Goal: Task Accomplishment & Management: Use online tool/utility

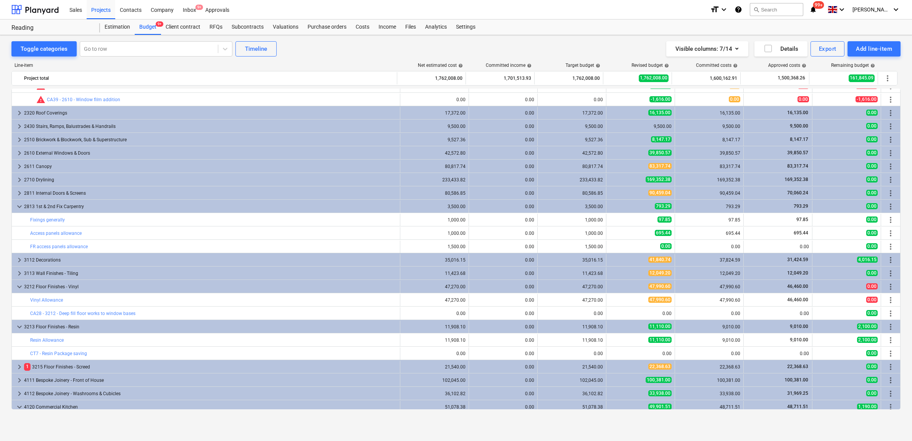
scroll to position [716, 0]
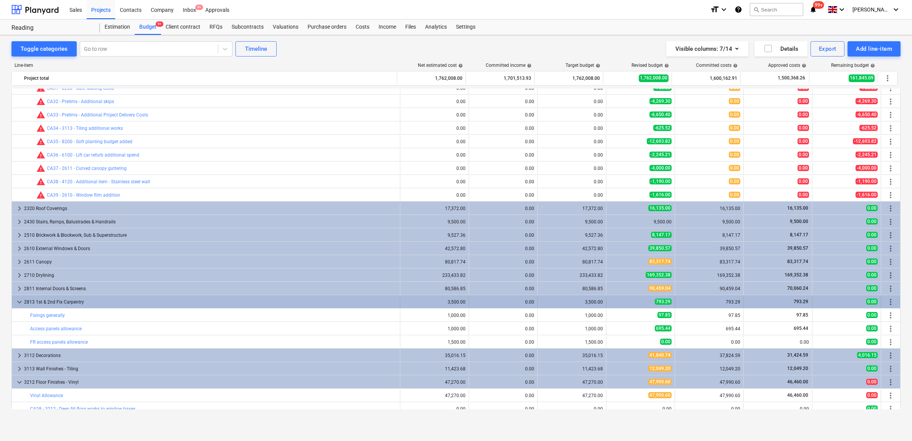
click at [370, 303] on div "2813 1st & 2nd Fix Carpentry" at bounding box center [210, 302] width 373 height 12
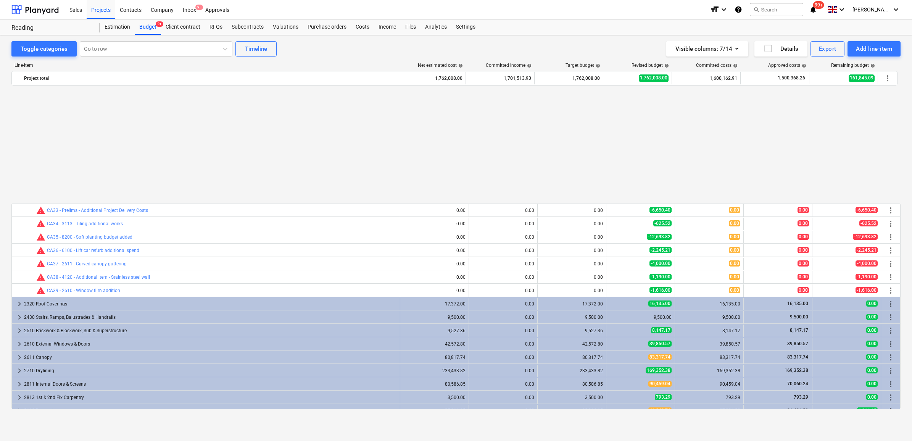
scroll to position [763, 0]
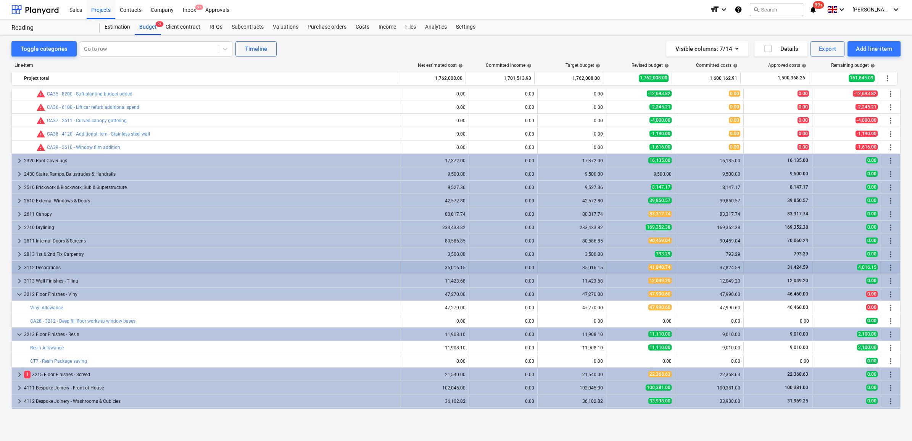
click at [230, 265] on div "3112 Decorations" at bounding box center [210, 267] width 373 height 12
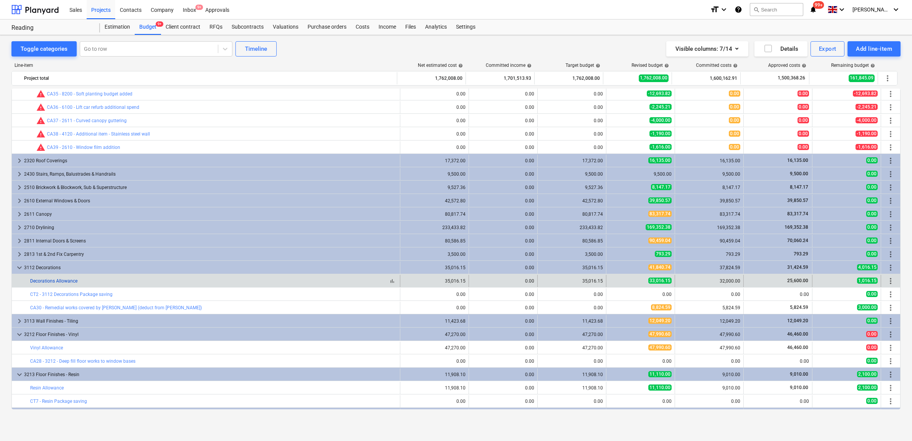
click at [71, 279] on link "Decorations Allowance" at bounding box center [53, 280] width 47 height 5
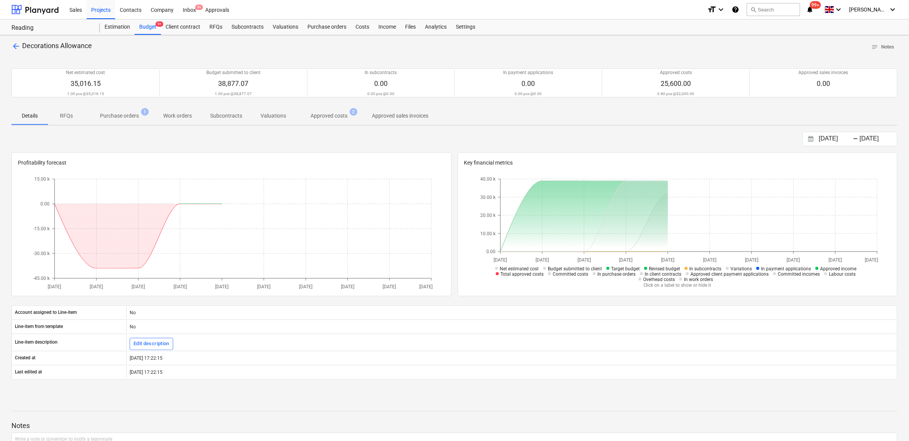
click at [321, 115] on p "Approved costs" at bounding box center [329, 116] width 37 height 8
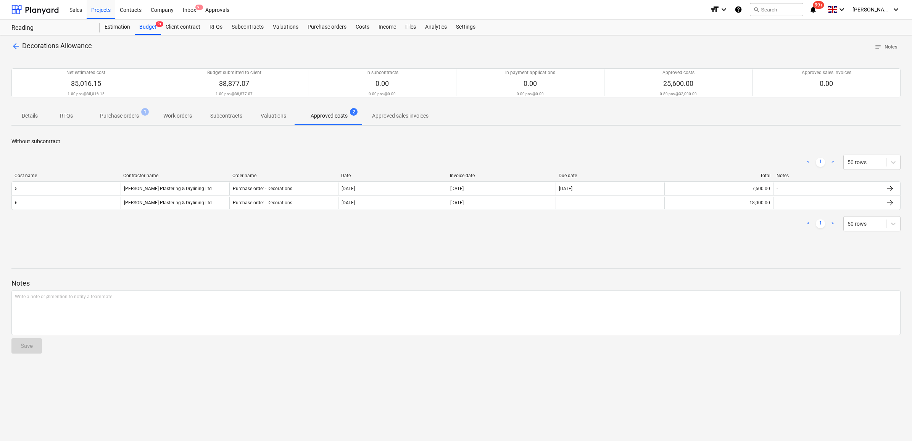
click at [12, 46] on span "arrow_back" at bounding box center [15, 46] width 9 height 9
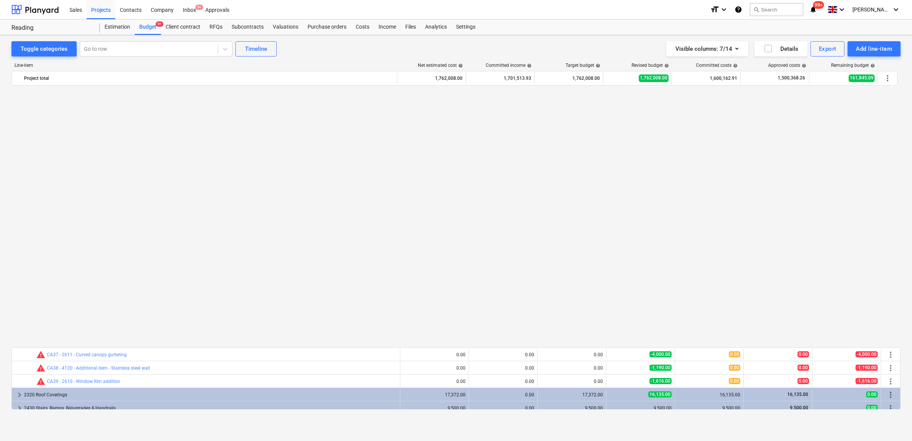
scroll to position [811, 0]
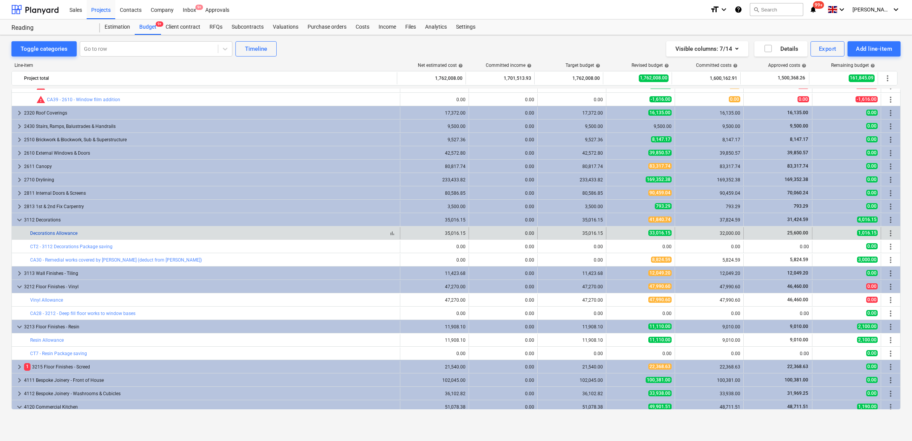
click at [58, 233] on link "Decorations Allowance" at bounding box center [53, 232] width 47 height 5
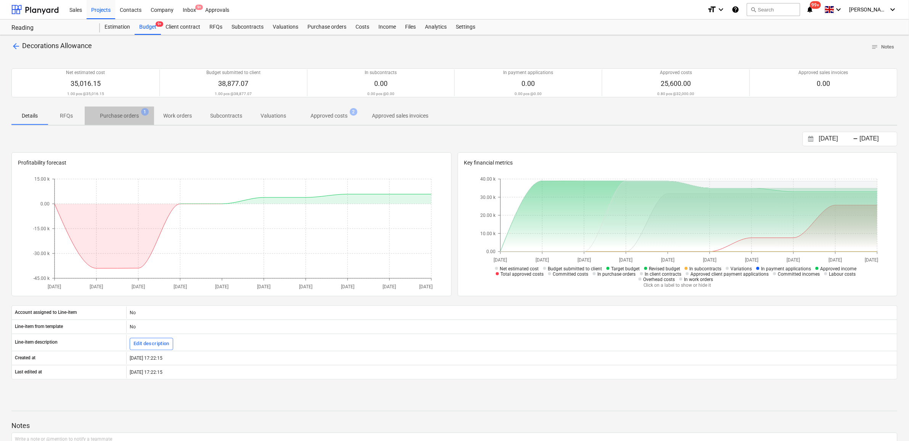
click at [115, 114] on p "Purchase orders" at bounding box center [119, 116] width 39 height 8
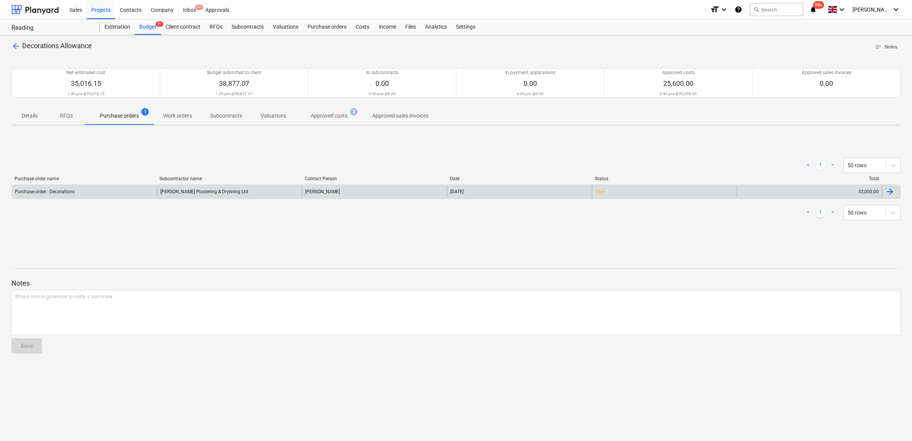
click at [796, 193] on div "32,000.00" at bounding box center [809, 191] width 145 height 12
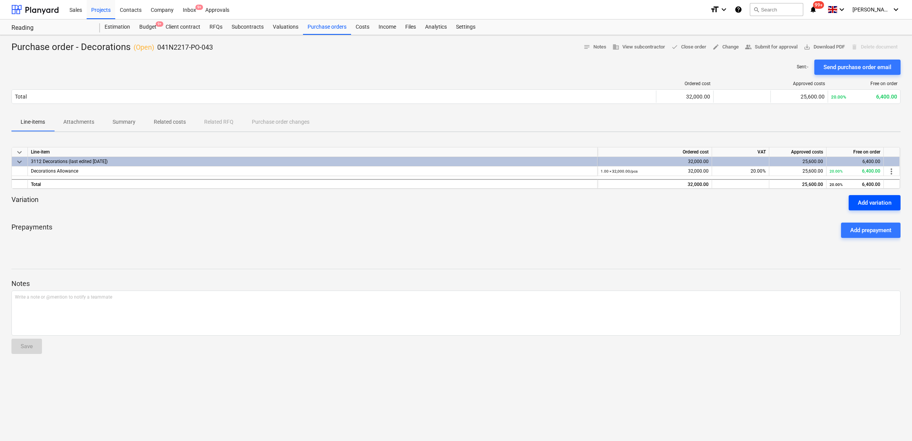
click at [865, 204] on div "Add variation" at bounding box center [875, 203] width 34 height 10
type textarea "x"
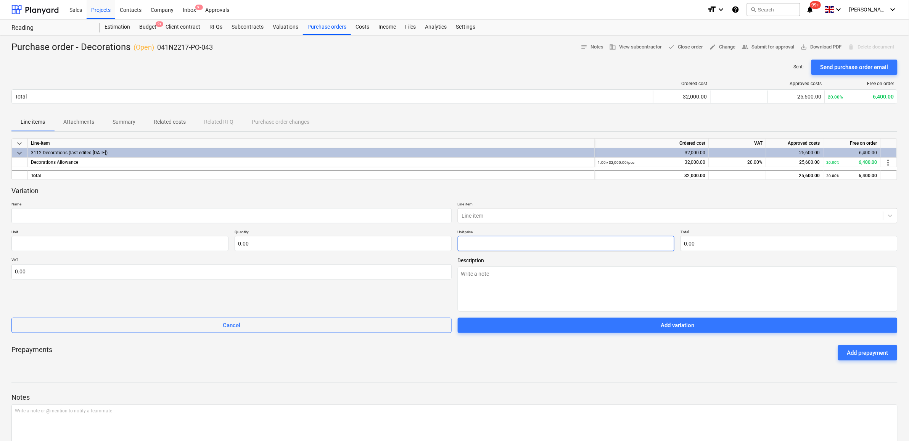
click at [466, 246] on input "text" at bounding box center [566, 243] width 217 height 15
type input "6"
type textarea "x"
type input "pcs"
type input "1.00"
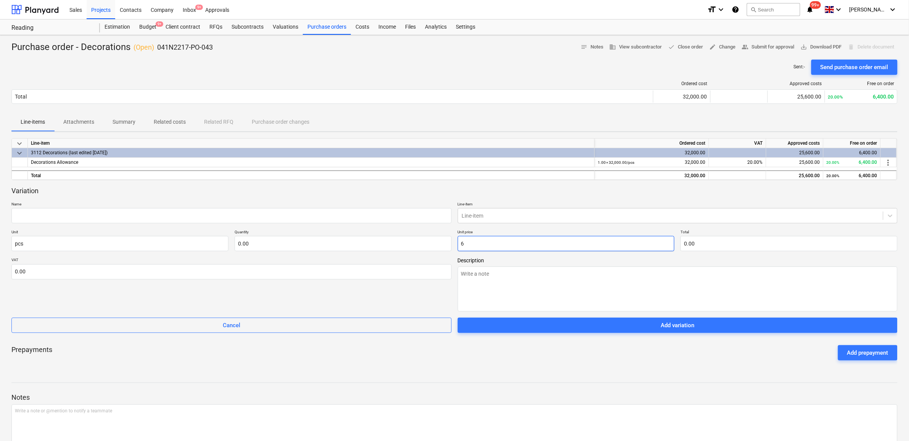
type input "6.00"
type textarea "x"
type input "64"
type input "64.00"
type textarea "x"
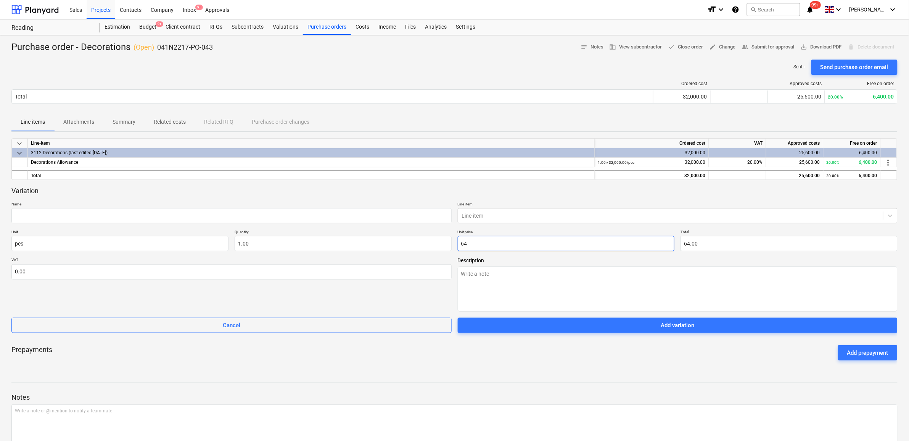
type input "640"
type input "640.00"
type textarea "x"
type input "6400"
type input "6,400.00"
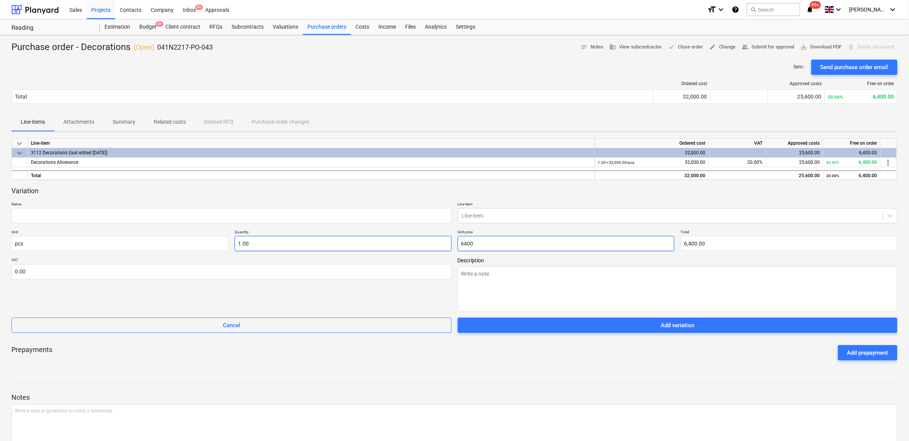
type input "6400"
type input "1"
type input "6,400.00"
click at [352, 242] on input "1" at bounding box center [343, 243] width 217 height 15
type textarea "x"
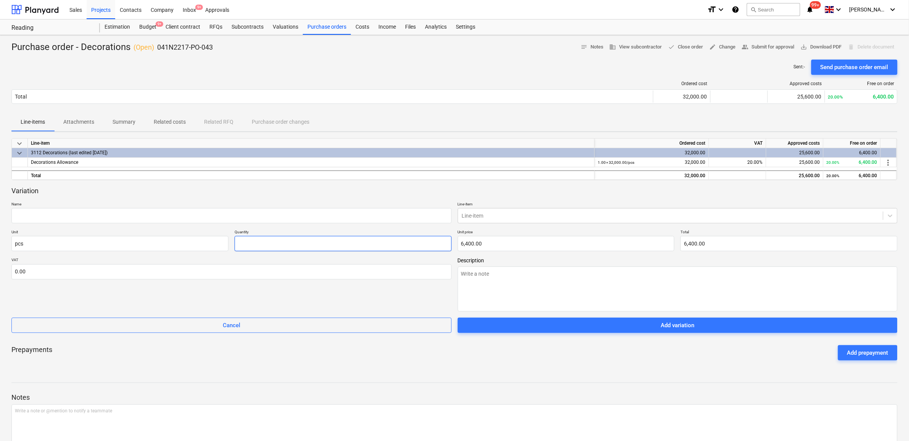
type input "0.00"
type textarea "x"
type input "-"
type textarea "x"
type input "-1"
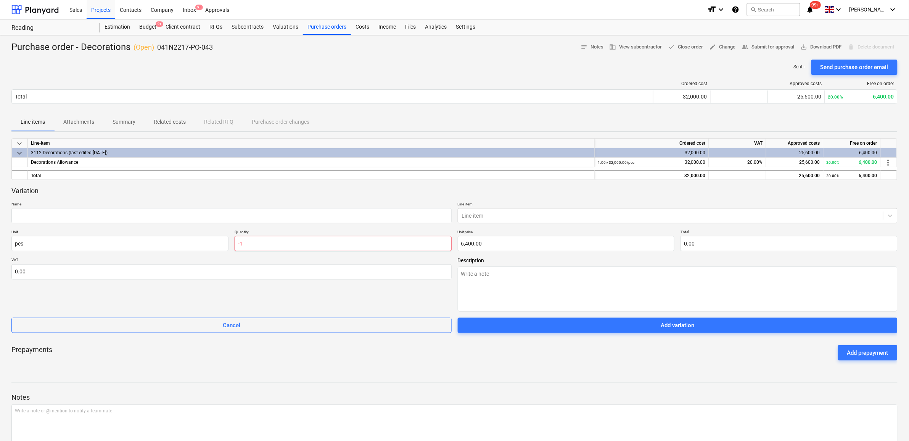
type input "-6,400.00"
type input "-1.00"
click at [297, 214] on input "text" at bounding box center [231, 215] width 440 height 15
type textarea "x"
type input "V"
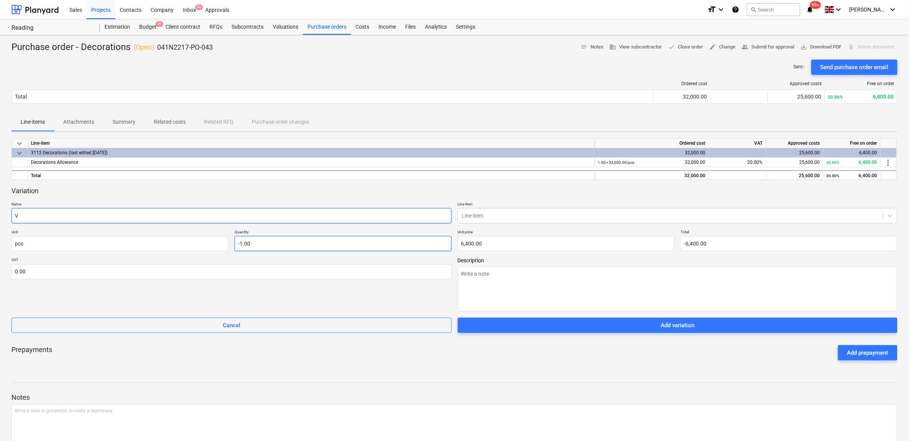
type textarea "x"
type input "Ve"
type textarea "x"
type input "Ven"
type textarea "x"
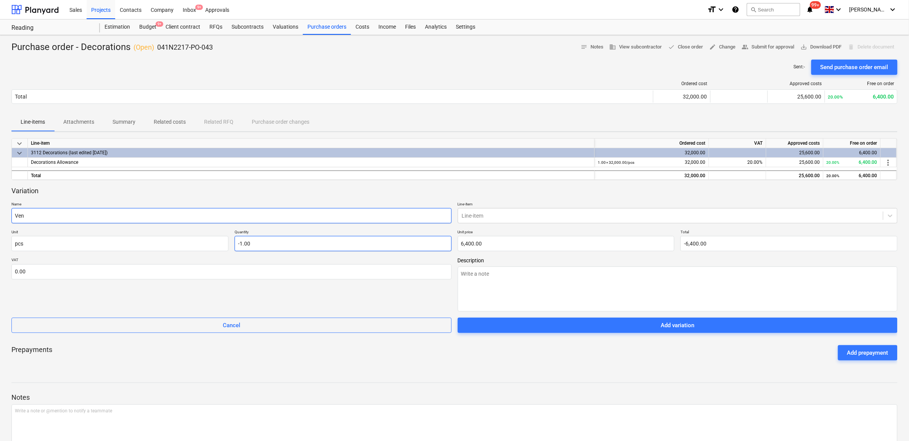
type input "Vent"
type textarea "x"
type input "Venti"
type textarea "x"
type input "Ventil"
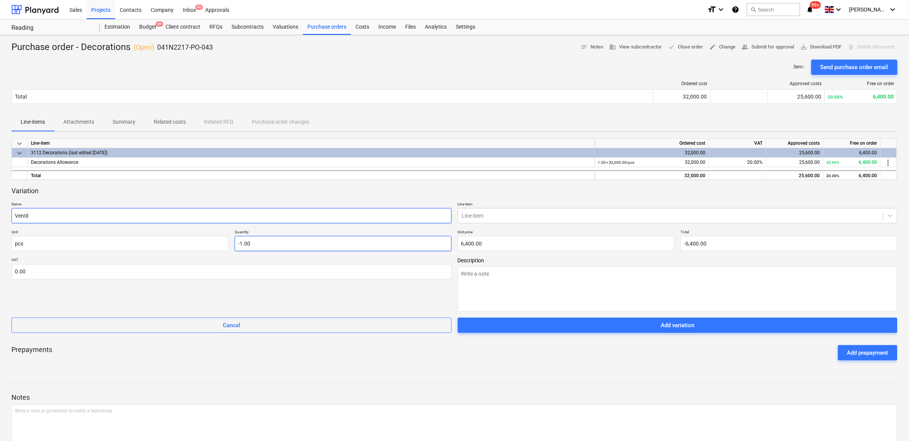
type textarea "x"
type input "Ventila"
type textarea "x"
type input "Ventilat"
type textarea "x"
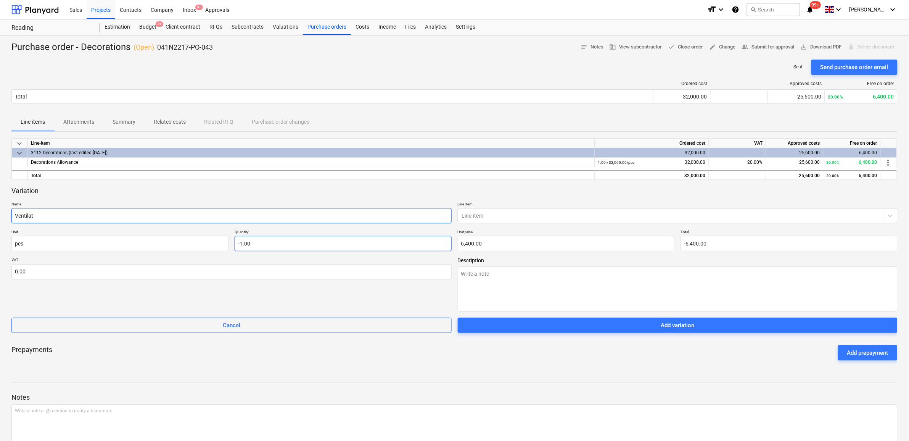
type input "Ventilati"
type textarea "x"
type input "Ventilatio"
type textarea "x"
type input "Ventilation"
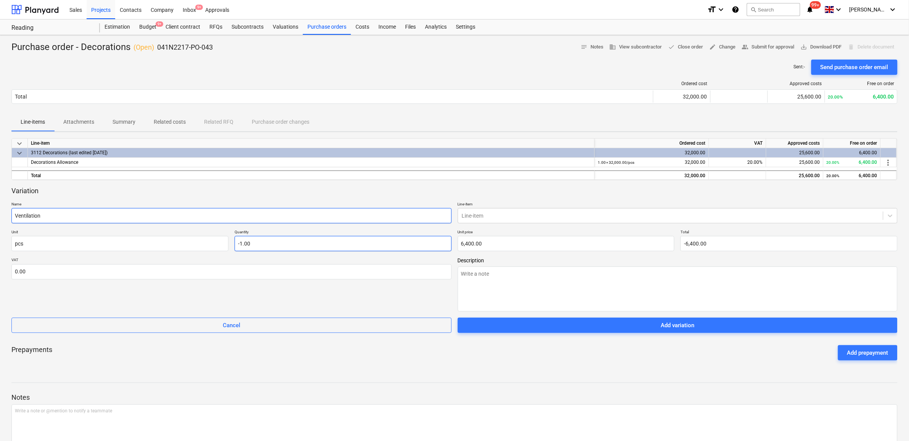
type textarea "x"
type input "Ventilatio"
type textarea "x"
type input "Ventilati"
type textarea "x"
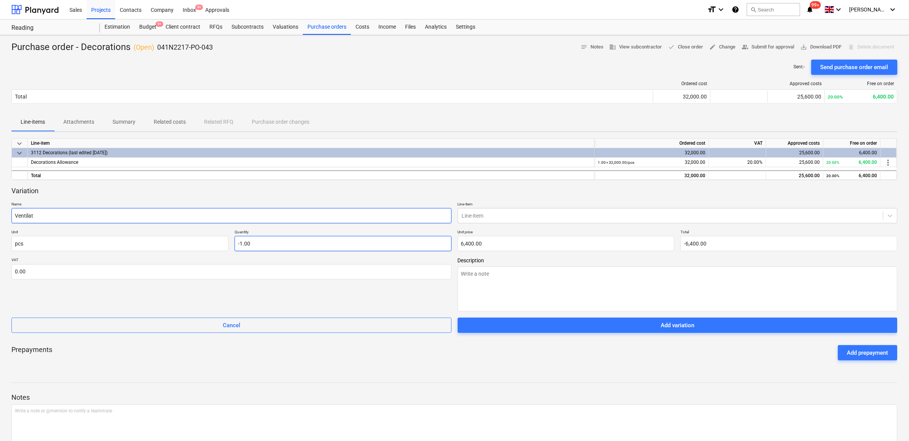
type input "Ventila"
type textarea "x"
type input "Ventil"
type textarea "x"
type input "Venti"
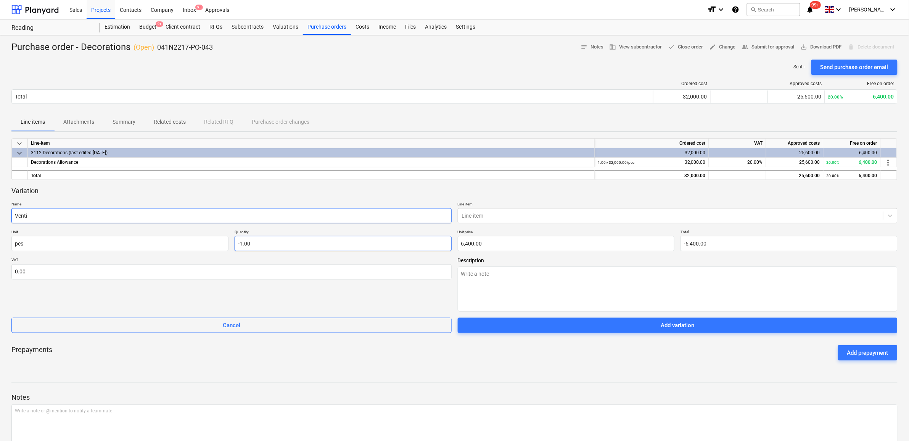
type textarea "x"
type input "Vent"
type textarea "x"
type input "Ven"
type textarea "x"
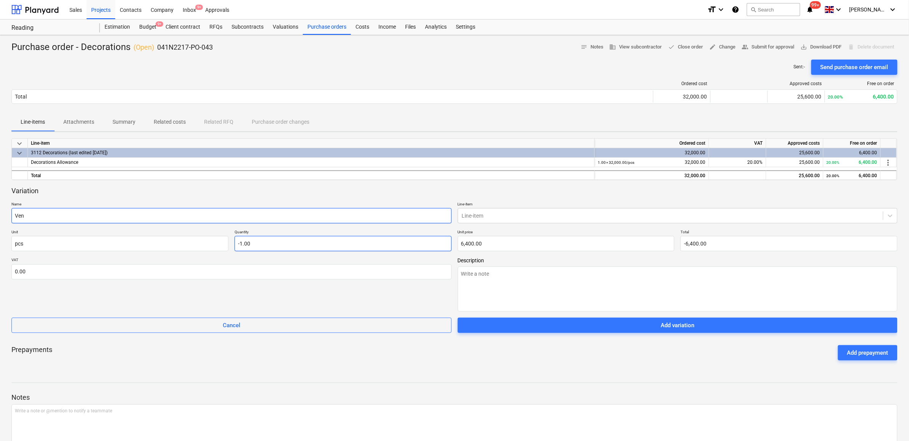
type input "Ve"
type textarea "x"
type input "V"
type textarea "x"
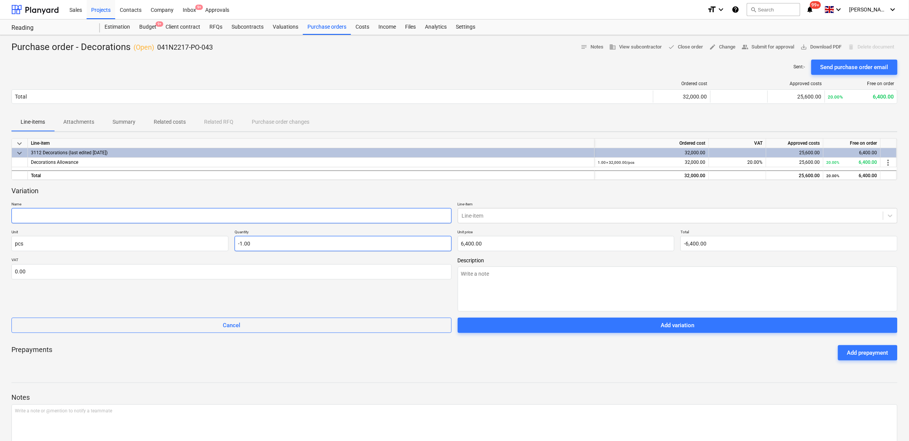
type input "B"
type textarea "x"
type input "Ba"
type textarea "x"
type input "Bal"
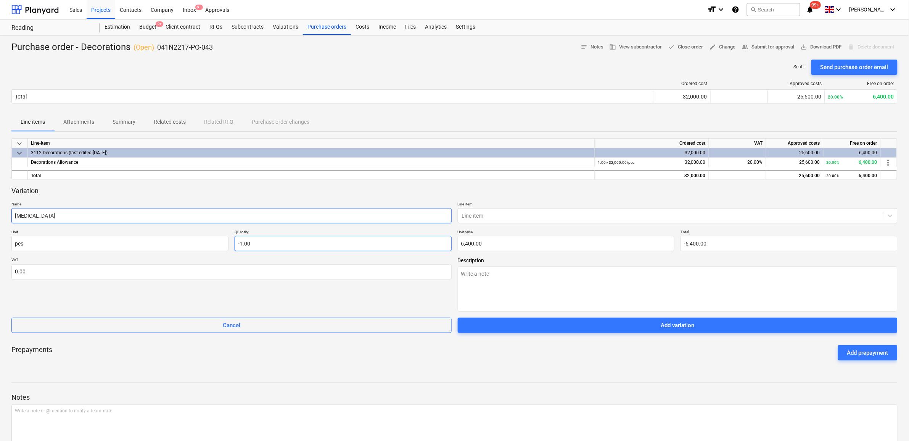
type textarea "x"
type input "Bala"
type textarea "x"
type input "Balan"
type textarea "x"
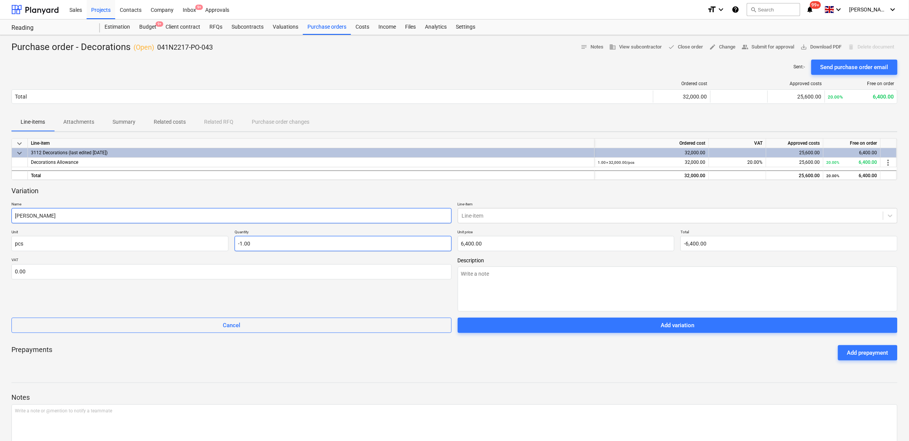
type input "Balanc"
type textarea "x"
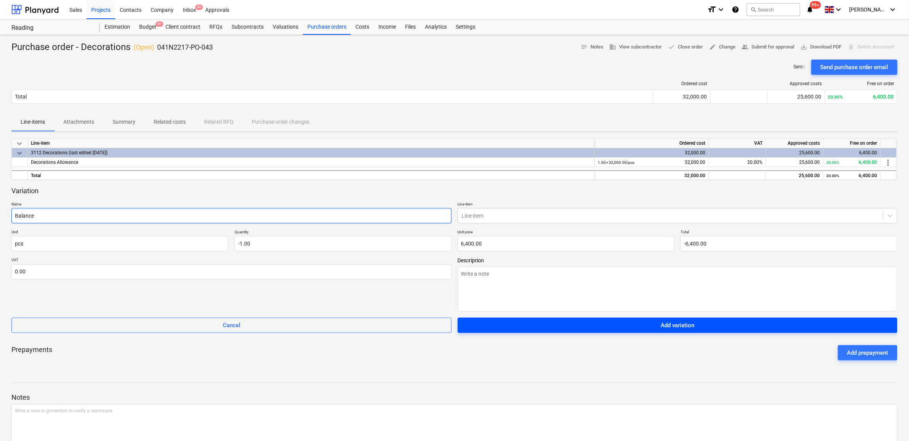
type input "Balance"
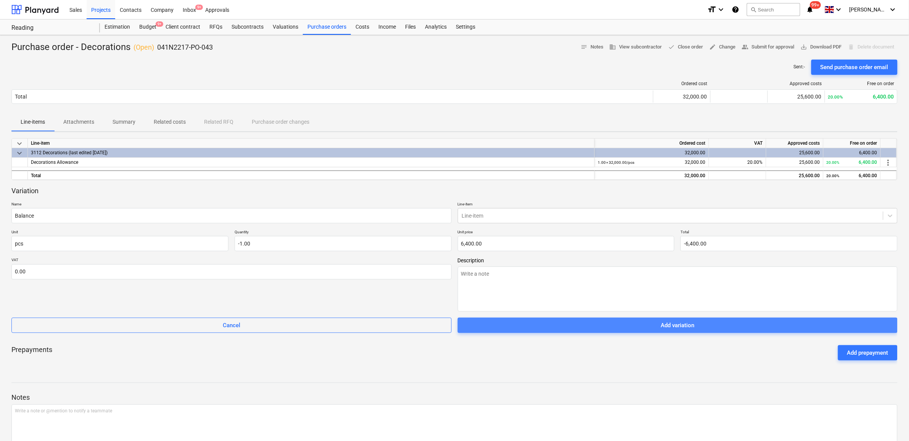
click at [594, 325] on span "Add variation" at bounding box center [678, 325] width 422 height 10
type textarea "x"
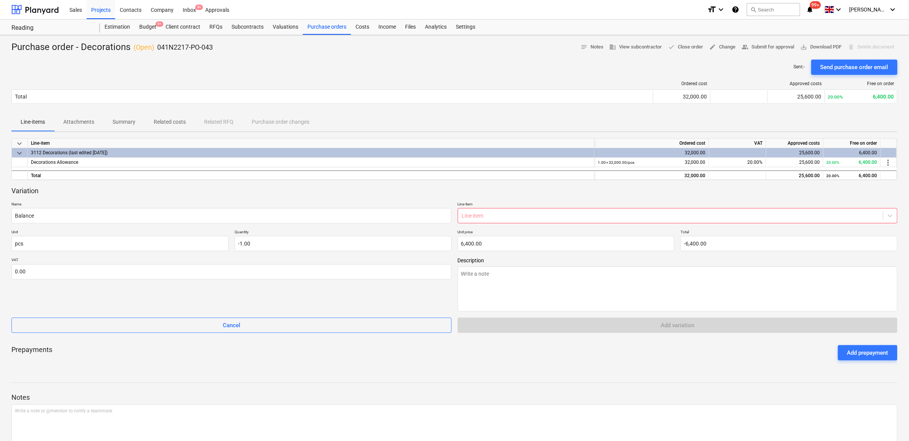
click at [538, 210] on div "Line-item" at bounding box center [670, 215] width 425 height 11
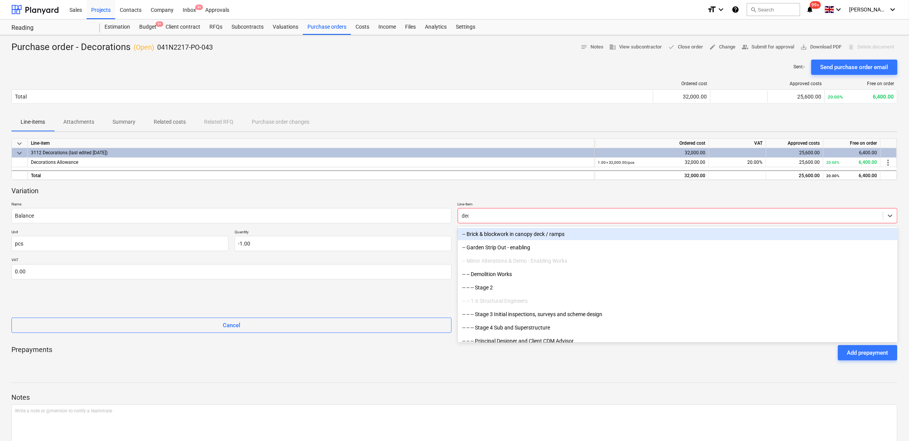
type input "deco"
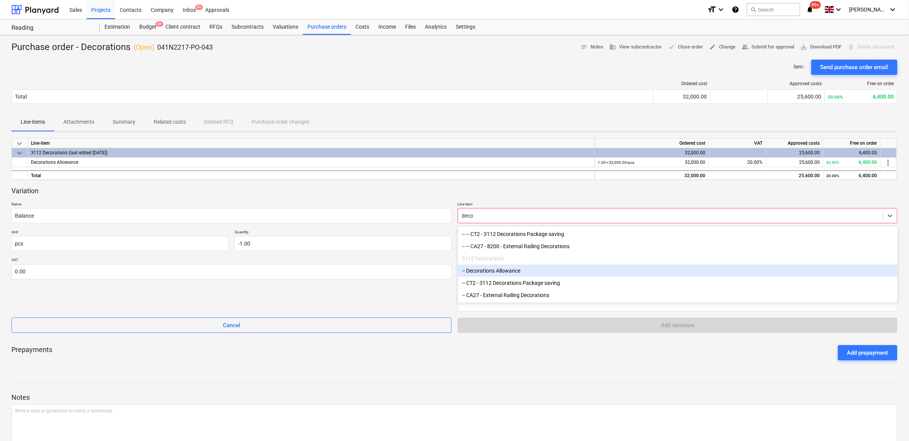
click at [520, 266] on div "-- Decorations Allowance" at bounding box center [678, 270] width 440 height 12
type textarea "x"
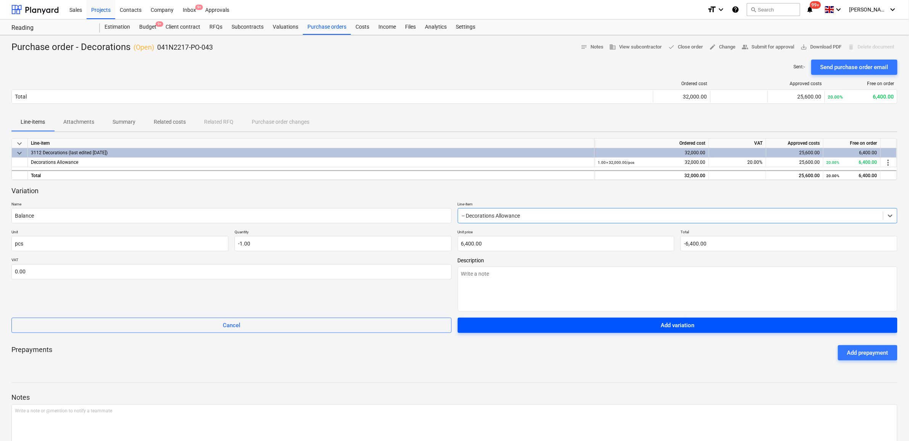
click at [543, 323] on span "Add variation" at bounding box center [678, 325] width 422 height 10
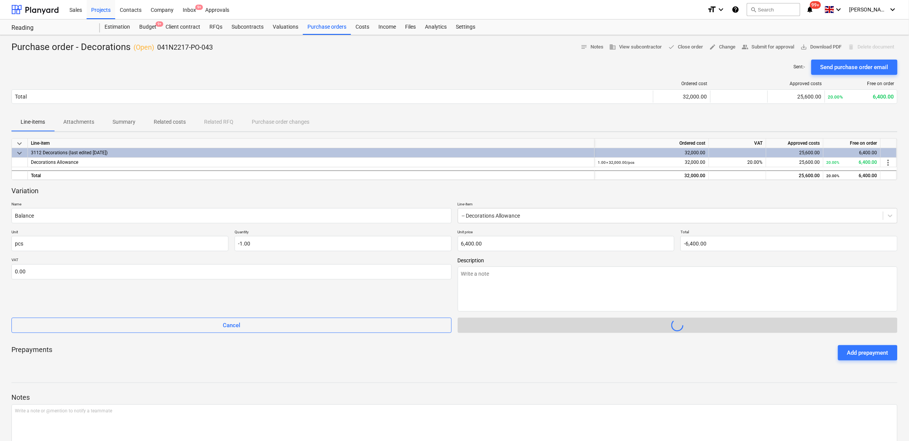
type textarea "x"
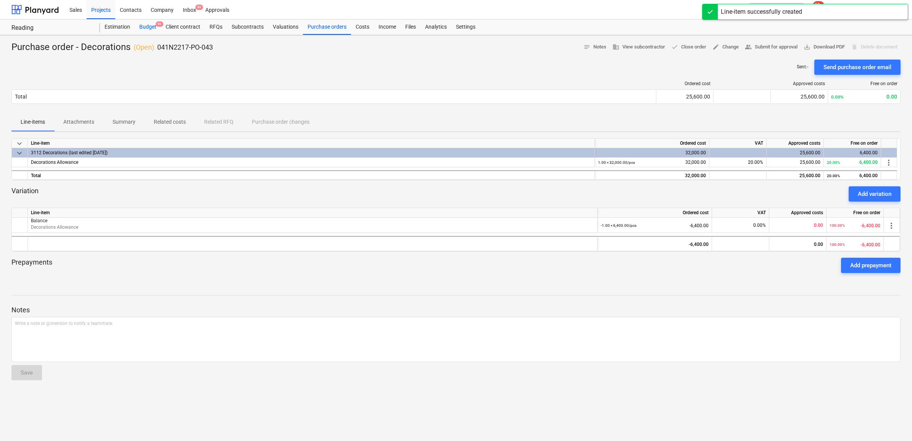
click at [145, 28] on div "Budget 9+" at bounding box center [148, 26] width 26 height 15
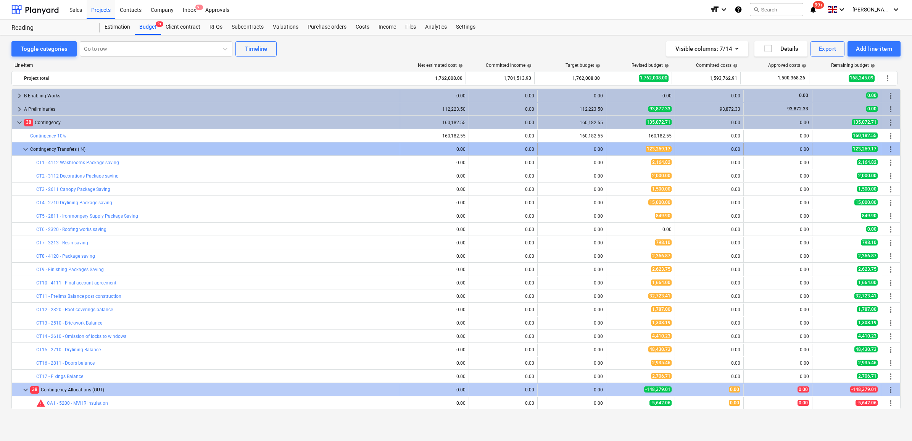
click at [888, 153] on span "more_vert" at bounding box center [890, 149] width 9 height 9
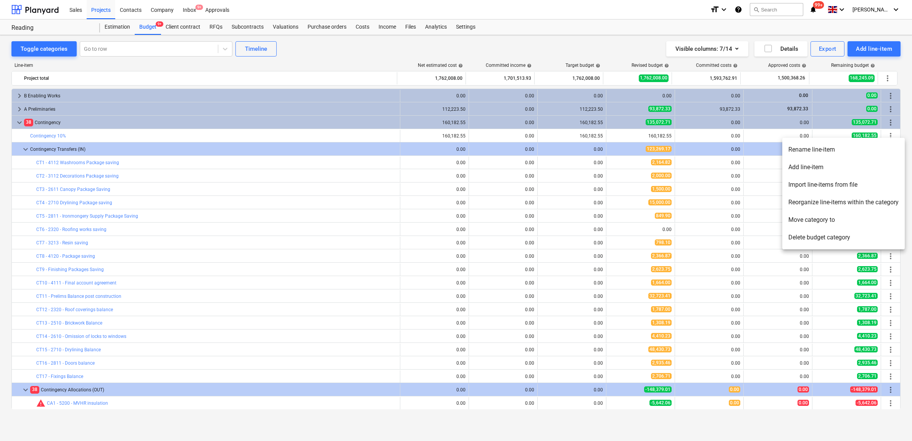
click at [835, 165] on li "Add line-item" at bounding box center [843, 167] width 122 height 18
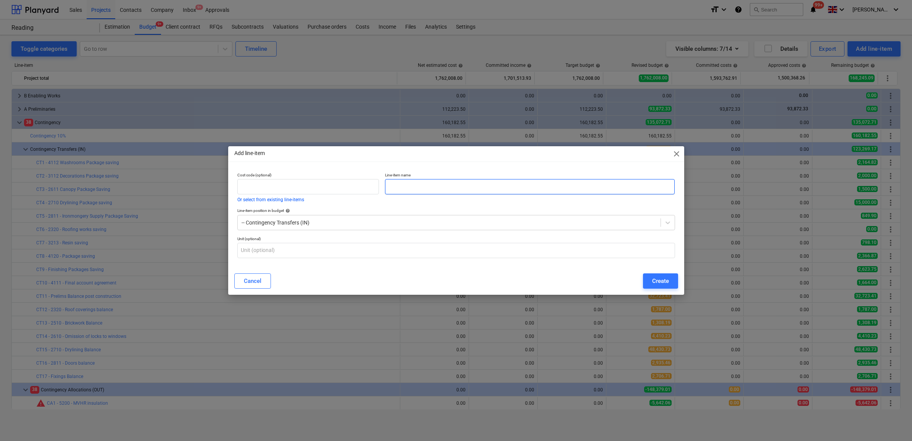
click at [499, 189] on input "text" at bounding box center [530, 186] width 290 height 15
click at [390, 185] on input "Decorations Balance" at bounding box center [530, 186] width 290 height 15
type input "CT18 - Decorations Balance"
click at [653, 283] on div "Create" at bounding box center [660, 281] width 17 height 10
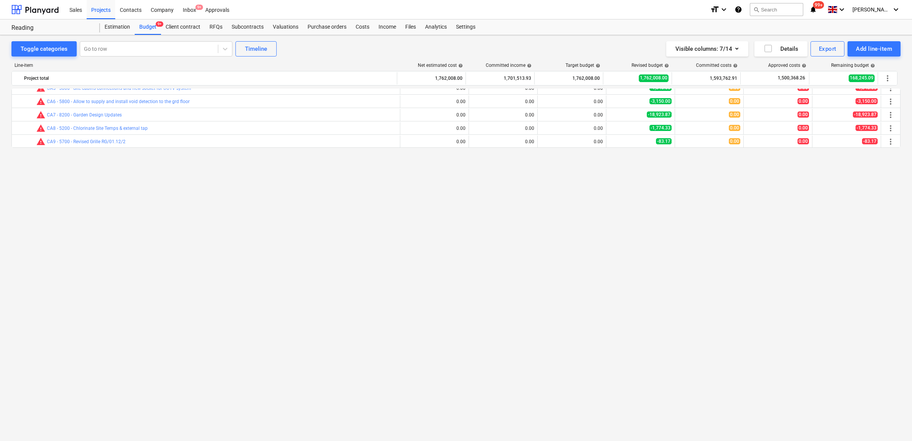
scroll to position [95, 0]
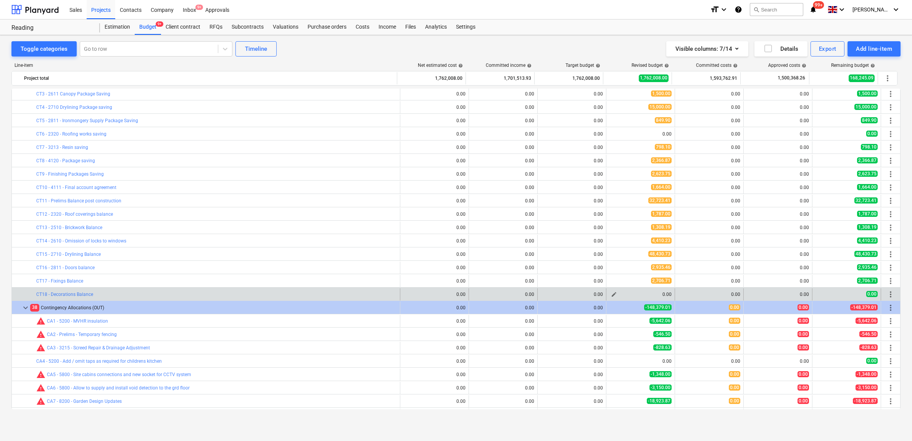
click at [615, 294] on button "edit" at bounding box center [613, 294] width 9 height 9
type textarea "x"
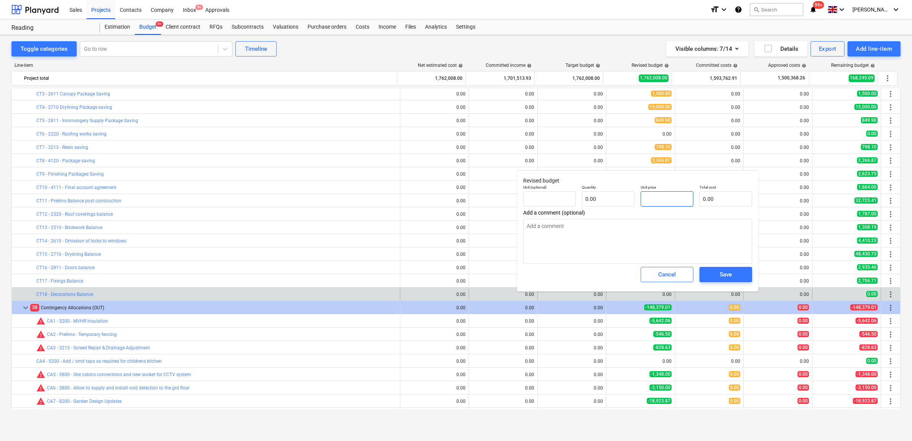
click at [664, 202] on input "text" at bounding box center [667, 198] width 53 height 15
type textarea "x"
type input "pcs"
type input "1"
type input "1.00"
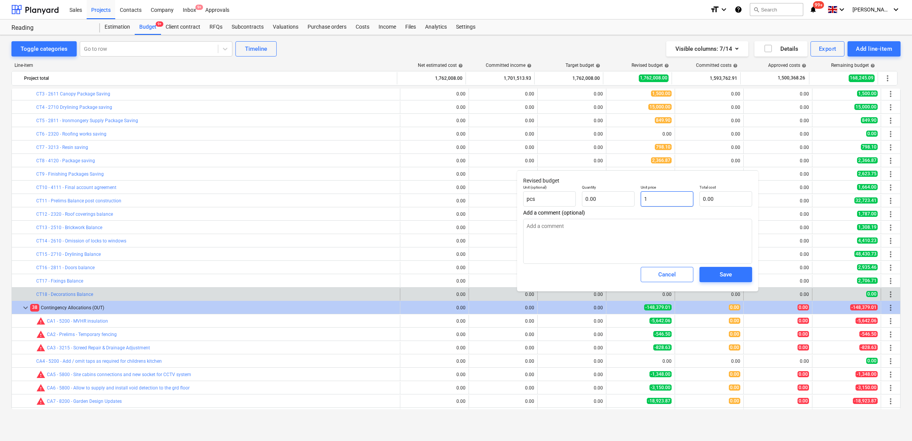
type input "1.00"
type textarea "x"
type input "10"
type input "10.00"
type textarea "x"
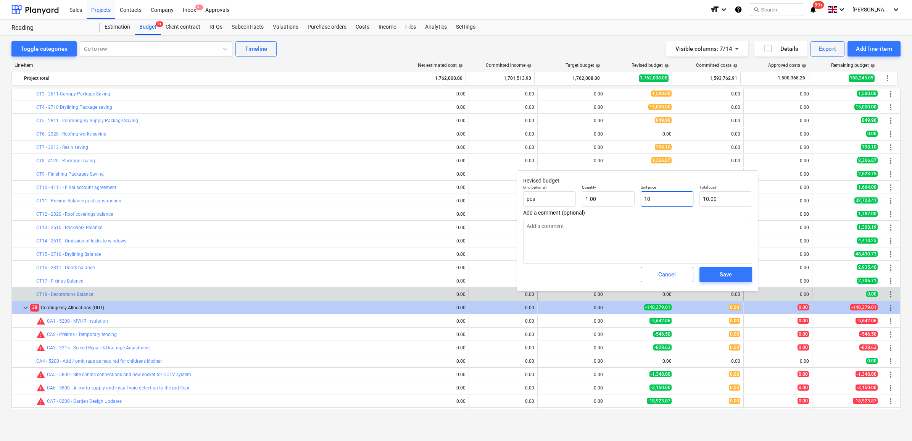
type input "104"
type input "104.00"
type textarea "x"
type input "1041"
type input "1,041.00"
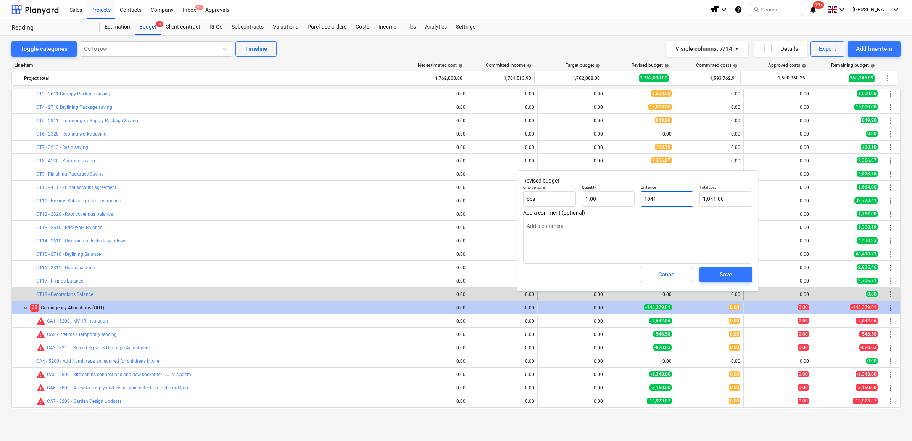
type textarea "x"
type input "10416"
type input "10,416.00"
type textarea "x"
type input "10416."
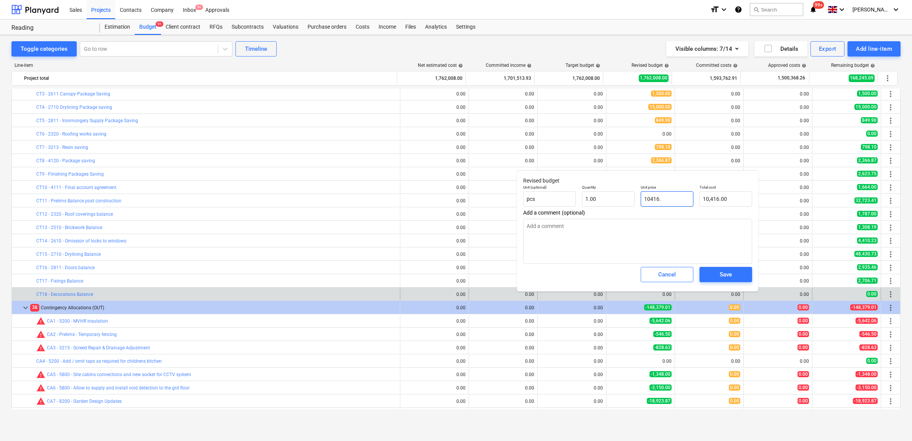
type textarea "x"
type input "10416.1"
type input "10,416.10"
type input "10416.15"
type textarea "x"
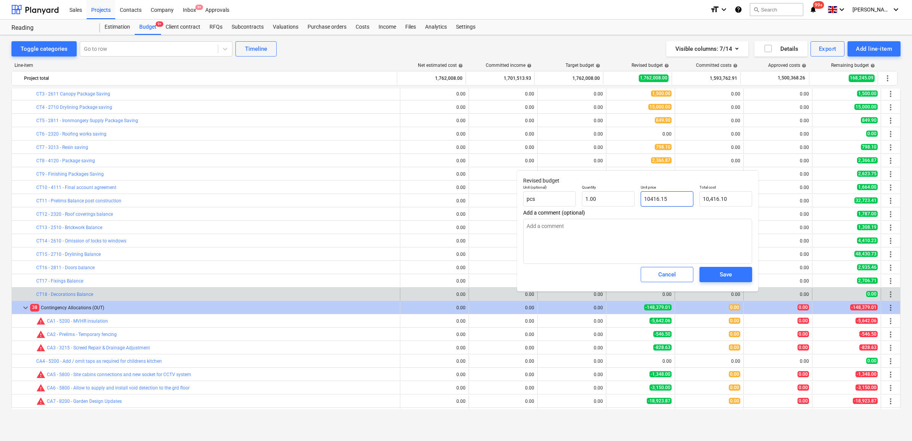
type input "10,416.15"
type input "10416.15"
type textarea "x"
type input "10,416.15"
click at [721, 278] on div "Save" at bounding box center [726, 274] width 12 height 10
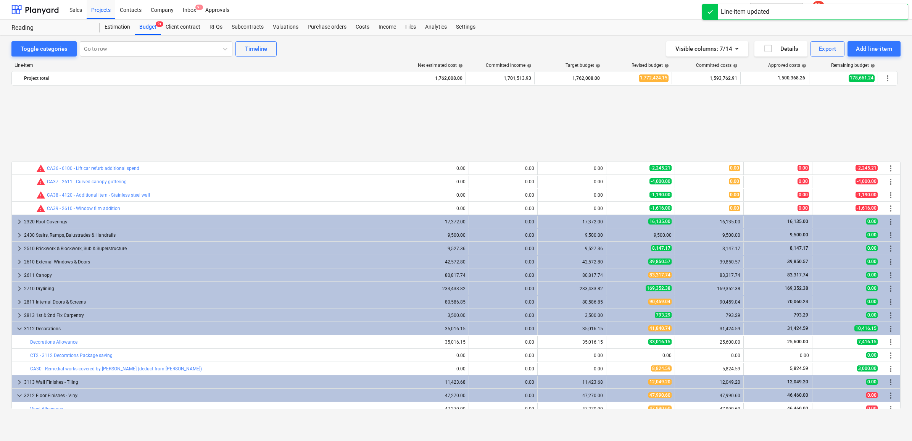
scroll to position [811, 0]
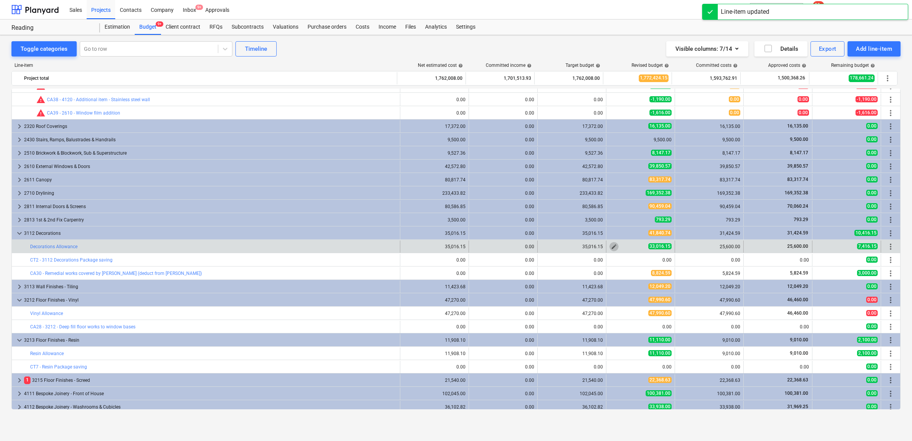
click at [611, 245] on span "edit" at bounding box center [614, 246] width 6 height 6
type textarea "x"
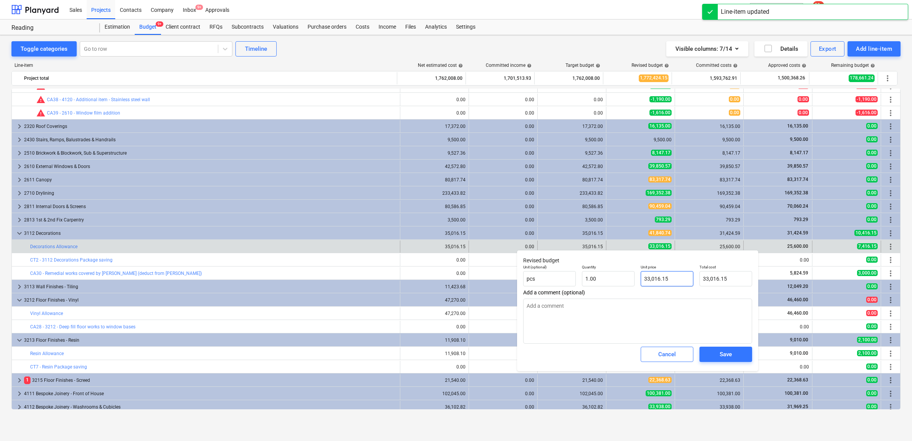
type input "33016.15"
drag, startPoint x: 670, startPoint y: 277, endPoint x: 605, endPoint y: 276, distance: 65.3
click at [605, 276] on div "Unit (optional) pcs Quantity 1.00 Unit price 33016.15 Total cost 33,016.15" at bounding box center [637, 275] width 235 height 28
type textarea "x"
type input "2"
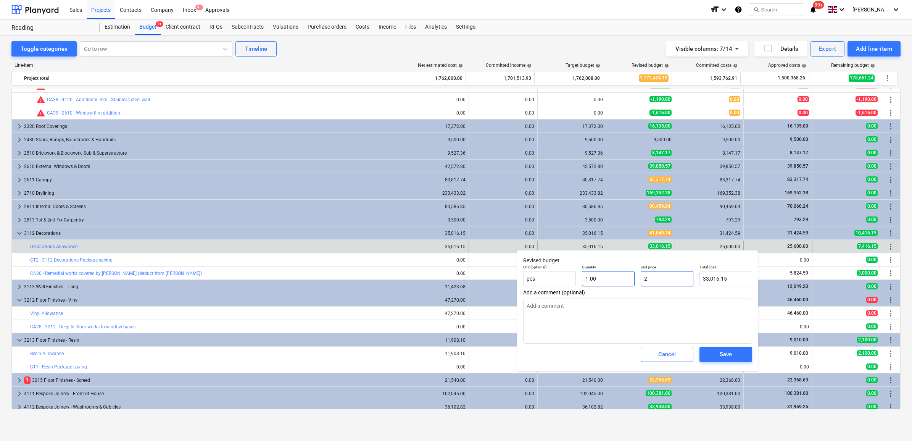
type input "2.00"
type textarea "x"
type input "25"
type input "25.00"
type textarea "x"
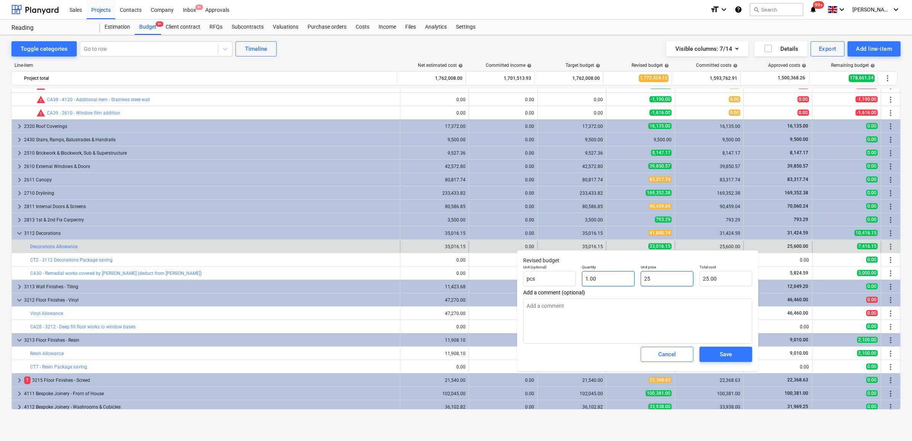
type input "256"
type input "256.00"
type textarea "x"
type input "2560"
type input "2,560.00"
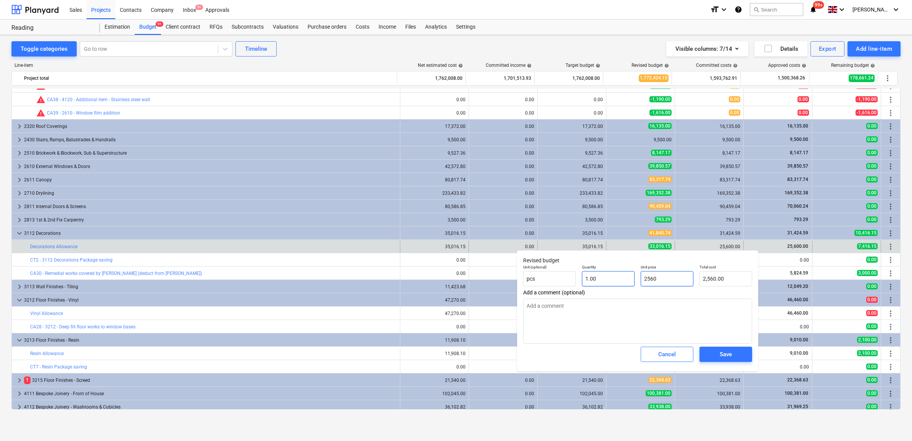
type textarea "x"
type input "25600"
type input "25,600.00"
type input "25600"
type textarea "x"
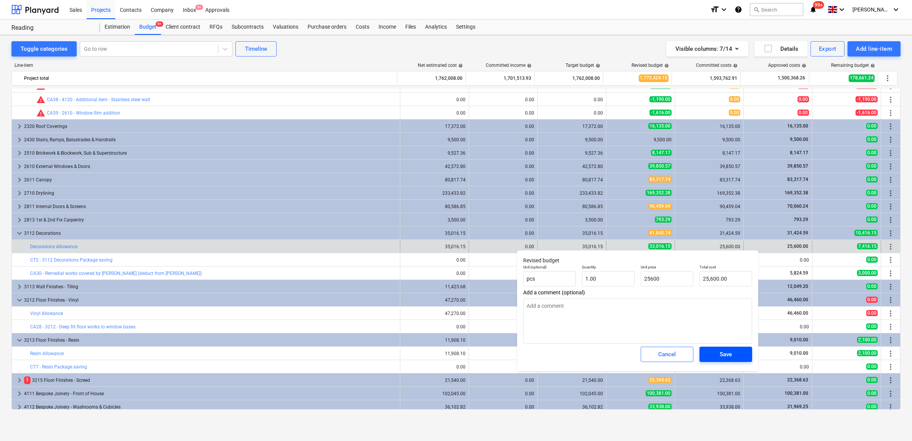
type input "25,600.00"
click at [726, 350] on div "Save" at bounding box center [726, 354] width 12 height 10
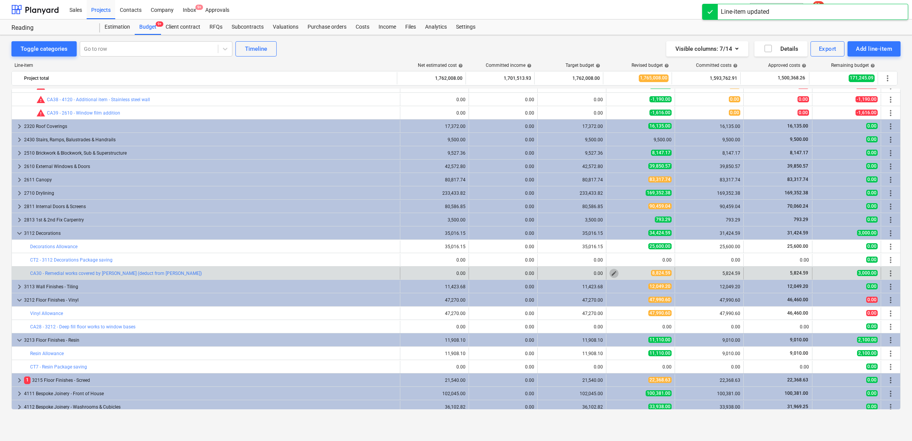
click at [611, 273] on span "edit" at bounding box center [614, 273] width 6 height 6
type textarea "x"
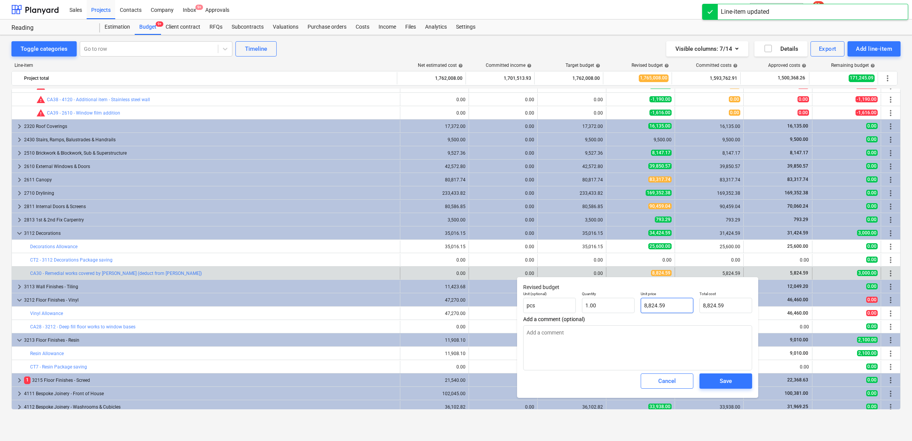
type input "8824.59"
drag, startPoint x: 675, startPoint y: 306, endPoint x: 583, endPoint y: 302, distance: 92.4
click at [583, 302] on div "Unit (optional) pcs Quantity 1.00 Unit price 8824.59 Total cost 8,824.59" at bounding box center [637, 302] width 235 height 28
type textarea "x"
type input "5"
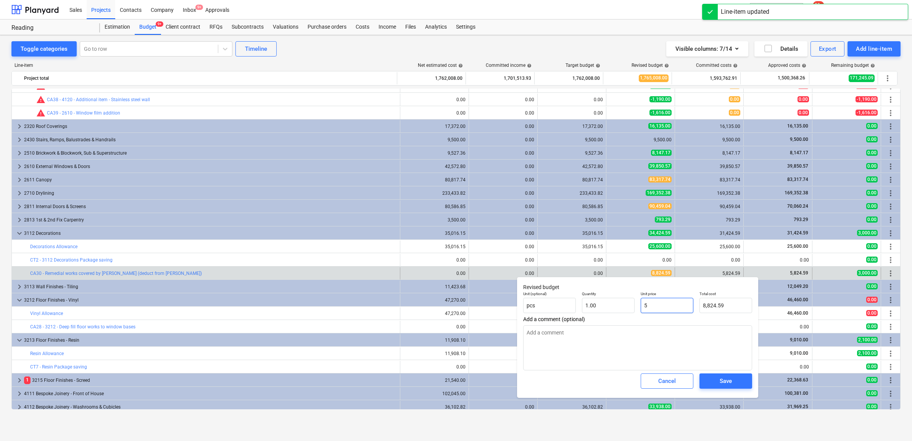
type input "5.00"
type textarea "x"
type input "58"
type input "58.00"
type textarea "x"
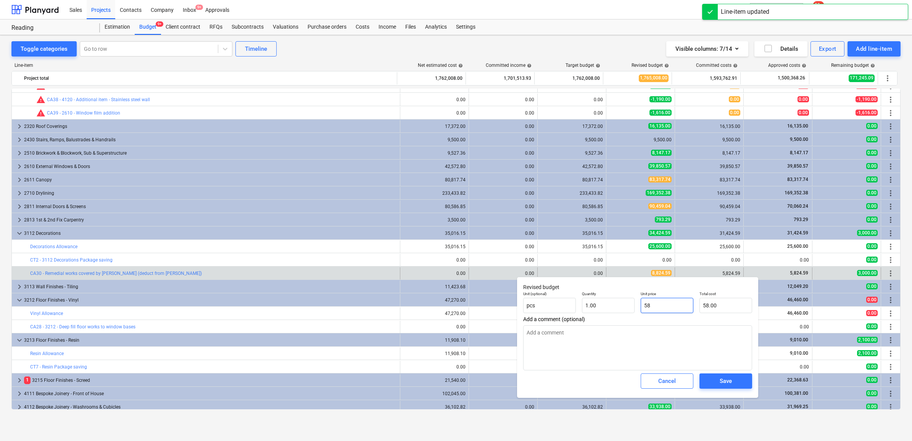
type input "582"
type input "582.00"
type textarea "x"
type input "5824"
type input "5,824.00"
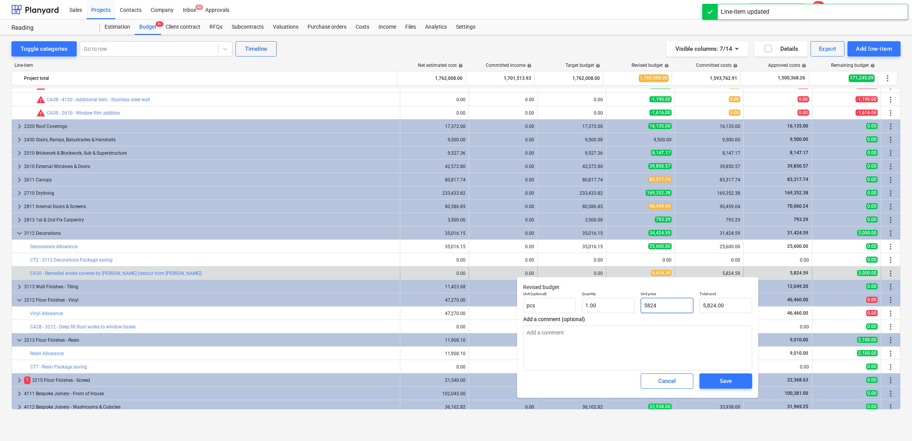
type textarea "x"
type input "5824."
type textarea "x"
type input "5824.5"
type input "5,824.50"
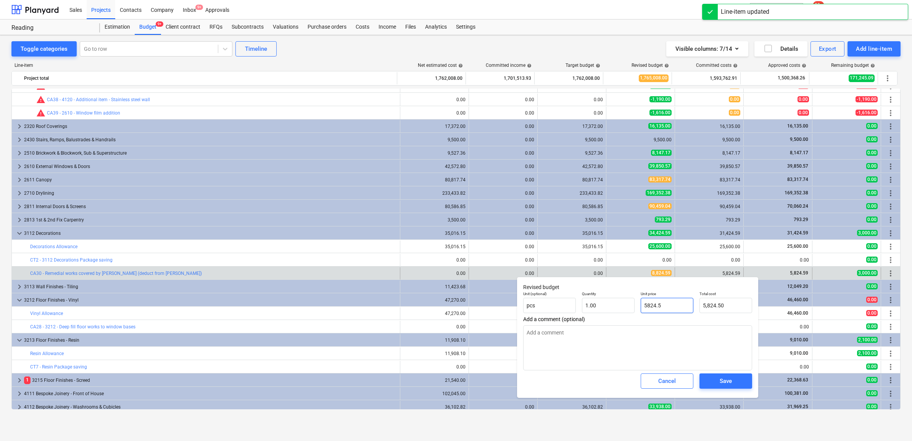
type textarea "x"
type input "5824.59"
type input "5,824.59"
type input "5824.59"
type textarea "x"
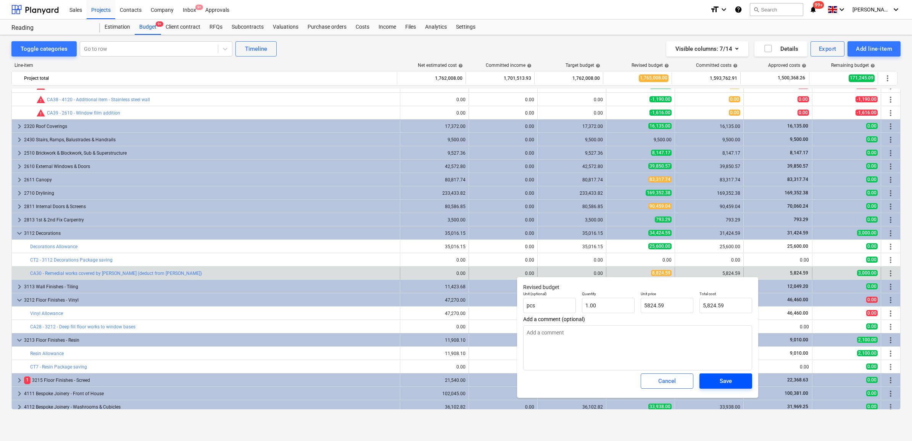
type input "5,824.59"
click at [717, 382] on span "Save" at bounding box center [726, 381] width 34 height 10
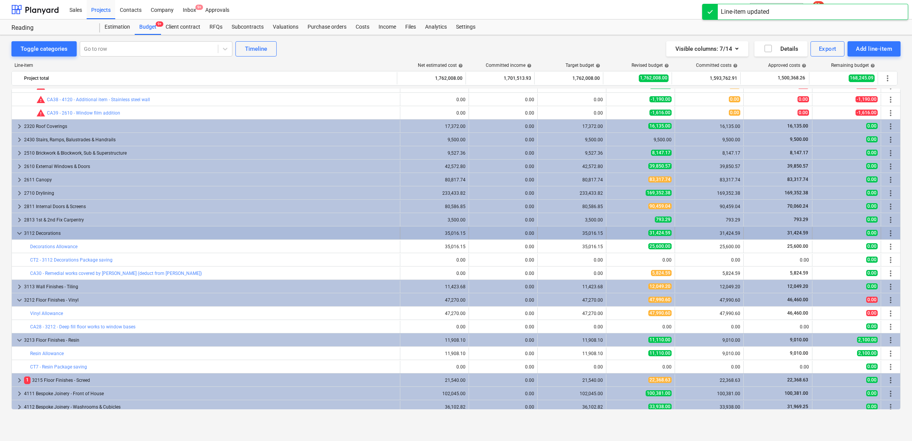
click at [572, 237] on div "35,016.15" at bounding box center [572, 233] width 62 height 12
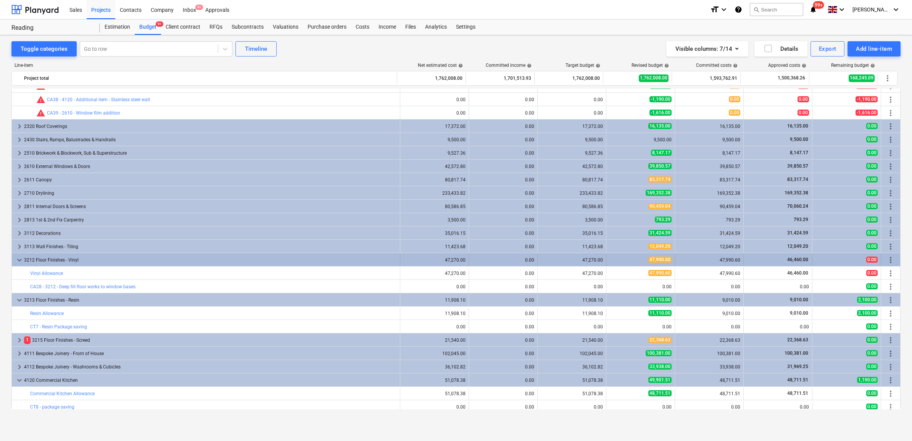
click at [564, 262] on div "47,270.00" at bounding box center [572, 259] width 62 height 5
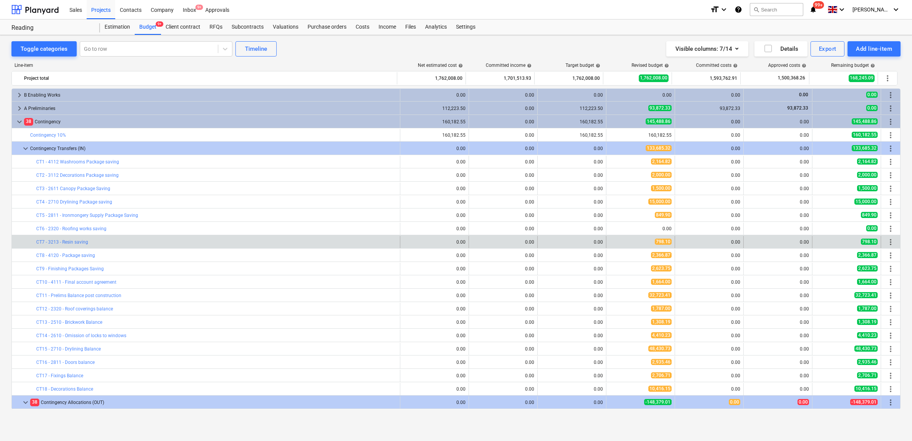
scroll to position [0, 0]
click at [613, 241] on span "edit" at bounding box center [614, 243] width 6 height 6
type textarea "x"
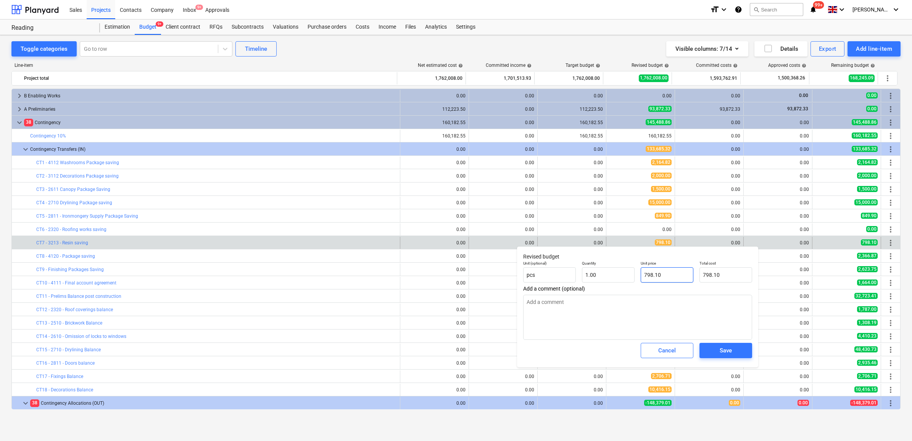
type input "798.1"
click at [670, 271] on input "798.1" at bounding box center [667, 274] width 53 height 15
type textarea "x"
type input "798."
type input "798.00"
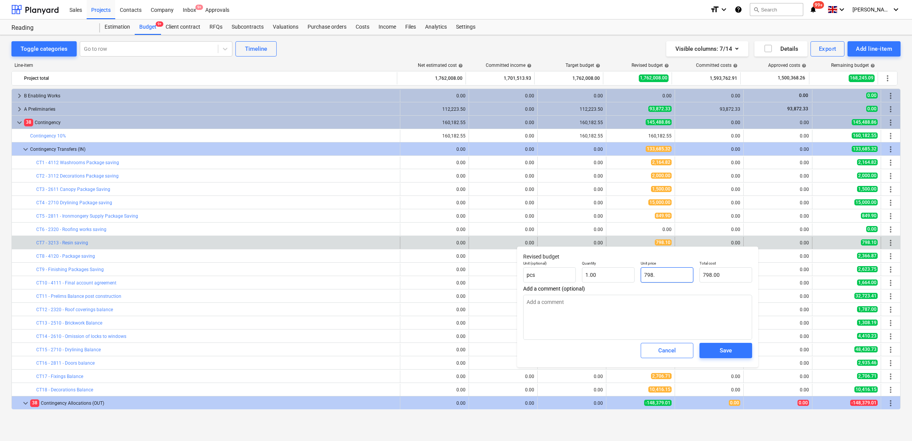
type textarea "x"
type input "798"
type textarea "x"
type input "79"
type input "79.00"
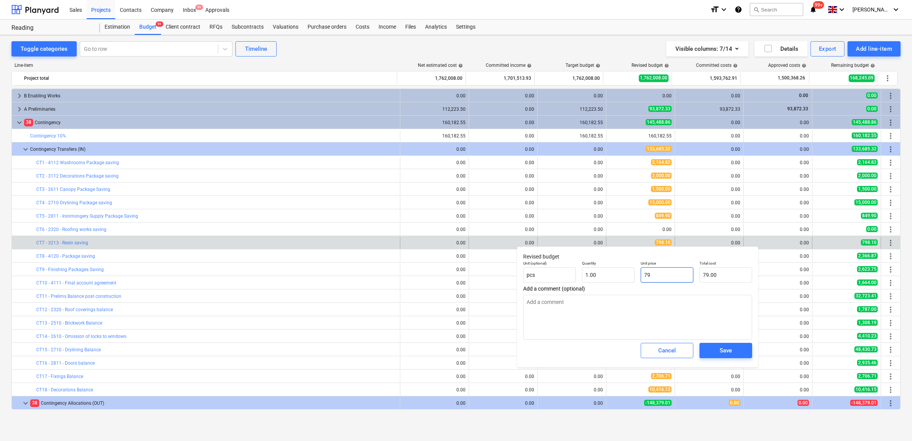
type textarea "x"
type input "7"
type input "7.00"
type textarea "x"
type input "0.00"
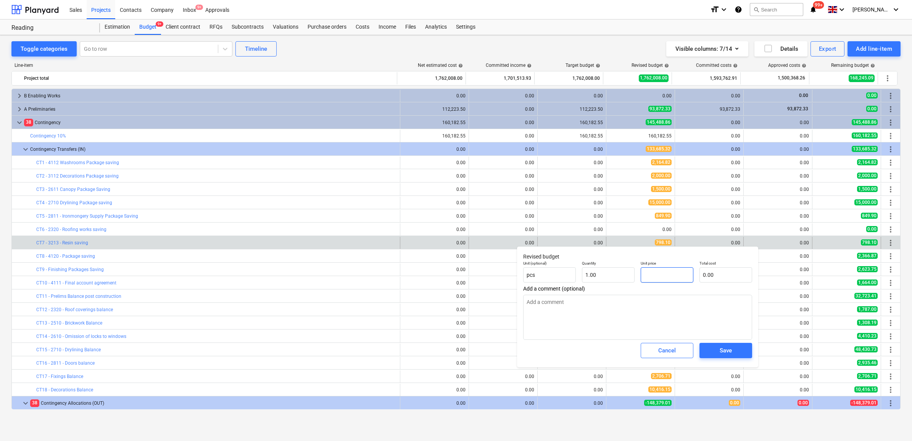
type textarea "x"
type input "2"
type input "2.00"
type textarea "x"
type input "28"
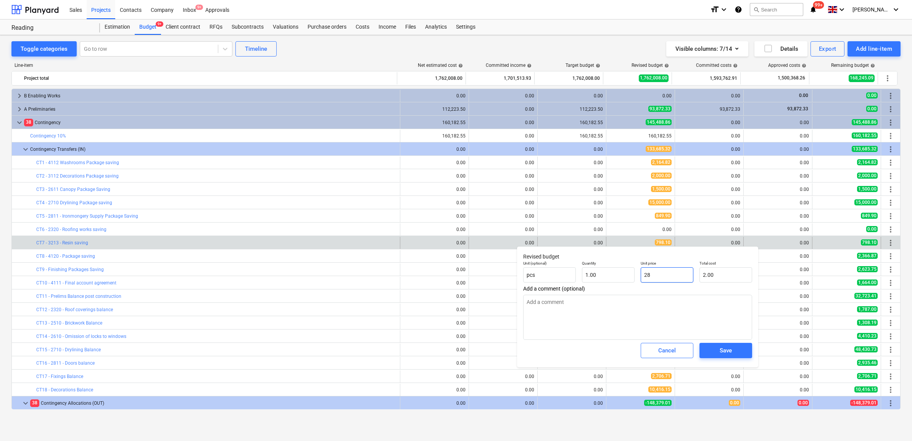
type input "28.00"
type textarea "x"
type input "289"
type input "289.00"
type textarea "x"
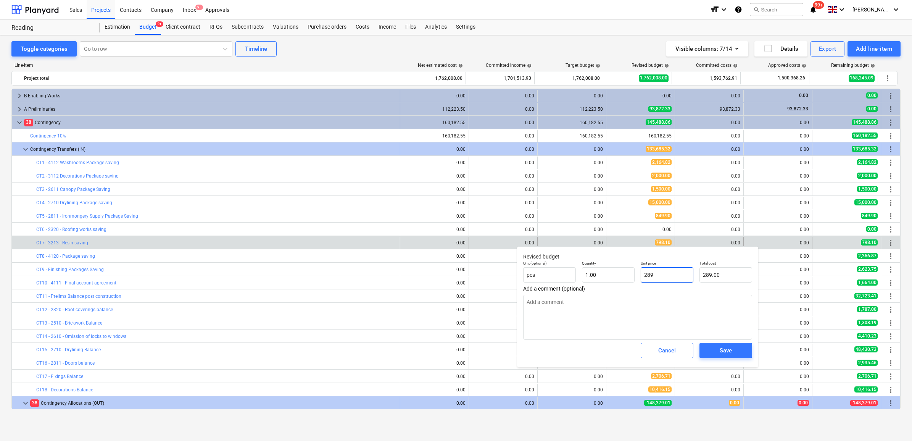
type input "2898"
type input "2,898.00"
type textarea "x"
type input "2898."
type textarea "x"
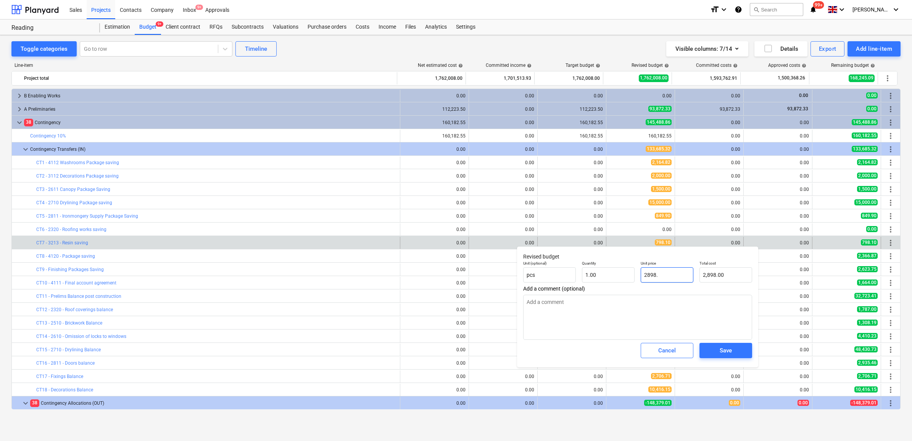
type input "2898.1"
type input "2,898.10"
type input "2898.1"
type textarea "x"
type input "2,898.10"
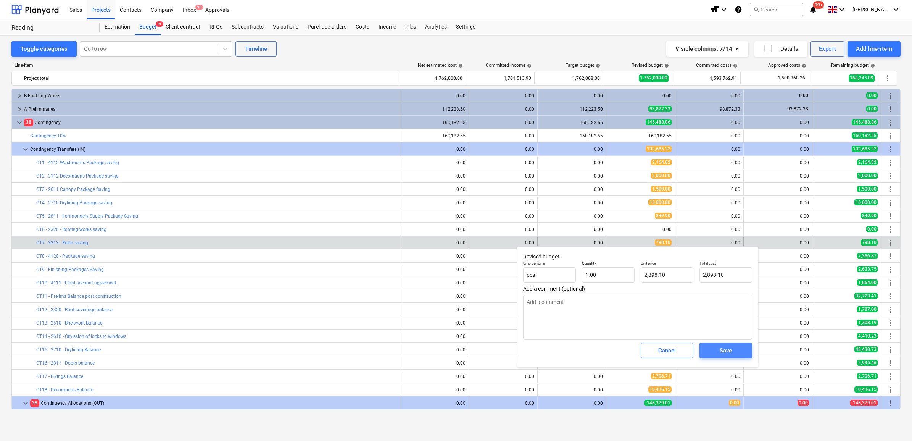
click at [728, 352] on div "Save" at bounding box center [726, 350] width 12 height 10
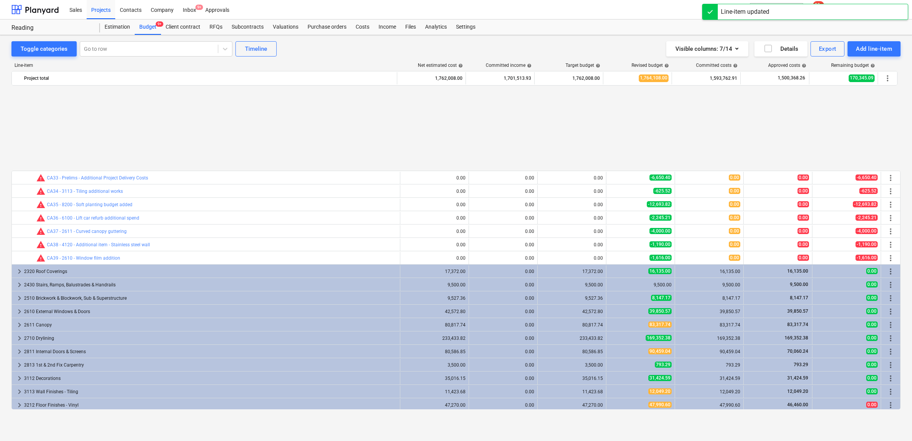
scroll to position [811, 0]
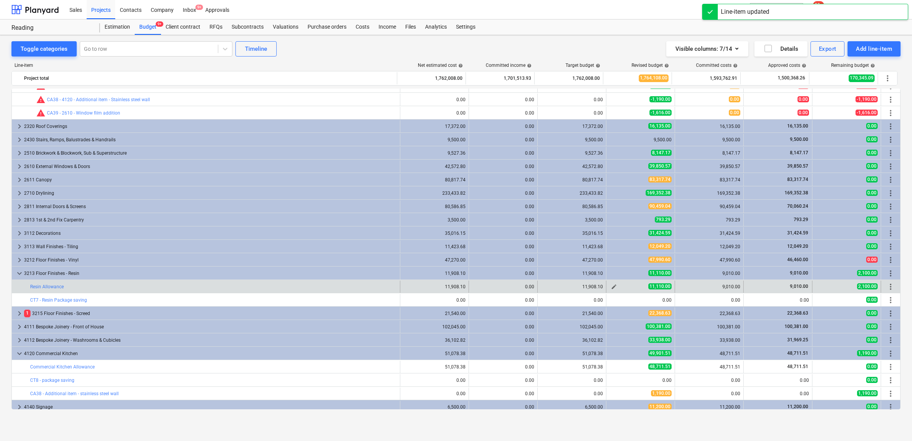
click at [611, 285] on span "edit" at bounding box center [614, 287] width 6 height 6
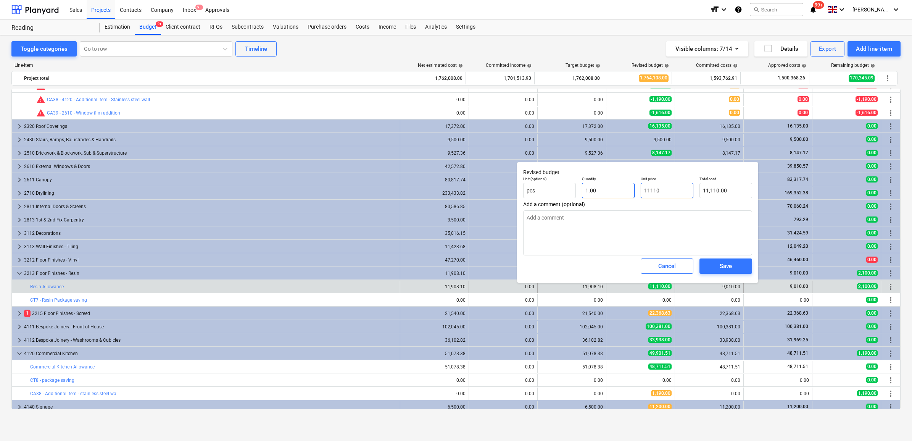
drag, startPoint x: 670, startPoint y: 189, endPoint x: 596, endPoint y: 193, distance: 74.5
click at [600, 191] on div "Unit (optional) pcs Quantity 1.00 Unit price 11110 Total cost 11,110.00" at bounding box center [637, 187] width 235 height 28
click at [716, 266] on span "Save" at bounding box center [726, 266] width 34 height 10
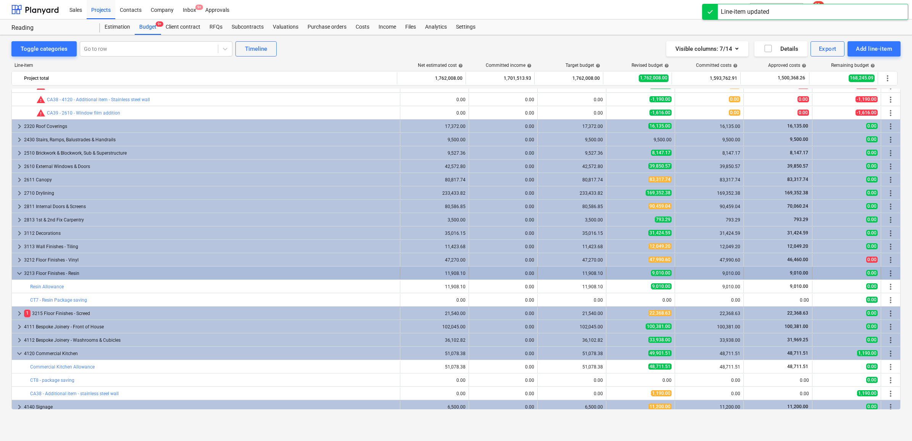
click at [632, 276] on div "9,010.00" at bounding box center [640, 273] width 62 height 6
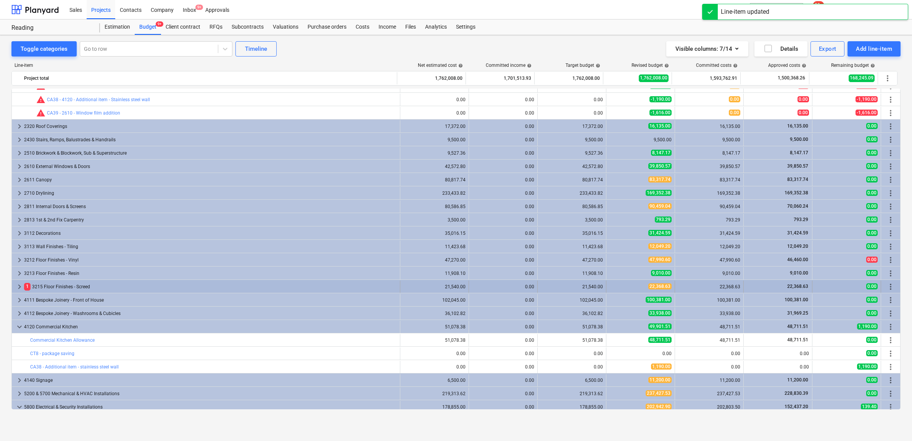
click at [632, 286] on div "22,368.63" at bounding box center [640, 286] width 62 height 6
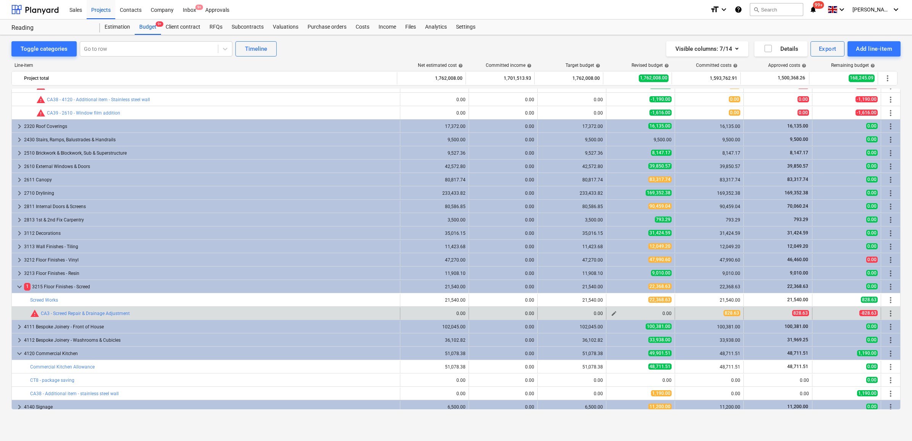
click at [611, 313] on span "edit" at bounding box center [614, 313] width 6 height 6
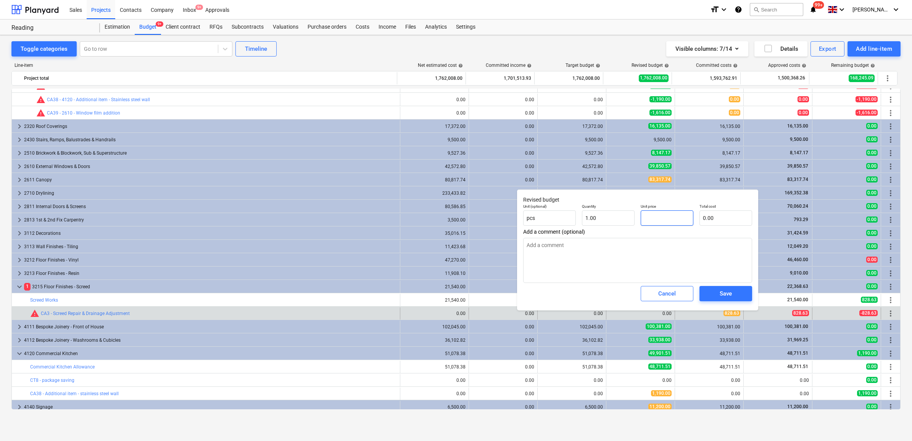
click at [665, 219] on input "text" at bounding box center [667, 217] width 53 height 15
click at [713, 293] on span "Save" at bounding box center [726, 293] width 34 height 10
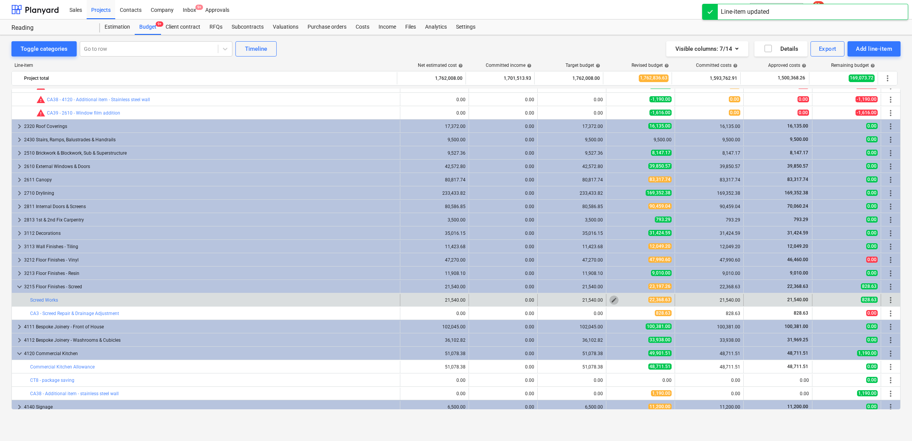
click at [611, 300] on span "edit" at bounding box center [614, 300] width 6 height 6
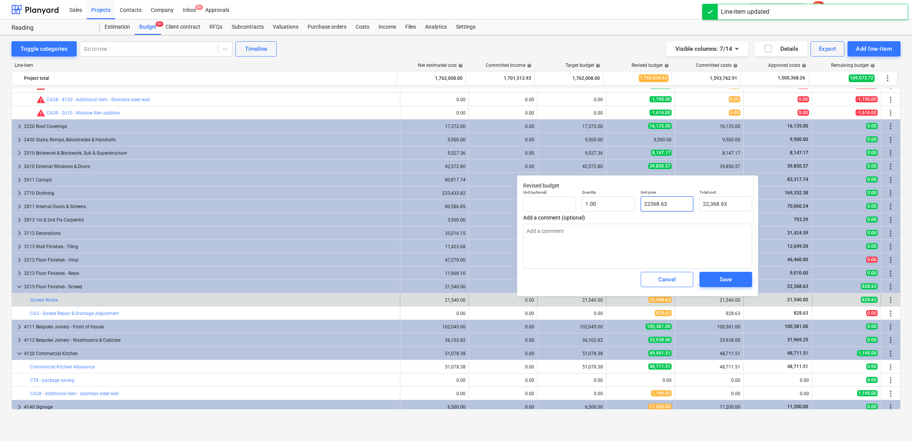
drag, startPoint x: 674, startPoint y: 203, endPoint x: 596, endPoint y: 195, distance: 78.6
click at [597, 195] on div "Unit (optional) Quantity 1.00 Unit price 22368.63 Total cost 22,368.63" at bounding box center [637, 201] width 235 height 28
click at [713, 277] on span "Save" at bounding box center [726, 279] width 34 height 10
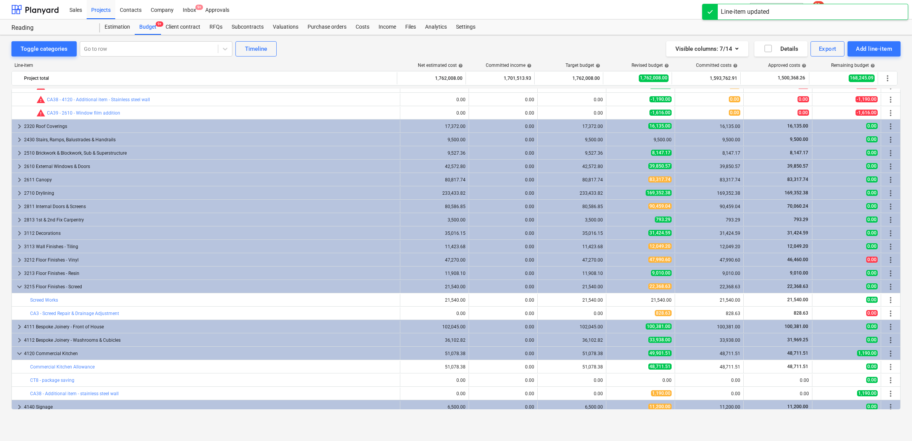
click at [321, 287] on div "3215 Floor Finishes - Screed" at bounding box center [210, 286] width 373 height 12
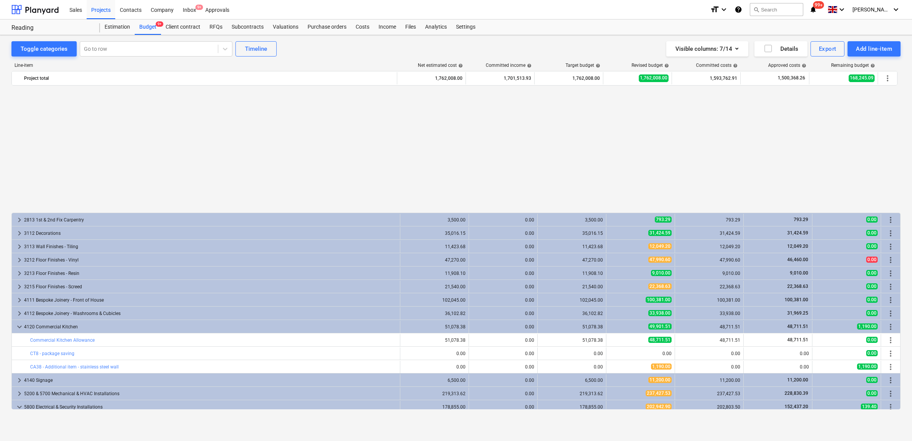
scroll to position [954, 0]
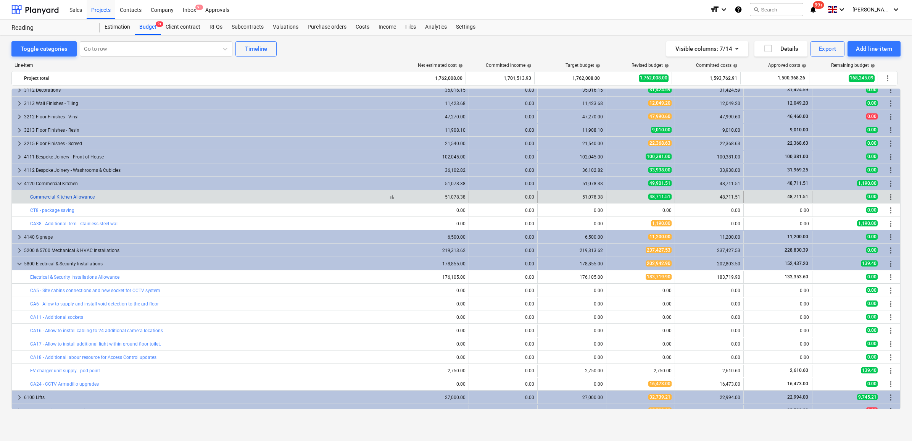
click at [83, 199] on link "Commercial Kitchen Allowance" at bounding box center [62, 196] width 64 height 5
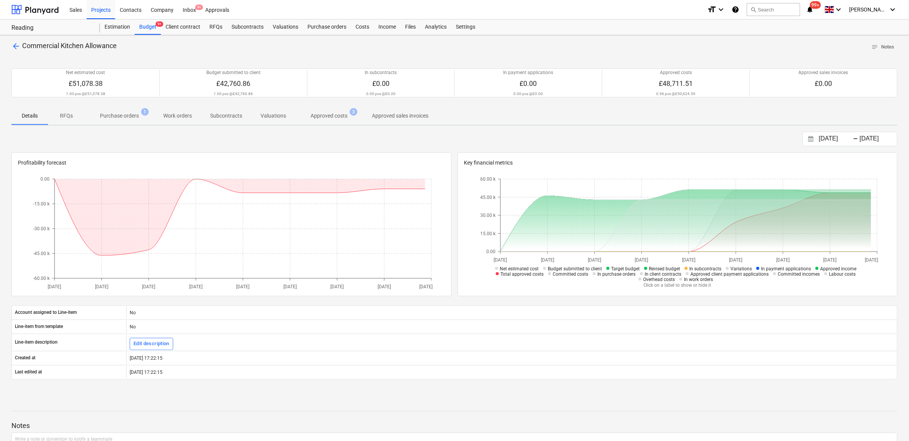
click at [340, 121] on span "Approved costs 3" at bounding box center [329, 116] width 68 height 14
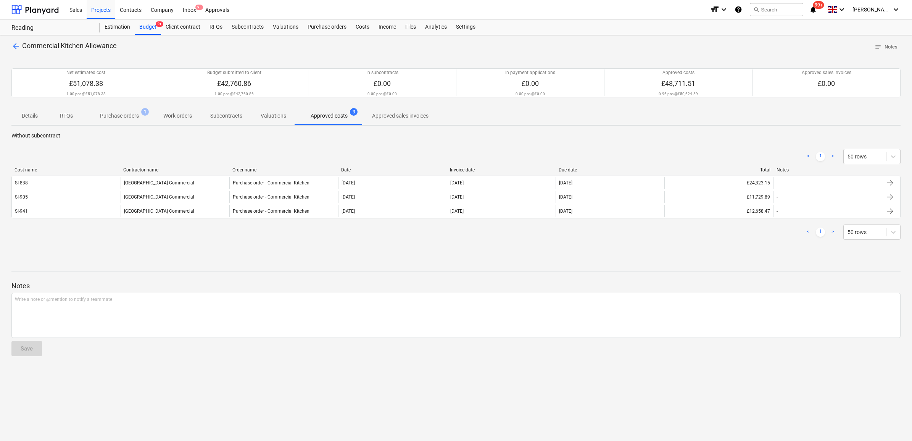
drag, startPoint x: 252, startPoint y: 270, endPoint x: 253, endPoint y: 263, distance: 7.3
click at [252, 270] on div "Notes Write a note or @mention to notify a teammate ﻿ Save" at bounding box center [455, 311] width 889 height 101
click at [130, 113] on p "Purchase orders" at bounding box center [119, 116] width 39 height 8
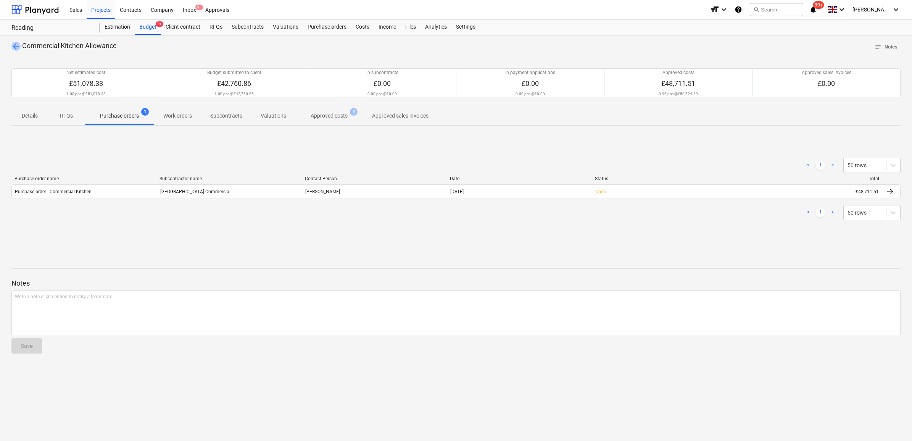
click at [16, 47] on span "arrow_back" at bounding box center [15, 46] width 9 height 9
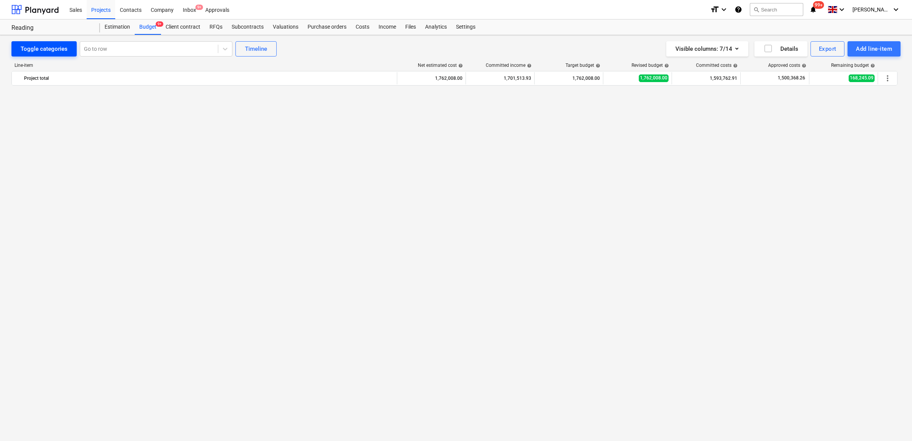
scroll to position [954, 0]
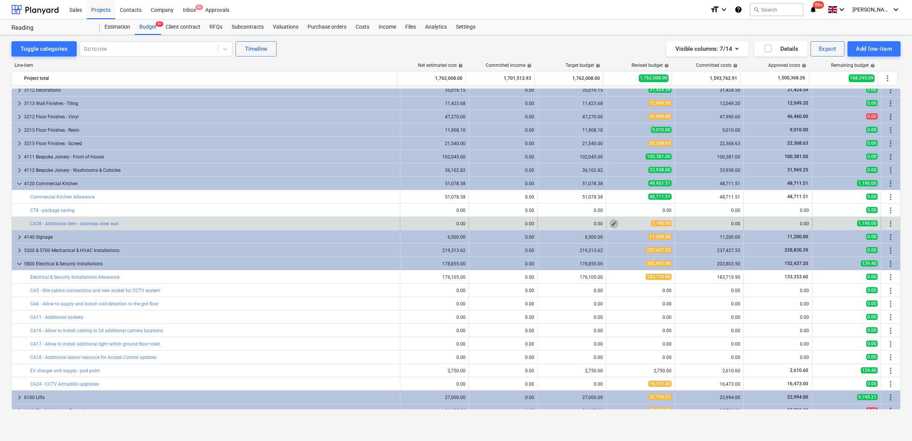
click at [612, 223] on span "edit" at bounding box center [614, 224] width 6 height 6
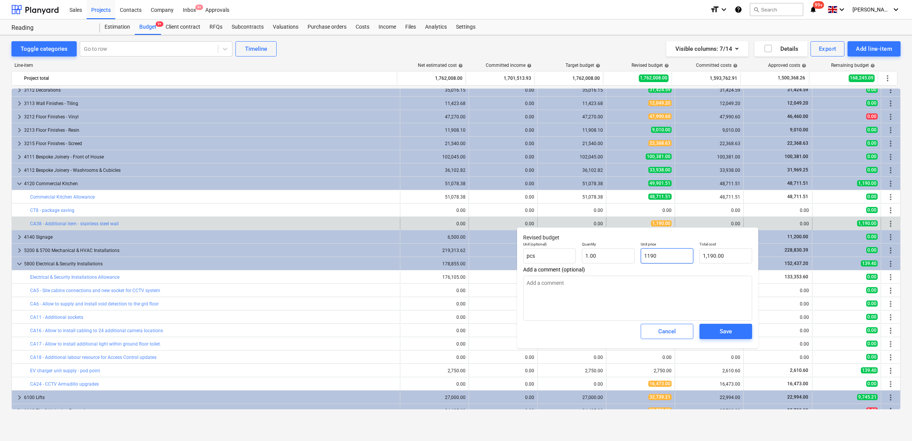
drag, startPoint x: 673, startPoint y: 256, endPoint x: 638, endPoint y: 254, distance: 34.8
click at [638, 254] on div "Unit price 1190" at bounding box center [667, 253] width 59 height 28
click at [741, 333] on span "Save" at bounding box center [726, 331] width 34 height 10
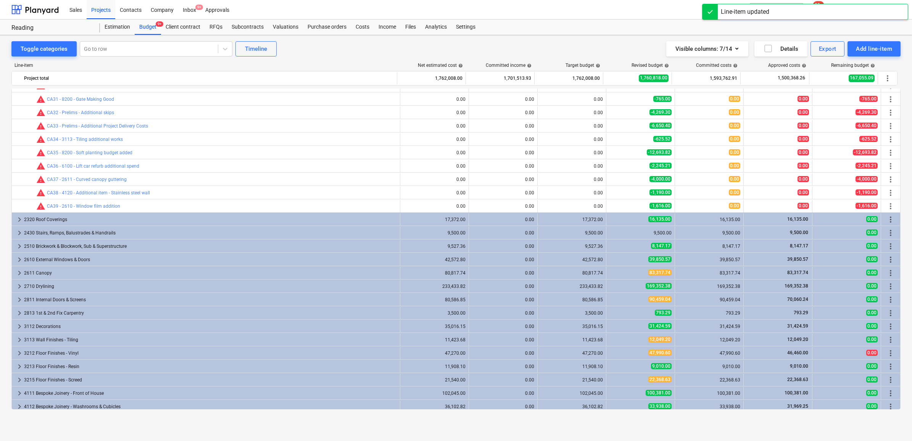
scroll to position [525, 0]
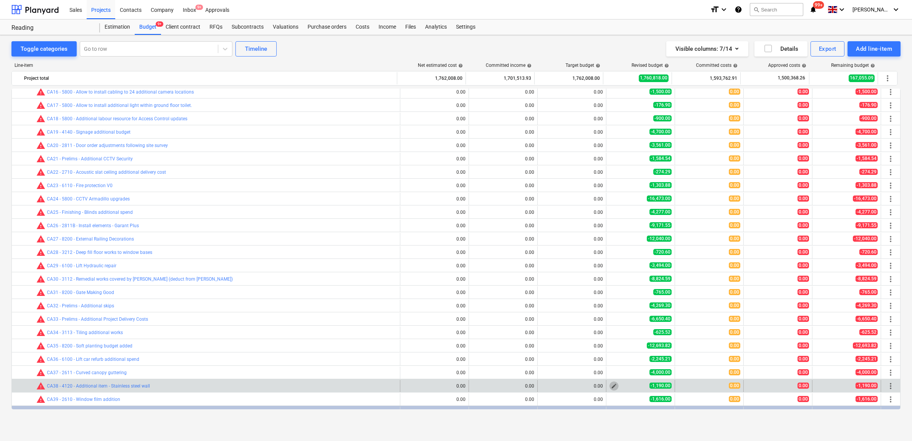
click at [613, 387] on span "edit" at bounding box center [614, 386] width 6 height 6
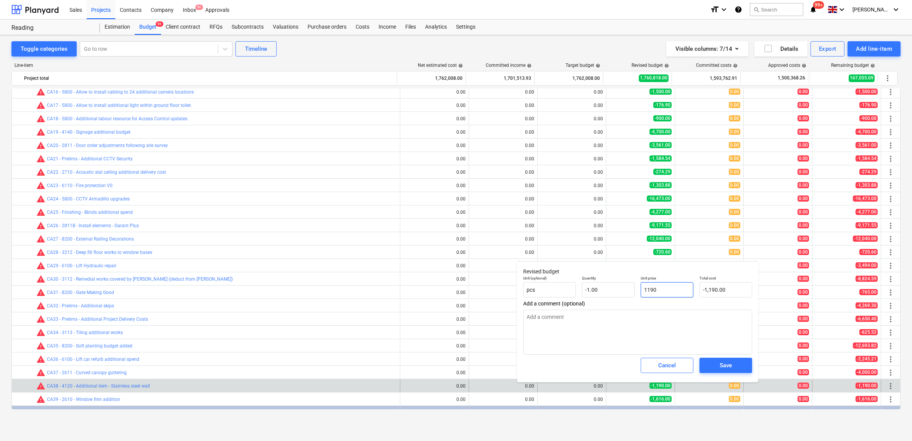
drag, startPoint x: 668, startPoint y: 287, endPoint x: 642, endPoint y: 287, distance: 25.9
click at [642, 287] on input "1190" at bounding box center [667, 289] width 53 height 15
click at [724, 368] on div "Save" at bounding box center [726, 365] width 12 height 10
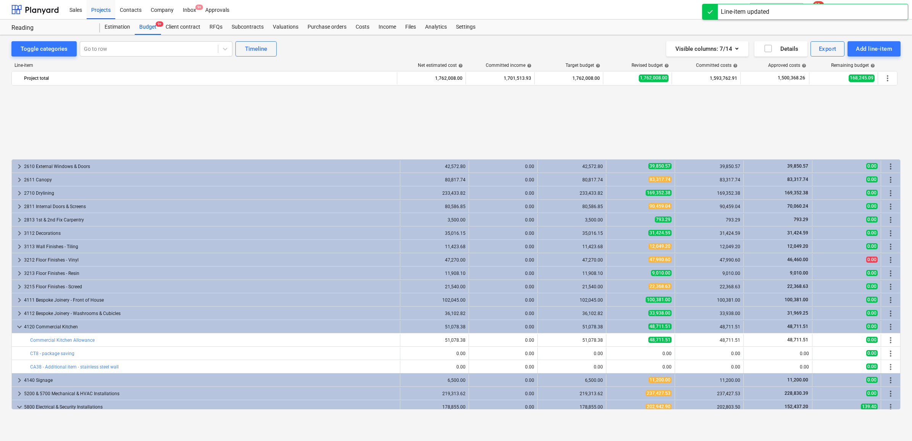
scroll to position [906, 0]
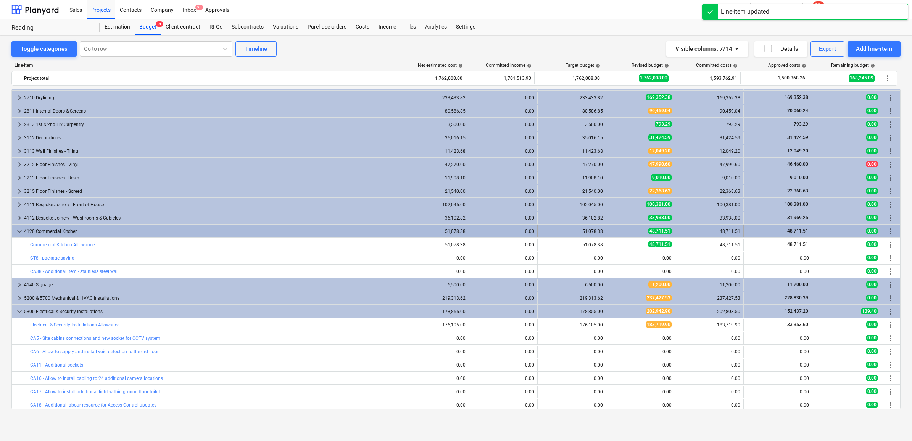
click at [619, 233] on div "48,711.51" at bounding box center [640, 231] width 62 height 6
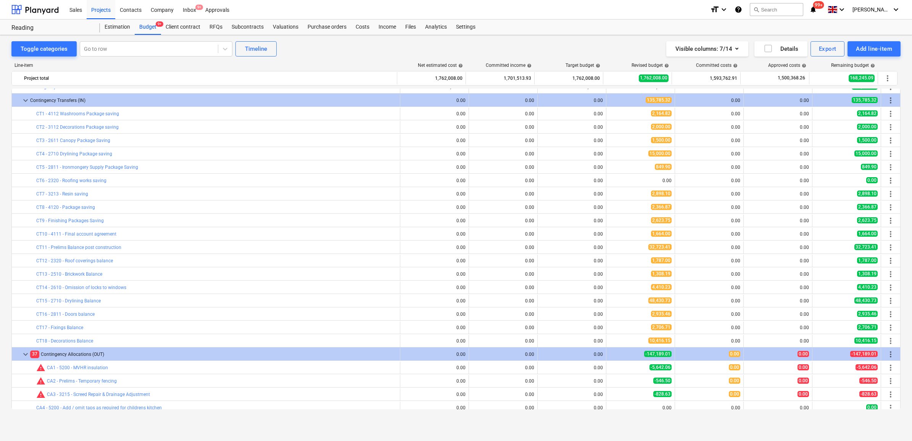
scroll to position [48, 0]
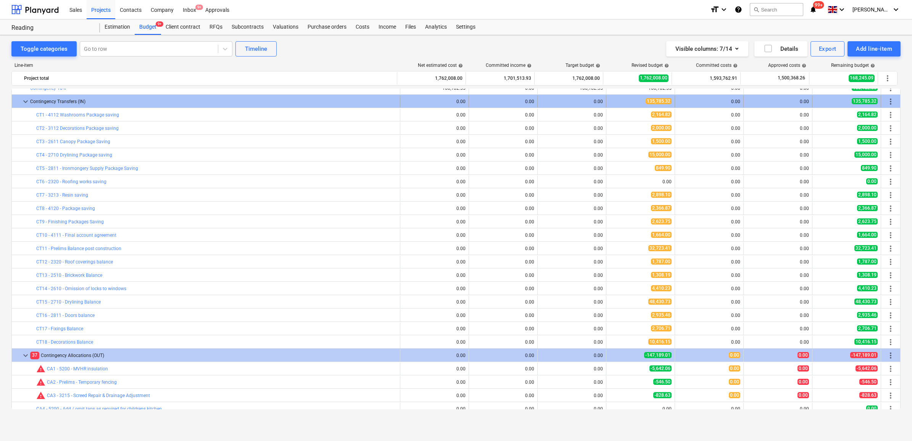
click at [890, 100] on span "more_vert" at bounding box center [890, 101] width 9 height 9
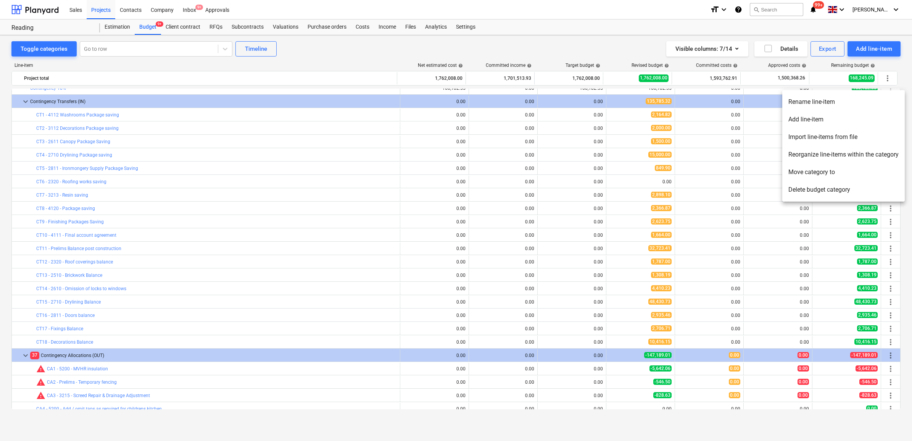
click at [822, 116] on li "Add line-item" at bounding box center [843, 120] width 122 height 18
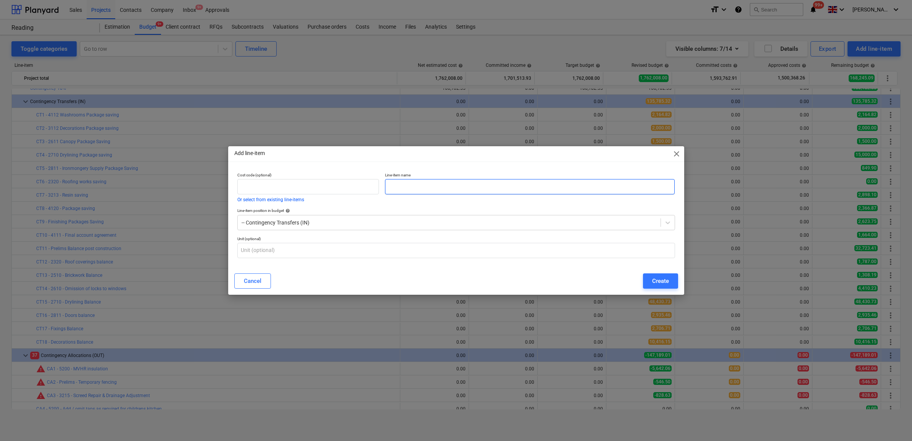
drag, startPoint x: 502, startPoint y: 182, endPoint x: 500, endPoint y: 193, distance: 11.2
click at [501, 187] on input "text" at bounding box center [530, 186] width 290 height 15
click at [651, 282] on button "Create" at bounding box center [660, 280] width 35 height 15
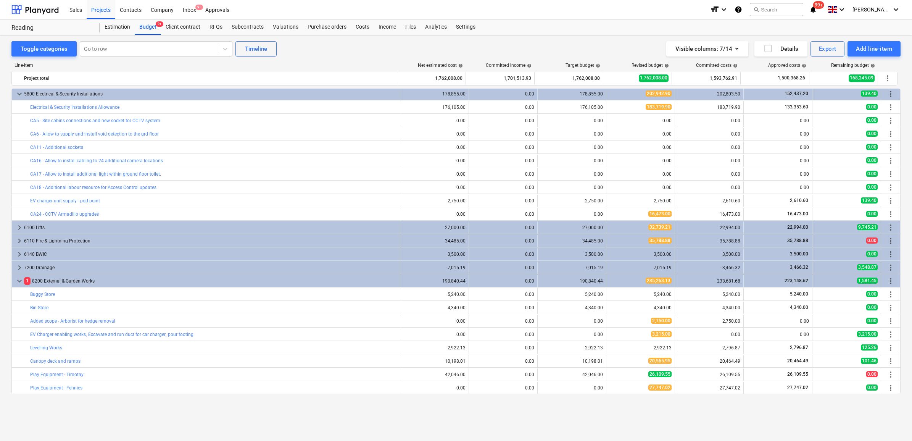
scroll to position [1002, 0]
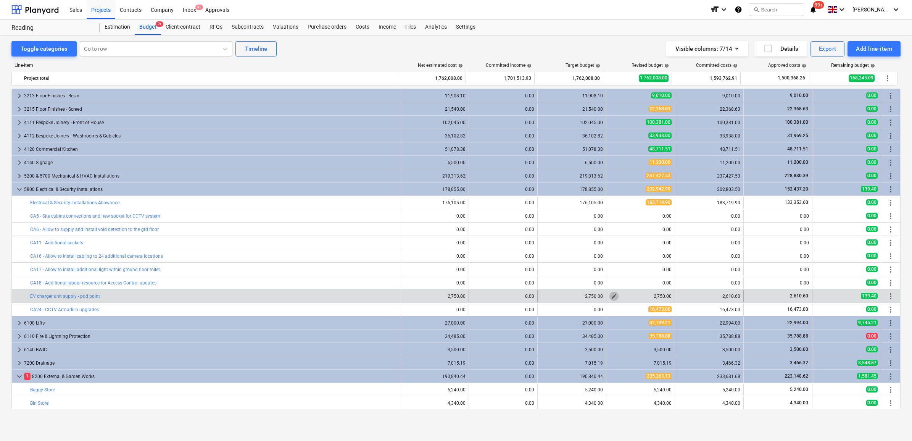
click at [611, 296] on span "edit" at bounding box center [614, 296] width 6 height 6
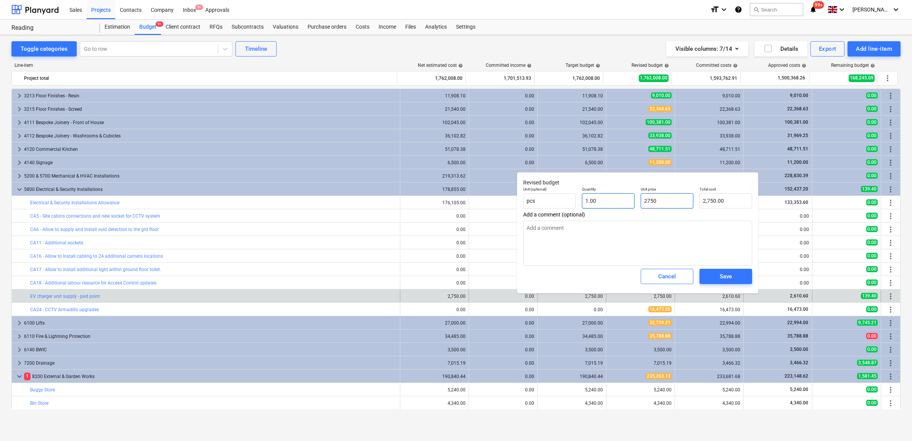
drag, startPoint x: 678, startPoint y: 199, endPoint x: 628, endPoint y: 196, distance: 49.7
click at [628, 196] on div "Unit (optional) pcs Quantity 1.00 Unit price 2750 Total cost 2,750.00" at bounding box center [637, 198] width 235 height 28
click at [726, 279] on div "Save" at bounding box center [726, 276] width 12 height 10
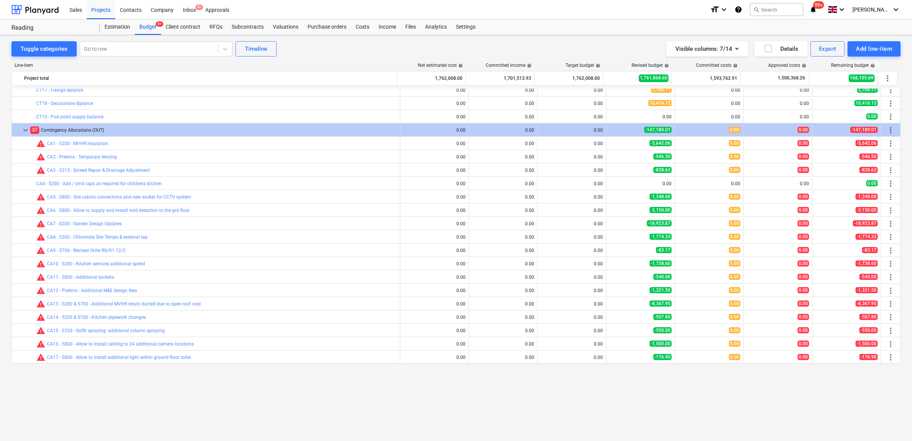
scroll to position [191, 0]
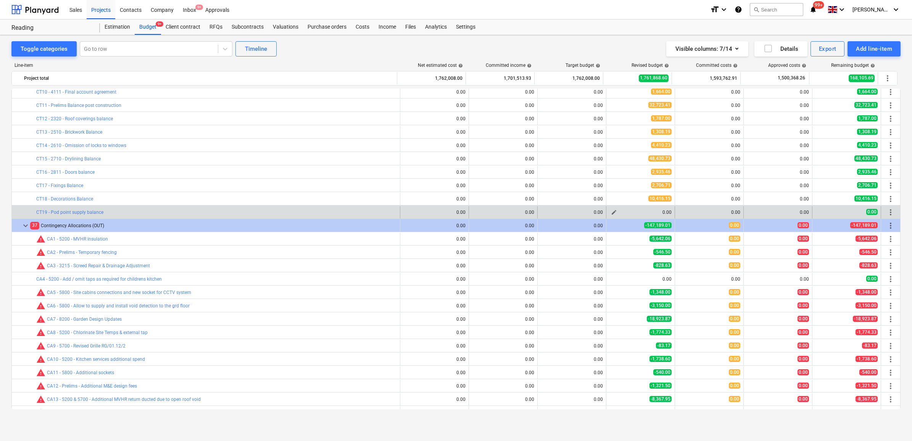
click at [611, 213] on span "edit" at bounding box center [614, 212] width 6 height 6
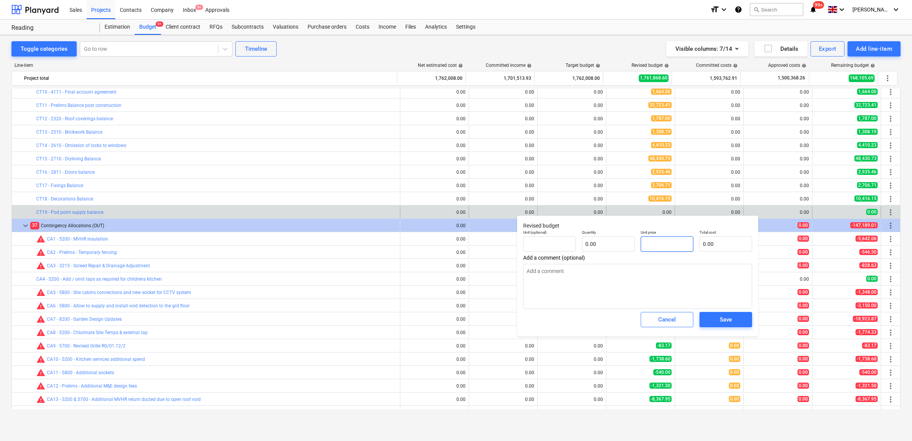
click at [651, 245] on input "text" at bounding box center [667, 243] width 53 height 15
click at [710, 319] on span "Save" at bounding box center [726, 319] width 34 height 10
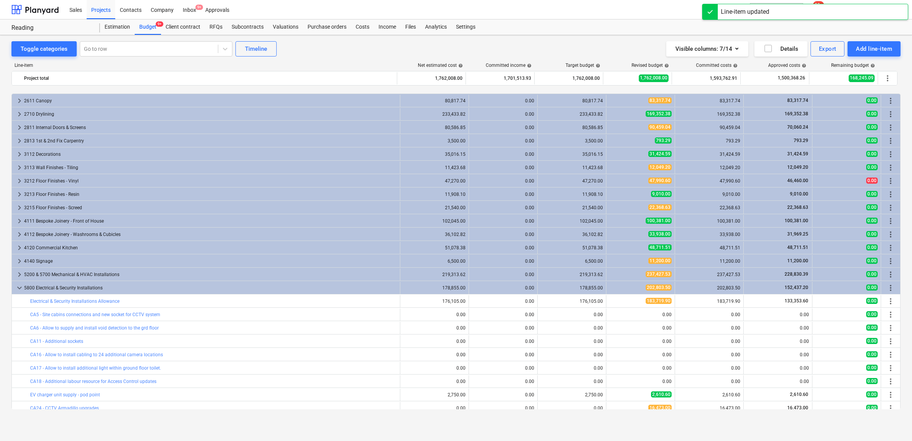
scroll to position [1094, 0]
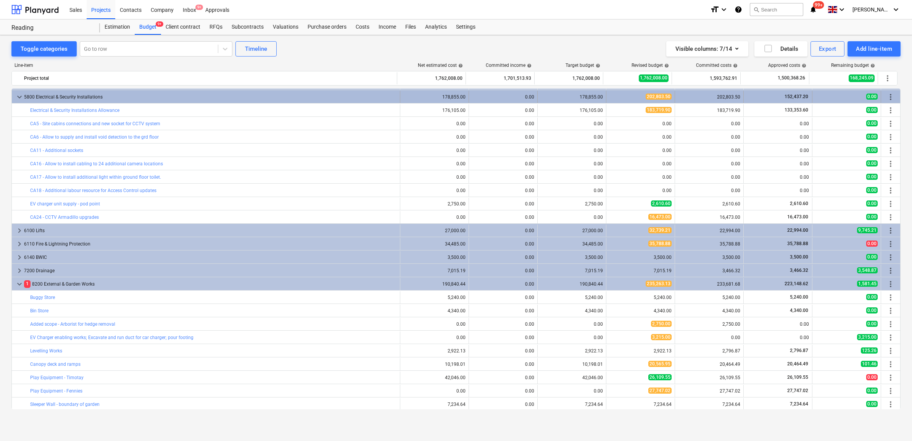
click at [628, 99] on div "202,803.50" at bounding box center [640, 96] width 62 height 6
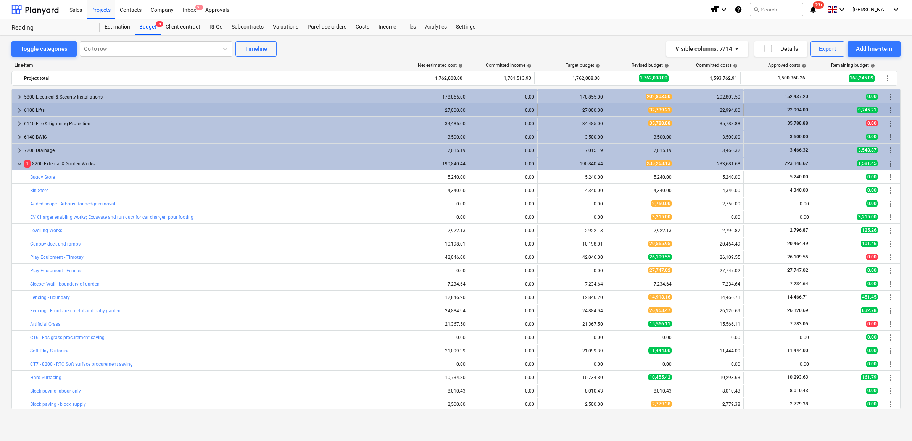
click at [624, 110] on div "32,739.21" at bounding box center [640, 110] width 62 height 6
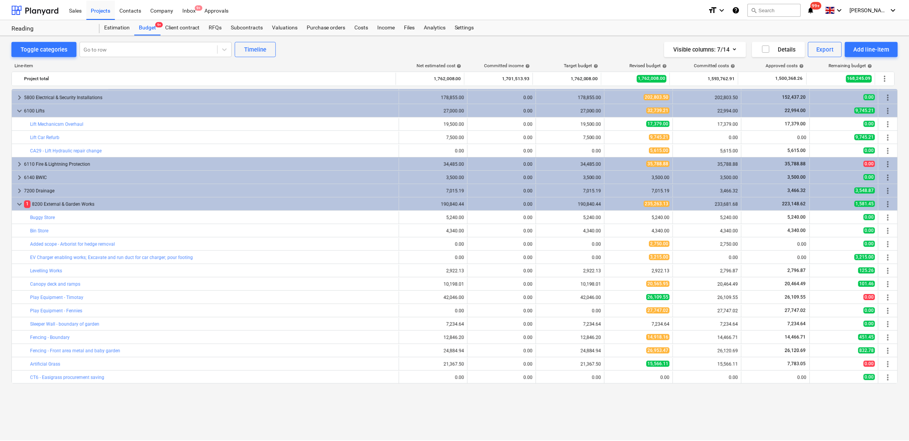
scroll to position [1046, 0]
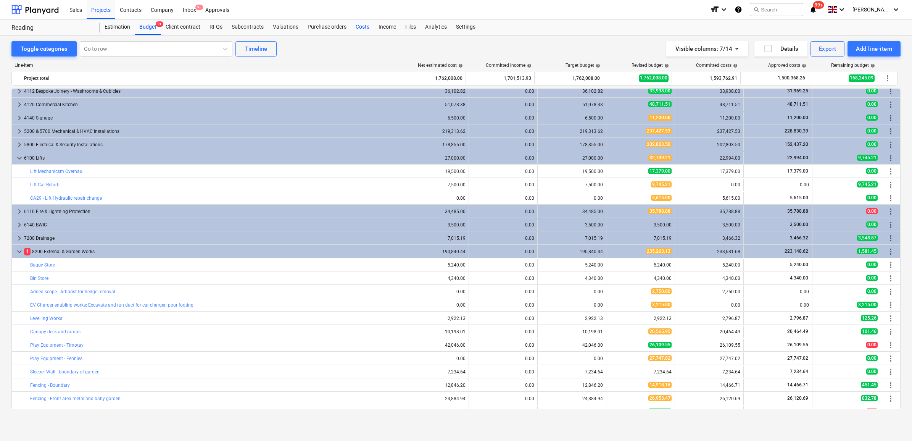
click at [363, 26] on div "Costs" at bounding box center [362, 26] width 23 height 15
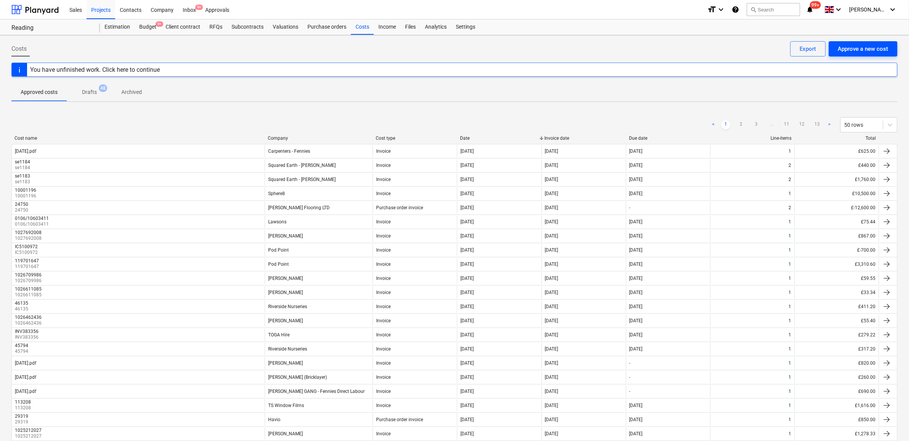
click at [846, 50] on div "Approve a new cost" at bounding box center [863, 49] width 50 height 10
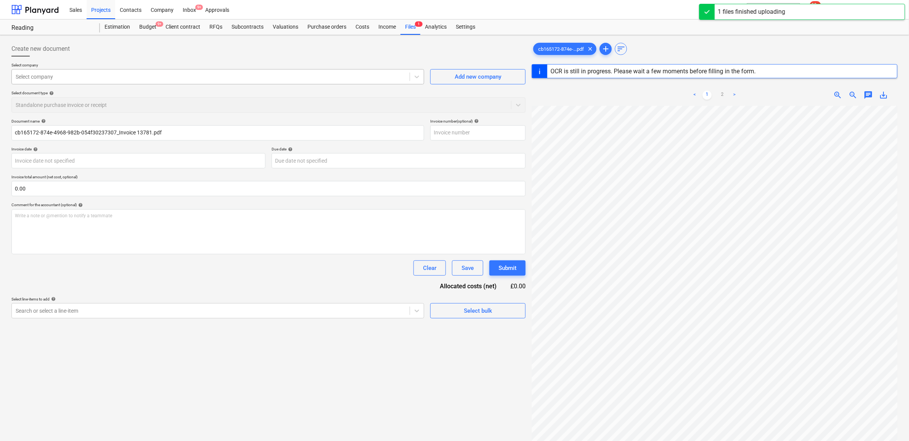
click at [180, 79] on div at bounding box center [211, 77] width 390 height 8
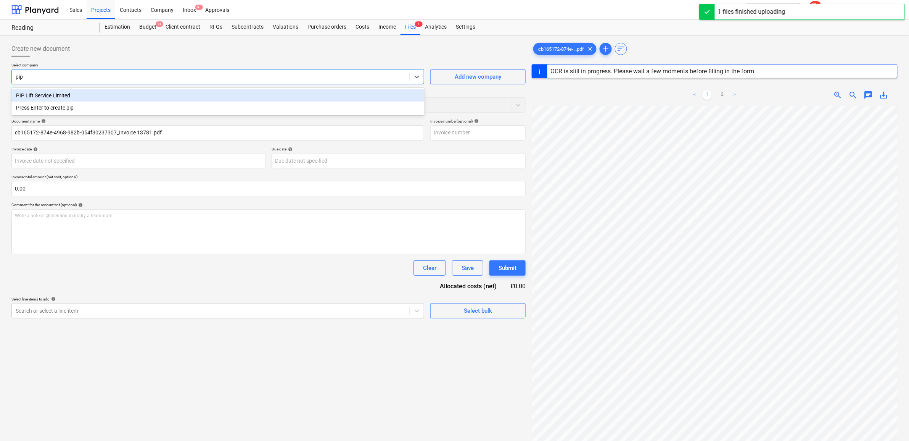
click at [174, 94] on div "PIP Lift Service Limited" at bounding box center [217, 95] width 413 height 12
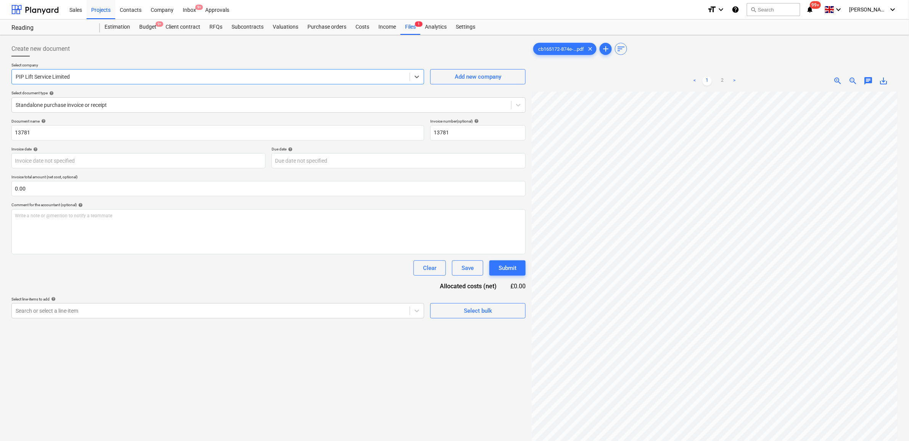
click at [239, 113] on div "Select company option PIP Lift Service Limited , selected. Select is focused ,t…" at bounding box center [268, 91] width 514 height 56
click at [234, 103] on div at bounding box center [262, 105] width 492 height 8
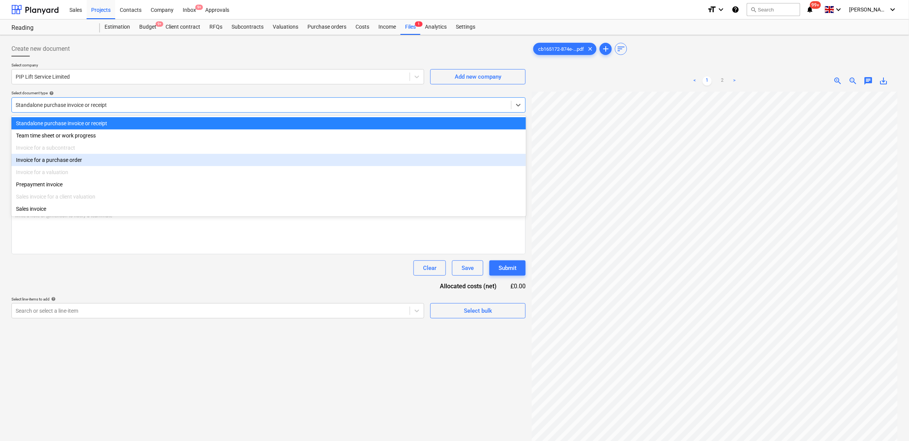
click at [123, 163] on div "Invoice for a purchase order" at bounding box center [268, 160] width 515 height 12
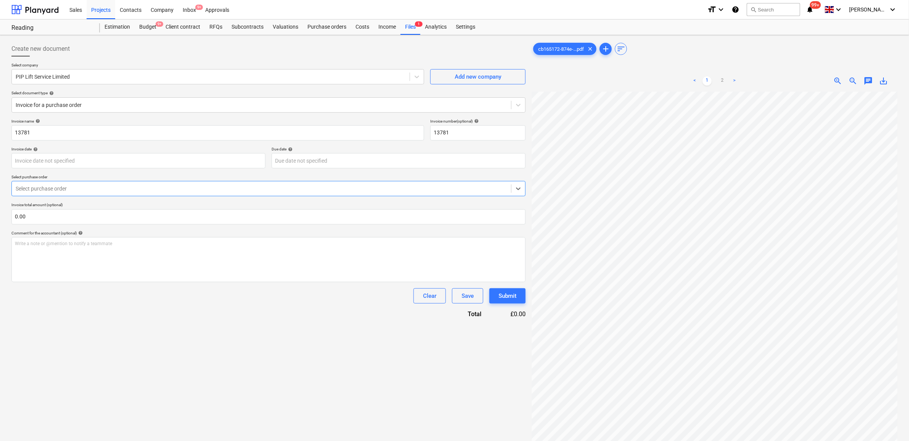
click at [118, 189] on div at bounding box center [262, 189] width 492 height 8
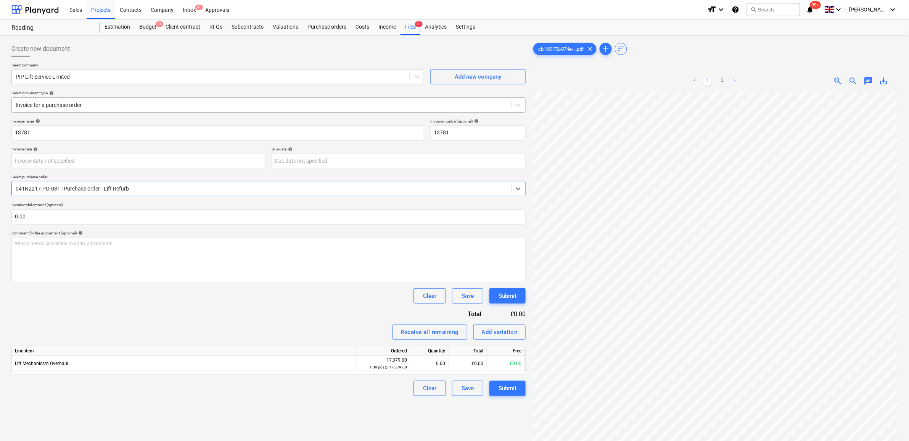
click at [88, 102] on div at bounding box center [262, 105] width 492 height 8
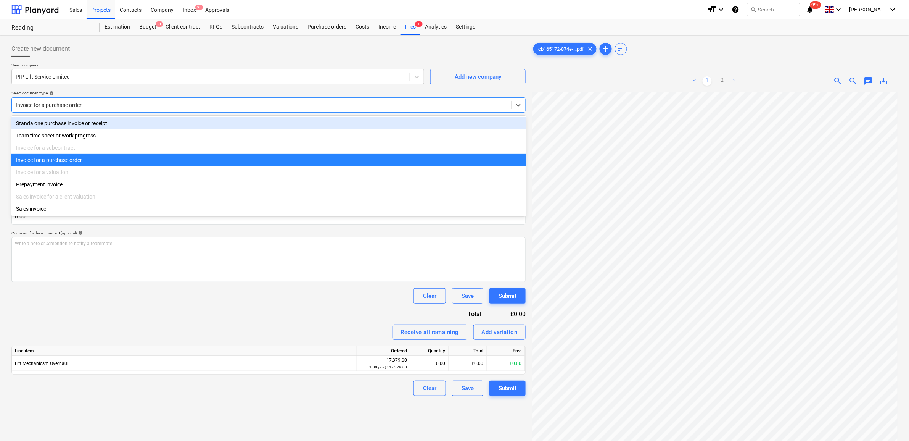
click at [81, 119] on div "Standalone purchase invoice or receipt" at bounding box center [268, 123] width 515 height 12
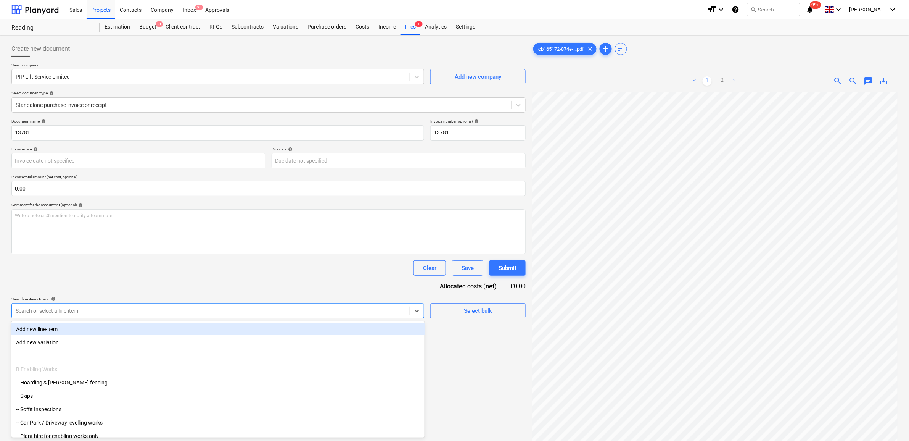
click at [121, 312] on div at bounding box center [211, 311] width 390 height 8
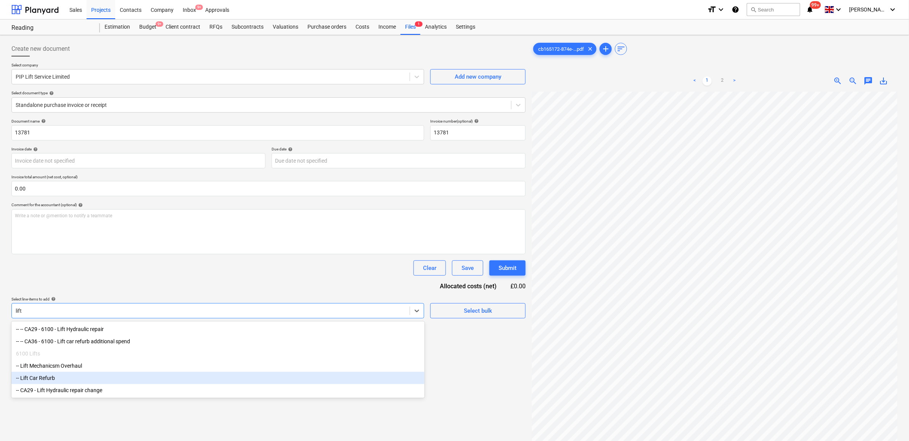
click at [107, 382] on div "-- Lift Car Refurb" at bounding box center [217, 378] width 413 height 12
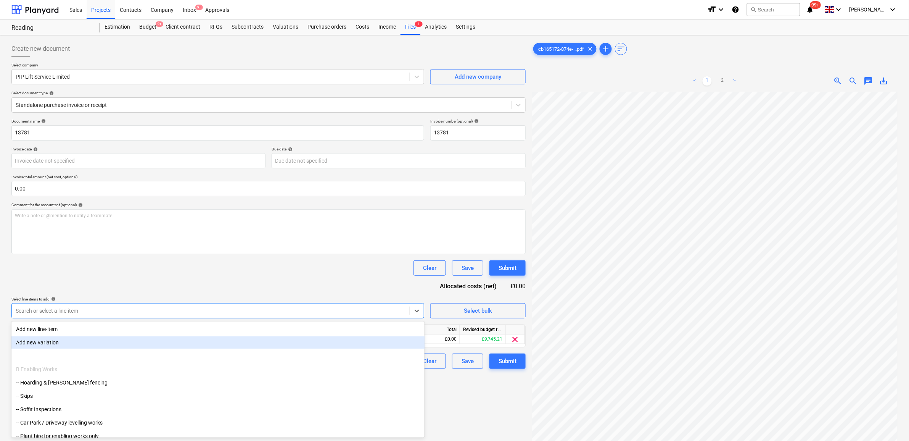
click at [238, 269] on div "Clear Save Submit" at bounding box center [268, 267] width 514 height 15
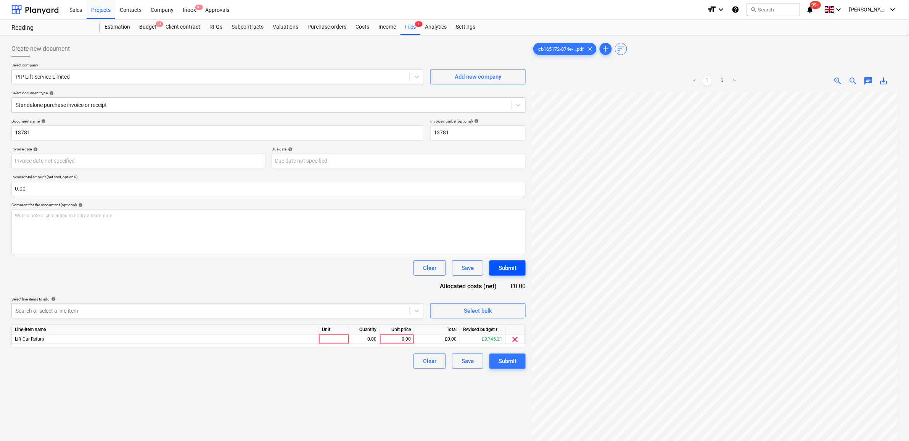
scroll to position [115, 35]
click at [401, 337] on div "0.00" at bounding box center [397, 339] width 28 height 10
click at [284, 409] on div "Create new document Select company PIP Lift Service Limited Add new company Sel…" at bounding box center [268, 276] width 521 height 476
click at [172, 162] on body "Sales Projects Contacts Company Inbox 9+ Approvals format_size keyboard_arrow_d…" at bounding box center [454, 220] width 909 height 441
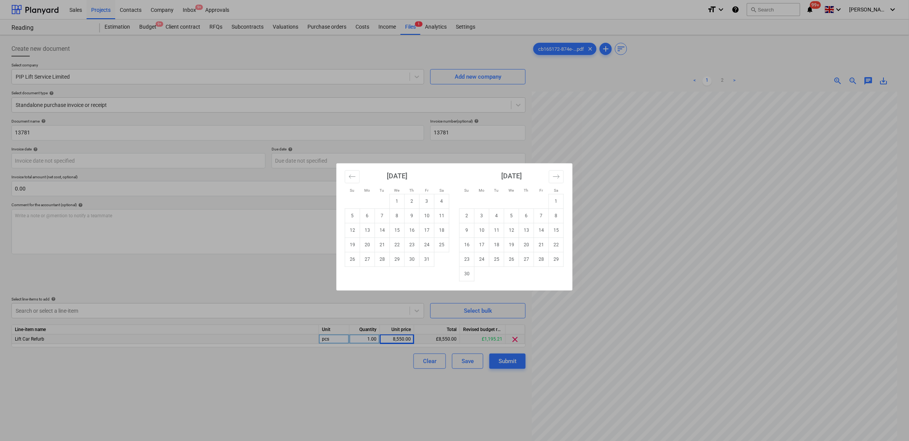
click at [290, 228] on div "Su Mo Tu We Th Fr Sa Su Mo Tu We Th Fr Sa September 2025 1 2 3 4 5 6 7 8 9 10 1…" at bounding box center [454, 220] width 909 height 441
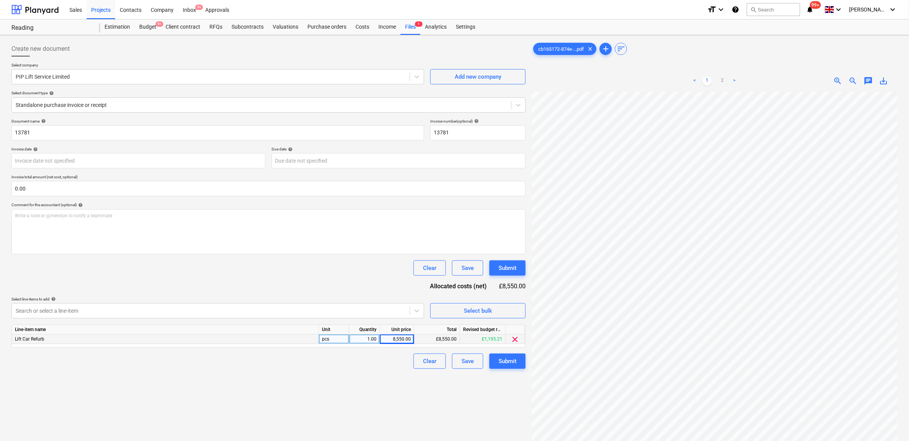
scroll to position [49, 0]
click at [134, 153] on div "Invoice date help" at bounding box center [138, 158] width 254 height 22
click at [134, 160] on body "Sales Projects Contacts Company Inbox 9+ Approvals format_size keyboard_arrow_d…" at bounding box center [454, 220] width 909 height 441
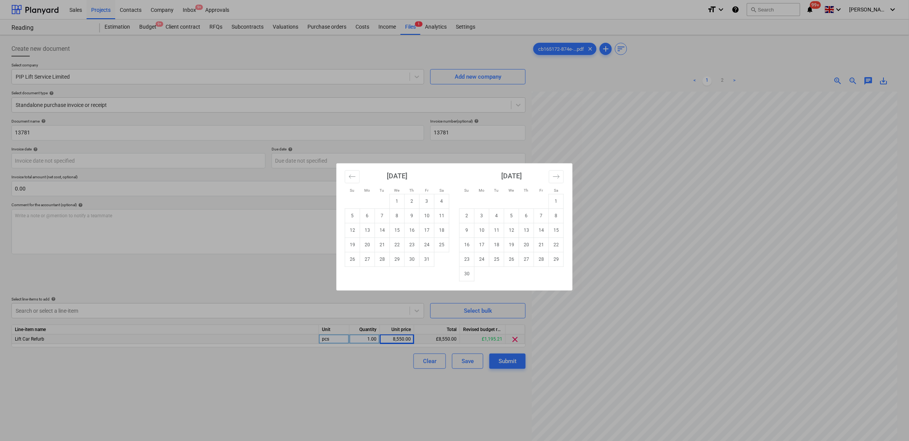
click at [361, 175] on div "[DATE]" at bounding box center [397, 178] width 105 height 31
click at [350, 174] on icon "Move backward to switch to the previous month." at bounding box center [352, 176] width 7 height 7
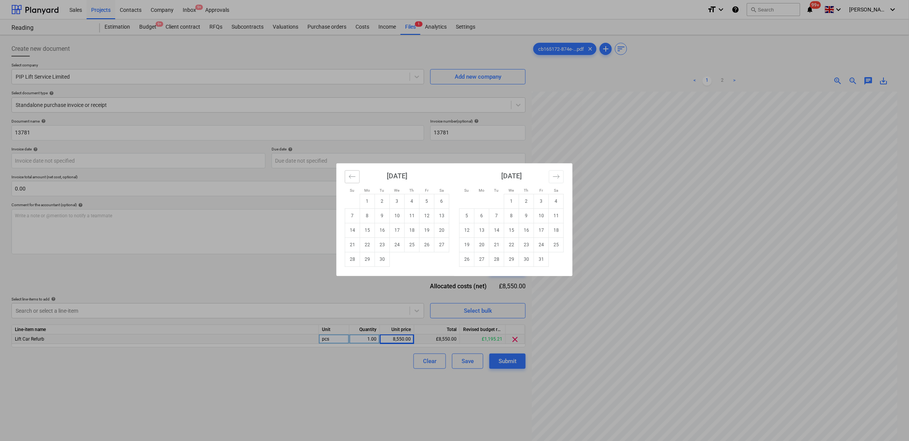
click at [350, 174] on icon "Move backward to switch to the previous month." at bounding box center [352, 176] width 7 height 7
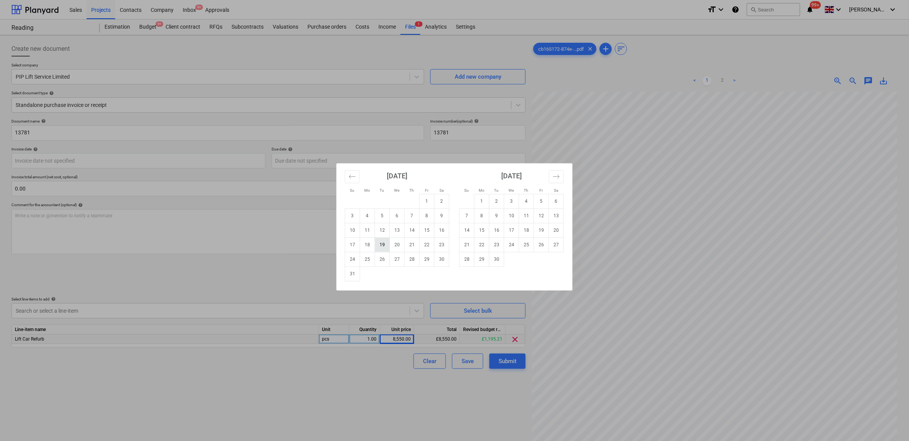
click at [384, 245] on td "19" at bounding box center [382, 244] width 15 height 15
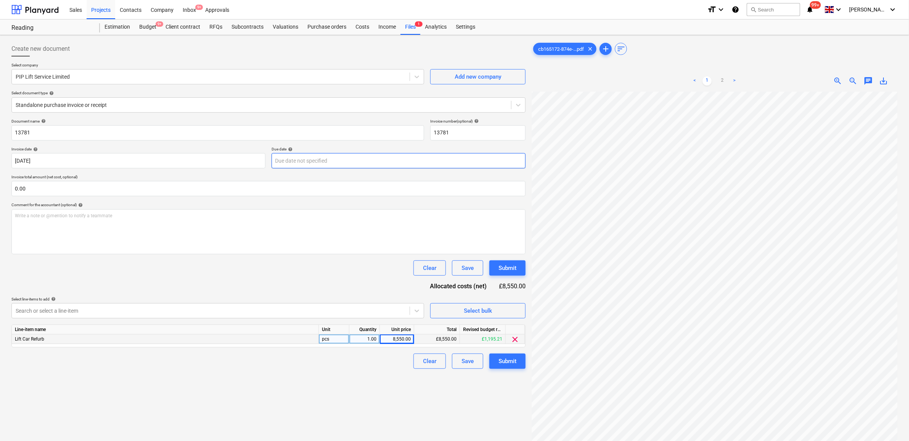
click at [301, 159] on body "Sales Projects Contacts Company Inbox 9+ Approvals format_size keyboard_arrow_d…" at bounding box center [454, 220] width 909 height 441
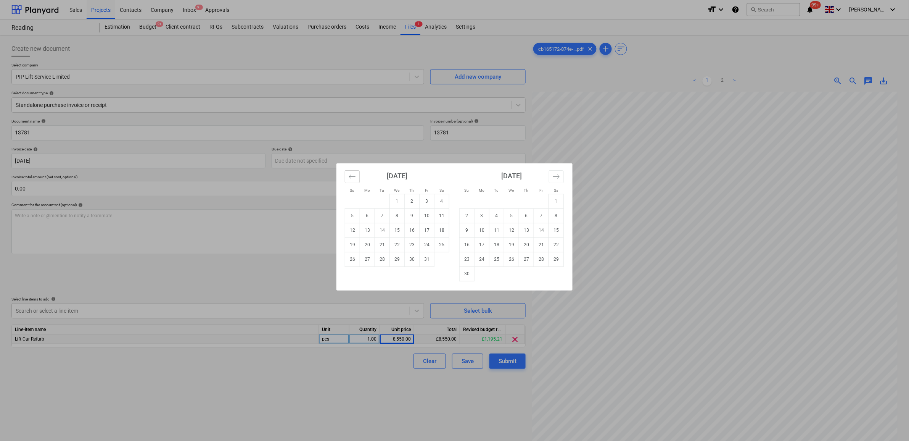
click at [355, 174] on icon "Move backward to switch to the previous month." at bounding box center [352, 176] width 7 height 7
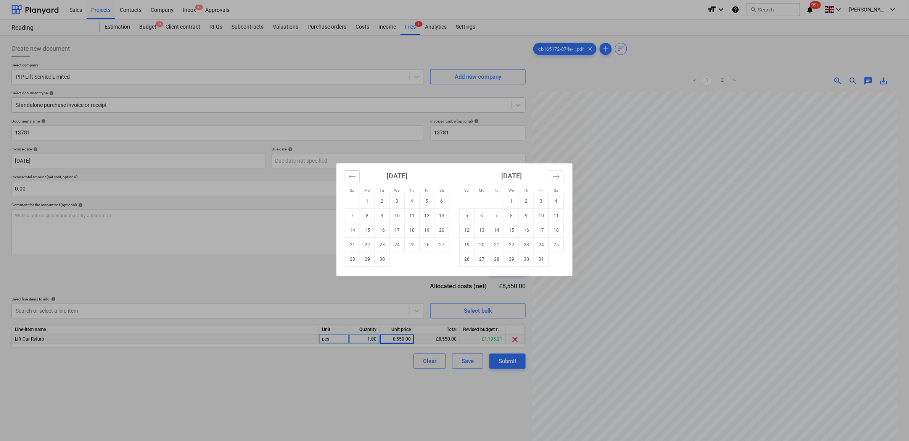
click at [355, 174] on icon "Move backward to switch to the previous month." at bounding box center [352, 176] width 7 height 7
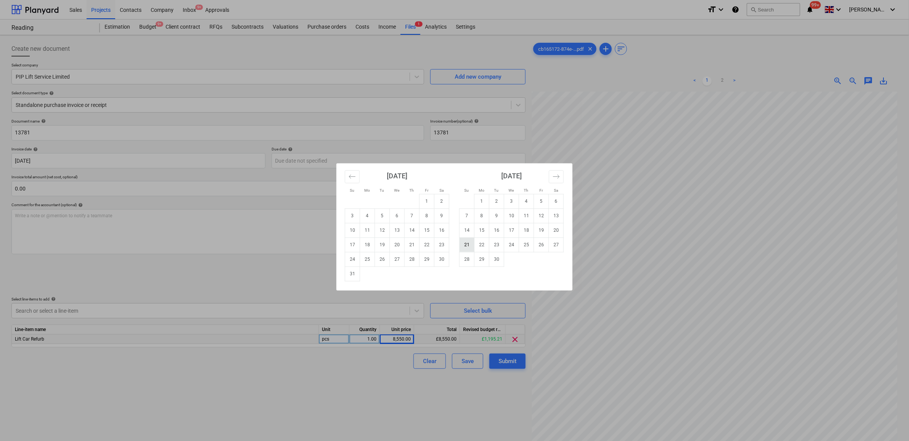
click at [472, 243] on td "21" at bounding box center [467, 244] width 15 height 15
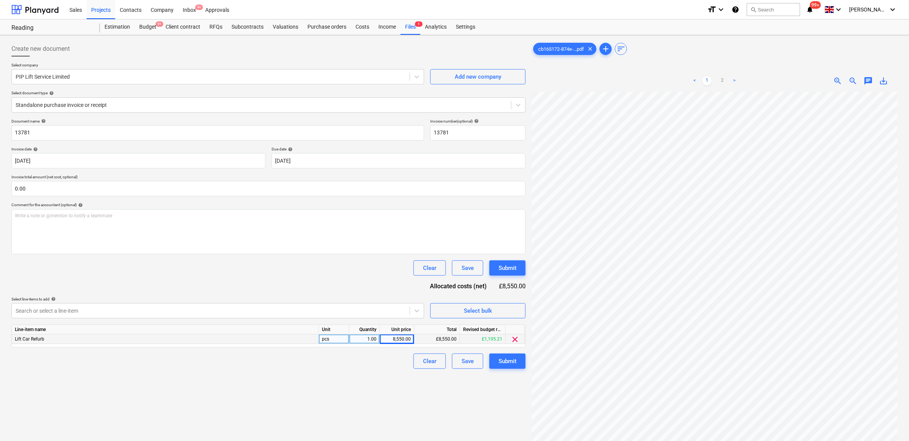
click at [343, 380] on div "Create new document Select company PIP Lift Service Limited Add new company Sel…" at bounding box center [268, 276] width 521 height 476
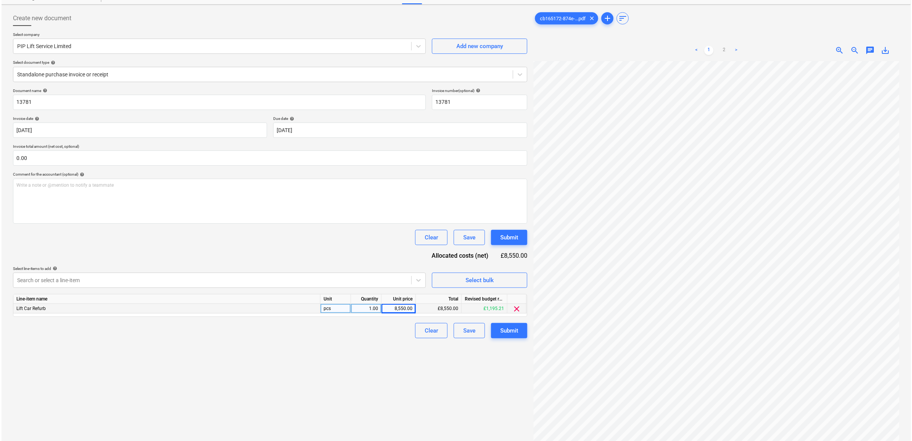
scroll to position [48, 0]
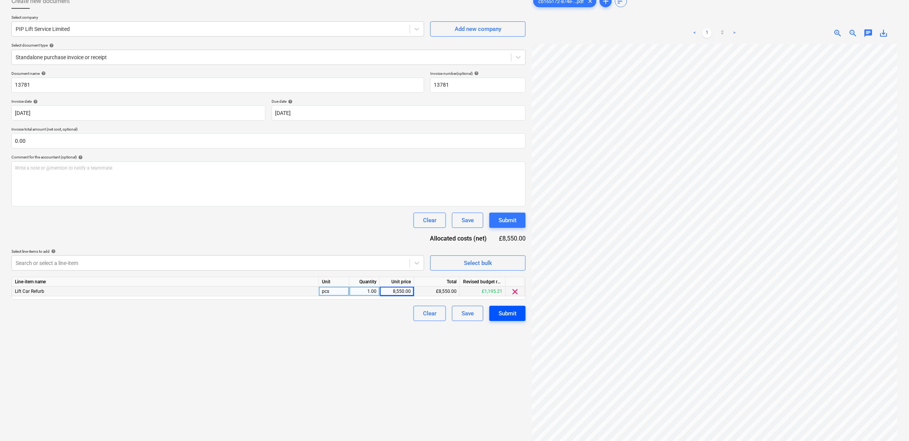
click at [504, 316] on div "Submit" at bounding box center [508, 313] width 18 height 10
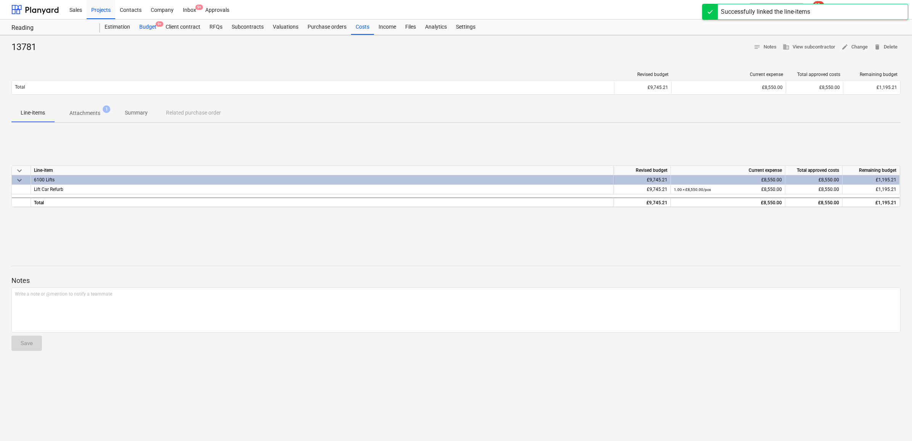
drag, startPoint x: 142, startPoint y: 27, endPoint x: 153, endPoint y: 34, distance: 12.4
click at [142, 27] on div "Budget 9+" at bounding box center [148, 26] width 26 height 15
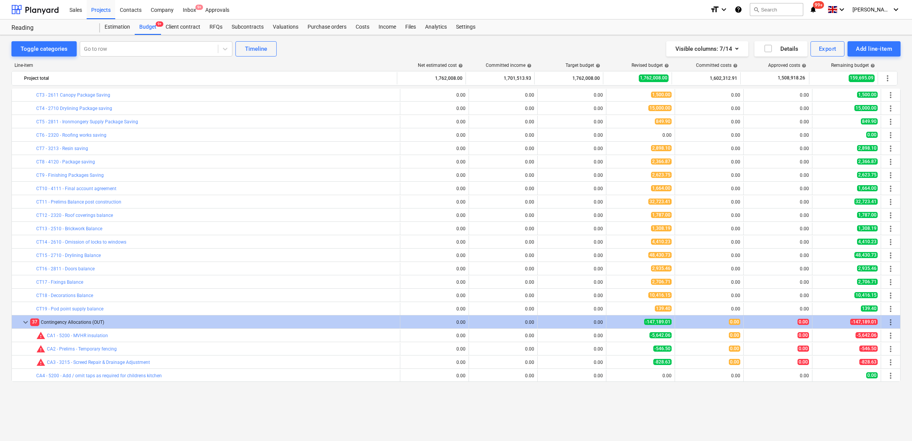
scroll to position [48, 0]
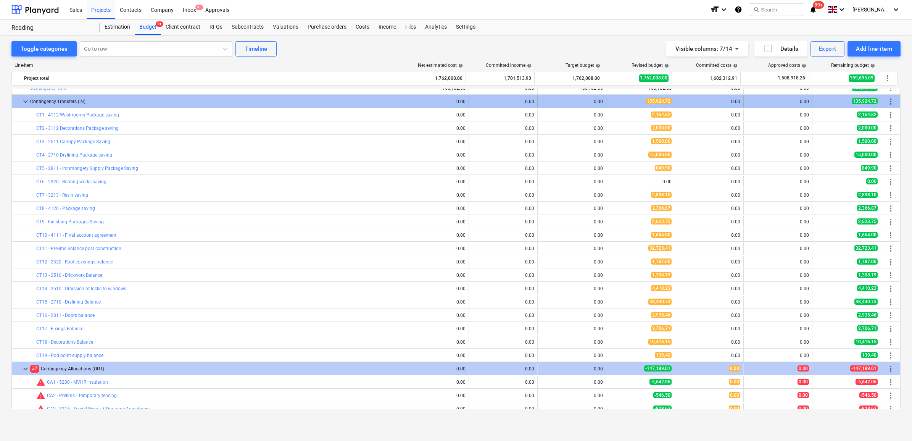
click at [892, 104] on span "more_vert" at bounding box center [890, 101] width 9 height 9
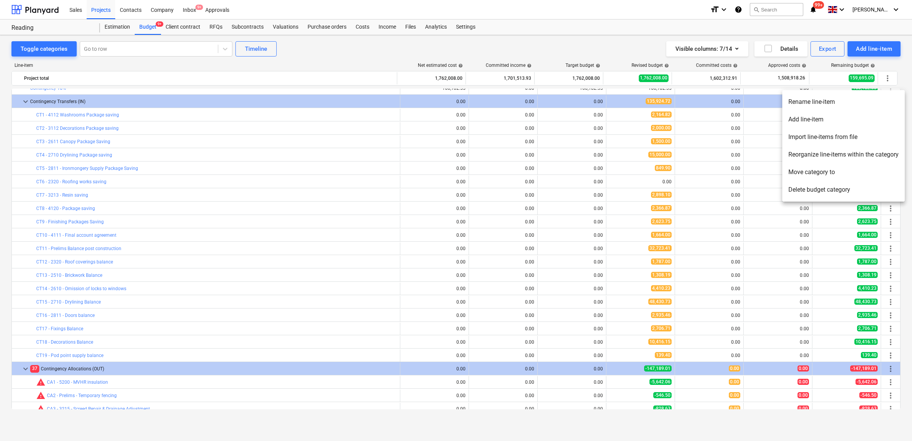
click at [844, 121] on li "Add line-item" at bounding box center [843, 120] width 122 height 18
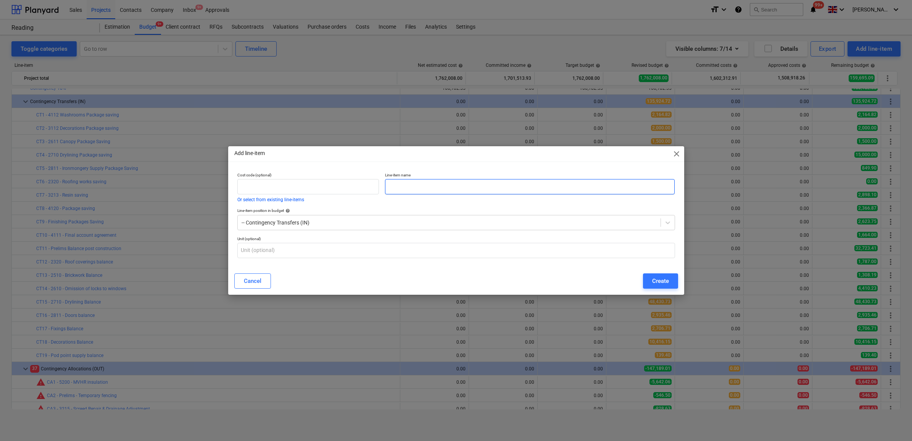
click at [424, 183] on input "text" at bounding box center [530, 186] width 290 height 15
click at [654, 279] on div "Create" at bounding box center [660, 281] width 17 height 10
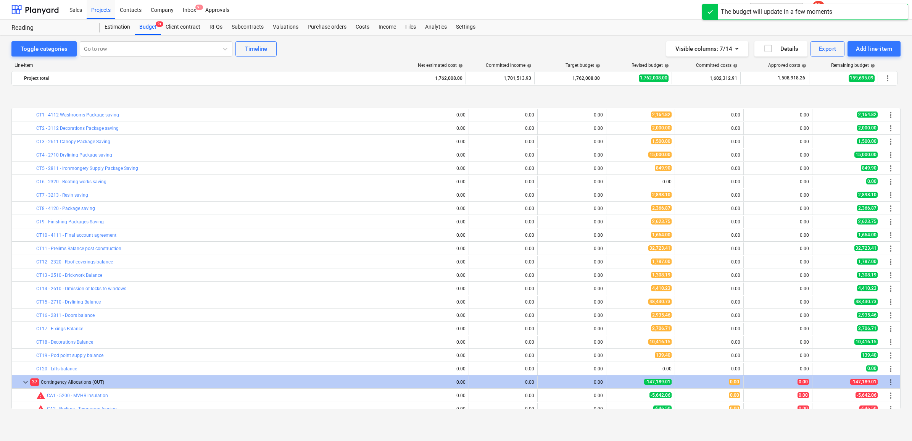
scroll to position [95, 0]
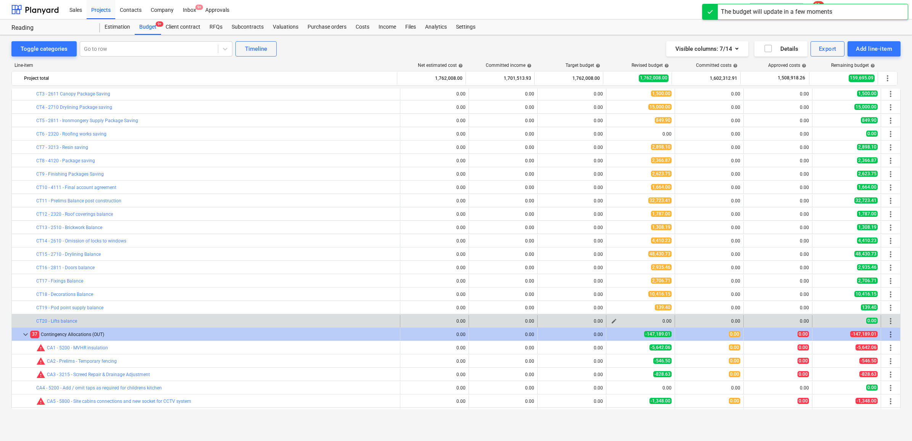
click at [611, 319] on span "edit" at bounding box center [614, 321] width 6 height 6
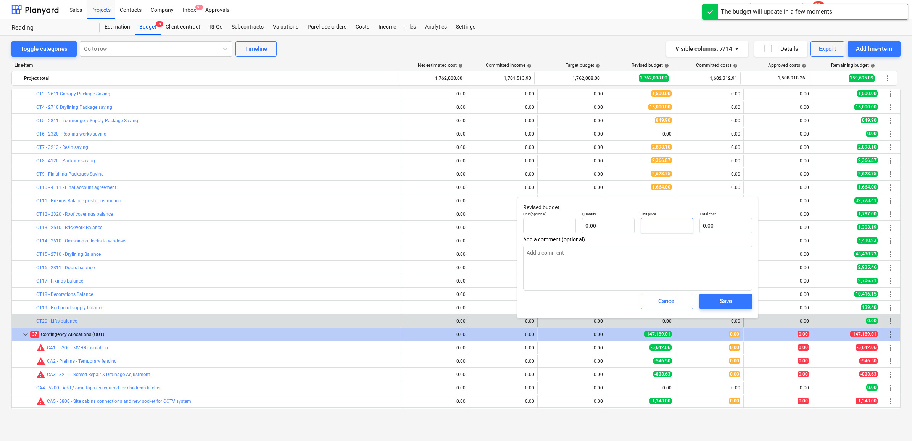
click at [670, 230] on input "text" at bounding box center [667, 225] width 53 height 15
click at [722, 297] on div "Save" at bounding box center [726, 301] width 12 height 10
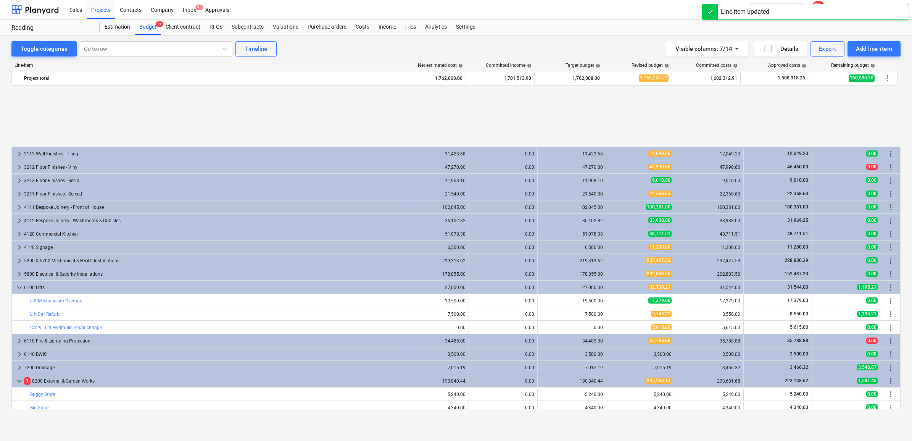
scroll to position [1002, 0]
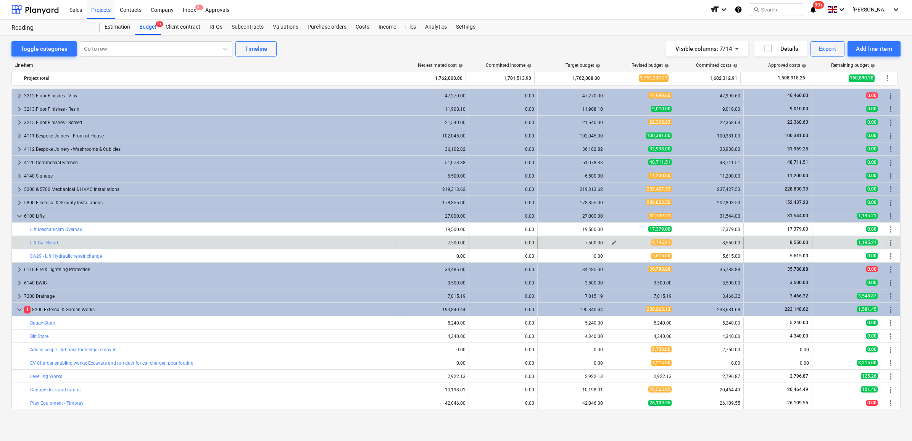
click at [612, 242] on span "edit" at bounding box center [614, 243] width 6 height 6
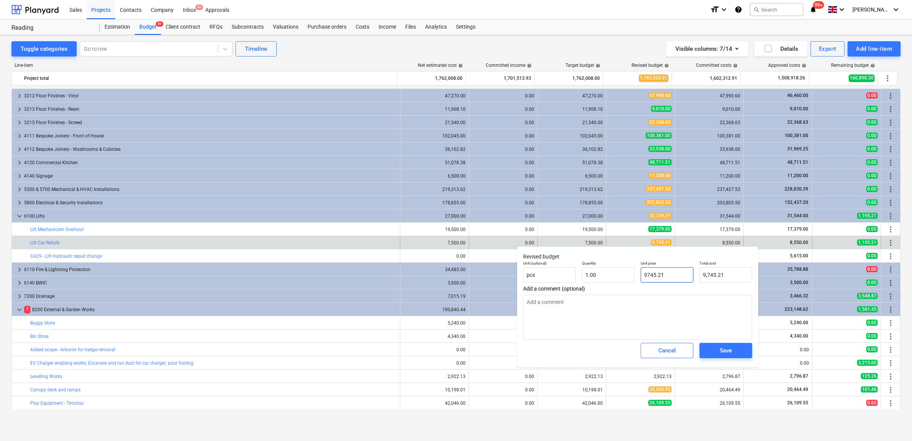
drag, startPoint x: 669, startPoint y: 274, endPoint x: 615, endPoint y: 266, distance: 54.3
click at [615, 266] on div "Unit (optional) pcs Quantity 1.00 Unit price 9745.21 Total cost 9,745.21" at bounding box center [637, 272] width 235 height 28
click at [704, 352] on button "Save" at bounding box center [725, 350] width 53 height 15
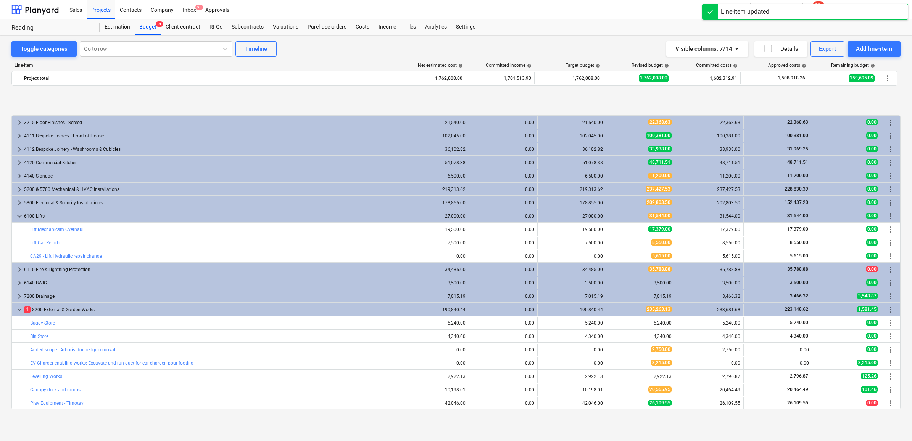
scroll to position [1049, 0]
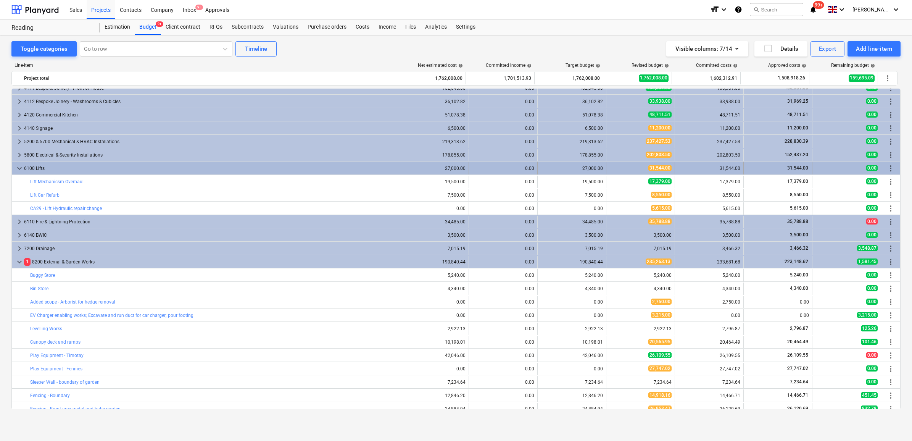
click at [234, 171] on div "6100 Lifts" at bounding box center [210, 168] width 373 height 12
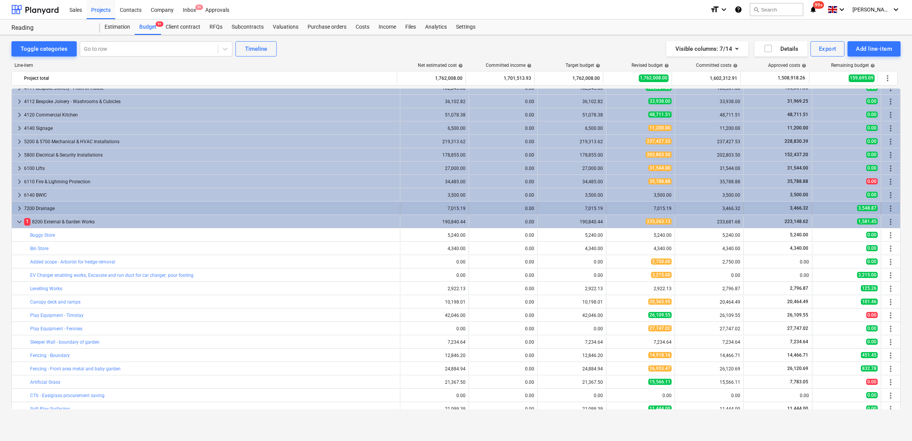
click at [185, 207] on div "7200 Drainage" at bounding box center [210, 208] width 373 height 12
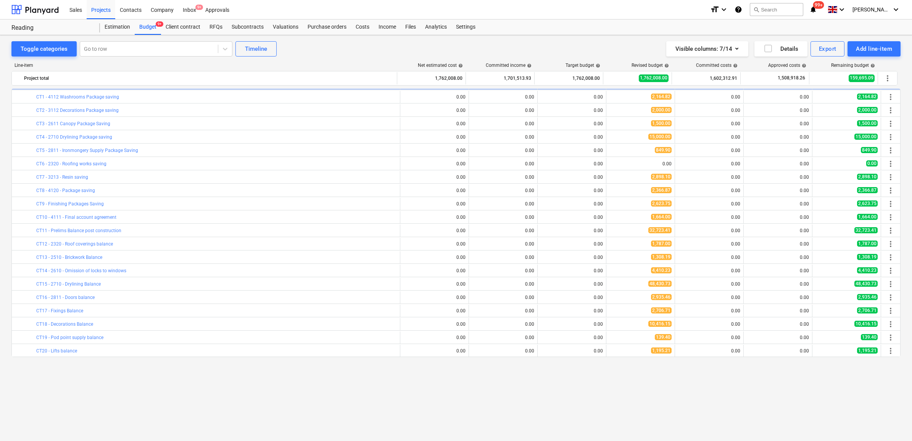
scroll to position [0, 0]
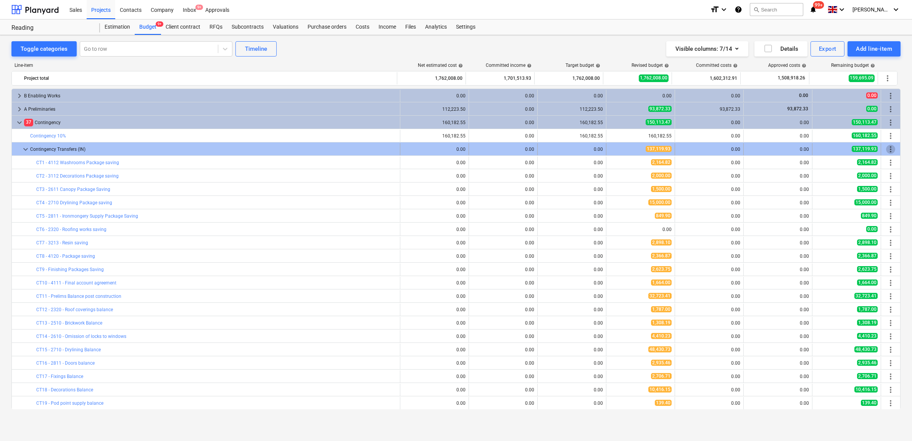
click at [888, 147] on span "more_vert" at bounding box center [890, 149] width 9 height 9
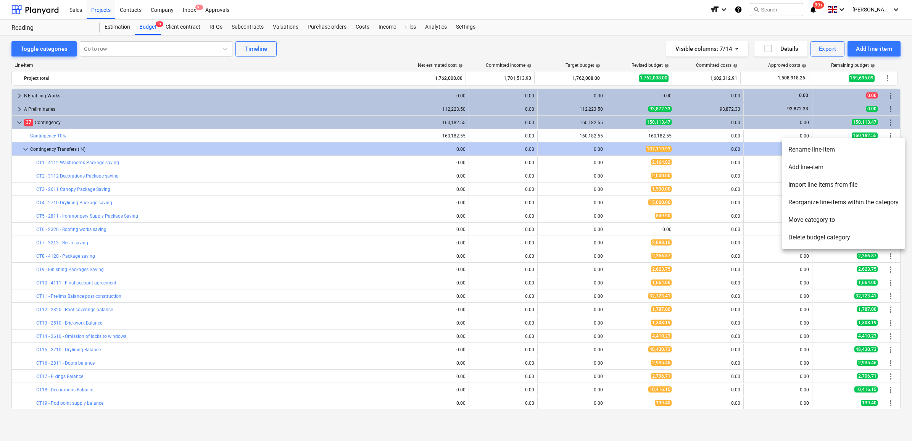
click at [831, 166] on li "Add line-item" at bounding box center [843, 167] width 122 height 18
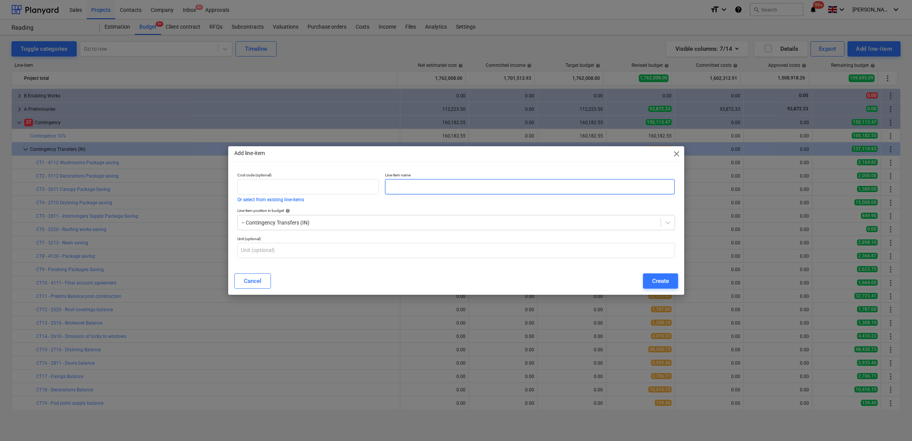
click at [506, 182] on input "text" at bounding box center [530, 186] width 290 height 15
click at [655, 279] on div "Create" at bounding box center [660, 281] width 17 height 10
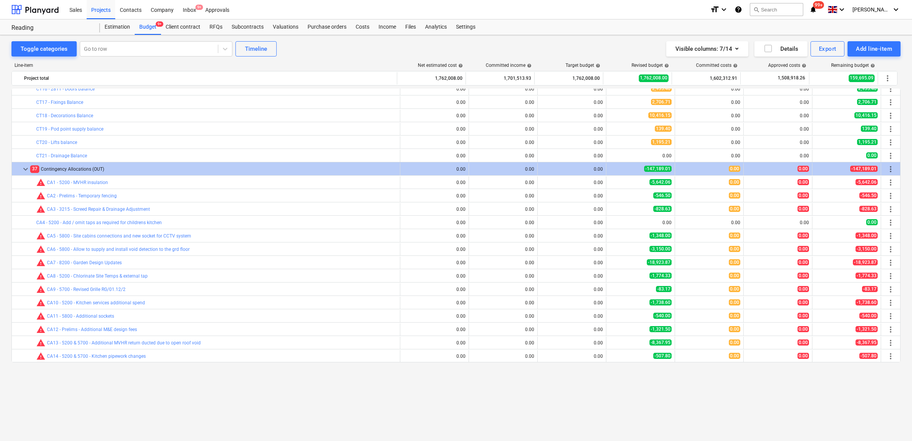
scroll to position [191, 0]
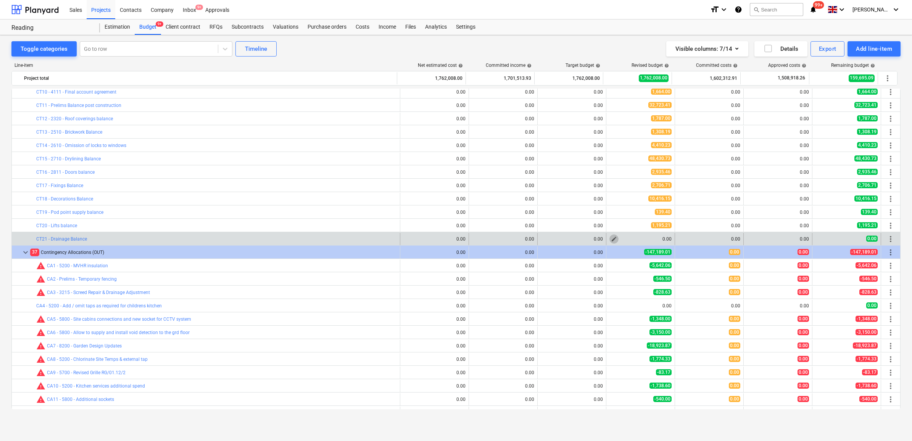
click at [615, 239] on button "edit" at bounding box center [613, 238] width 9 height 9
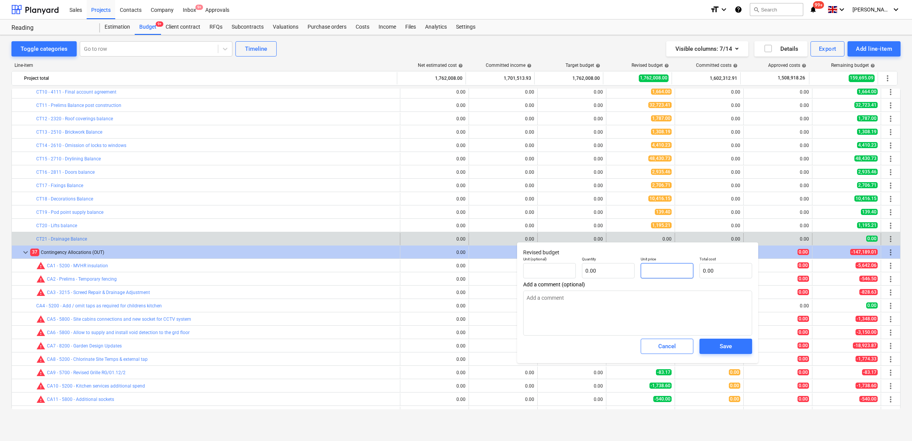
click at [672, 271] on input "text" at bounding box center [667, 270] width 53 height 15
click at [716, 343] on span "Save" at bounding box center [726, 346] width 34 height 10
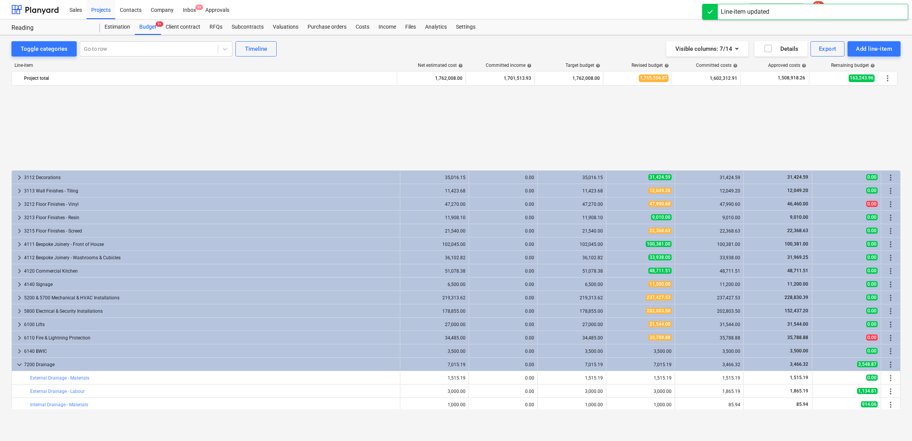
scroll to position [1002, 0]
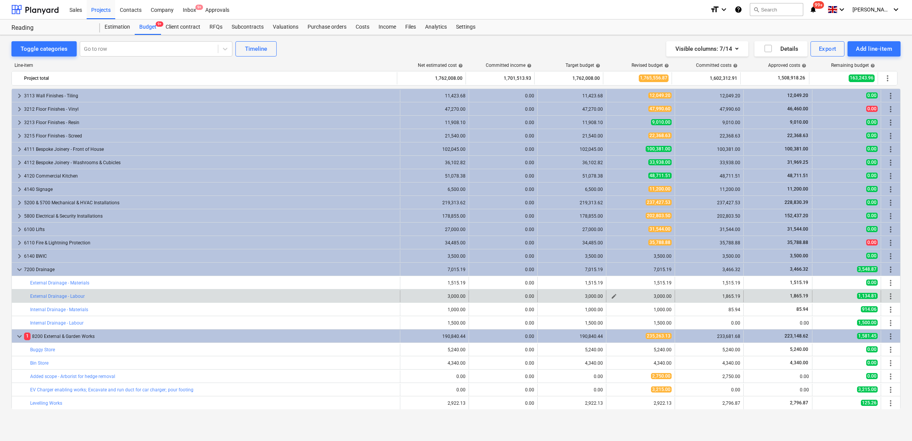
click at [611, 296] on span "edit" at bounding box center [614, 296] width 6 height 6
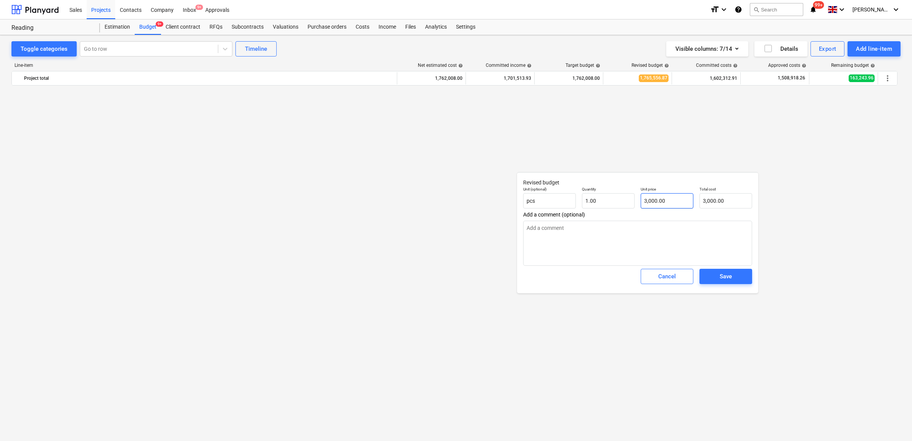
scroll to position [1002, 0]
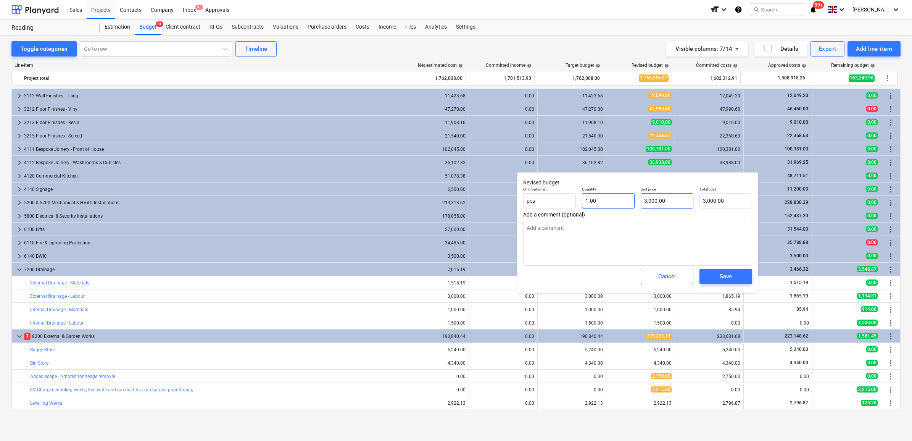
type input "3000"
drag, startPoint x: 631, startPoint y: 201, endPoint x: 575, endPoint y: 206, distance: 56.0
click at [584, 205] on div "Unit (optional) pcs Quantity 1.00 Unit price 3000 Total cost 3,000.00" at bounding box center [637, 198] width 235 height 28
type textarea "x"
type input "1"
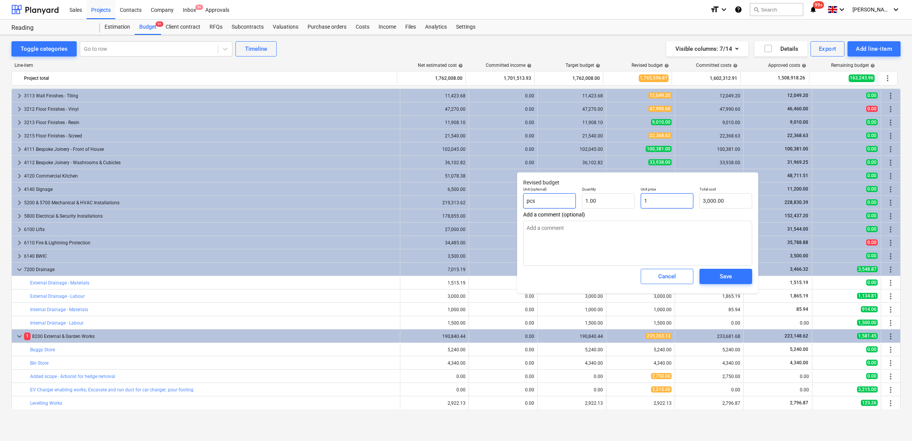
type input "1.00"
type textarea "x"
type input "18"
type input "18.00"
type textarea "x"
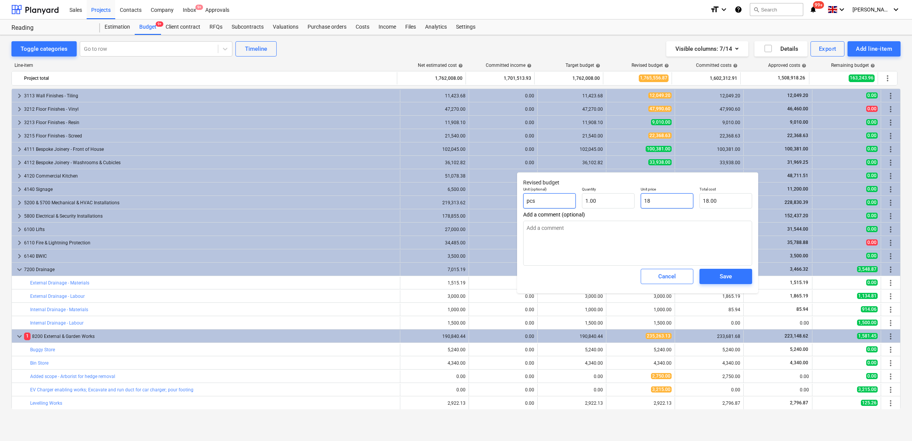
type input "186"
type input "186.00"
type textarea "x"
type input "1865"
type input "1,865.00"
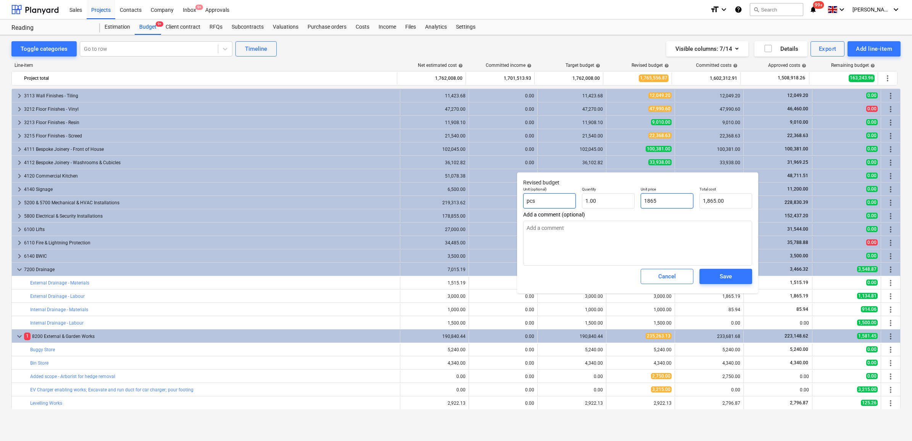
type textarea "x"
type input "1865."
type textarea "x"
type input "1865.1"
type input "1,865.10"
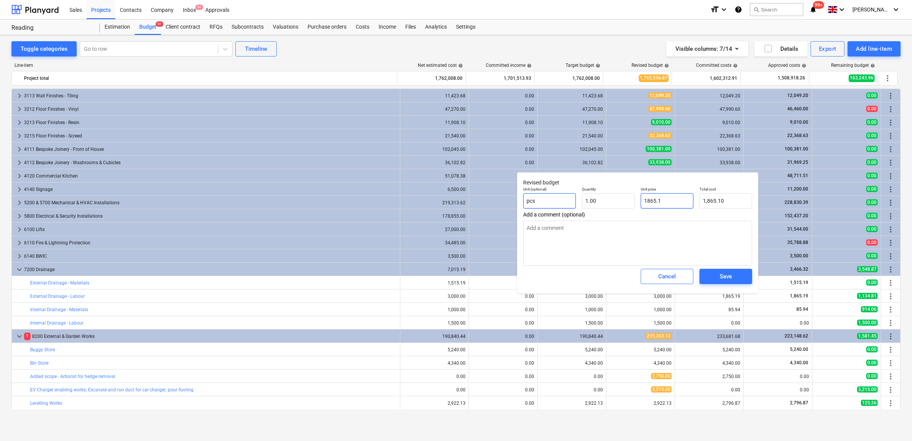
type textarea "x"
type input "1865.19"
type input "1,865.19"
type input "1865.19"
type textarea "x"
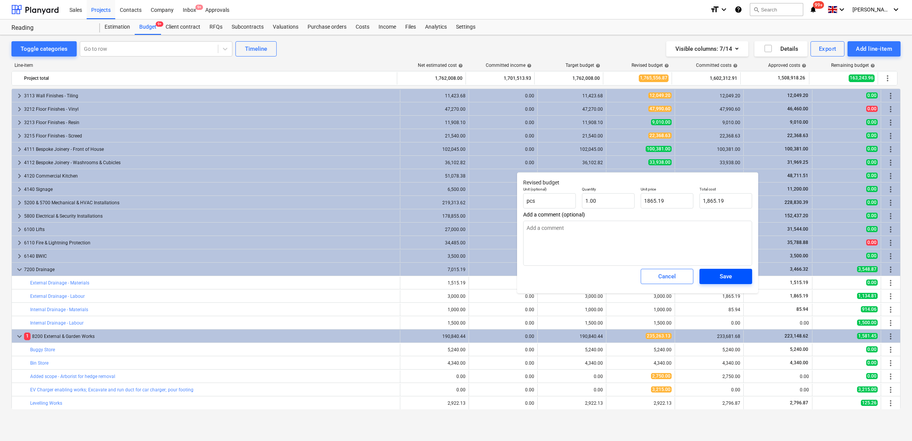
type input "1,865.19"
click at [720, 273] on div "Save" at bounding box center [726, 276] width 12 height 10
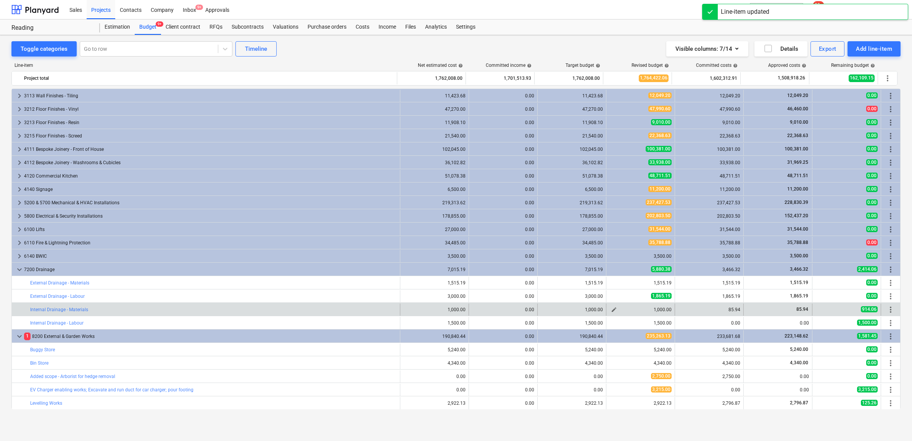
click at [611, 308] on span "edit" at bounding box center [614, 309] width 6 height 6
type textarea "x"
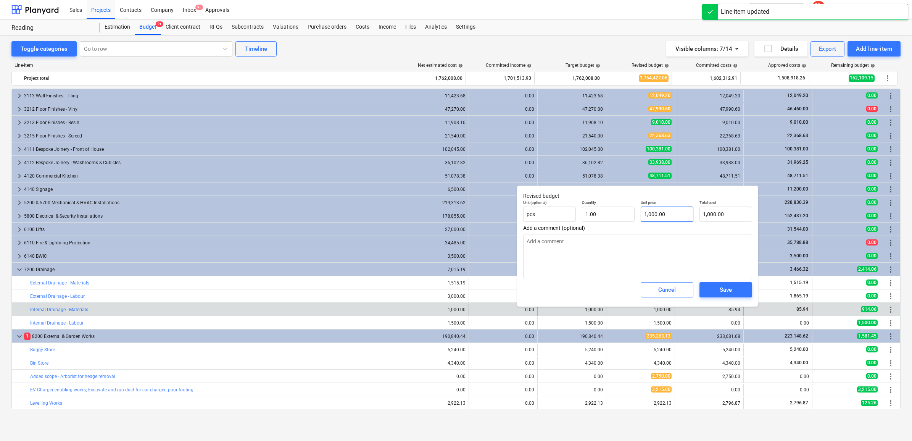
type input "1000"
drag, startPoint x: 665, startPoint y: 209, endPoint x: 609, endPoint y: 211, distance: 55.7
click at [609, 211] on div "Unit (optional) pcs Quantity 1.00 Unit price 1000 Total cost 1,000.00" at bounding box center [637, 211] width 235 height 28
type textarea "x"
type input "8"
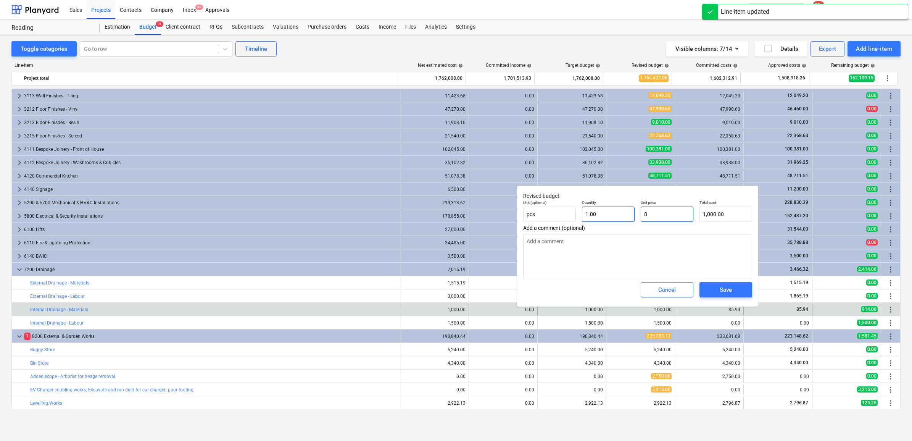
type input "8.00"
type textarea "x"
type input "85"
type input "85.00"
type textarea "x"
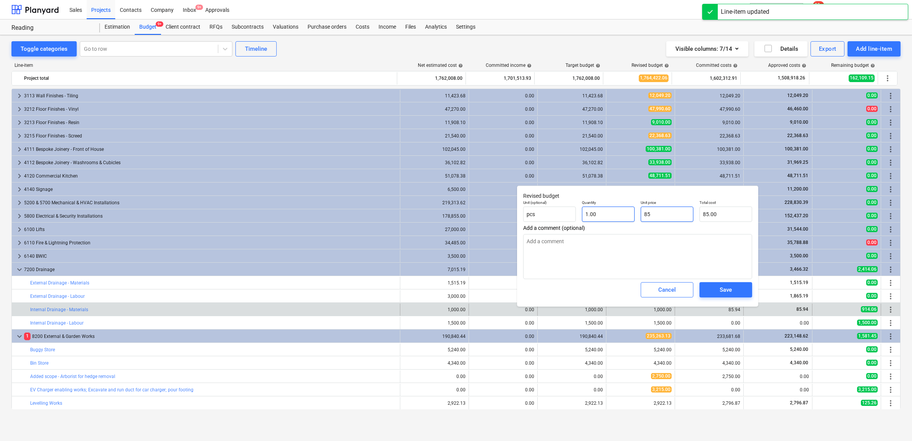
type input "85."
type textarea "x"
type input "85.9"
type input "85.90"
type textarea "x"
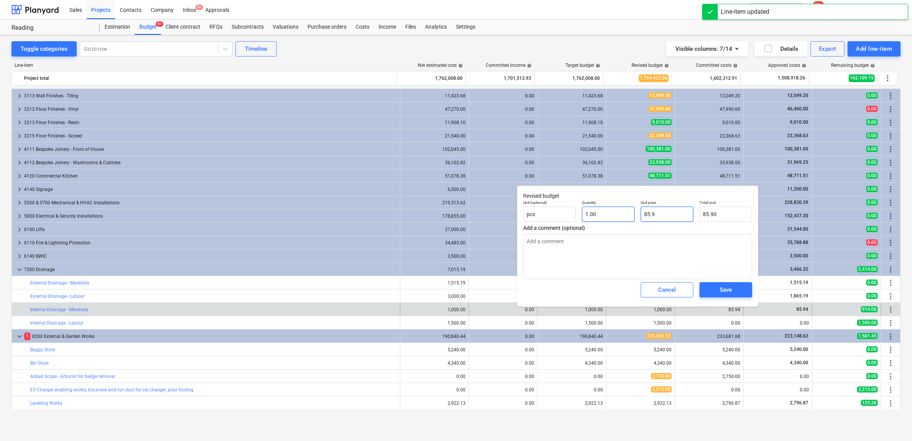
type input "85.94"
click at [729, 292] on div "Save" at bounding box center [726, 290] width 12 height 10
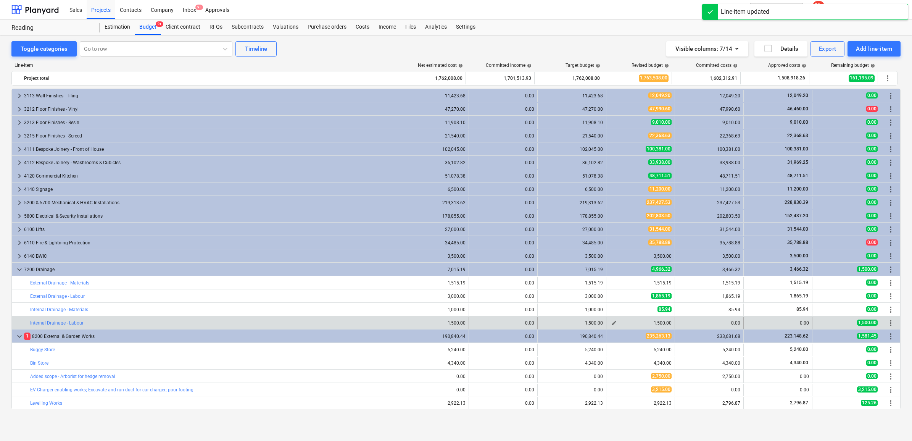
click at [613, 320] on span "edit" at bounding box center [614, 323] width 6 height 6
type textarea "x"
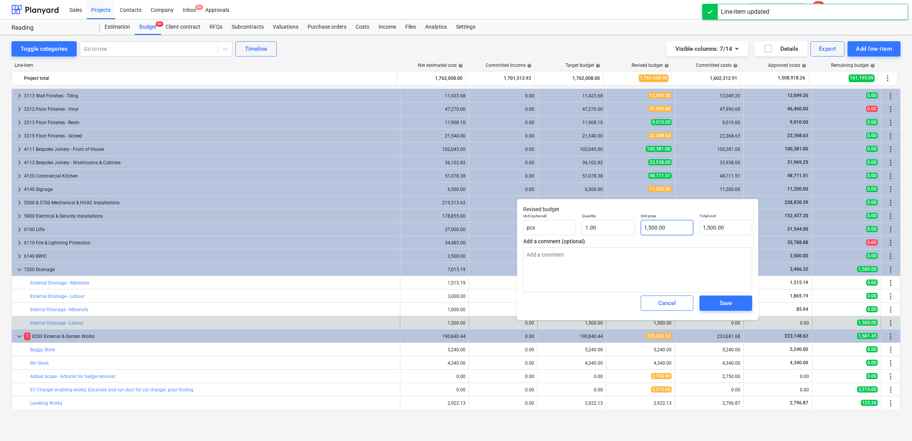
type input "1500"
drag, startPoint x: 682, startPoint y: 228, endPoint x: 526, endPoint y: 226, distance: 155.7
click at [529, 227] on div "Unit (optional) pcs Quantity 1.00 Unit price 1500 Total cost 1,500.00" at bounding box center [637, 224] width 235 height 28
type textarea "x"
type input "0"
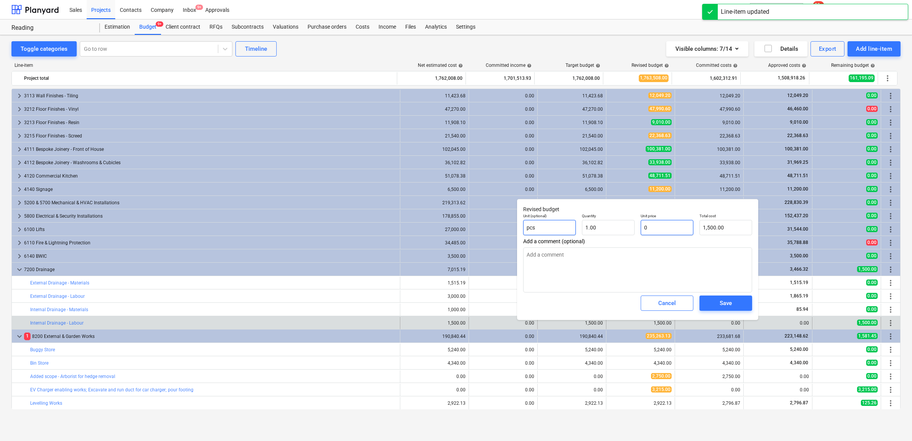
type input "0.00"
type input "0"
type textarea "x"
type input "0.00"
click at [730, 306] on div "Save" at bounding box center [726, 303] width 12 height 10
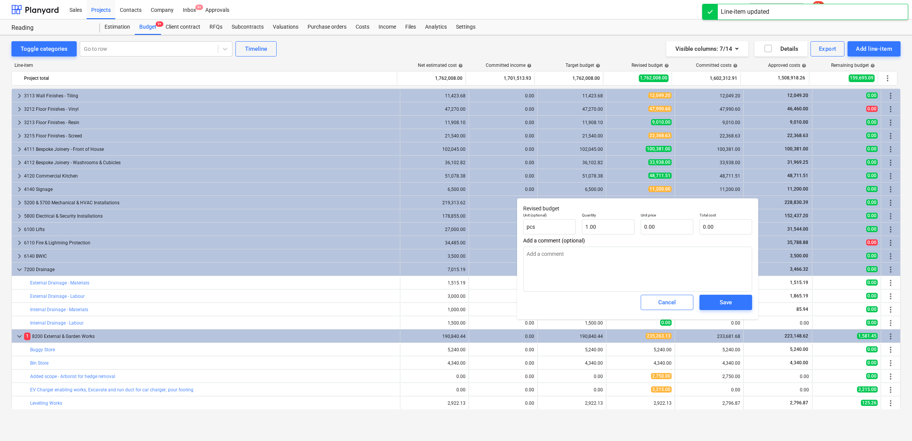
type textarea "x"
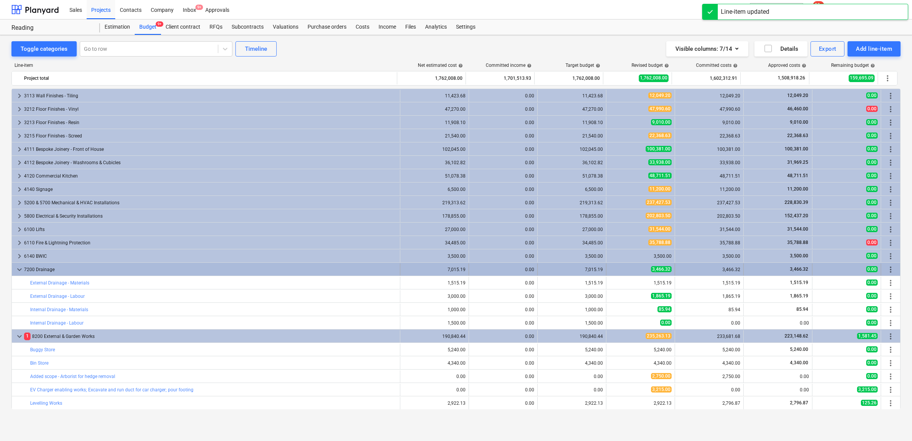
click at [697, 275] on div "3,466.32" at bounding box center [709, 269] width 62 height 12
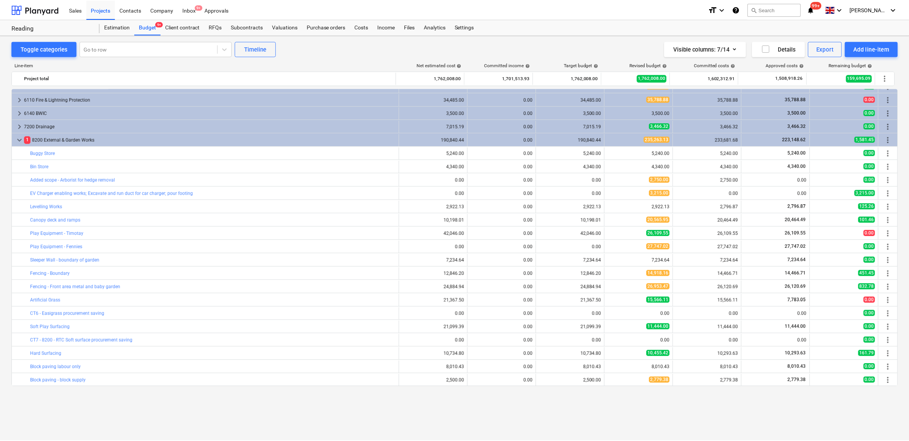
scroll to position [1097, 0]
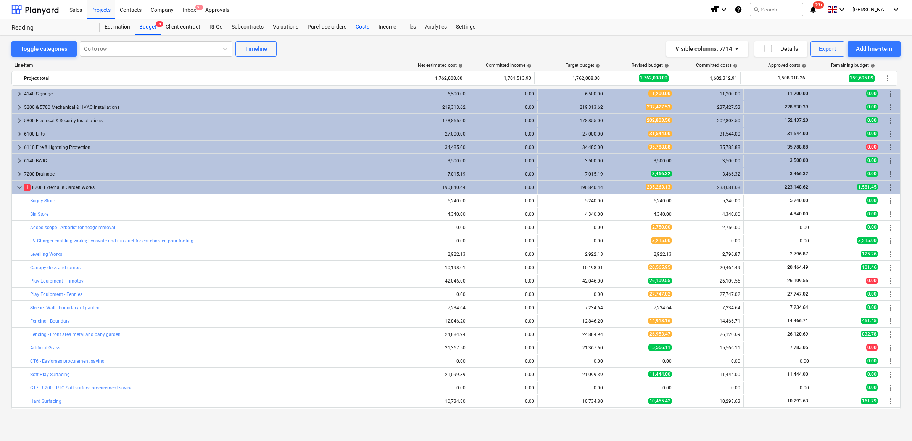
click at [366, 26] on div "Costs" at bounding box center [362, 26] width 23 height 15
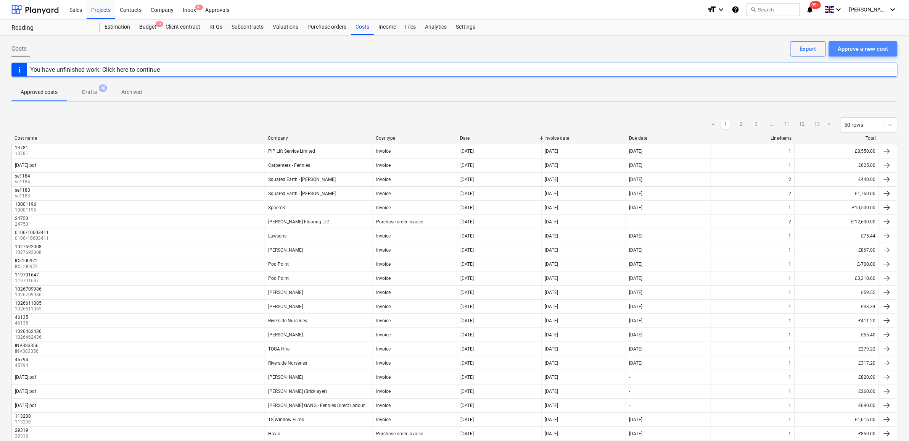
click at [867, 48] on div "Approve a new cost" at bounding box center [863, 49] width 50 height 10
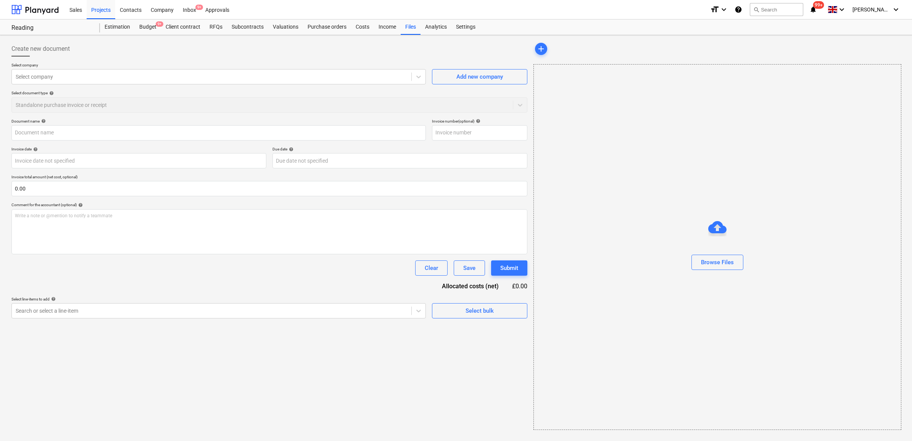
type input "cf1b657e-f444-4e10-927f-8c3376aa1c32_Fennies Kiln Brook House 2025.pdf"
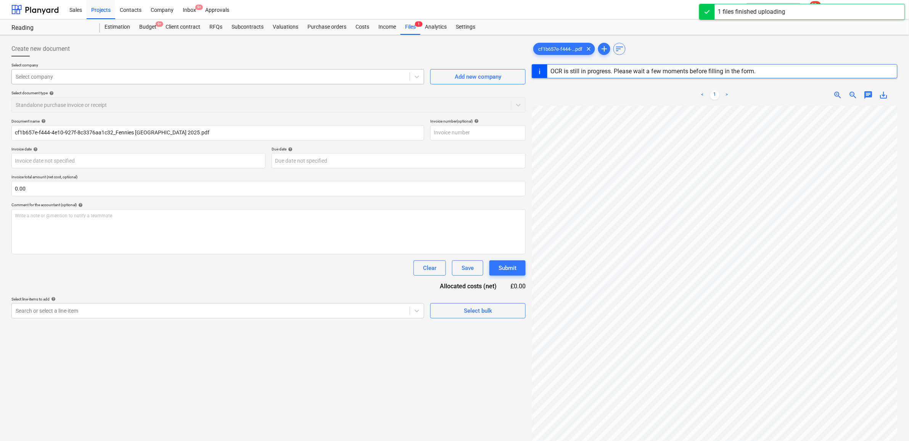
click at [50, 75] on div at bounding box center [211, 77] width 390 height 8
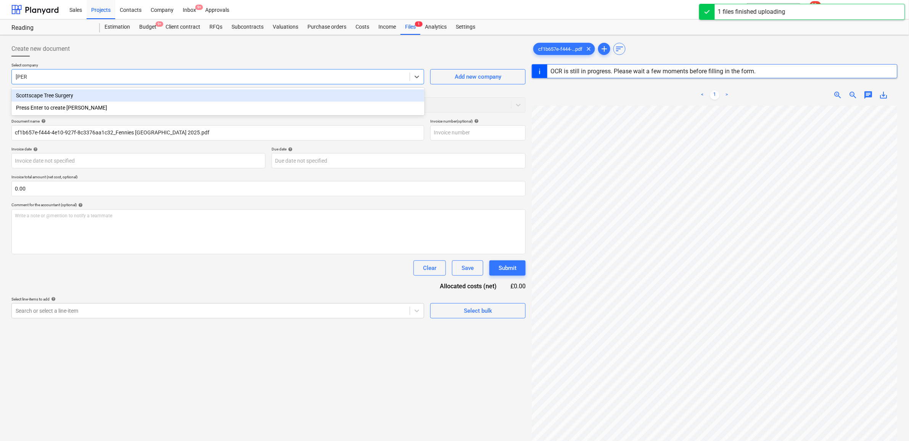
type input "scott"
click at [58, 97] on div "Scottscape Tree Surgery" at bounding box center [217, 95] width 413 height 12
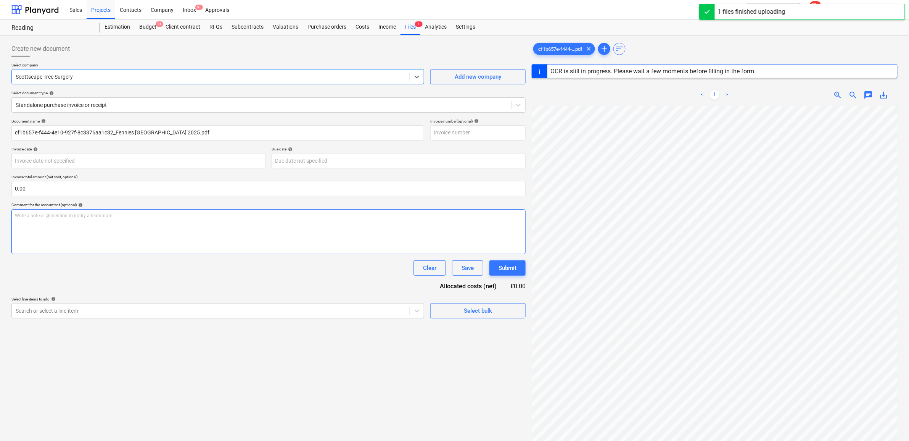
type input "5657"
type input "31 May 2025"
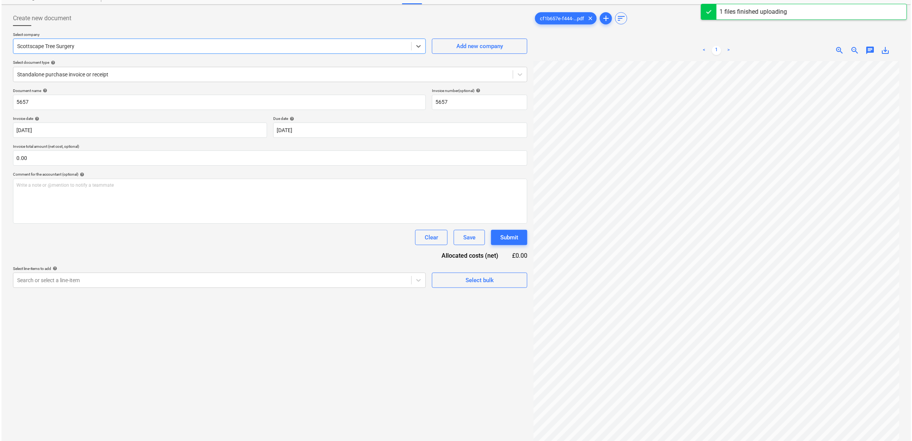
scroll to position [48, 0]
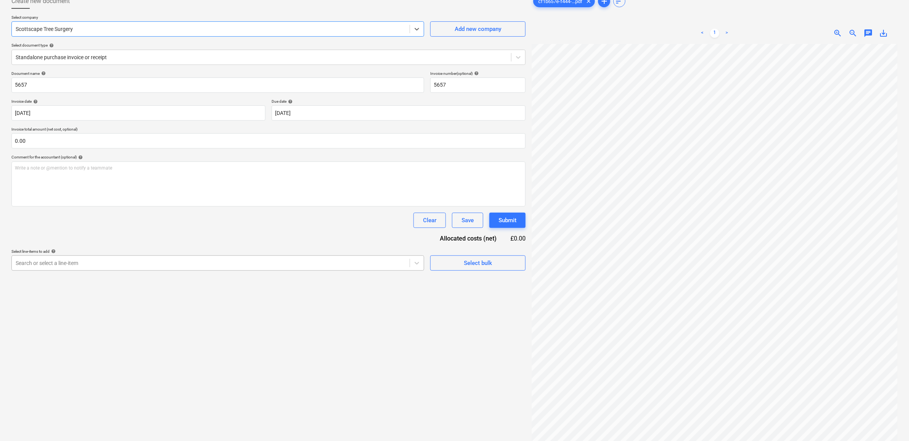
click at [101, 261] on div at bounding box center [211, 263] width 390 height 8
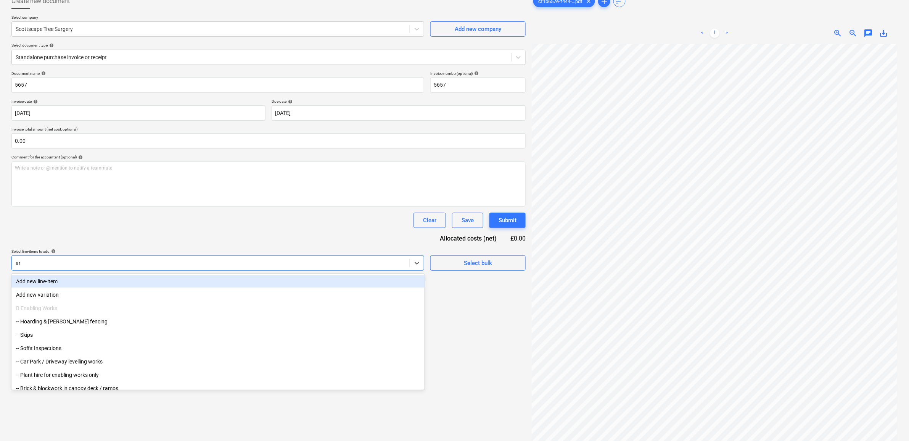
type input "arb"
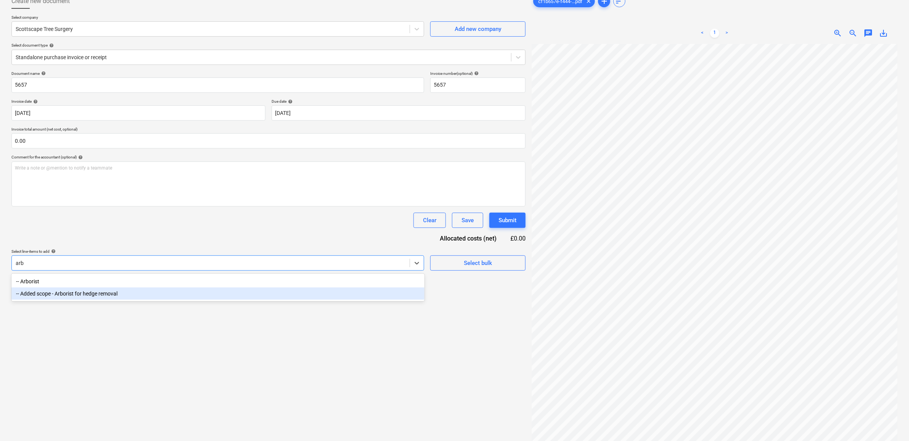
click at [103, 292] on div "-- Added scope - Arborist for hedge removal" at bounding box center [217, 293] width 413 height 12
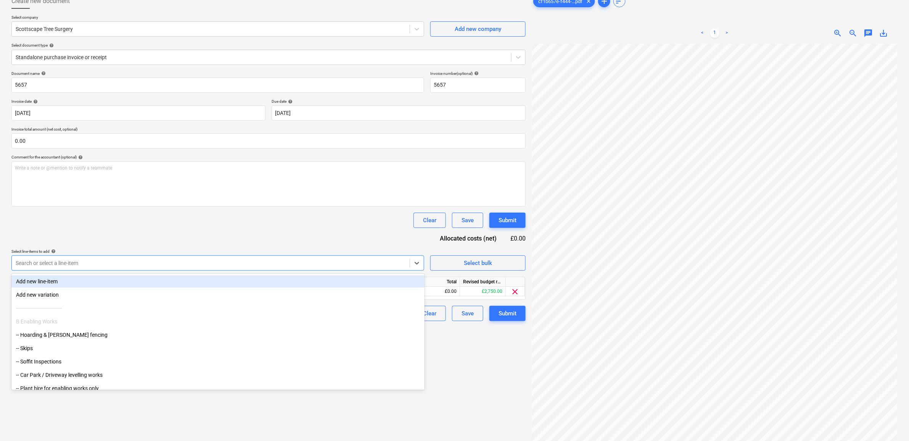
drag, startPoint x: 177, startPoint y: 227, endPoint x: 183, endPoint y: 227, distance: 6.5
click at [177, 227] on div "Clear Save Submit" at bounding box center [268, 220] width 514 height 15
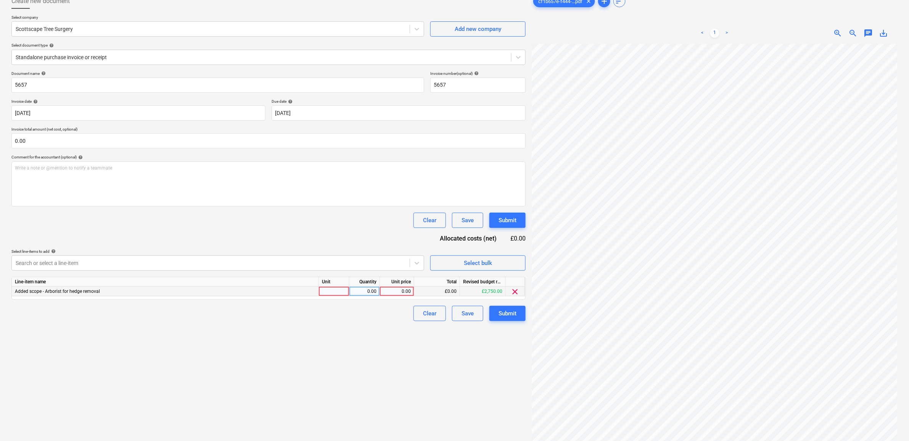
click at [401, 292] on div "0.00" at bounding box center [397, 292] width 28 height 10
type input "2750"
click at [165, 60] on div at bounding box center [262, 57] width 492 height 8
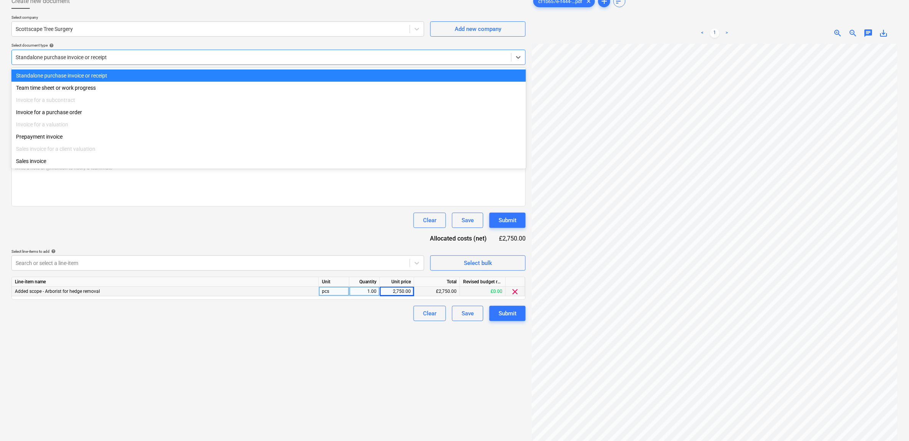
click at [165, 61] on div at bounding box center [262, 57] width 492 height 8
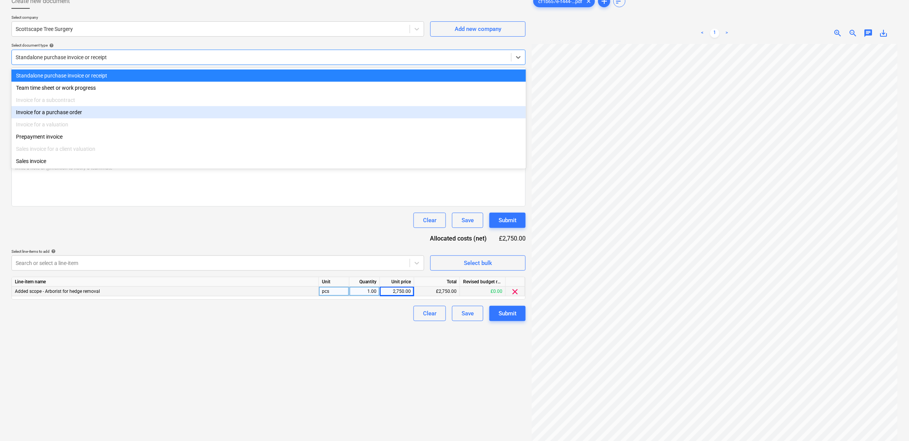
click at [141, 111] on div "Invoice for a purchase order" at bounding box center [268, 112] width 515 height 12
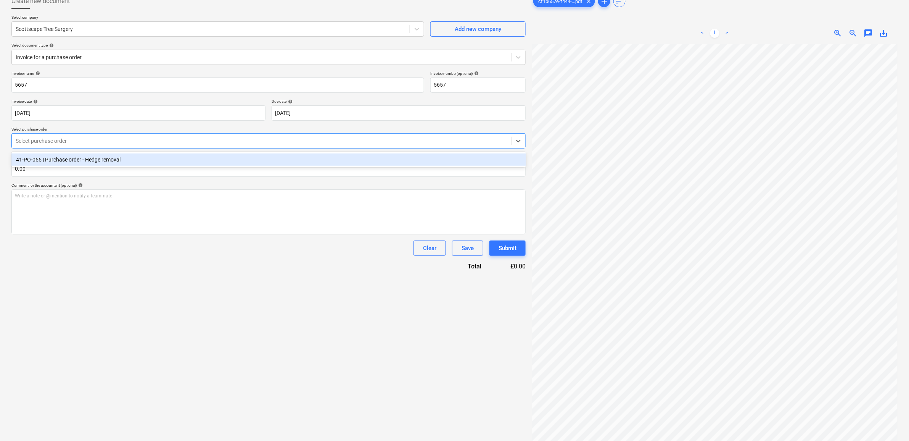
click at [118, 145] on div at bounding box center [262, 141] width 492 height 8
click at [135, 159] on div "41-PO-055 | Purchase order - Hedge removal" at bounding box center [268, 159] width 515 height 12
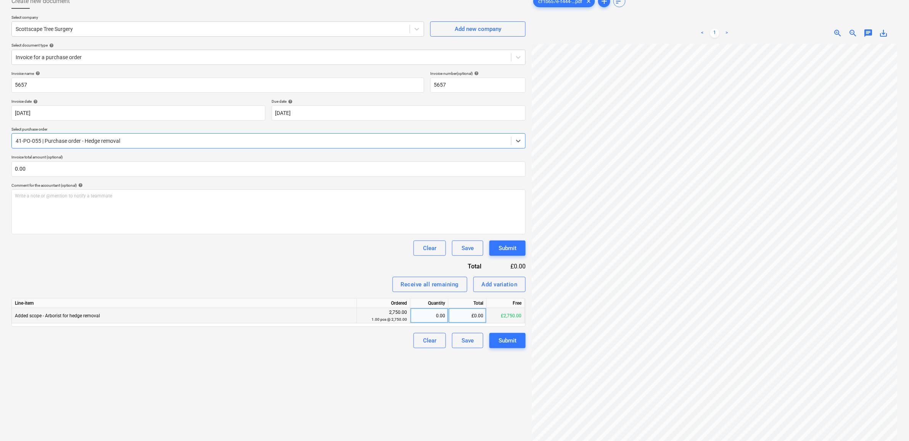
click at [464, 316] on div "£0.00" at bounding box center [468, 315] width 38 height 15
type input "2750"
drag, startPoint x: 376, startPoint y: 396, endPoint x: 380, endPoint y: 395, distance: 4.2
click at [377, 396] on div "Create new document Select company Scottscape Tree Surgery Add new company Sele…" at bounding box center [268, 228] width 521 height 476
click at [512, 340] on div "Submit" at bounding box center [508, 340] width 18 height 10
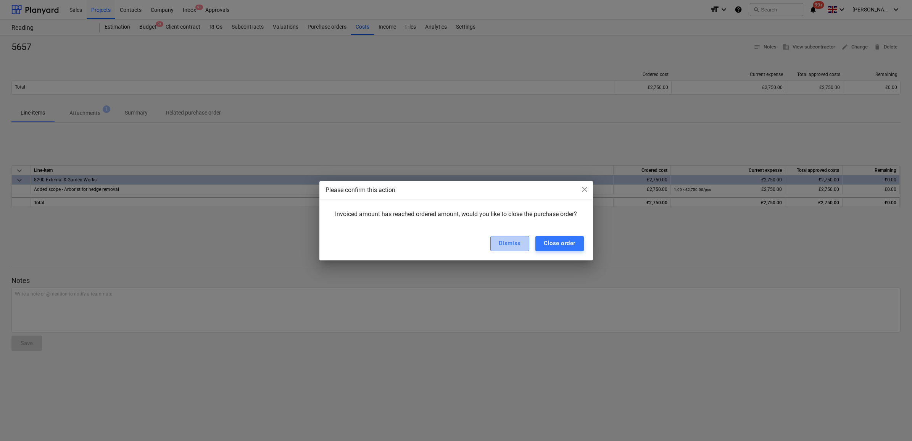
click at [496, 247] on button "Dismiss" at bounding box center [509, 243] width 39 height 15
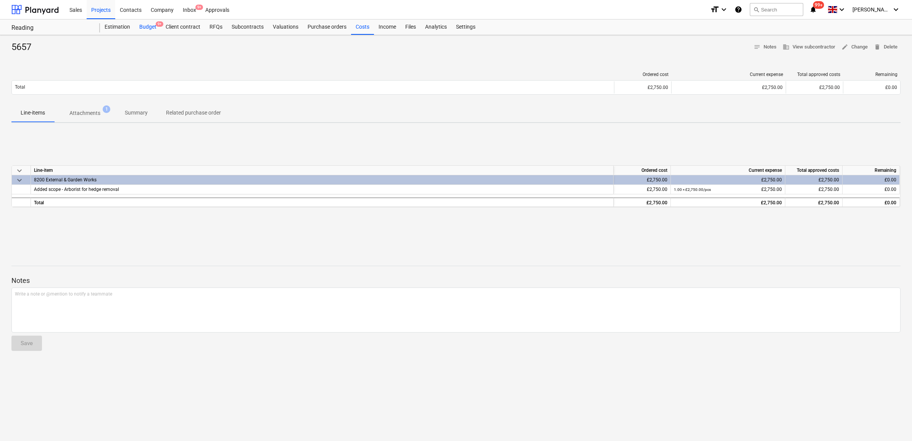
drag, startPoint x: 148, startPoint y: 24, endPoint x: 151, endPoint y: 27, distance: 4.1
click at [148, 24] on div "Budget 9+" at bounding box center [148, 26] width 26 height 15
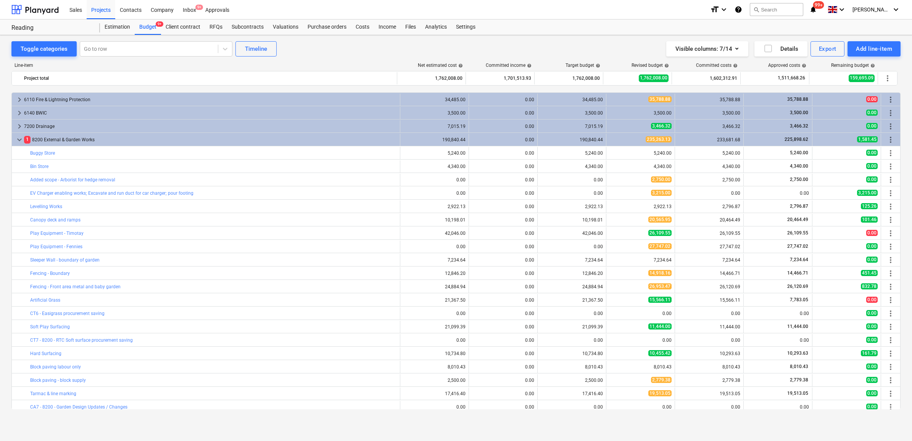
scroll to position [1193, 0]
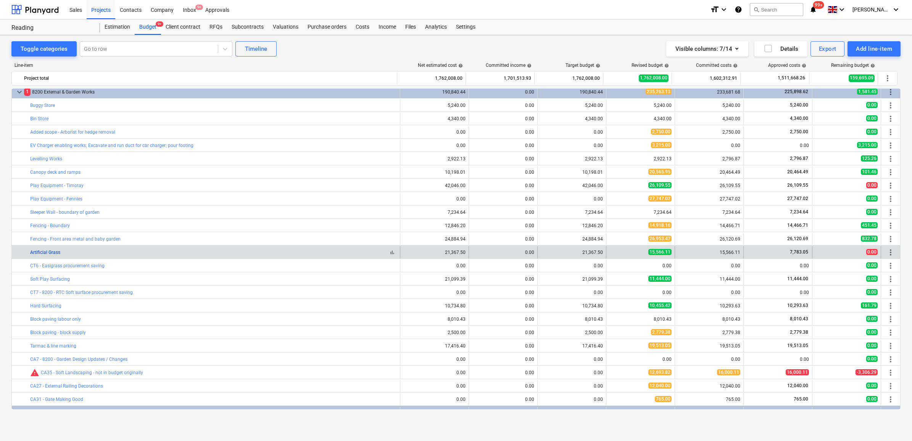
click at [56, 255] on link "Artificial Grass" at bounding box center [45, 252] width 30 height 5
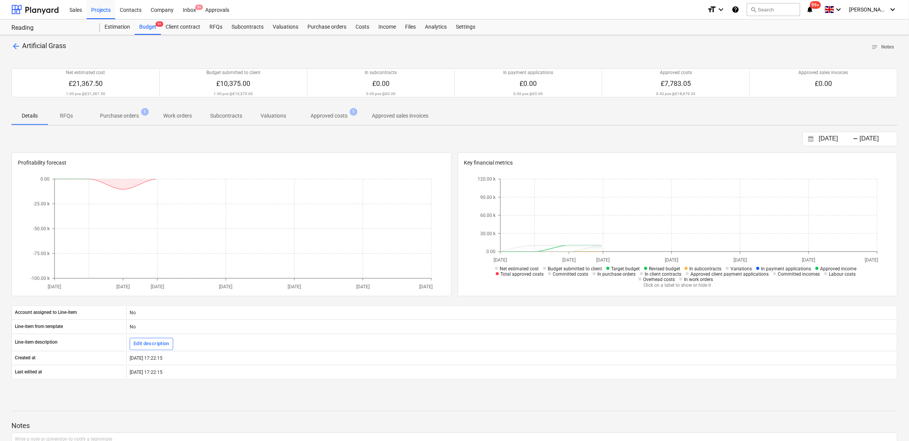
click at [323, 117] on p "Approved costs" at bounding box center [329, 116] width 37 height 8
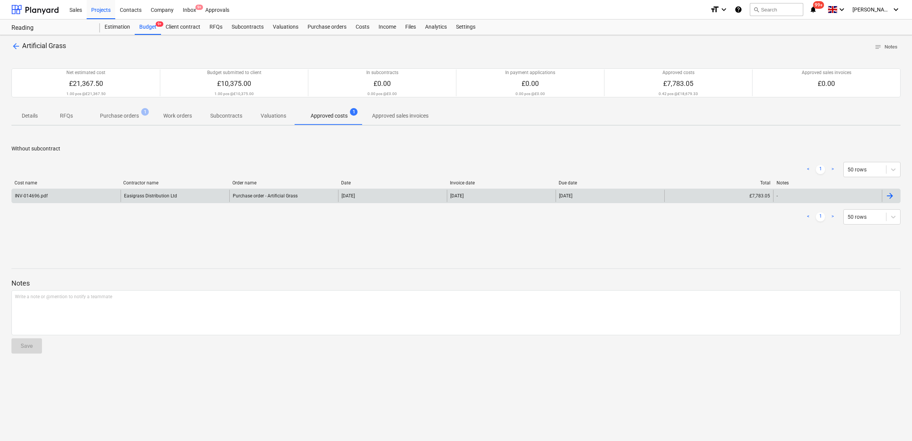
click at [315, 192] on div "Purchase order - Artificial Grass" at bounding box center [283, 196] width 109 height 12
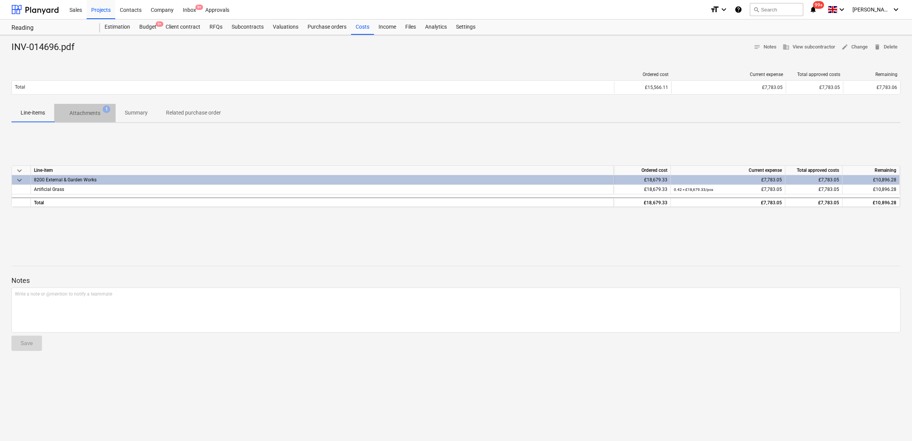
click at [92, 116] on p "Attachments" at bounding box center [84, 113] width 31 height 8
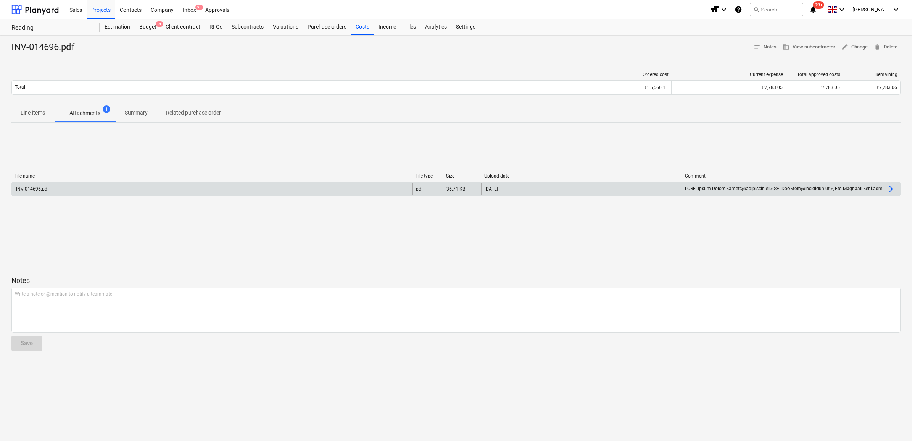
click at [201, 188] on div "INV-014696.pdf" at bounding box center [212, 189] width 401 height 12
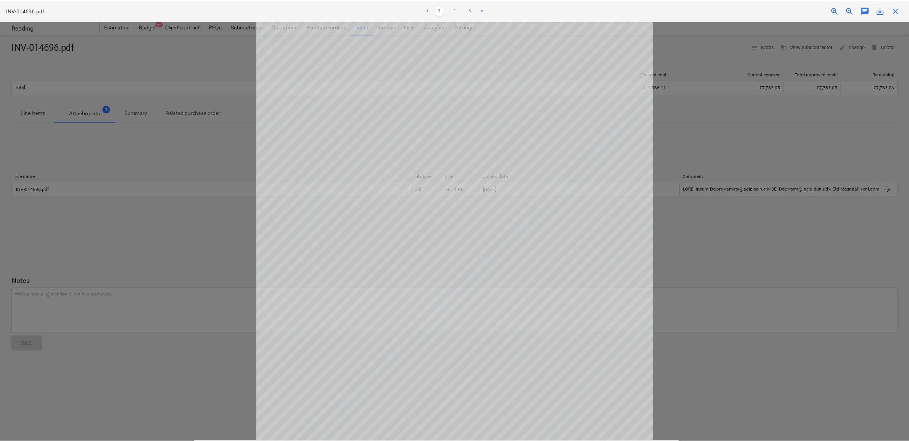
scroll to position [95, 0]
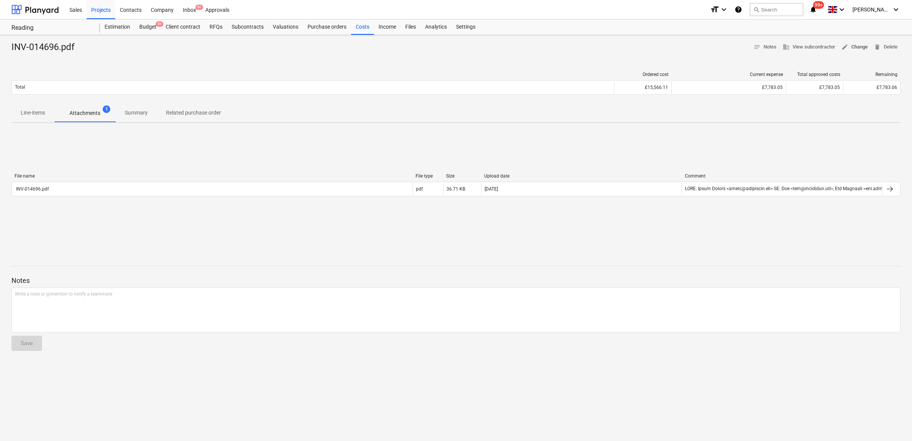
click at [852, 48] on span "edit Change" at bounding box center [854, 47] width 26 height 9
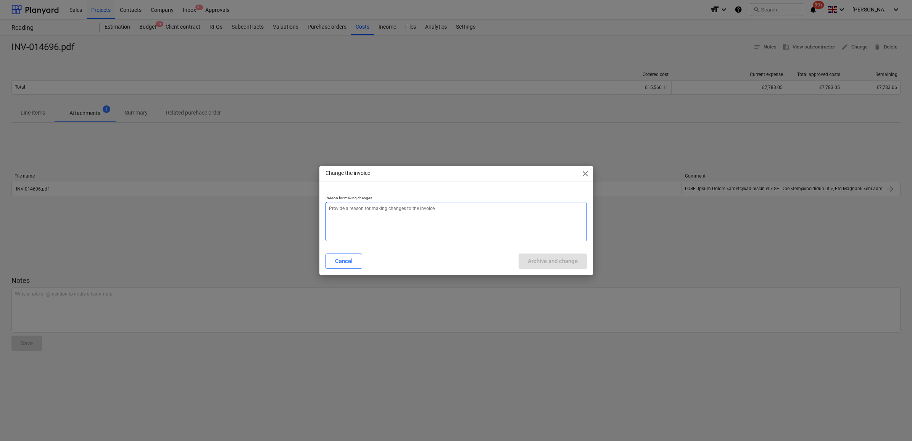
click at [447, 226] on textarea at bounding box center [456, 221] width 261 height 39
type textarea "x"
type textarea "."
click at [539, 257] on div "Archive and change" at bounding box center [553, 261] width 50 height 10
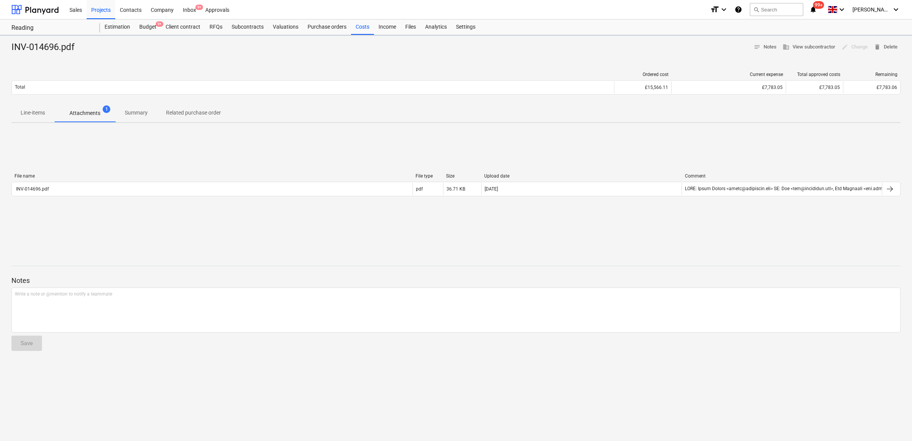
type textarea "x"
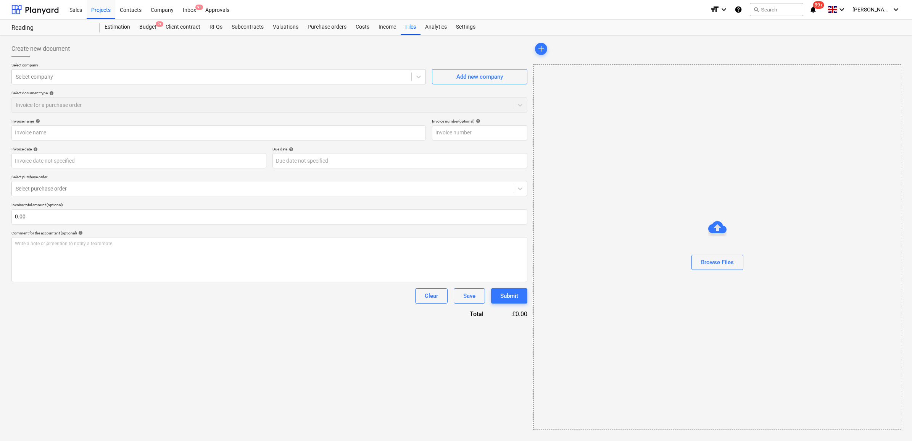
type input "INV-014696.pdf"
type input "17 Mar 2025"
type input "01 Apr 2025"
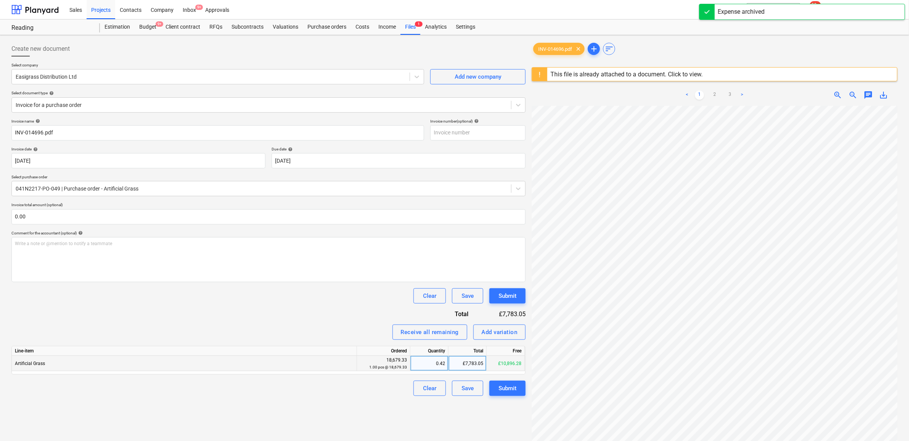
click at [478, 363] on div "£7,783.05" at bounding box center [468, 363] width 38 height 15
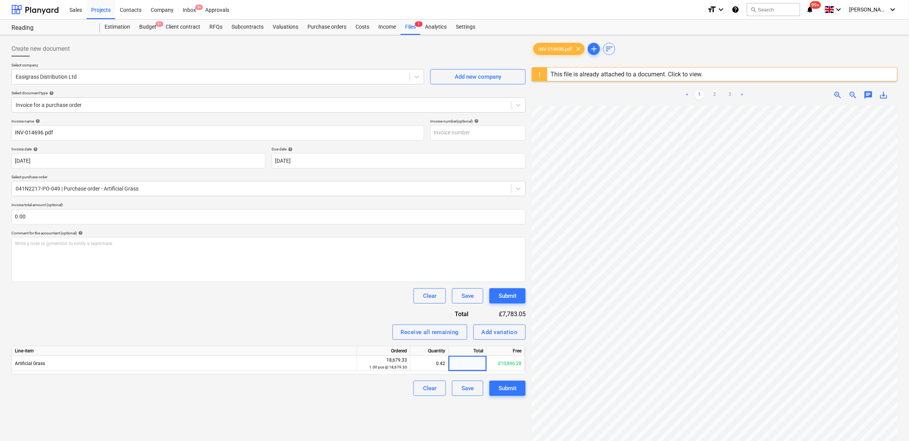
click at [351, 314] on div "Invoice name help INV-014696.pdf Invoice number (optional) help Invoice date he…" at bounding box center [268, 257] width 514 height 277
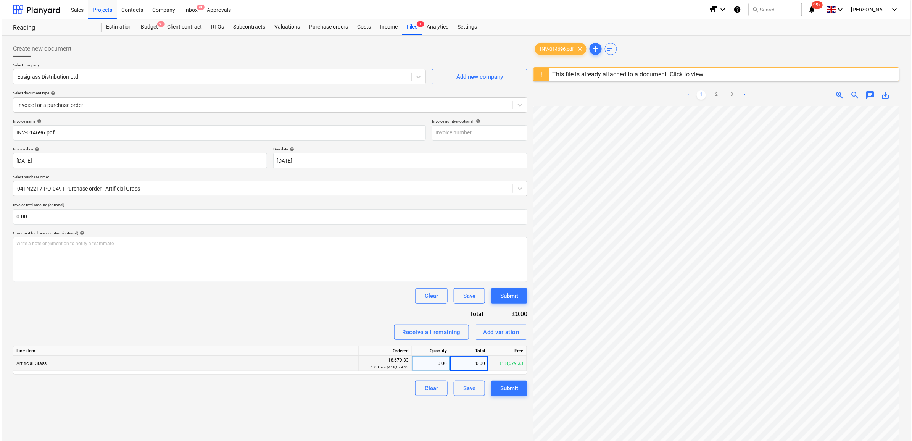
scroll to position [123, 27]
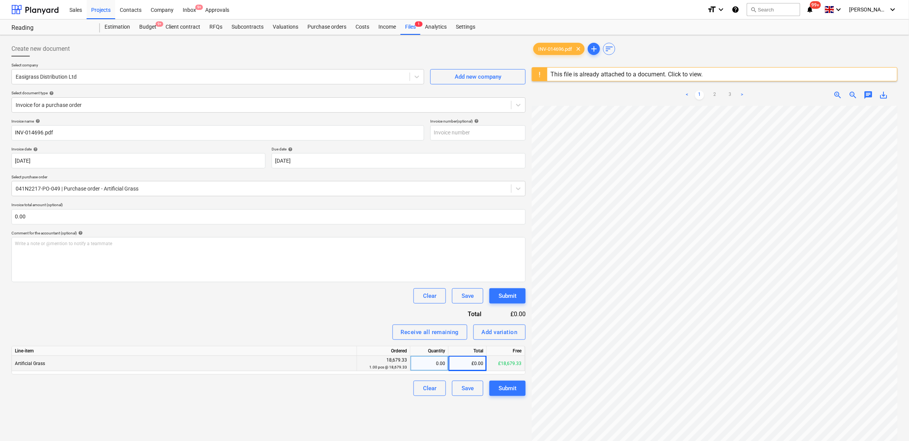
click at [479, 365] on div "£0.00" at bounding box center [468, 363] width 38 height 15
type input "15566.1"
click at [454, 412] on div "Create new document Select company Easigrass Distribution Ltd Add new company S…" at bounding box center [268, 283] width 521 height 490
click at [511, 388] on div "Submit" at bounding box center [508, 388] width 18 height 10
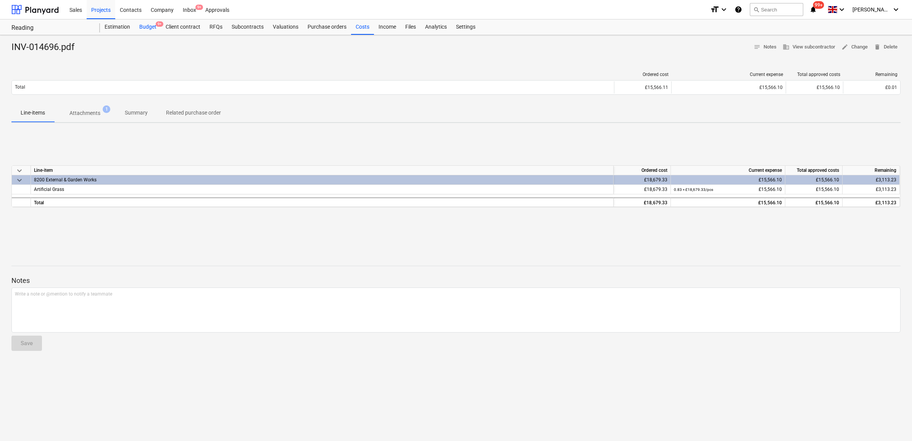
click at [149, 28] on div "Budget 9+" at bounding box center [148, 26] width 26 height 15
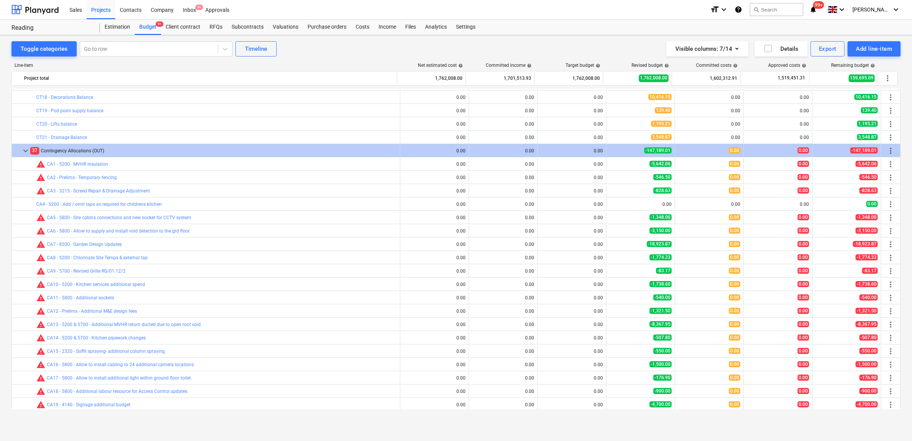
scroll to position [288, 0]
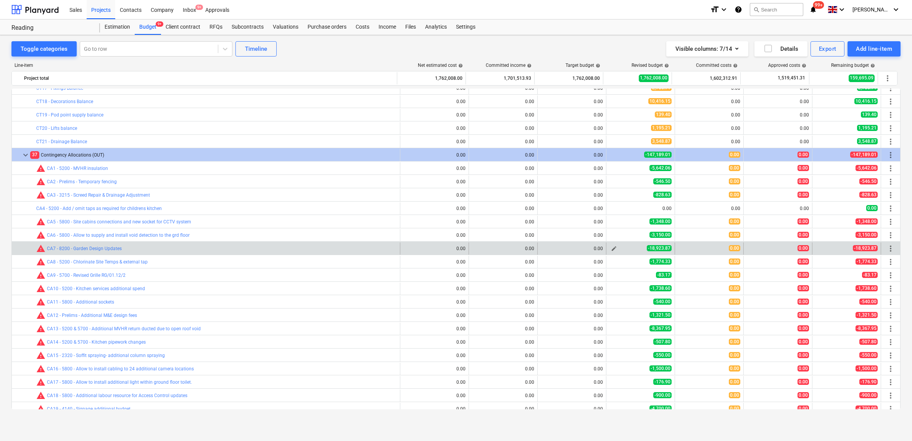
click at [611, 247] on span "edit" at bounding box center [614, 248] width 6 height 6
type textarea "x"
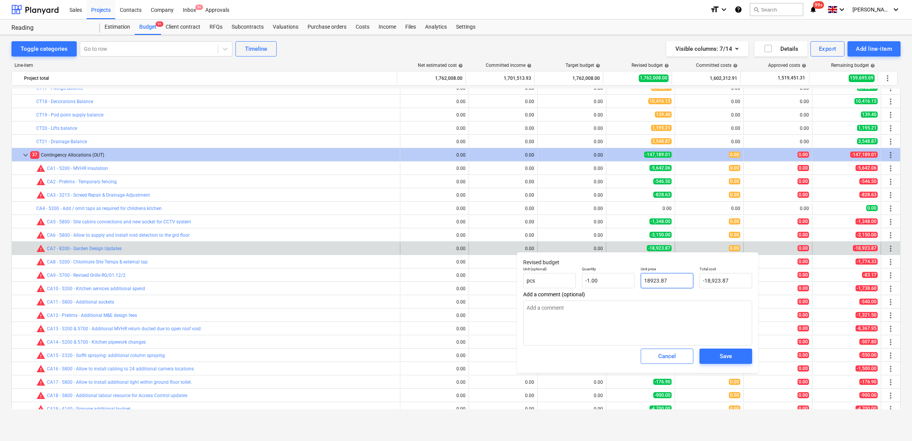
drag, startPoint x: 663, startPoint y: 278, endPoint x: 653, endPoint y: 279, distance: 10.0
click at [653, 279] on input "18923.87" at bounding box center [667, 280] width 53 height 15
drag, startPoint x: 672, startPoint y: 279, endPoint x: 646, endPoint y: 279, distance: 26.0
click at [646, 279] on input "18923.87" at bounding box center [667, 280] width 53 height 15
type input "17"
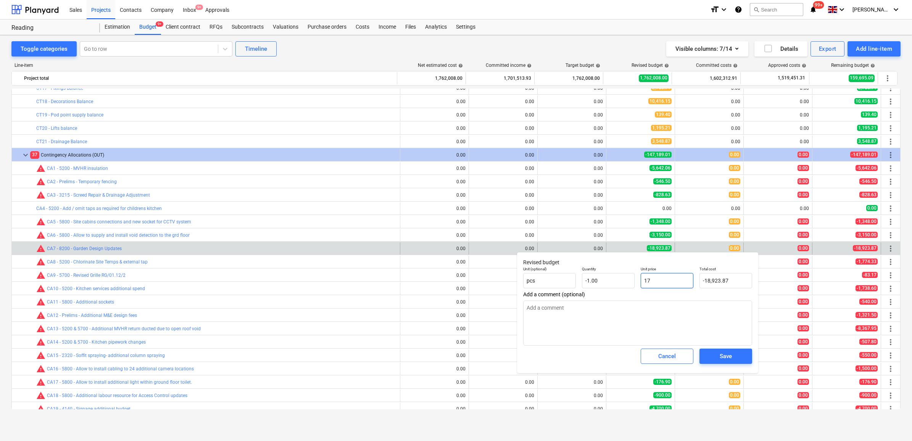
type textarea "x"
type input "-17.00"
type textarea "x"
type input "173"
type input "-173.00"
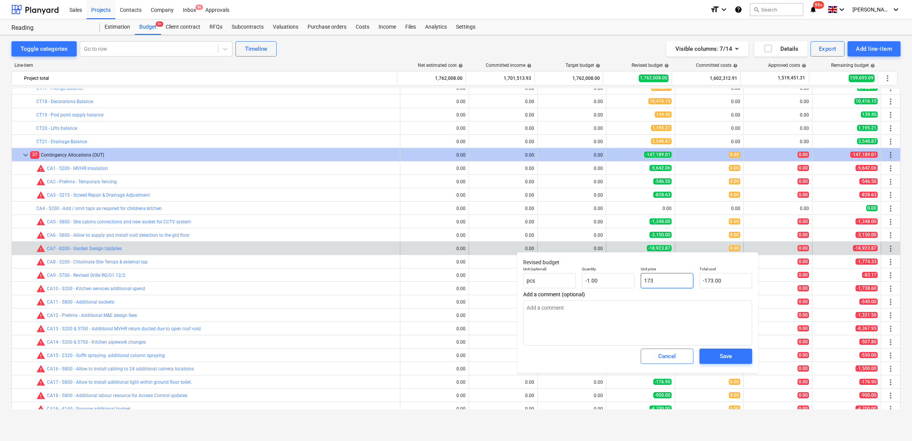
type textarea "x"
type input "1734"
type input "-1,734.00"
type textarea "x"
type input "17342"
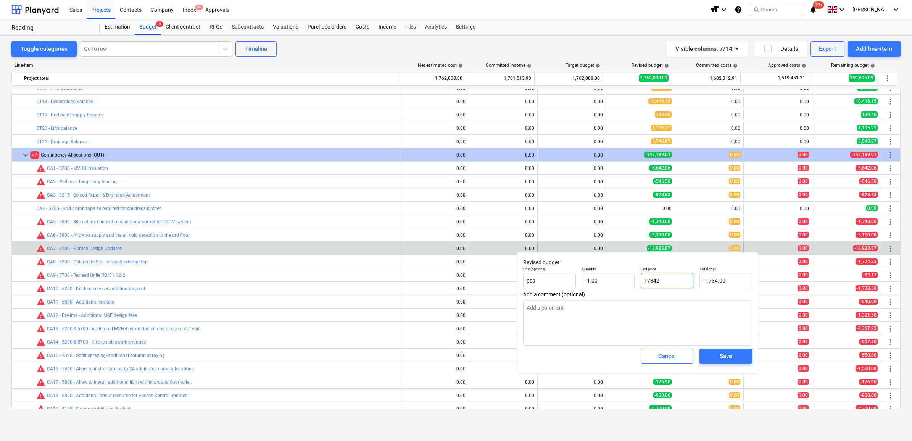
type input "-17,342.00"
type textarea "x"
type input "17342."
type textarea "x"
type input "17342.4"
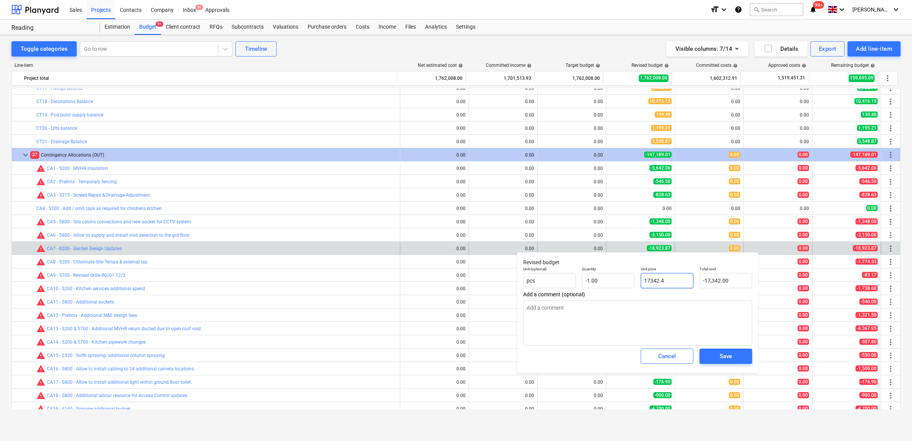
type input "-17,342.40"
type textarea "x"
type input "17342.42"
type input "-17,342.42"
type input "17342.42"
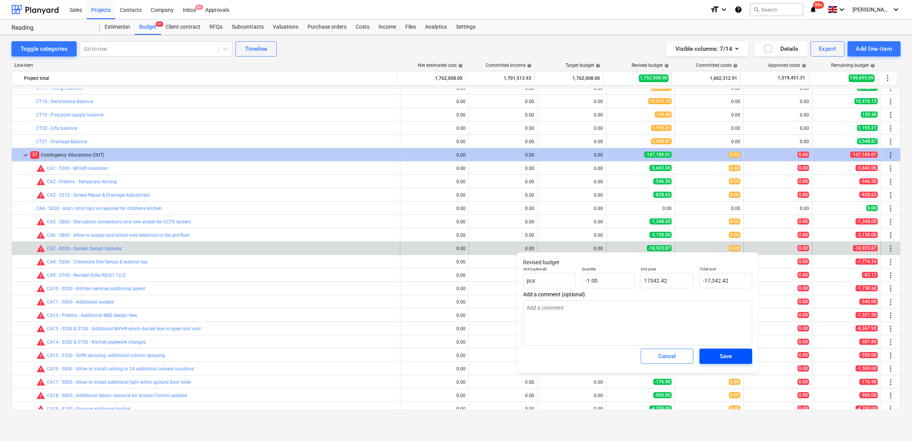
type textarea "x"
type input "17,342.42"
click at [722, 360] on div "Save" at bounding box center [726, 356] width 12 height 10
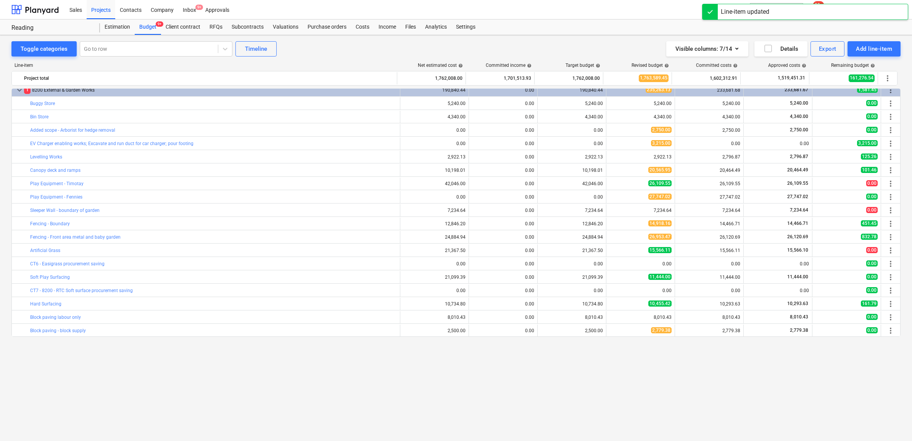
scroll to position [1099, 0]
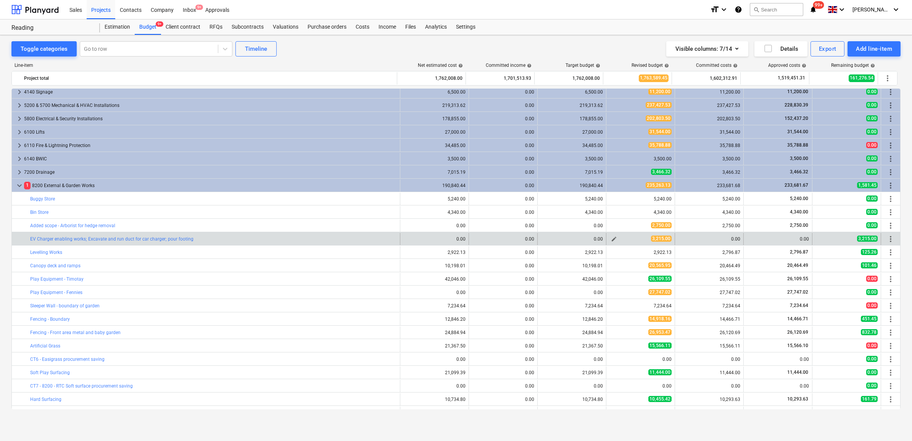
click at [611, 239] on span "edit" at bounding box center [614, 239] width 6 height 6
type textarea "x"
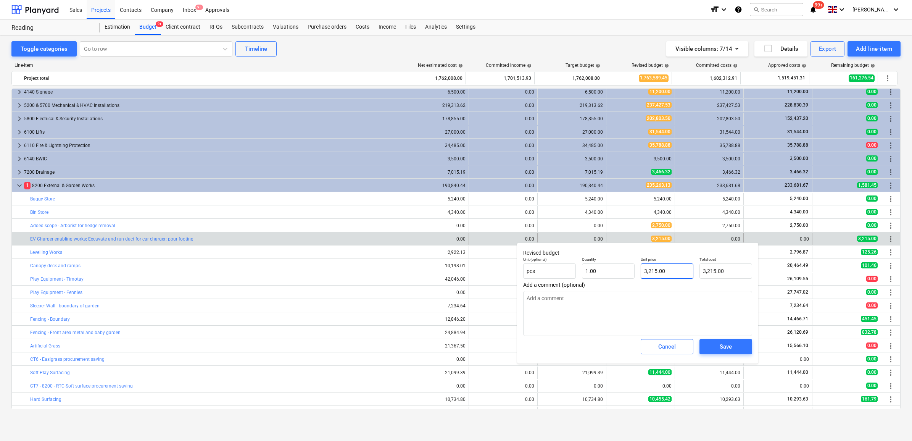
drag, startPoint x: 670, startPoint y: 263, endPoint x: 667, endPoint y: 267, distance: 5.3
click at [667, 266] on div "Unit price 3,215.00" at bounding box center [667, 268] width 53 height 22
type input "3215"
drag, startPoint x: 672, startPoint y: 271, endPoint x: 634, endPoint y: 269, distance: 37.4
click at [634, 269] on div "Unit (optional) pcs Quantity 1.00 Unit price 3215 Total cost 3,215.00" at bounding box center [637, 268] width 235 height 28
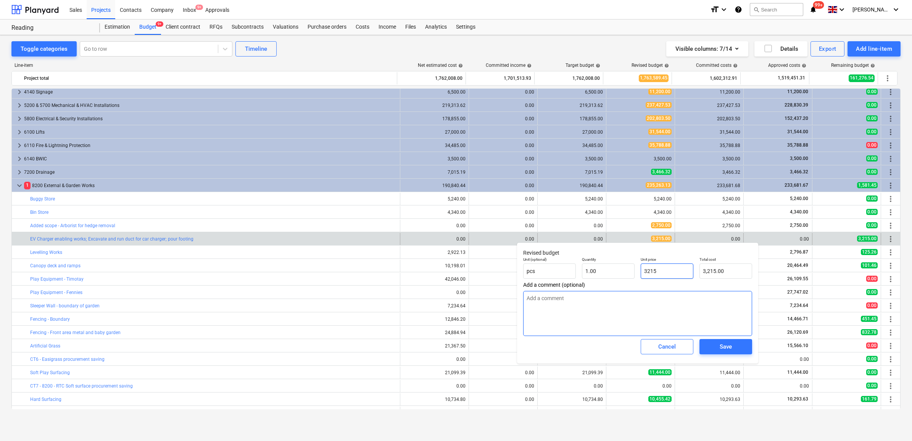
type textarea "x"
type input "0"
type input "0.00"
type input "0"
type textarea "x"
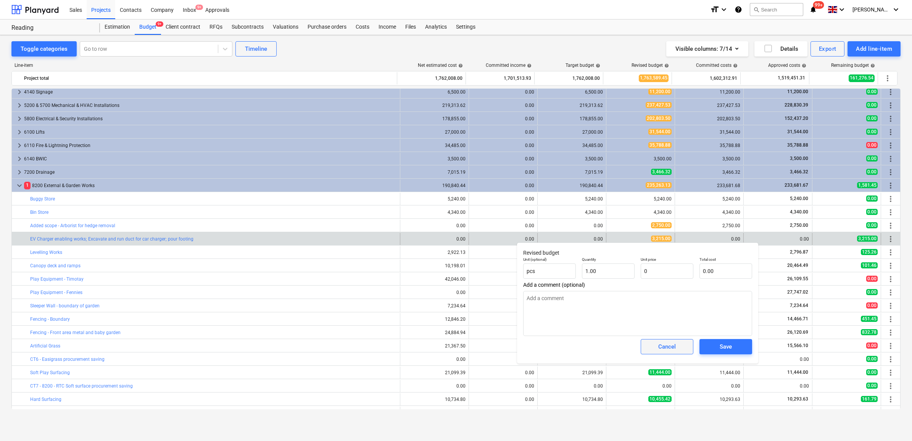
type input "0.00"
click at [682, 345] on span "Cancel" at bounding box center [667, 347] width 34 height 10
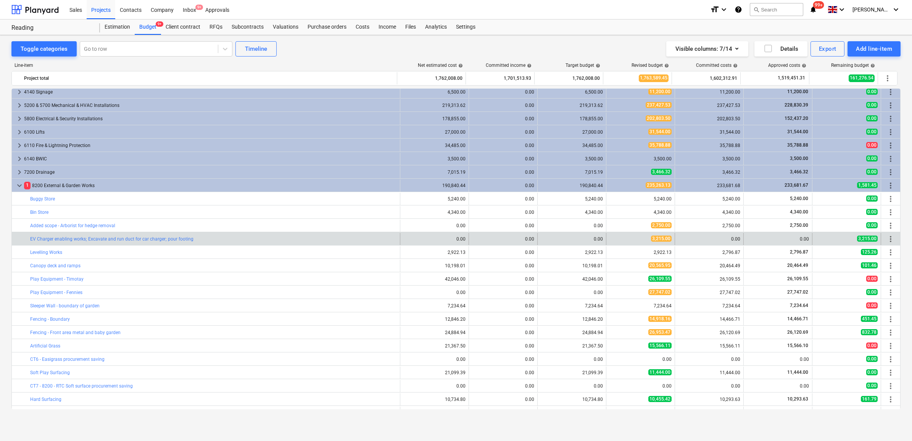
click at [887, 239] on span "more_vert" at bounding box center [890, 238] width 9 height 9
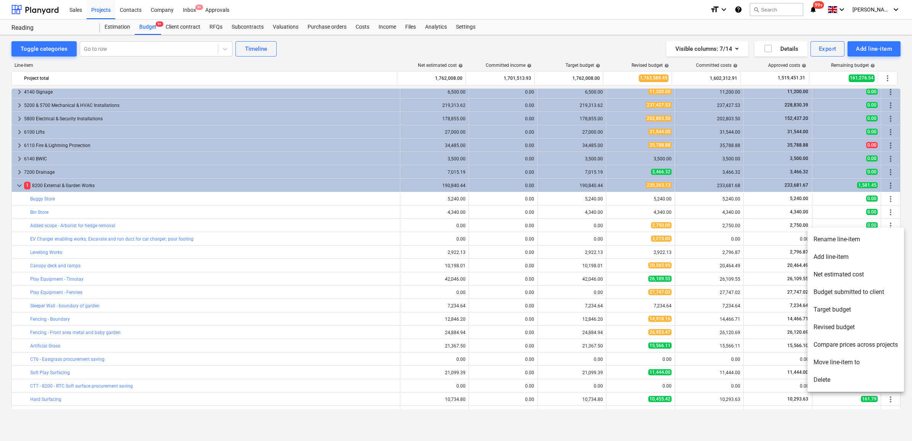
click at [828, 377] on li "Delete" at bounding box center [855, 380] width 97 height 18
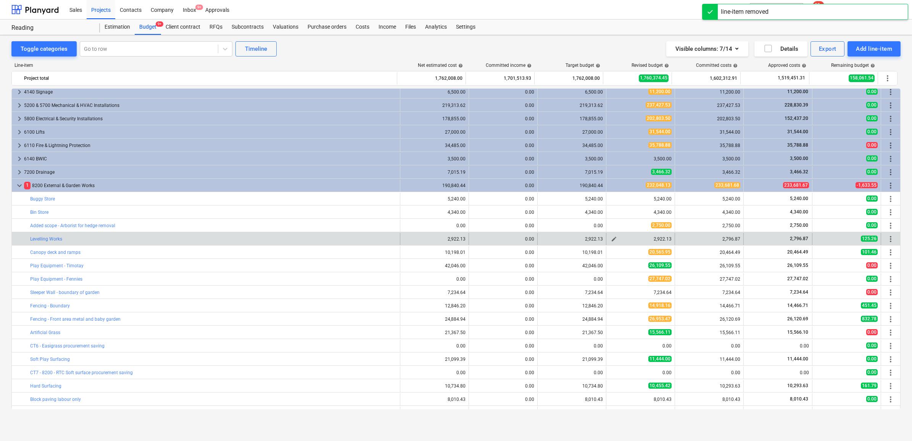
click at [613, 239] on span "edit" at bounding box center [614, 239] width 6 height 6
type textarea "x"
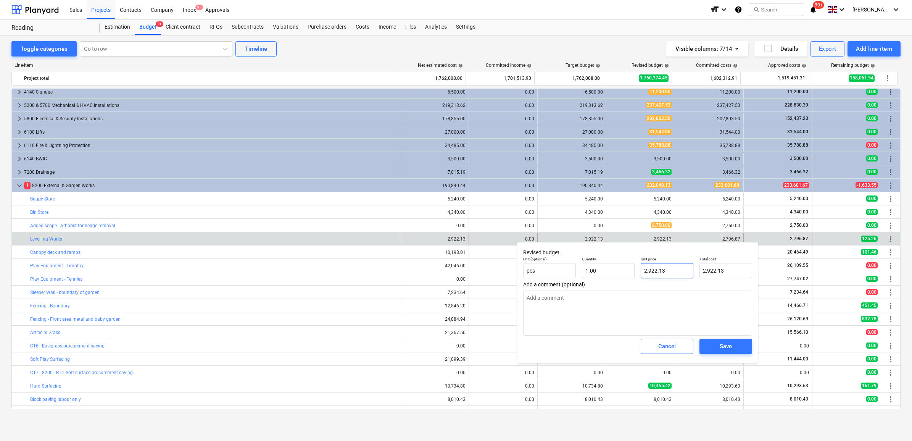
type input "2922.13"
drag, startPoint x: 679, startPoint y: 272, endPoint x: 568, endPoint y: 266, distance: 111.6
click at [568, 266] on div "Unit (optional) pcs Quantity 1.00 Unit price 2922.13 Total cost 2,922.13" at bounding box center [637, 267] width 235 height 28
type textarea "x"
type input "2"
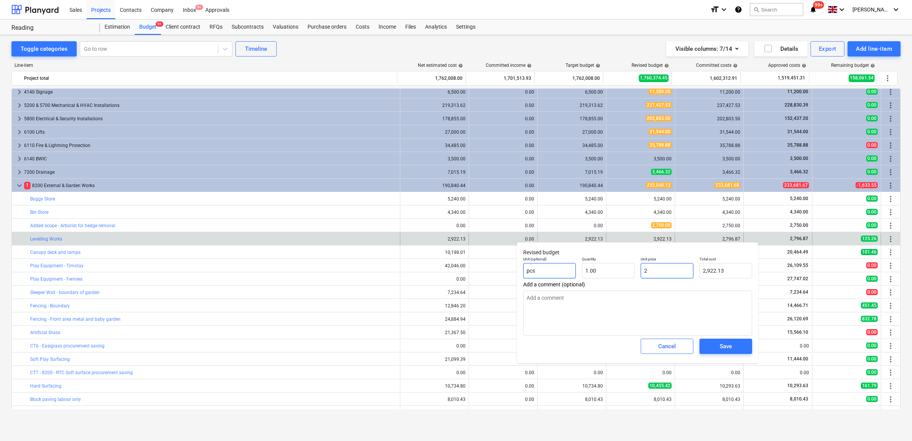
type input "2.00"
type textarea "x"
type input "27"
type input "27.00"
type textarea "x"
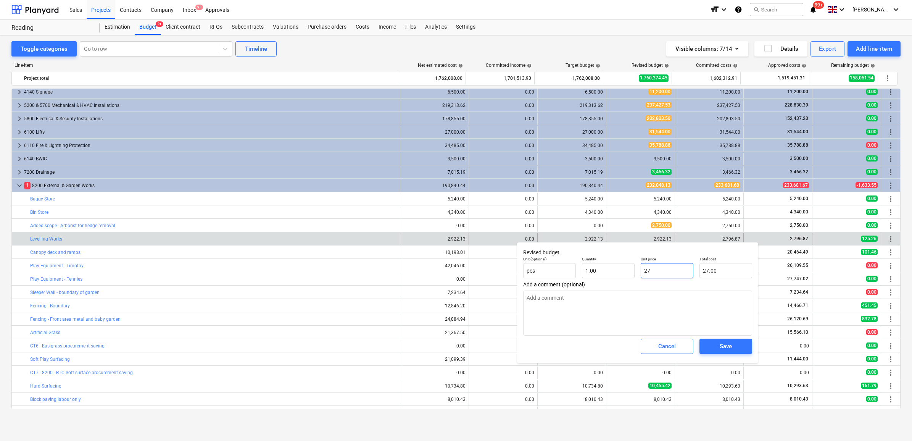
type input "279"
type input "279.00"
type textarea "x"
type input "2796"
type input "2,796.00"
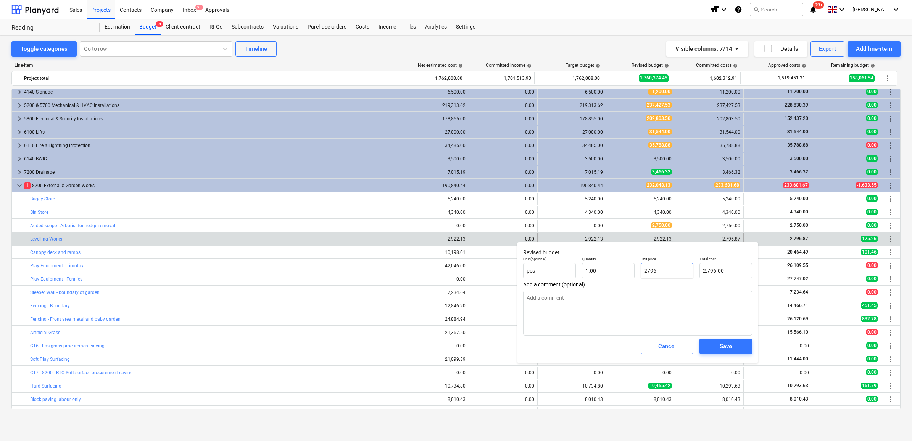
type textarea "x"
type input "2796."
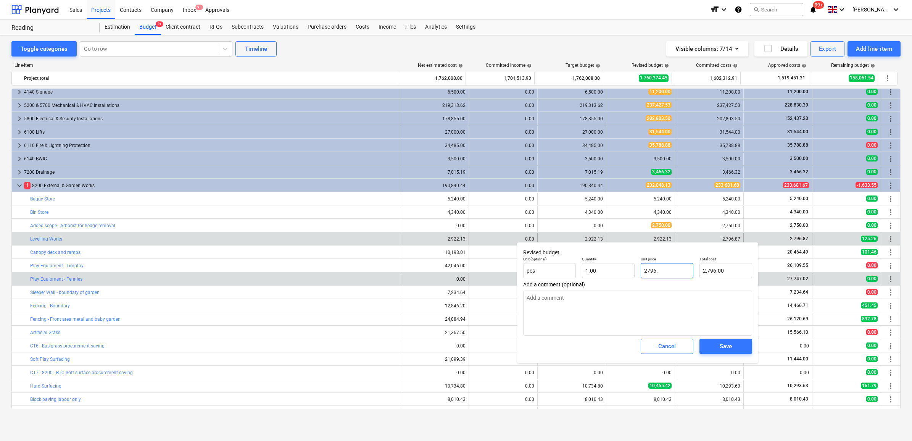
type textarea "x"
type input "2796.8"
type input "2,796.80"
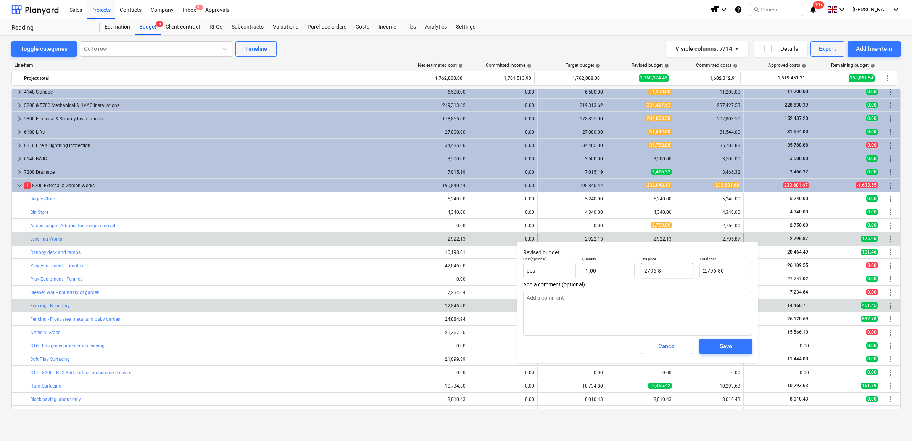
type textarea "x"
type input "2796.87"
type input "2,796.87"
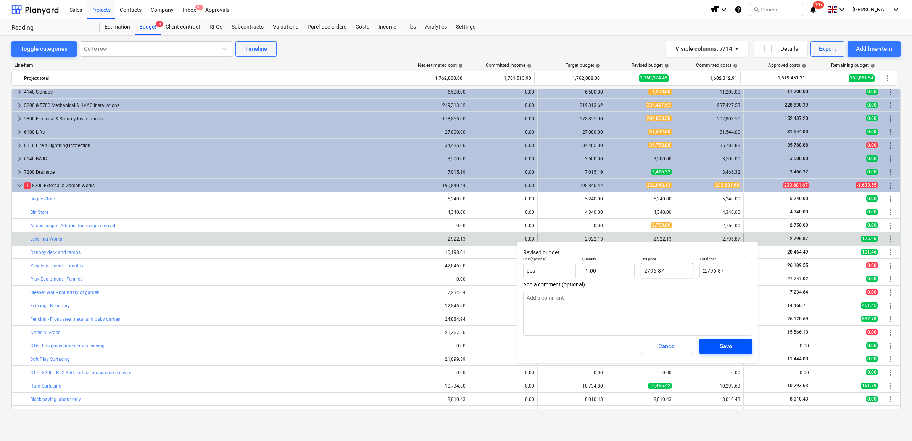
type input "2796.87"
type textarea "x"
type input "2,796.87"
click at [742, 344] on span "Save" at bounding box center [726, 346] width 34 height 10
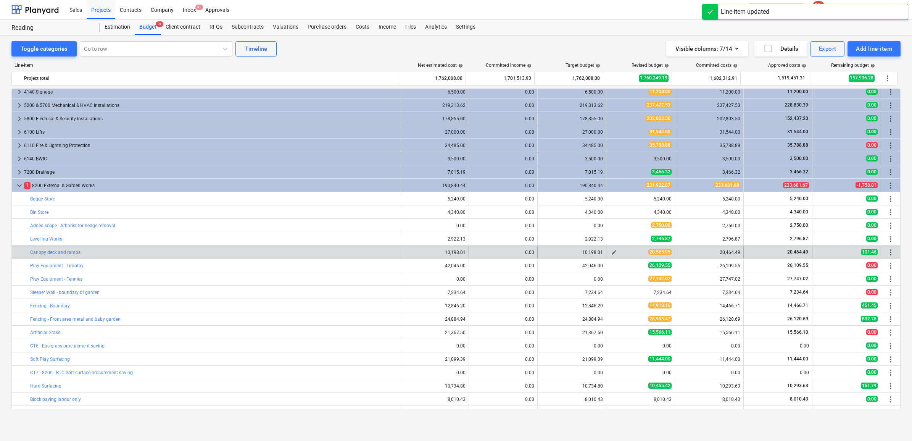
click at [615, 252] on button "edit" at bounding box center [613, 252] width 9 height 9
type textarea "x"
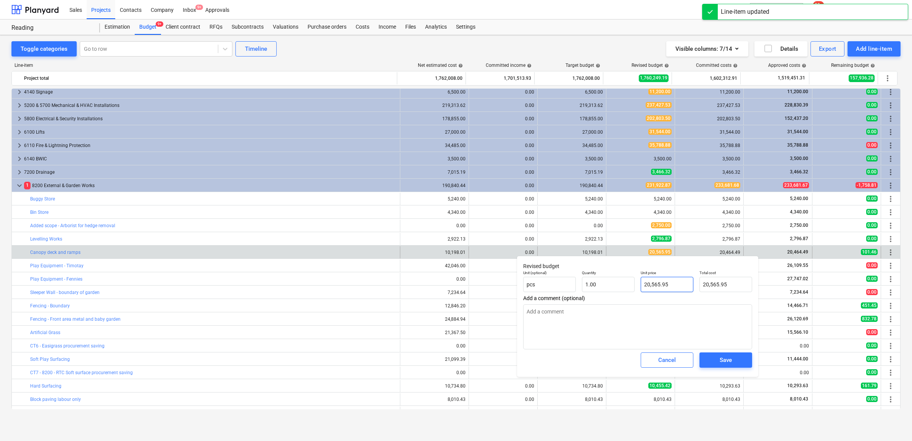
type input "20565.95"
drag, startPoint x: 680, startPoint y: 283, endPoint x: 599, endPoint y: 273, distance: 81.1
click at [599, 273] on div "Unit (optional) pcs Quantity 1.00 Unit price 20565.95 Total cost 20,565.95" at bounding box center [637, 281] width 235 height 28
type textarea "x"
type input "2"
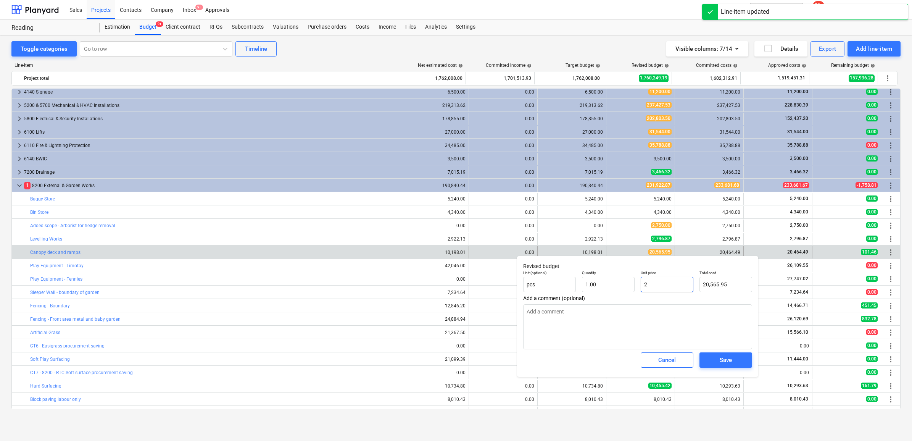
type input "2.00"
type textarea "x"
type input "20"
type input "20.00"
type textarea "x"
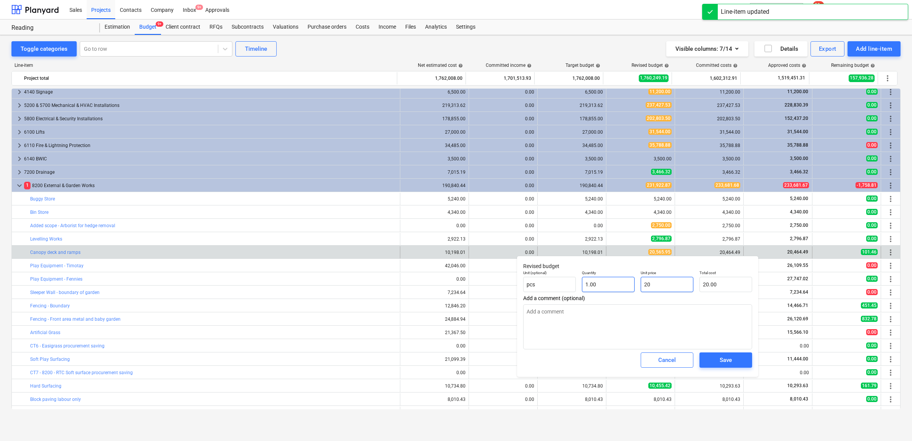
type input "204"
type input "204.00"
type textarea "x"
type input "2046"
type input "2,046.00"
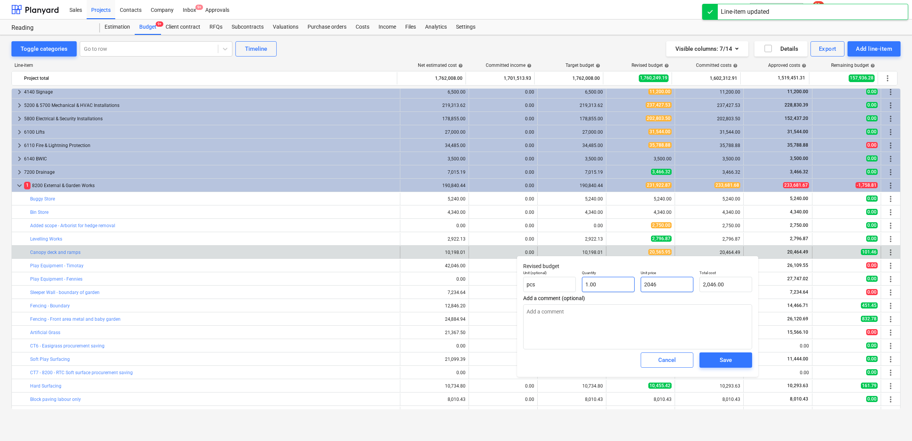
type textarea "x"
type input "20464"
type input "20,464.00"
type textarea "x"
type input "20464."
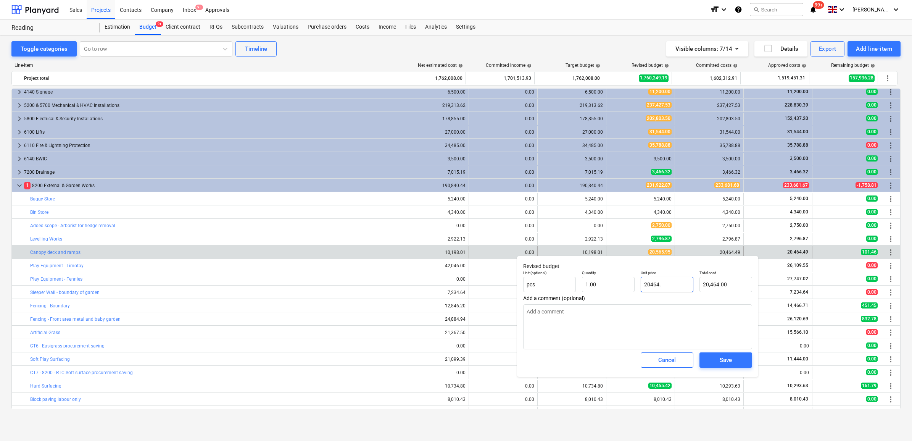
type textarea "x"
type input "20464.4"
type input "20,464.40"
type textarea "x"
type input "20464.49"
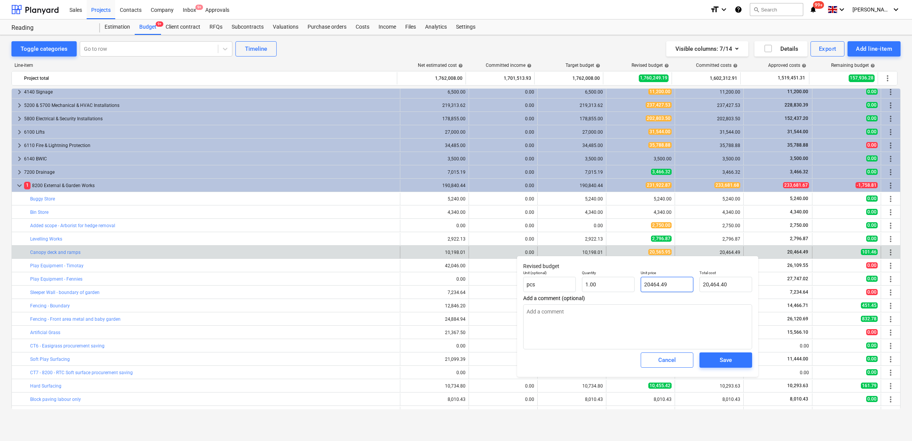
type input "20,464.49"
type input "20464.49"
type textarea "x"
type input "20,464.49"
click at [724, 356] on div "Save" at bounding box center [726, 360] width 12 height 10
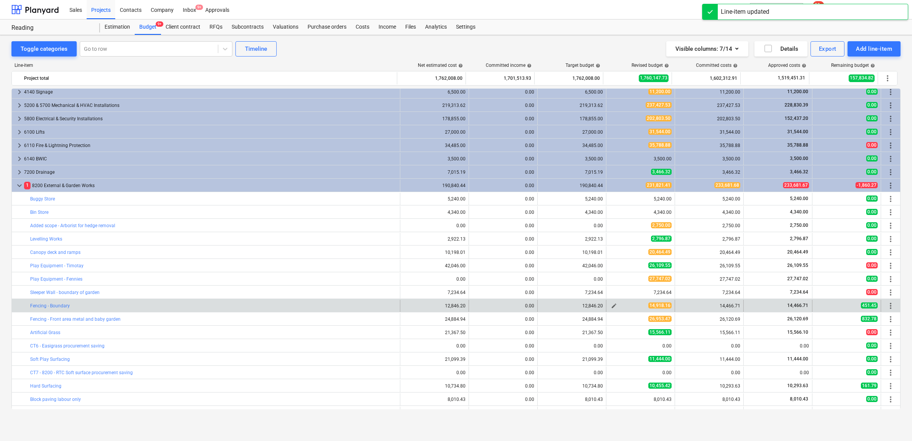
click at [609, 303] on button "edit" at bounding box center [613, 305] width 9 height 9
type textarea "x"
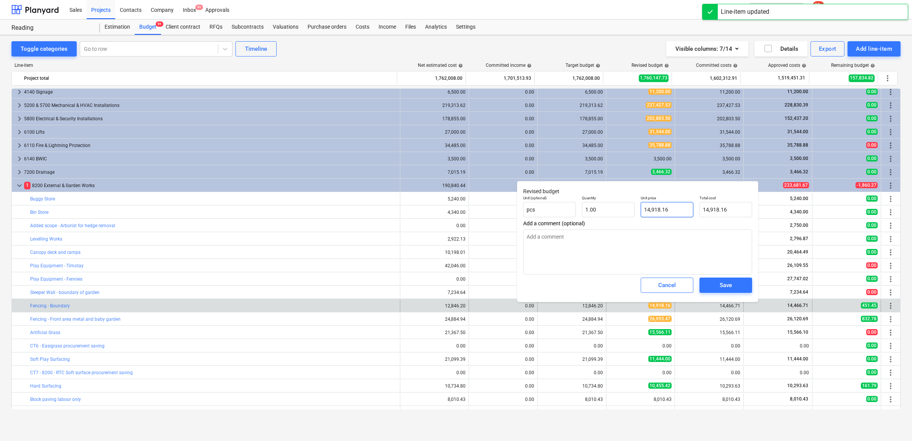
type input "14918.16"
drag, startPoint x: 678, startPoint y: 211, endPoint x: 640, endPoint y: 212, distance: 38.2
click at [641, 212] on input "14918.16" at bounding box center [667, 209] width 53 height 15
type textarea "x"
type input "1"
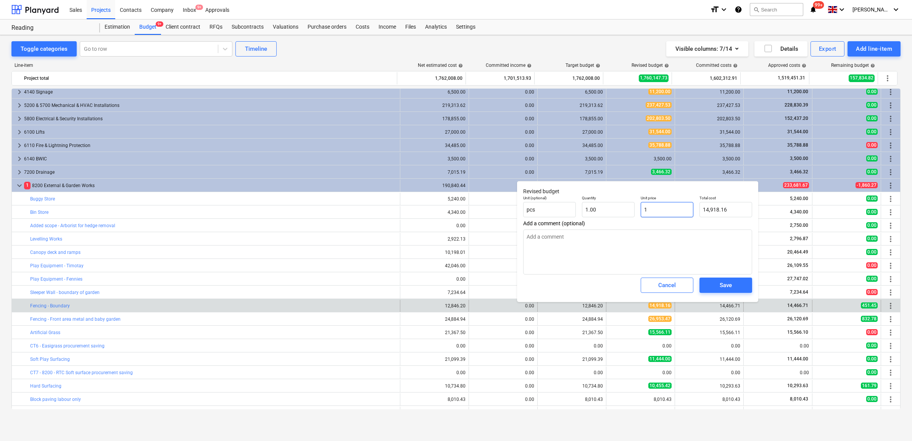
type input "1.00"
type textarea "x"
type input "14"
type input "14.00"
type textarea "x"
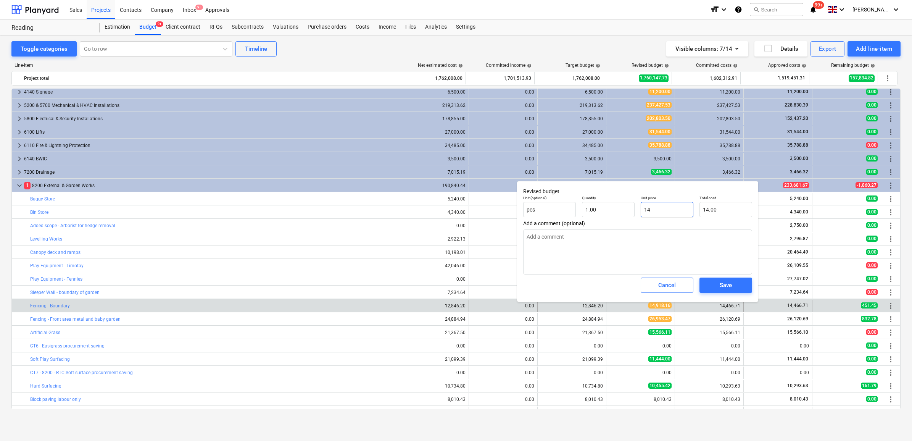
type input "144"
type input "144.00"
type textarea "x"
type input "1446"
type input "1,446.00"
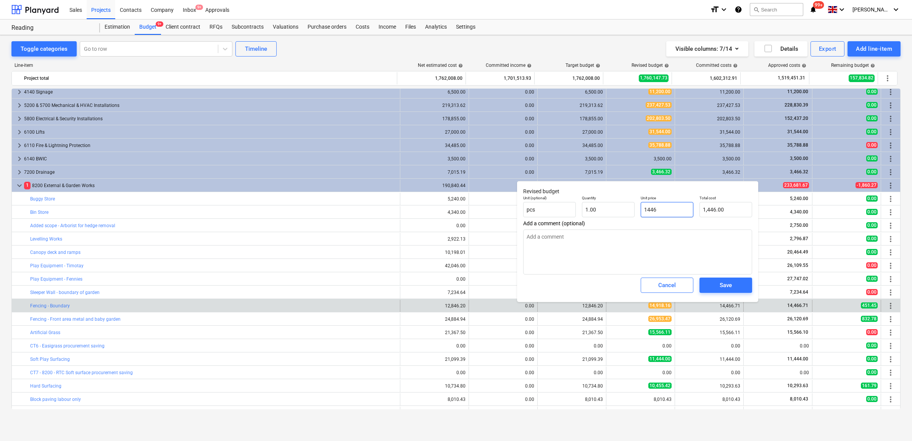
type textarea "x"
type input "14466"
type input "14,466.00"
type textarea "x"
type input "14466."
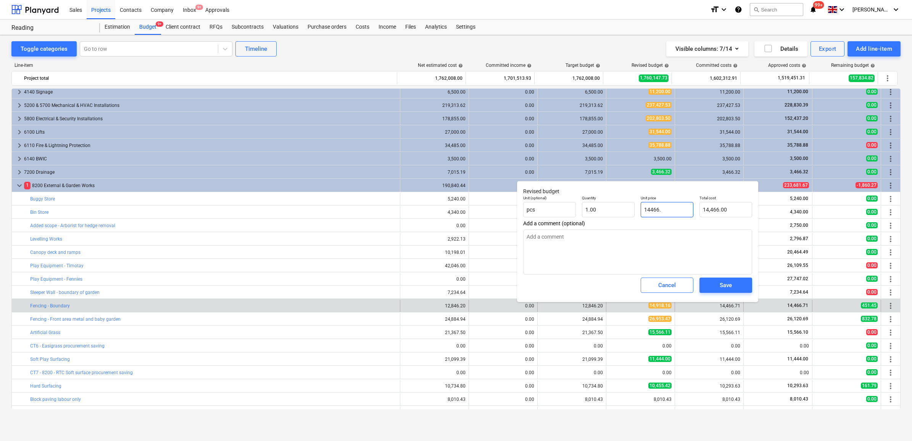
type textarea "x"
type input "14466.7"
type input "14,466.70"
type textarea "x"
type input "14466.71"
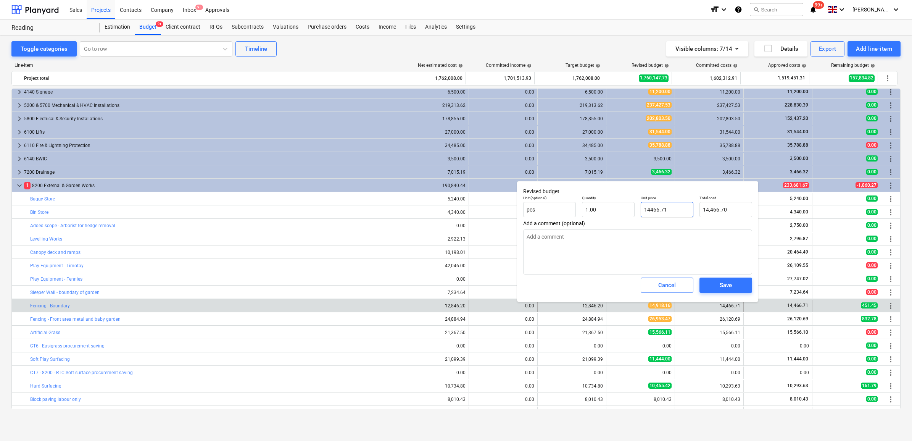
type input "14,466.71"
type input "14466.71"
type textarea "x"
type input "14,466.71"
click at [724, 287] on div "Save" at bounding box center [726, 285] width 12 height 10
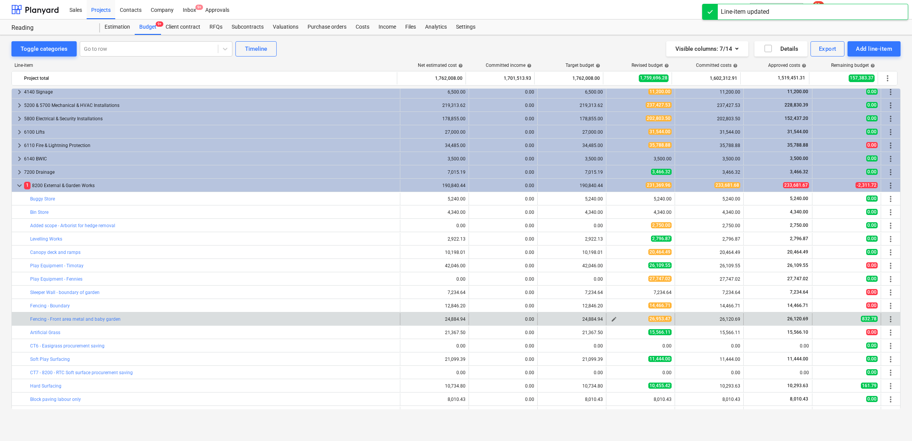
click at [611, 316] on span "edit" at bounding box center [614, 319] width 6 height 6
type textarea "x"
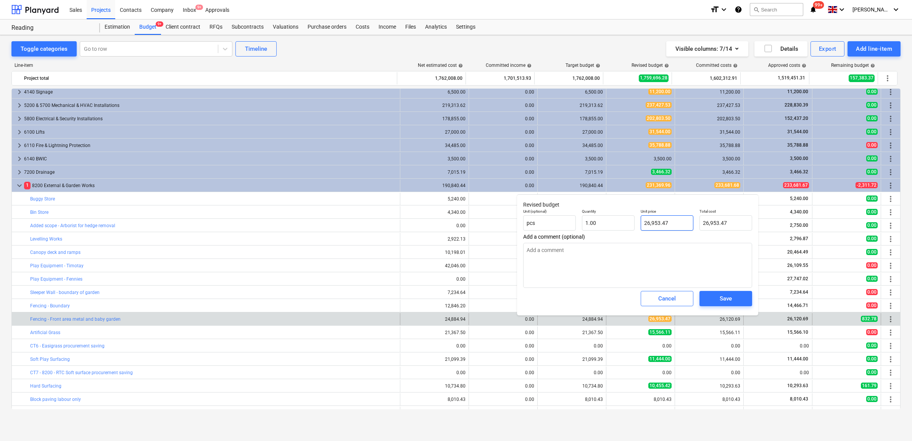
type input "26953.47"
drag, startPoint x: 678, startPoint y: 221, endPoint x: 583, endPoint y: 216, distance: 95.1
click at [583, 216] on div "Unit (optional) pcs Quantity 1.00 Unit price 26953.47 Total cost 26,953.47" at bounding box center [637, 220] width 235 height 28
type textarea "x"
type input "2"
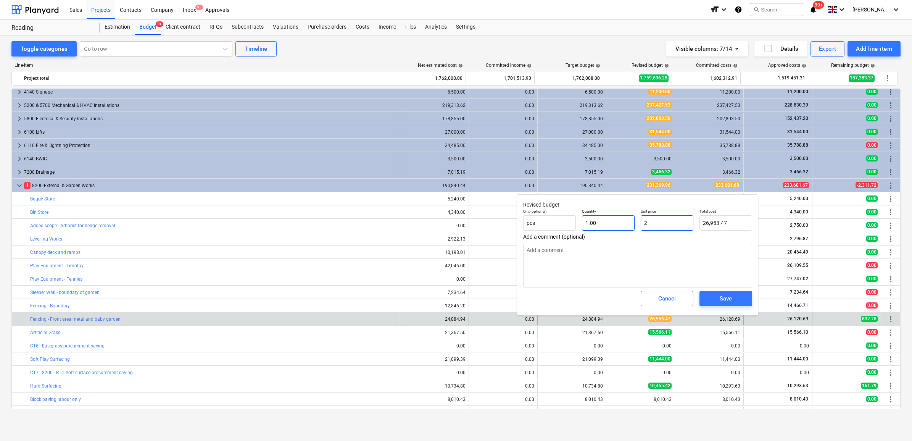
type input "2.00"
type textarea "x"
type input "26"
type input "26.00"
type textarea "x"
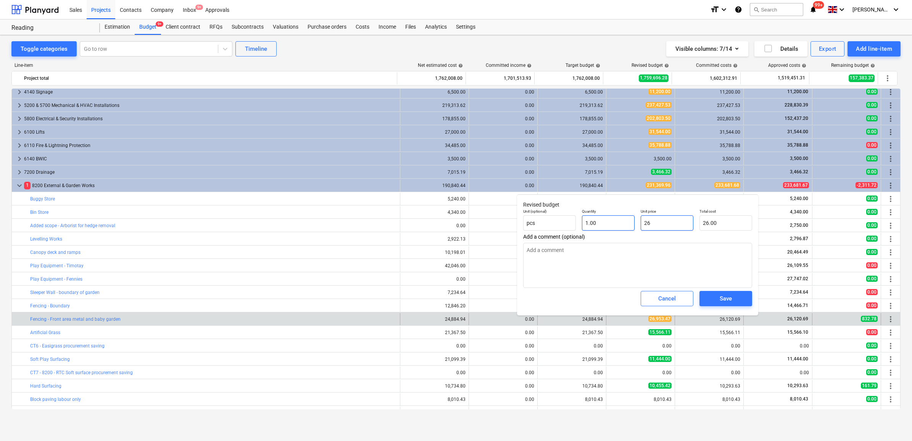
type input "261"
type input "261.00"
type textarea "x"
type input "2612"
type input "2,612.00"
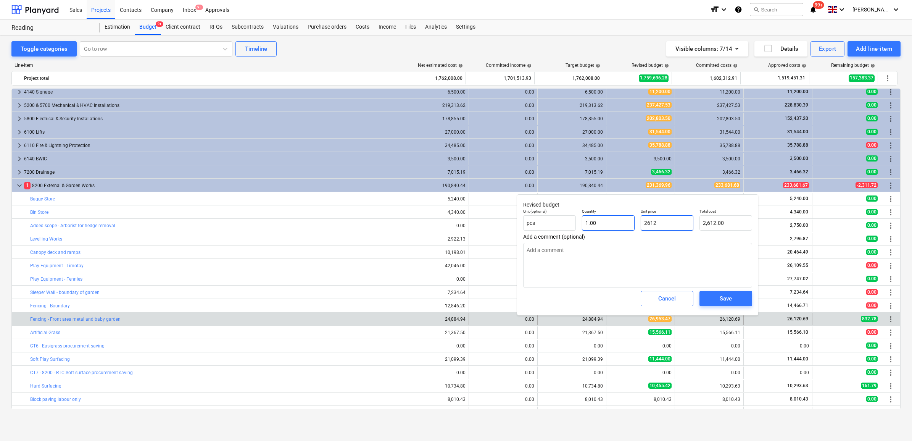
type textarea "x"
type input "26120"
type input "26,120.00"
type textarea "x"
click at [718, 301] on span "Save" at bounding box center [726, 298] width 34 height 10
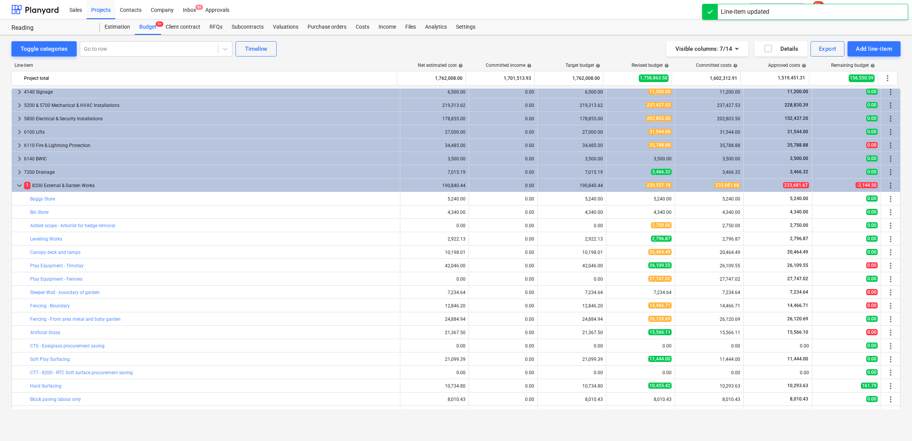
scroll to position [1147, 0]
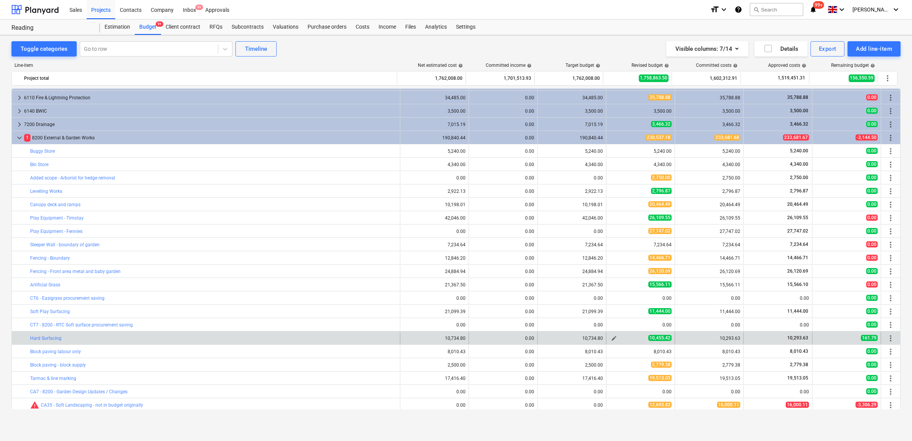
click at [614, 338] on span "edit" at bounding box center [614, 338] width 6 height 6
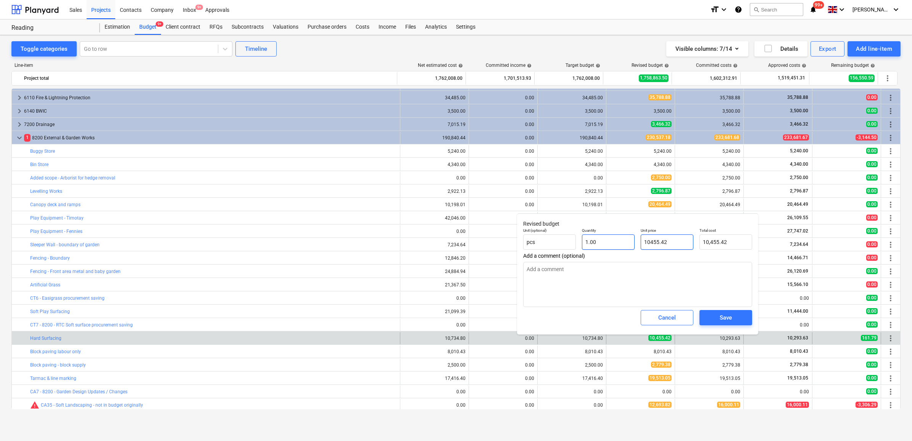
drag, startPoint x: 682, startPoint y: 249, endPoint x: 611, endPoint y: 243, distance: 71.2
click at [611, 243] on div "Unit (optional) pcs Quantity 1.00 Unit price 10455.42 Total cost 10,455.42" at bounding box center [637, 239] width 235 height 28
click at [714, 315] on span "Save" at bounding box center [726, 318] width 34 height 10
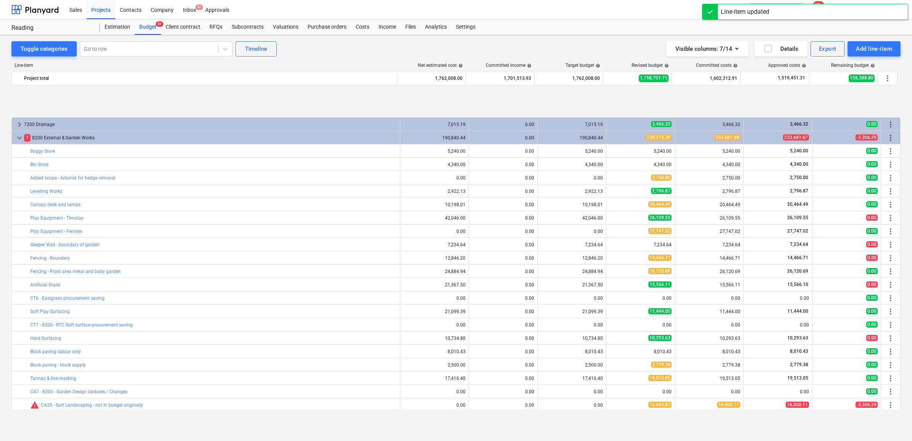
scroll to position [1229, 0]
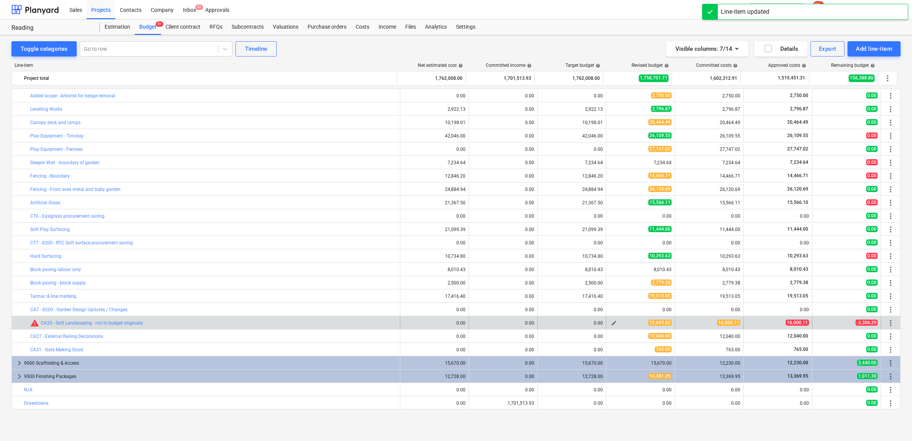
click at [612, 321] on span "edit" at bounding box center [614, 323] width 6 height 6
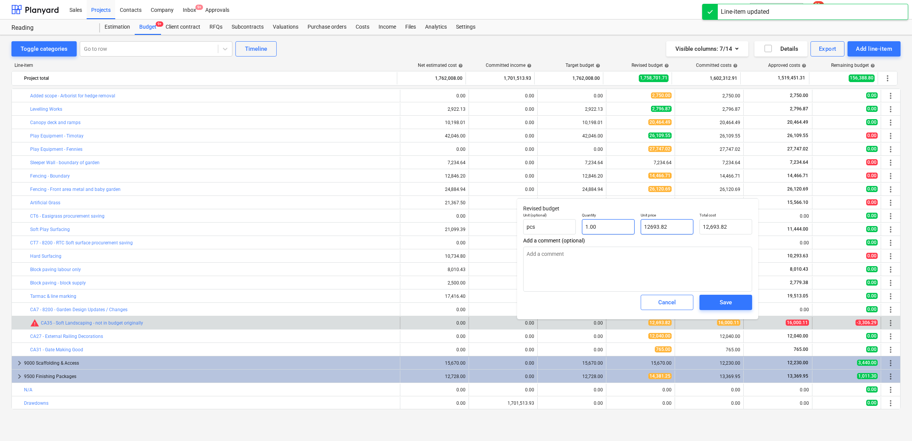
drag, startPoint x: 681, startPoint y: 230, endPoint x: 622, endPoint y: 229, distance: 59.2
click at [622, 229] on div "Unit (optional) pcs Quantity 1.00 Unit price 12693.82 Total cost 12,693.82" at bounding box center [637, 224] width 235 height 28
click at [722, 305] on div "Save" at bounding box center [726, 302] width 12 height 10
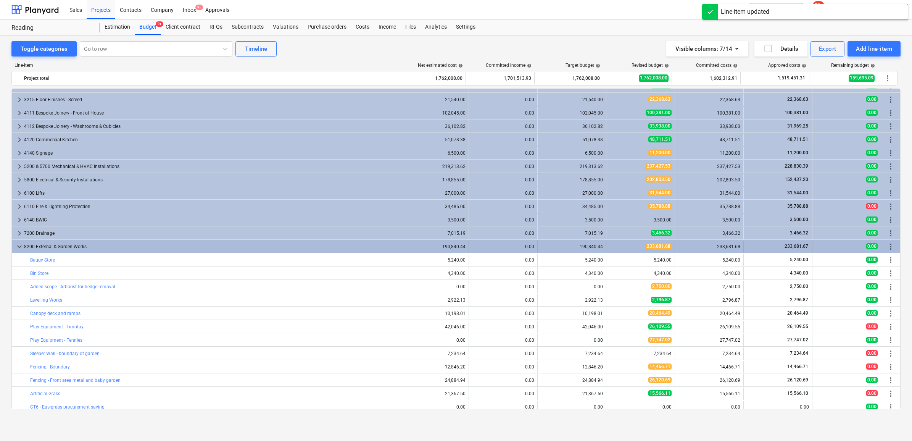
click at [695, 251] on div "233,681.68" at bounding box center [709, 246] width 62 height 12
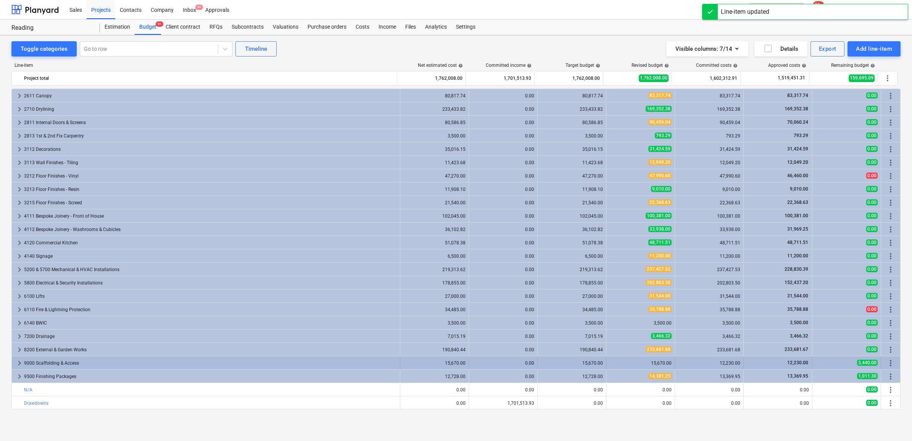
click at [661, 360] on div "15,670.00" at bounding box center [640, 362] width 62 height 5
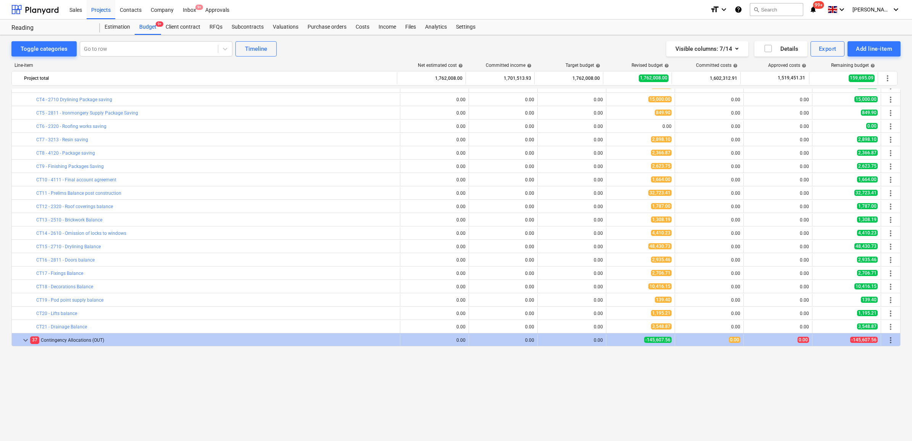
scroll to position [8, 0]
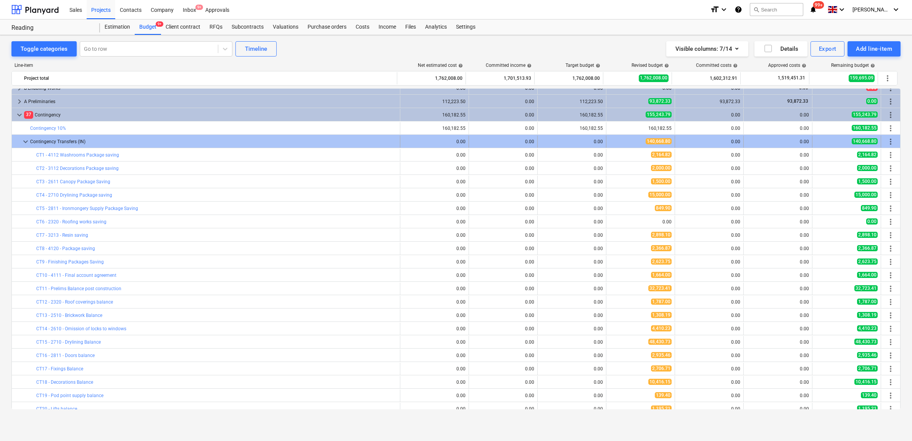
click at [888, 144] on span "more_vert" at bounding box center [890, 141] width 9 height 9
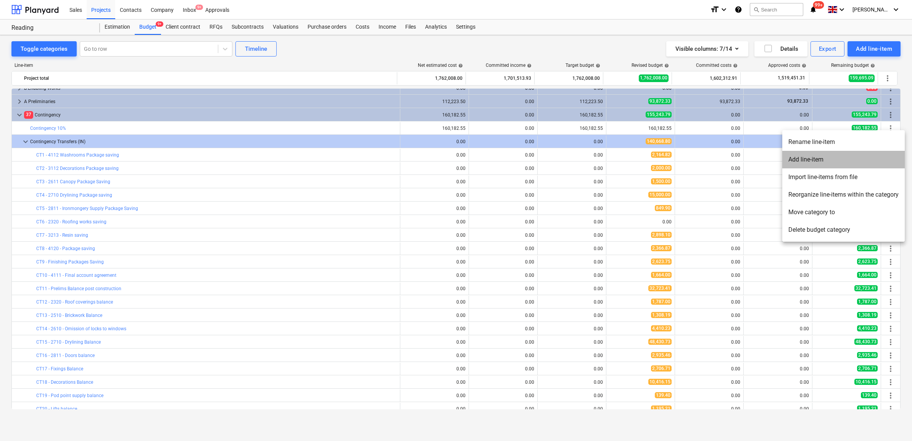
click at [833, 160] on li "Add line-item" at bounding box center [843, 160] width 122 height 18
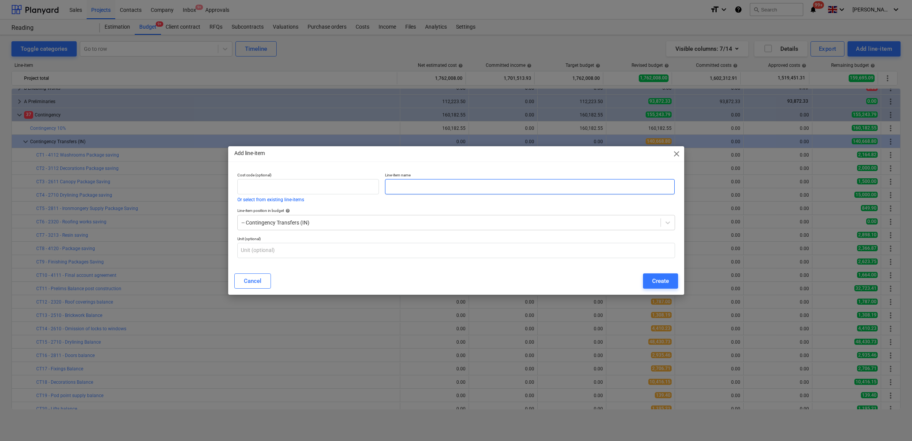
click at [569, 190] on input "text" at bounding box center [530, 186] width 290 height 15
click at [651, 279] on button "Create" at bounding box center [660, 280] width 35 height 15
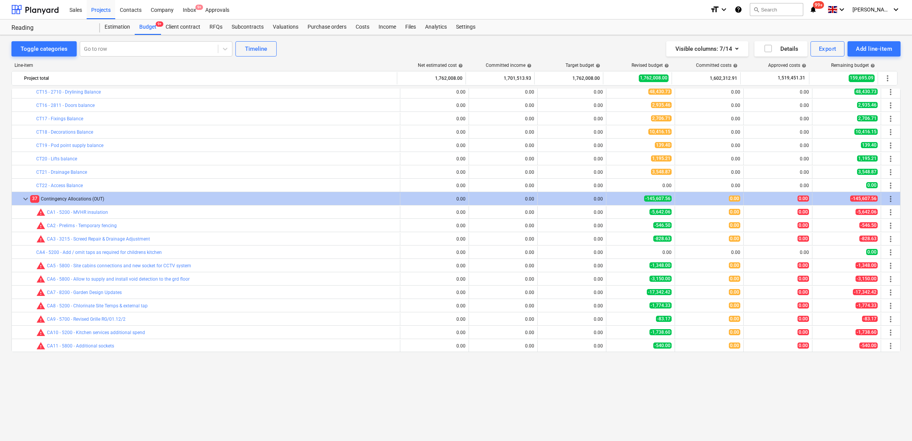
scroll to position [164, 0]
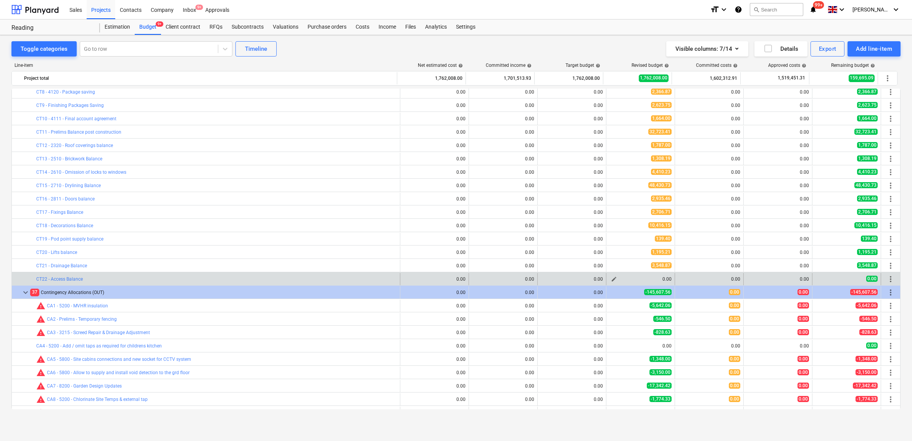
click at [609, 279] on button "edit" at bounding box center [613, 278] width 9 height 9
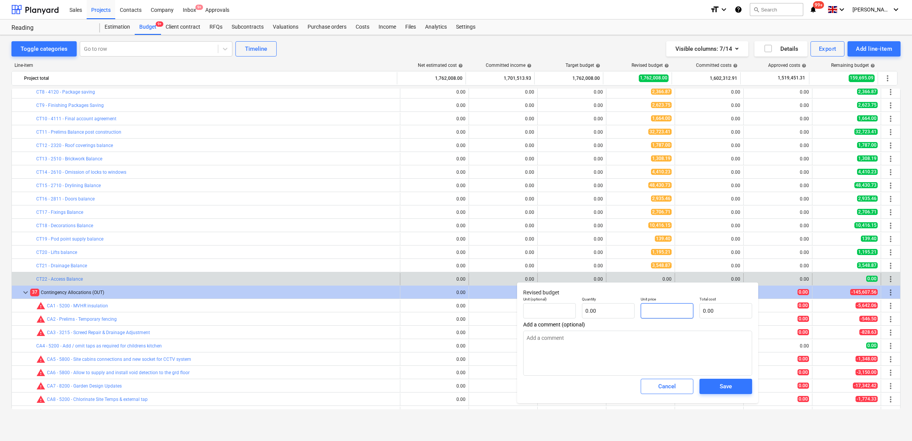
click at [662, 314] on input "text" at bounding box center [667, 310] width 53 height 15
click at [722, 388] on div "Save" at bounding box center [726, 386] width 12 height 10
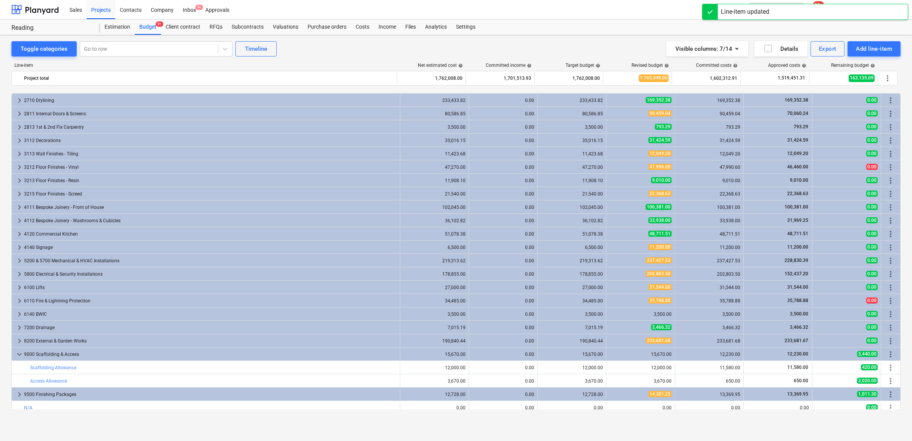
scroll to position [975, 0]
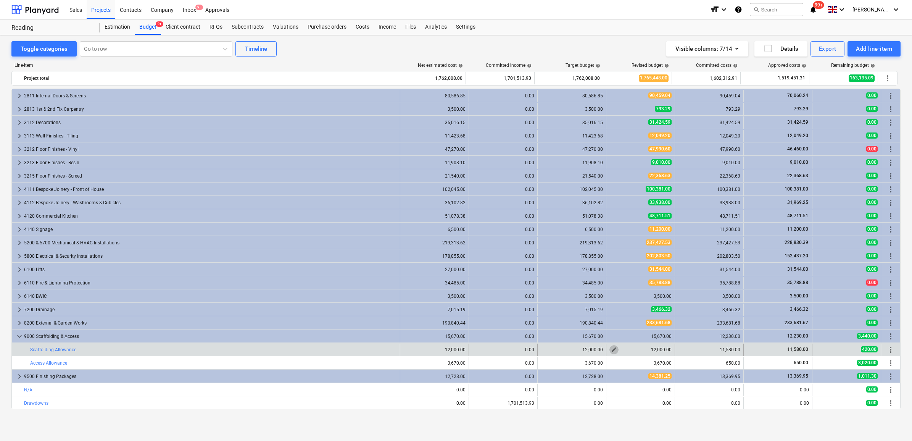
click at [611, 350] on span "edit" at bounding box center [614, 349] width 6 height 6
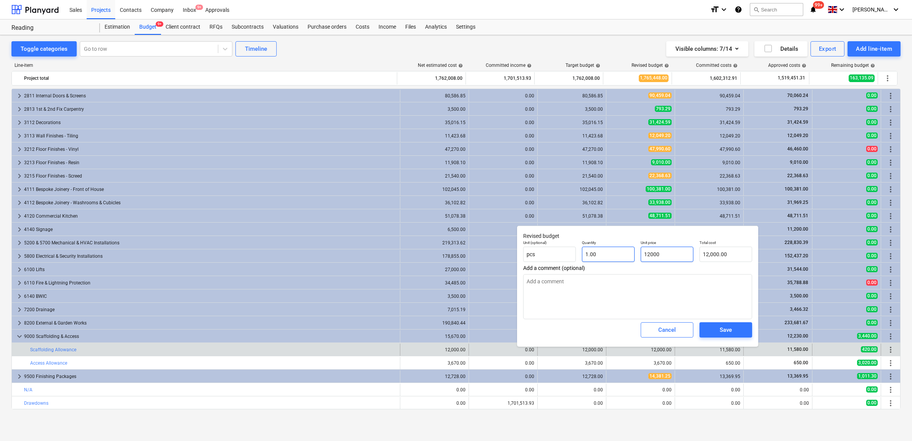
drag, startPoint x: 678, startPoint y: 253, endPoint x: 607, endPoint y: 256, distance: 71.5
click at [617, 257] on div "Unit (optional) pcs Quantity 1.00 Unit price 12000 Total cost 12,000.00" at bounding box center [637, 251] width 235 height 28
click at [725, 332] on div "Save" at bounding box center [726, 330] width 12 height 10
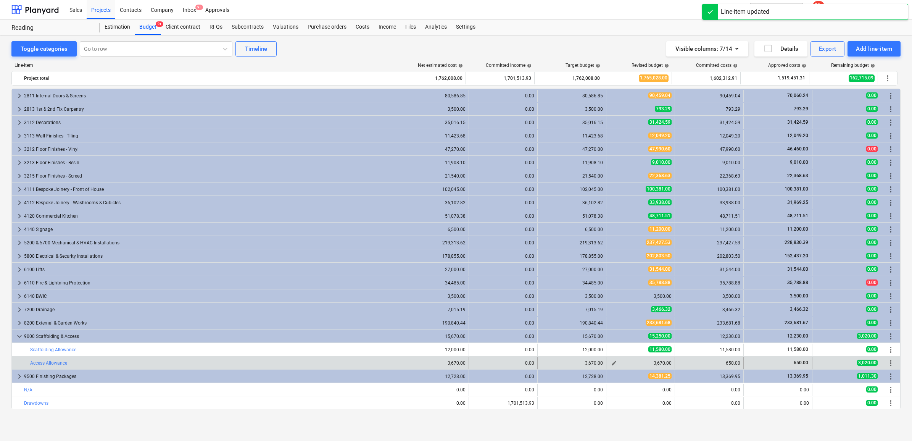
click at [611, 364] on span "edit" at bounding box center [614, 363] width 6 height 6
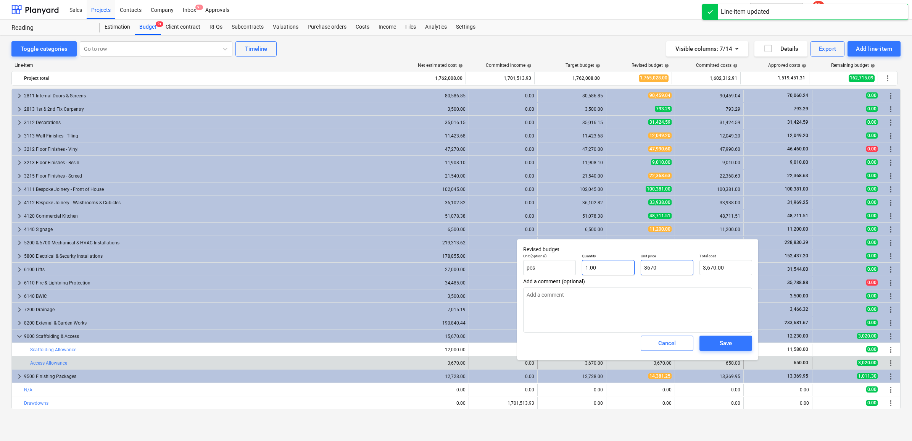
drag, startPoint x: 669, startPoint y: 266, endPoint x: 611, endPoint y: 262, distance: 57.7
click at [614, 263] on div "Unit (optional) pcs Quantity 1.00 Unit price 3670 Total cost 3,670.00" at bounding box center [637, 264] width 235 height 28
click at [729, 345] on div "Save" at bounding box center [726, 343] width 12 height 10
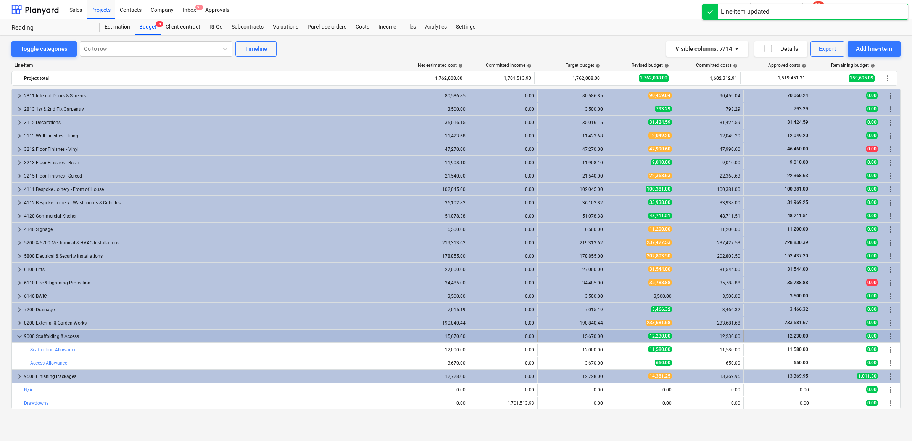
click at [658, 334] on span "12,230.00" at bounding box center [659, 336] width 23 height 6
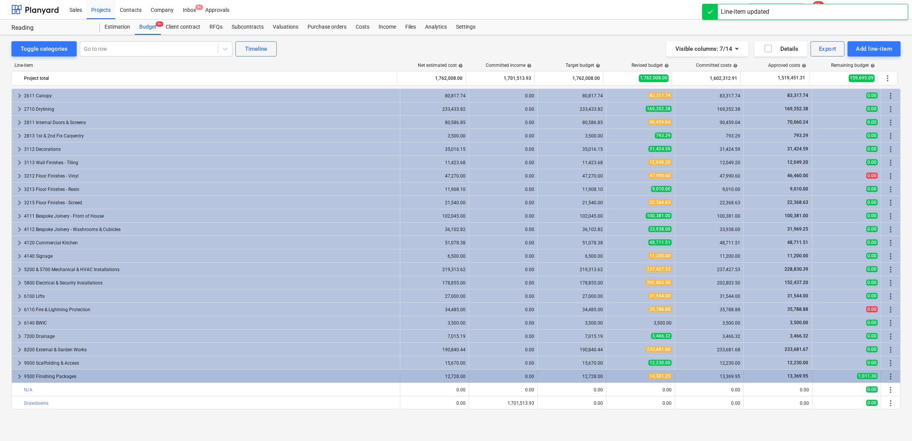
click at [653, 376] on span "14,381.25" at bounding box center [659, 376] width 23 height 6
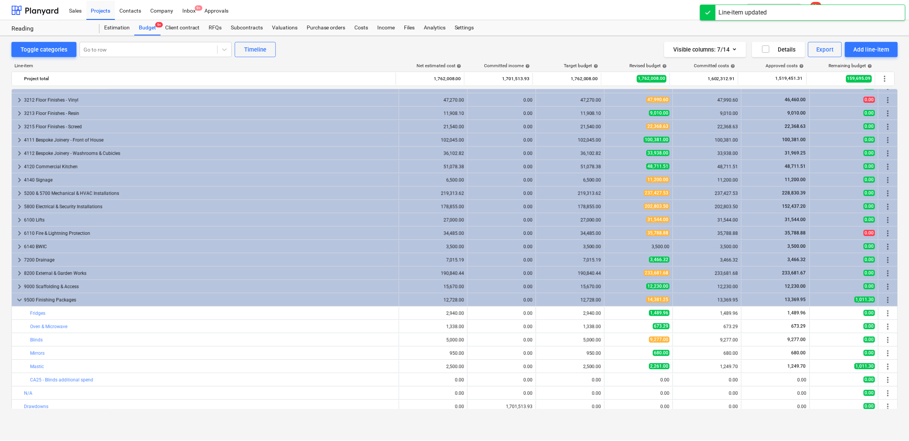
scroll to position [1028, 0]
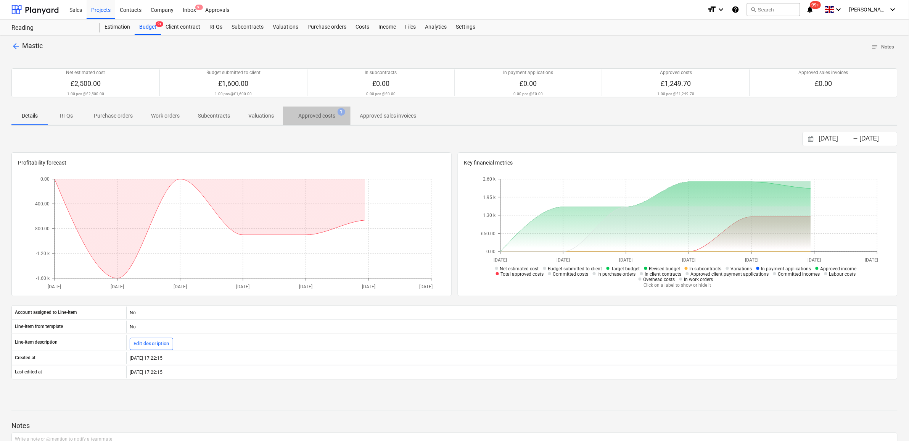
click at [319, 116] on p "Approved costs" at bounding box center [316, 116] width 37 height 8
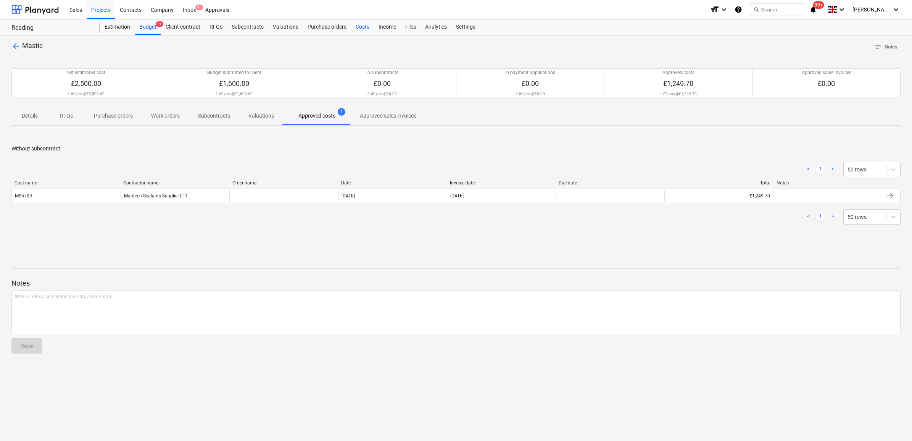
click at [366, 24] on div "Costs" at bounding box center [362, 26] width 23 height 15
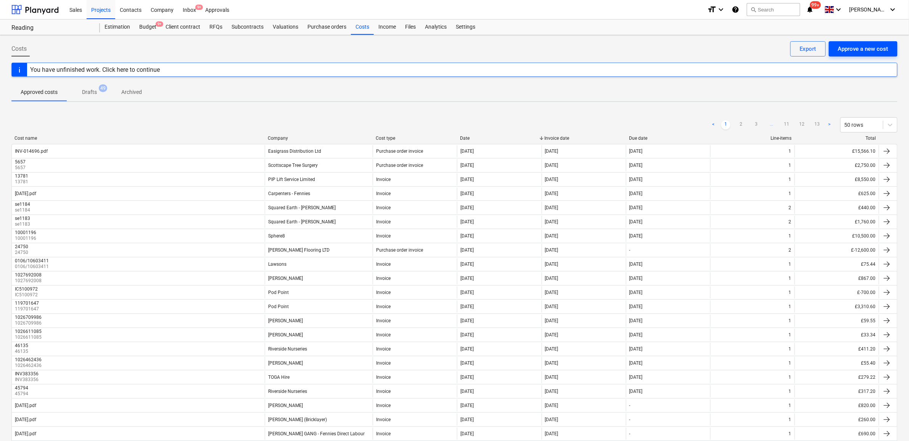
click at [858, 50] on div "Approve a new cost" at bounding box center [863, 49] width 50 height 10
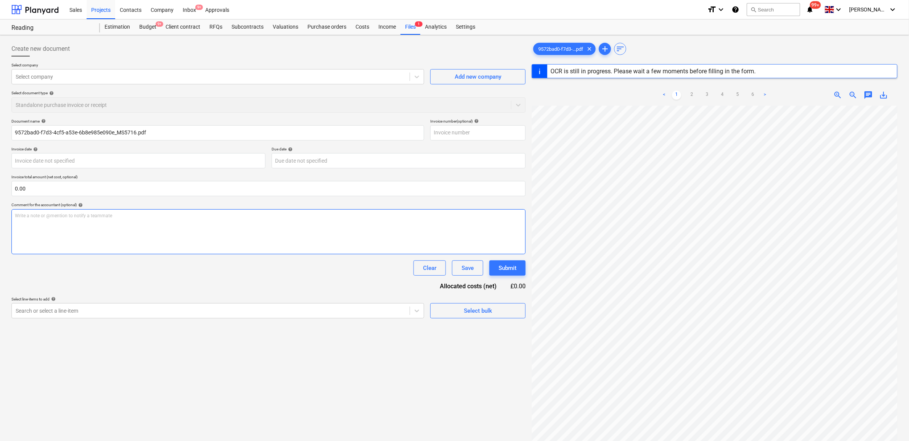
scroll to position [48, 0]
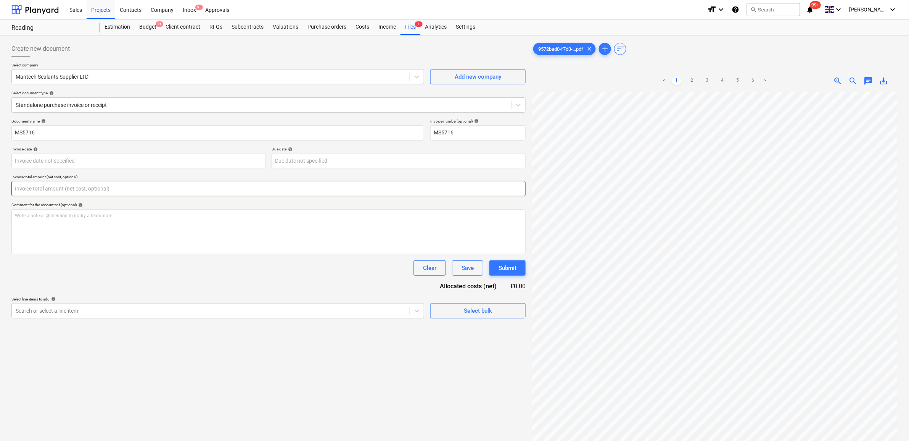
click at [56, 188] on input "text" at bounding box center [268, 188] width 514 height 15
click at [81, 308] on div at bounding box center [211, 311] width 390 height 8
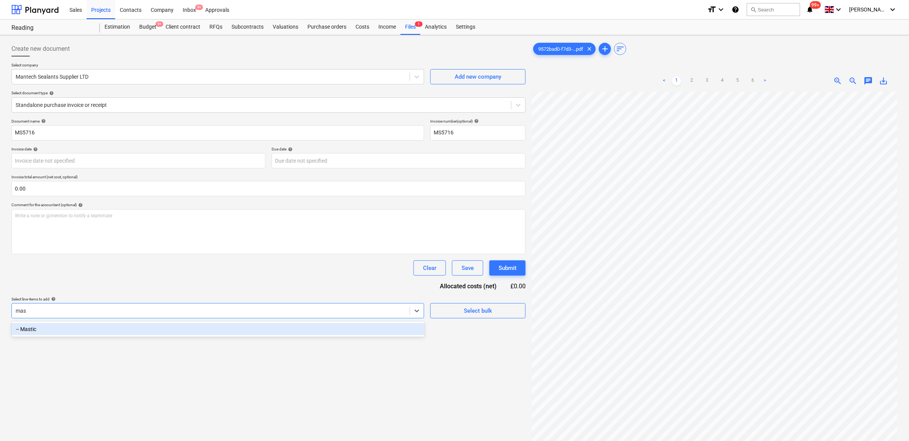
click at [61, 331] on div "-- Mastic" at bounding box center [217, 329] width 413 height 12
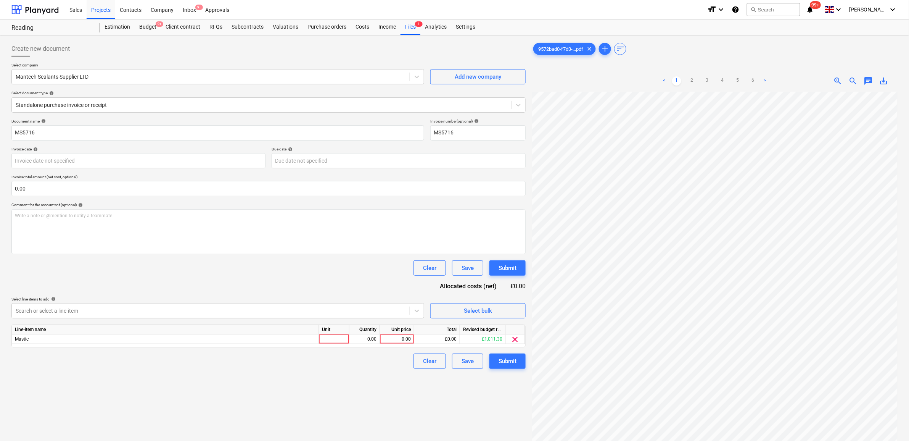
click at [99, 290] on div "Document name help MS5716 Invoice number (optional) help MS5716 Invoice date he…" at bounding box center [268, 244] width 514 height 250
click at [401, 339] on div "0.00" at bounding box center [397, 339] width 28 height 10
click at [413, 420] on div "Create new document Select company Mantech Sealants Supplier LTD Add new compan…" at bounding box center [268, 276] width 521 height 476
click at [518, 361] on button "Submit" at bounding box center [508, 360] width 36 height 15
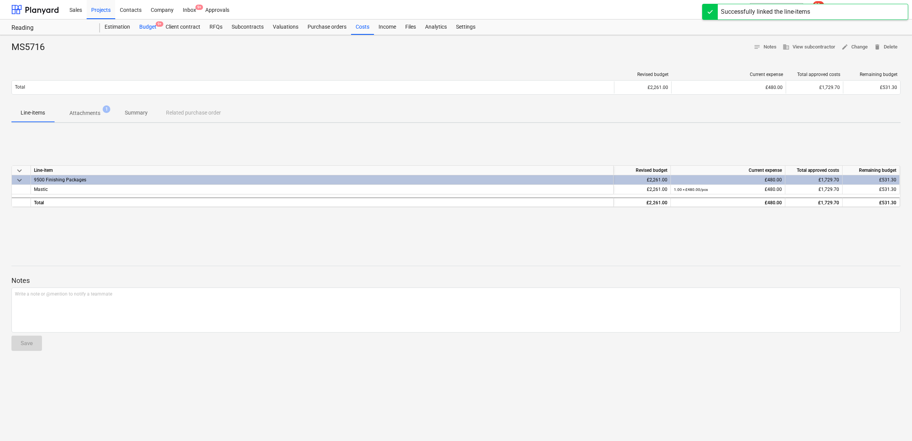
click at [142, 27] on div "Budget 9+" at bounding box center [148, 26] width 26 height 15
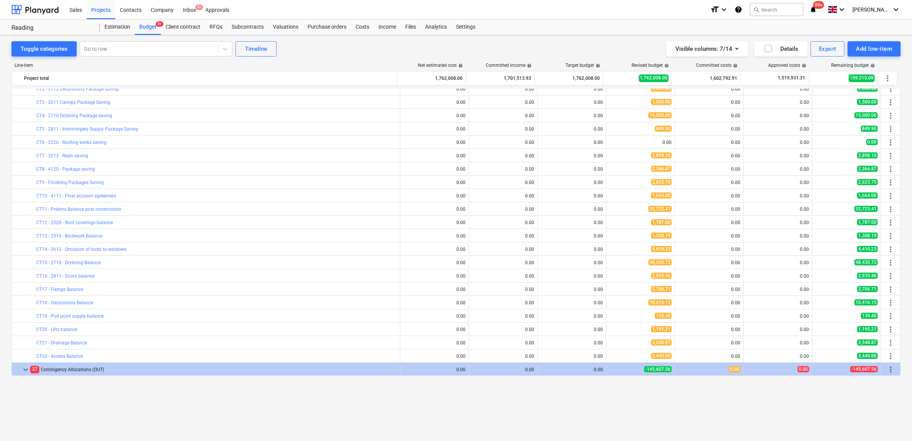
scroll to position [27, 0]
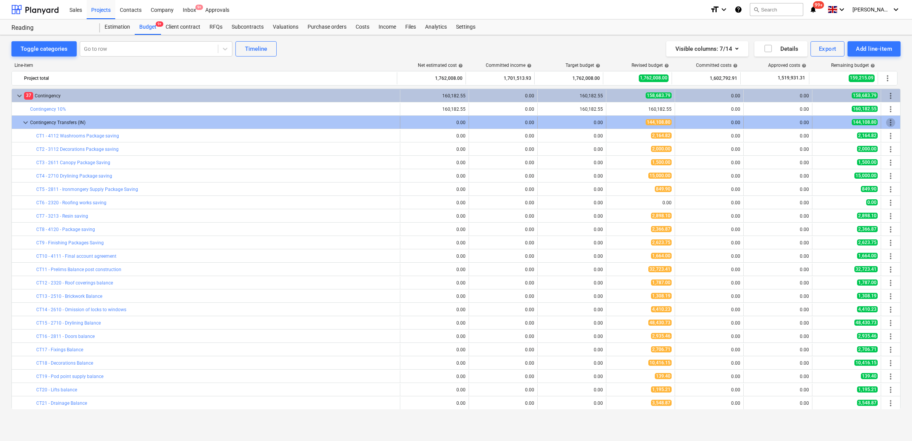
click at [886, 121] on span "more_vert" at bounding box center [890, 122] width 9 height 9
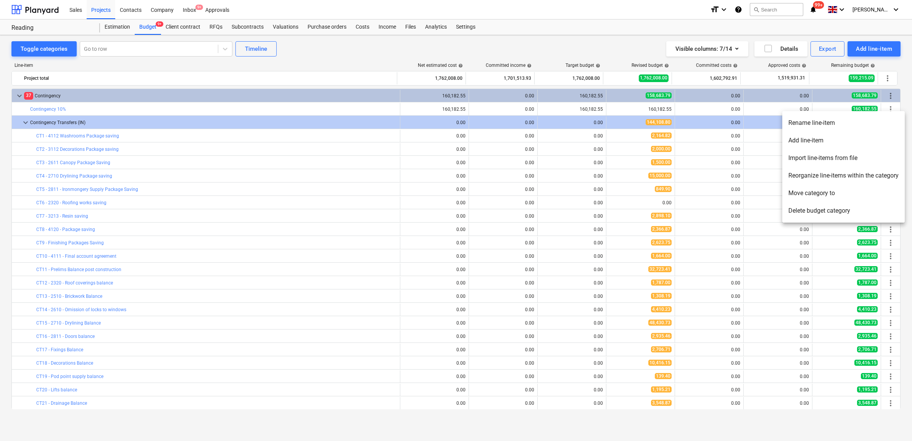
click at [839, 137] on li "Add line-item" at bounding box center [843, 141] width 122 height 18
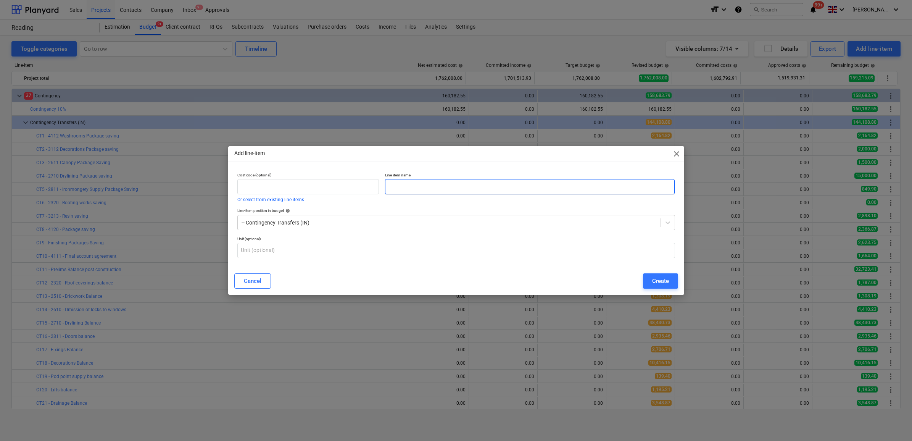
click at [550, 186] on input "text" at bounding box center [530, 186] width 290 height 15
click at [658, 287] on button "Create" at bounding box center [660, 280] width 35 height 15
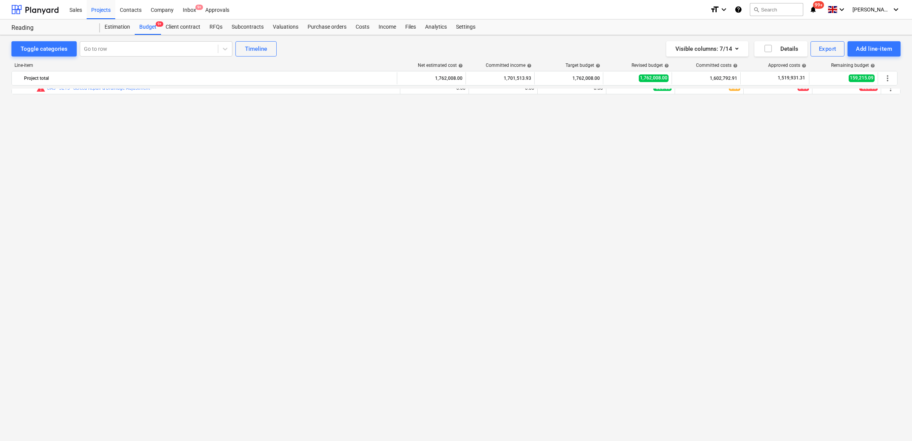
scroll to position [88, 0]
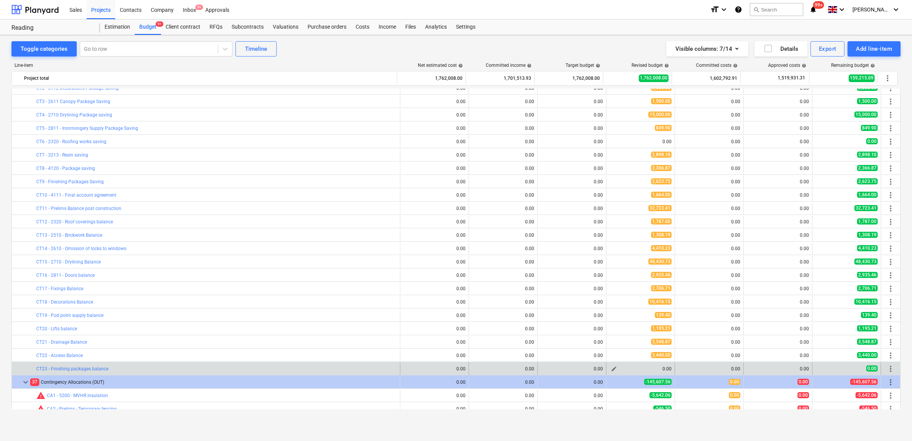
click at [611, 367] on span "edit" at bounding box center [614, 369] width 6 height 6
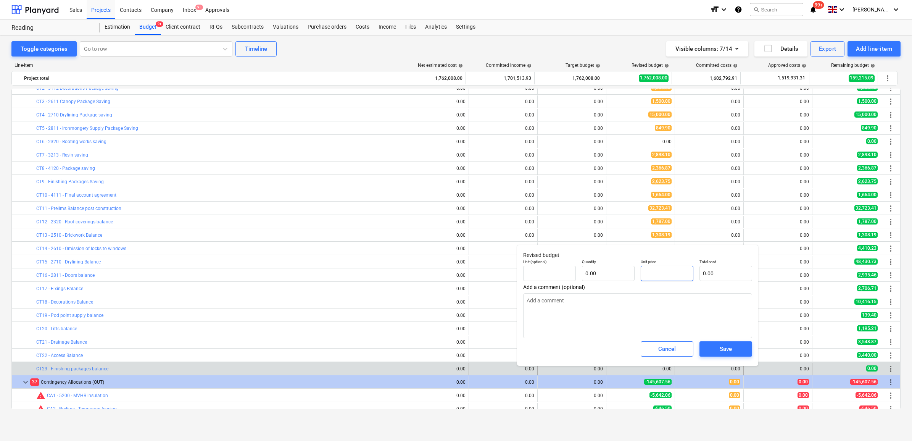
click at [663, 277] on input "text" at bounding box center [667, 273] width 53 height 15
click at [712, 351] on span "Save" at bounding box center [726, 349] width 34 height 10
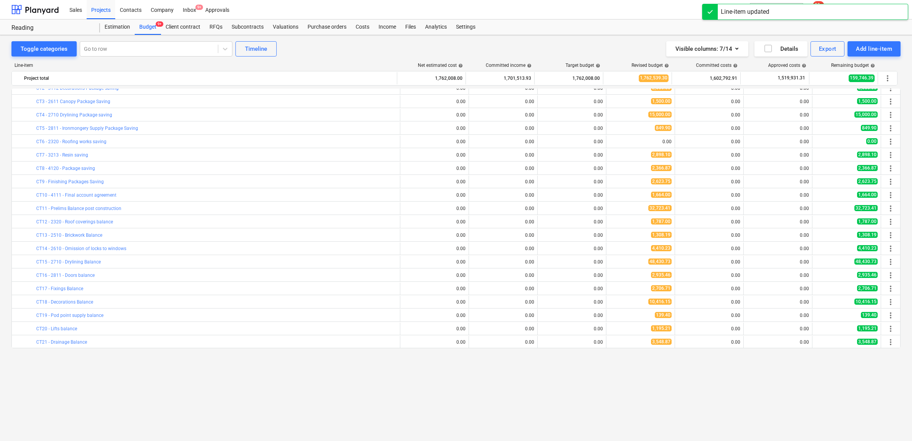
scroll to position [0, 0]
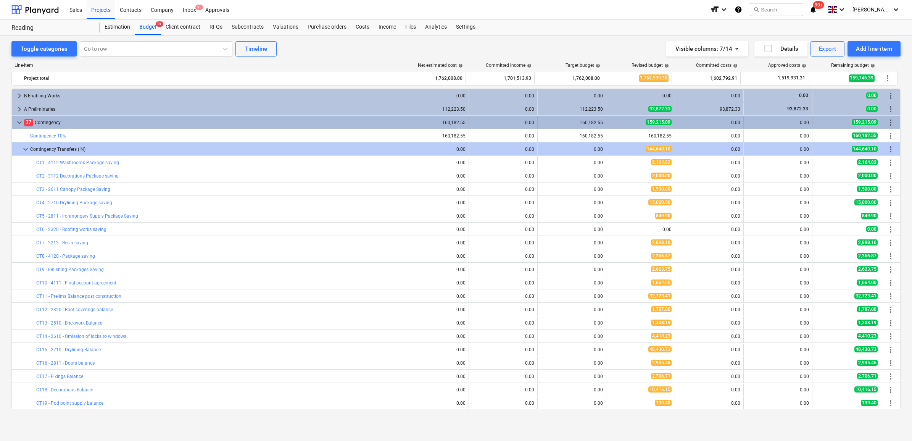
click at [285, 125] on div "37 Contingency" at bounding box center [210, 122] width 373 height 12
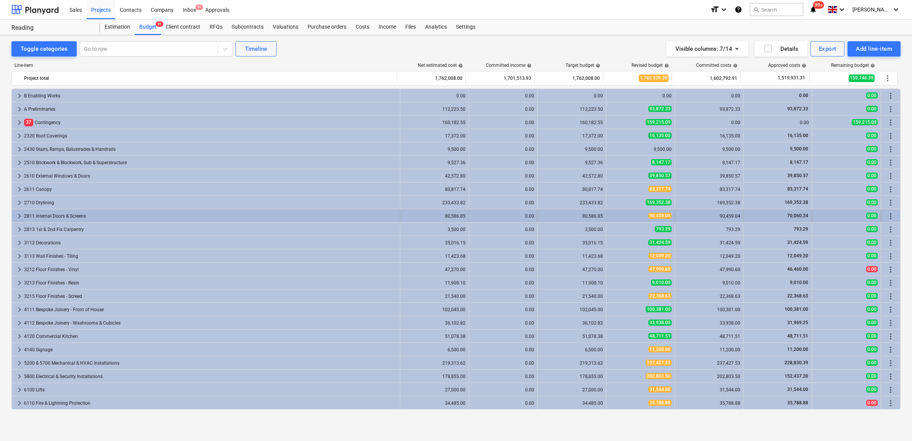
click at [754, 216] on div "70,060.24" at bounding box center [778, 216] width 62 height 6
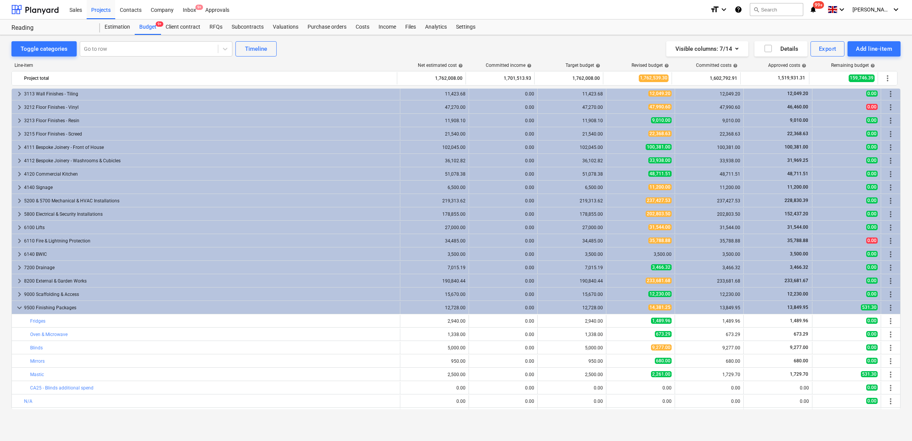
scroll to position [280, 0]
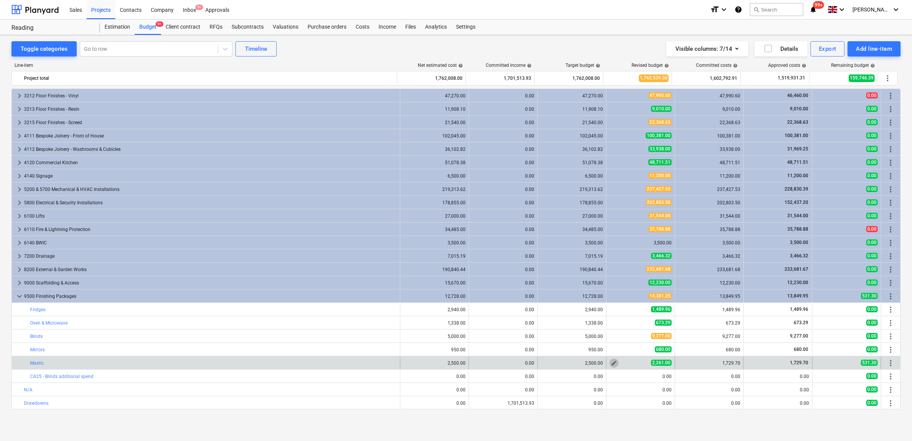
click at [614, 363] on span "edit" at bounding box center [614, 363] width 6 height 6
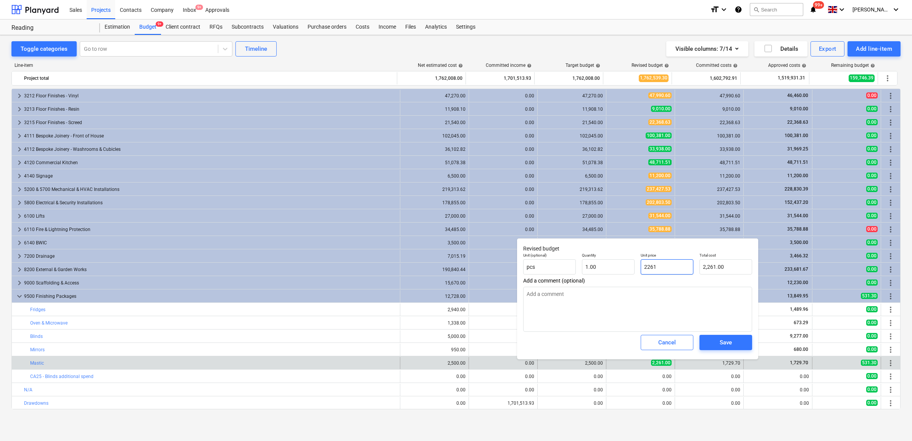
click at [677, 269] on input "2261" at bounding box center [667, 266] width 53 height 15
drag, startPoint x: 677, startPoint y: 269, endPoint x: 646, endPoint y: 266, distance: 31.1
click at [646, 266] on input "2261" at bounding box center [667, 266] width 53 height 15
click at [718, 342] on span "Save" at bounding box center [726, 342] width 34 height 10
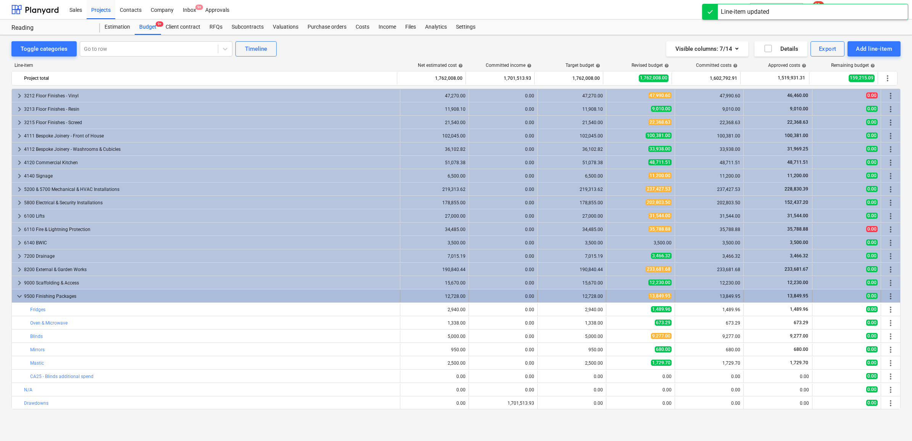
click at [357, 293] on div "9500 Finishing Packages" at bounding box center [210, 296] width 373 height 12
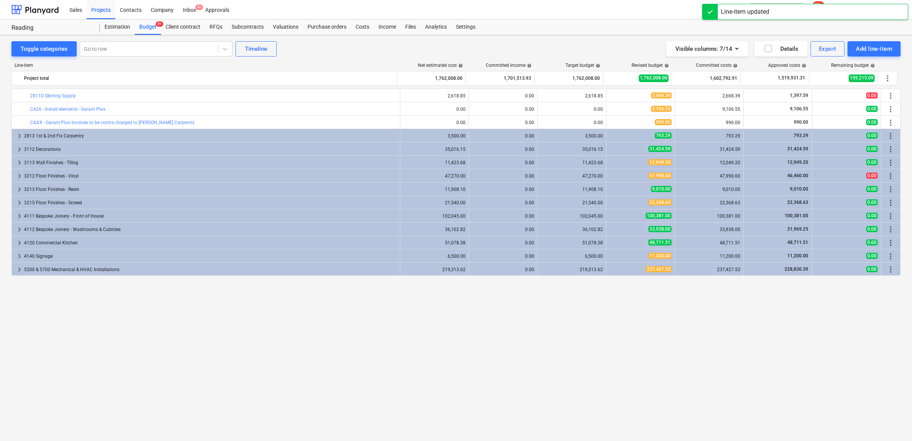
scroll to position [10, 0]
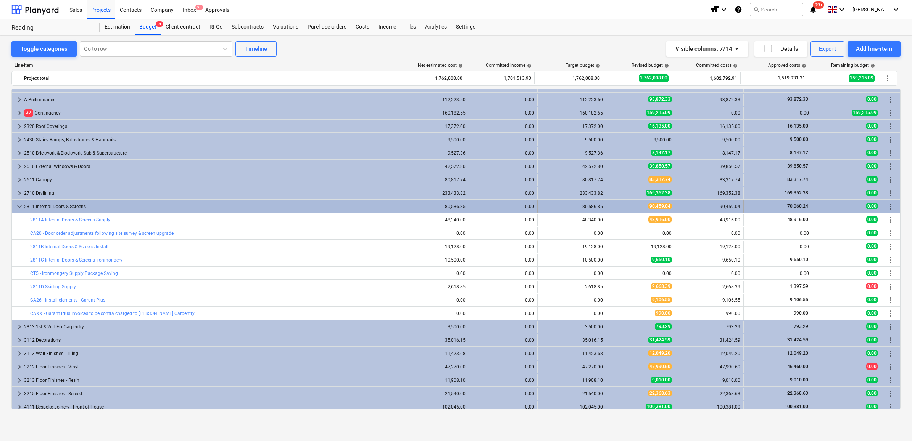
click at [271, 206] on div "2811 Internal Doors & Screens" at bounding box center [210, 206] width 373 height 12
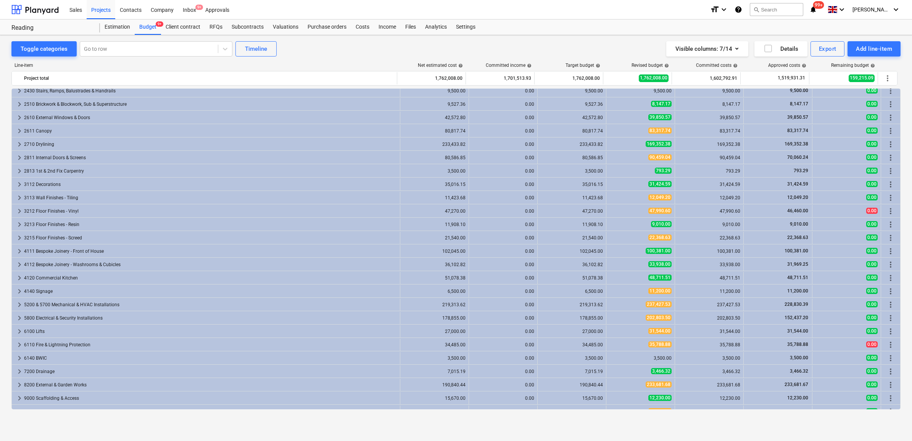
scroll to position [0, 0]
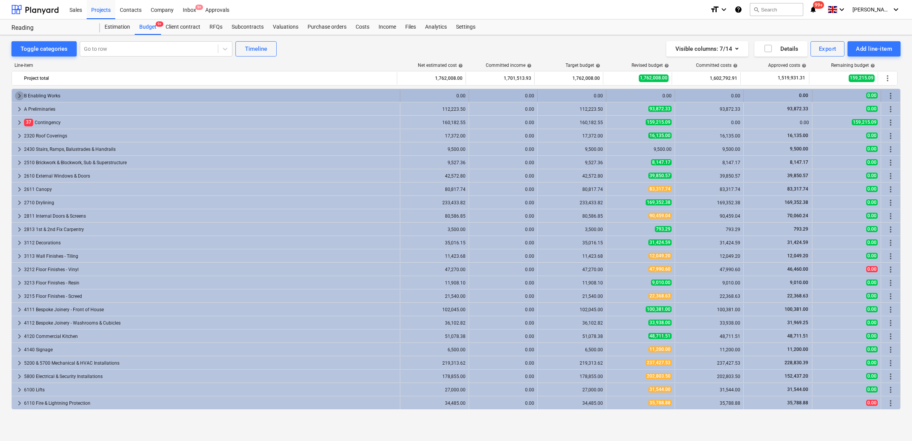
click at [15, 96] on span "keyboard_arrow_right" at bounding box center [19, 95] width 9 height 9
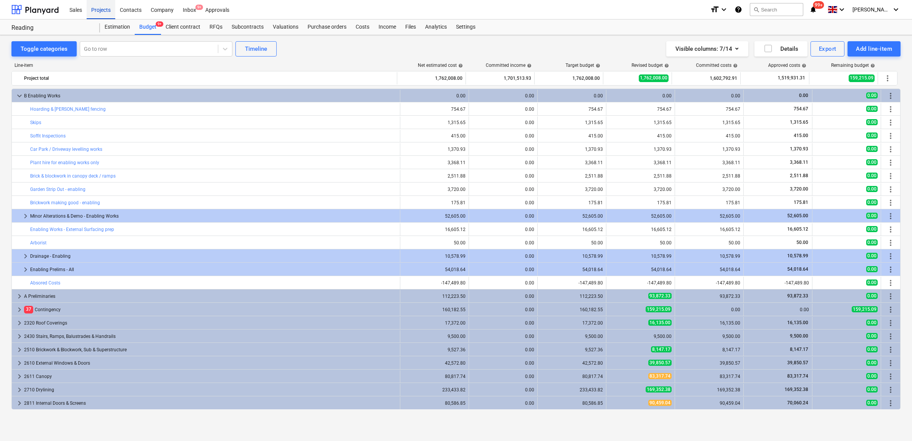
click at [107, 12] on div "Projects" at bounding box center [101, 9] width 29 height 19
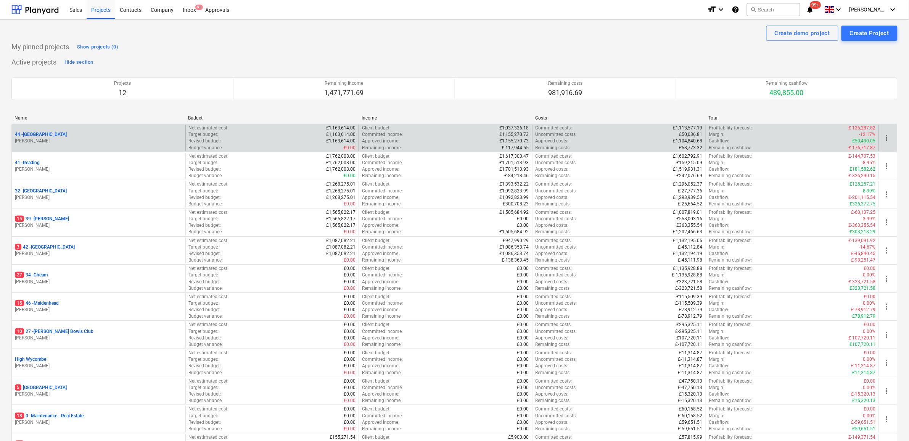
click at [27, 136] on p "44 - Richmond" at bounding box center [41, 134] width 52 height 6
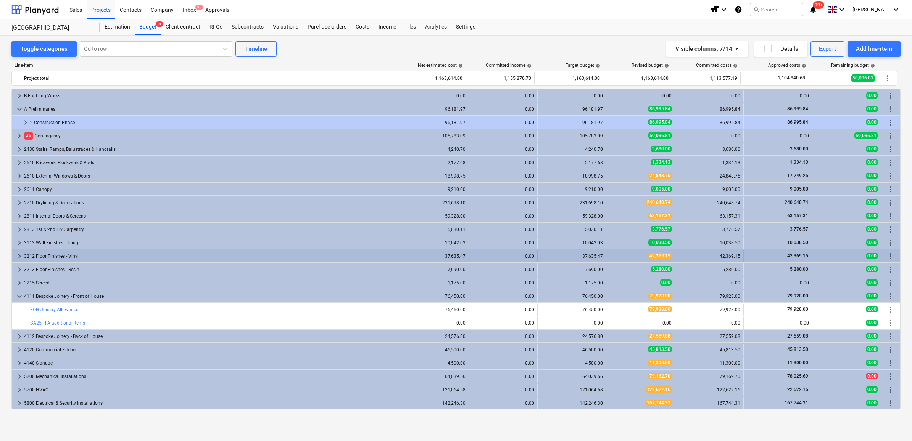
scroll to position [143, 0]
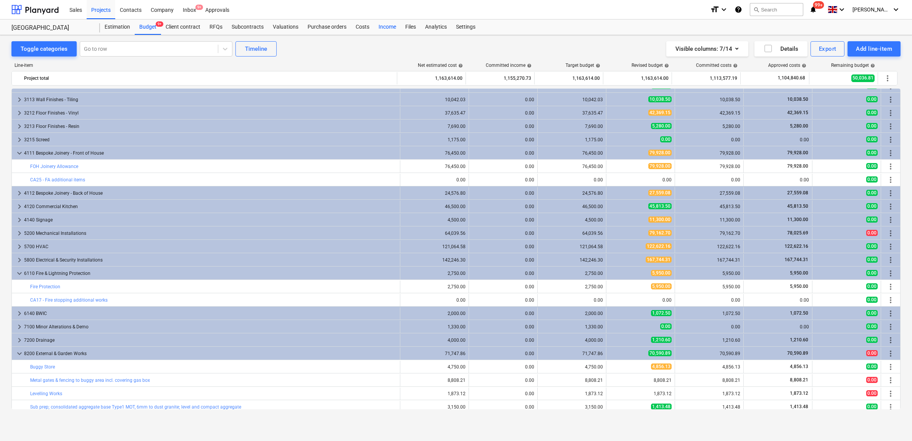
click at [381, 26] on div "Income" at bounding box center [387, 26] width 27 height 15
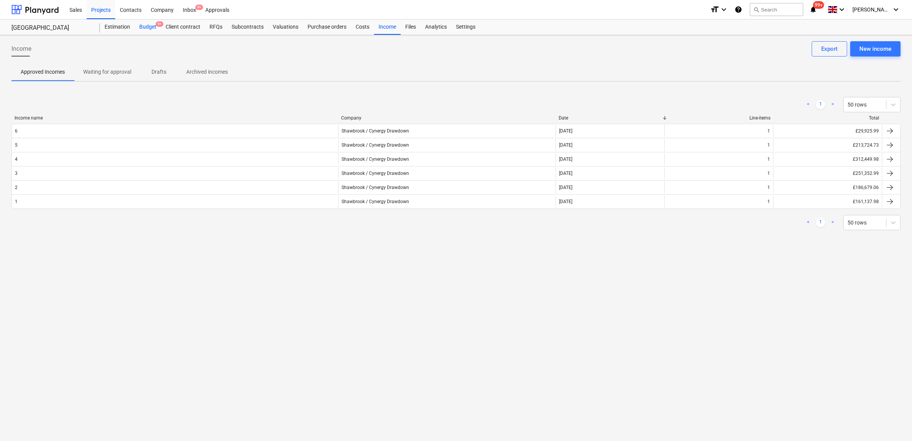
click at [143, 25] on div "Budget 9+" at bounding box center [148, 26] width 26 height 15
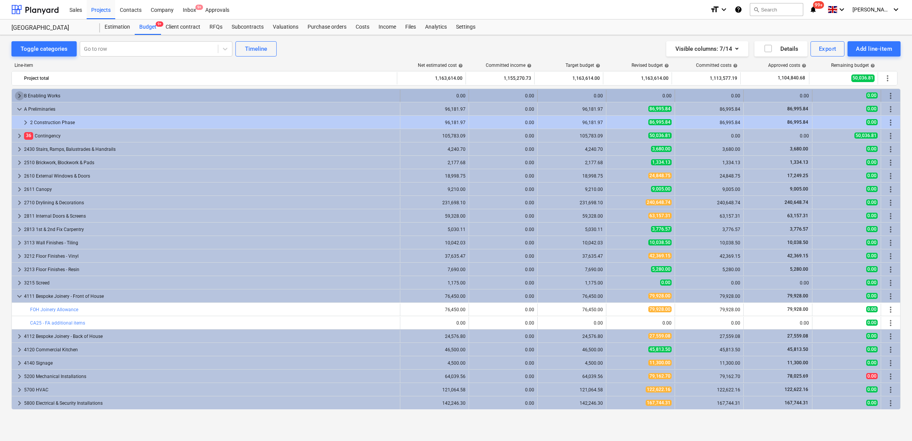
click at [16, 96] on span "keyboard_arrow_right" at bounding box center [19, 95] width 9 height 9
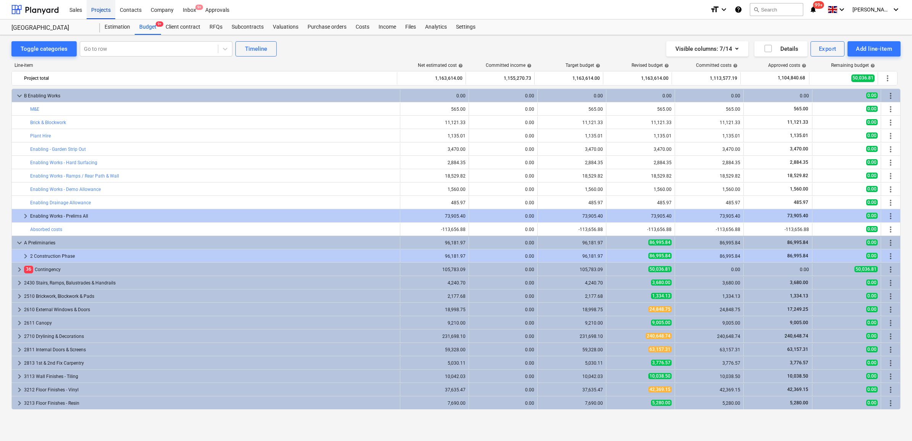
click at [105, 14] on div "Projects" at bounding box center [101, 9] width 29 height 19
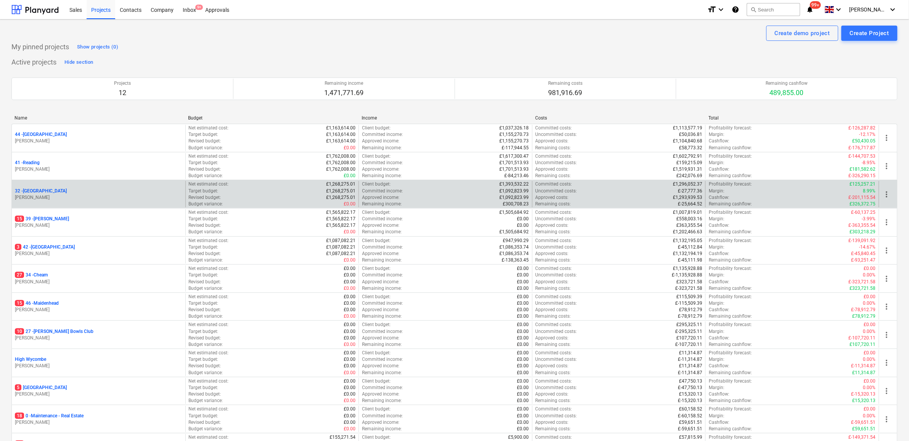
click at [46, 190] on p "32 - Twickenham" at bounding box center [41, 191] width 52 height 6
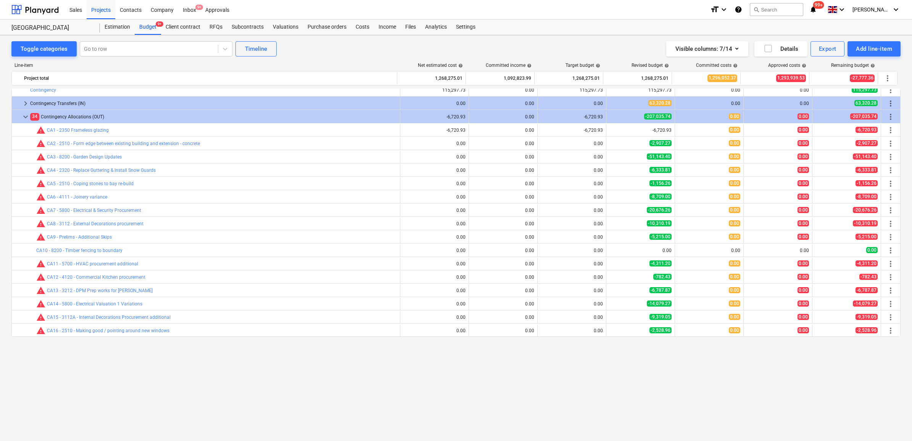
scroll to position [191, 0]
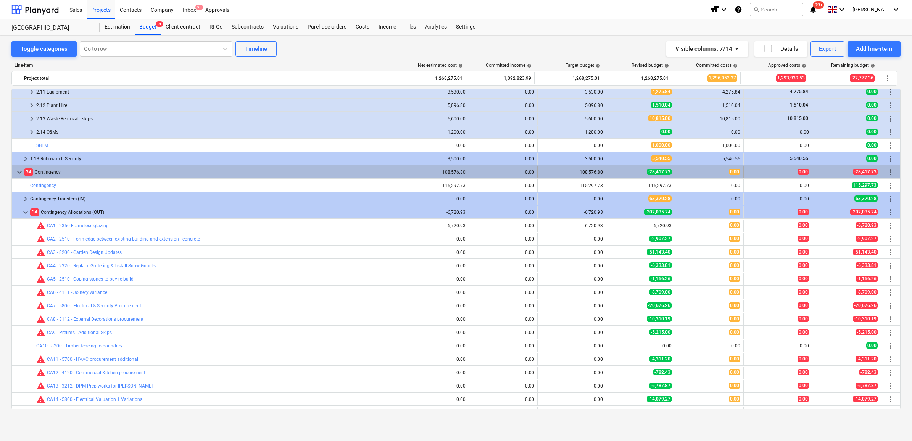
click at [41, 176] on div "34 Contingency" at bounding box center [210, 172] width 373 height 12
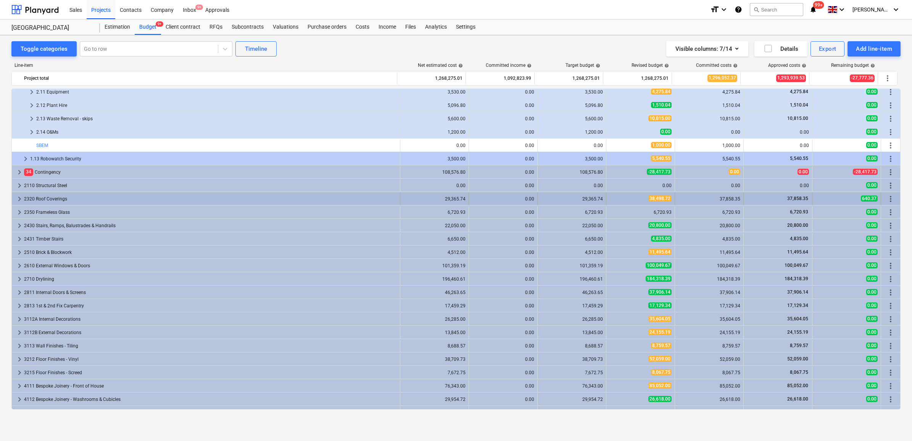
click at [201, 203] on div "2320 Roof Coverings" at bounding box center [210, 199] width 373 height 12
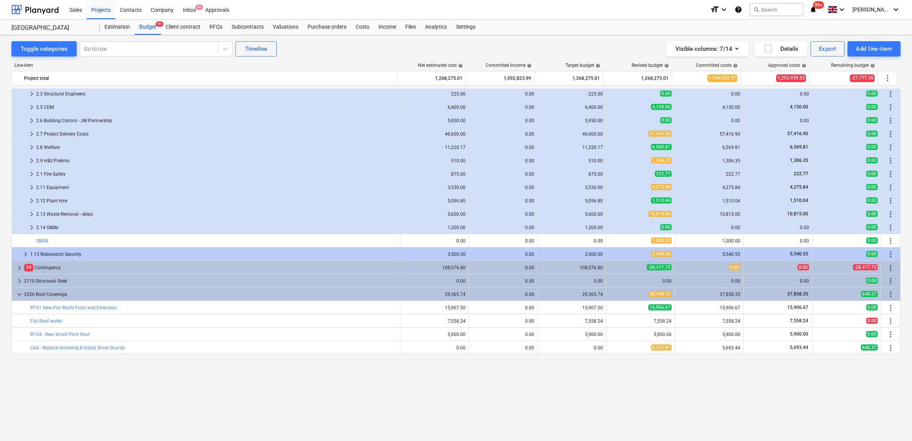
scroll to position [0, 0]
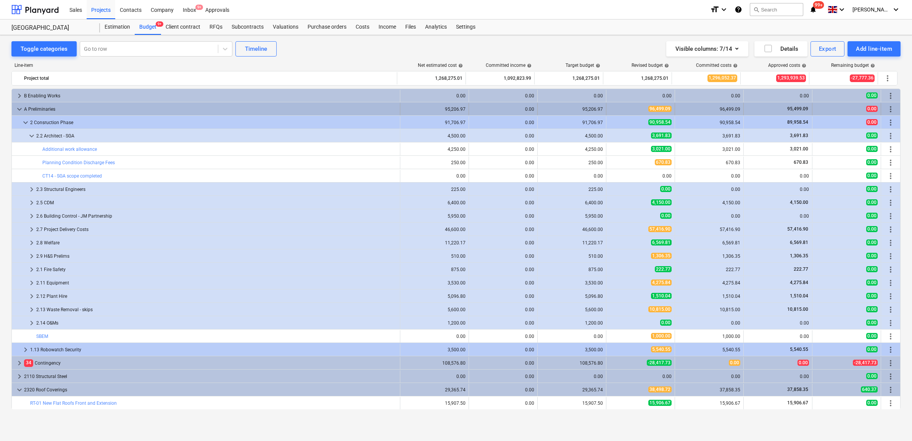
click at [20, 110] on span "keyboard_arrow_down" at bounding box center [19, 109] width 9 height 9
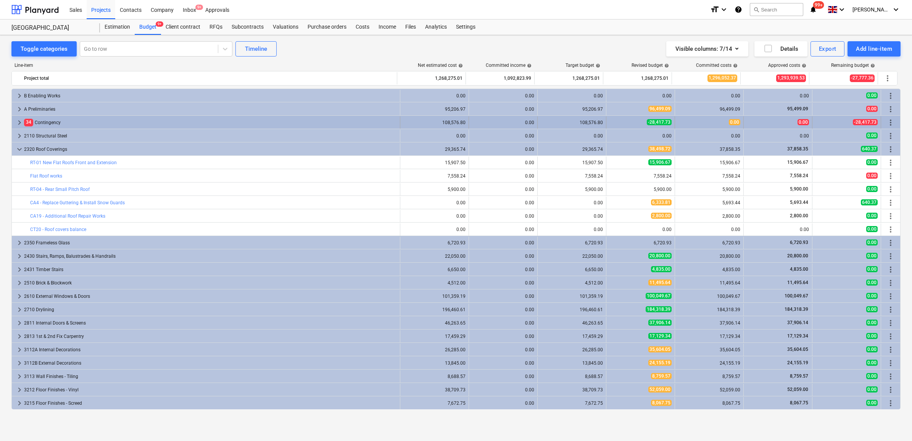
click at [43, 121] on div "34 Contingency" at bounding box center [210, 122] width 373 height 12
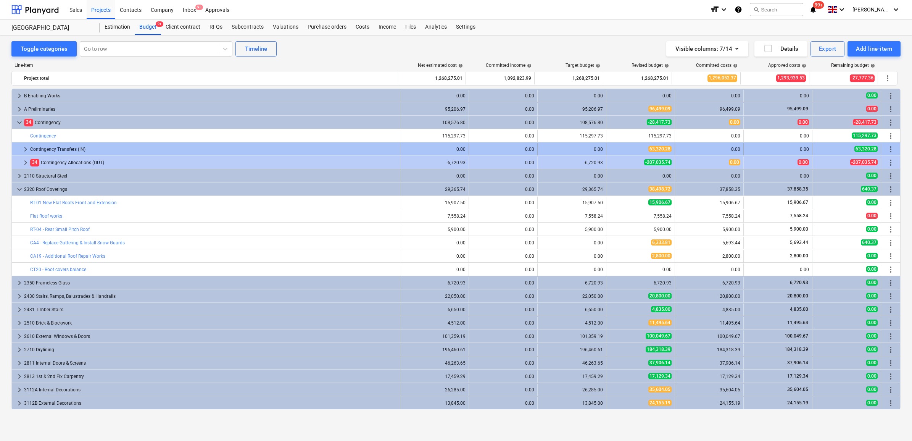
click at [39, 147] on div "Contingency Transfers (IN)" at bounding box center [213, 149] width 367 height 12
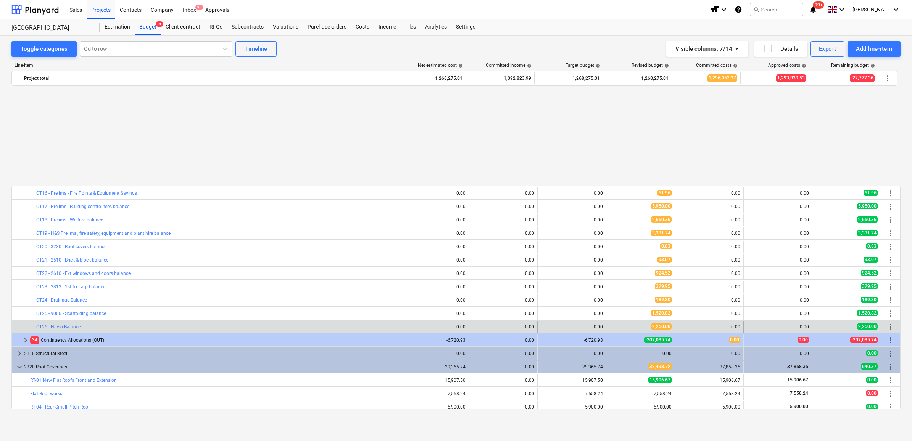
scroll to position [286, 0]
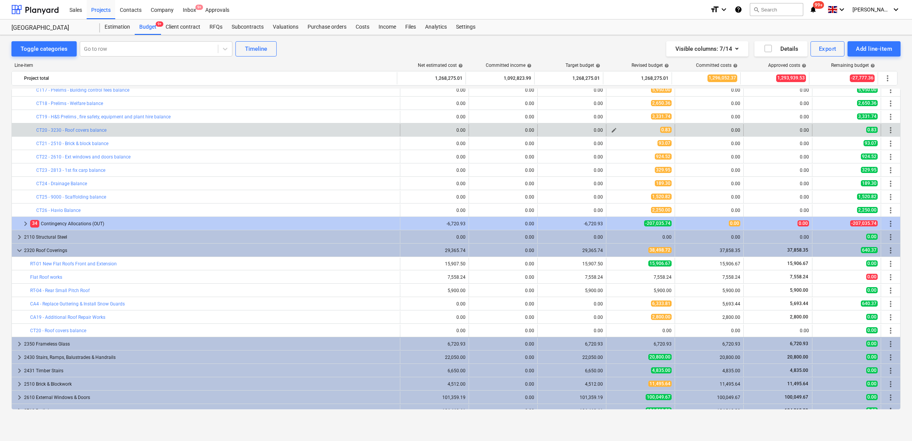
click at [615, 131] on button "edit" at bounding box center [613, 130] width 9 height 9
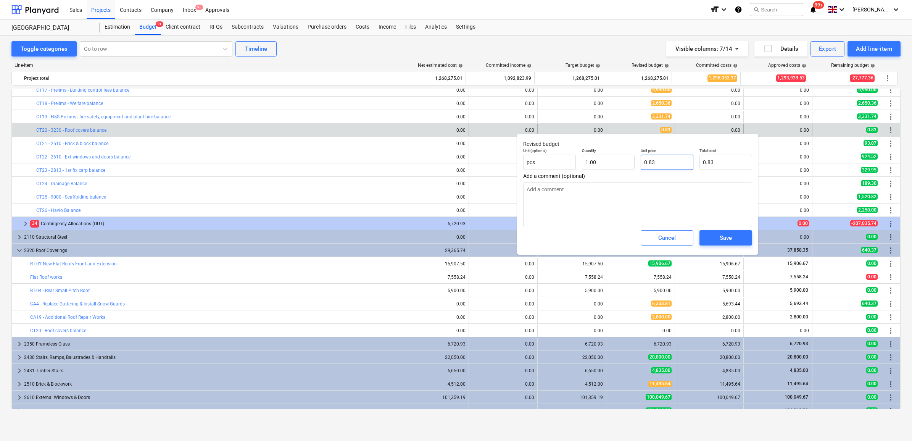
drag, startPoint x: 666, startPoint y: 158, endPoint x: 641, endPoint y: 156, distance: 24.9
click at [641, 156] on input "0.83" at bounding box center [667, 162] width 53 height 15
click at [732, 236] on span "Save" at bounding box center [726, 238] width 34 height 10
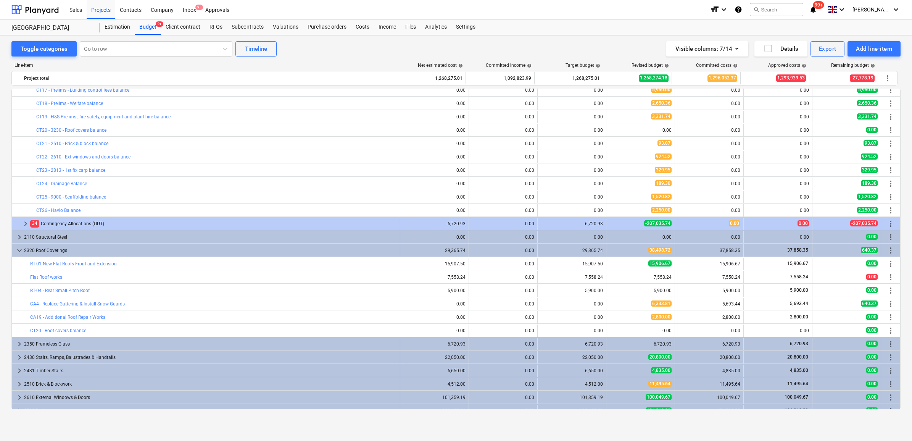
click at [613, 129] on span "edit" at bounding box center [614, 130] width 6 height 6
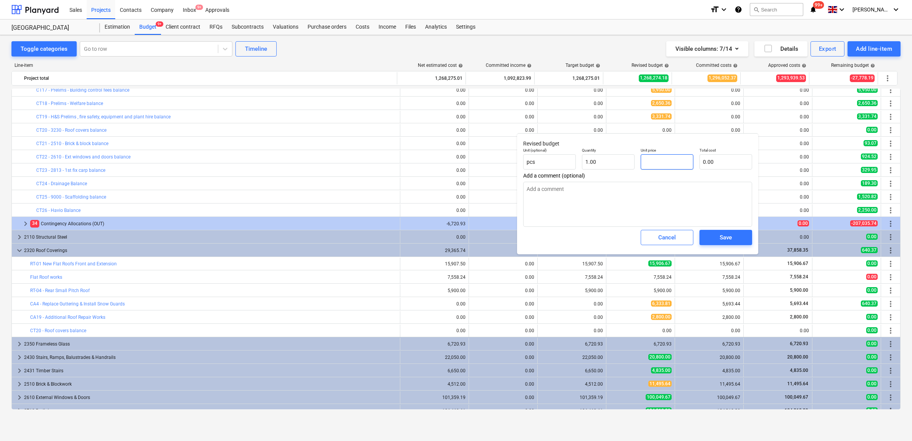
drag, startPoint x: 664, startPoint y: 162, endPoint x: 598, endPoint y: 149, distance: 67.7
click at [598, 149] on div "Unit (optional) pcs Quantity 1.00 Unit price Total cost 0.00" at bounding box center [637, 159] width 235 height 28
click at [729, 235] on div "Save" at bounding box center [726, 237] width 12 height 10
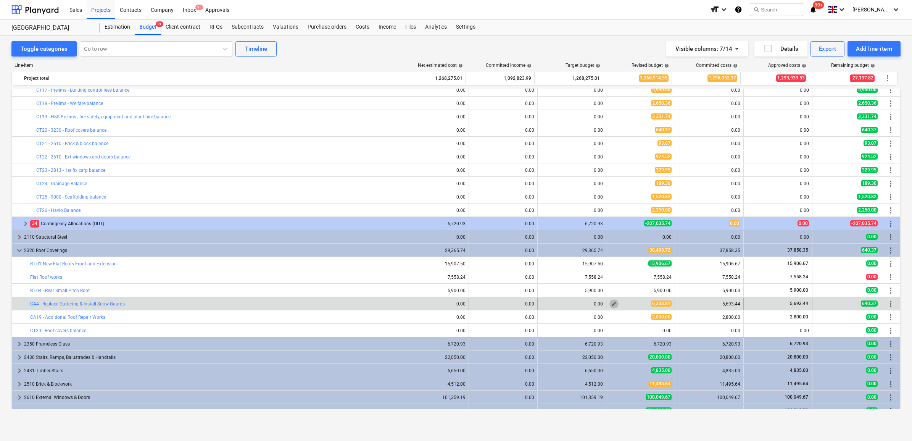
click at [612, 301] on span "edit" at bounding box center [614, 304] width 6 height 6
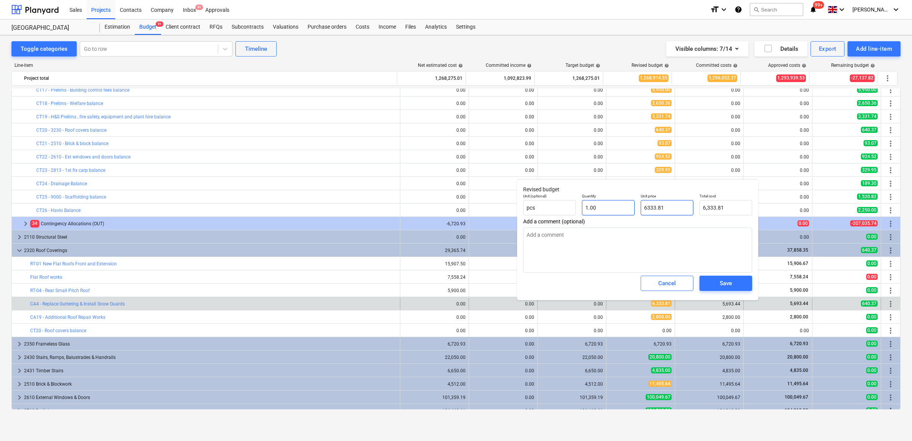
drag, startPoint x: 677, startPoint y: 205, endPoint x: 590, endPoint y: 200, distance: 87.5
click at [592, 200] on div "Unit (optional) pcs Quantity 1.00 Unit price 6333.81 Total cost 6,333.81" at bounding box center [637, 204] width 235 height 28
click at [729, 282] on div "Save" at bounding box center [726, 283] width 12 height 10
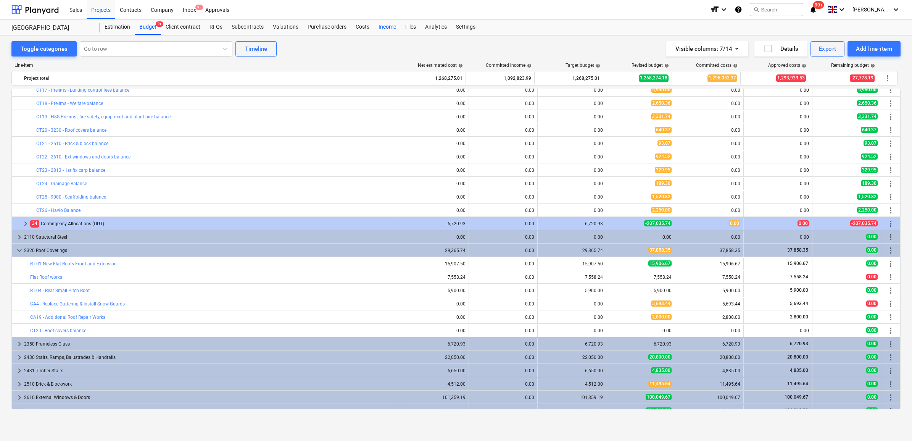
click at [390, 26] on div "Income" at bounding box center [387, 26] width 27 height 15
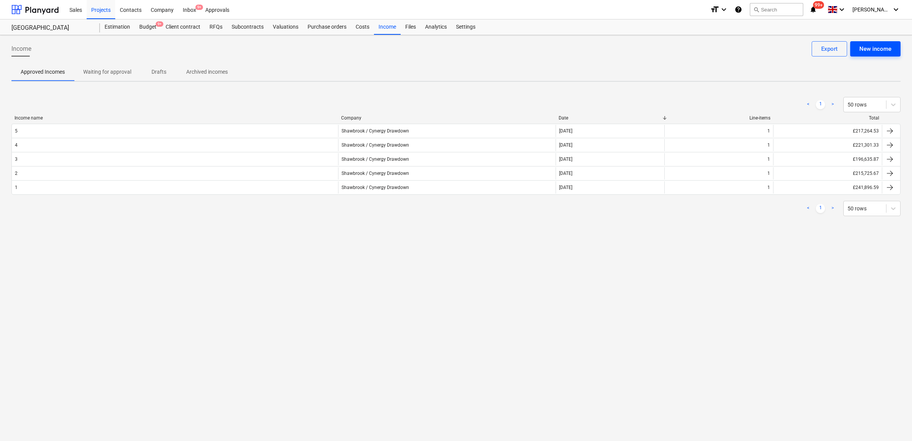
click at [879, 52] on div "New income" at bounding box center [875, 49] width 32 height 10
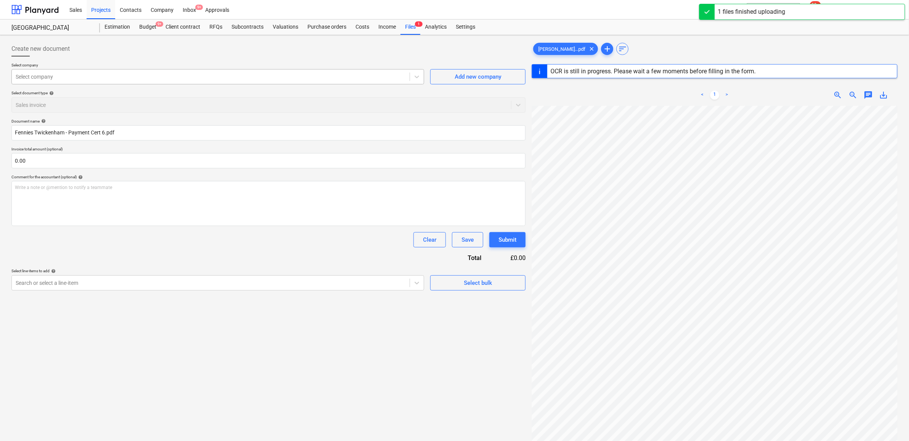
click at [81, 78] on div at bounding box center [211, 77] width 390 height 8
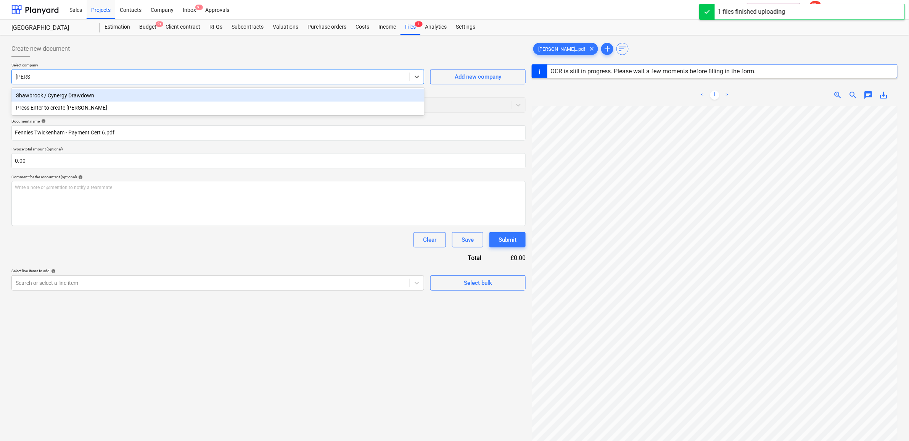
click at [77, 92] on div "Shawbrook / Cynergy Drawdown" at bounding box center [217, 95] width 413 height 12
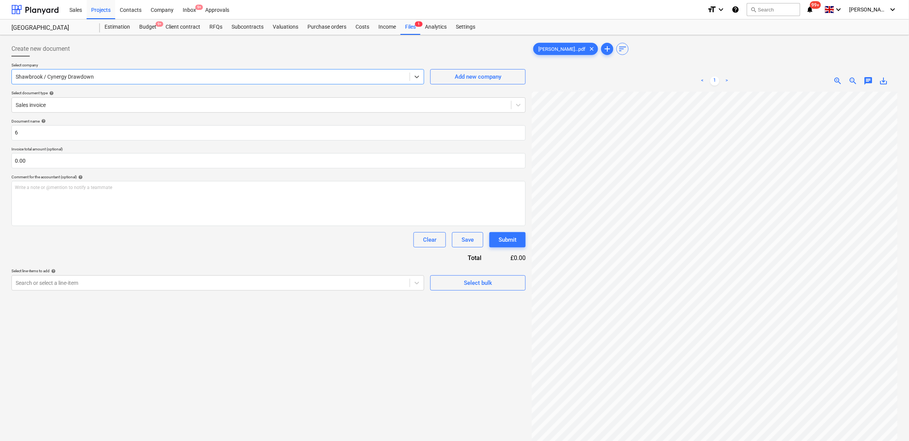
scroll to position [95, 0]
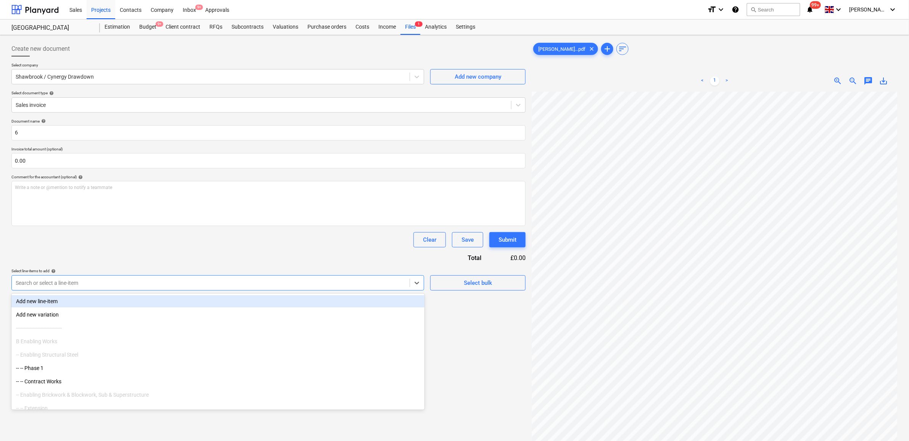
click at [366, 285] on div at bounding box center [211, 283] width 390 height 8
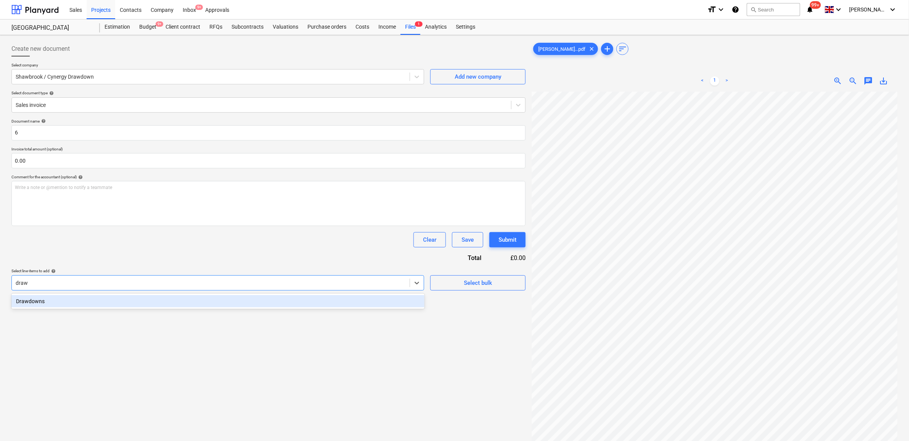
click at [351, 298] on div "Drawdowns" at bounding box center [217, 301] width 413 height 12
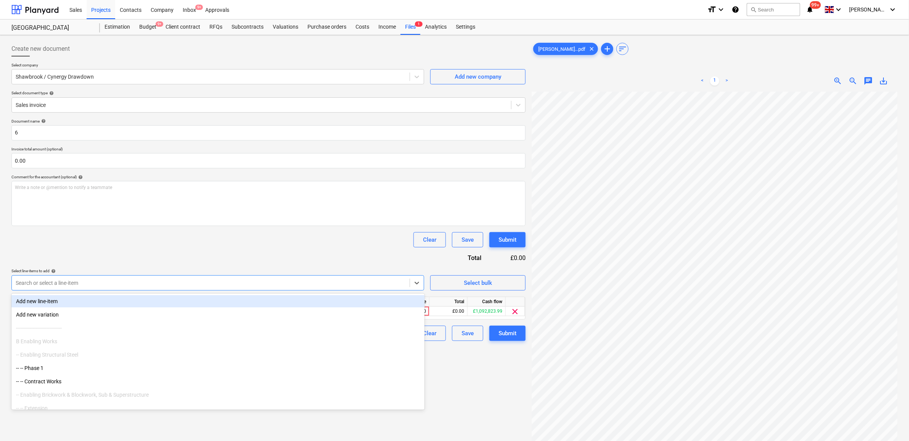
click at [345, 255] on div "Document name help 6 Invoice total amount (optional) 0.00 Comment for the accou…" at bounding box center [268, 230] width 514 height 222
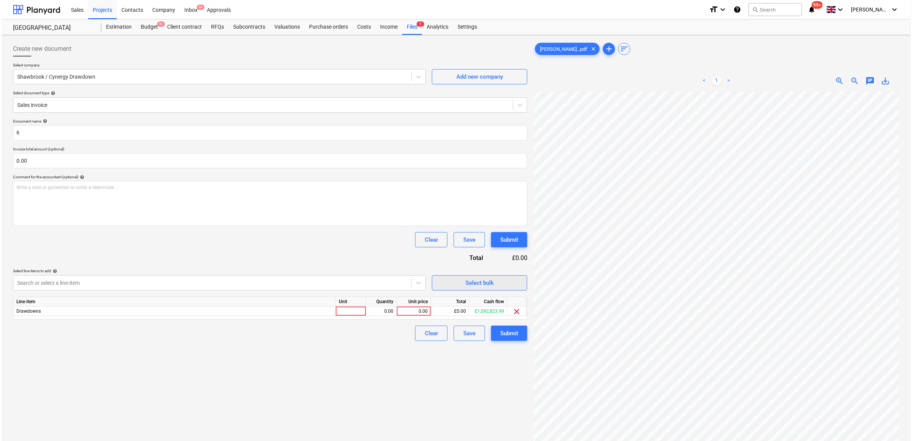
scroll to position [102, 29]
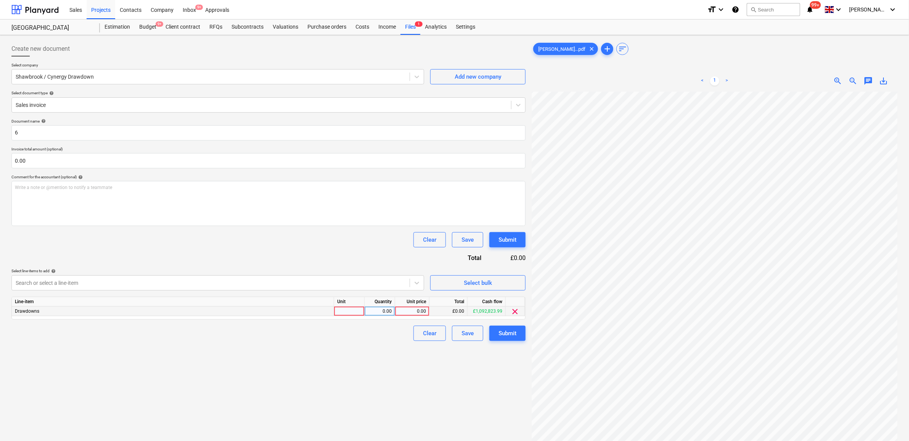
click at [395, 308] on div "0.00" at bounding box center [412, 311] width 34 height 10
click at [388, 382] on div "Create new document Select company Shawbrook / Cynergy Drawdown Add new company…" at bounding box center [268, 276] width 521 height 476
click at [506, 334] on div "Submit" at bounding box center [508, 333] width 18 height 10
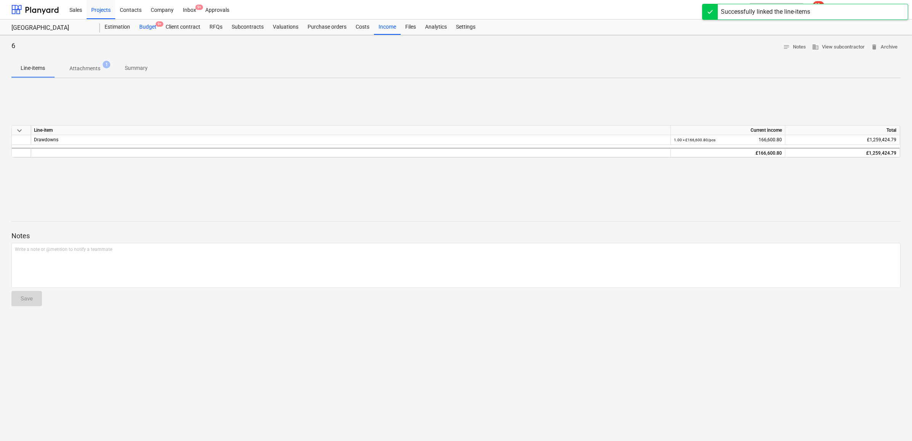
click at [151, 27] on div "Budget 9+" at bounding box center [148, 26] width 26 height 15
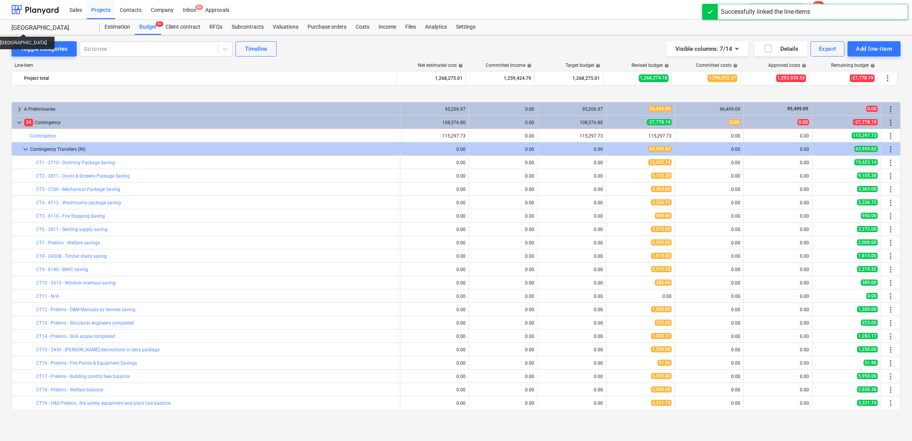
scroll to position [286, 0]
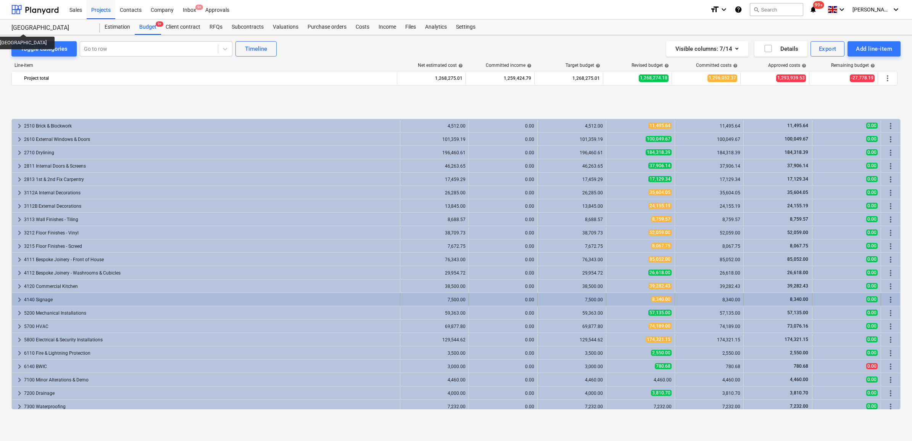
scroll to position [716, 0]
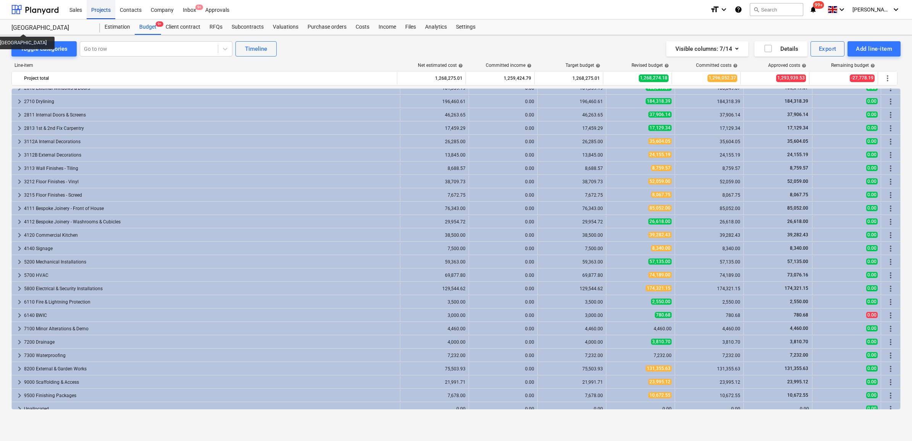
click at [100, 14] on div "Projects" at bounding box center [101, 9] width 29 height 19
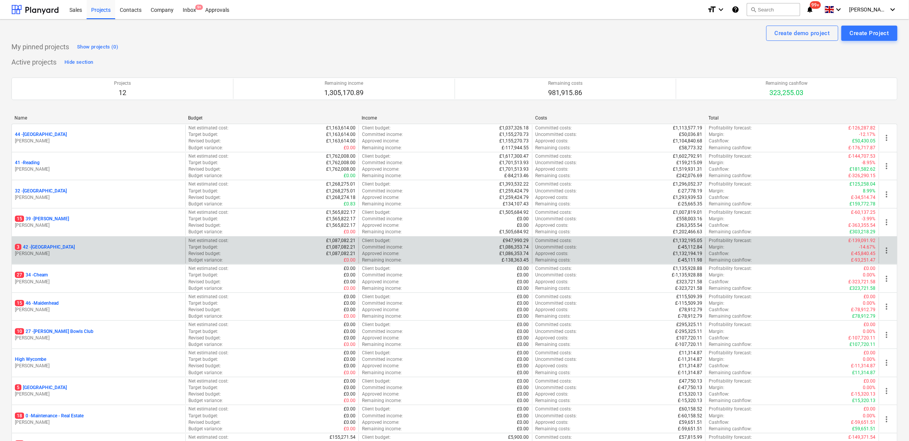
click at [52, 247] on p "3 42 - Clapham North" at bounding box center [45, 247] width 60 height 6
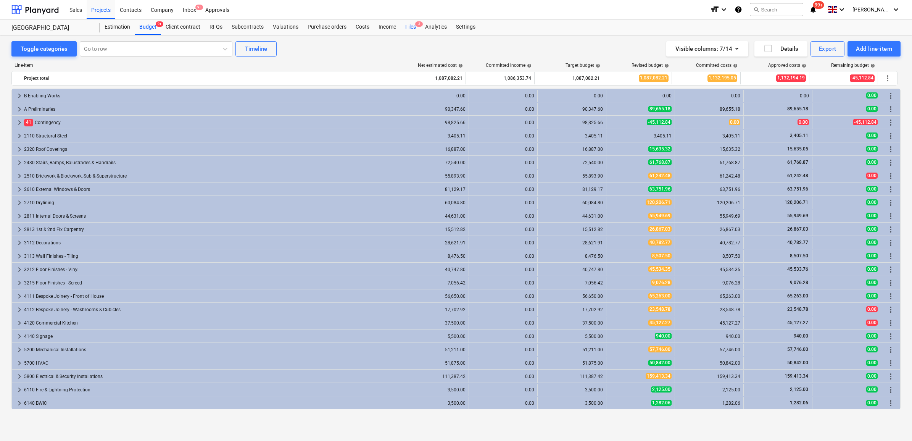
click at [401, 26] on div "Files 3" at bounding box center [411, 26] width 20 height 15
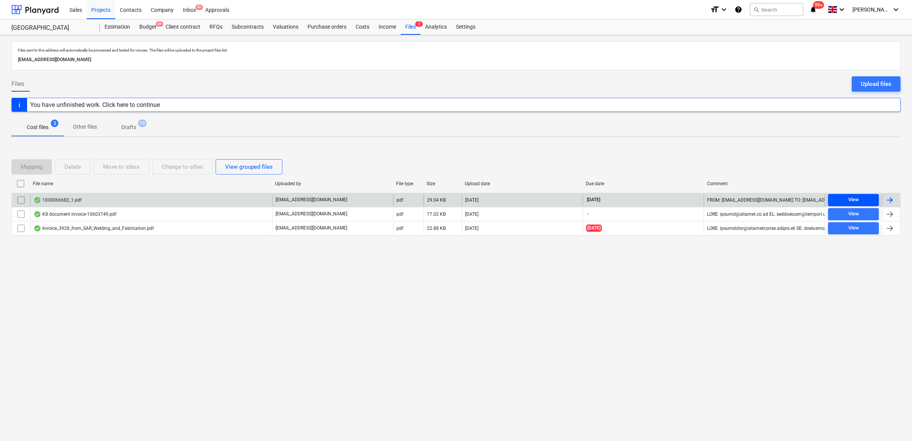
click at [844, 202] on span "View" at bounding box center [853, 199] width 45 height 9
click at [891, 205] on div at bounding box center [891, 200] width 18 height 12
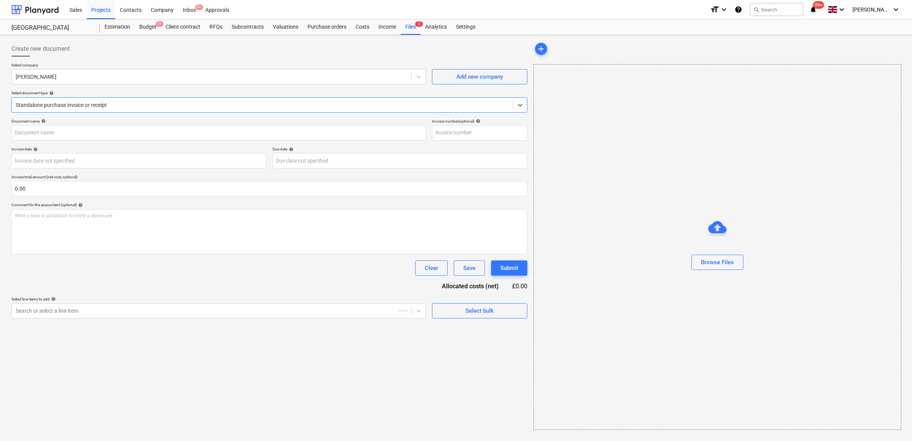
type input "1030066682"
type input "[DATE]"
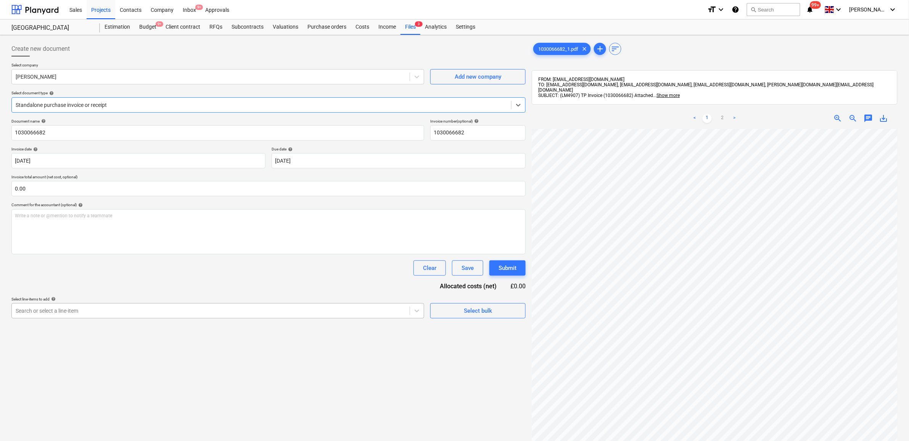
click at [81, 316] on div "Search or select a line-item" at bounding box center [211, 310] width 398 height 11
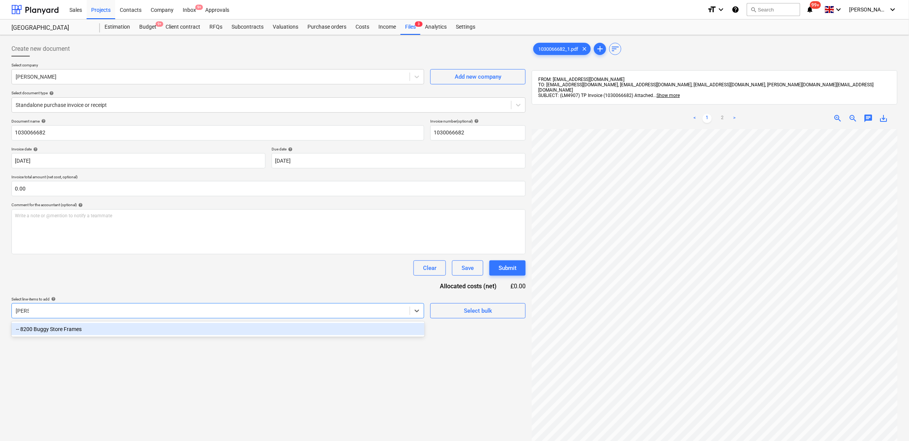
type input "buggy"
click at [73, 329] on div "-- 8200 Buggy Store Frames" at bounding box center [217, 329] width 413 height 12
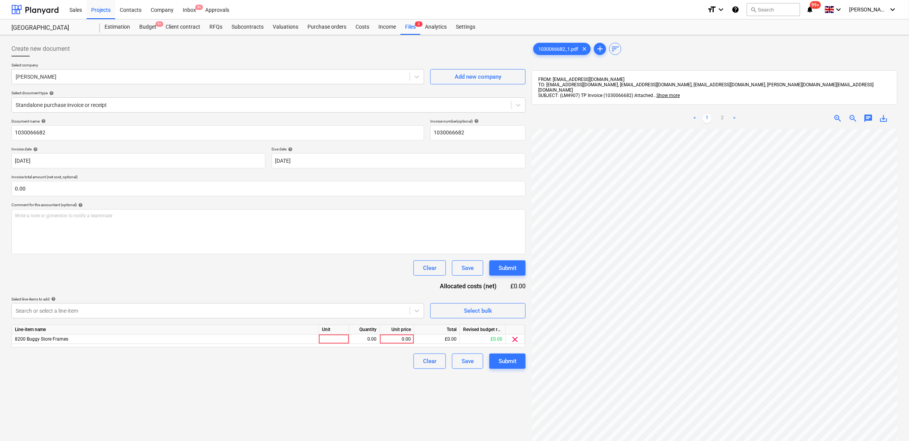
click at [109, 288] on div "Document name help 1030066682 Invoice number (optional) help 1030066682 Invoice…" at bounding box center [268, 244] width 514 height 250
click at [403, 340] on div "0.00" at bounding box center [397, 339] width 28 height 10
click at [722, 114] on link "2" at bounding box center [722, 118] width 9 height 9
click at [405, 340] on div "0.00" at bounding box center [397, 339] width 28 height 10
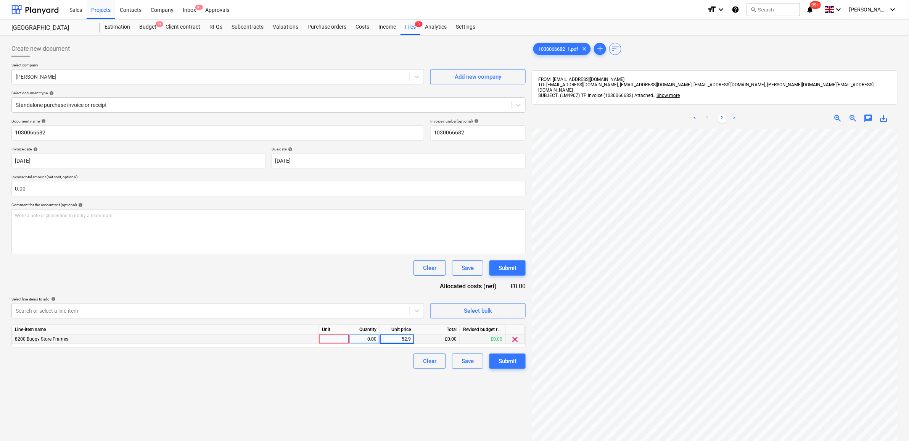
type input "52.97"
click at [340, 411] on div "Create new document Select company Travis Perkins Add new company Select docume…" at bounding box center [268, 294] width 521 height 513
click at [498, 359] on button "Submit" at bounding box center [508, 360] width 36 height 15
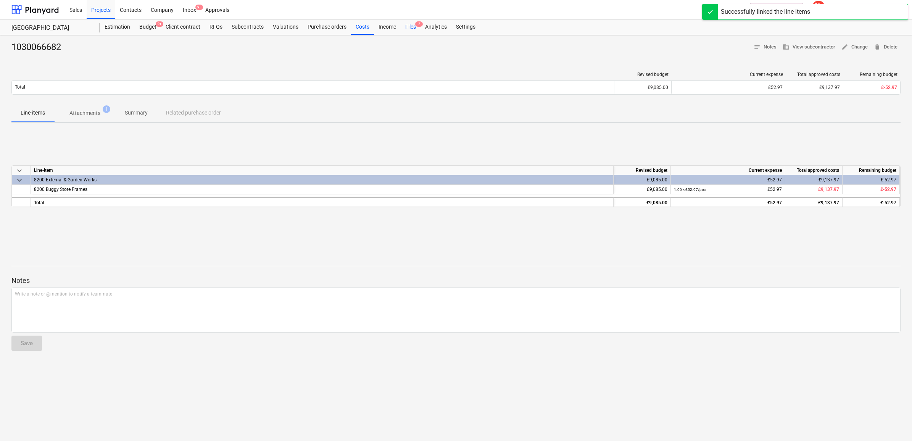
click at [409, 26] on div "Files 2" at bounding box center [411, 26] width 20 height 15
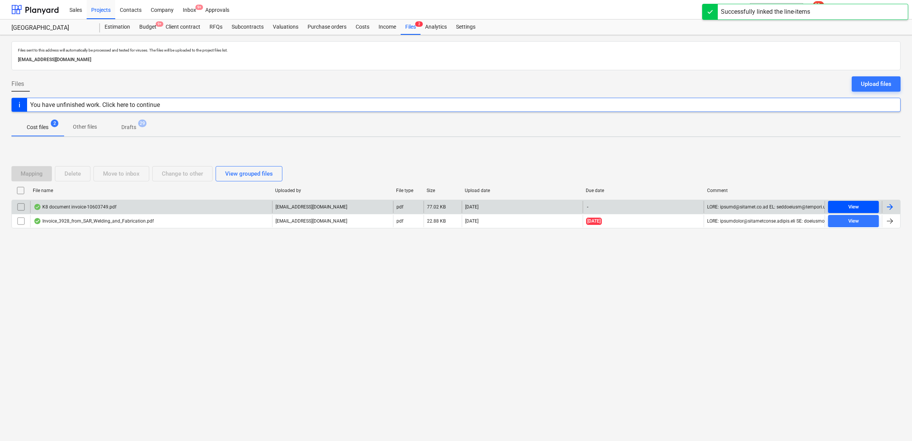
click at [852, 207] on div "View" at bounding box center [853, 207] width 11 height 9
click at [888, 207] on div at bounding box center [889, 206] width 9 height 9
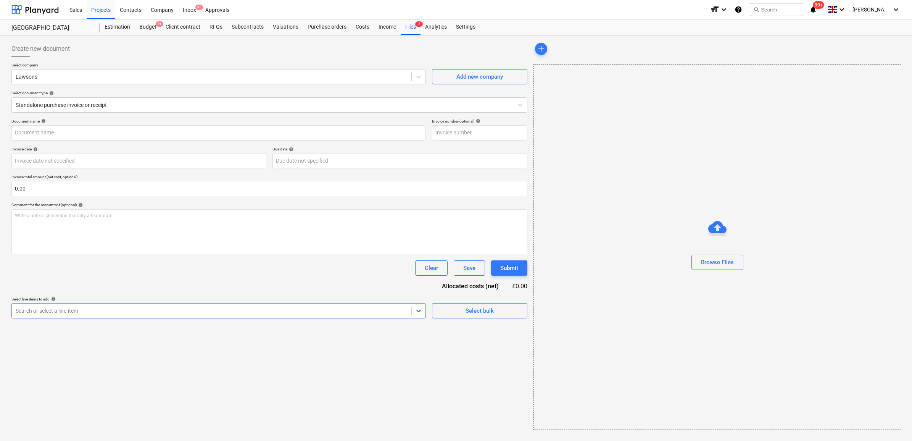
click at [122, 311] on div at bounding box center [212, 311] width 392 height 8
type input "63825"
type input "[DATE]"
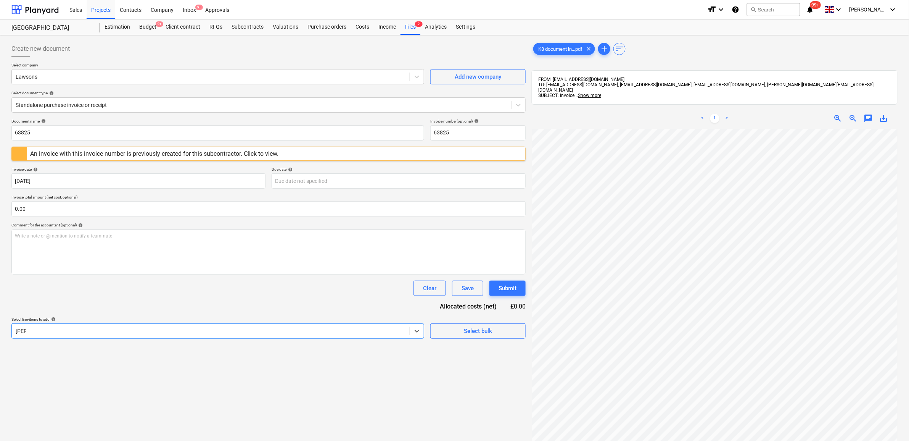
type input "buggy"
click at [180, 304] on div "Document name help 63825 Invoice number (optional) help 63825 An invoice with t…" at bounding box center [268, 254] width 514 height 270
click at [467, 170] on div "Create new document Select company Lawsons Add new company Select document type…" at bounding box center [454, 294] width 893 height 513
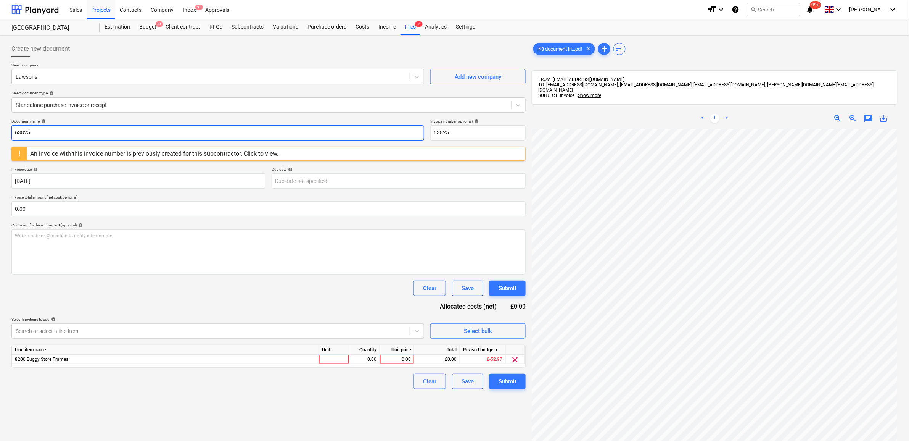
drag, startPoint x: 51, startPoint y: 132, endPoint x: -41, endPoint y: 128, distance: 92.0
click at [0, 128] on html "Sales Projects Contacts Company Inbox 9+ Approvals format_size keyboard_arrow_d…" at bounding box center [454, 220] width 909 height 441
drag, startPoint x: 75, startPoint y: 130, endPoint x: -85, endPoint y: 94, distance: 163.6
click at [0, 94] on html "Sales Projects Contacts Company Inbox 9+ Approvals format_size keyboard_arrow_d…" at bounding box center [454, 220] width 909 height 441
type input "0106/10603749"
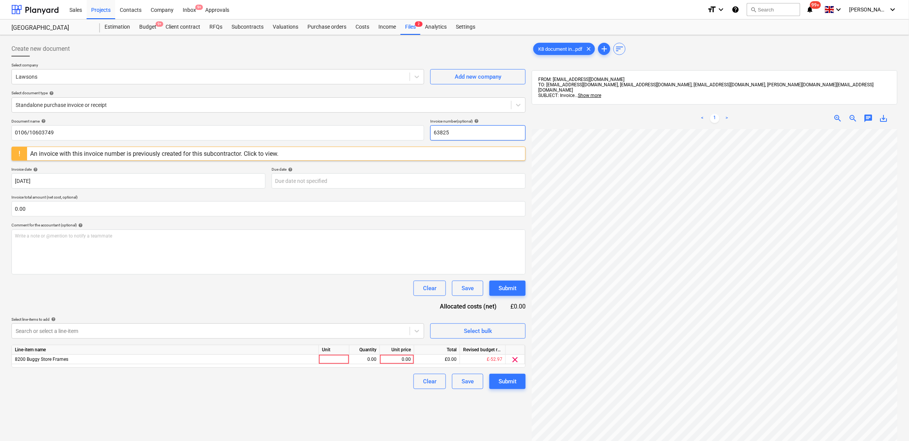
drag, startPoint x: 462, startPoint y: 134, endPoint x: 425, endPoint y: 129, distance: 37.4
click at [425, 129] on div "Document name help 0106/10603749 Invoice number (optional) help 63825" at bounding box center [268, 130] width 514 height 22
paste input "0106/10603749"
type input "0106/10603749"
click at [323, 184] on body "Sales Projects Contacts Company Inbox 9+ Approvals format_size keyboard_arrow_d…" at bounding box center [454, 220] width 909 height 441
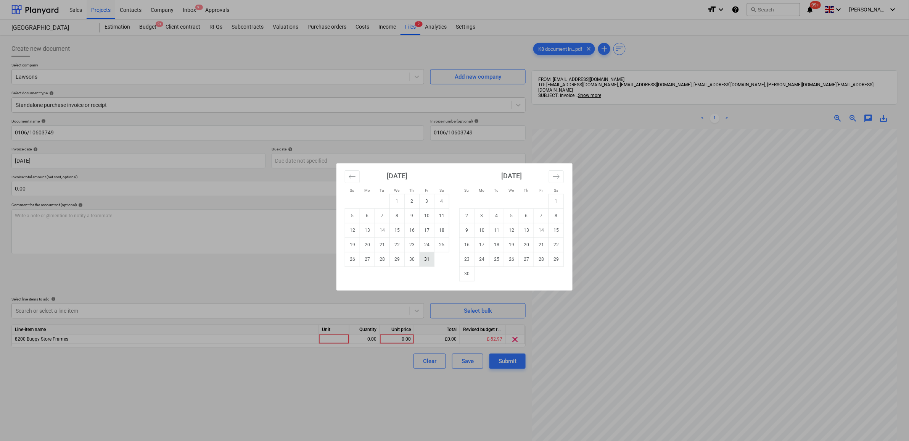
click at [424, 259] on td "31" at bounding box center [427, 259] width 15 height 15
type input "[DATE]"
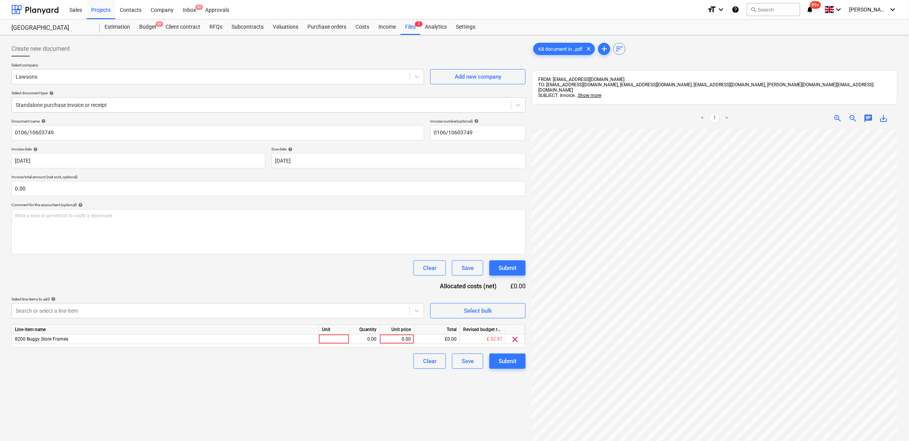
click at [213, 266] on div "Clear Save Submit" at bounding box center [268, 267] width 514 height 15
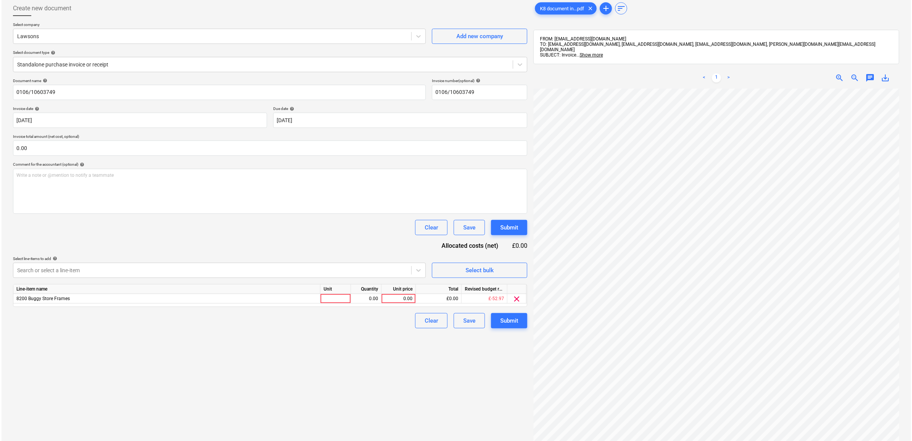
scroll to position [95, 0]
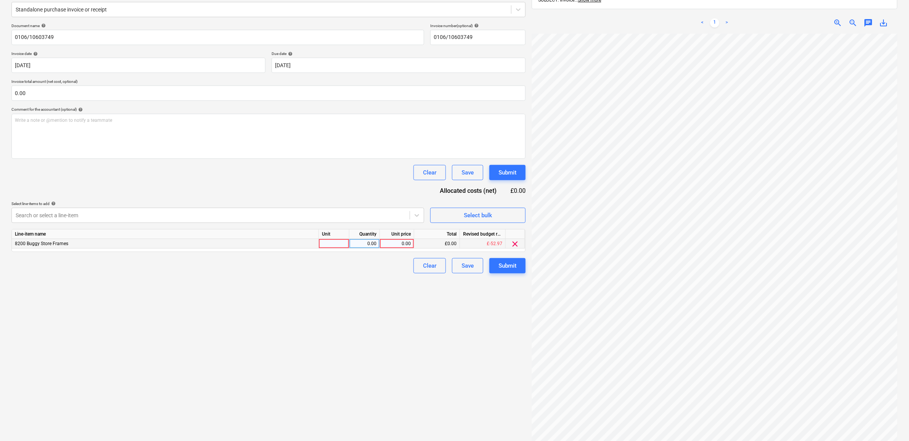
click at [399, 244] on div "0.00" at bounding box center [397, 244] width 28 height 10
type input "1373.91"
click at [337, 325] on div "Create new document Select company Lawsons Add new company Select document type…" at bounding box center [268, 199] width 521 height 513
click at [506, 264] on div "Submit" at bounding box center [508, 266] width 18 height 10
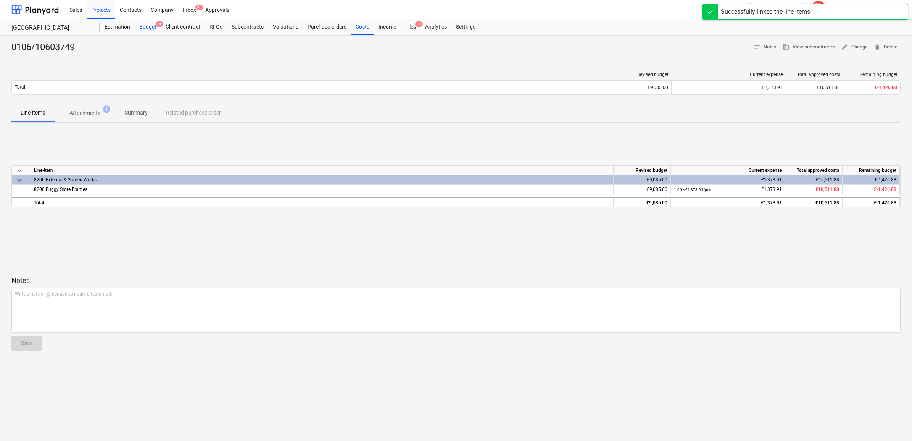
click at [153, 24] on div "Budget 9+" at bounding box center [148, 26] width 26 height 15
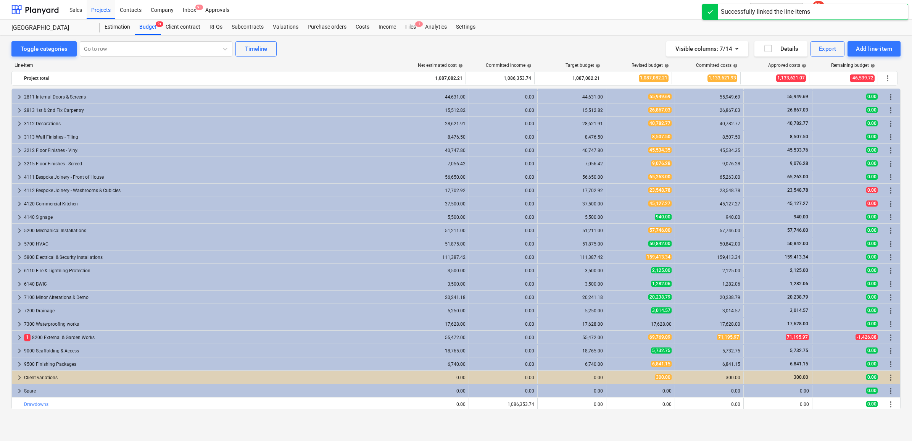
scroll to position [120, 0]
click at [23, 336] on span "keyboard_arrow_right" at bounding box center [19, 336] width 9 height 9
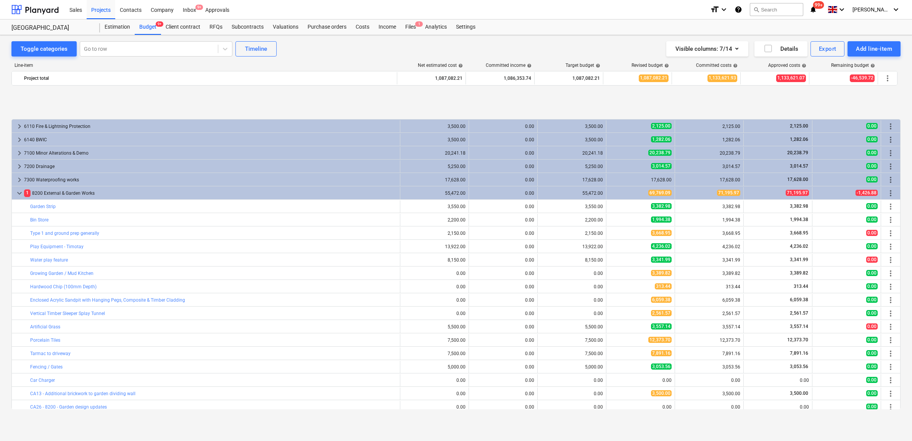
scroll to position [311, 0]
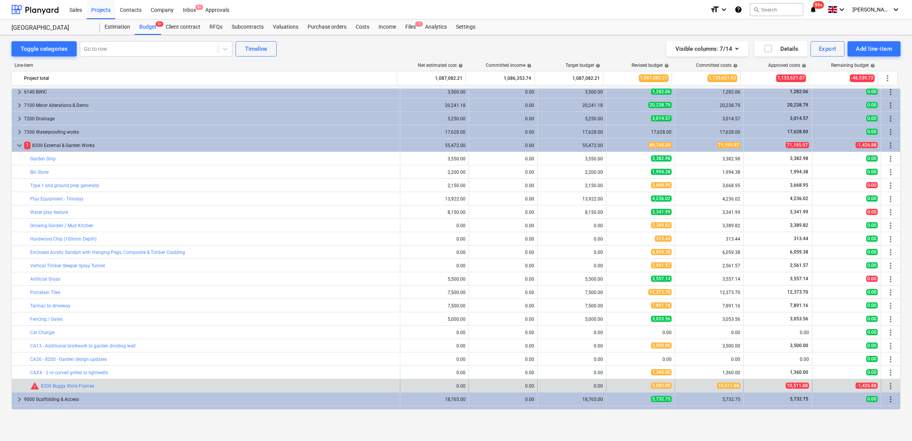
click at [889, 386] on span "more_vert" at bounding box center [890, 385] width 9 height 9
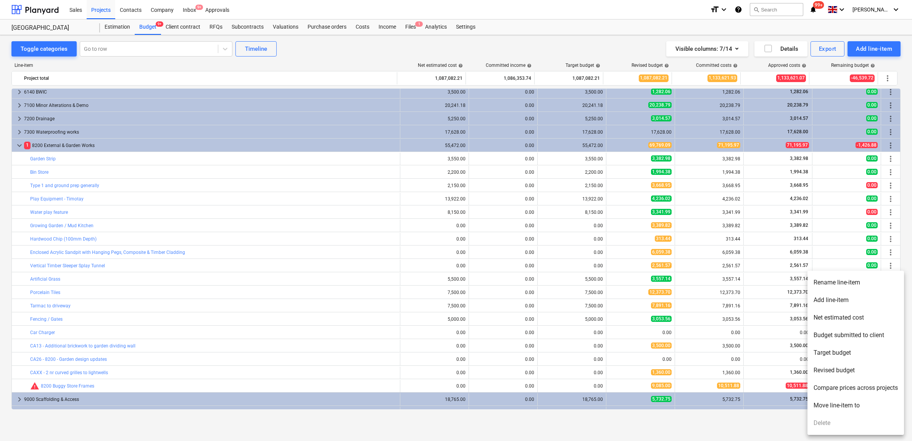
click at [850, 281] on li "Rename line-item" at bounding box center [855, 283] width 97 height 18
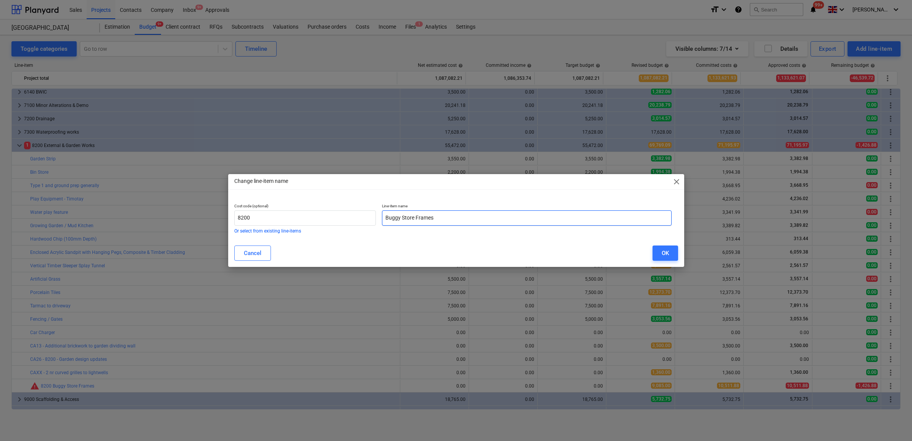
drag, startPoint x: 450, startPoint y: 216, endPoint x: 413, endPoint y: 221, distance: 36.7
click at [413, 221] on input "Buggy Store Frames" at bounding box center [527, 217] width 290 height 15
type input "Buggy Stores - Metal framed with cedar cladding"
click at [663, 255] on div "OK" at bounding box center [665, 253] width 7 height 10
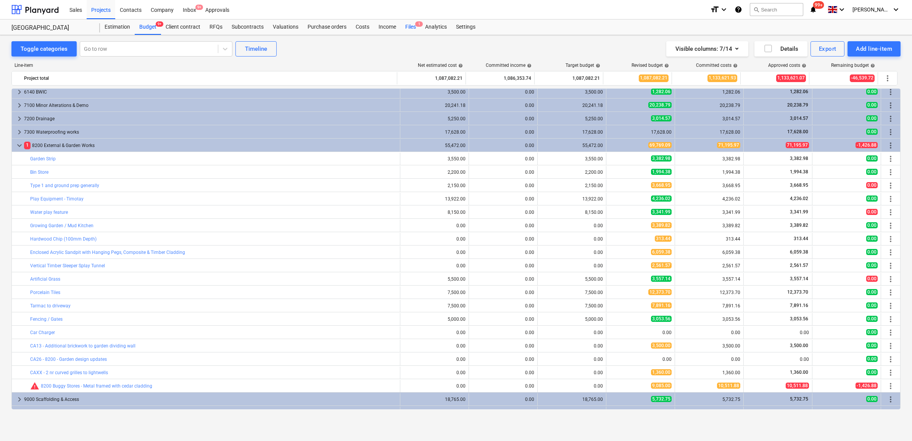
click at [413, 27] on div "Files 1" at bounding box center [411, 26] width 20 height 15
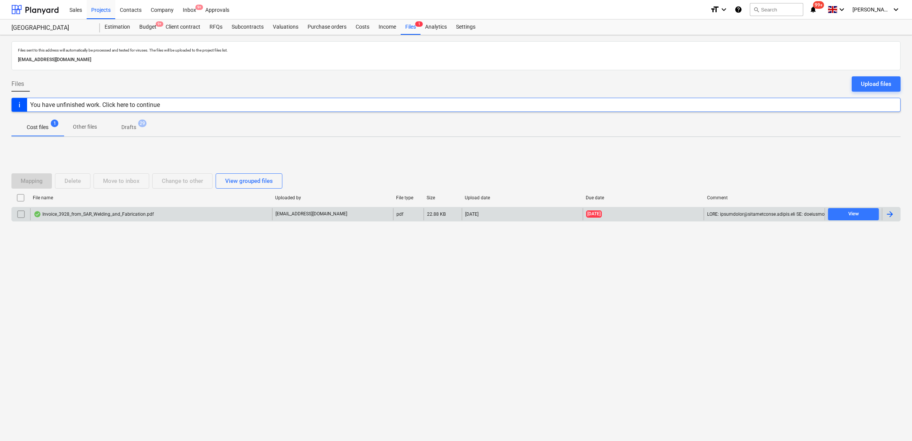
click at [886, 214] on div at bounding box center [889, 214] width 9 height 9
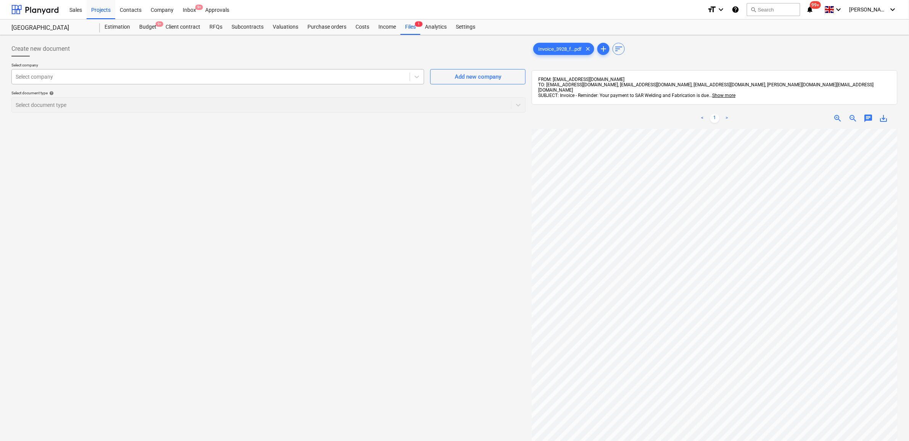
click at [353, 77] on div at bounding box center [211, 77] width 390 height 8
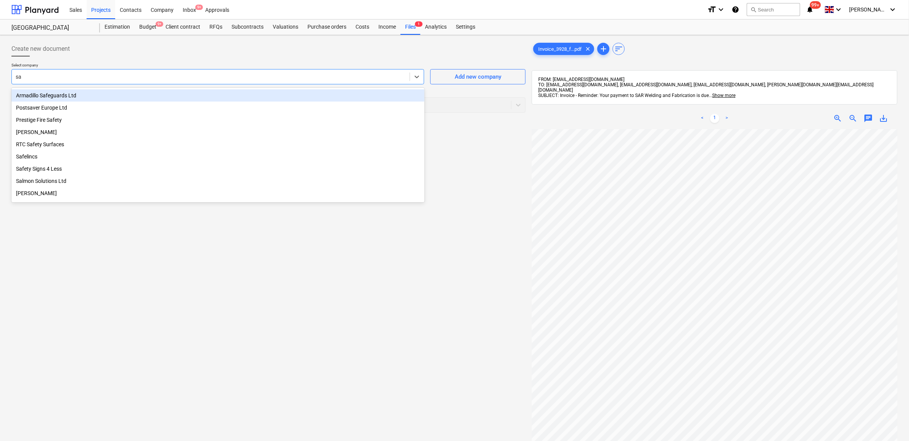
type input "sar"
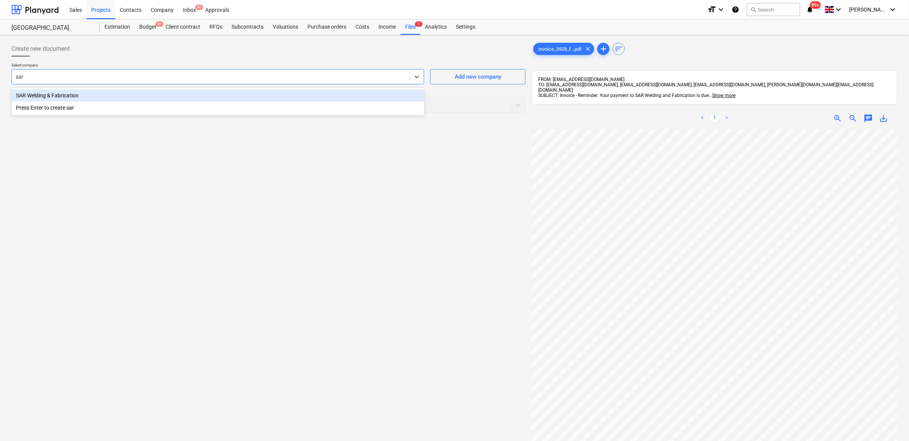
click at [133, 97] on div "SAR Welding & Fabrication" at bounding box center [217, 95] width 413 height 12
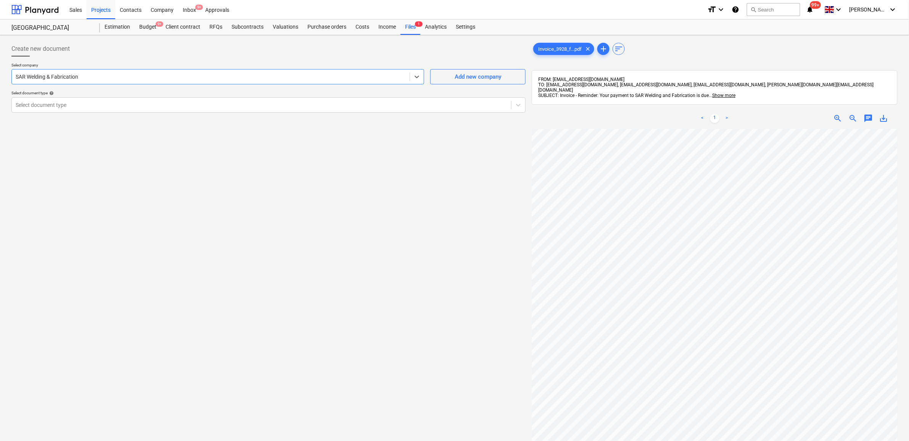
scroll to position [48, 0]
click at [341, 101] on div at bounding box center [262, 105] width 492 height 8
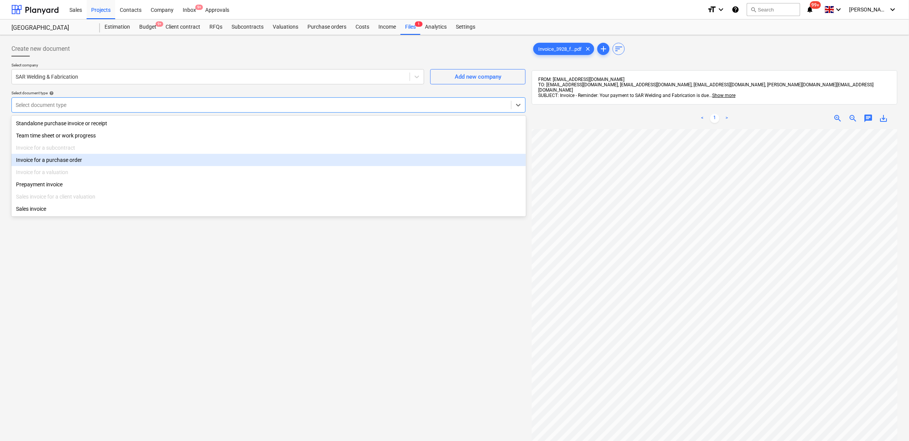
click at [175, 165] on div "Invoice for a purchase order" at bounding box center [268, 160] width 515 height 12
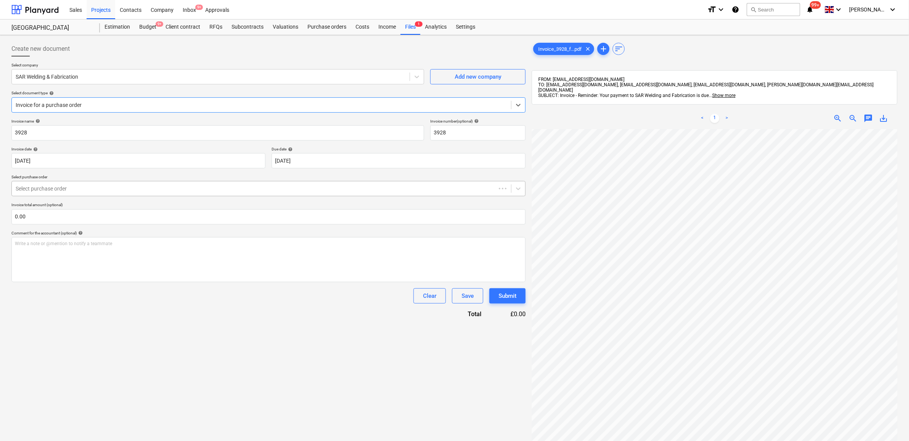
click at [279, 189] on div at bounding box center [254, 189] width 477 height 8
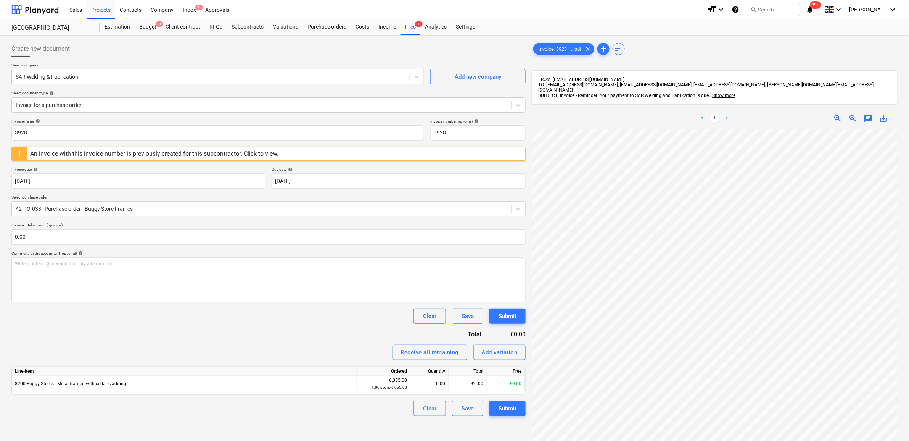
click at [383, 337] on div "Invoice name help 3928 Invoice number (optional) help 3928 An invoice with this…" at bounding box center [268, 267] width 514 height 297
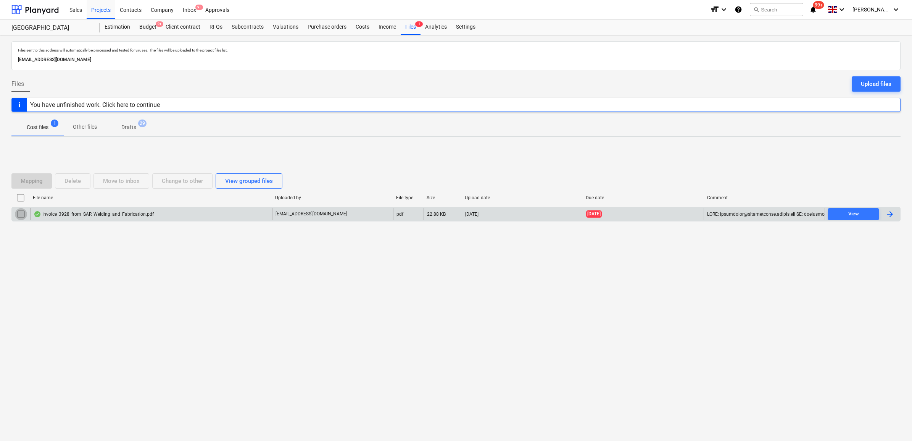
click at [20, 216] on input "checkbox" at bounding box center [21, 214] width 12 height 12
click at [63, 182] on button "Delete" at bounding box center [72, 180] width 35 height 15
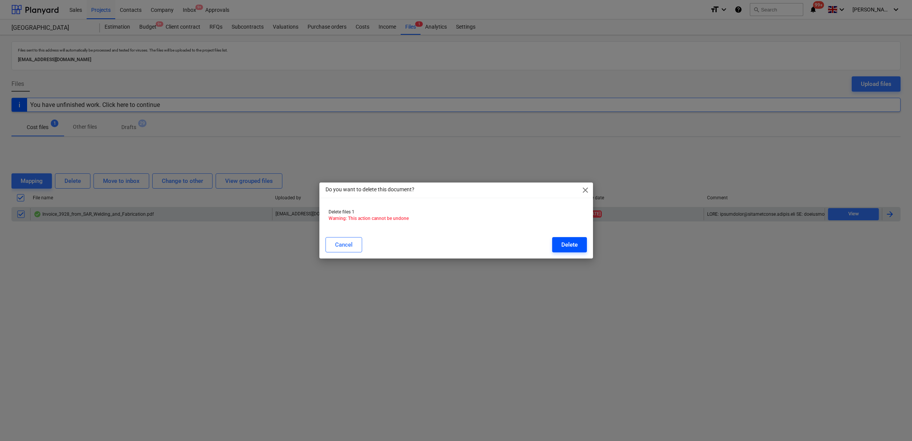
click at [566, 247] on div "Delete" at bounding box center [569, 245] width 16 height 10
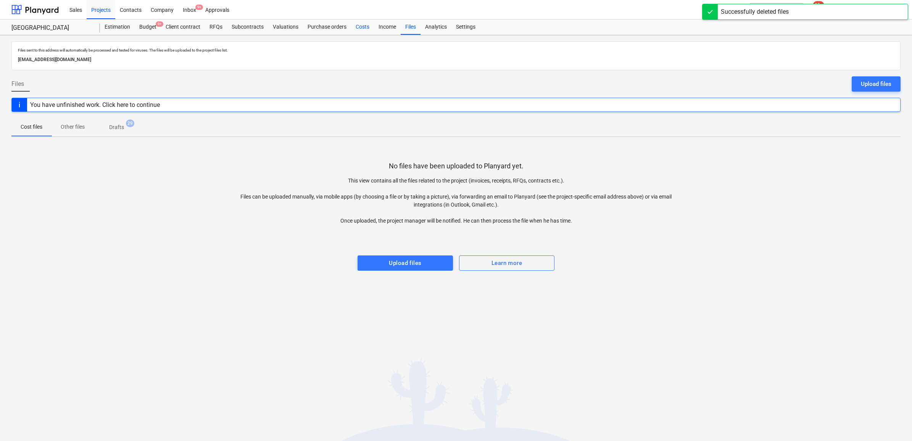
click at [366, 26] on div "Costs" at bounding box center [362, 26] width 23 height 15
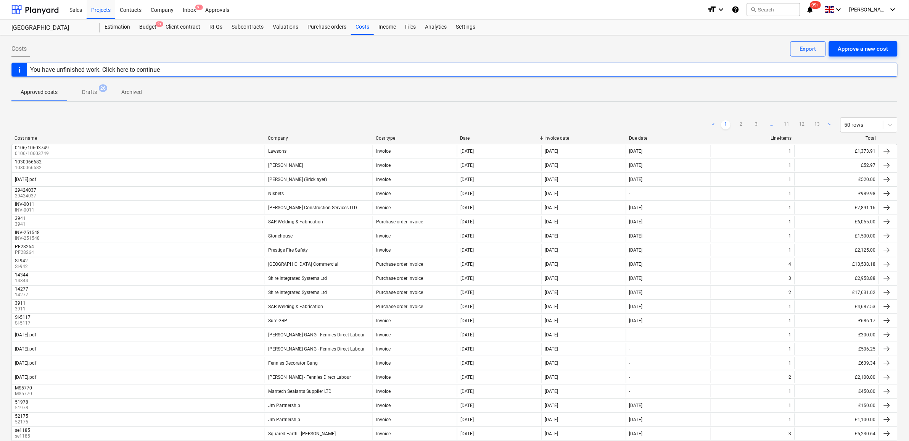
click at [866, 46] on div "Approve a new cost" at bounding box center [863, 49] width 50 height 10
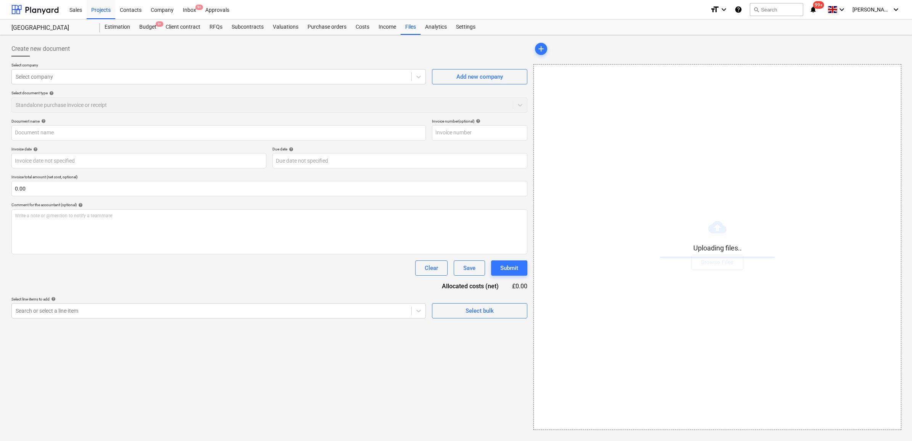
type input "11.09.25.pdf"
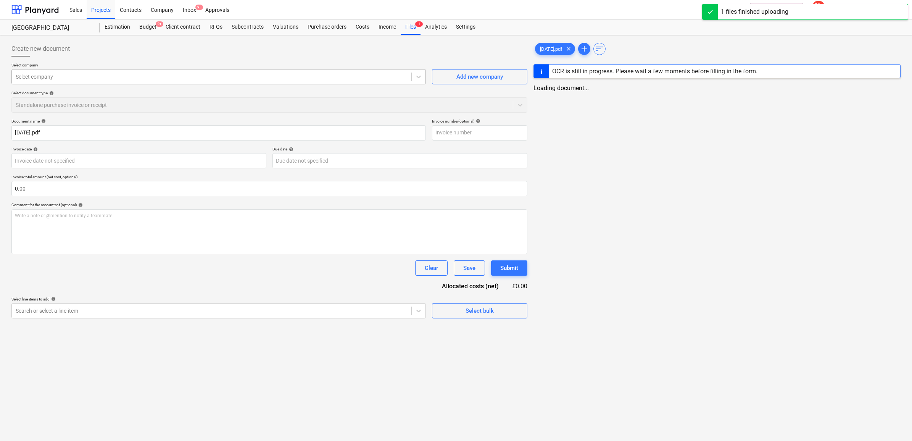
click at [57, 79] on div at bounding box center [212, 77] width 392 height 8
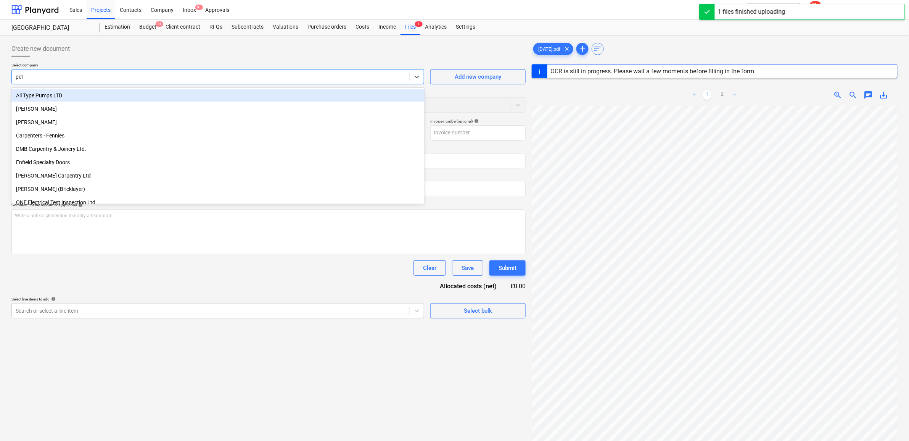
type input "pete"
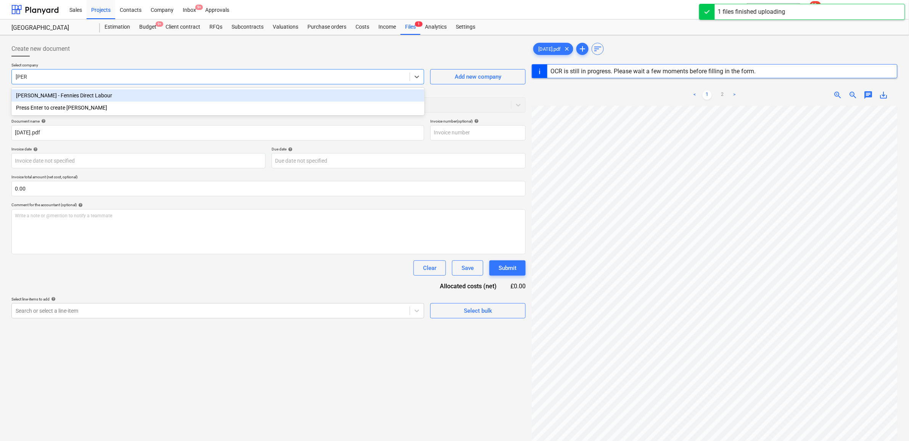
click at [119, 98] on div "PETE GANG - Fennies Direct Labour" at bounding box center [217, 95] width 413 height 12
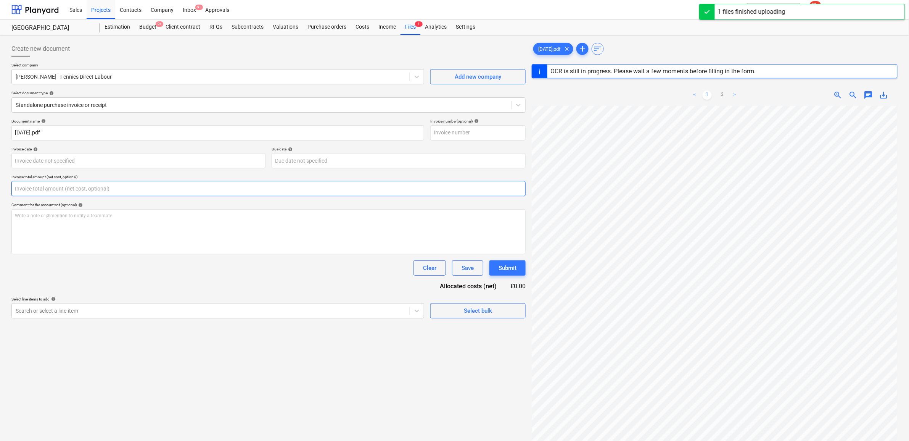
click at [87, 188] on input "text" at bounding box center [268, 188] width 514 height 15
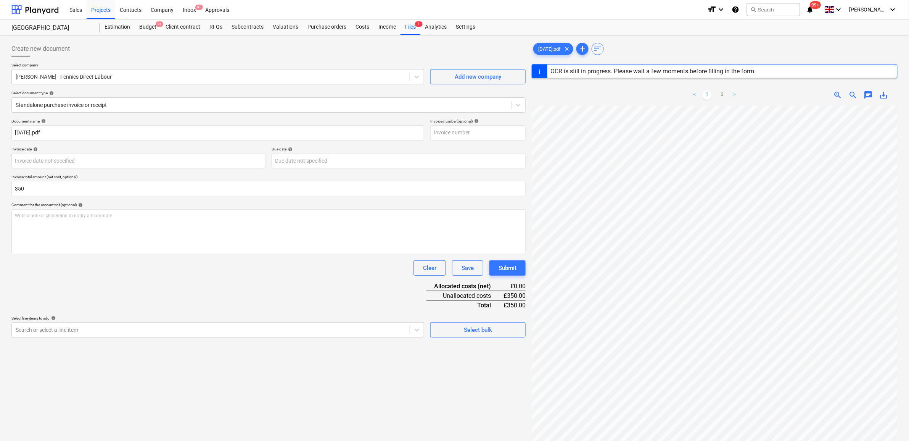
type input "350.00"
click at [100, 285] on div "Document name help 11.09.25.pdf Invoice number (optional) help Invoice date hel…" at bounding box center [268, 228] width 514 height 219
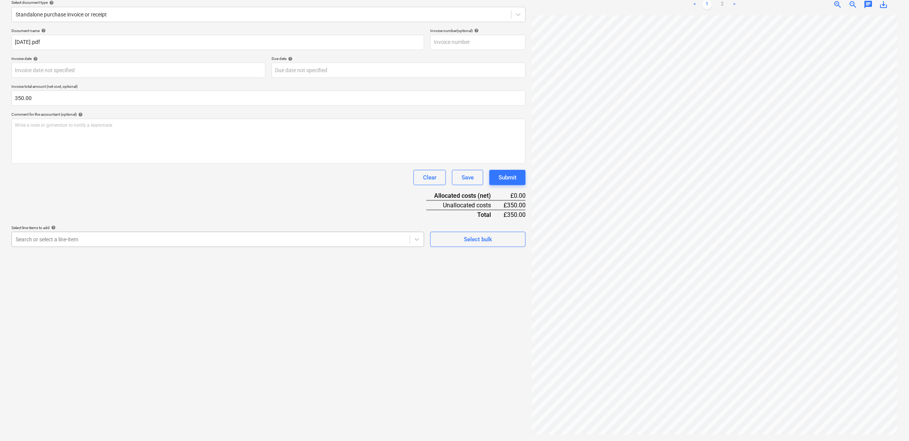
click at [183, 238] on div at bounding box center [211, 239] width 390 height 8
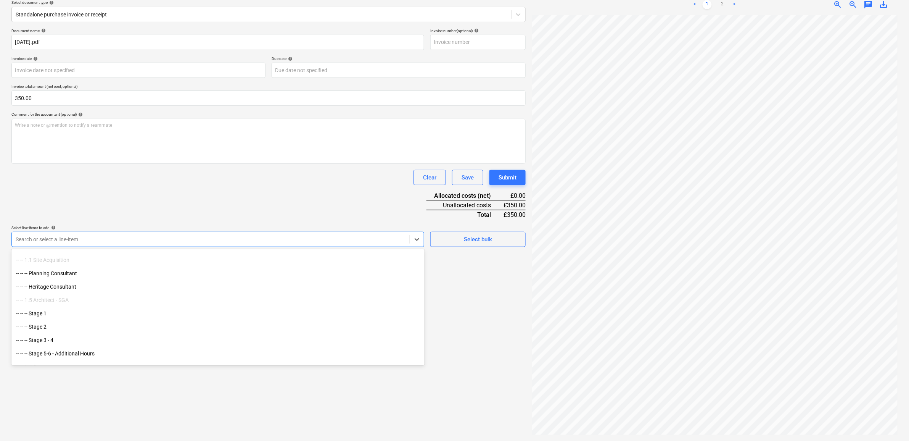
scroll to position [191, 0]
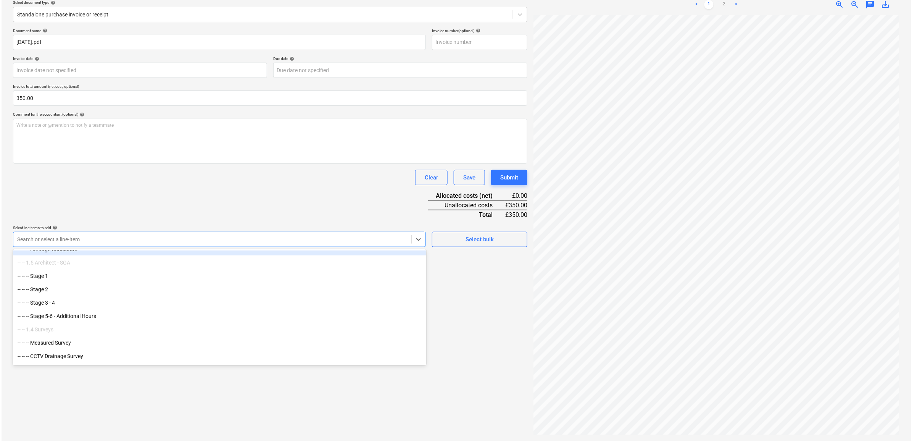
scroll to position [76, 0]
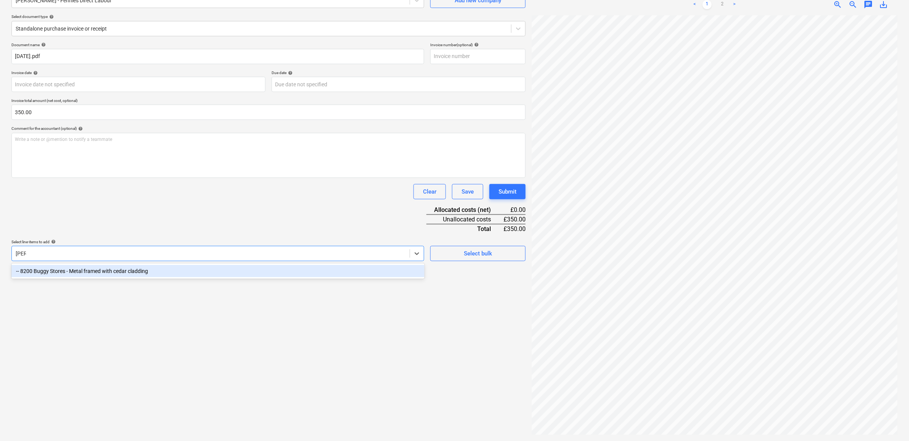
type input "buggy"
click at [170, 272] on div "-- 8200 Buggy Stores - Metal framed with cedar cladding" at bounding box center [217, 271] width 413 height 12
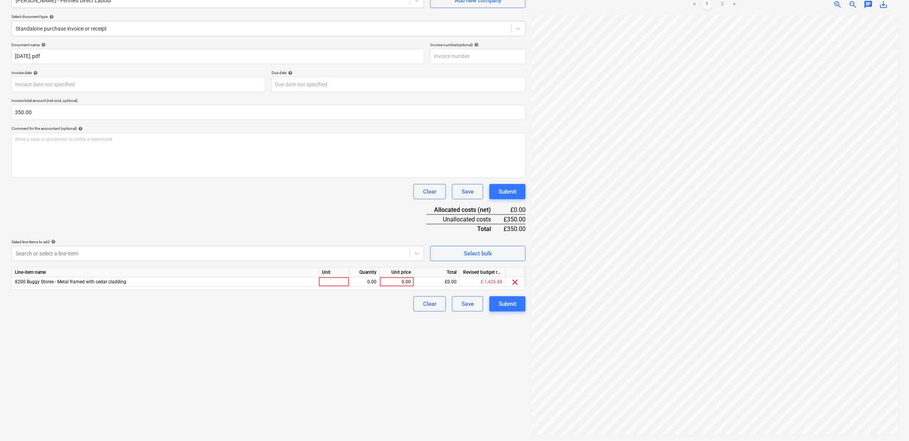
click at [184, 220] on div "Document name help 11.09.25.pdf Invoice number (optional) help Invoice date hel…" at bounding box center [268, 176] width 514 height 269
click at [405, 284] on div "0.00" at bounding box center [397, 282] width 28 height 10
type input "350"
click at [364, 354] on div "Create new document Select company PETE GANG - Fennies Direct Labour Add new co…" at bounding box center [268, 200] width 521 height 476
click at [514, 303] on div "Submit" at bounding box center [508, 304] width 18 height 10
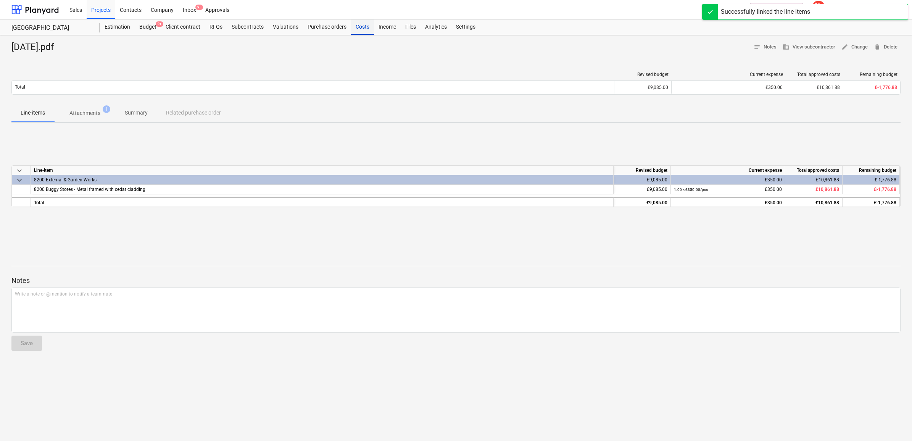
click at [363, 31] on div "Costs" at bounding box center [362, 26] width 23 height 15
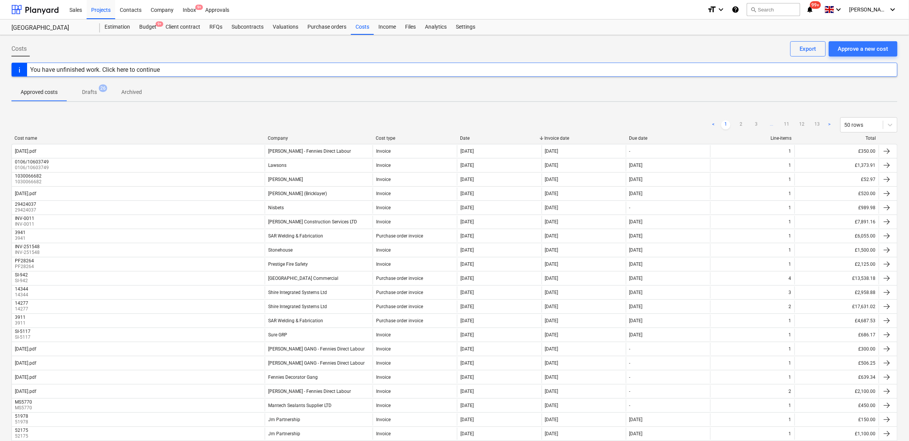
click at [156, 25] on span "9+" at bounding box center [160, 23] width 8 height 5
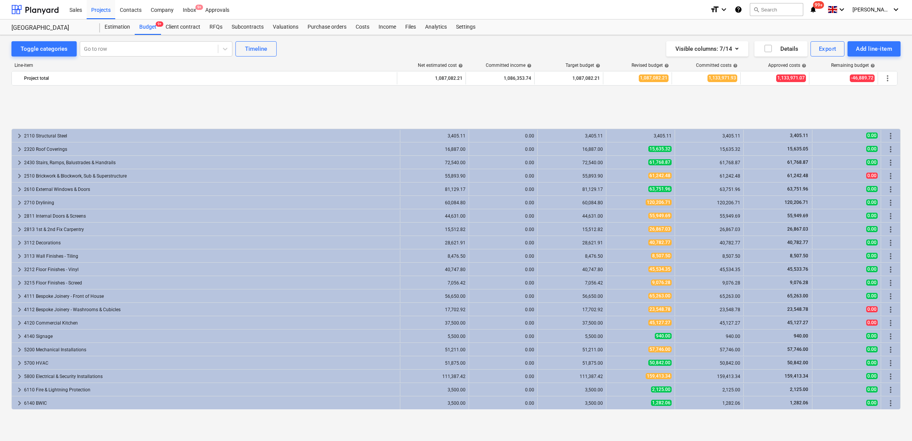
scroll to position [311, 0]
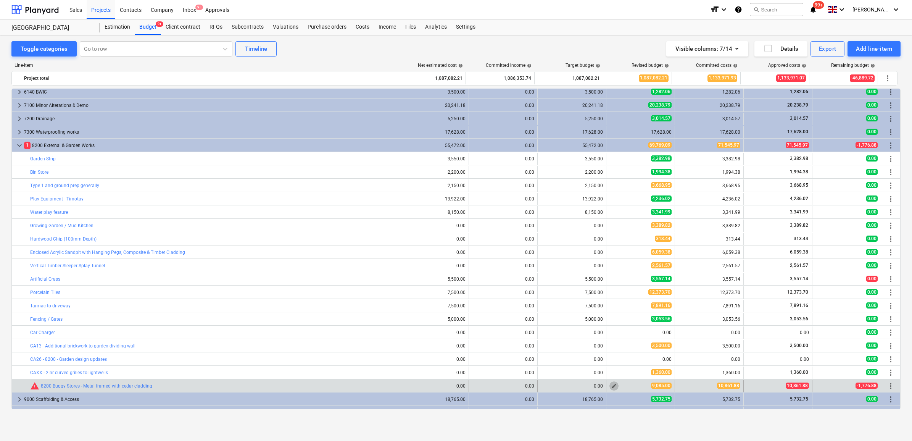
click at [612, 386] on span "edit" at bounding box center [614, 386] width 6 height 6
type textarea "x"
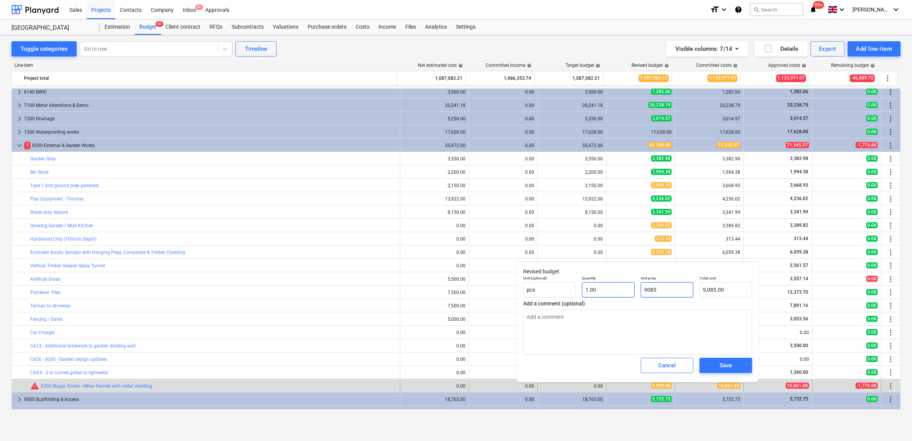
drag, startPoint x: 670, startPoint y: 295, endPoint x: 615, endPoint y: 291, distance: 55.1
click at [615, 291] on div "Unit (optional) pcs Quantity 1.00 Unit price 9085 Total cost 9,085.00" at bounding box center [637, 286] width 235 height 28
type input "1"
type textarea "x"
type input "1.00"
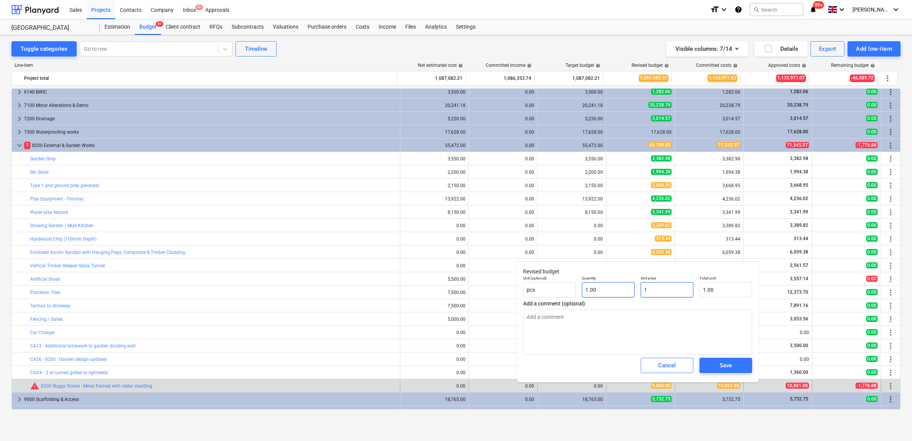
type textarea "x"
type input "13"
type input "13.00"
type textarea "x"
type input "133"
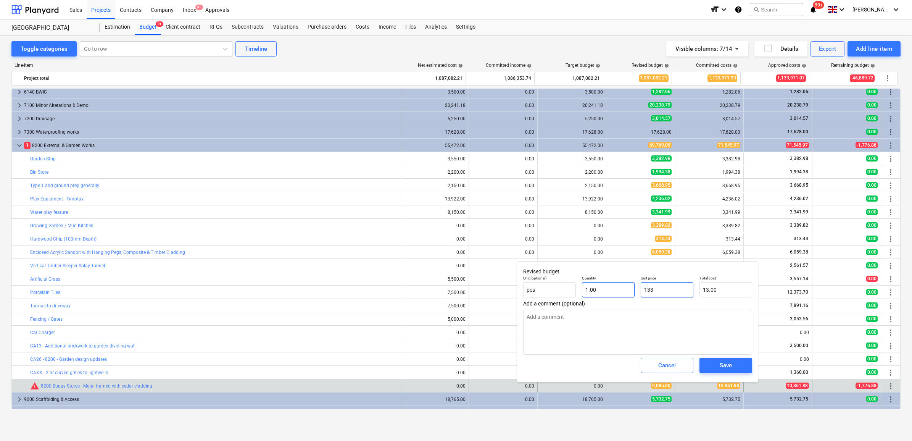
type input "133.00"
type textarea "x"
type input "1336"
type input "1,336.00"
type textarea "x"
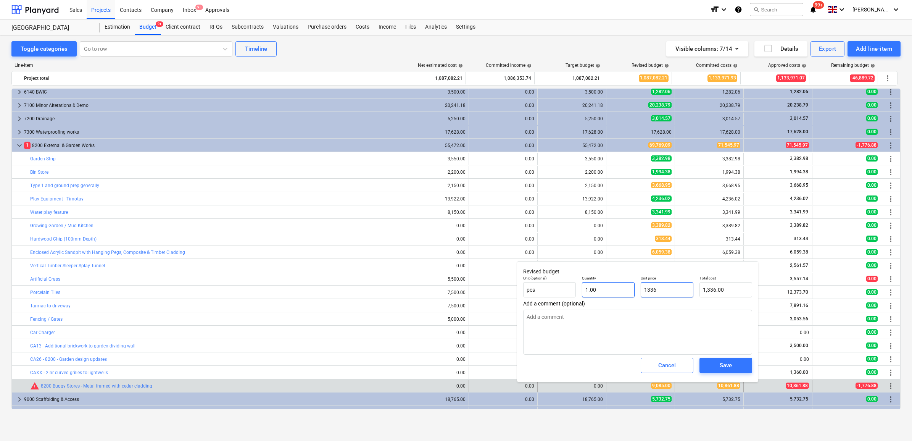
type input "13361"
type input "13,361.00"
type textarea "x"
type input "13361."
type textarea "x"
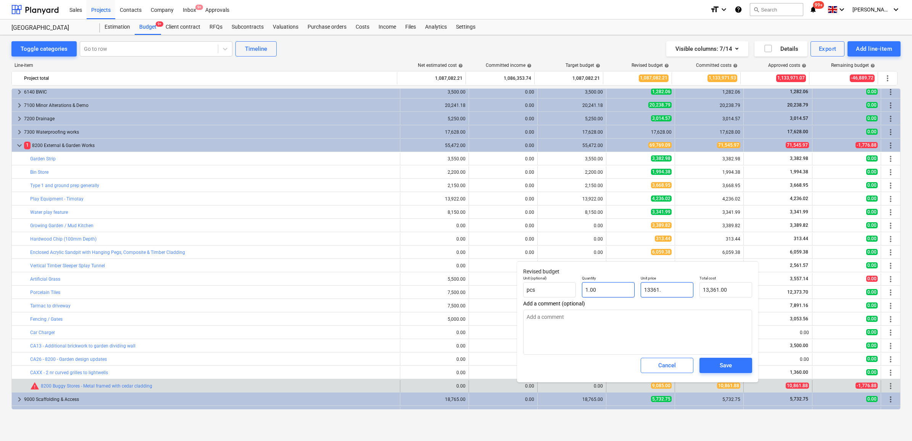
type input "13361.8"
type input "13,361.80"
type textarea "x"
type input "13361.88"
type input "13,361.88"
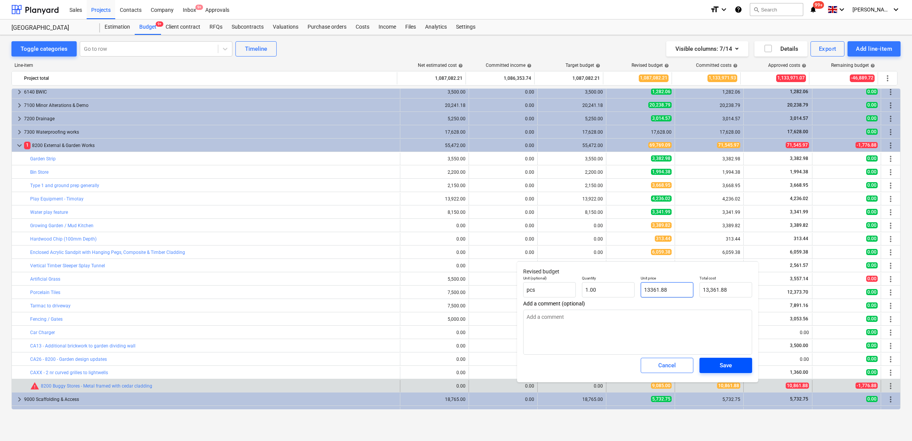
type input "13361.88"
type textarea "x"
type input "13,361.88"
click at [729, 364] on div "Save" at bounding box center [726, 365] width 12 height 10
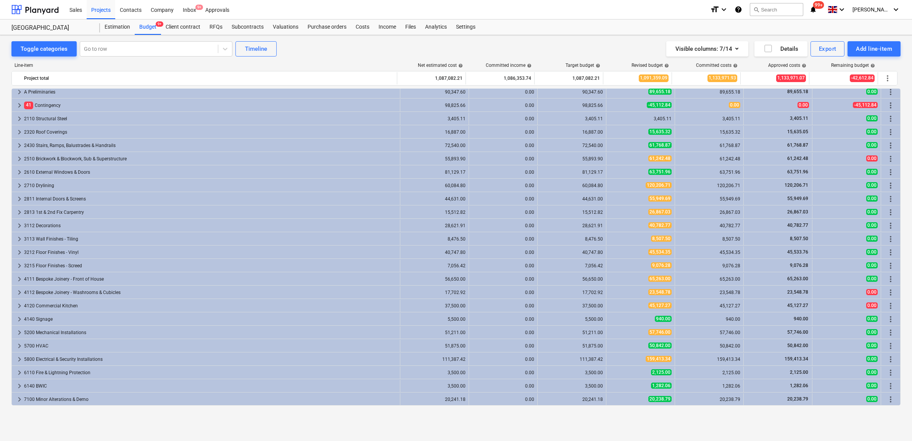
scroll to position [0, 0]
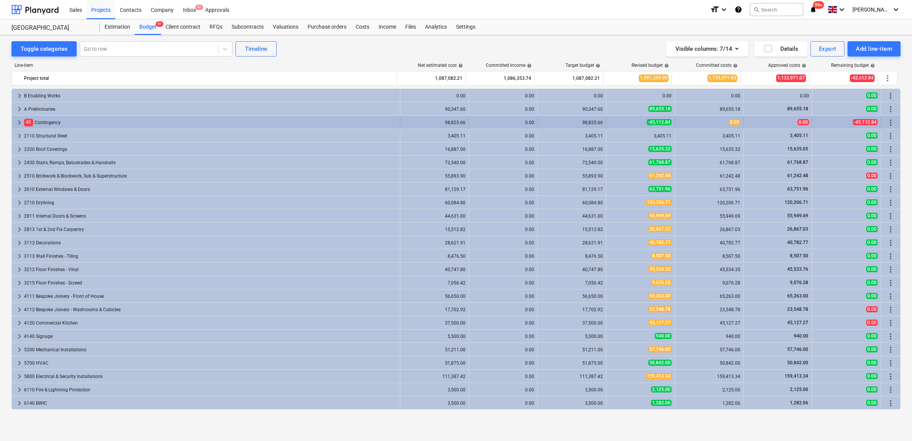
click at [606, 121] on div "-45,112.84" at bounding box center [640, 122] width 69 height 12
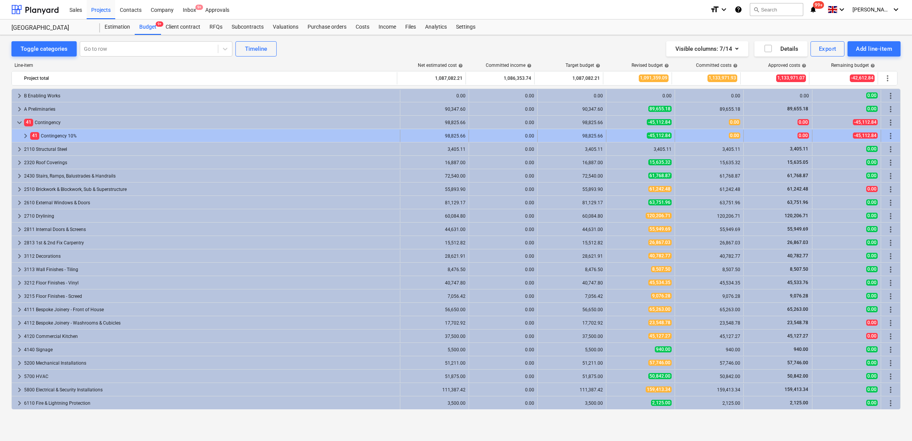
click at [371, 132] on div "41 Contingency 10%" at bounding box center [213, 136] width 367 height 12
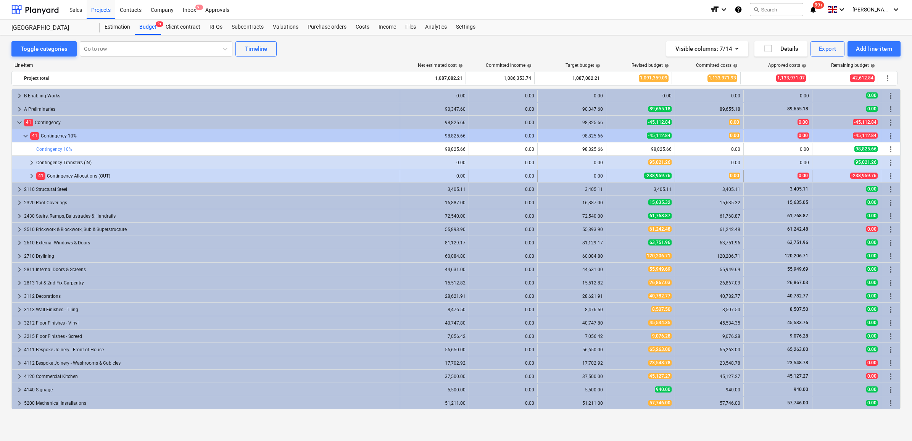
click at [279, 172] on div "41 Contingency Allocations (OUT)" at bounding box center [216, 176] width 361 height 12
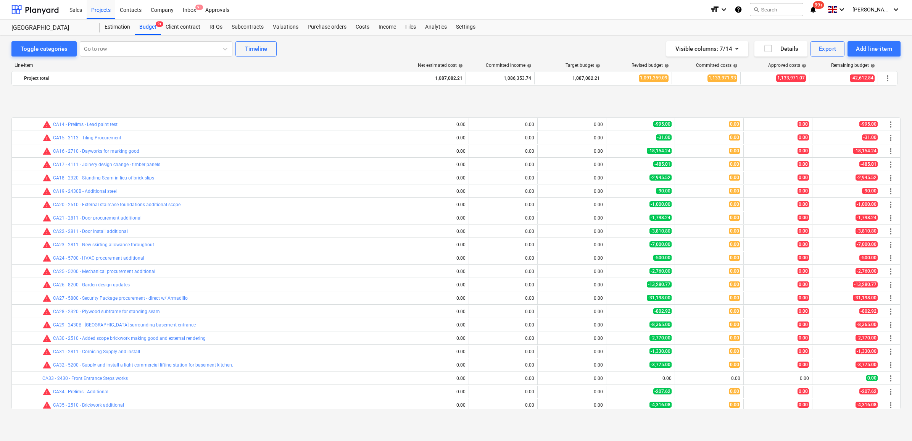
scroll to position [286, 0]
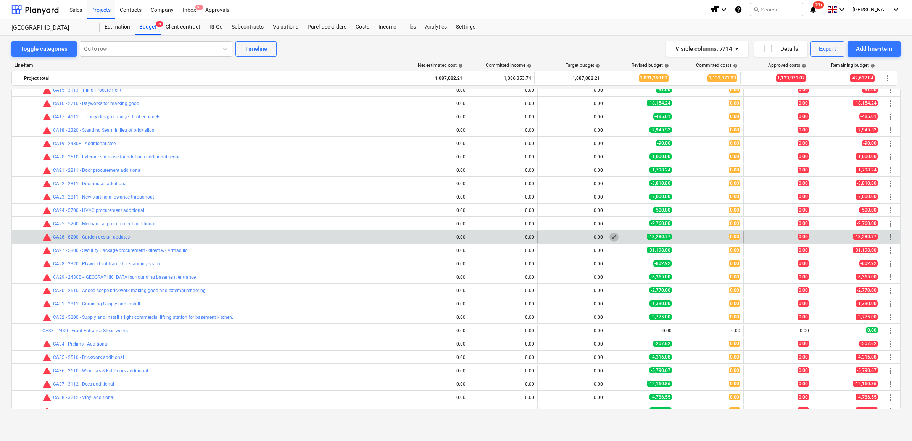
click at [611, 235] on span "edit" at bounding box center [614, 237] width 6 height 6
type textarea "x"
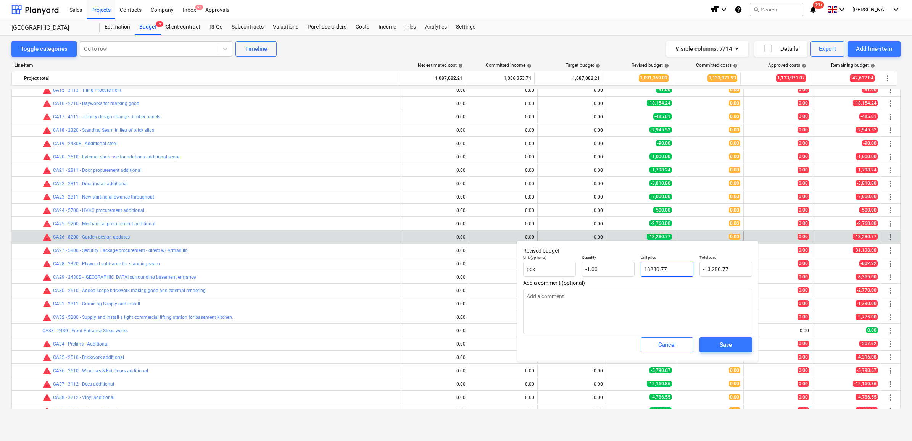
drag, startPoint x: 677, startPoint y: 268, endPoint x: 590, endPoint y: 260, distance: 87.4
click at [590, 260] on div "Unit (optional) pcs Quantity -1.00 Unit price 13280.77 Total cost -13,280.77" at bounding box center [637, 266] width 235 height 28
type input "1"
type textarea "x"
type input "-1.00"
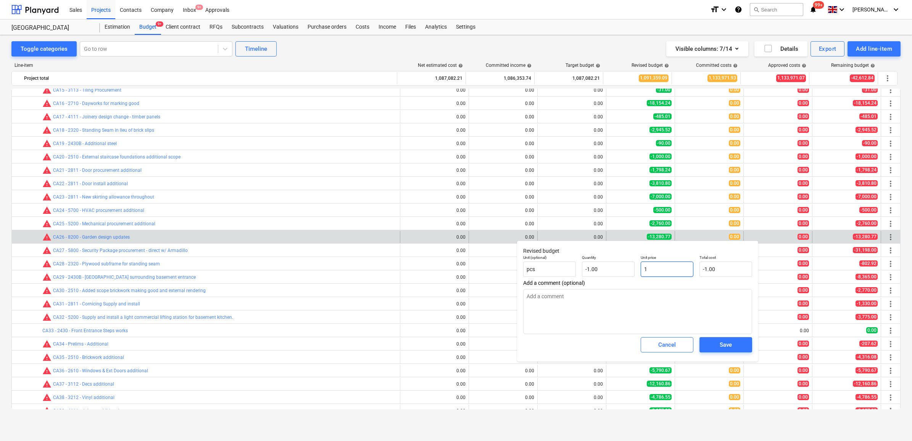
type textarea "x"
type input "15"
type input "-15.00"
type textarea "x"
type input "157"
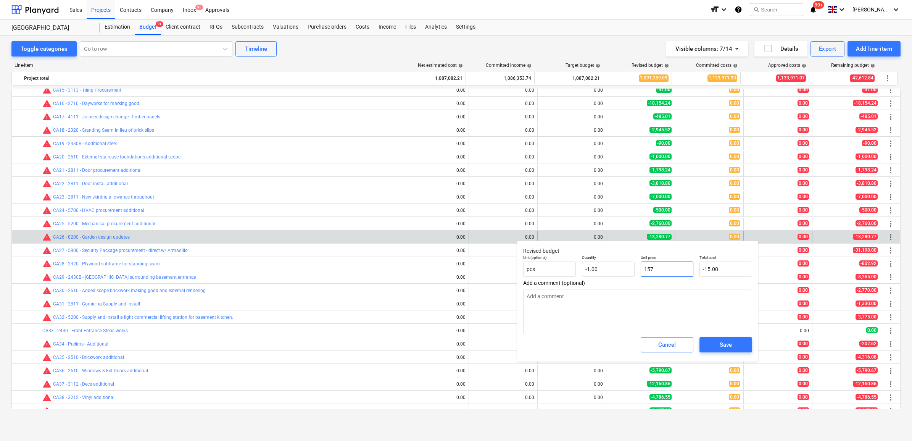
type input "-157.00"
type textarea "x"
type input "1578"
type input "-1,578.00"
type textarea "x"
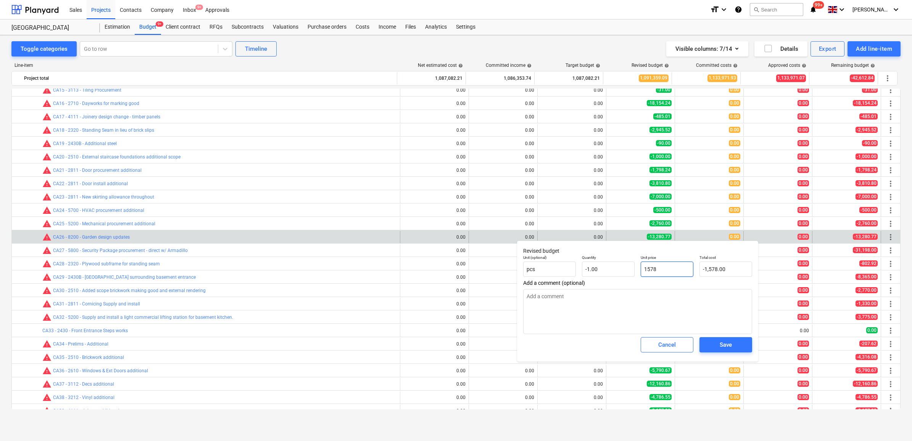
type input "15780"
type input "-15,780.00"
type textarea "x"
type input "15780."
type textarea "x"
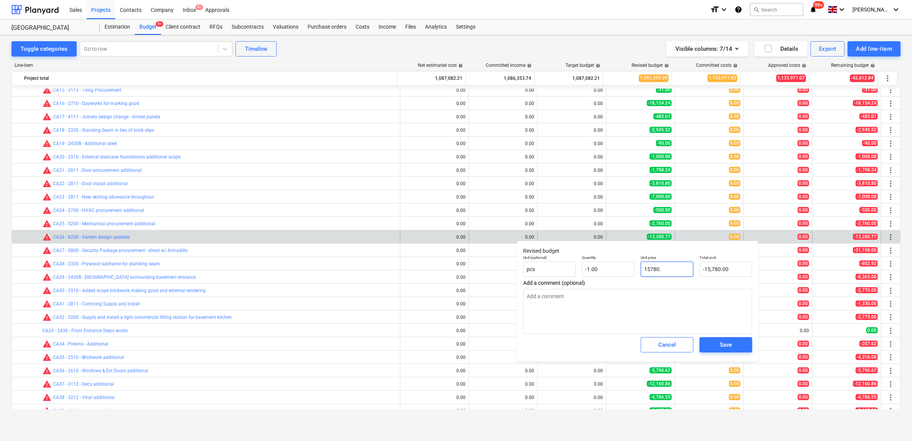
type input "15780.7"
type input "-15,780.70"
type textarea "x"
type input "15780.77"
type input "-15,780.77"
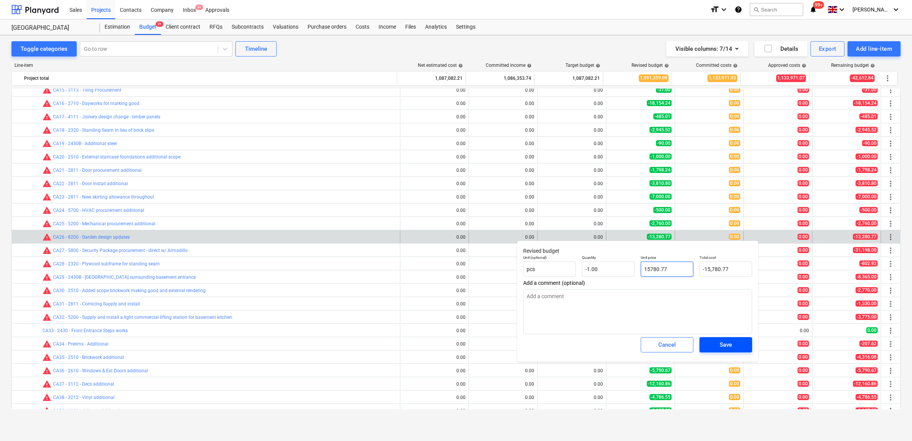
type input "15780.77"
type textarea "x"
type input "15,780.77"
click at [721, 346] on div "Save" at bounding box center [726, 345] width 12 height 10
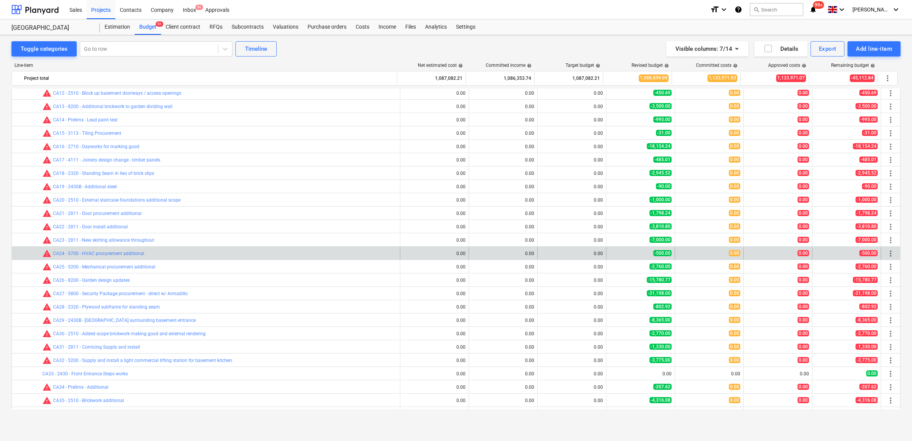
scroll to position [259, 0]
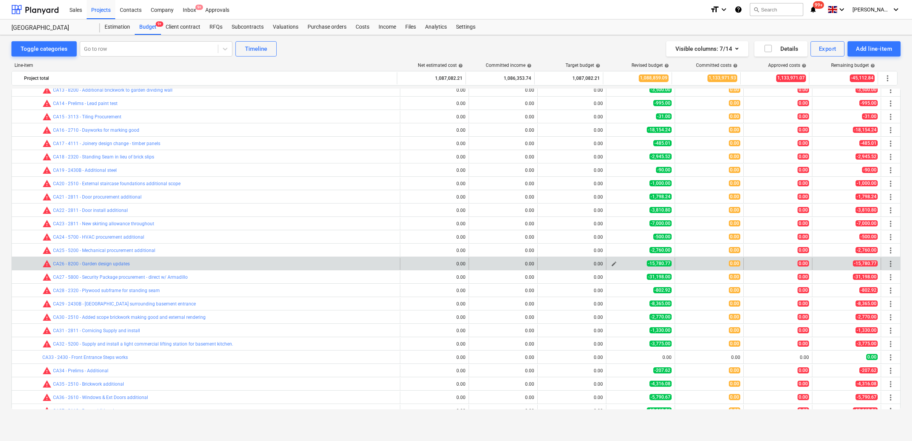
click at [614, 265] on span "edit" at bounding box center [614, 264] width 6 height 6
type textarea "x"
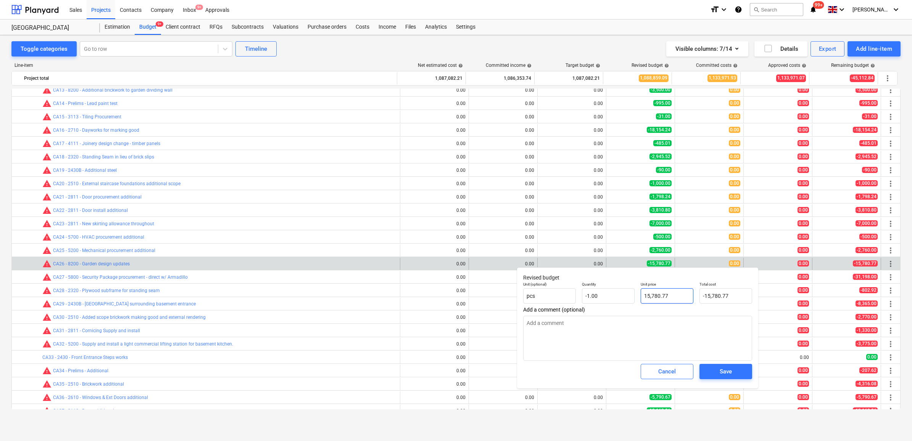
type input "15780.77"
drag, startPoint x: 678, startPoint y: 293, endPoint x: 603, endPoint y: 287, distance: 75.4
click at [603, 287] on div "Unit (optional) pcs Quantity -1.00 Unit price 15780.77 Total cost -15,780.77" at bounding box center [637, 293] width 235 height 28
type textarea "x"
type input "0"
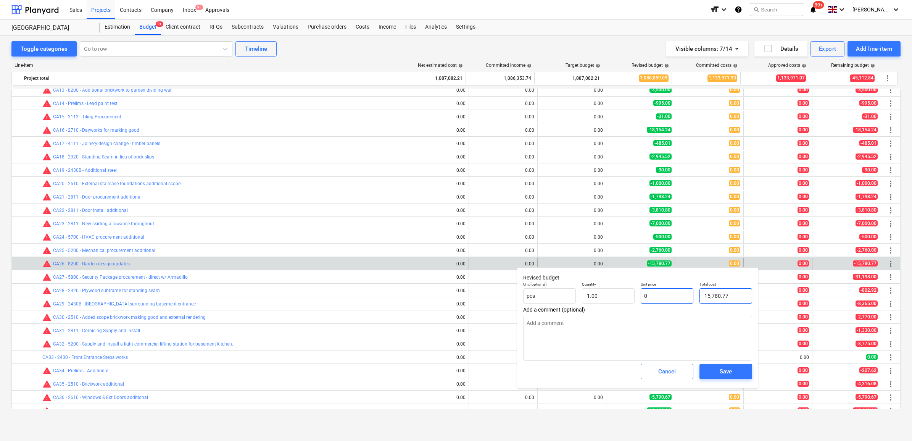
type input "0.00"
type input "0"
type textarea "x"
type input "0.00"
click at [735, 375] on span "Save" at bounding box center [726, 371] width 34 height 10
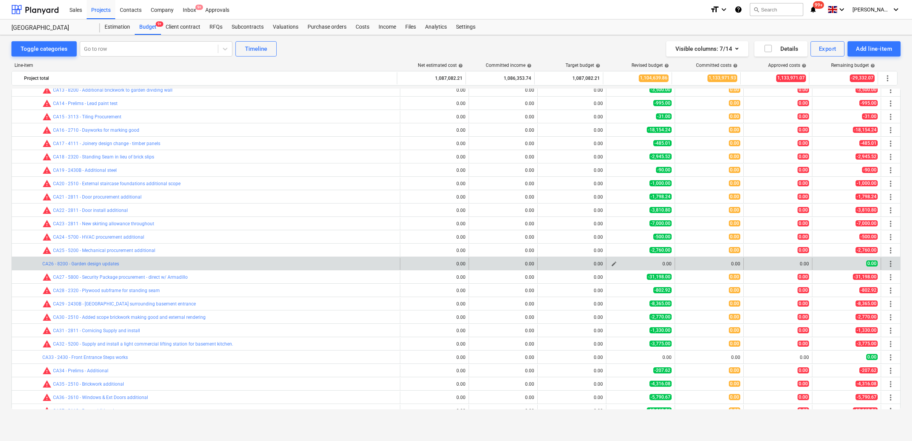
click at [615, 263] on button "edit" at bounding box center [613, 263] width 9 height 9
type textarea "x"
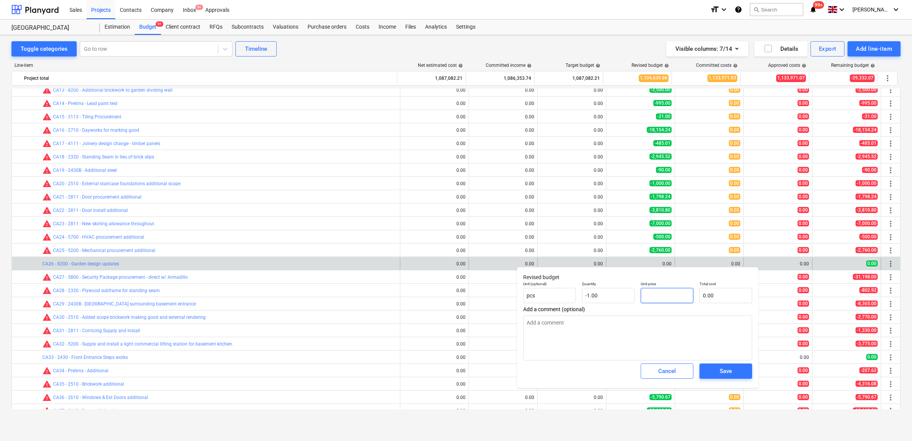
click at [654, 292] on input "text" at bounding box center [667, 295] width 53 height 15
type textarea "x"
type input "1"
type input "-1.00"
type textarea "x"
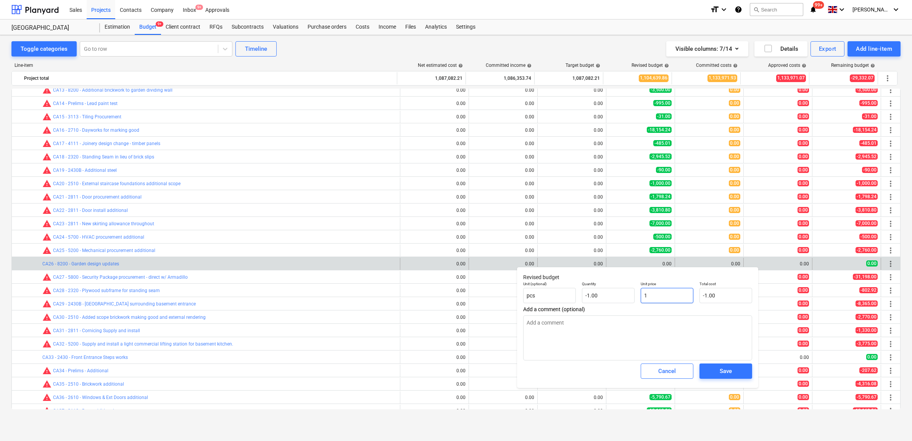
type input "17"
type input "-17.00"
type textarea "x"
type input "175"
type input "-175.00"
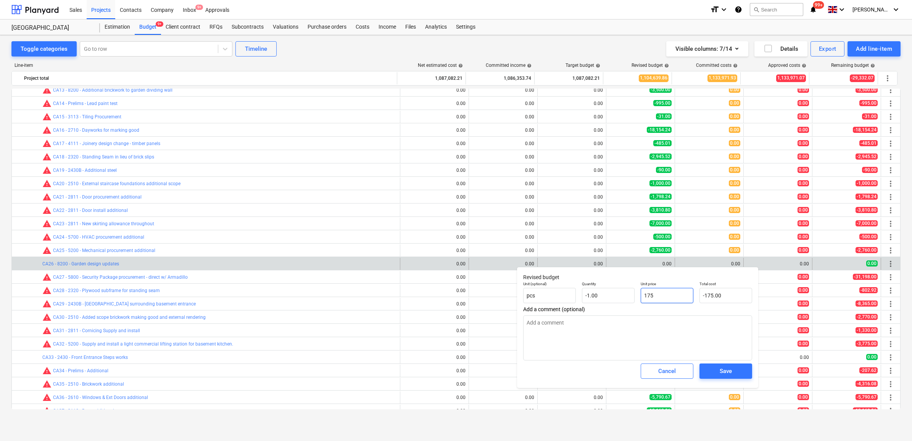
type textarea "x"
type input "1755"
type input "-1,755.00"
type textarea "x"
type input "17557"
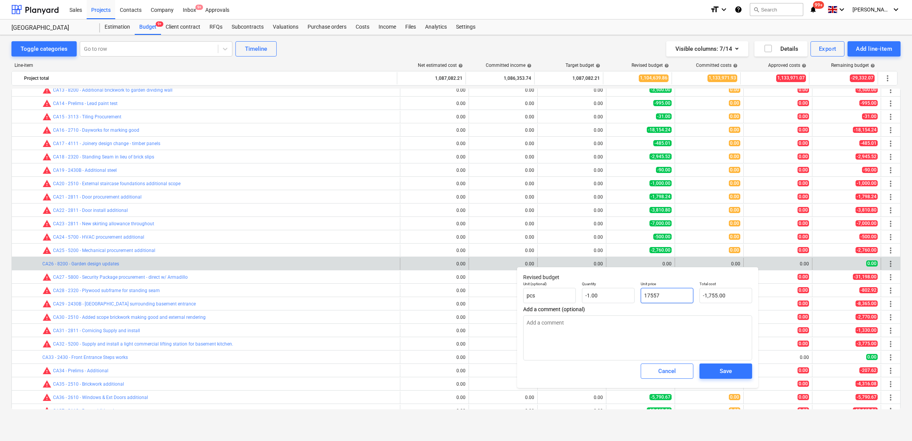
type input "-17,557.00"
type textarea "x"
type input "17557."
type textarea "x"
type input "17557.6"
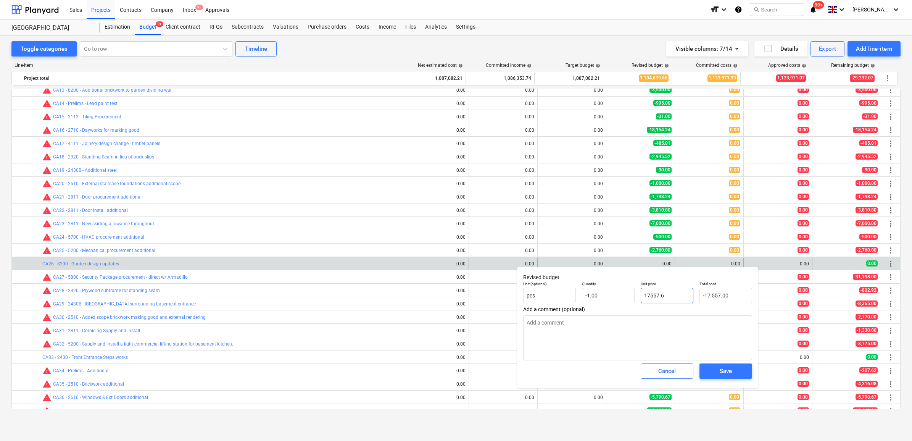
type input "-17,557.60"
type textarea "x"
type input "17557.65"
type input "-17,557.65"
type input "17557.65"
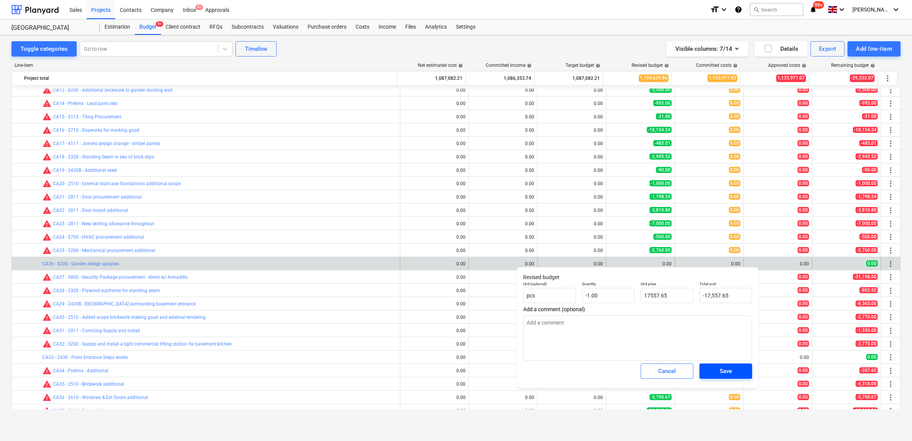
type textarea "x"
type input "17,557.65"
click at [712, 370] on span "Save" at bounding box center [726, 371] width 34 height 10
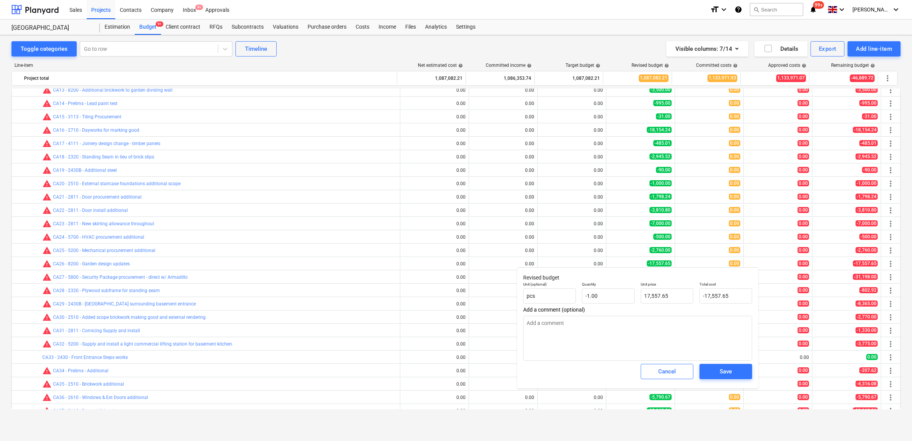
type textarea "x"
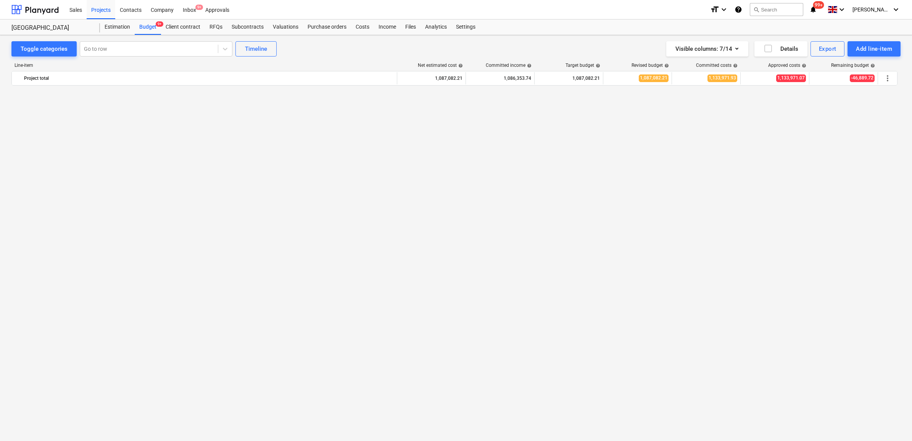
scroll to position [0, 0]
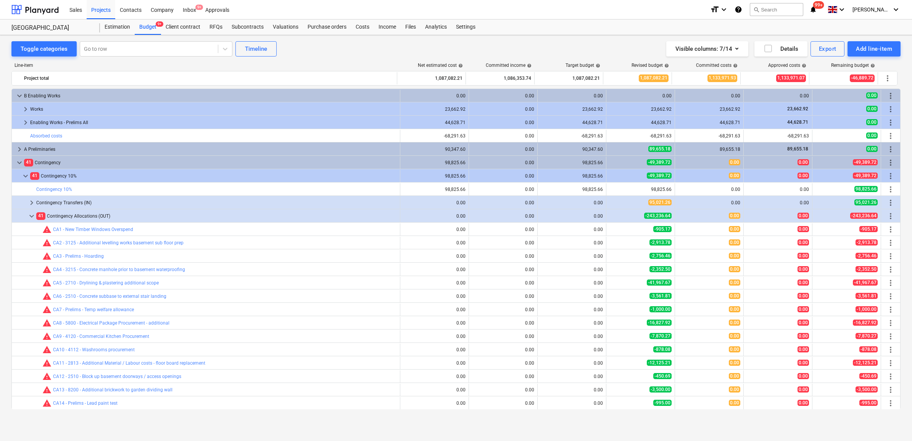
click at [102, 14] on div "Projects" at bounding box center [101, 9] width 29 height 19
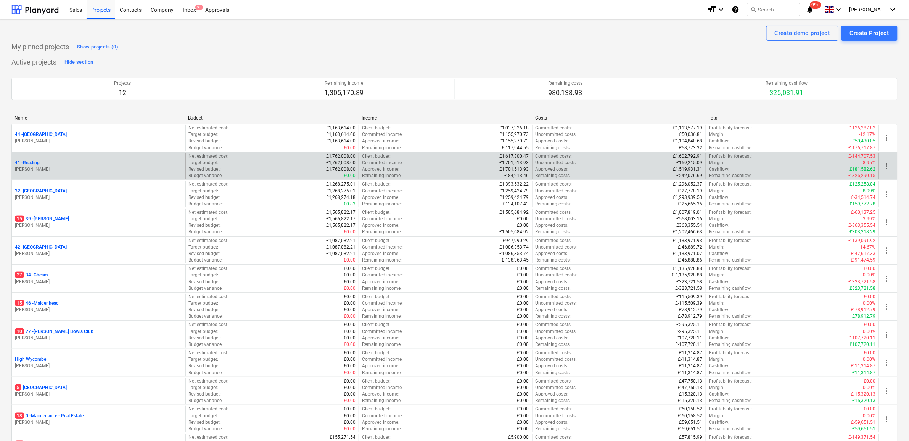
click at [32, 161] on p "41 - Reading" at bounding box center [27, 163] width 25 height 6
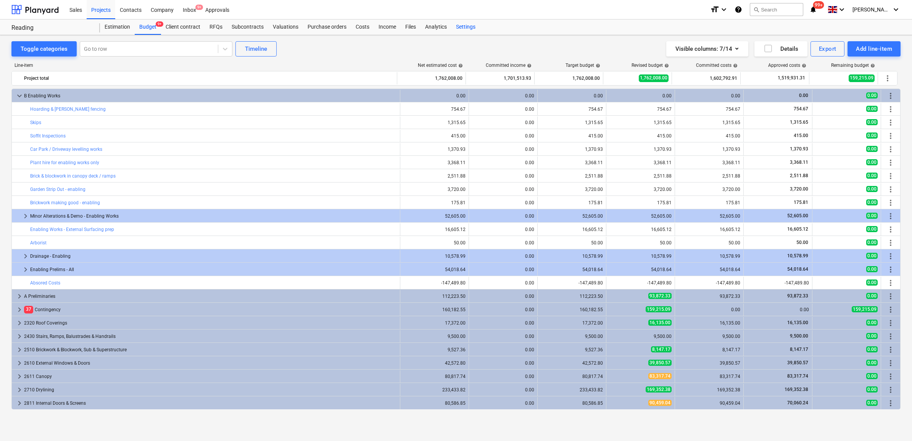
click at [468, 28] on div "Settings" at bounding box center [465, 26] width 29 height 15
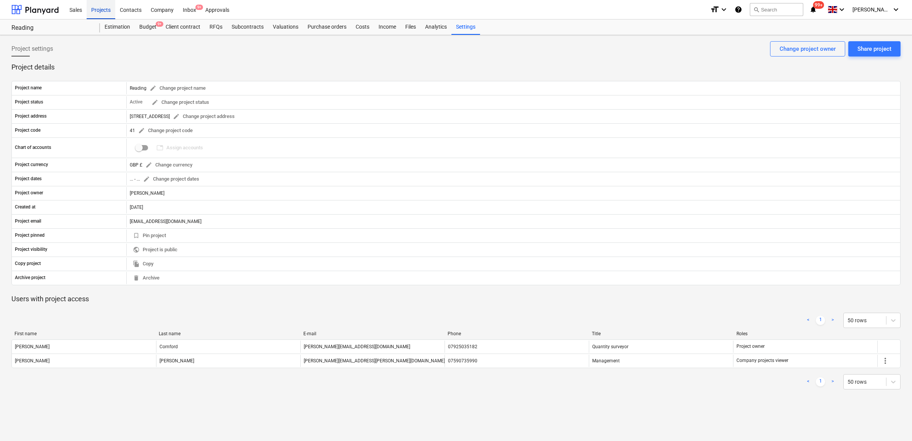
click at [98, 6] on div "Projects" at bounding box center [101, 9] width 29 height 19
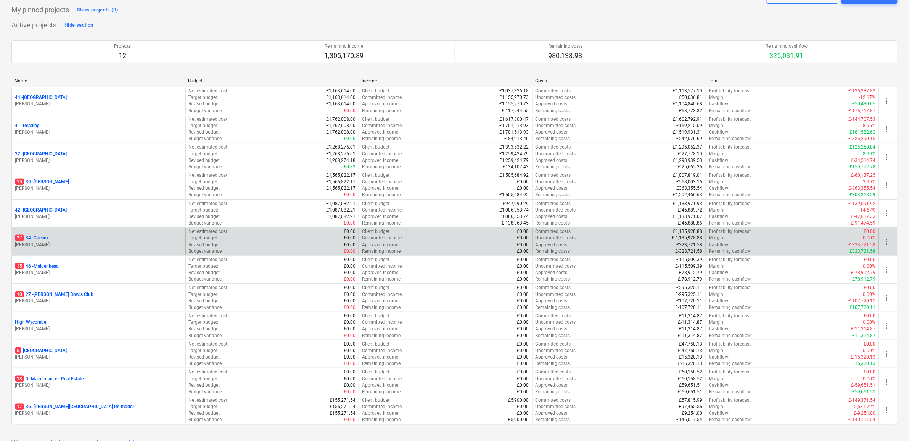
scroll to position [82, 0]
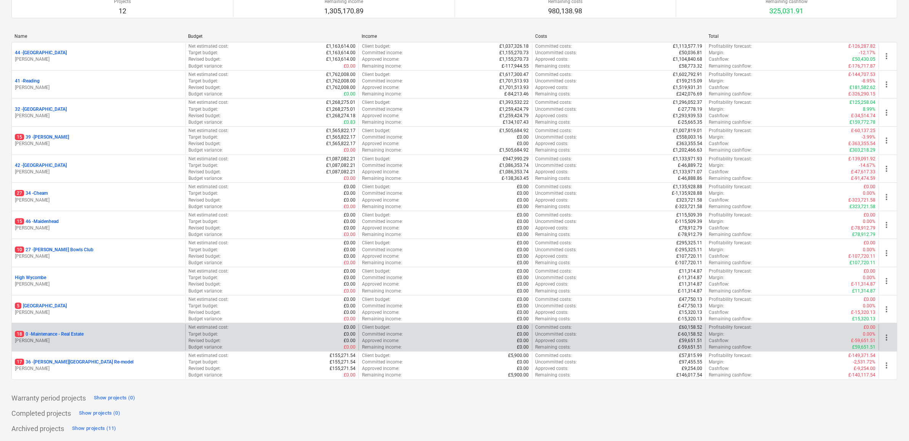
click at [68, 336] on p "18 0 - Maintenance - Real Estate" at bounding box center [49, 334] width 69 height 6
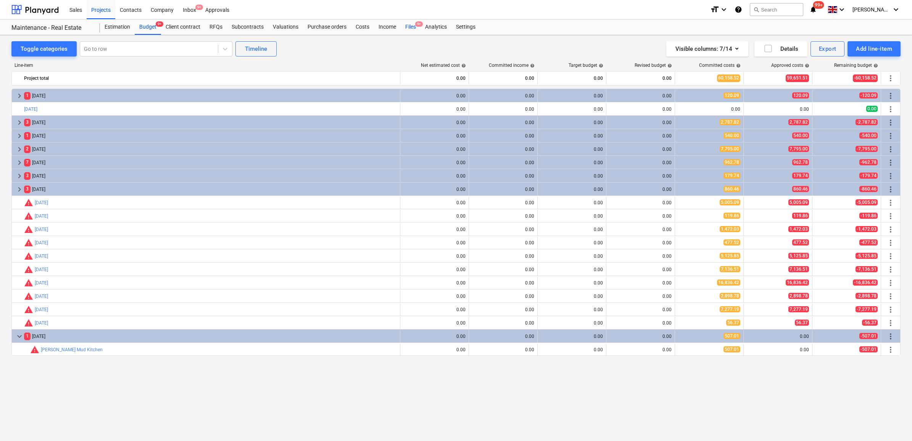
click at [413, 26] on div "Files 9+" at bounding box center [411, 26] width 20 height 15
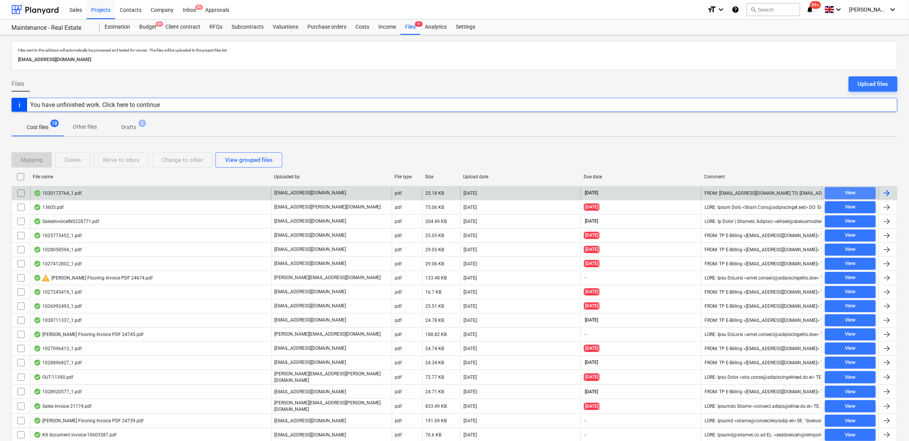
click at [861, 194] on span "View" at bounding box center [850, 193] width 45 height 9
click at [20, 194] on input "checkbox" at bounding box center [21, 193] width 12 height 12
click at [889, 193] on div at bounding box center [887, 193] width 9 height 9
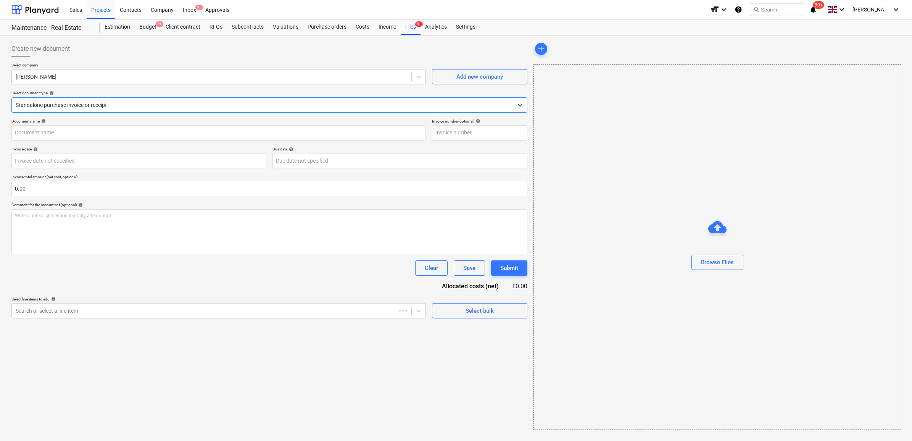
type input "1030173764"
type input "29 Sep 2025"
type input "[DATE]"
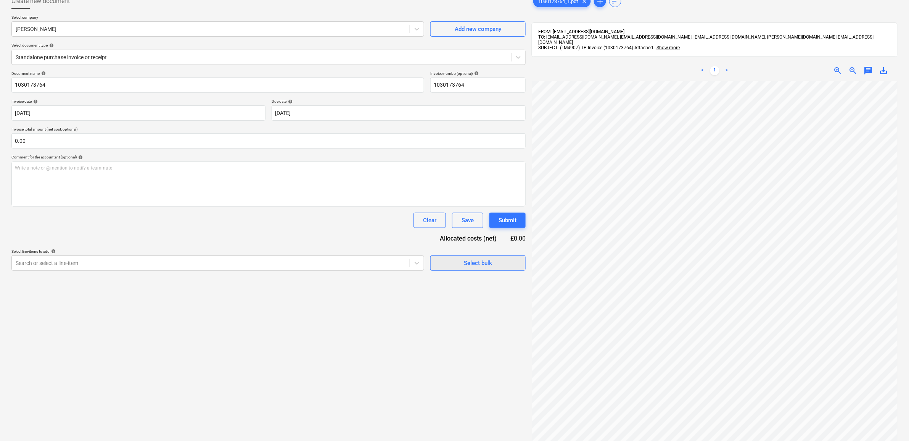
scroll to position [4, 26]
click at [404, 264] on div at bounding box center [211, 263] width 390 height 8
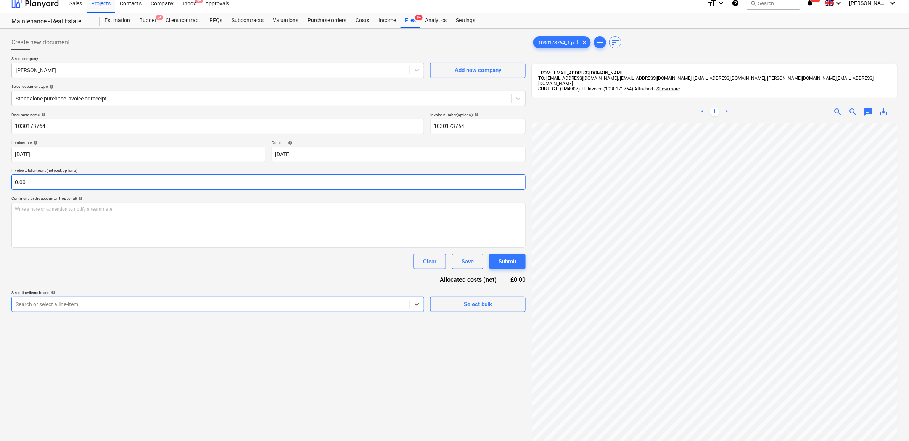
scroll to position [0, 0]
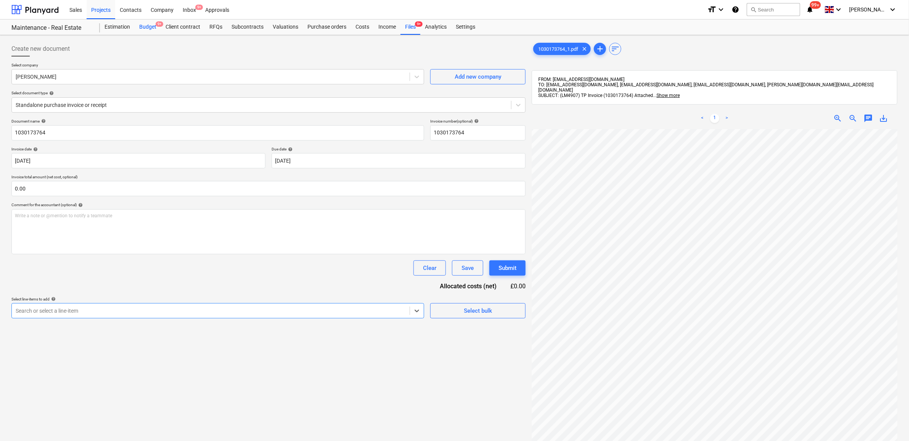
click at [149, 27] on div "Budget 9+" at bounding box center [148, 26] width 26 height 15
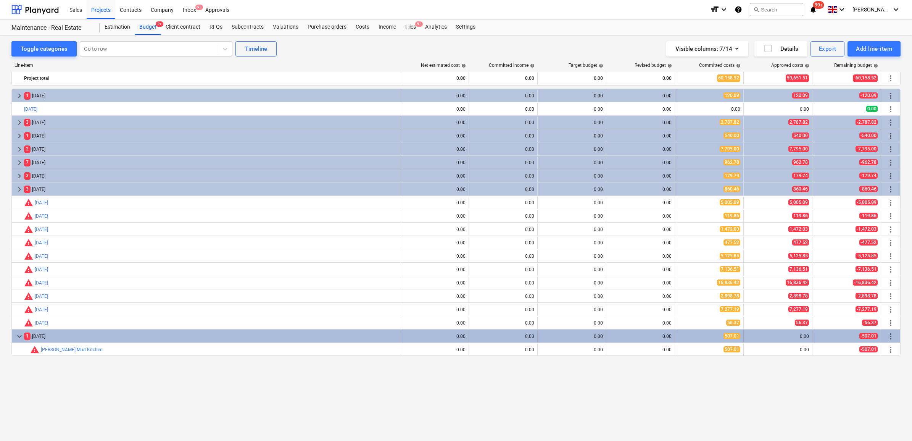
click at [893, 334] on span "more_vert" at bounding box center [890, 336] width 9 height 9
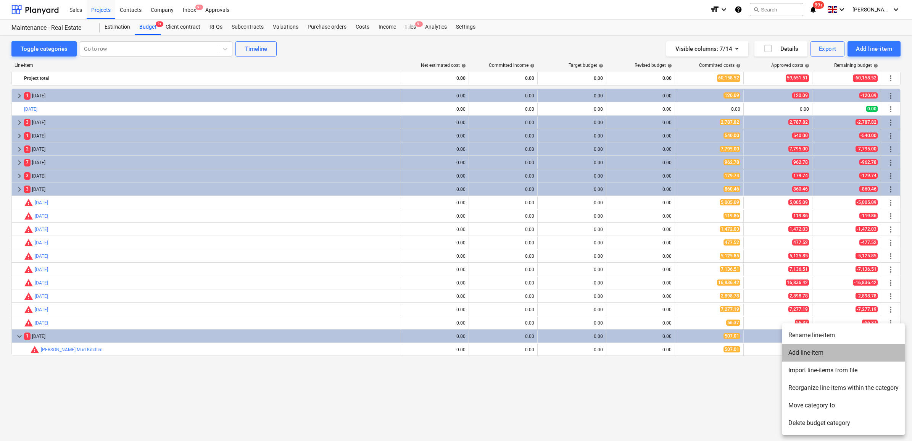
click at [815, 351] on li "Add line-item" at bounding box center [843, 353] width 122 height 18
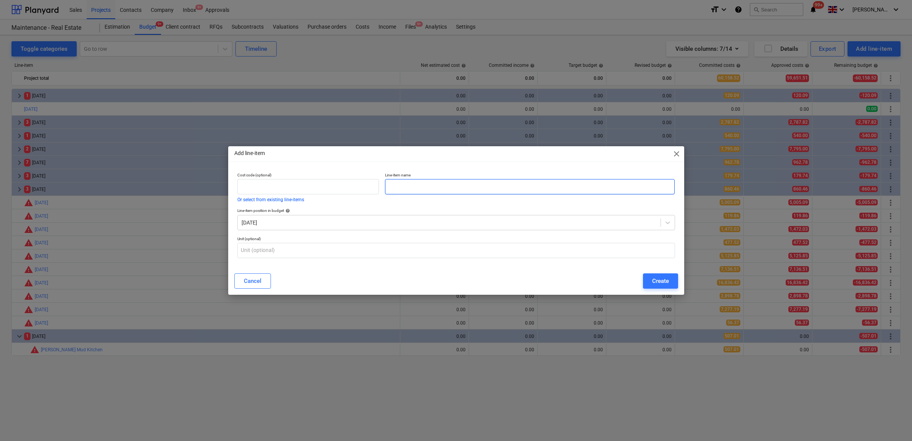
click at [418, 187] on input "text" at bounding box center [530, 186] width 290 height 15
type input "[DATE]"
click at [655, 283] on div "Create" at bounding box center [660, 281] width 17 height 10
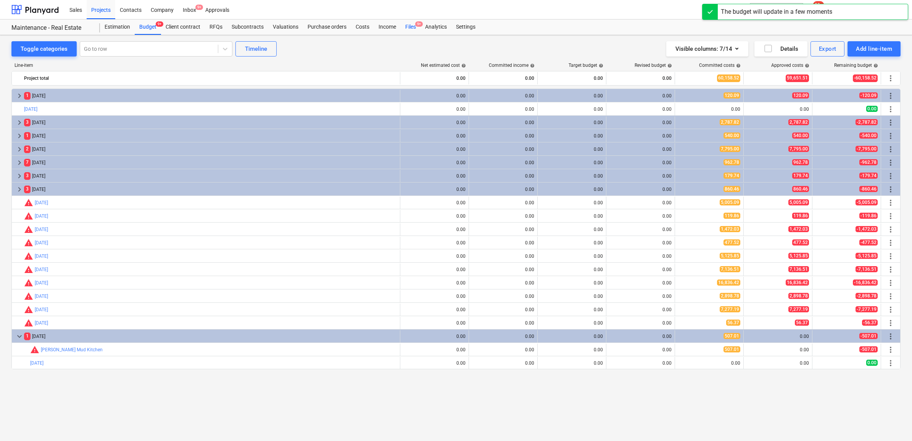
click at [406, 28] on div "Files 9+" at bounding box center [411, 26] width 20 height 15
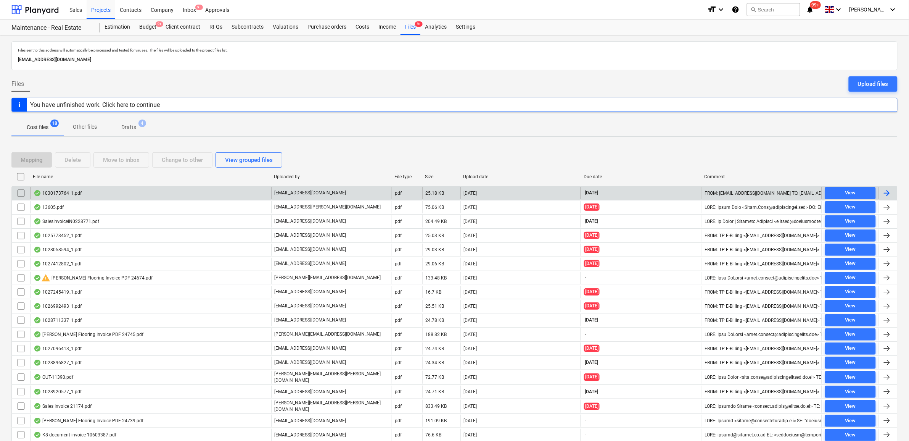
click at [886, 195] on div at bounding box center [887, 193] width 9 height 9
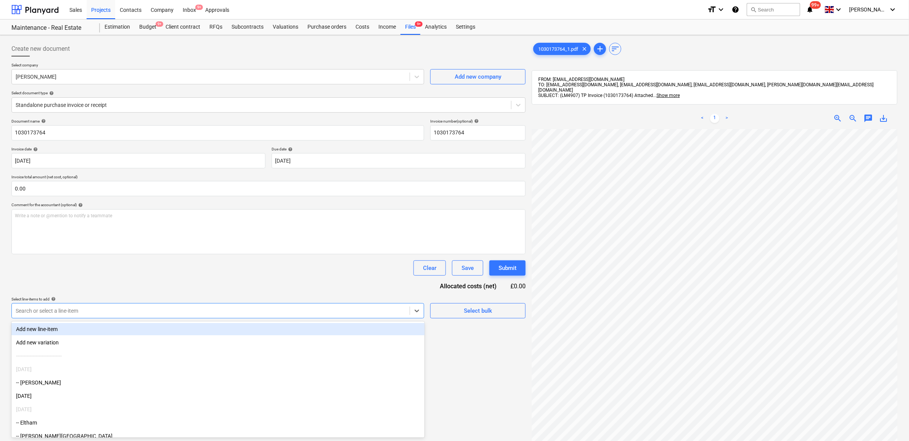
click at [146, 305] on div "Search or select a line-item" at bounding box center [211, 310] width 398 height 11
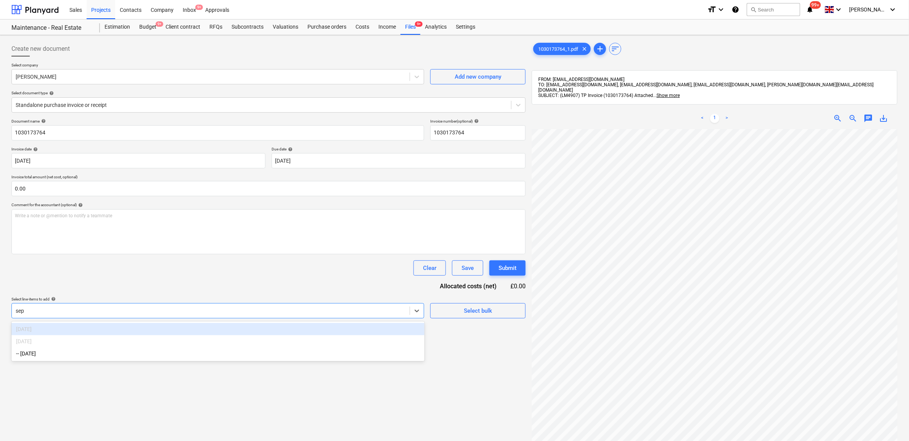
type input "sept"
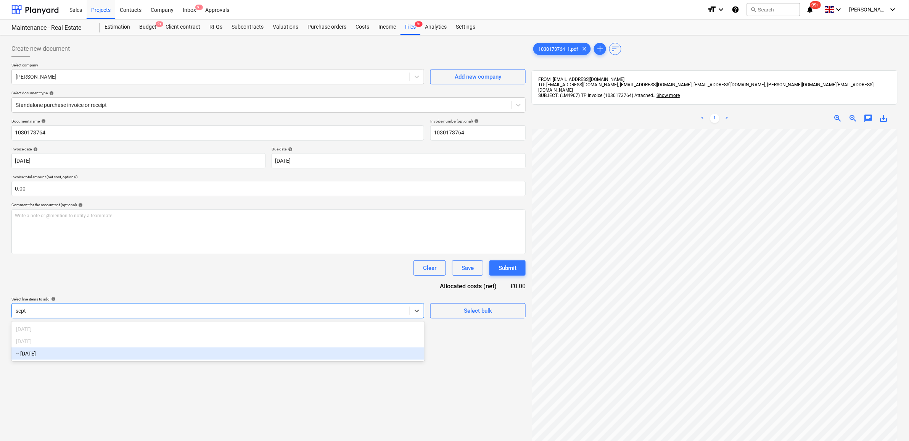
click at [237, 352] on div "-- [DATE]" at bounding box center [217, 353] width 413 height 12
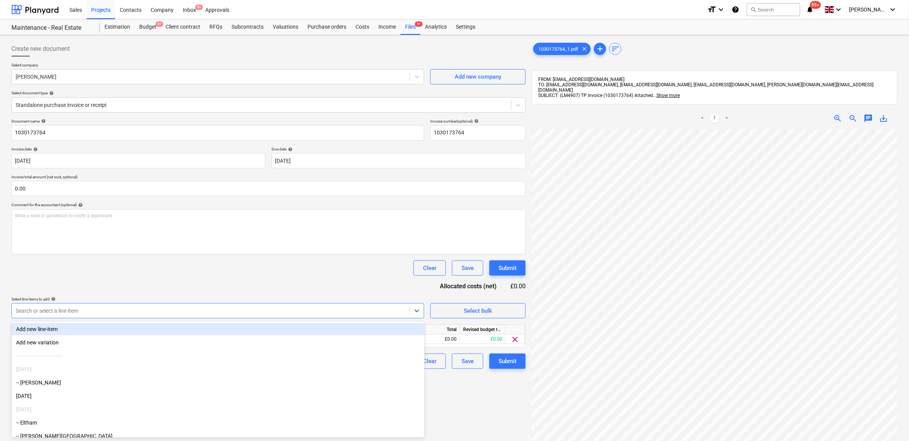
click at [377, 285] on div "Document name help 1030173764 Invoice number (optional) help 1030173764 Invoice…" at bounding box center [268, 244] width 514 height 250
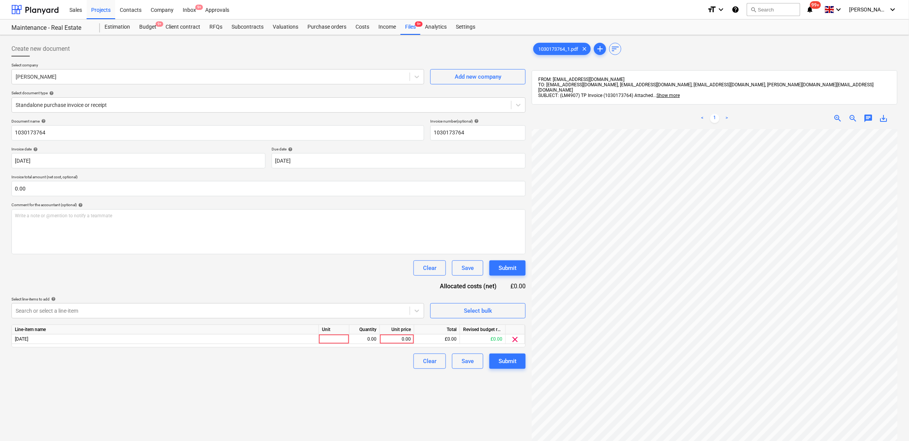
scroll to position [144, 35]
click at [399, 336] on div "0.00" at bounding box center [397, 339] width 28 height 10
type input "59.37"
click at [390, 371] on div "Create new document Select company Travis Perkins Add new company Select docume…" at bounding box center [268, 294] width 521 height 513
click at [513, 354] on button "Submit" at bounding box center [508, 360] width 36 height 15
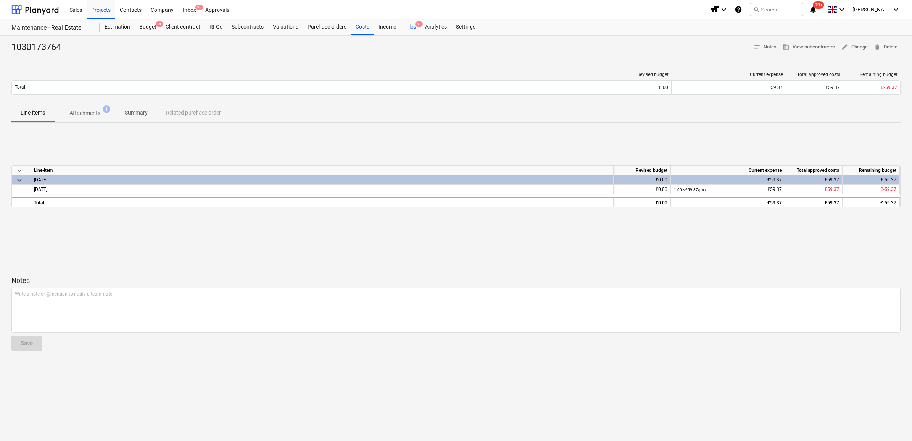
click at [413, 31] on div "Files 9+" at bounding box center [411, 26] width 20 height 15
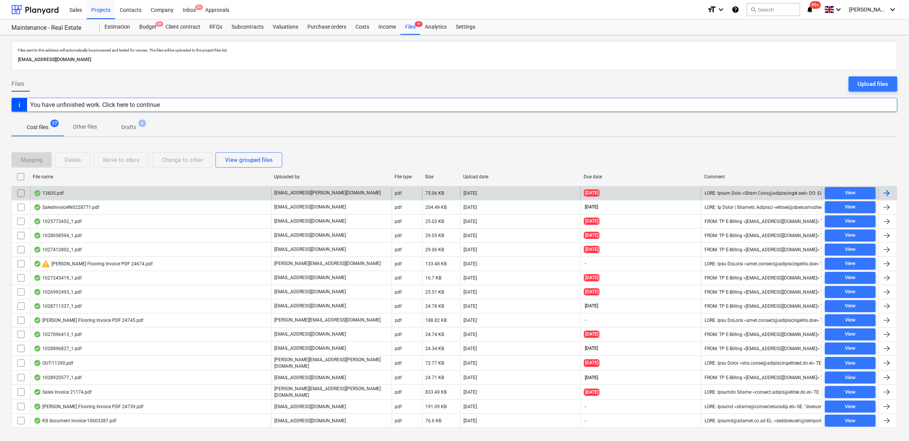
click at [883, 193] on div at bounding box center [887, 193] width 9 height 9
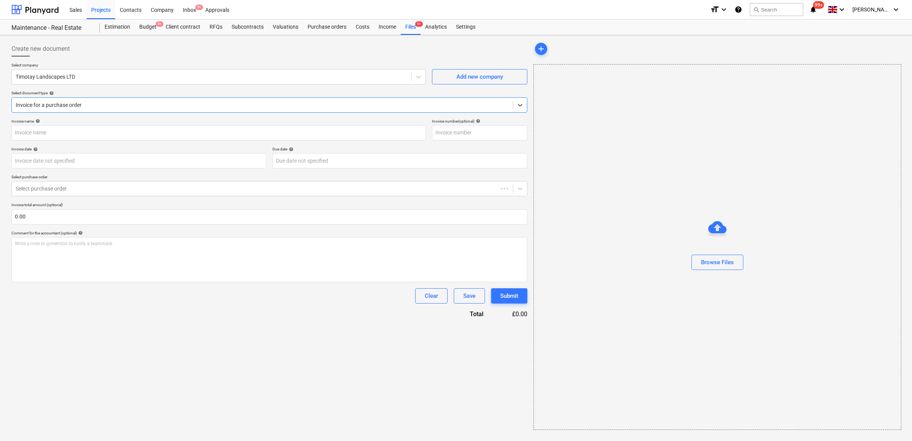
type input "13605"
type input "[DATE]"
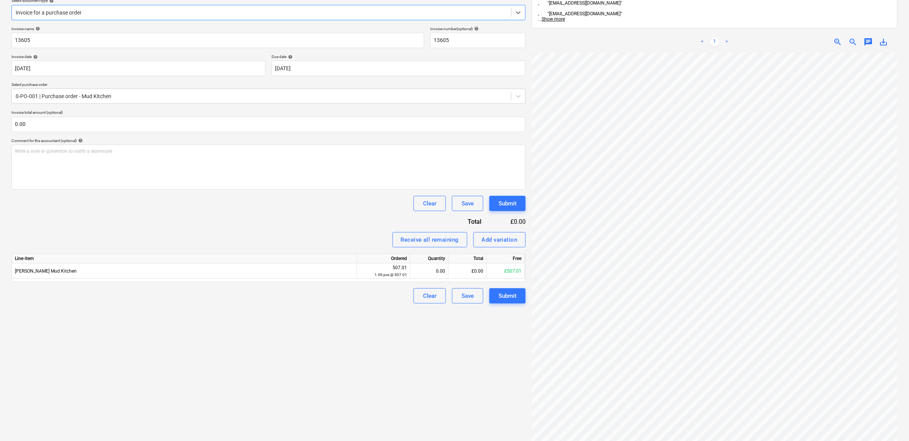
scroll to position [95, 0]
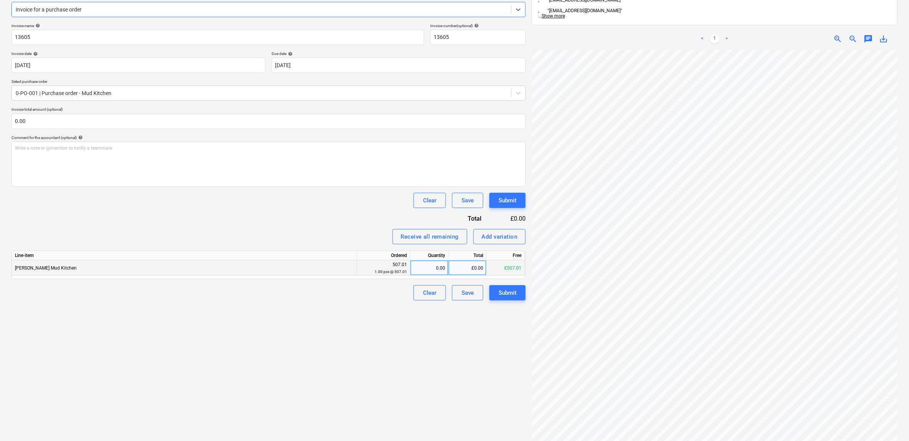
click at [474, 271] on div "£0.00" at bounding box center [468, 267] width 38 height 15
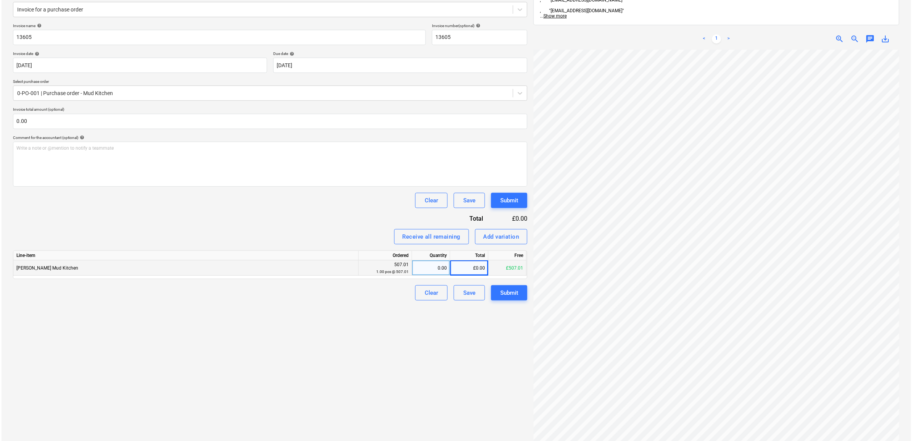
scroll to position [0, 35]
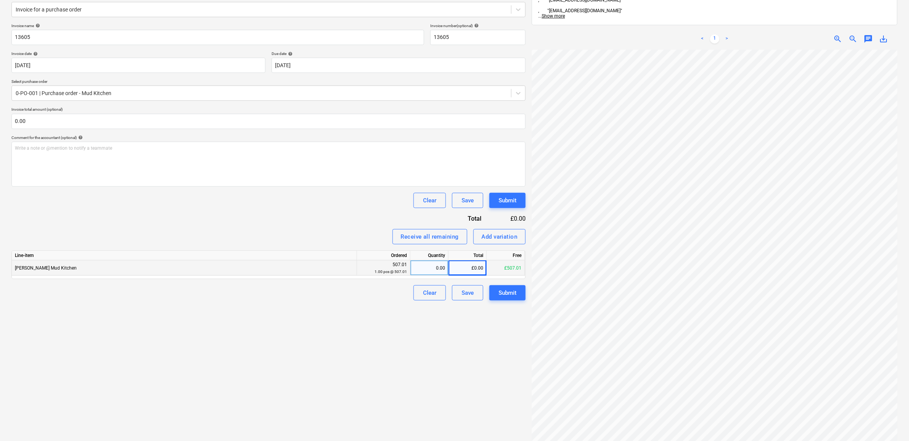
click at [468, 270] on div "£0.00" at bounding box center [468, 267] width 38 height 15
type input "507.01"
click at [380, 355] on div "Create new document Select company Timotay Landscapes LTD Add new company Selec…" at bounding box center [268, 207] width 521 height 529
click at [503, 291] on div "Submit" at bounding box center [508, 293] width 18 height 10
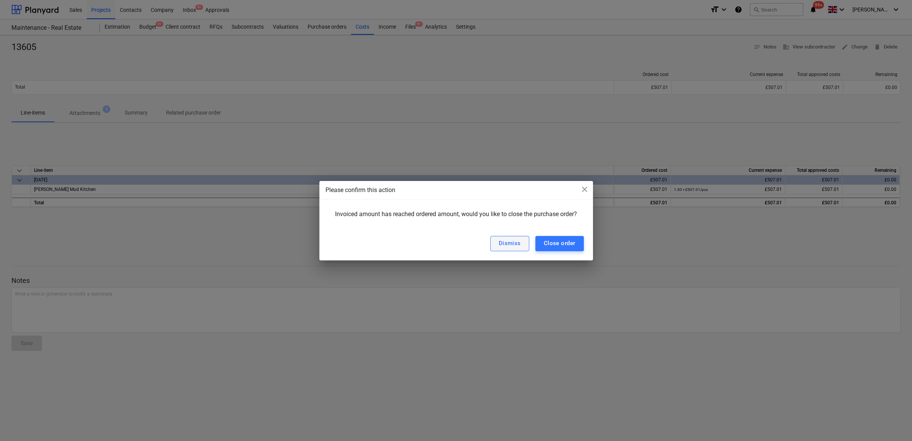
click at [508, 237] on button "Dismiss" at bounding box center [509, 243] width 39 height 15
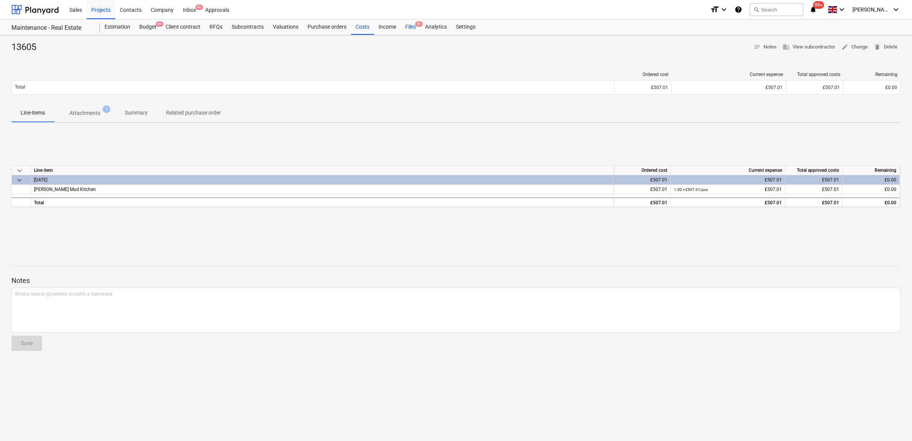
drag, startPoint x: 403, startPoint y: 26, endPoint x: 406, endPoint y: 29, distance: 4.1
click at [403, 27] on div "Files 9+" at bounding box center [411, 26] width 20 height 15
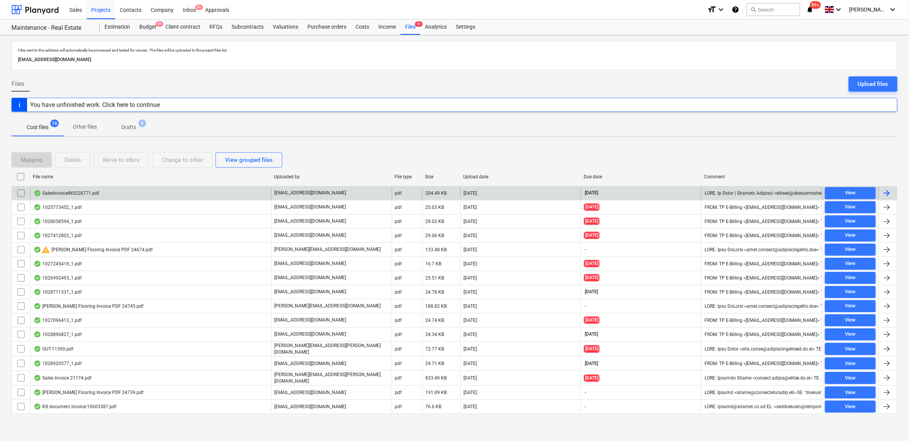
click at [888, 195] on div at bounding box center [887, 193] width 9 height 9
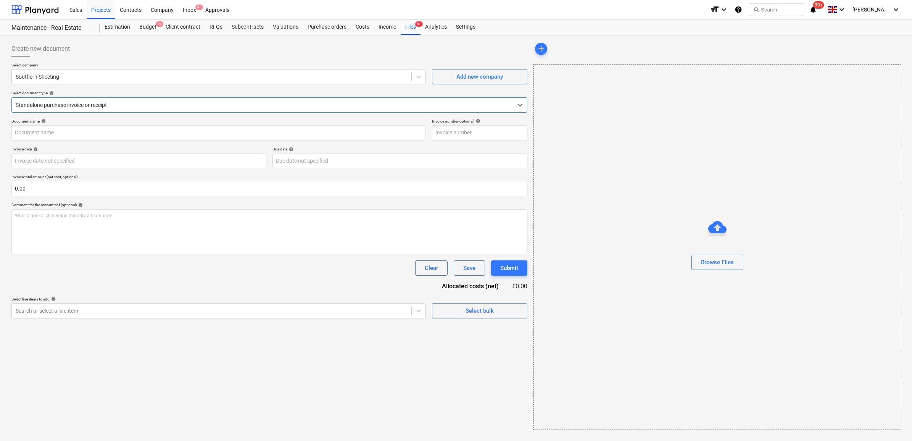
type input "IN0228771"
type input "15 Sep 2025"
type input "[DATE]"
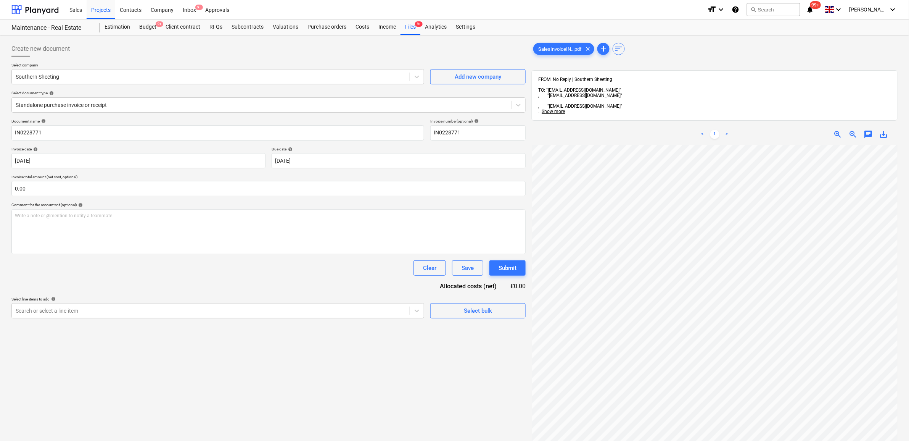
scroll to position [9, 35]
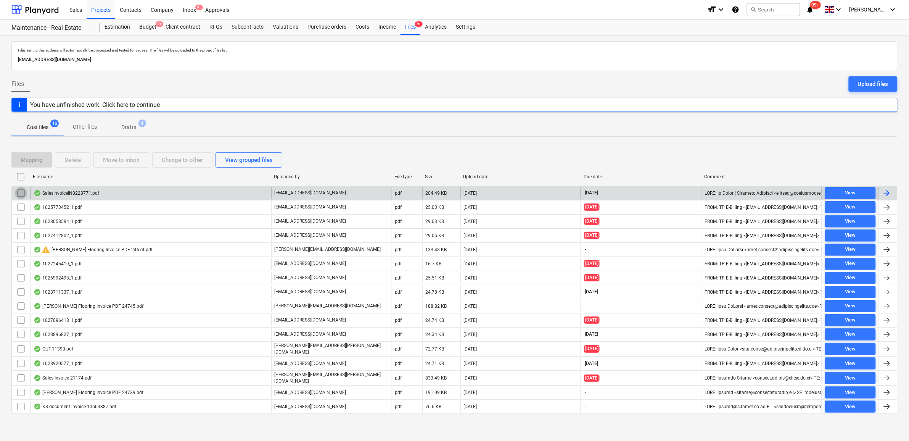
click at [18, 193] on input "checkbox" at bounding box center [21, 193] width 12 height 12
click at [117, 161] on div "Move to inbox" at bounding box center [121, 160] width 37 height 10
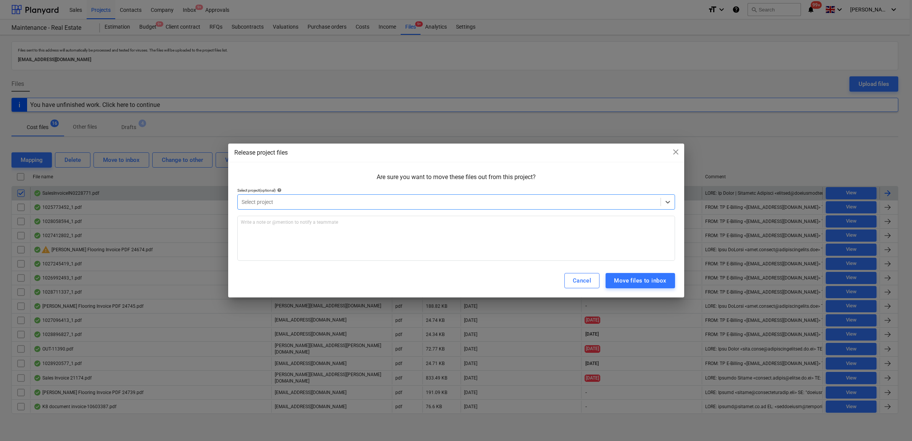
click at [317, 201] on div at bounding box center [449, 202] width 415 height 8
type input "cla"
click at [648, 281] on div "Move files to project" at bounding box center [638, 281] width 56 height 10
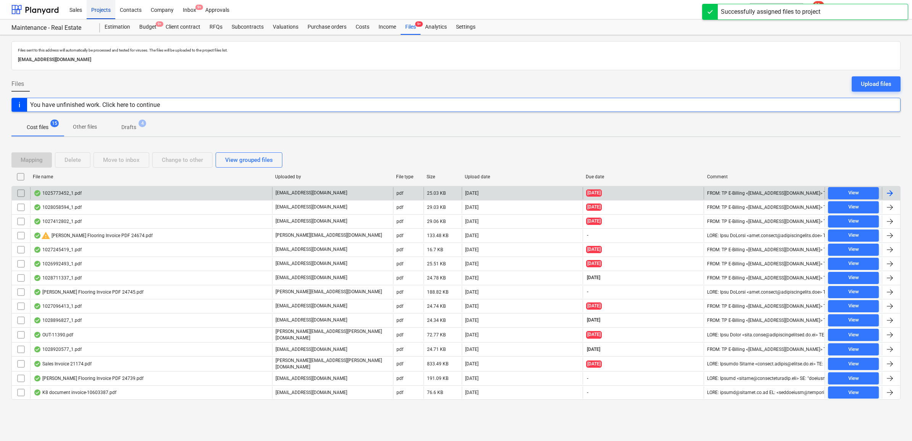
click at [109, 11] on div "Projects" at bounding box center [101, 9] width 29 height 19
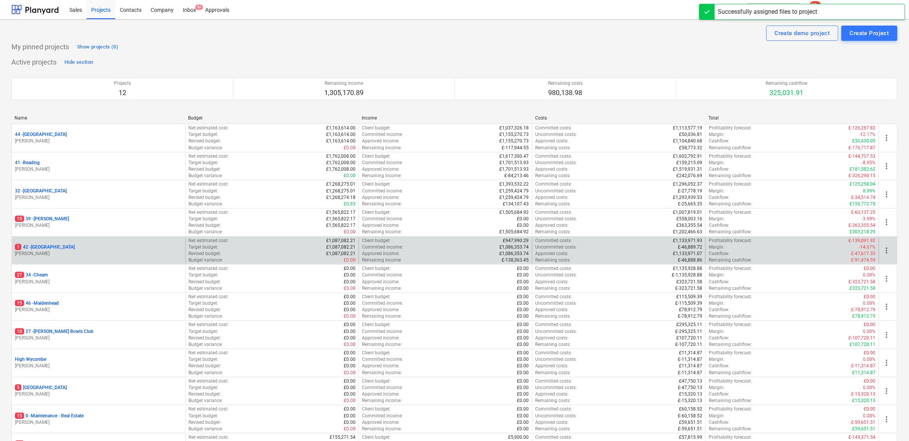
click at [50, 244] on p "1 42 - Clapham North" at bounding box center [45, 247] width 60 height 6
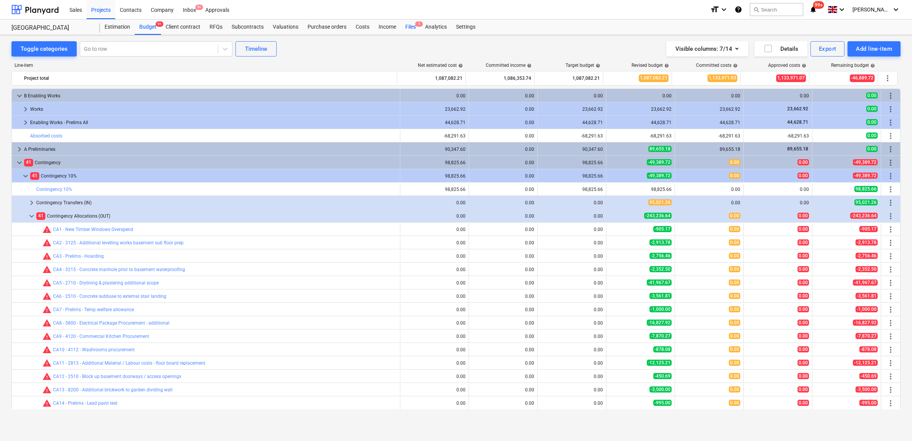
click at [406, 24] on div "Files 1" at bounding box center [411, 26] width 20 height 15
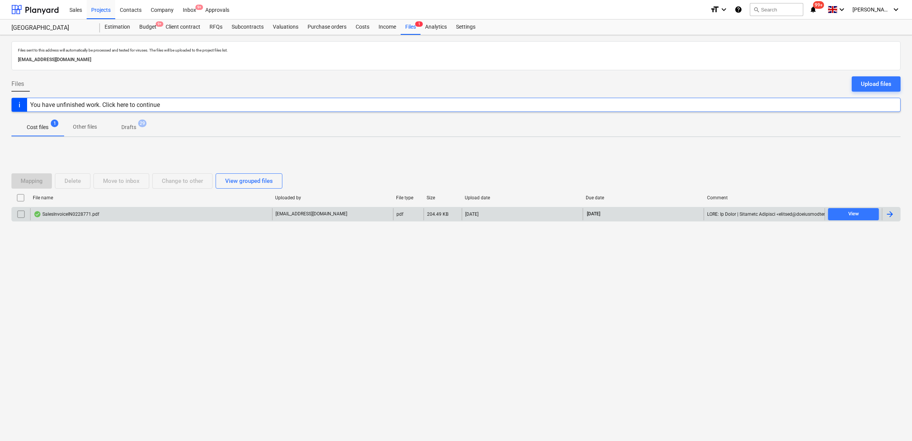
click at [891, 216] on div at bounding box center [889, 214] width 9 height 9
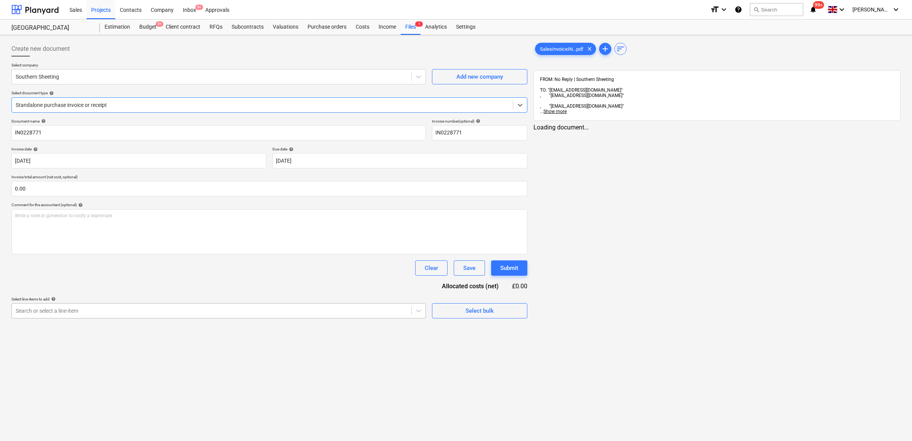
click at [106, 310] on div at bounding box center [212, 311] width 392 height 8
type input "bugg"
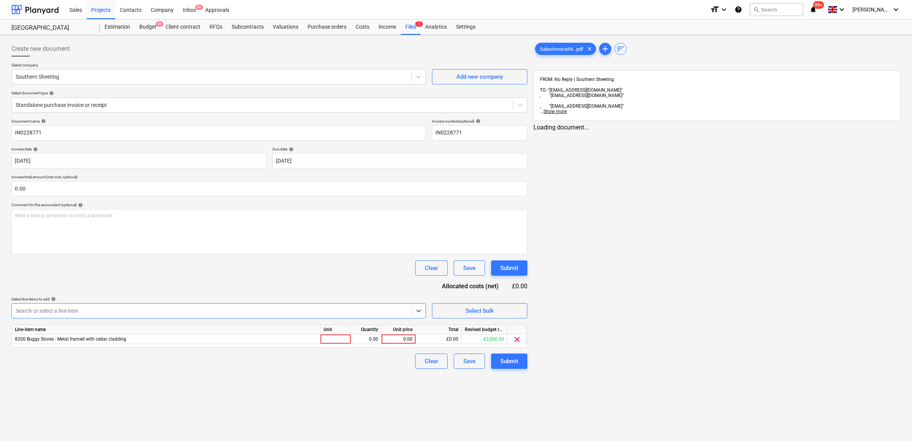
click at [134, 267] on div "Clear Save Submit" at bounding box center [269, 267] width 516 height 15
click at [409, 340] on div "0.00" at bounding box center [399, 339] width 28 height 10
click at [593, 93] on div "FROM: No Reply | Southern Sheeting TO: "realestate@fennies.com" , "fennies@comp…" at bounding box center [716, 95] width 367 height 50
click at [594, 103] on fennies\@compleat-einvoicing\ ", "[EMAIL_ADDRESS][DOMAIN_NAME]"" at bounding box center [717, 105] width 354 height 5
click at [582, 53] on div "SalesInvoiceIN...pdf clear" at bounding box center [565, 49] width 61 height 12
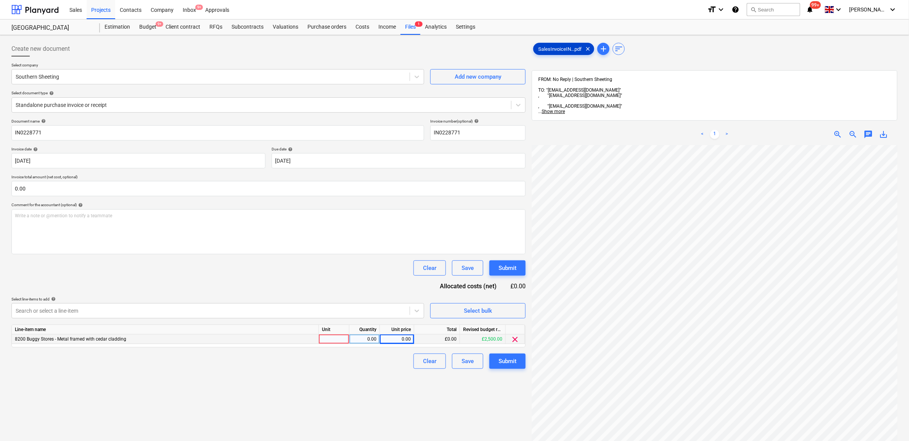
click at [566, 52] on span "SalesInvoiceIN...pdf" at bounding box center [560, 49] width 53 height 6
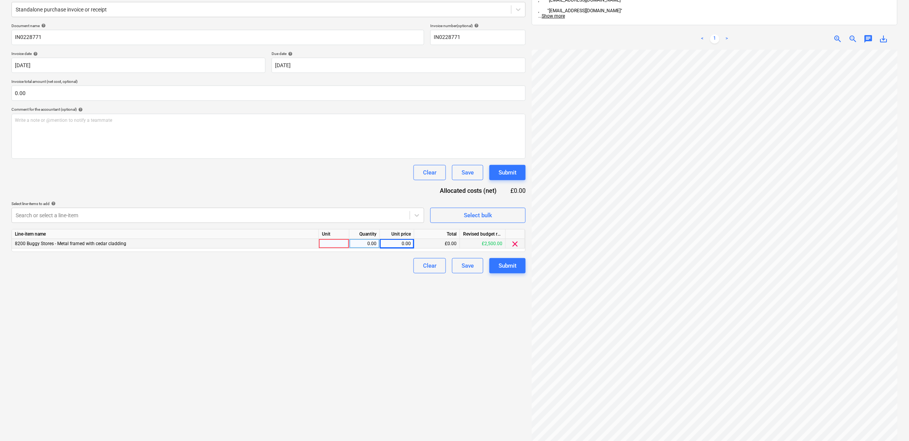
scroll to position [148, 35]
click at [409, 244] on div "0.00" at bounding box center [397, 244] width 28 height 10
type input "479.79"
click at [380, 397] on div "Create new document Select company Southern Sheeting Add new company Select doc…" at bounding box center [268, 207] width 521 height 529
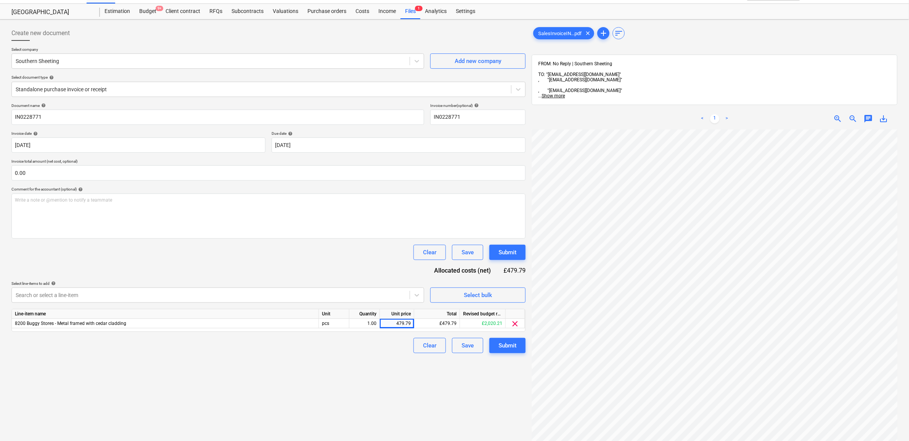
scroll to position [0, 0]
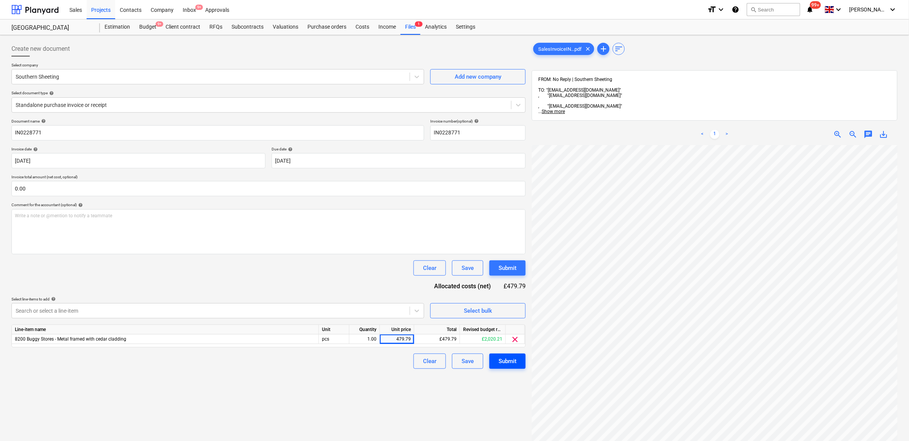
click at [499, 358] on div "Submit" at bounding box center [508, 361] width 18 height 10
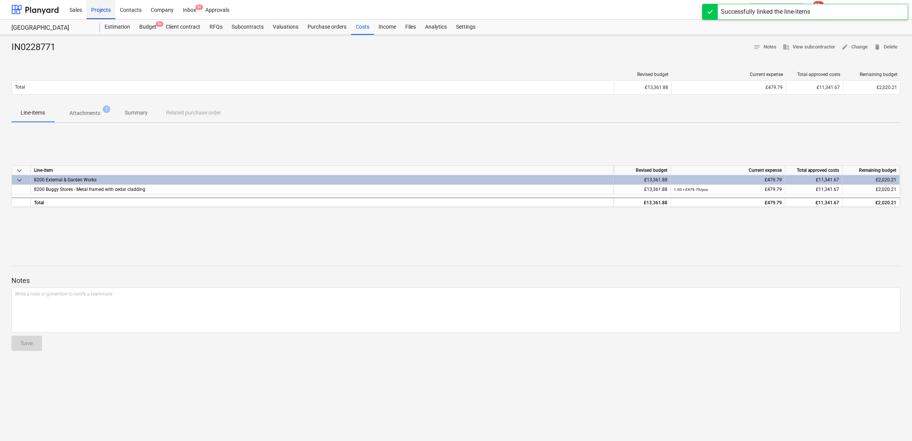
click at [107, 11] on div "Projects" at bounding box center [101, 9] width 29 height 19
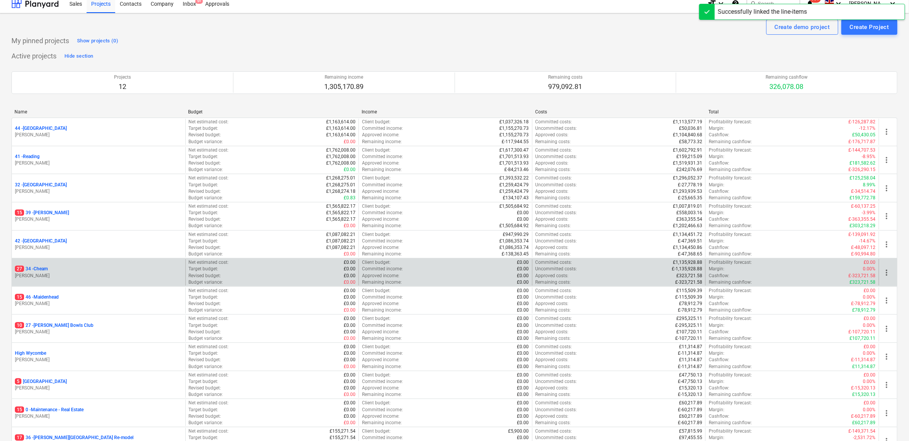
scroll to position [82, 0]
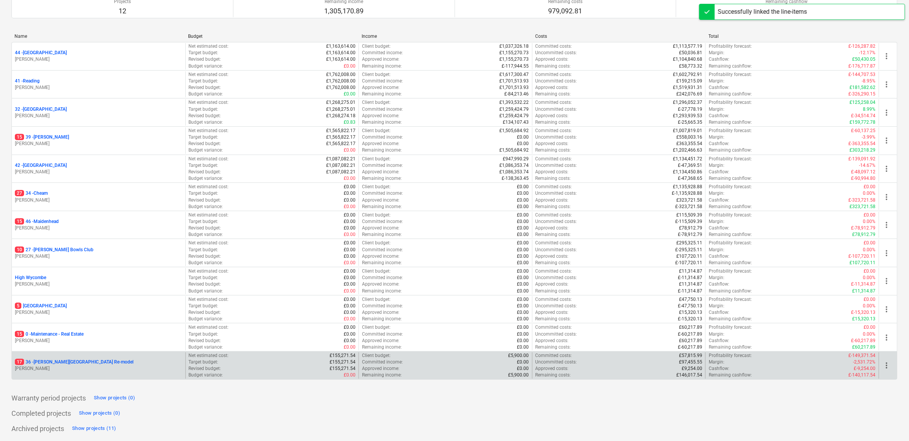
click at [48, 364] on p "17 36 - [PERSON_NAME][GEOGRAPHIC_DATA] Re-model" at bounding box center [74, 362] width 119 height 6
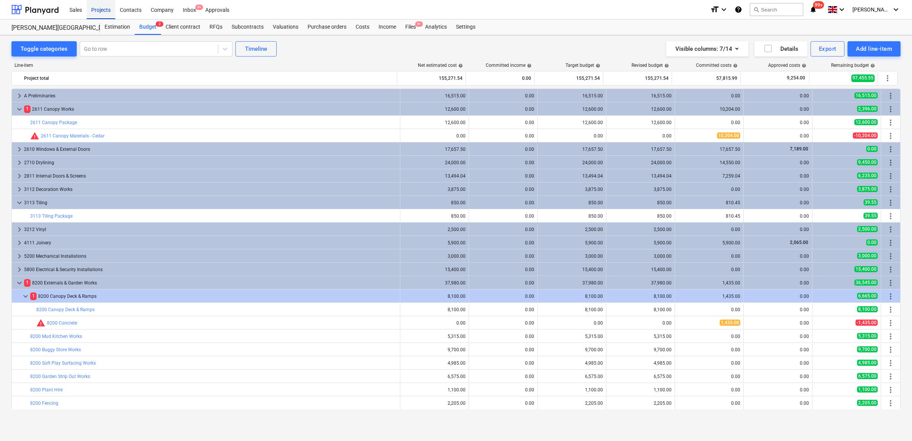
click at [100, 10] on div "Projects" at bounding box center [101, 9] width 29 height 19
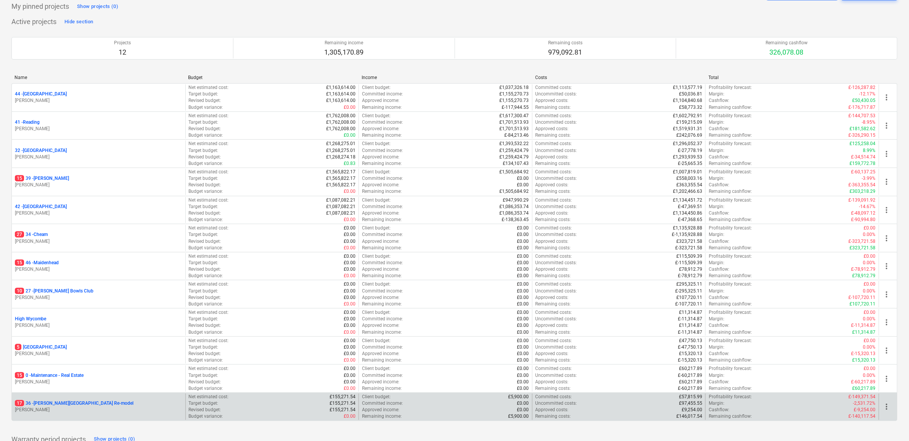
scroll to position [82, 0]
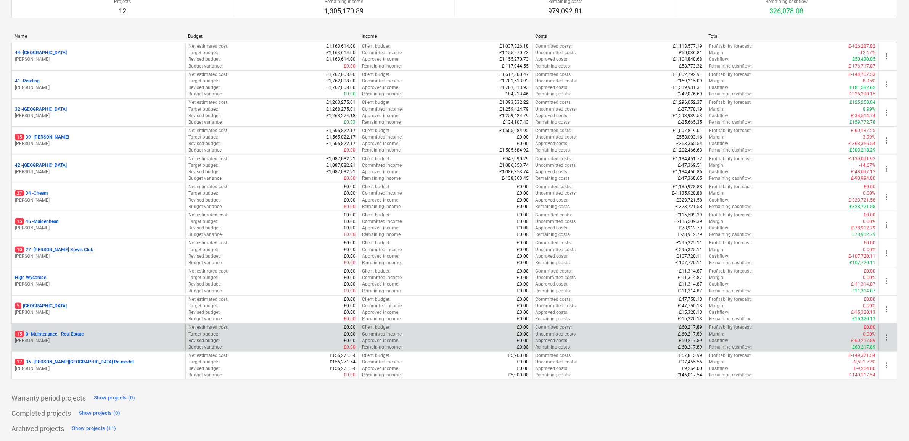
click at [65, 331] on p "15 0 - Maintenance - Real Estate" at bounding box center [49, 334] width 69 height 6
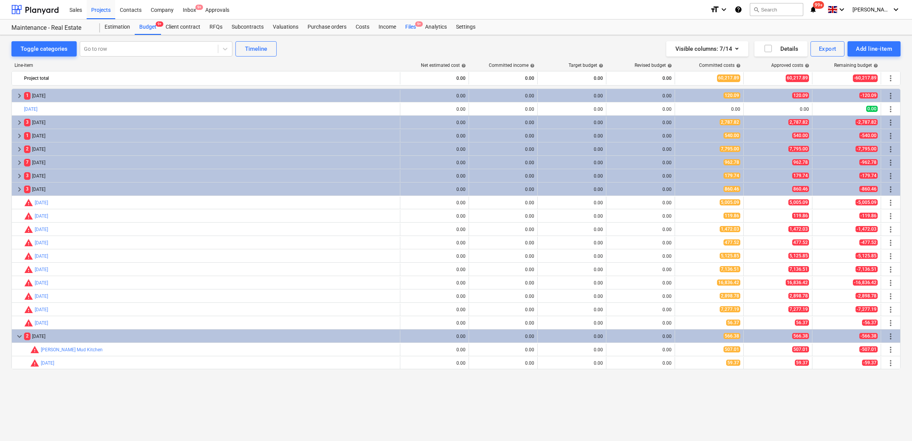
click at [413, 27] on div "Files 9+" at bounding box center [411, 26] width 20 height 15
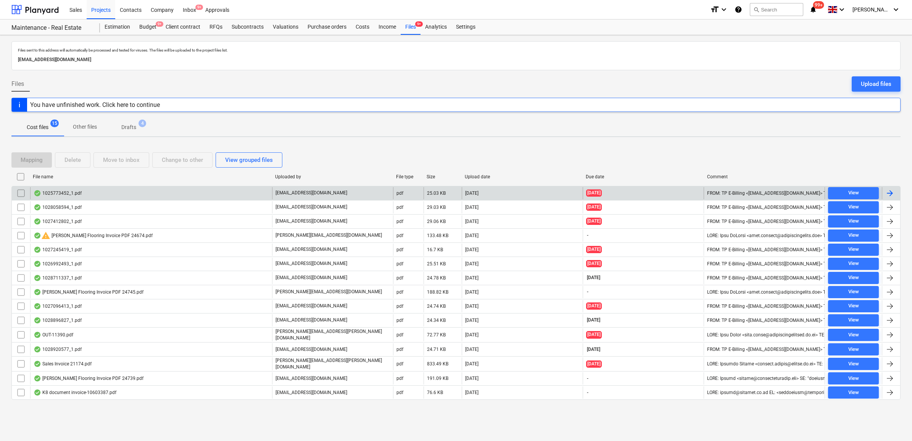
click at [888, 192] on div at bounding box center [889, 193] width 9 height 9
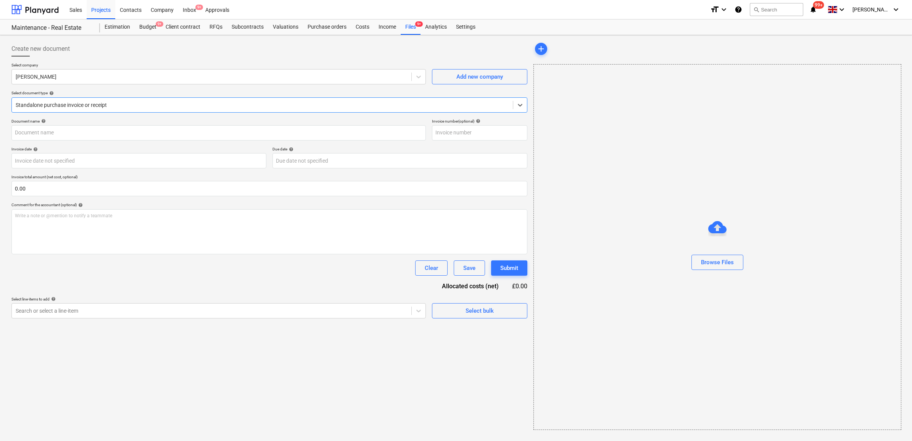
type input "1025773452"
type input "22 Jul 2025"
type input "31 Aug 2025"
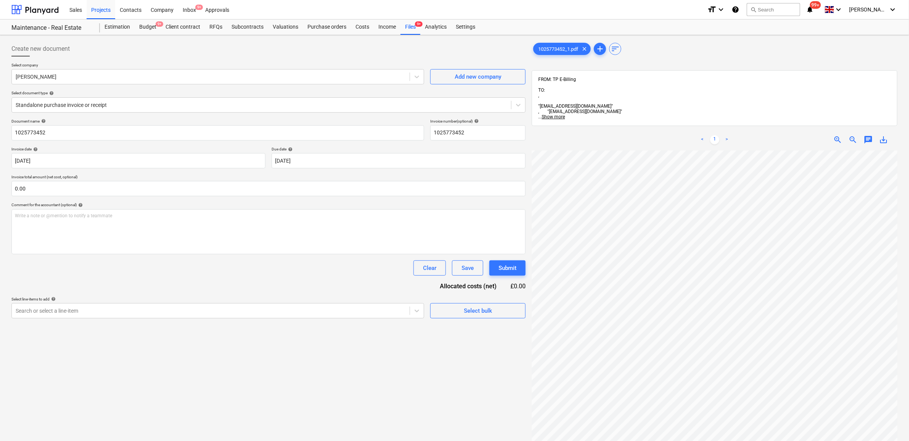
scroll to position [3, 20]
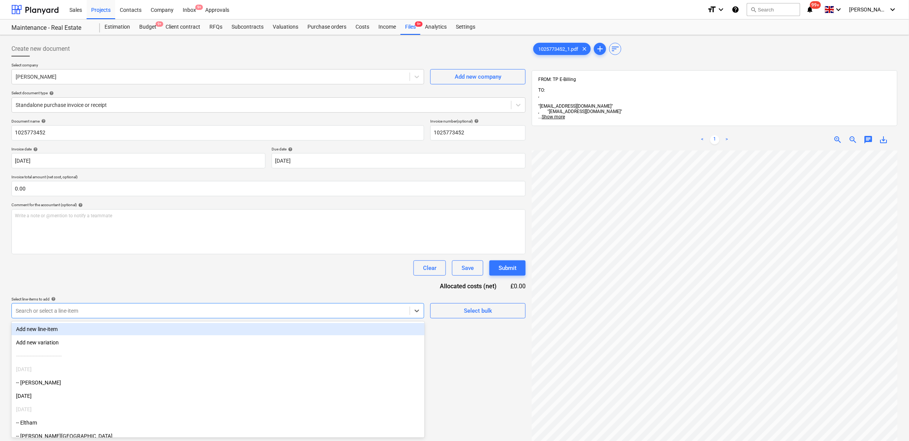
click at [405, 314] on div at bounding box center [211, 311] width 390 height 8
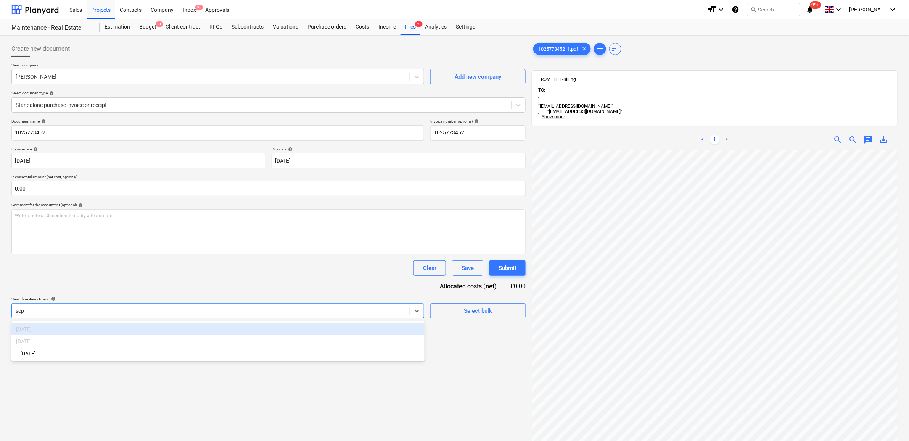
type input "sept"
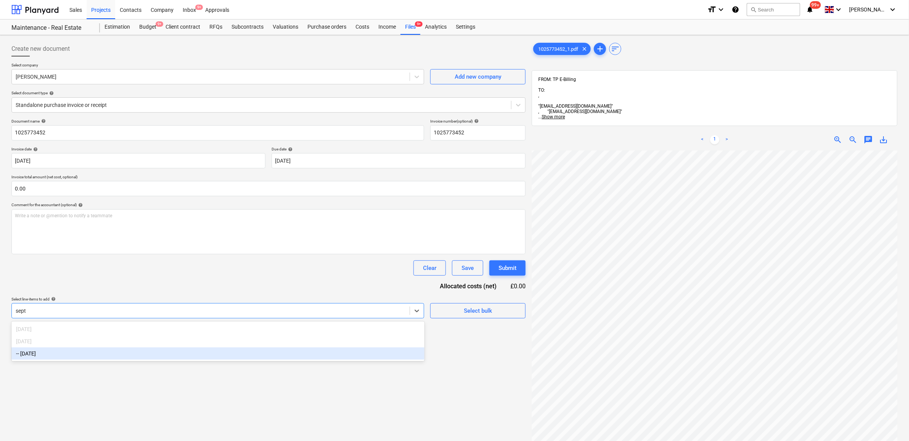
click at [338, 355] on div "-- [DATE]" at bounding box center [217, 353] width 413 height 12
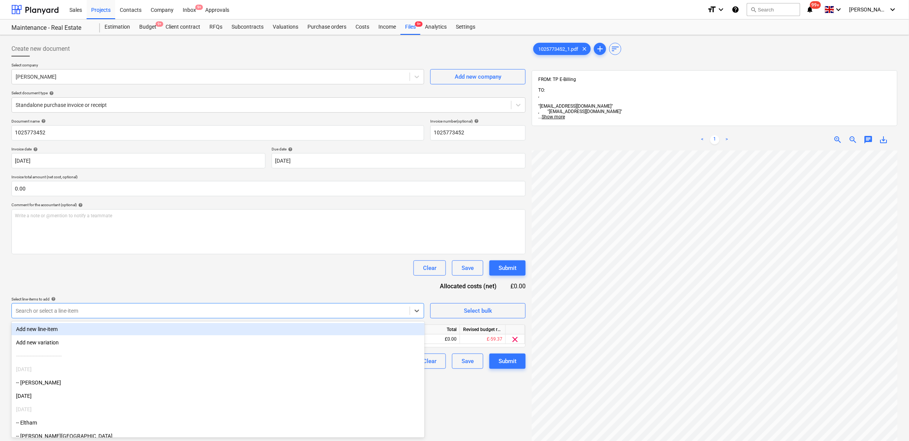
scroll to position [100, 0]
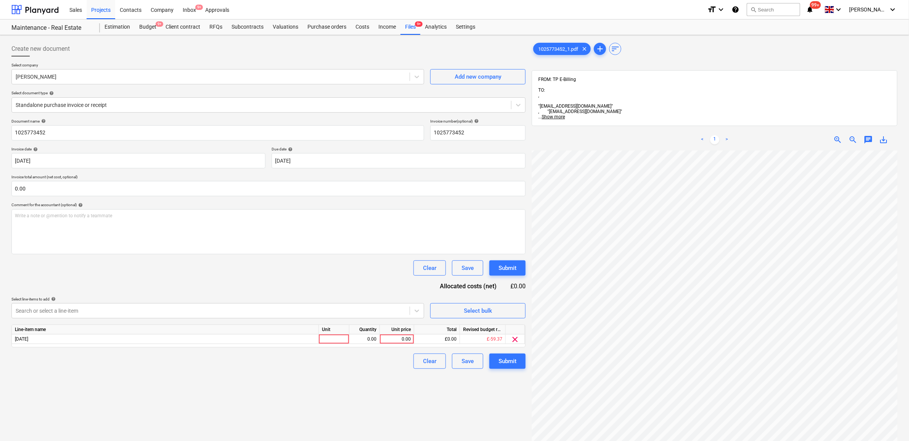
click at [440, 390] on div "Create new document Select company Travis Perkins Add new company Select docume…" at bounding box center [268, 305] width 521 height 535
click at [393, 332] on div "Unit price" at bounding box center [397, 330] width 34 height 10
click at [400, 340] on div "0.00" at bounding box center [397, 339] width 28 height 10
type input "174.09"
click at [353, 374] on div "Create new document Select company Travis Perkins Add new company Select docume…" at bounding box center [268, 305] width 521 height 535
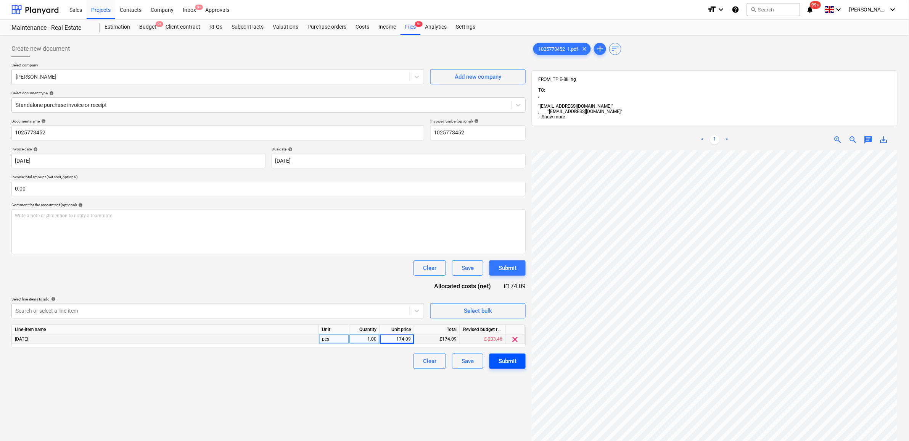
click at [509, 360] on div "Submit" at bounding box center [508, 361] width 18 height 10
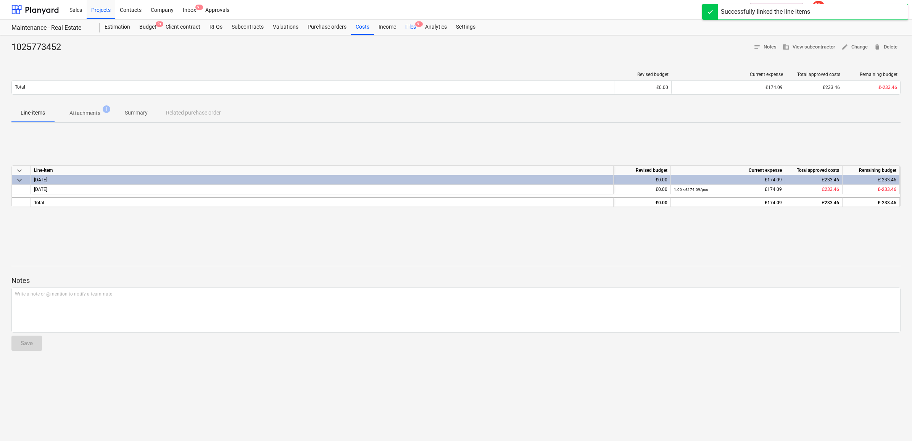
click at [402, 27] on div "Files 9+" at bounding box center [411, 26] width 20 height 15
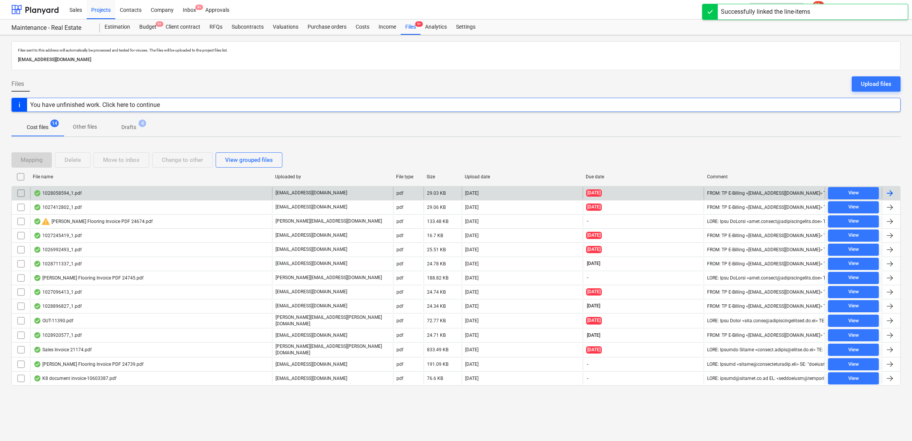
click at [893, 196] on div at bounding box center [889, 193] width 9 height 9
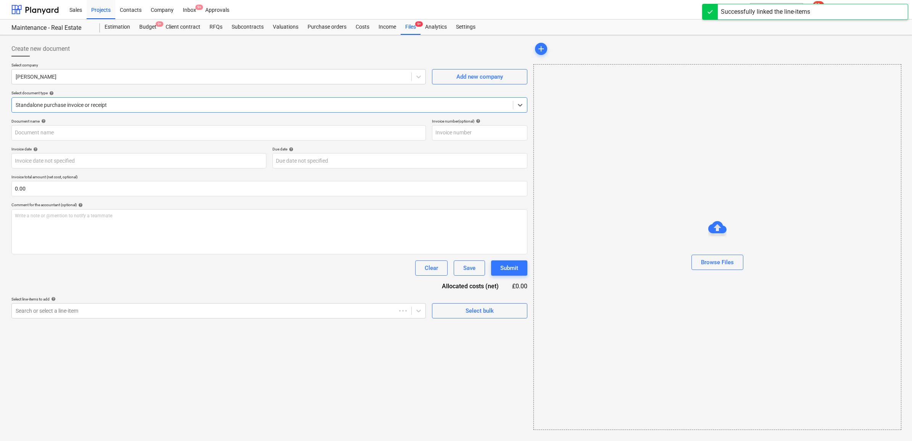
type input "1028058594"
type input "27 Aug 2025"
type input "[DATE]"
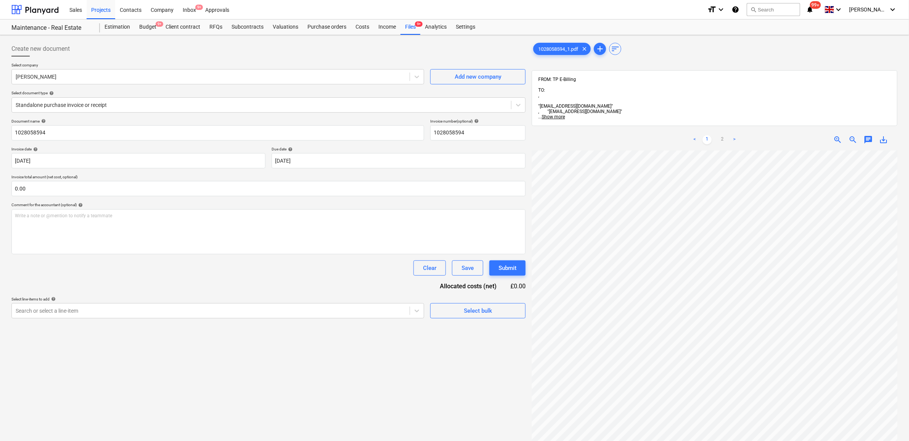
scroll to position [95, 15]
click at [725, 135] on link "2" at bounding box center [722, 139] width 9 height 9
click at [371, 310] on div at bounding box center [211, 311] width 390 height 8
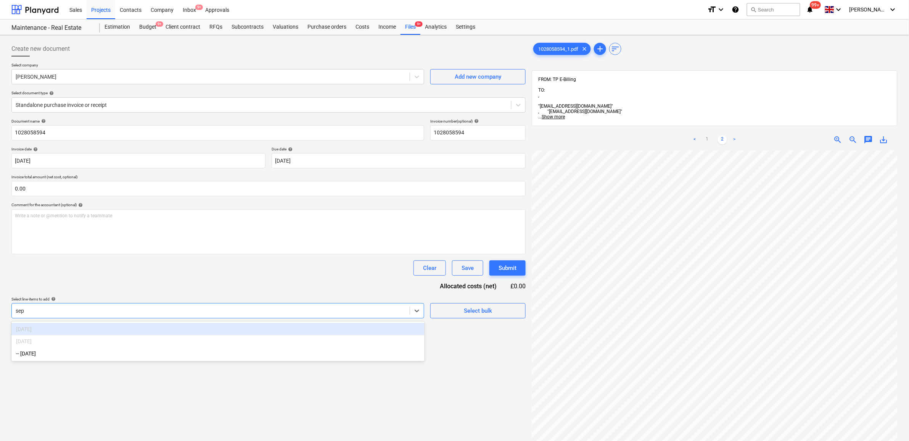
type input "sept"
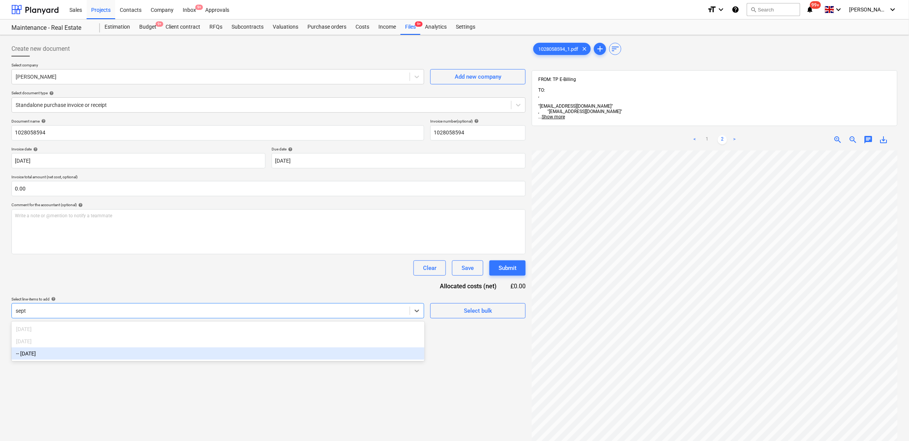
click at [356, 358] on div "-- [DATE]" at bounding box center [217, 353] width 413 height 12
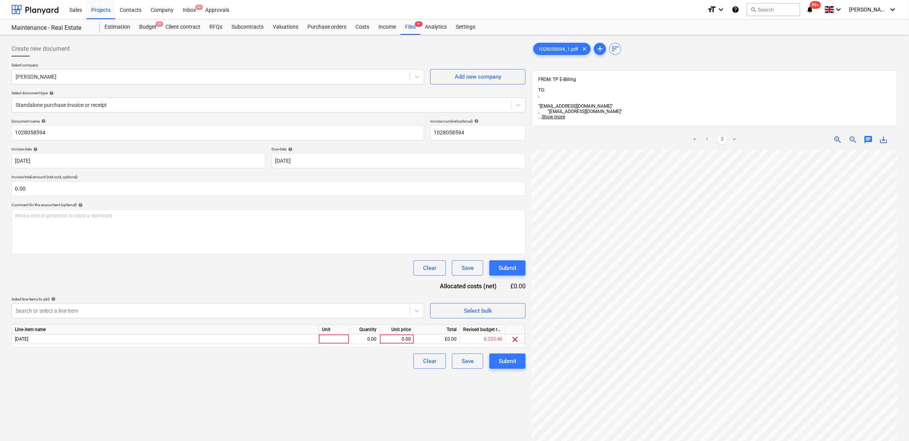
click at [327, 284] on div "Document name help 1028058594 Invoice number (optional) help 1028058594 Invoice…" at bounding box center [268, 244] width 514 height 250
click at [403, 338] on div "0.00" at bounding box center [397, 339] width 28 height 10
type input "42.10"
drag, startPoint x: 354, startPoint y: 414, endPoint x: 363, endPoint y: 414, distance: 8.4
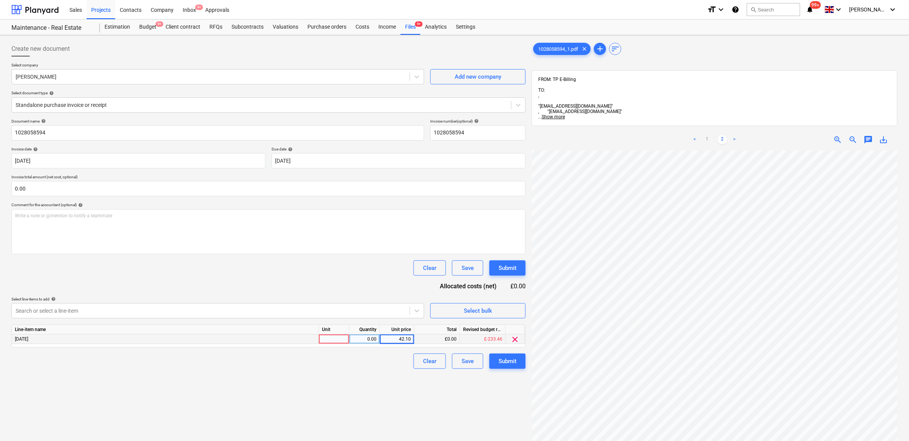
click at [355, 414] on div "Create new document Select company Travis Perkins Add new company Select docume…" at bounding box center [268, 305] width 521 height 535
click at [512, 367] on button "Submit" at bounding box center [508, 360] width 36 height 15
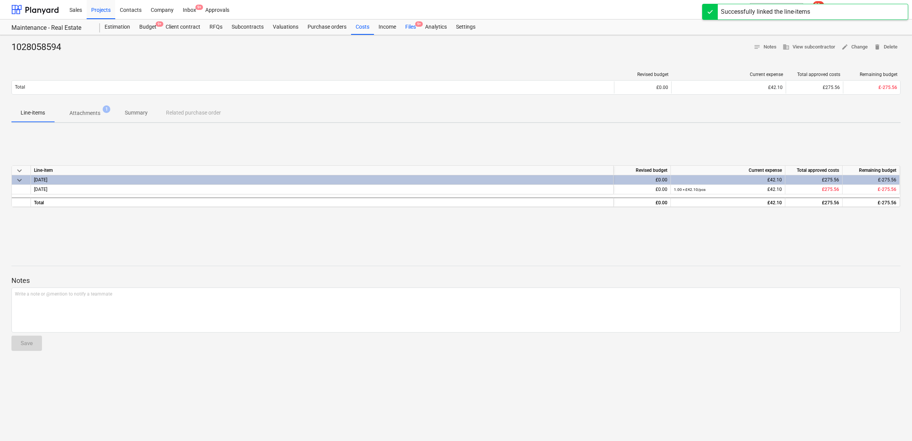
click at [405, 25] on div "Files 9+" at bounding box center [411, 26] width 20 height 15
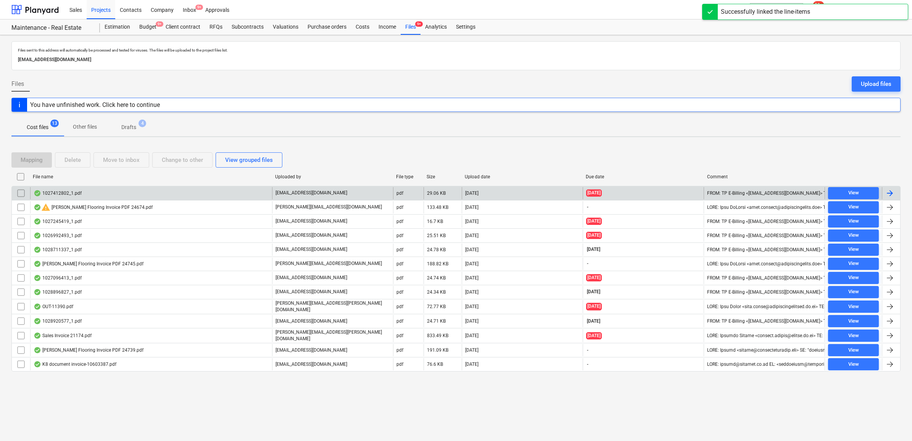
click at [893, 191] on div at bounding box center [889, 193] width 9 height 9
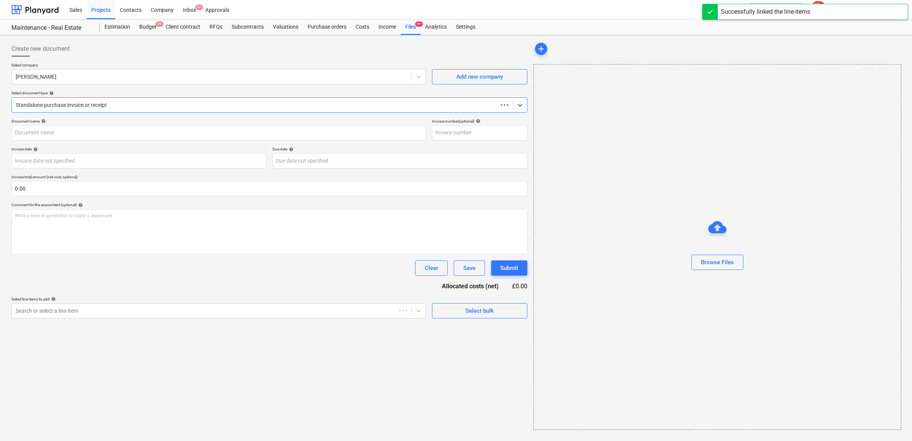
type input "1027412802"
type input "15 Aug 2025"
type input "[DATE]"
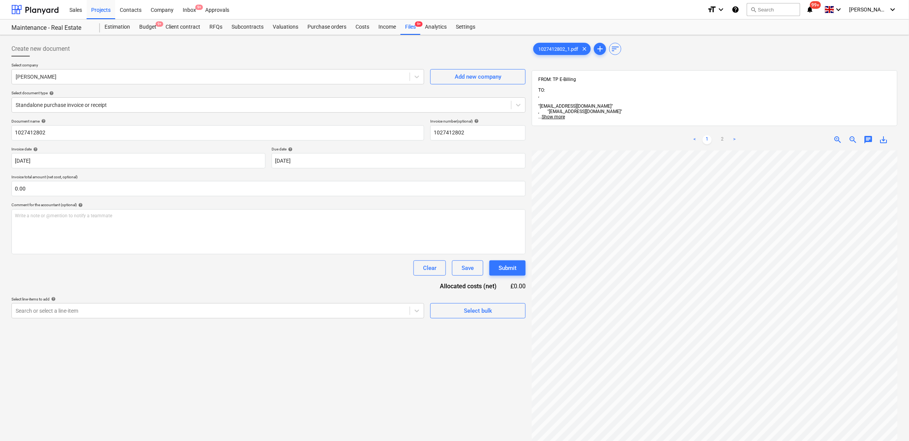
scroll to position [53, 29]
click at [724, 129] on div "< 1 2 >" at bounding box center [715, 139] width 118 height 21
click at [724, 135] on link "2" at bounding box center [722, 139] width 9 height 9
click at [390, 315] on div "Search or select a line-item" at bounding box center [211, 310] width 398 height 11
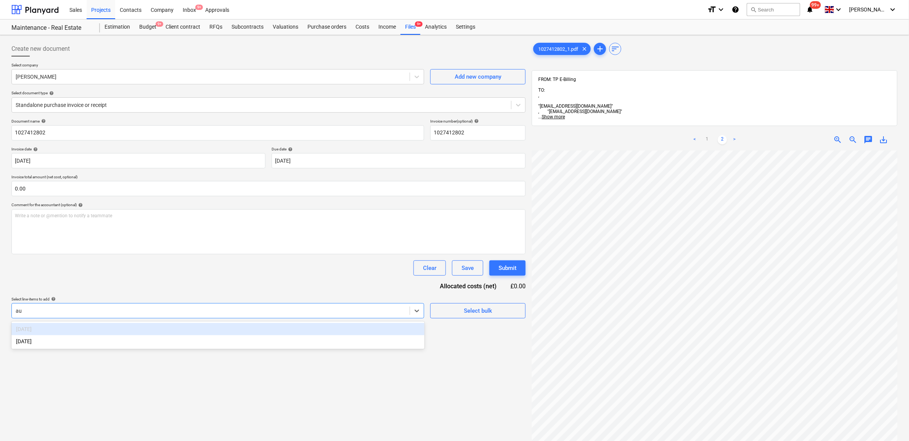
type input "aug"
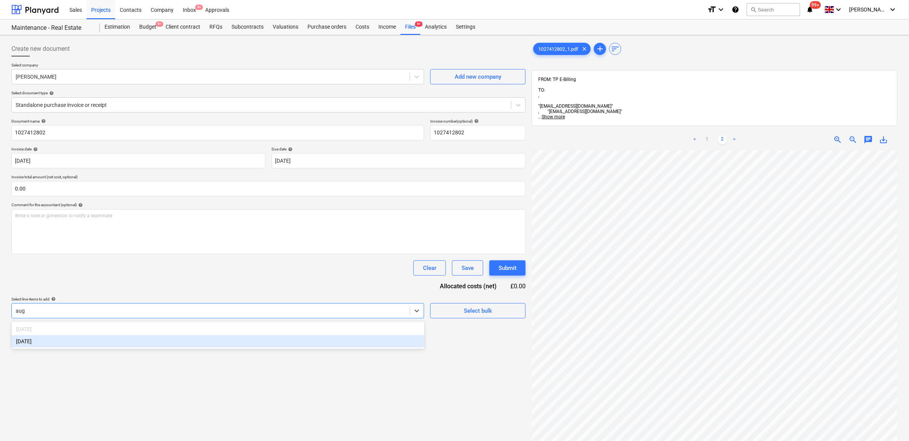
click at [377, 340] on div "[DATE]" at bounding box center [217, 341] width 413 height 12
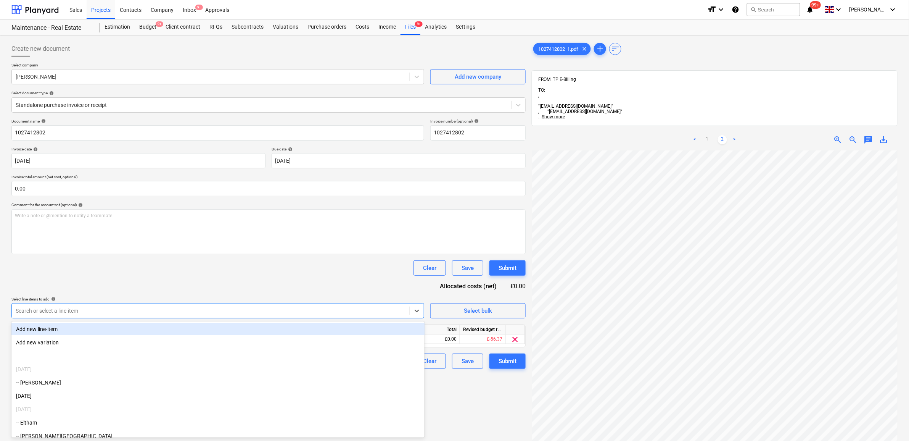
click at [373, 295] on div "Document name help 1027412802 Invoice number (optional) help 1027412802 Invoice…" at bounding box center [268, 244] width 514 height 250
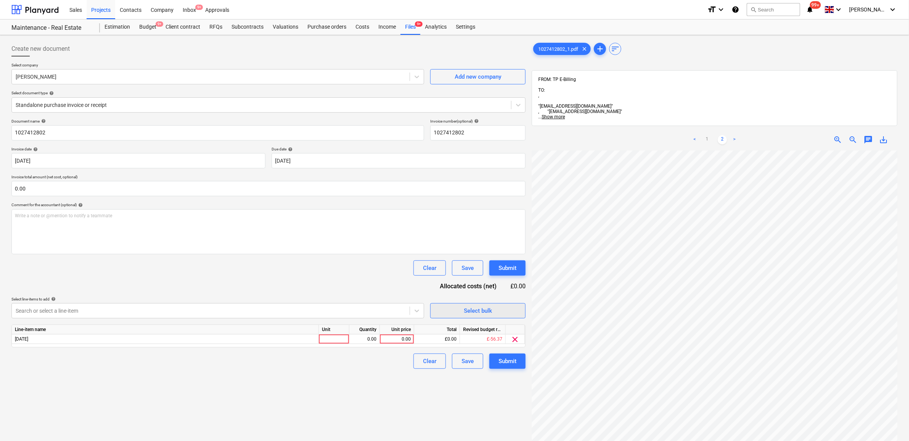
scroll to position [39, 35]
click at [408, 338] on div "0.00" at bounding box center [397, 339] width 28 height 10
type input "67.15"
click at [352, 386] on div "Create new document Select company Travis Perkins Add new company Select docume…" at bounding box center [268, 305] width 521 height 535
click at [502, 362] on div "Submit" at bounding box center [508, 361] width 18 height 10
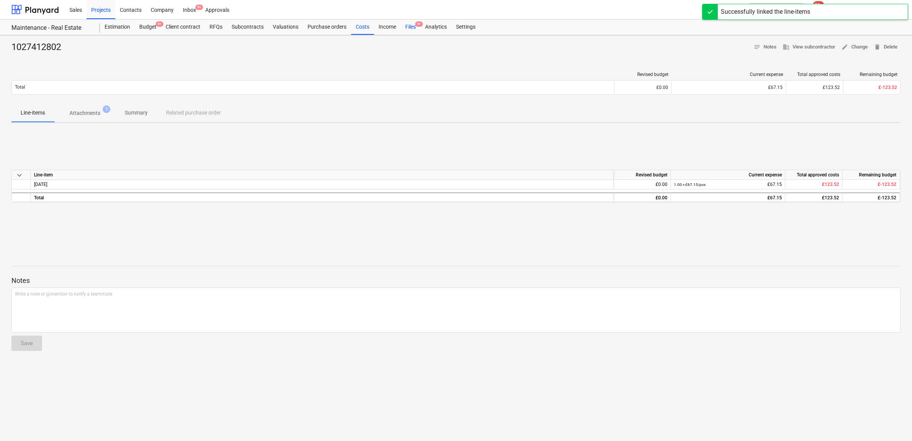
click at [411, 28] on div "Files 9+" at bounding box center [411, 26] width 20 height 15
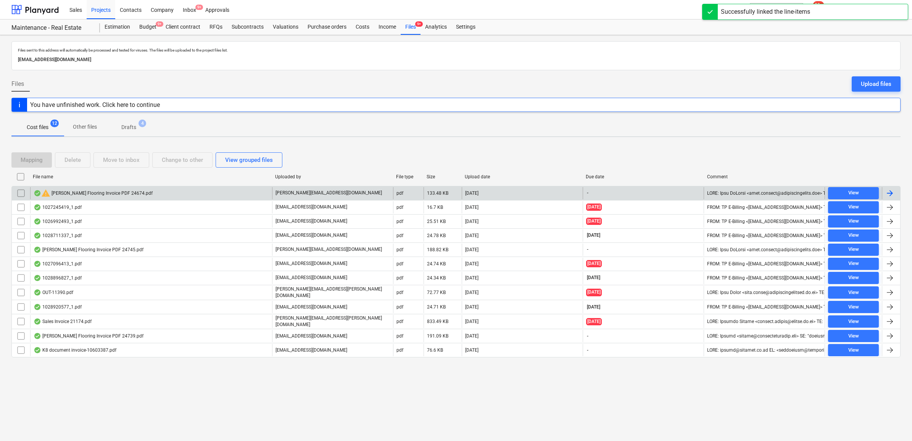
click at [893, 194] on div at bounding box center [889, 193] width 9 height 9
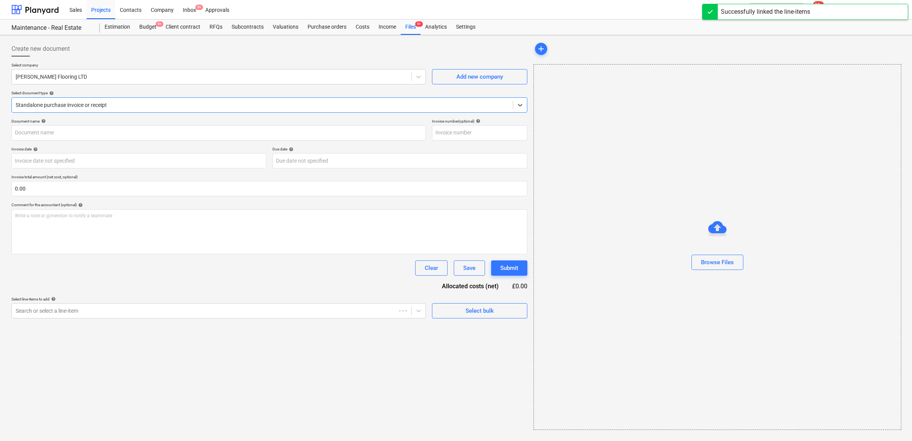
type input "24674"
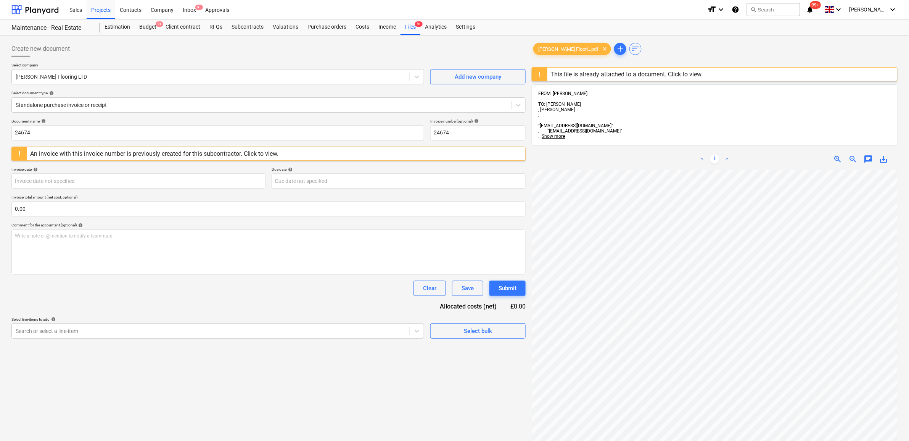
scroll to position [62, 0]
click at [316, 335] on body "Sales Projects Contacts Company Inbox 9+ Approvals format_size keyboard_arrow_d…" at bounding box center [454, 220] width 909 height 441
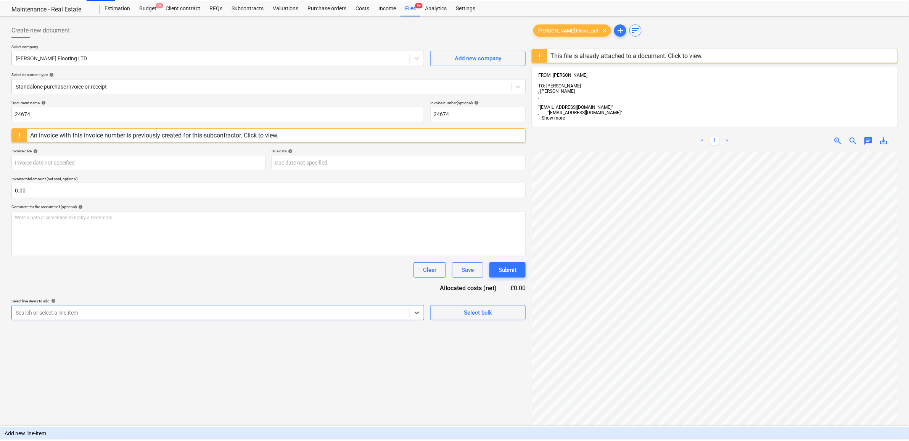
scroll to position [20, 0]
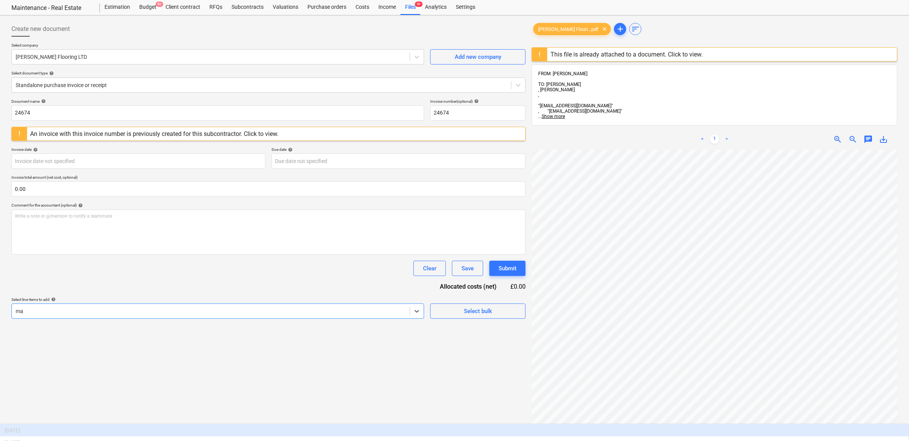
type input "may"
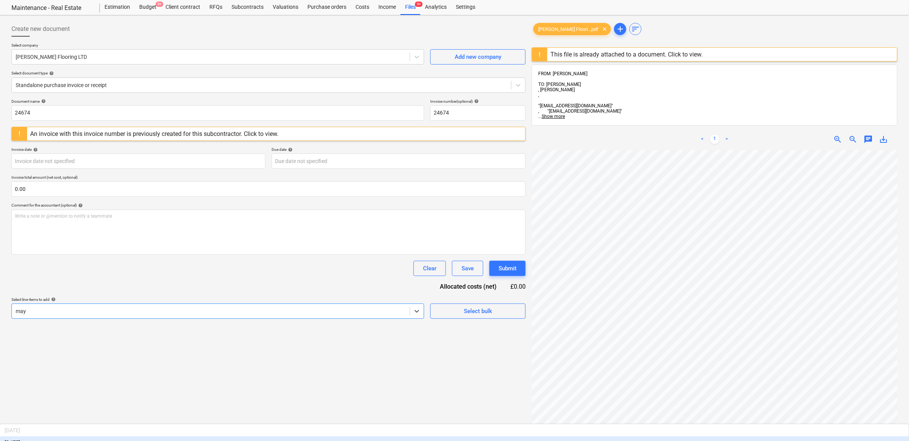
click at [319, 436] on div "May 25" at bounding box center [454, 442] width 909 height 12
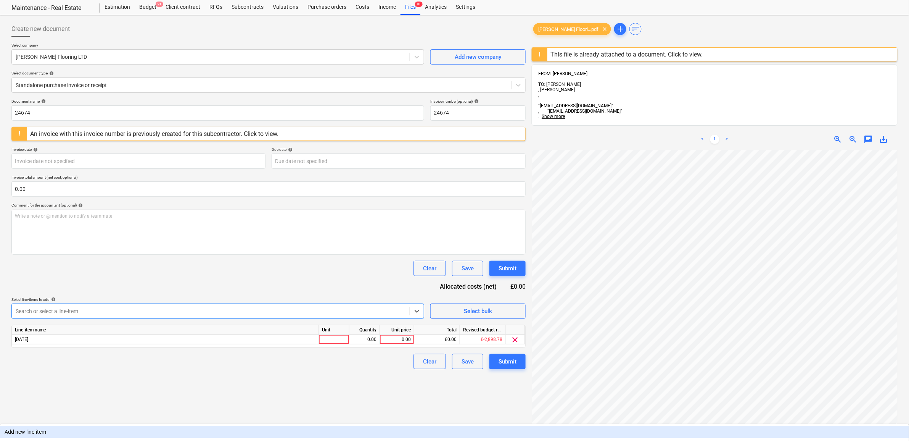
click at [300, 280] on div "Document name help 24674 Invoice number (optional) help 24674 An invoice with t…" at bounding box center [268, 234] width 514 height 270
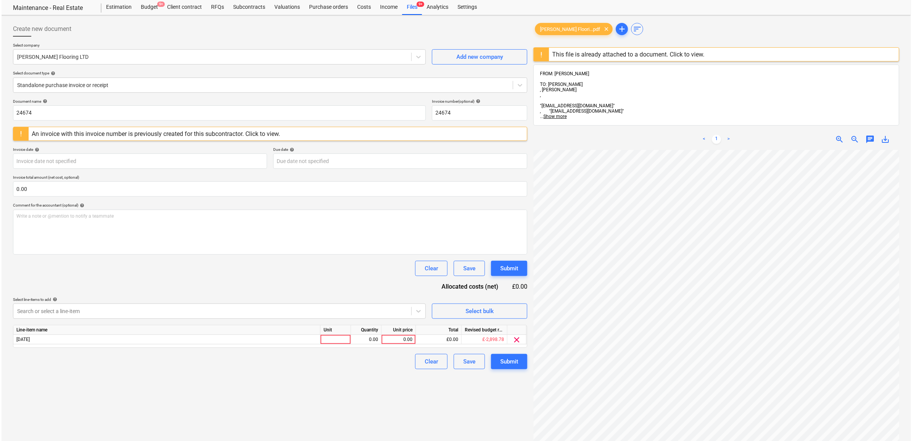
scroll to position [148, 35]
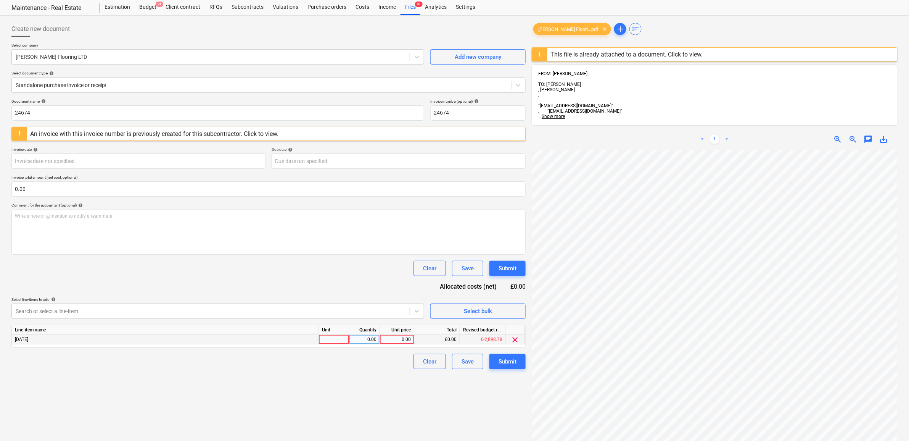
click at [405, 339] on div "0.00" at bounding box center [397, 340] width 28 height 10
type input "2921"
drag, startPoint x: 371, startPoint y: 392, endPoint x: 426, endPoint y: 386, distance: 56.0
click at [373, 393] on div "Create new document Select company Lawless Flooring LTD Add new company Select …" at bounding box center [268, 295] width 521 height 554
click at [513, 359] on div "Submit" at bounding box center [508, 361] width 18 height 10
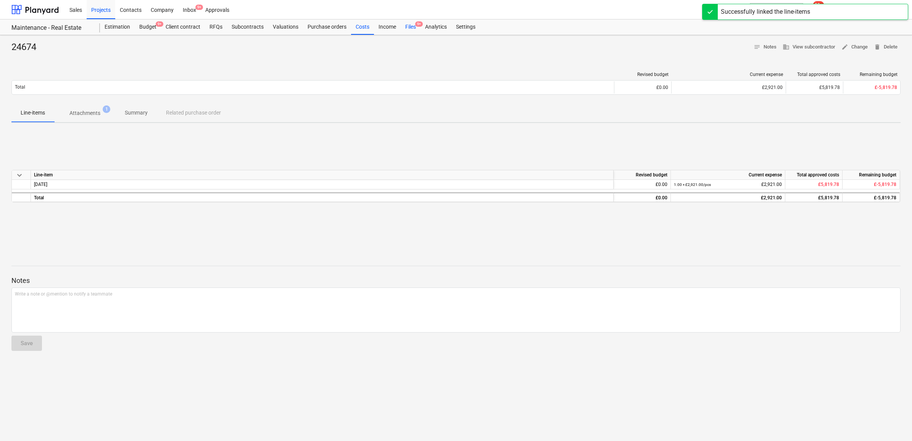
click at [409, 29] on div "Files 9+" at bounding box center [411, 26] width 20 height 15
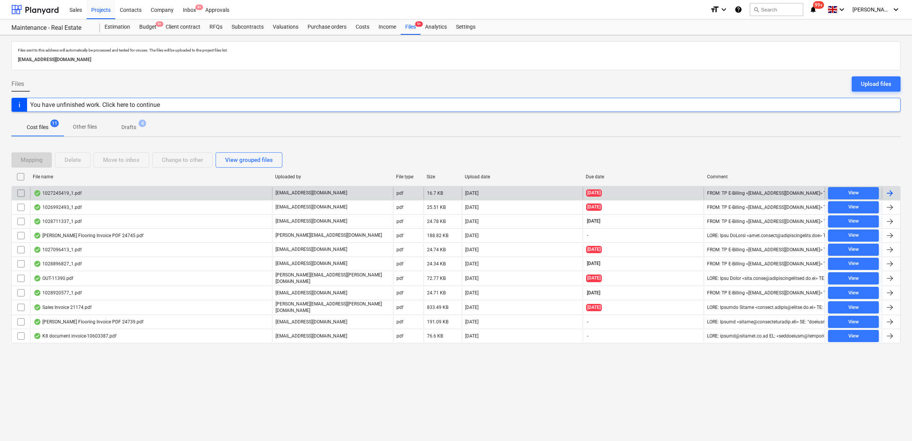
click at [890, 195] on div at bounding box center [889, 193] width 9 height 9
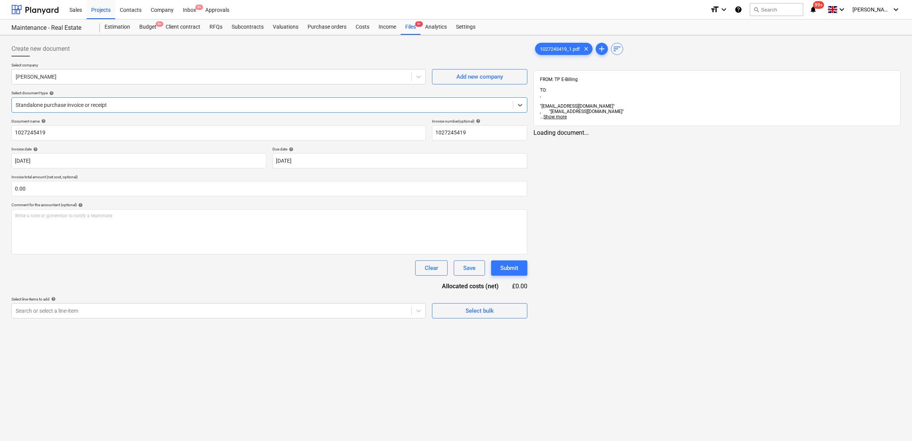
type input "1027245419"
type input "13 Aug 2025"
type input "[DATE]"
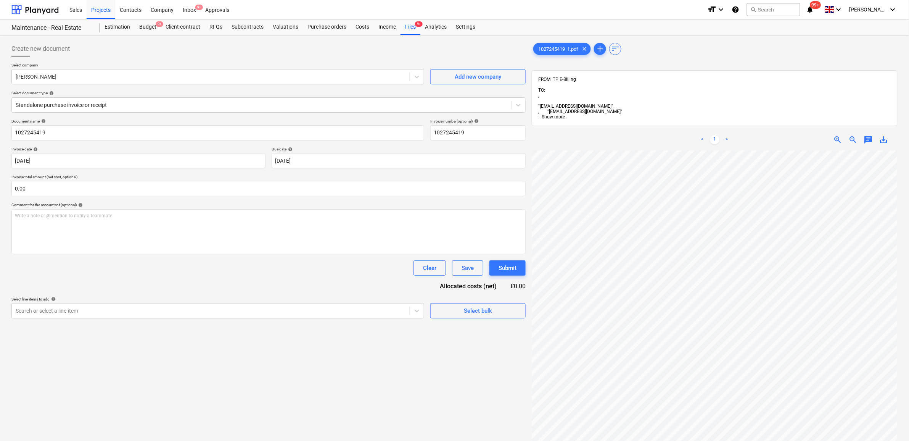
scroll to position [6, 35]
click at [387, 311] on div at bounding box center [211, 311] width 390 height 8
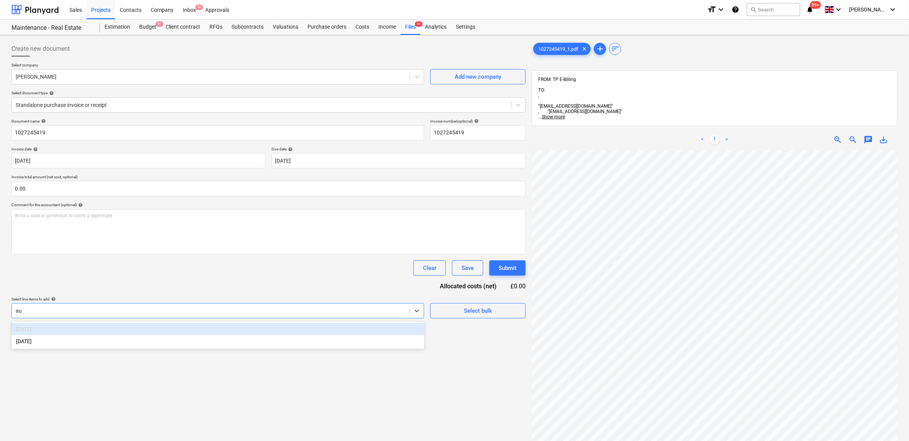
type input "aug"
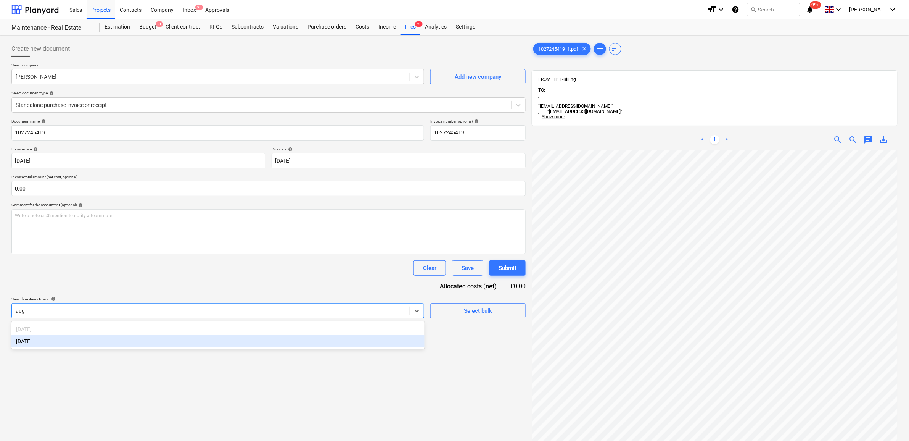
click at [367, 340] on div "[DATE]" at bounding box center [217, 341] width 413 height 12
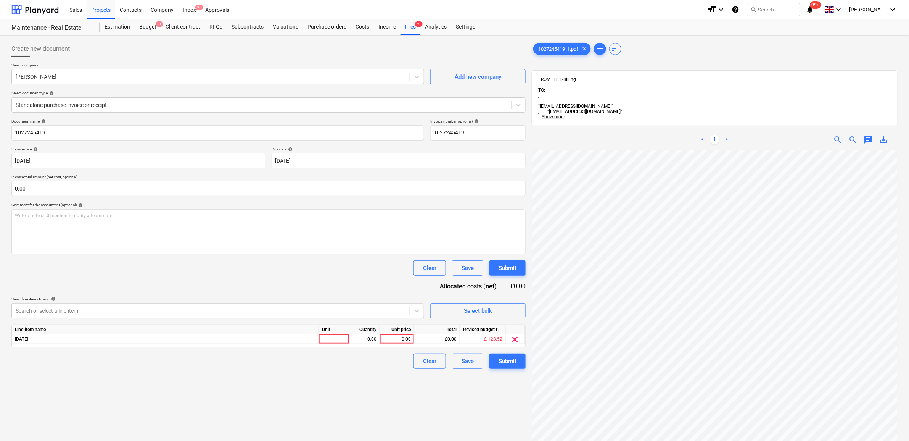
click at [340, 277] on div "Document name help 1027245419 Invoice number (optional) help 1027245419 Invoice…" at bounding box center [268, 244] width 514 height 250
click at [389, 341] on div "0.00" at bounding box center [397, 339] width 28 height 10
type input "45.56"
drag, startPoint x: 359, startPoint y: 406, endPoint x: 471, endPoint y: 387, distance: 113.9
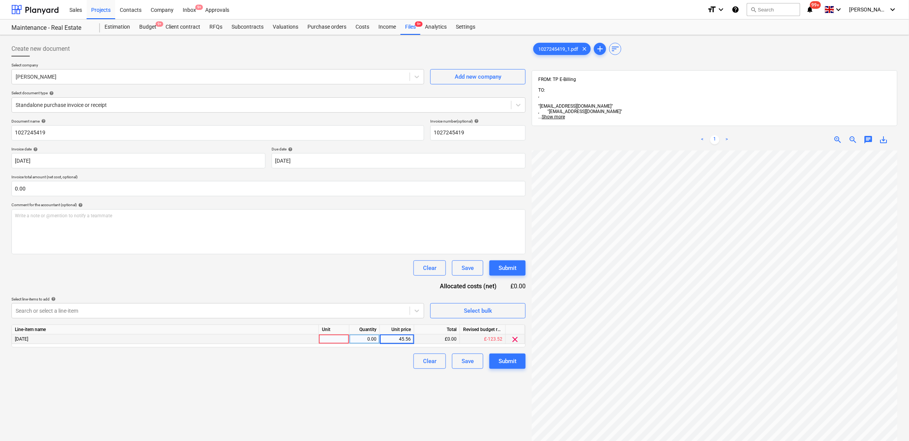
click at [361, 406] on div "Create new document Select company Travis Perkins Add new company Select docume…" at bounding box center [268, 305] width 521 height 535
click at [520, 363] on button "Submit" at bounding box center [508, 360] width 36 height 15
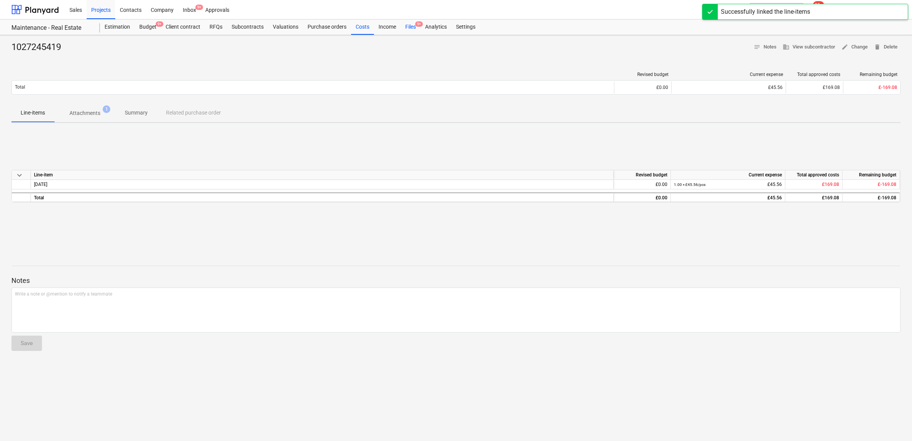
click at [403, 25] on div "Files 9+" at bounding box center [411, 26] width 20 height 15
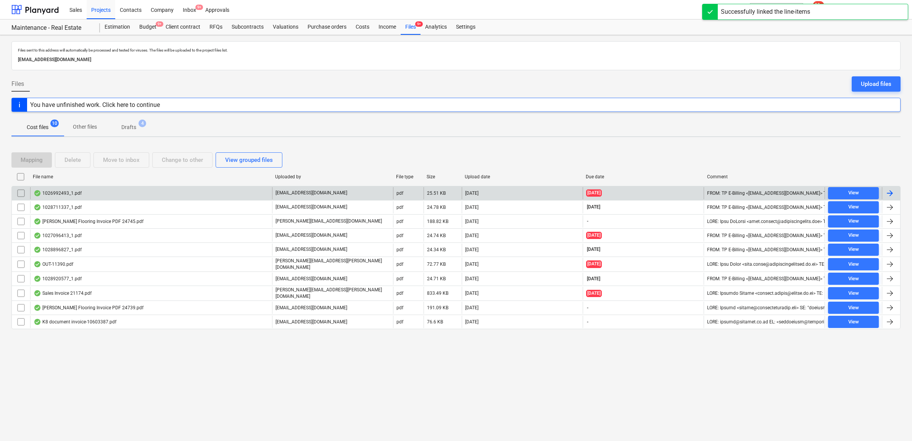
click at [893, 193] on div at bounding box center [889, 193] width 9 height 9
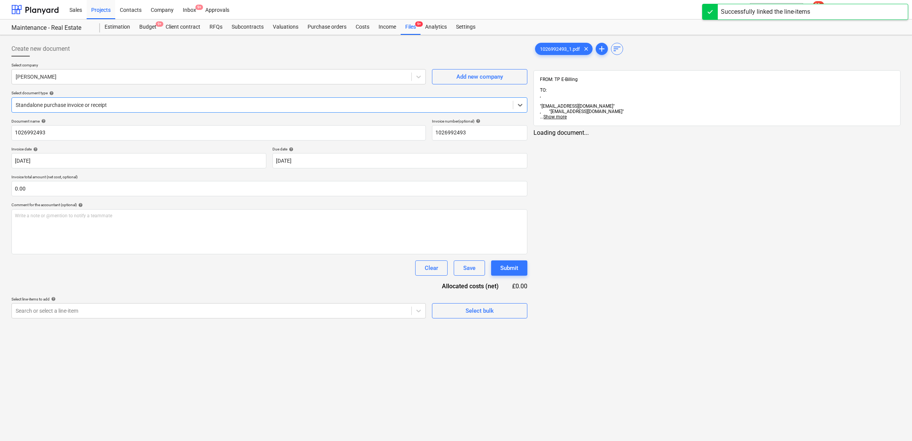
type input "1026992493"
type input "09 Aug 2025"
type input "[DATE]"
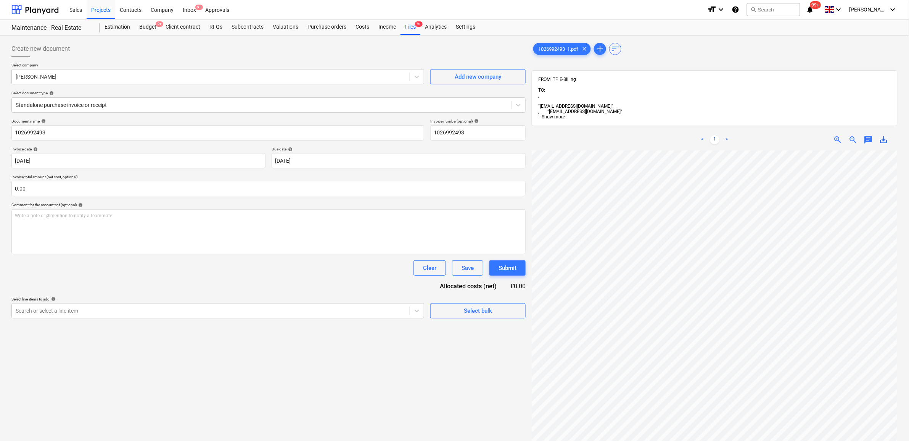
scroll to position [50, 35]
click at [397, 312] on div at bounding box center [211, 311] width 390 height 8
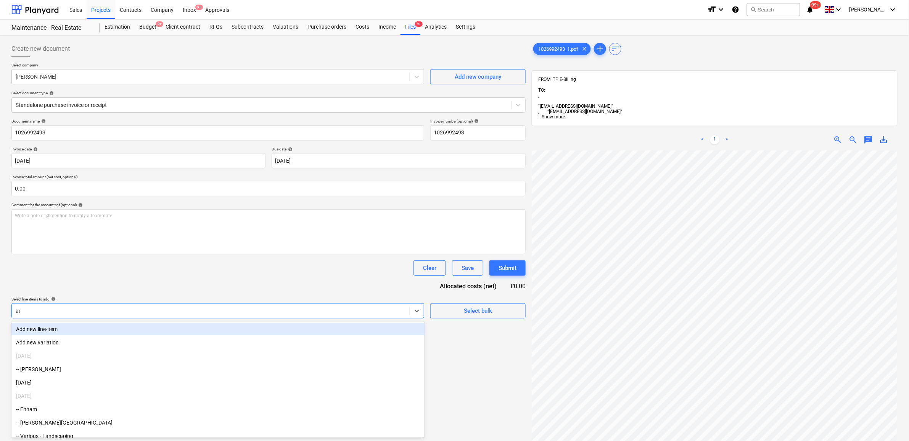
type input "aug"
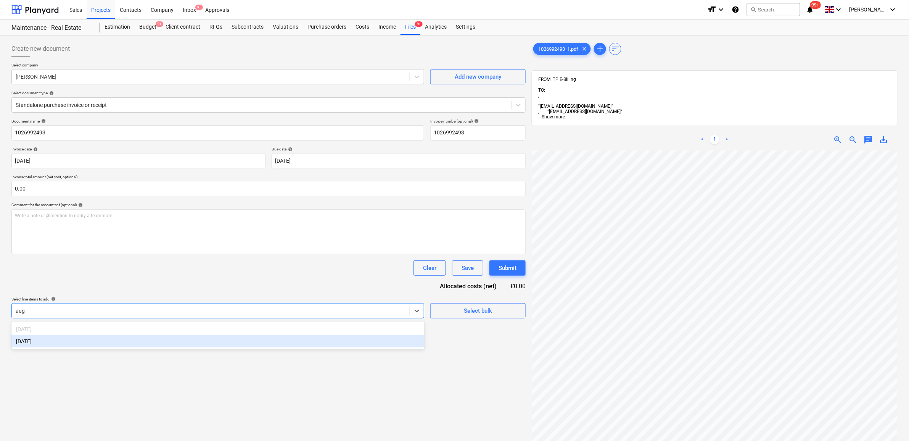
click at [336, 343] on div "[DATE]" at bounding box center [217, 341] width 413 height 12
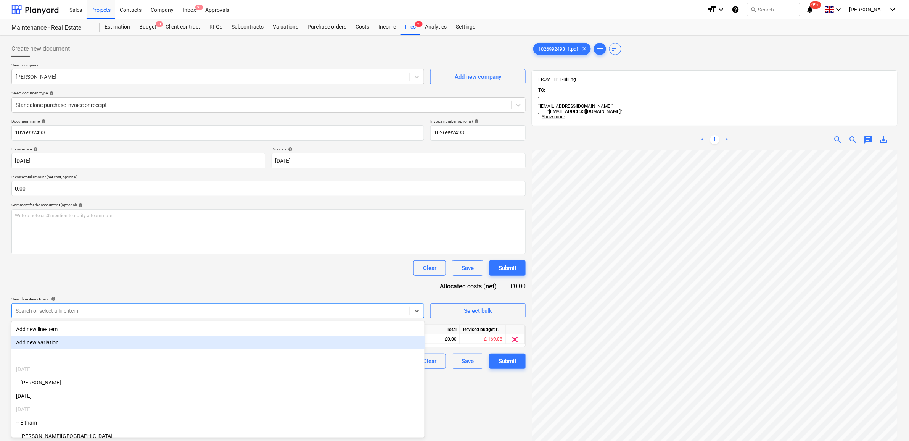
scroll to position [146, 35]
click at [504, 417] on div "Create new document Select company Travis Perkins Add new company Select docume…" at bounding box center [268, 305] width 521 height 535
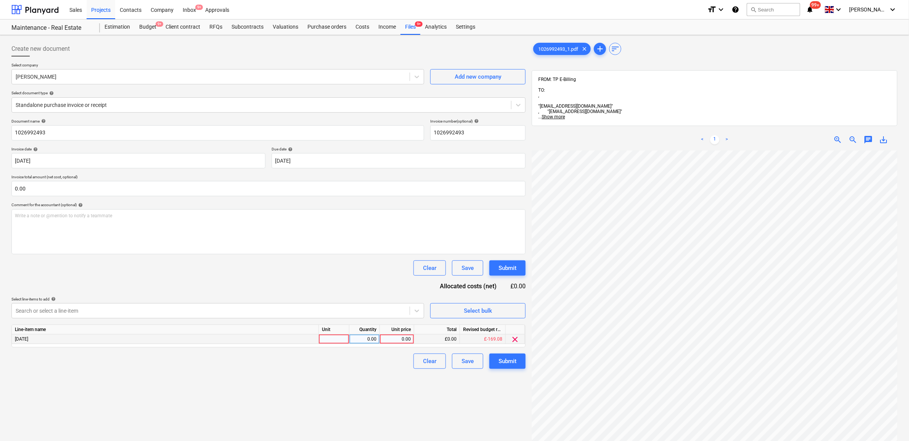
click at [392, 338] on div "0.00" at bounding box center [397, 339] width 28 height 10
type input "123.27"
click at [362, 384] on div "Create new document Select company Travis Perkins Add new company Select docume…" at bounding box center [268, 305] width 521 height 535
click at [513, 362] on div "Submit" at bounding box center [508, 361] width 18 height 10
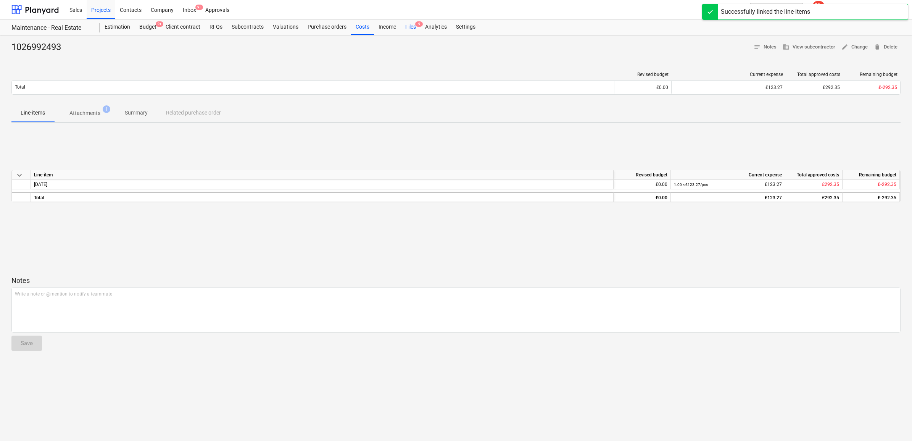
click at [410, 26] on div "Files 9" at bounding box center [411, 26] width 20 height 15
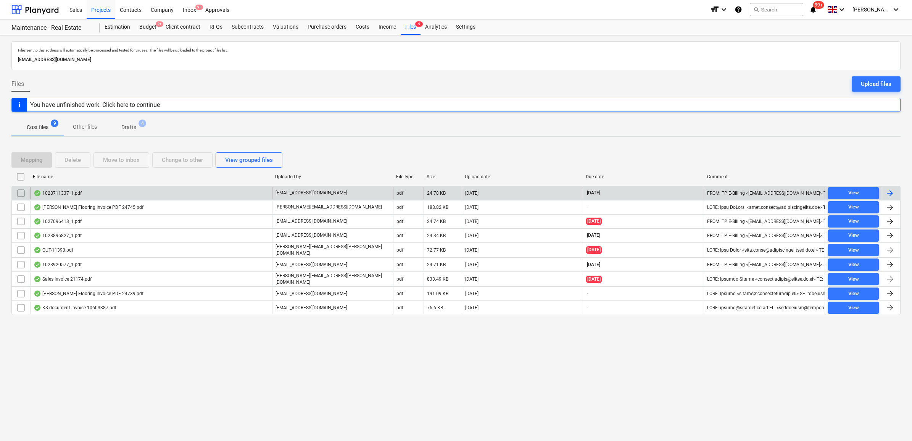
click at [888, 195] on div at bounding box center [889, 193] width 9 height 9
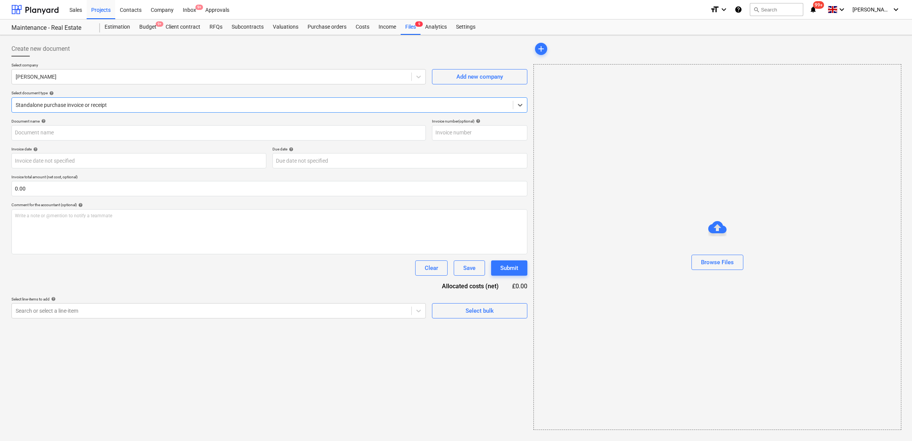
type input "1028711337"
type input "05 Sep 2025"
type input "[DATE]"
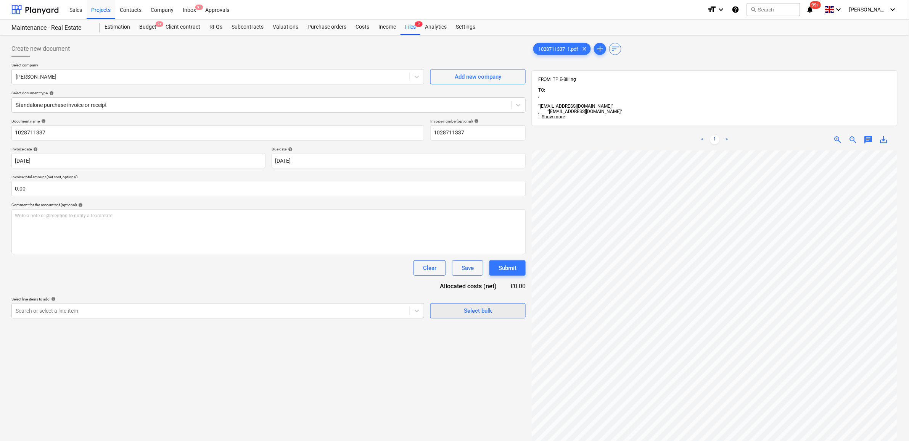
scroll to position [18, 35]
click at [394, 307] on div at bounding box center [211, 311] width 390 height 8
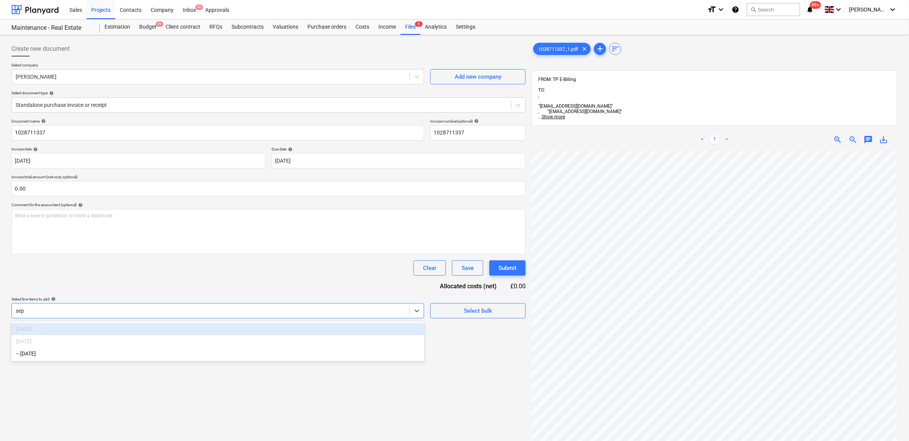
type input "sept"
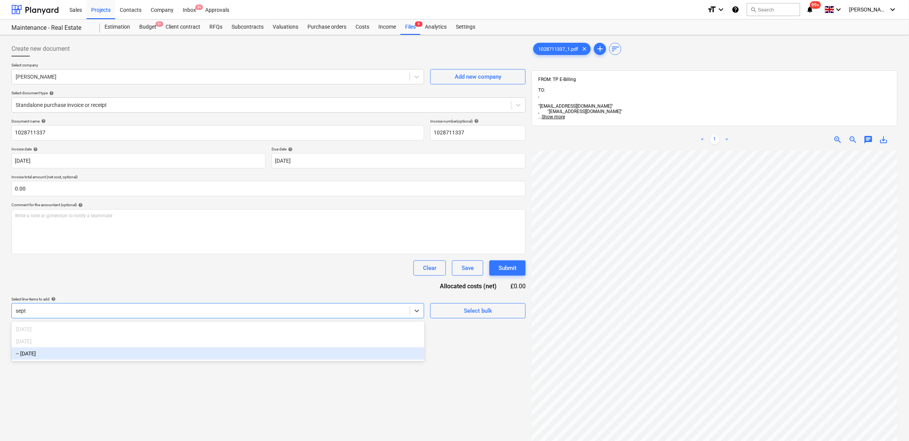
click at [342, 349] on div "-- [DATE]" at bounding box center [217, 353] width 413 height 12
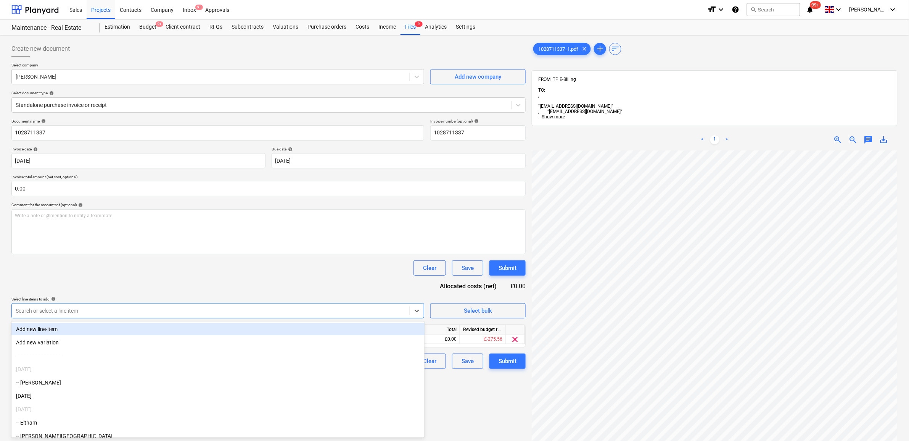
click at [342, 275] on div "Clear Save Submit" at bounding box center [268, 267] width 514 height 15
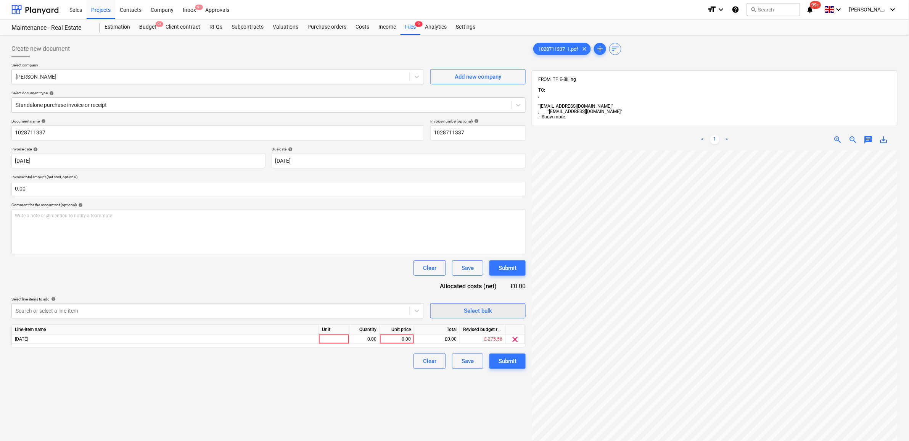
scroll to position [26, 35]
click at [406, 338] on div "0.00" at bounding box center [397, 339] width 28 height 10
type input "43.61"
click at [392, 372] on div "Create new document Select company Travis Perkins Add new company Select docume…" at bounding box center [268, 305] width 521 height 535
click at [510, 361] on div "Submit" at bounding box center [508, 361] width 18 height 10
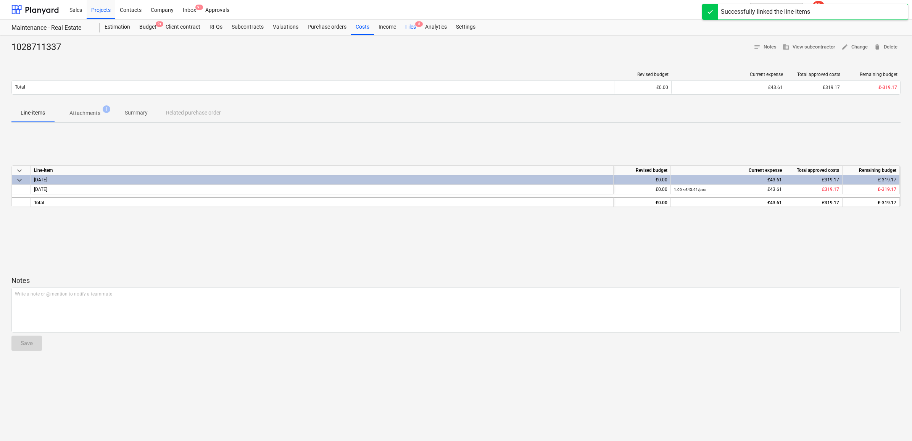
click at [410, 27] on div "Files 8" at bounding box center [411, 26] width 20 height 15
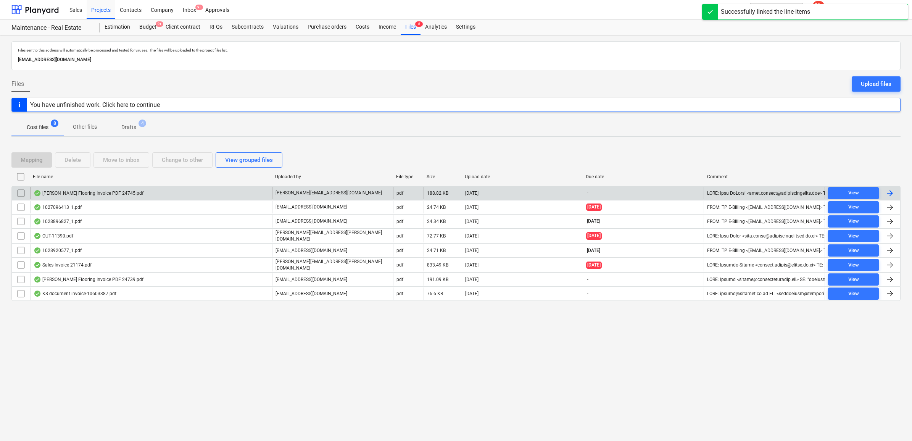
click at [894, 193] on div at bounding box center [889, 193] width 9 height 9
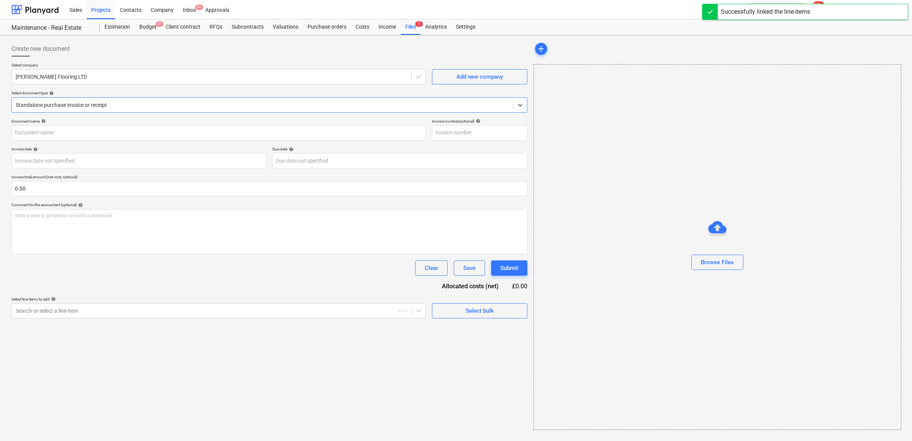
type input "24745"
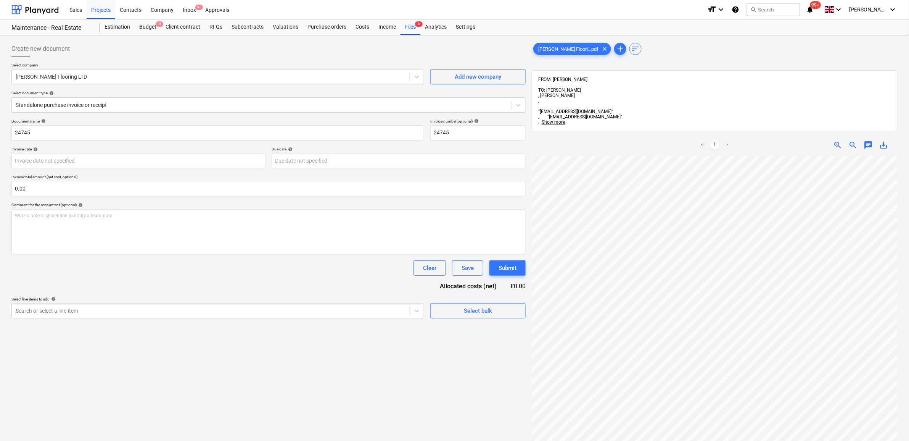
scroll to position [148, 32]
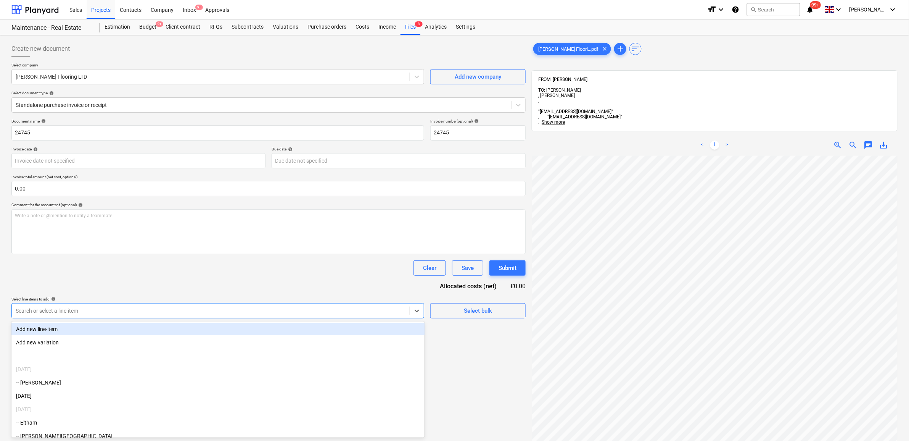
click at [358, 310] on div at bounding box center [211, 311] width 390 height 8
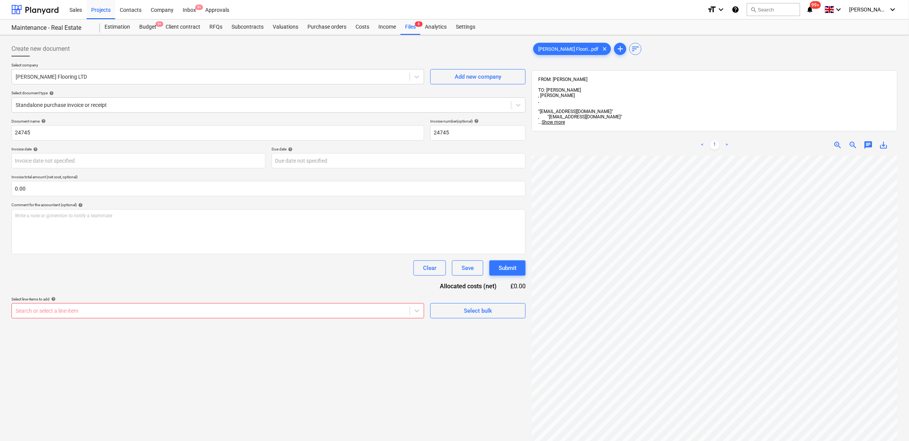
scroll to position [52, 20]
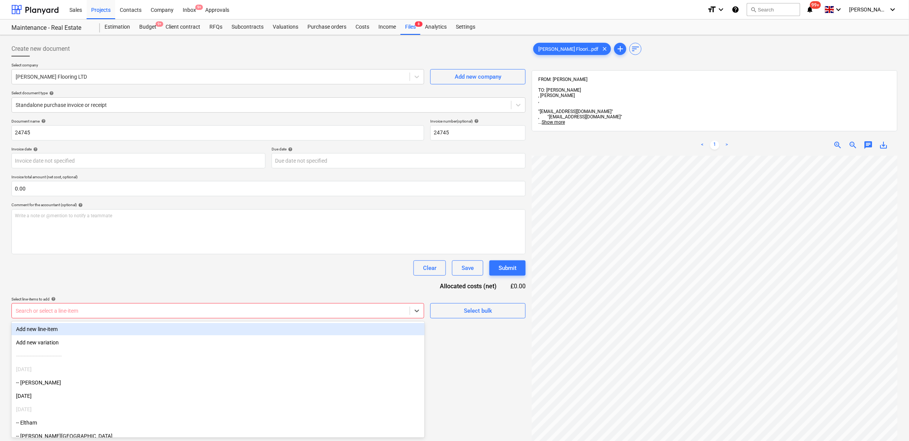
click at [325, 316] on div "Search or select a line-item" at bounding box center [217, 310] width 413 height 15
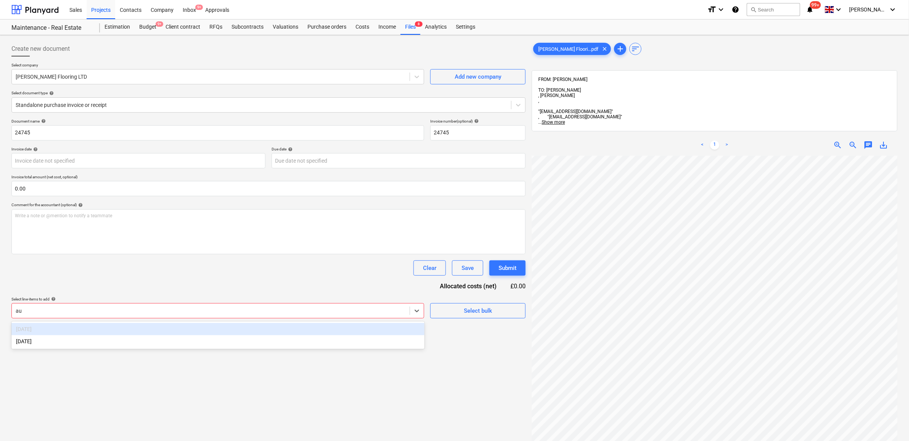
type input "aug"
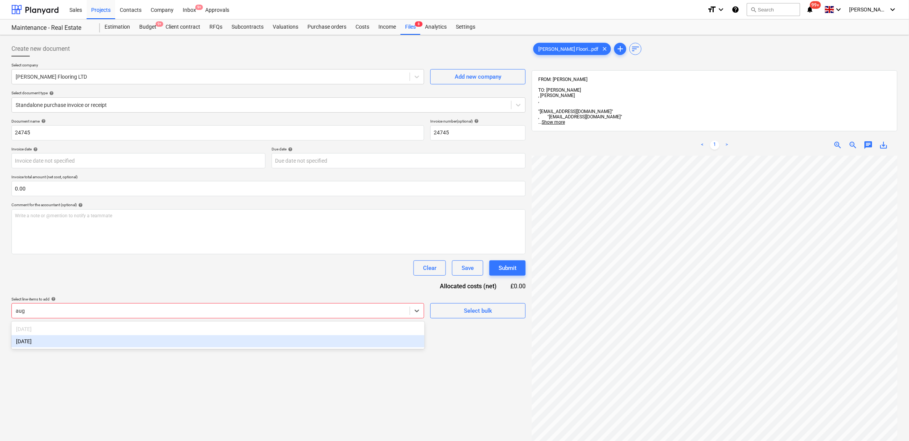
click at [266, 342] on div "[DATE]" at bounding box center [217, 341] width 413 height 12
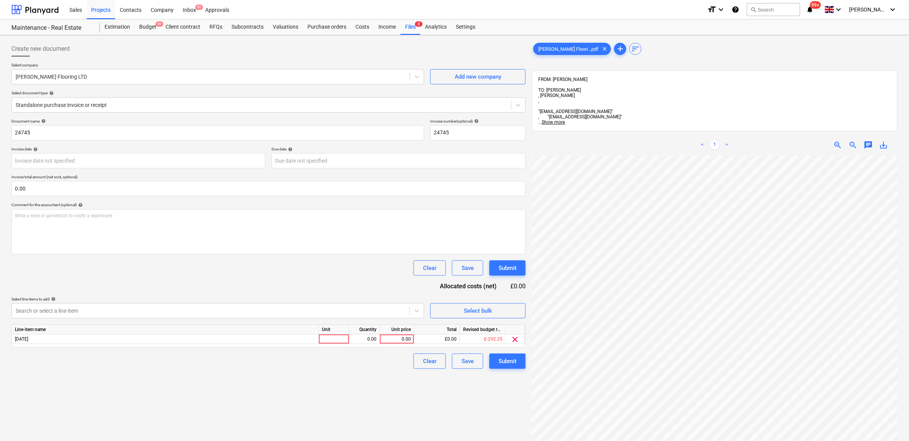
click at [270, 285] on div "Document name help 24745 Invoice number (optional) help 24745 Invoice date help…" at bounding box center [268, 244] width 514 height 250
click at [400, 341] on div "0.00" at bounding box center [397, 339] width 28 height 10
type input "1102"
click at [386, 356] on div "Clear Save Submit" at bounding box center [268, 360] width 514 height 15
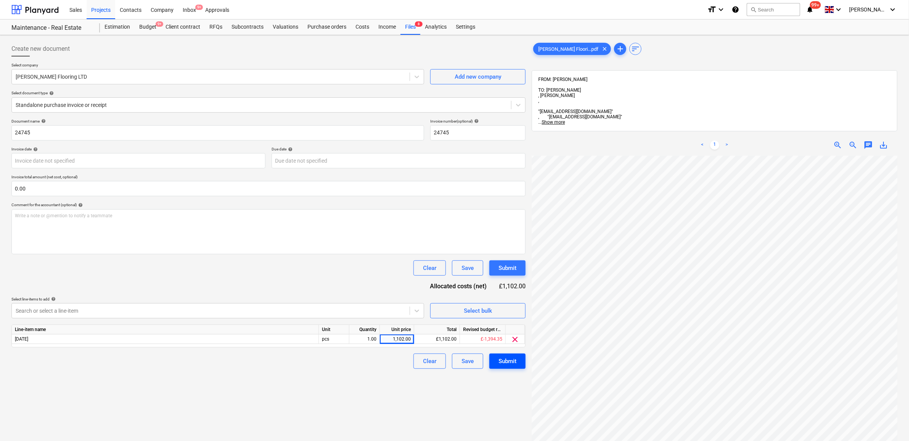
click at [514, 357] on div "Submit" at bounding box center [508, 361] width 18 height 10
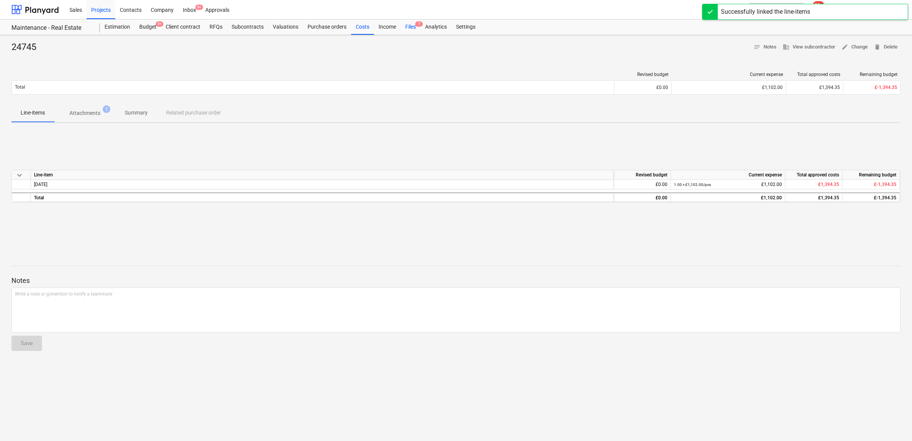
click at [409, 29] on div "Files 7" at bounding box center [411, 26] width 20 height 15
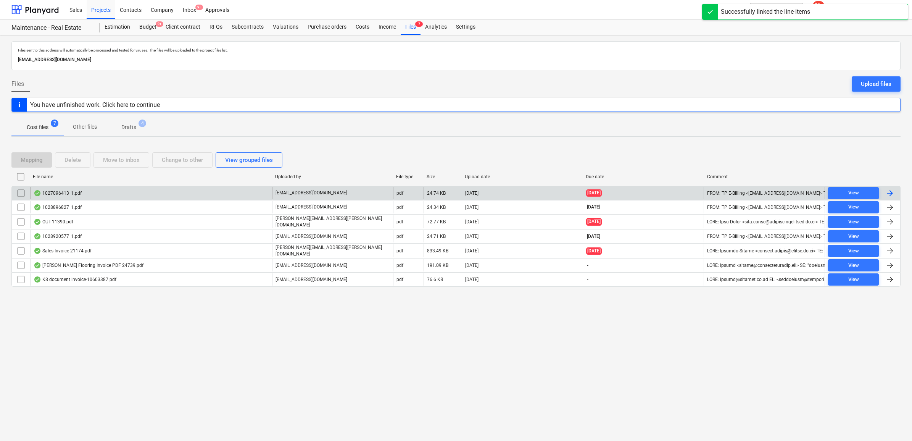
click at [891, 193] on div at bounding box center [889, 193] width 9 height 9
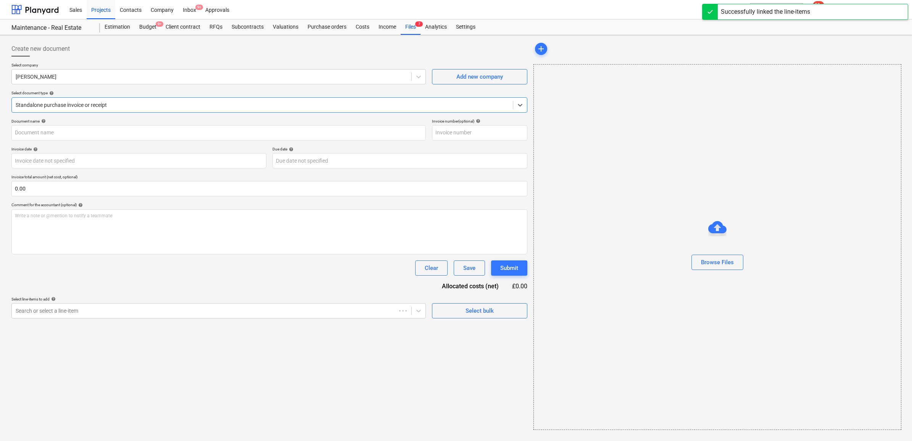
type input "1027096413"
type input "09 Aug 2025"
type input "[DATE]"
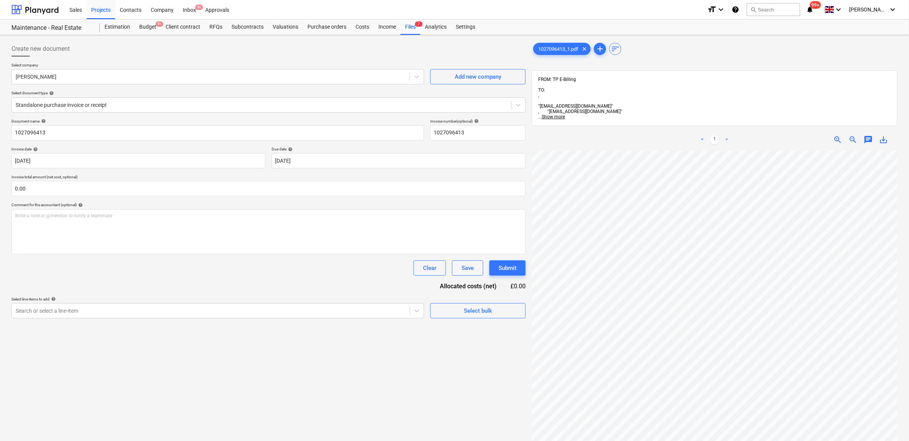
scroll to position [40, 35]
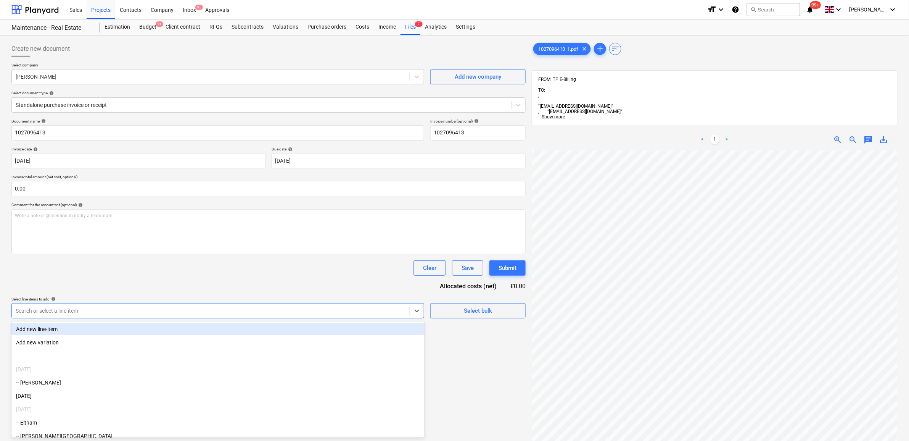
click at [386, 316] on div "Search or select a line-item" at bounding box center [211, 310] width 398 height 11
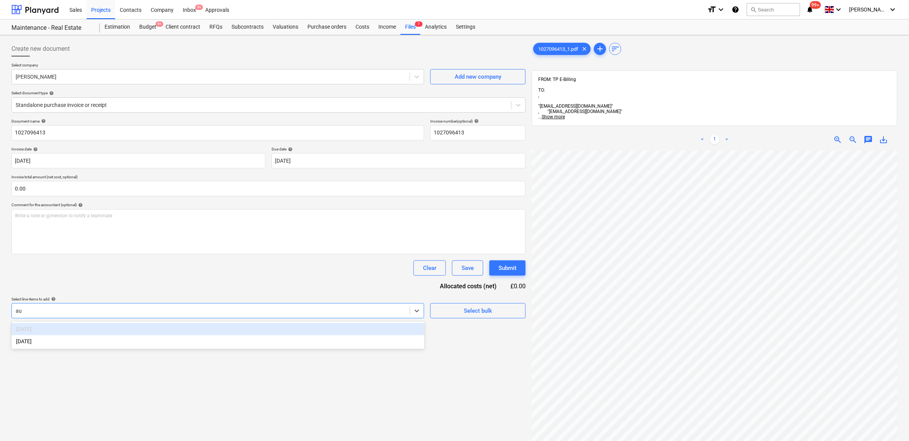
type input "aug"
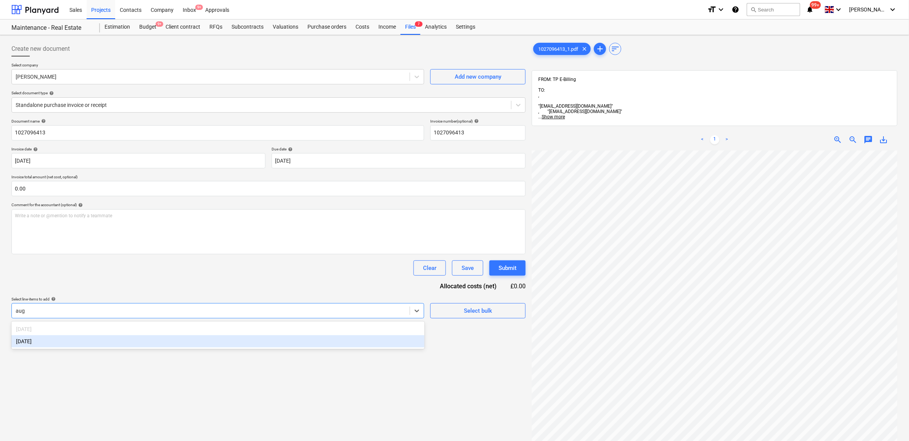
click at [338, 345] on div "[DATE]" at bounding box center [217, 341] width 413 height 12
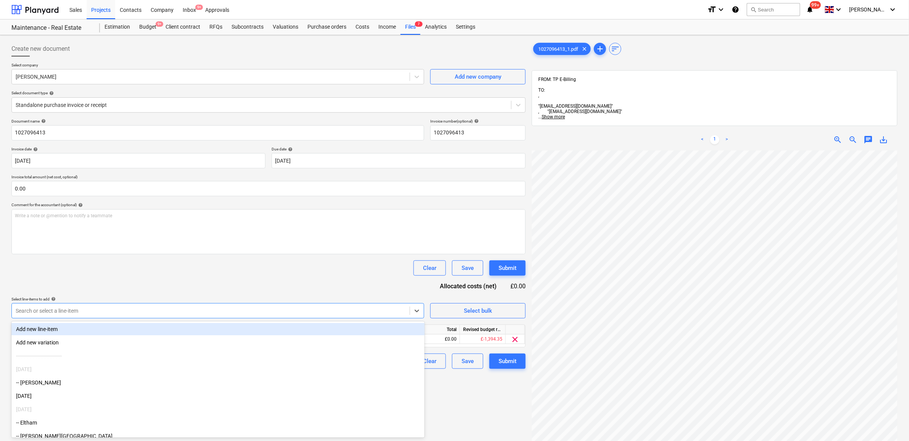
click at [338, 280] on div "Document name help 1027096413 Invoice number (optional) help 1027096413 Invoice…" at bounding box center [268, 244] width 514 height 250
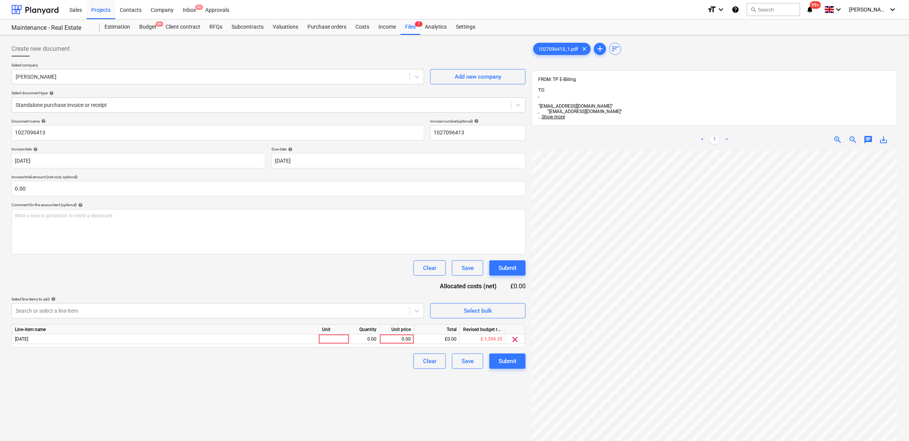
scroll to position [65, 35]
click at [402, 337] on div "0.00" at bounding box center [397, 339] width 28 height 10
type input "136.93"
click at [386, 407] on div "Create new document Select company Travis Perkins Add new company Select docume…" at bounding box center [268, 305] width 521 height 535
click at [508, 360] on div "Submit" at bounding box center [508, 361] width 18 height 10
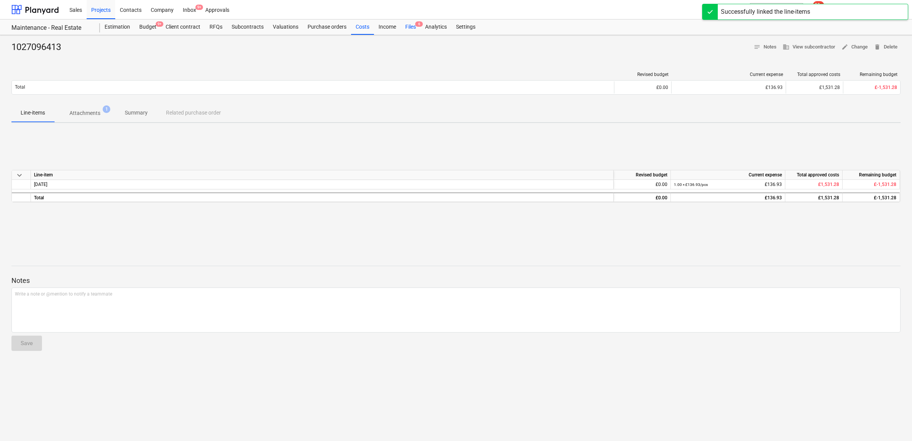
click at [404, 26] on div "Files 6" at bounding box center [411, 26] width 20 height 15
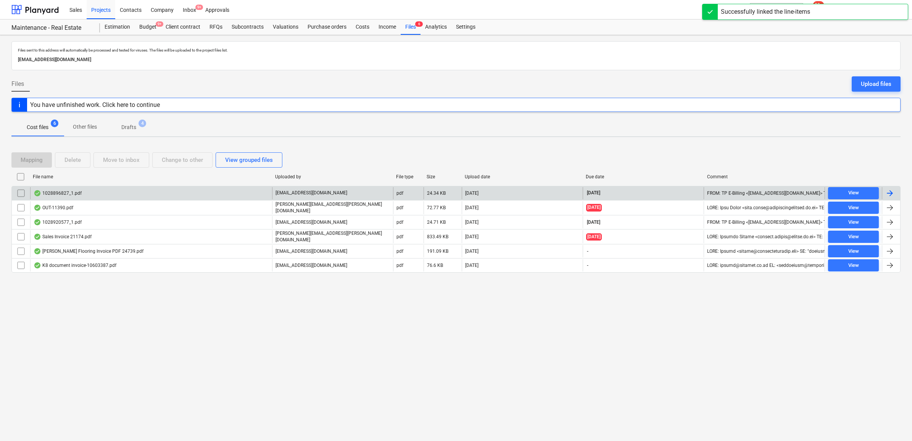
click at [891, 193] on div at bounding box center [889, 193] width 9 height 9
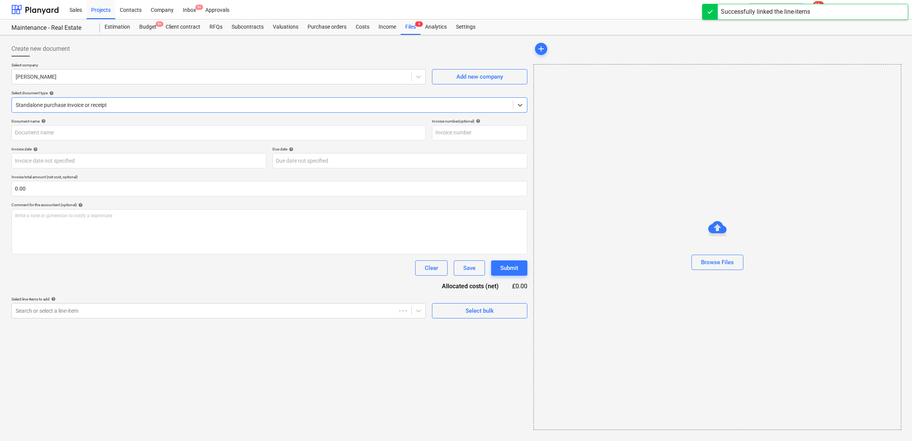
type input "1028896827"
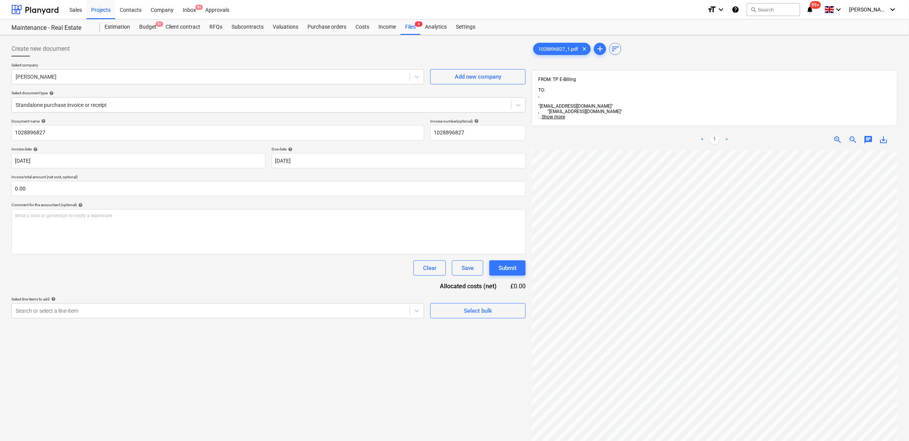
scroll to position [50, 35]
click at [380, 317] on div "Search or select a line-item" at bounding box center [217, 310] width 413 height 15
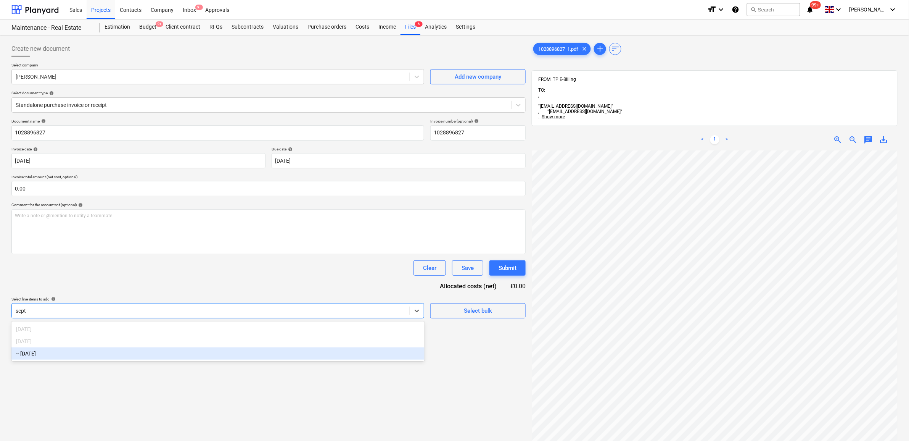
click at [331, 356] on div "-- [DATE]" at bounding box center [217, 353] width 413 height 12
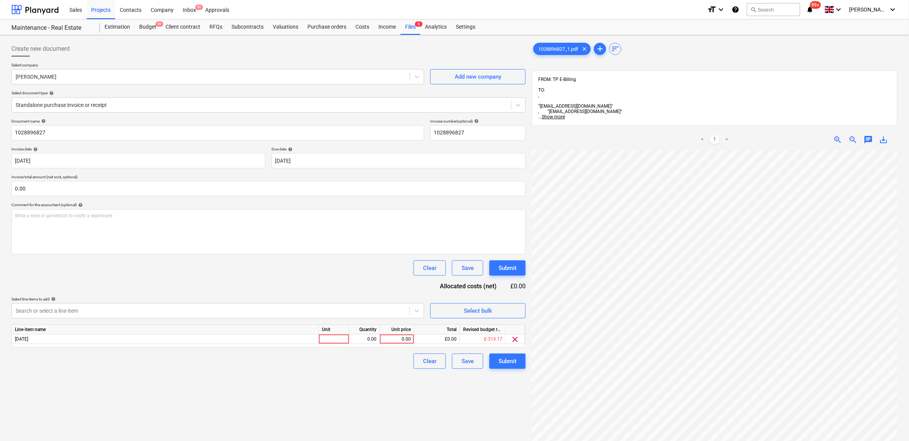
click at [337, 284] on div "Document name help 1028896827 Invoice number (optional) help 1028896827 Invoice…" at bounding box center [268, 244] width 514 height 250
click at [403, 336] on div "0.00" at bounding box center [397, 339] width 28 height 10
click at [382, 371] on div "Create new document Select company Travis Perkins Add new company Select docume…" at bounding box center [268, 305] width 521 height 535
click at [507, 359] on div "Submit" at bounding box center [508, 361] width 18 height 10
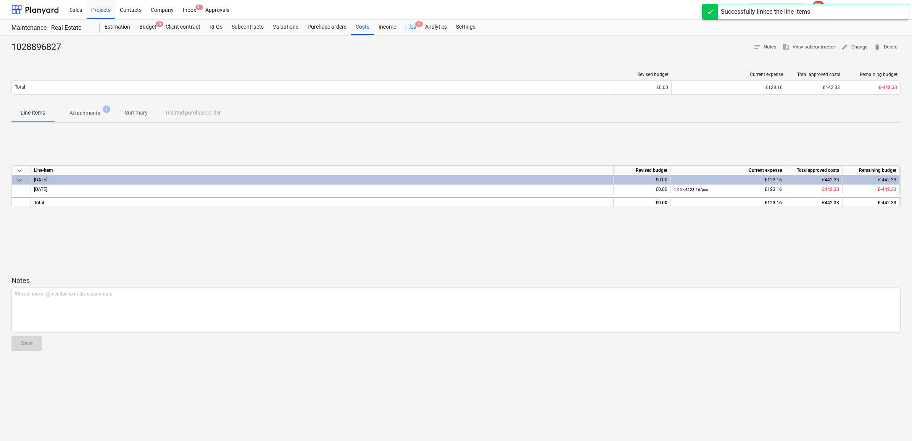
click at [407, 25] on div "Files 5" at bounding box center [411, 26] width 20 height 15
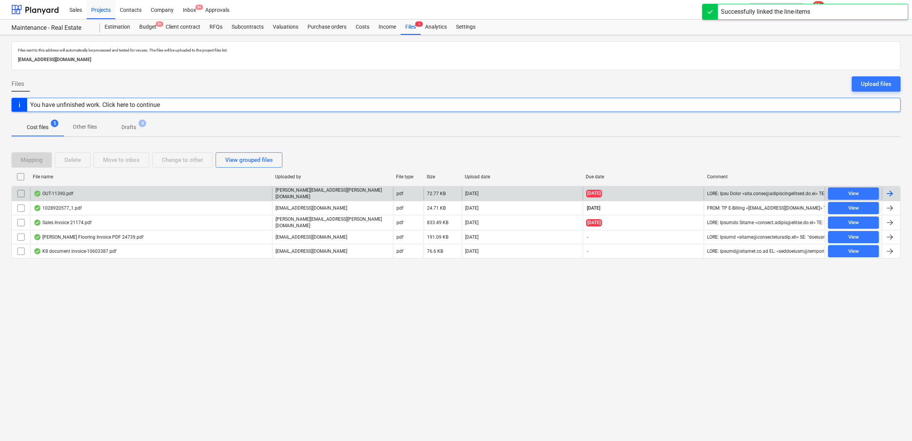
click at [894, 194] on div at bounding box center [889, 193] width 9 height 9
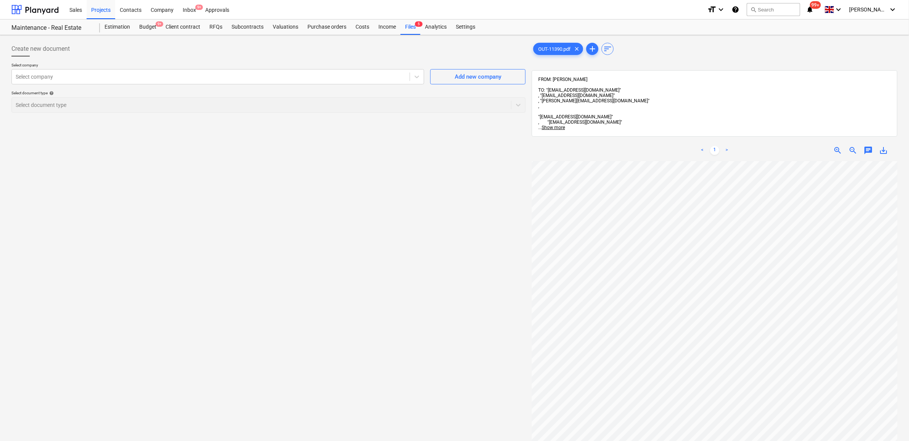
scroll to position [6, 23]
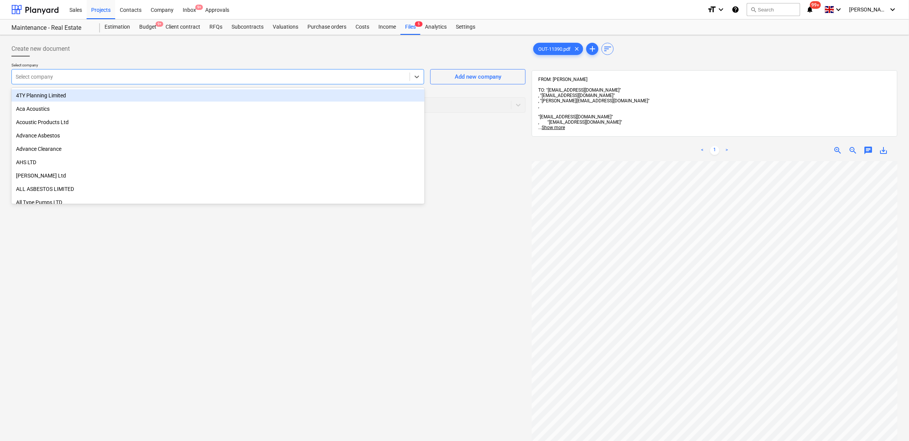
click at [117, 77] on div at bounding box center [211, 77] width 390 height 8
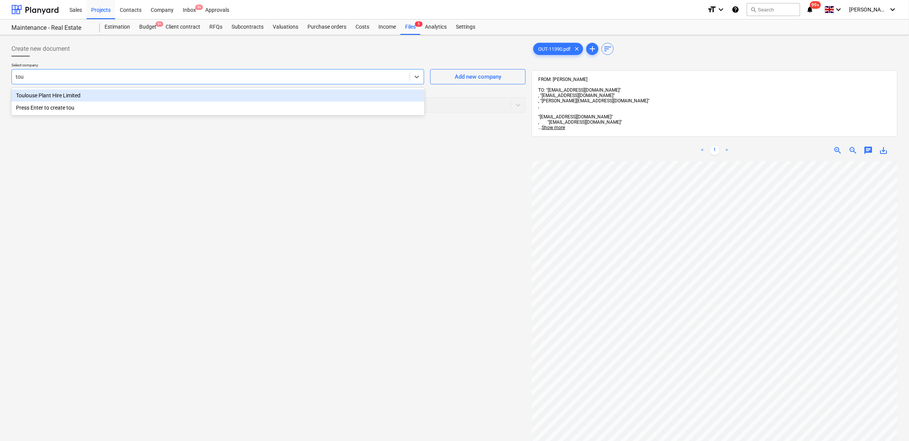
click at [112, 97] on div "Toulouse Plant Hire Limited" at bounding box center [217, 95] width 413 height 12
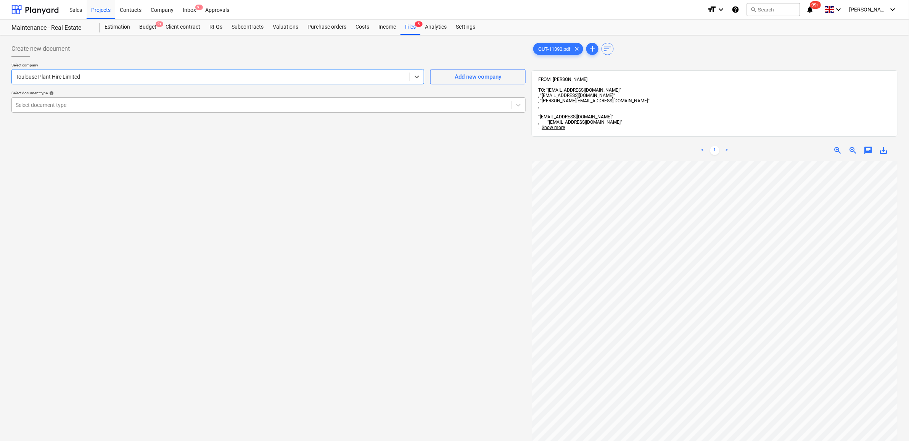
click at [109, 105] on div at bounding box center [262, 105] width 492 height 8
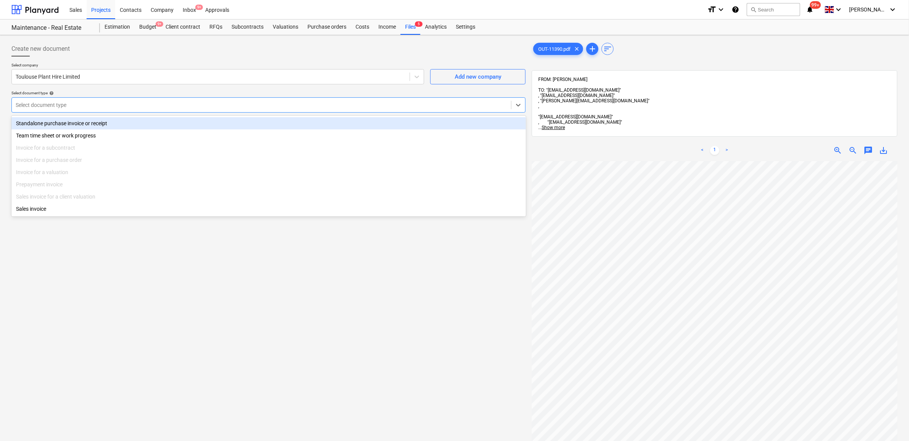
click at [102, 122] on div "Standalone purchase invoice or receipt" at bounding box center [268, 123] width 515 height 12
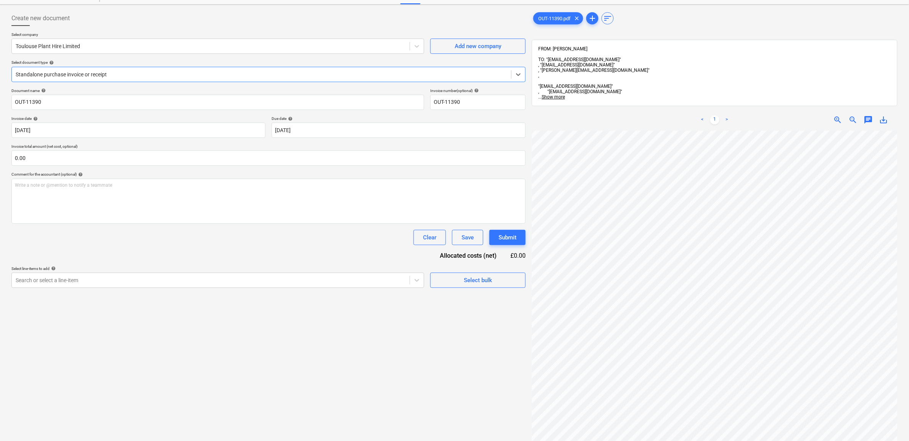
scroll to position [48, 0]
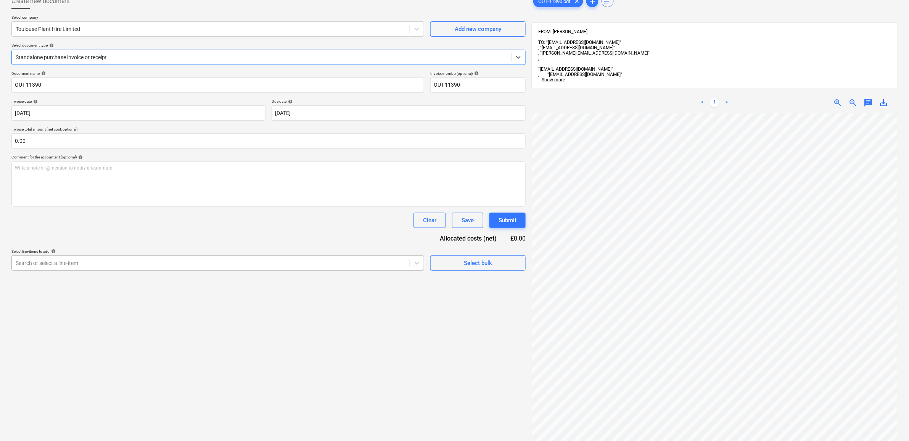
click at [201, 263] on div at bounding box center [211, 263] width 390 height 8
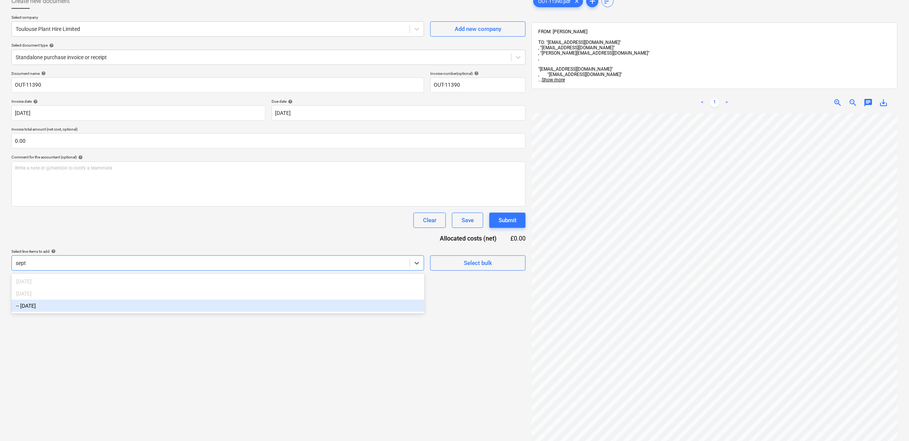
click at [208, 306] on div "-- [DATE]" at bounding box center [217, 306] width 413 height 12
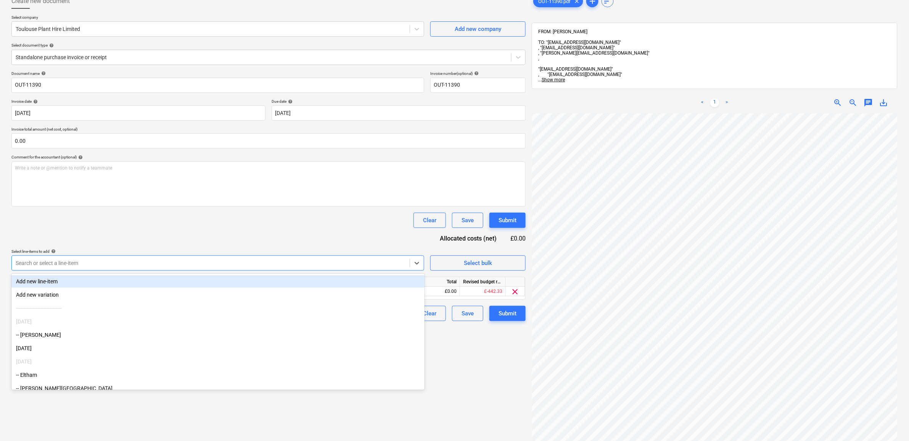
click at [247, 216] on div "Clear Save Submit" at bounding box center [268, 220] width 514 height 15
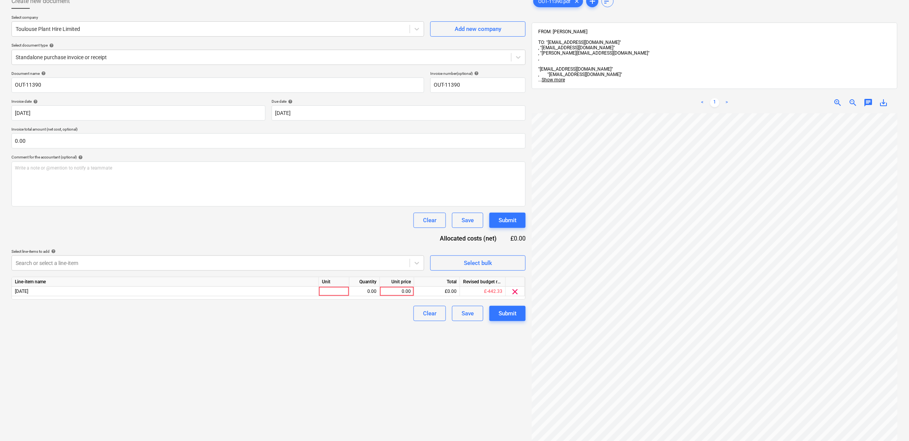
scroll to position [84, 35]
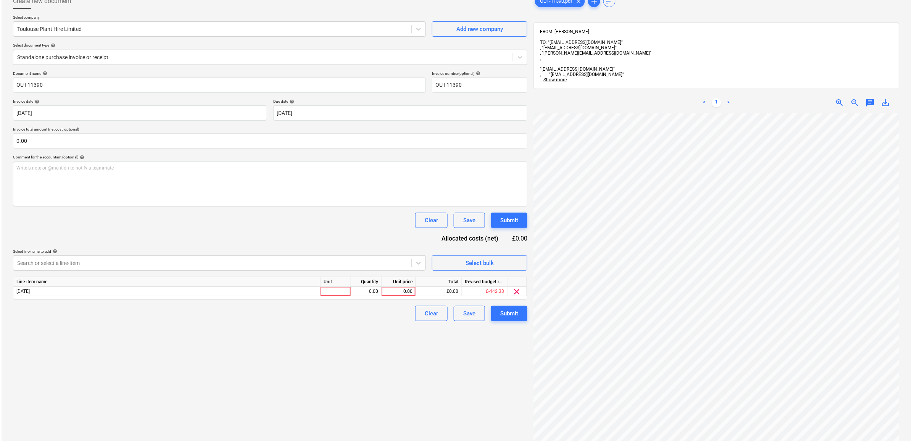
scroll to position [84, 35]
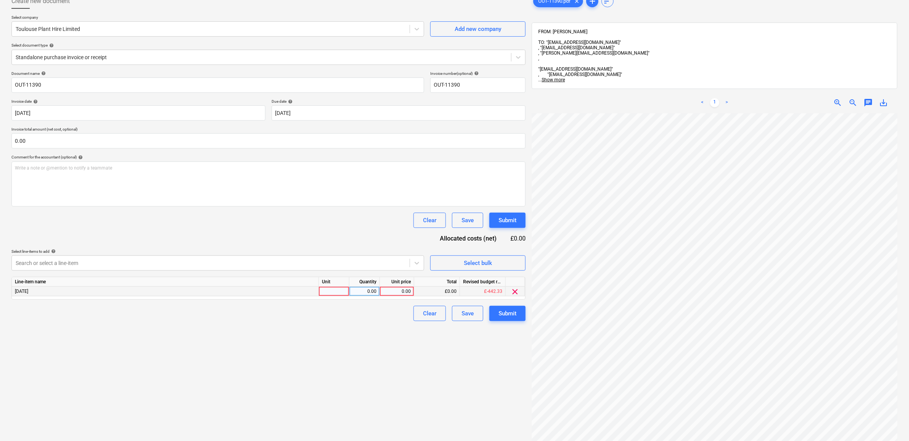
click at [398, 290] on div "0.00" at bounding box center [397, 292] width 28 height 10
type input "968"
click at [367, 355] on div "Create new document Select company Toulouse Plant Hire Limited Add new company …" at bounding box center [268, 262] width 521 height 545
click at [504, 314] on div "Submit" at bounding box center [508, 313] width 18 height 10
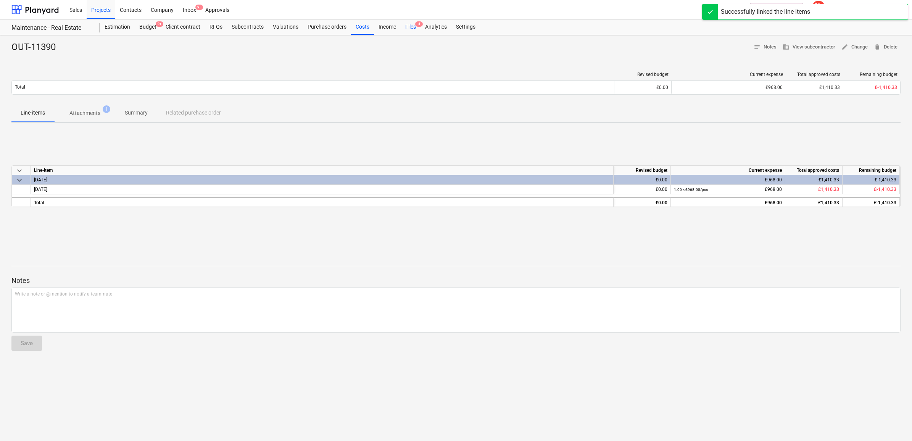
click at [405, 29] on div "Files 4" at bounding box center [411, 26] width 20 height 15
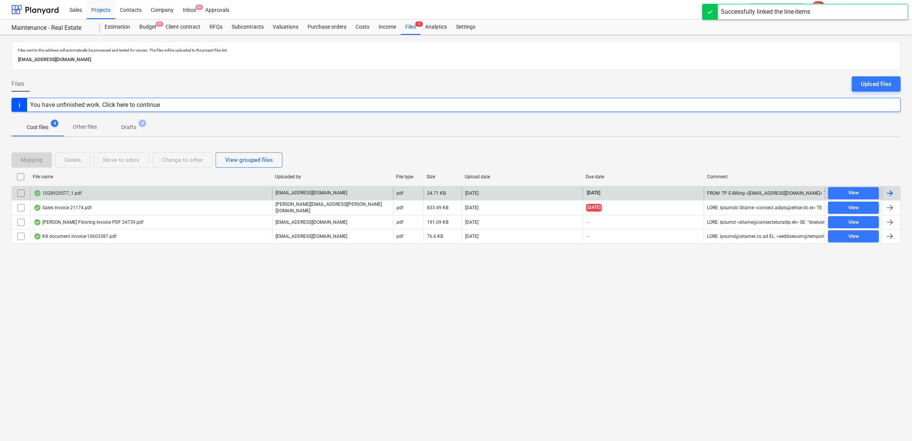
click at [893, 186] on div "**********" at bounding box center [455, 193] width 889 height 14
click at [893, 195] on div at bounding box center [889, 193] width 9 height 9
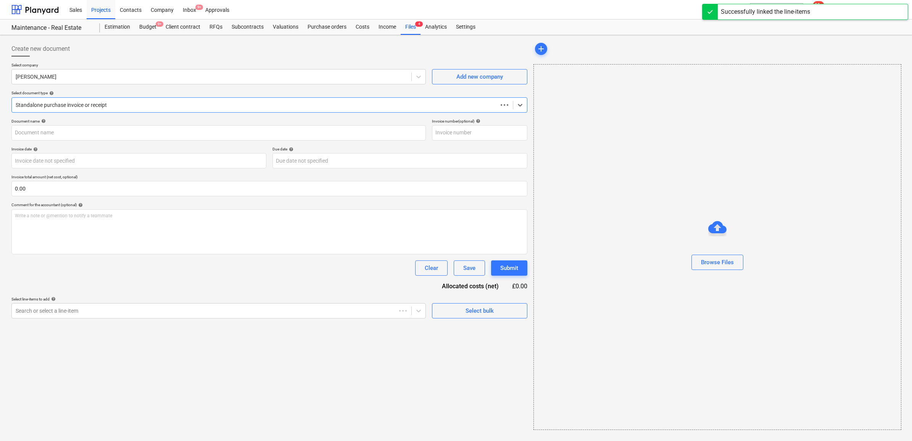
type input "1028920577"
type input "[DATE]"
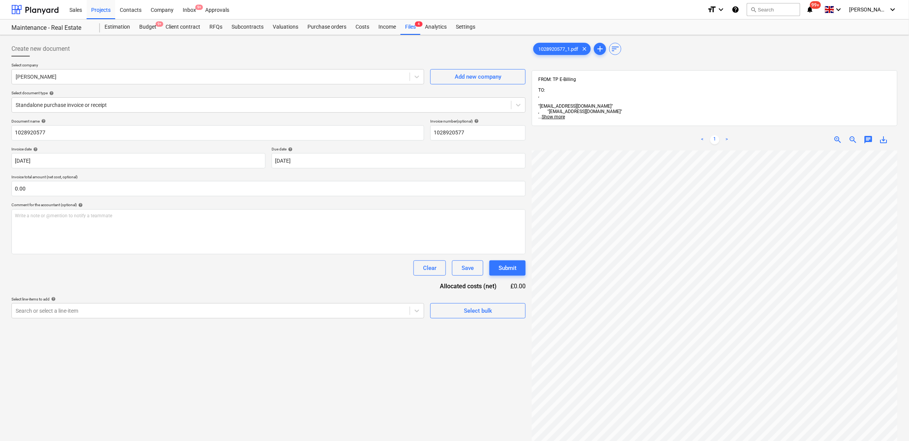
scroll to position [4, 33]
click at [335, 314] on div at bounding box center [211, 311] width 390 height 8
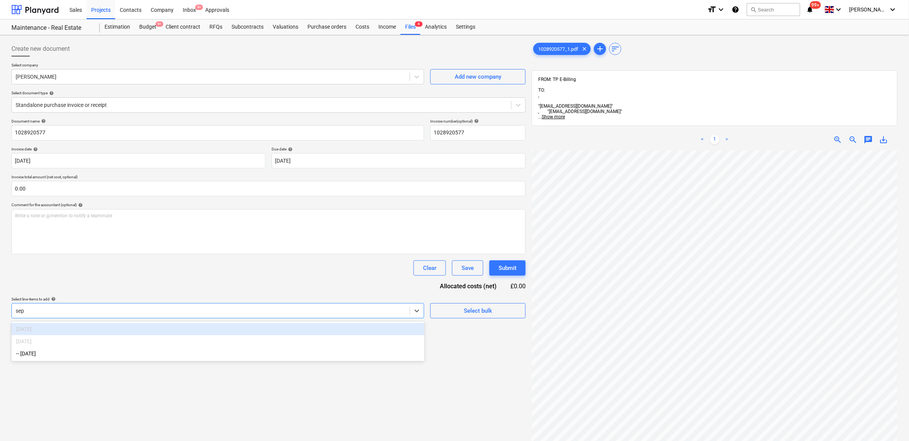
type input "sept"
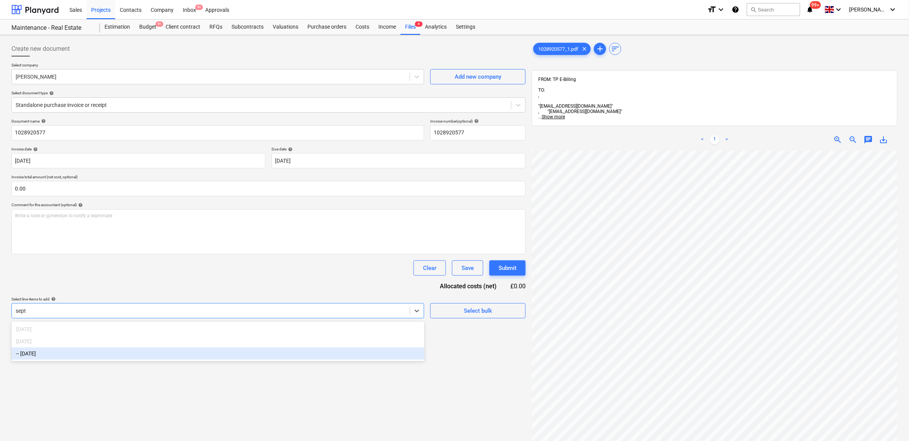
click at [293, 354] on div "-- [DATE]" at bounding box center [217, 353] width 413 height 12
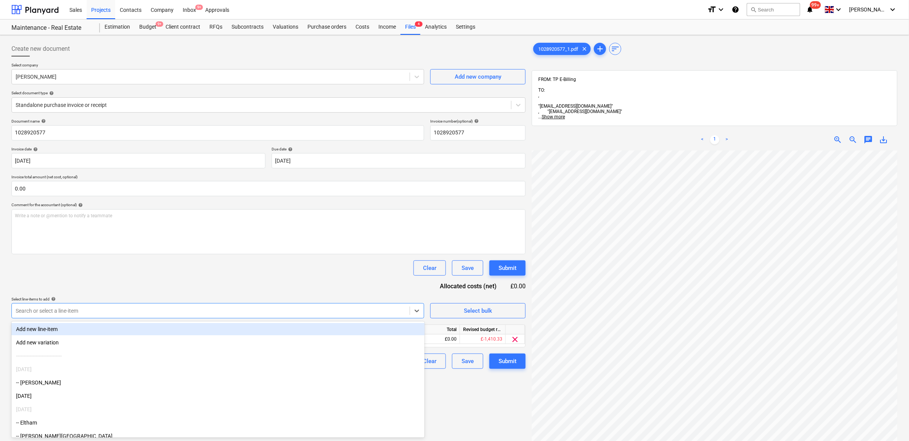
click at [268, 279] on div "Document name help 1028920577 Invoice number (optional) help 1028920577 Invoice…" at bounding box center [268, 244] width 514 height 250
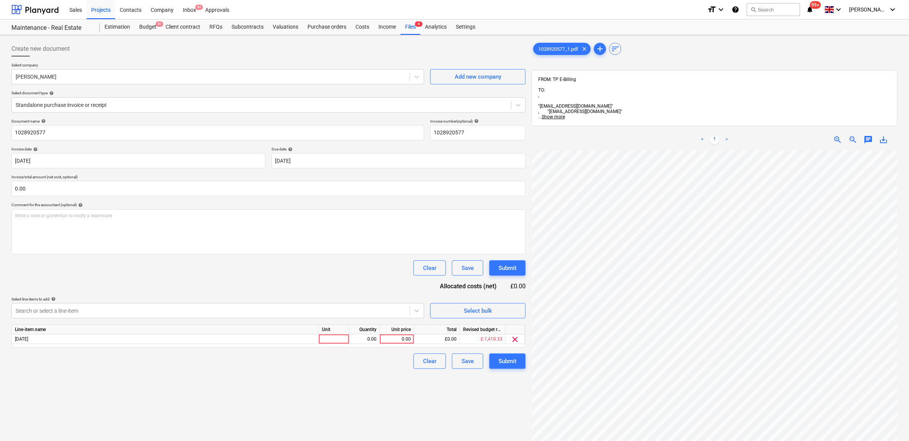
scroll to position [52, 33]
click at [401, 339] on div "0.00" at bounding box center [397, 339] width 28 height 10
type input "50.5"
click at [370, 392] on div "Create new document Select company [PERSON_NAME] Add new company Select documen…" at bounding box center [268, 305] width 521 height 535
click at [506, 363] on div "Submit" at bounding box center [508, 361] width 18 height 10
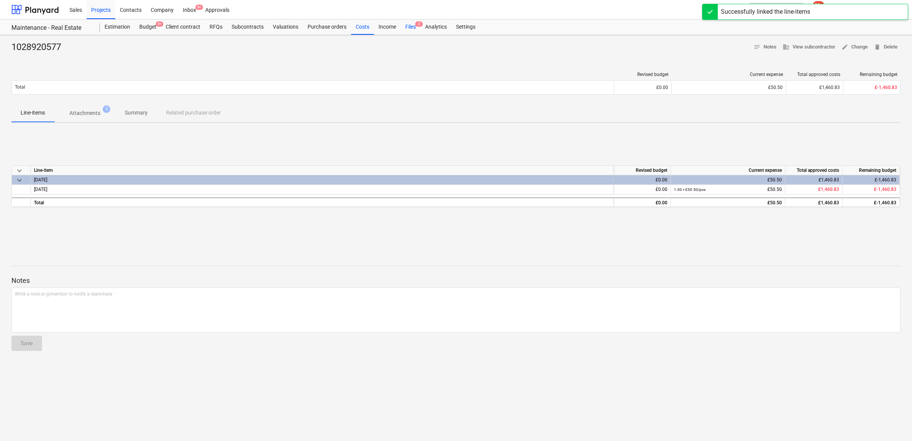
click at [414, 29] on div "Files 3" at bounding box center [411, 26] width 20 height 15
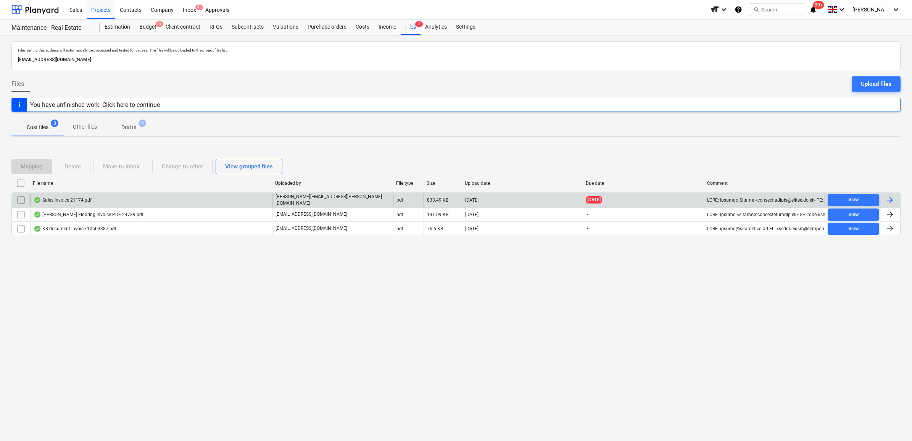
click at [886, 203] on div at bounding box center [889, 199] width 9 height 9
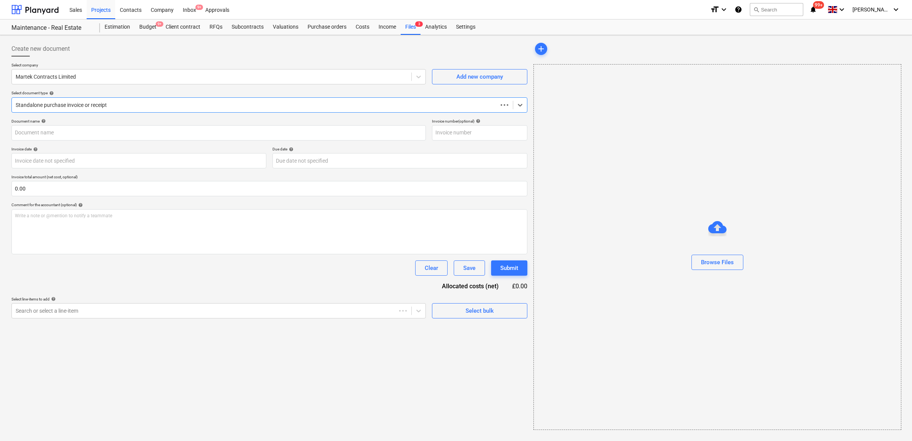
type input "21174"
type input "[DATE]"
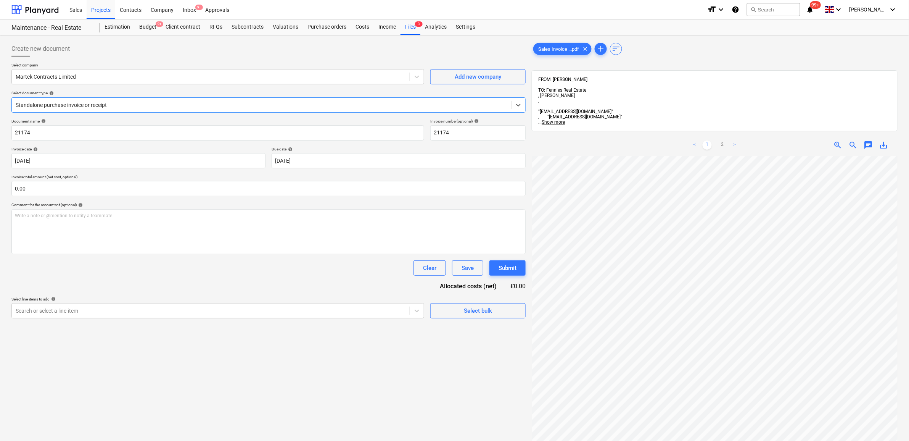
scroll to position [95, 0]
click at [403, 311] on div at bounding box center [211, 311] width 390 height 8
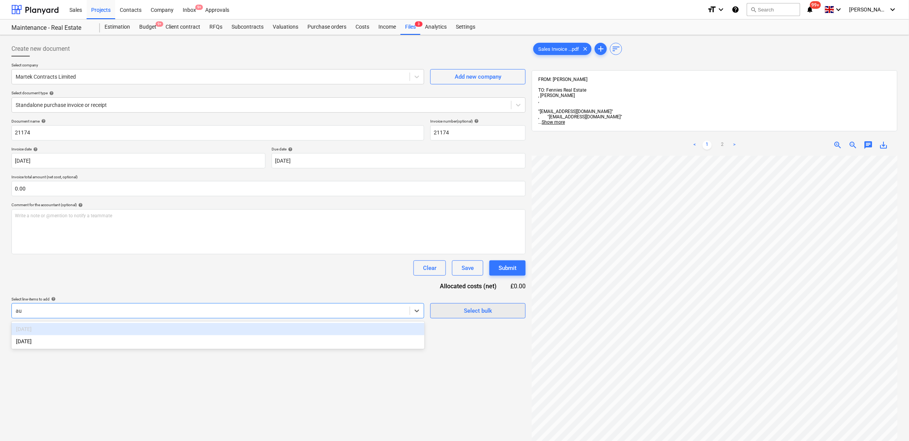
type input "aug"
click at [375, 343] on div "[DATE]" at bounding box center [217, 341] width 413 height 12
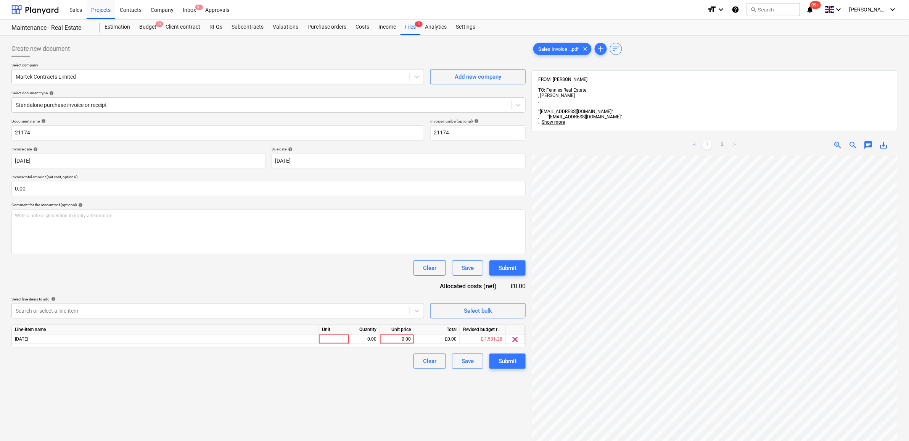
click at [372, 287] on div "Document name help 21174 Invoice number (optional) help 21174 Invoice date help…" at bounding box center [268, 244] width 514 height 250
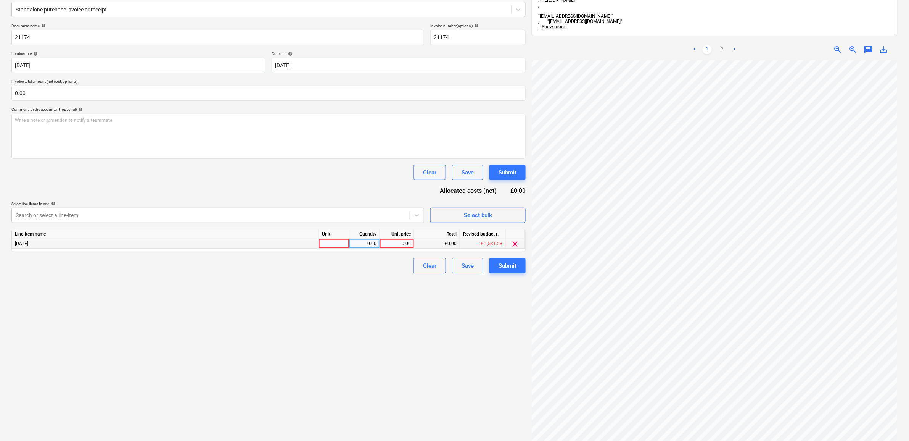
click at [393, 241] on div "0.00" at bounding box center [397, 244] width 28 height 10
type input "216.15"
drag, startPoint x: 372, startPoint y: 336, endPoint x: 388, endPoint y: 333, distance: 15.9
click at [372, 338] on div "Create new document Select company Martek Contracts Limited Add new company Sel…" at bounding box center [268, 213] width 521 height 540
click at [506, 267] on div "Submit" at bounding box center [508, 266] width 18 height 10
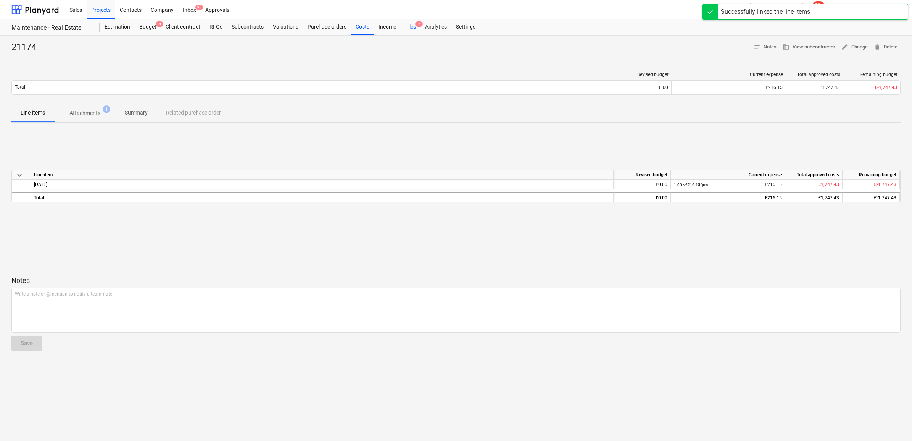
click at [413, 27] on div "Files 2" at bounding box center [411, 26] width 20 height 15
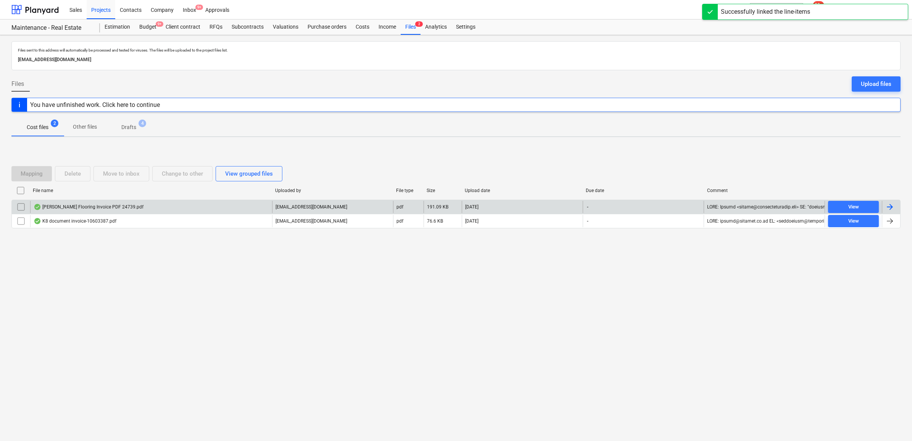
click at [893, 205] on div at bounding box center [889, 206] width 9 height 9
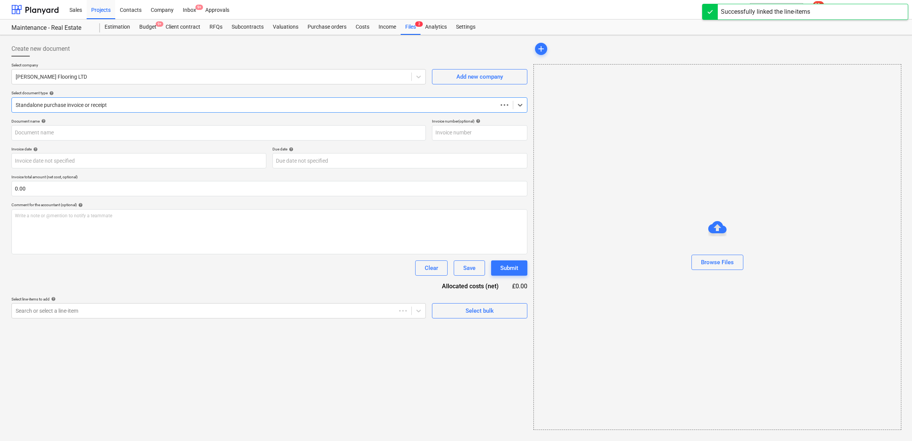
type input "24739"
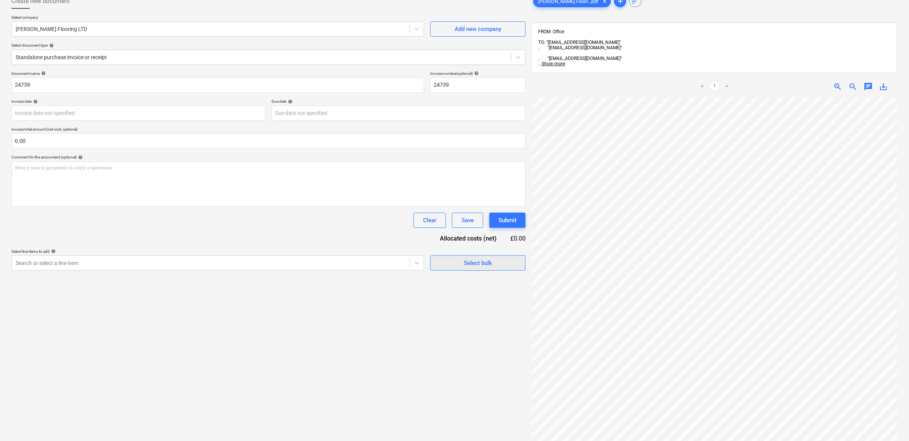
scroll to position [21, 18]
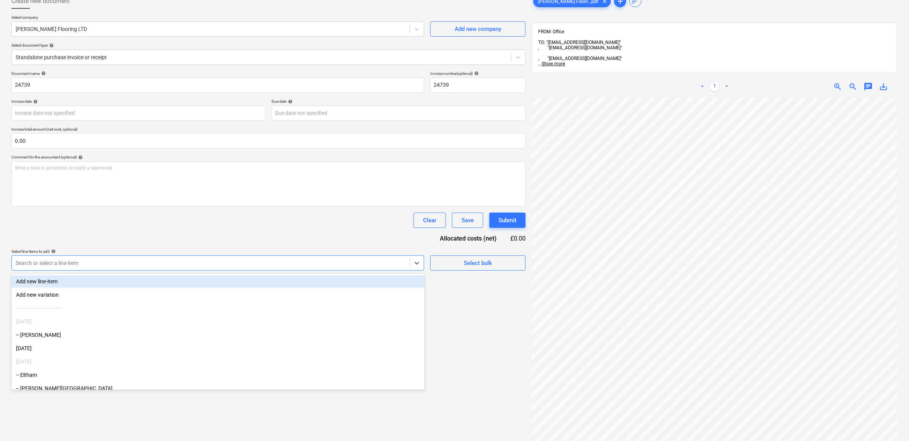
click at [346, 264] on div at bounding box center [211, 263] width 390 height 8
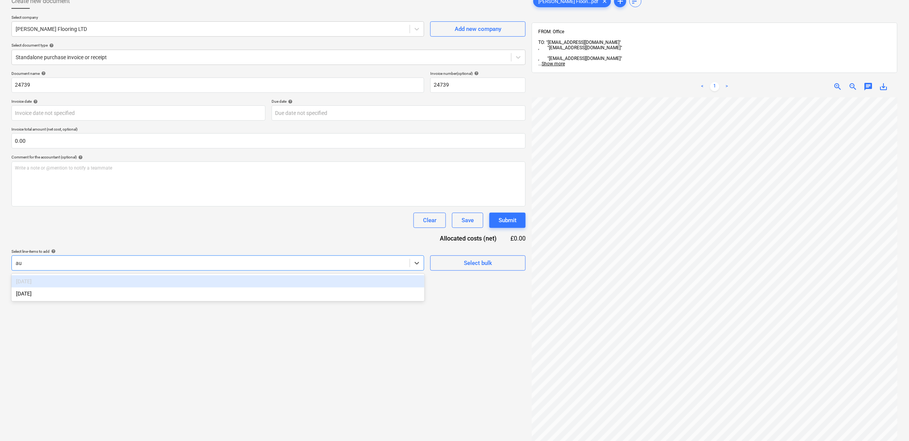
type input "aug"
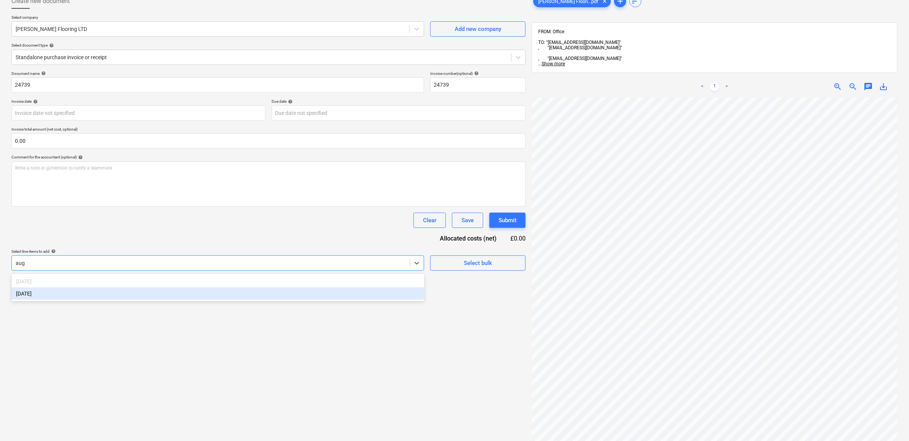
click at [272, 300] on div "[DATE]" at bounding box center [217, 293] width 413 height 12
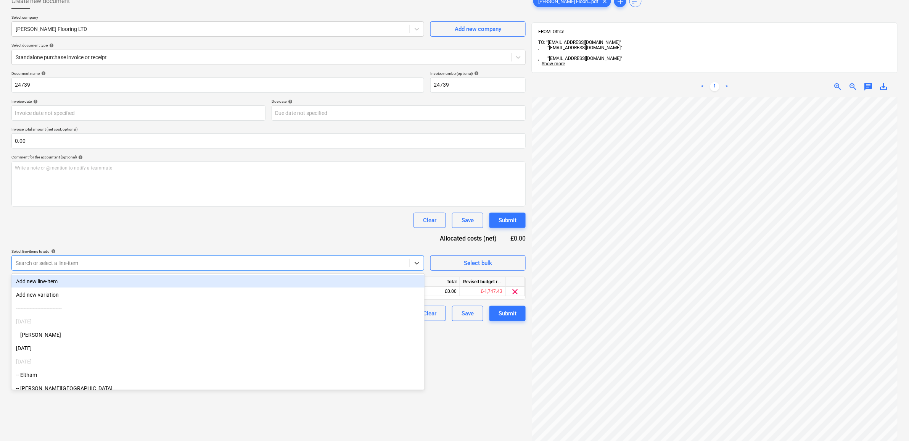
click at [281, 237] on div "Document name help 24739 Invoice number (optional) help 24739 Invoice date help…" at bounding box center [268, 196] width 514 height 250
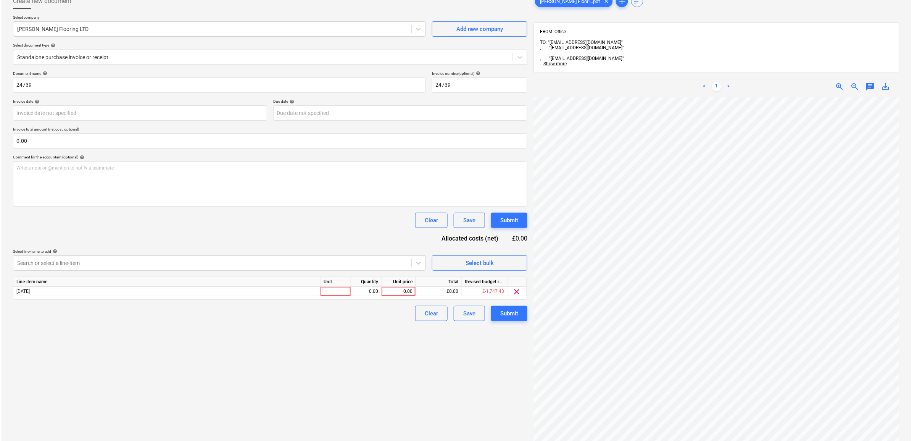
scroll to position [144, 35]
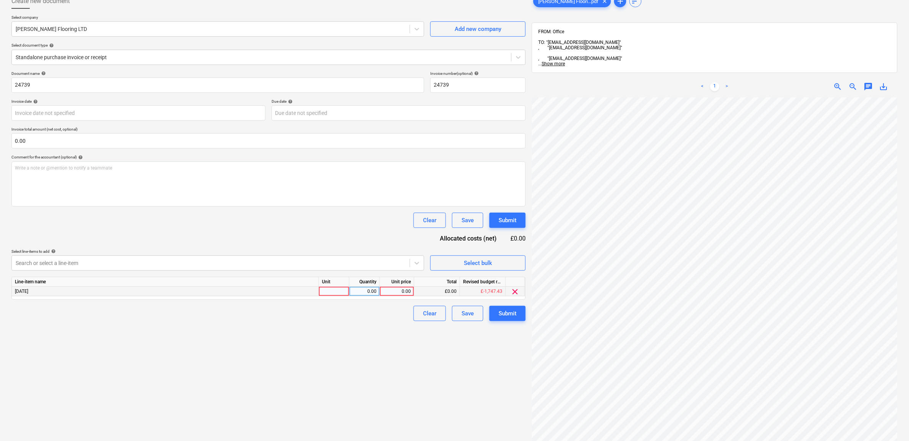
click at [405, 290] on div "0.00" at bounding box center [397, 292] width 28 height 10
type input "2847"
click at [394, 346] on div "Create new document Select company [PERSON_NAME] Flooring LTD Add new company S…" at bounding box center [268, 254] width 521 height 529
click at [497, 310] on button "Submit" at bounding box center [508, 313] width 36 height 15
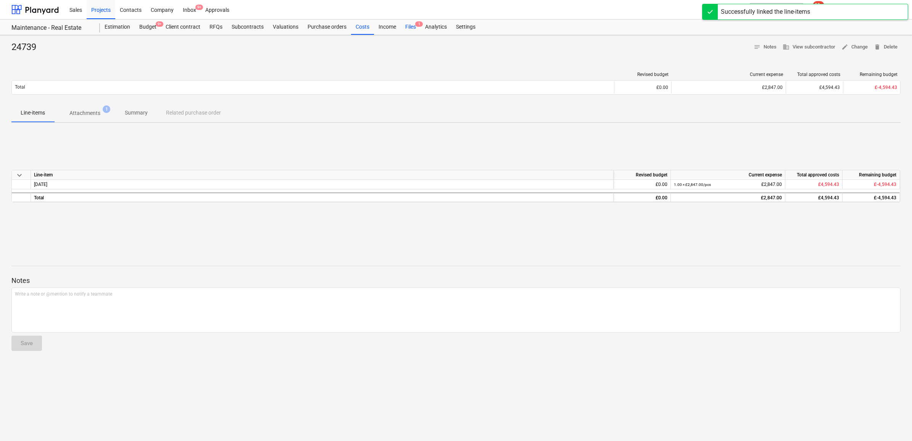
click at [415, 28] on div "Files 1" at bounding box center [411, 26] width 20 height 15
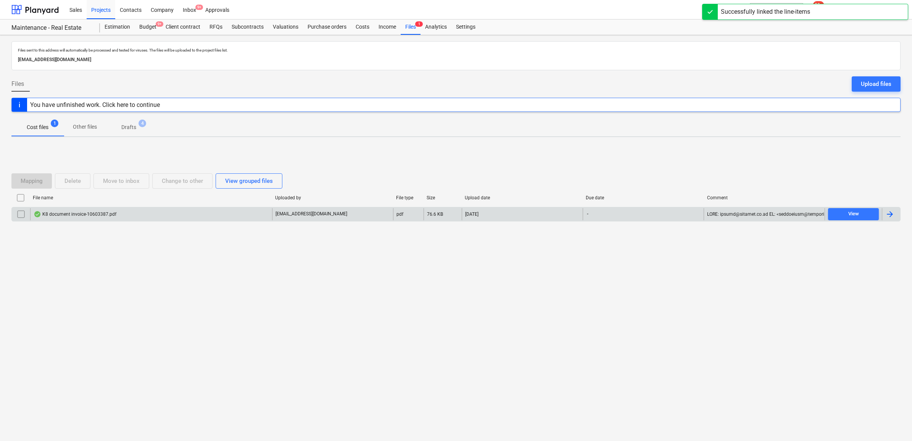
click at [890, 216] on div at bounding box center [889, 214] width 9 height 9
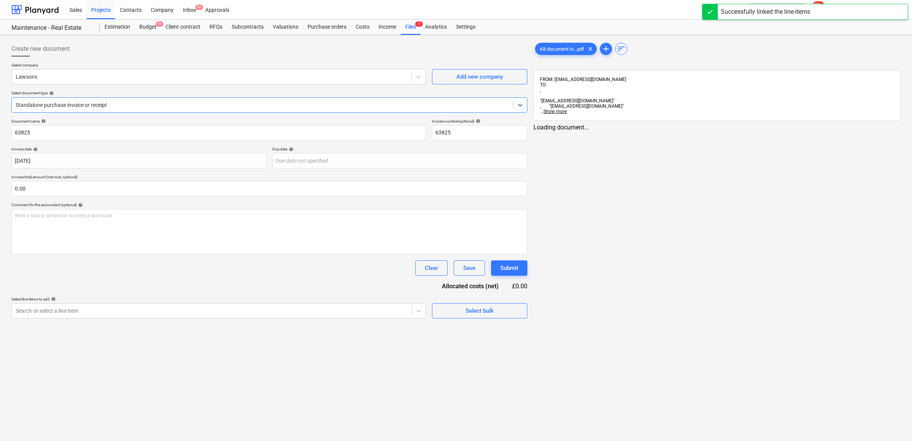
type input "63825"
type input "[DATE]"
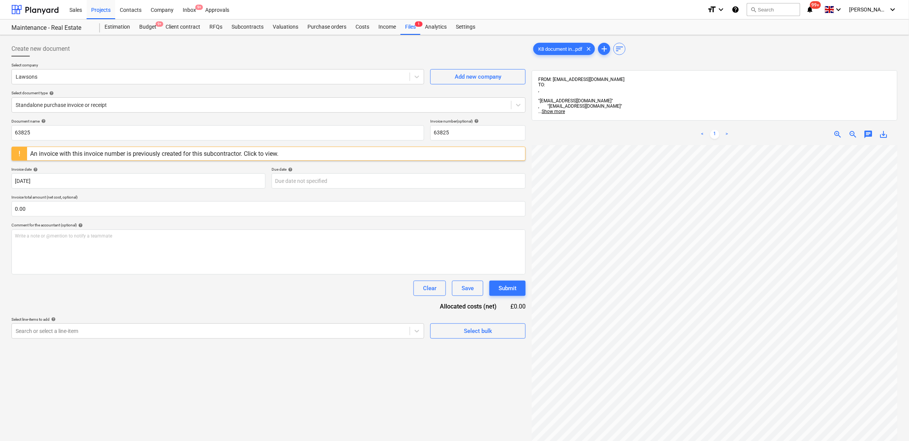
scroll to position [39, 33]
drag, startPoint x: 85, startPoint y: 137, endPoint x: -23, endPoint y: 139, distance: 107.6
click at [0, 139] on html "Sales Projects Contacts Company Inbox 9+ Approvals format_size keyboard_arrow_d…" at bounding box center [454, 220] width 909 height 441
drag, startPoint x: 72, startPoint y: 129, endPoint x: -29, endPoint y: 132, distance: 100.4
click at [0, 132] on html "Sales Projects Contacts Company Inbox 9+ Approvals format_size keyboard_arrow_d…" at bounding box center [454, 220] width 909 height 441
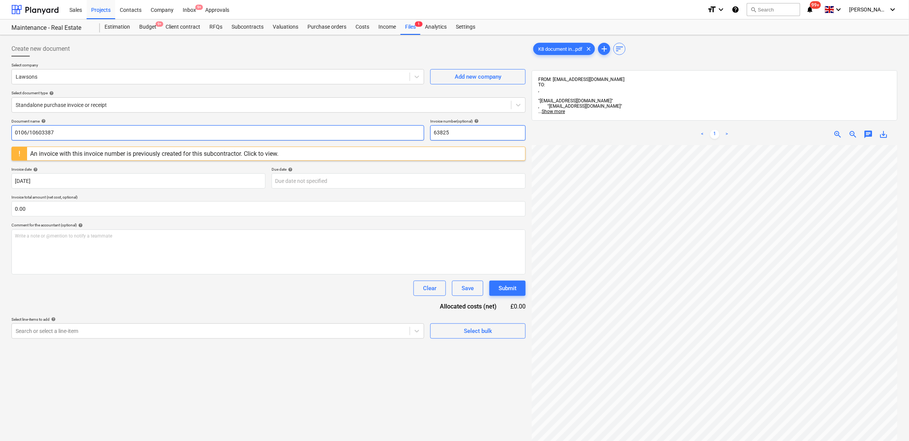
type input "0106/10603387"
drag, startPoint x: 432, startPoint y: 131, endPoint x: 418, endPoint y: 127, distance: 14.6
click at [418, 127] on div "Document name help 0106/10603387 Invoice number (optional) help 63825" at bounding box center [268, 130] width 514 height 22
paste input "0106/10603387"
type input "0106/10603387"
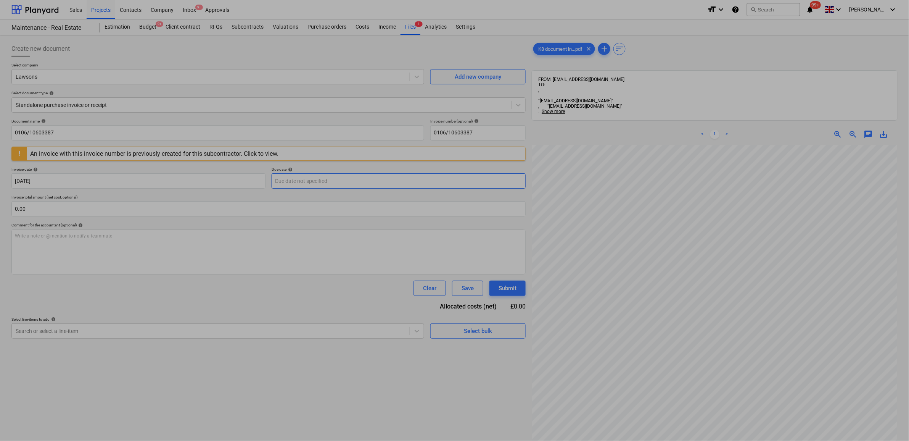
click at [338, 184] on body "Sales Projects Contacts Company Inbox 9+ Approvals format_size keyboard_arrow_d…" at bounding box center [454, 220] width 909 height 441
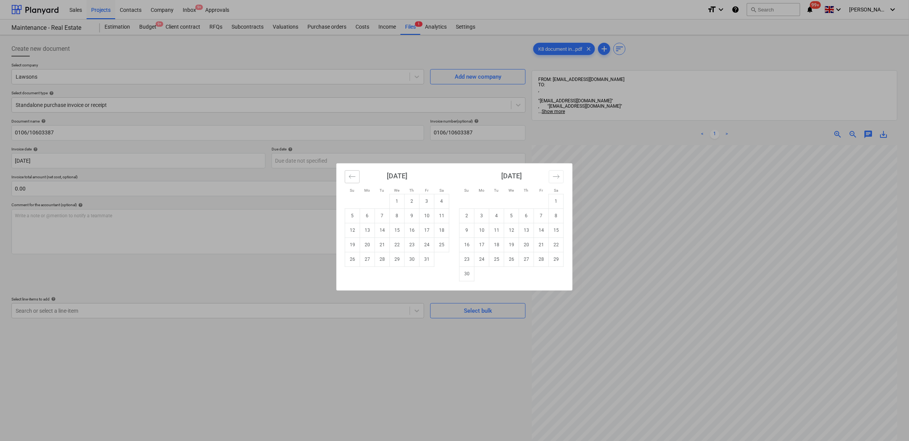
click at [349, 174] on icon "Move backward to switch to the previous month." at bounding box center [352, 176] width 7 height 7
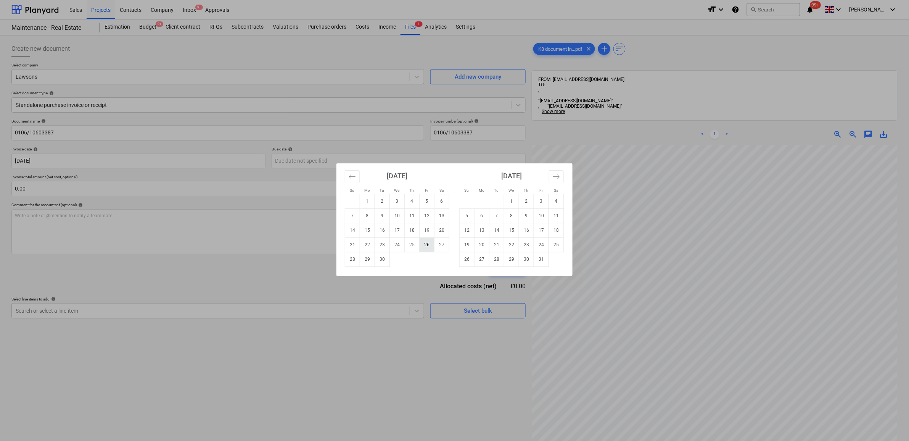
click at [430, 249] on td "26" at bounding box center [427, 244] width 15 height 15
type input "[DATE]"
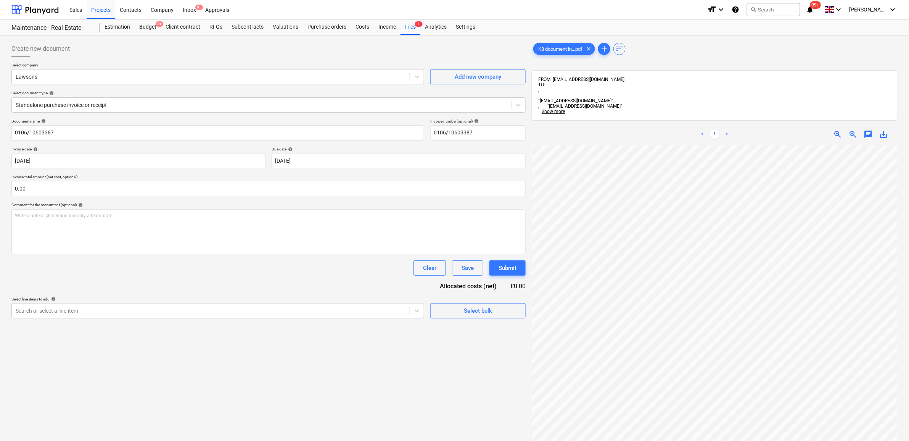
click at [408, 373] on div "Create new document Select company Lawsons Add new company Select document type…" at bounding box center [268, 302] width 521 height 529
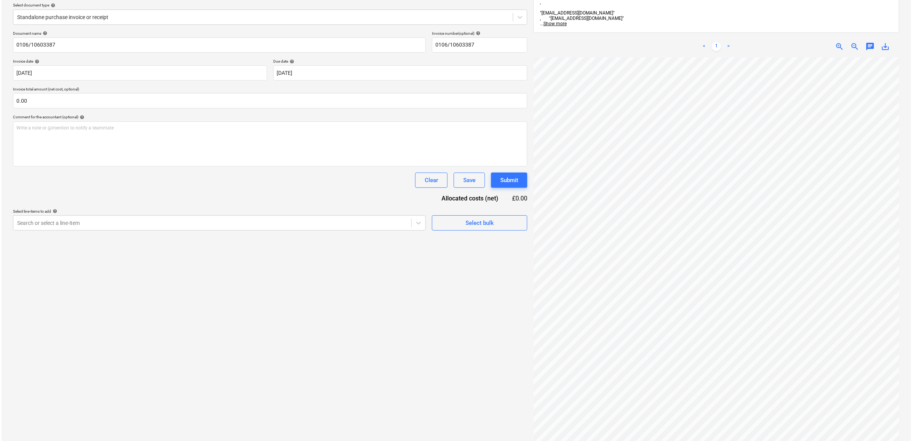
scroll to position [95, 0]
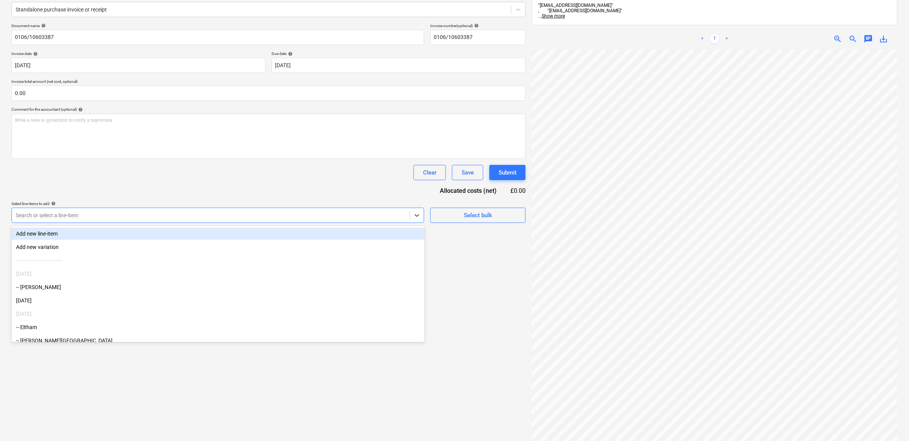
click at [406, 217] on div at bounding box center [211, 215] width 390 height 8
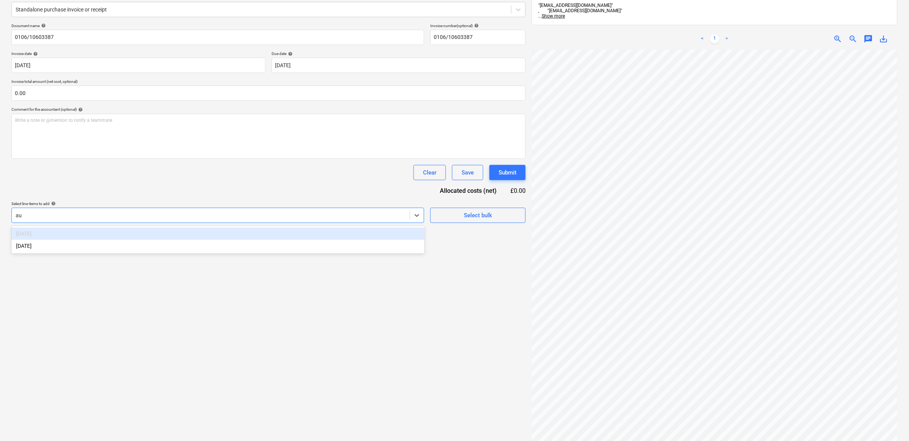
type input "aug"
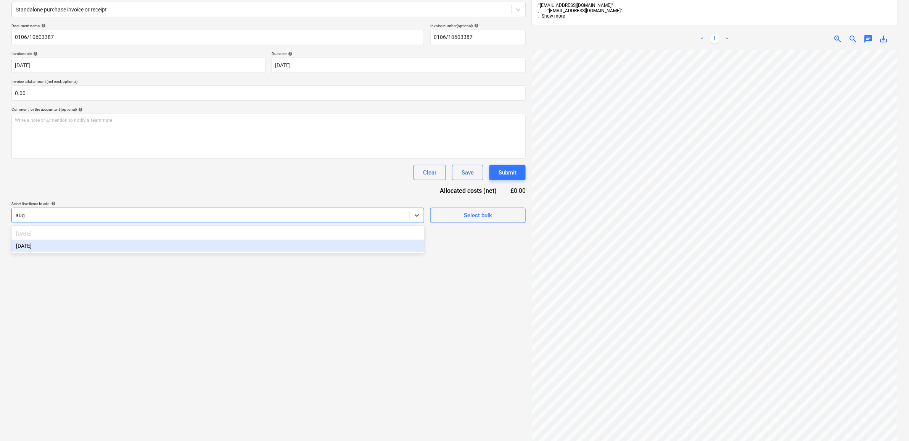
click at [394, 245] on div "[DATE]" at bounding box center [217, 246] width 413 height 12
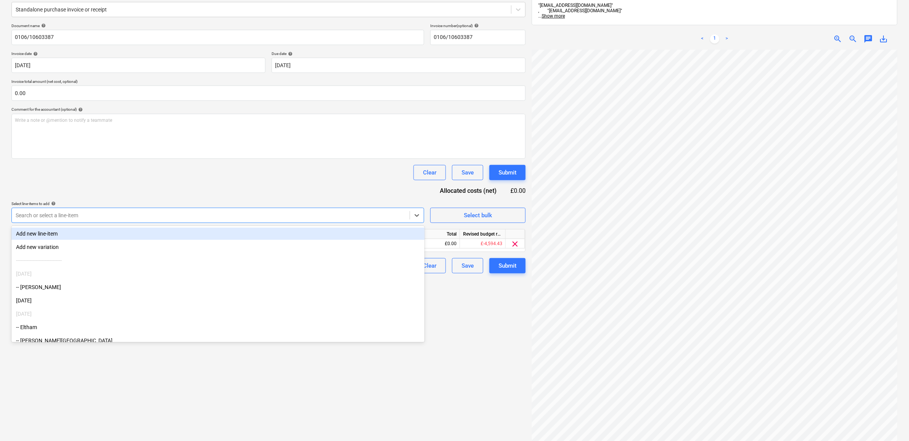
click at [345, 196] on div "Document name help 0106/10603387 Invoice number (optional) help 0106/10603387 I…" at bounding box center [268, 148] width 514 height 250
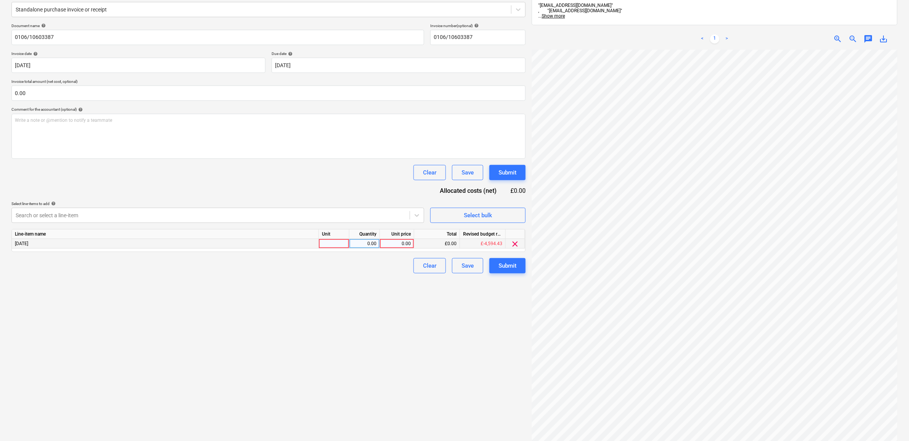
click at [406, 245] on div "0.00" at bounding box center [397, 244] width 28 height 10
type input "316.41"
click at [406, 324] on div "Create new document Select company Lawsons Add new company Select document type…" at bounding box center [268, 207] width 521 height 529
click at [503, 266] on div "Submit" at bounding box center [508, 266] width 18 height 10
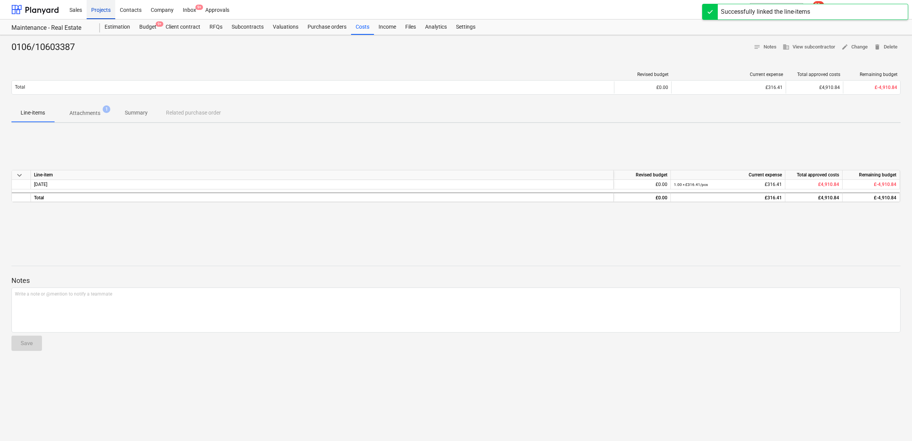
click at [96, 6] on div "Projects" at bounding box center [101, 9] width 29 height 19
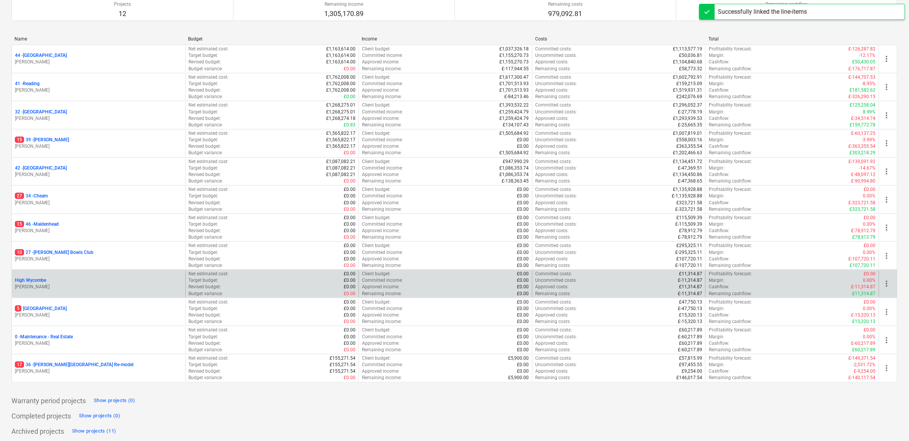
scroll to position [82, 0]
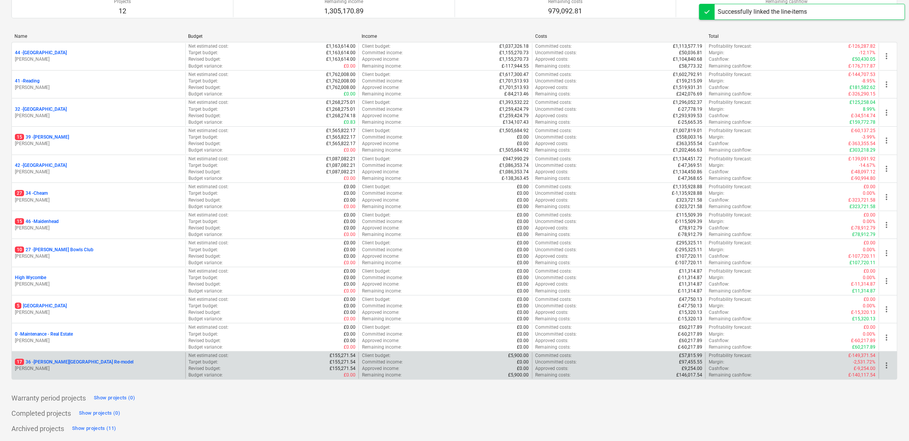
click at [63, 361] on p "17 36 - [PERSON_NAME][GEOGRAPHIC_DATA] Re-model" at bounding box center [74, 362] width 119 height 6
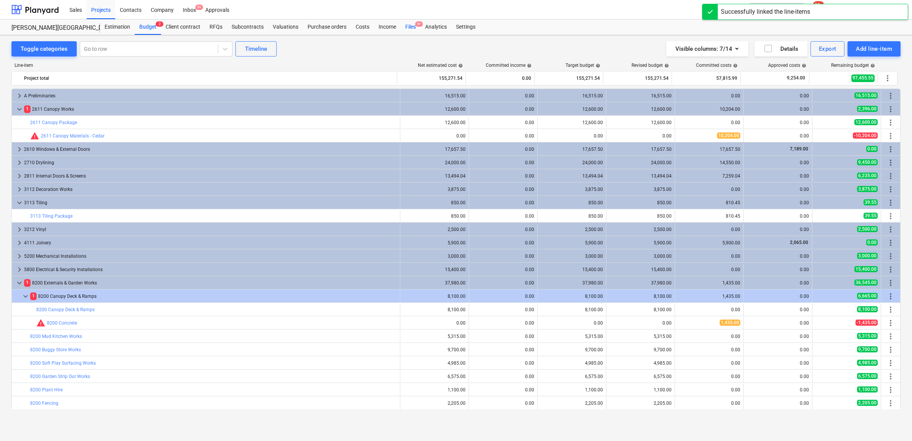
click at [410, 26] on div "Files 9+" at bounding box center [411, 26] width 20 height 15
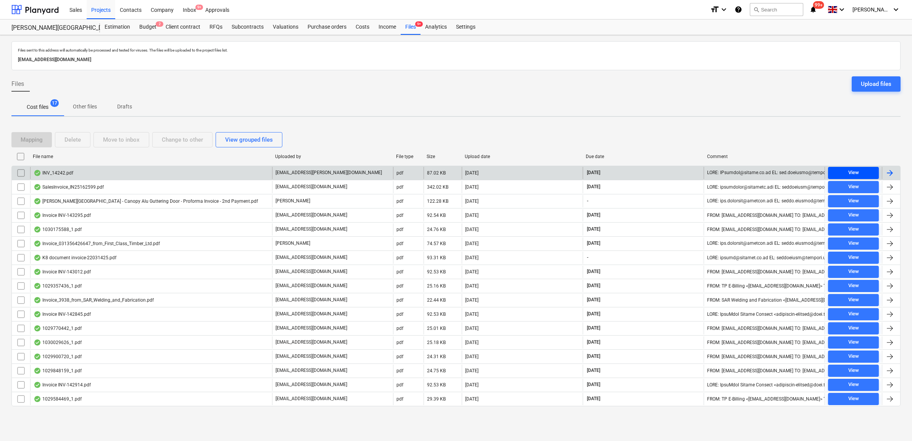
click at [864, 172] on span "View" at bounding box center [853, 172] width 45 height 9
click at [895, 176] on div at bounding box center [891, 173] width 18 height 12
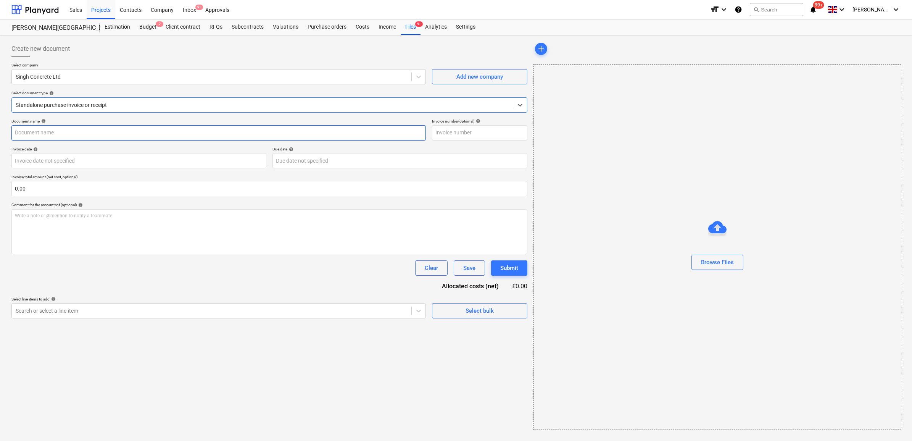
type input "INV-14242"
type input "[DATE]"
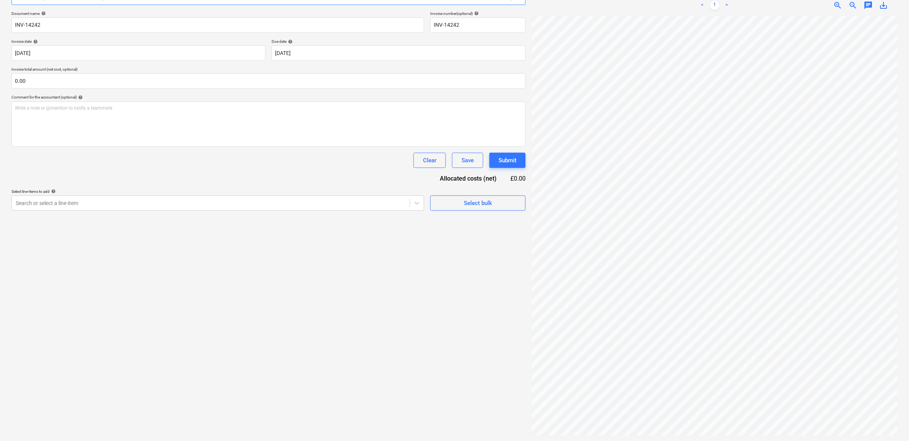
scroll to position [108, 0]
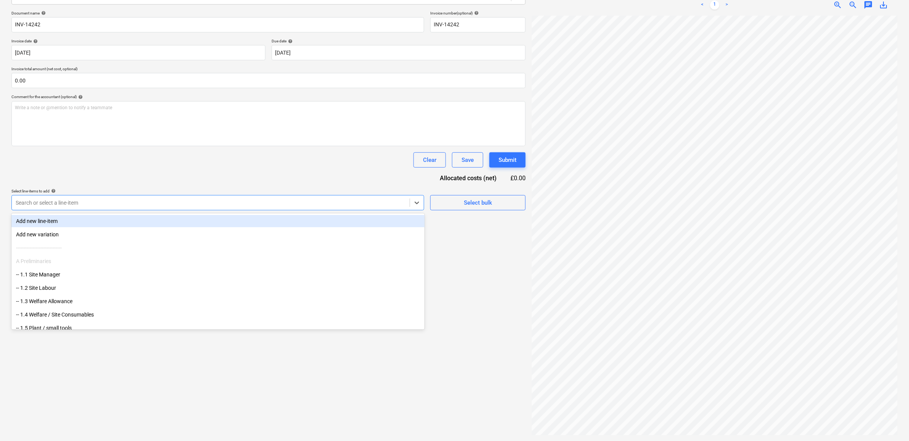
click at [119, 207] on div "Search or select a line-item" at bounding box center [211, 202] width 398 height 11
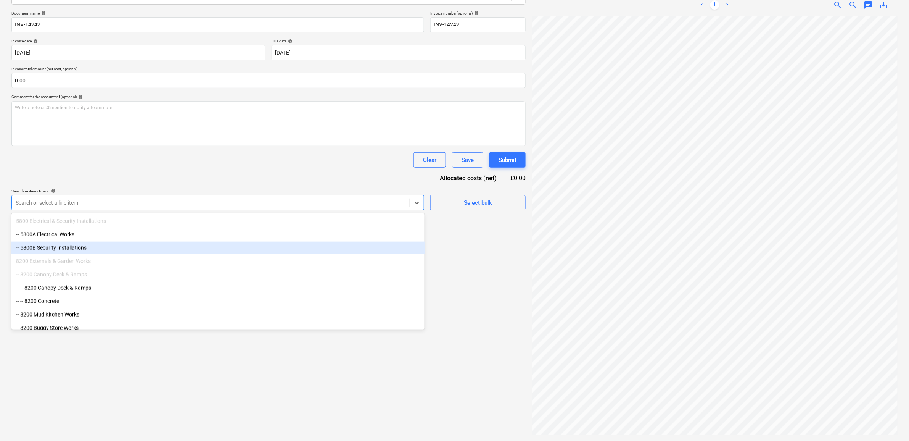
scroll to position [525, 0]
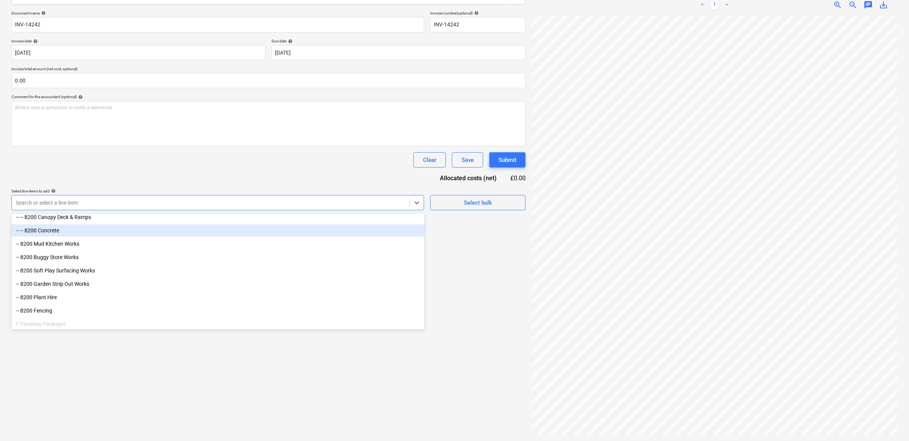
click at [69, 234] on div "-- -- 8200 Concrete" at bounding box center [217, 230] width 413 height 12
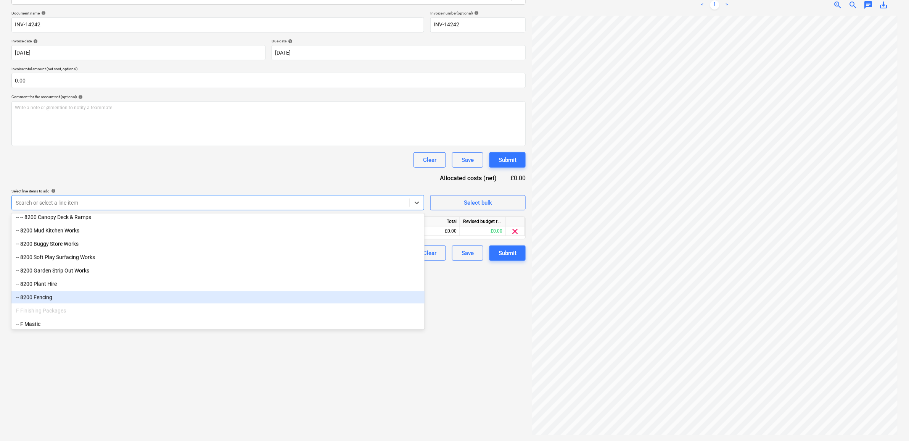
click at [412, 376] on div "Create new document Select company Singh Concrete Ltd Add new company Select do…" at bounding box center [268, 184] width 521 height 508
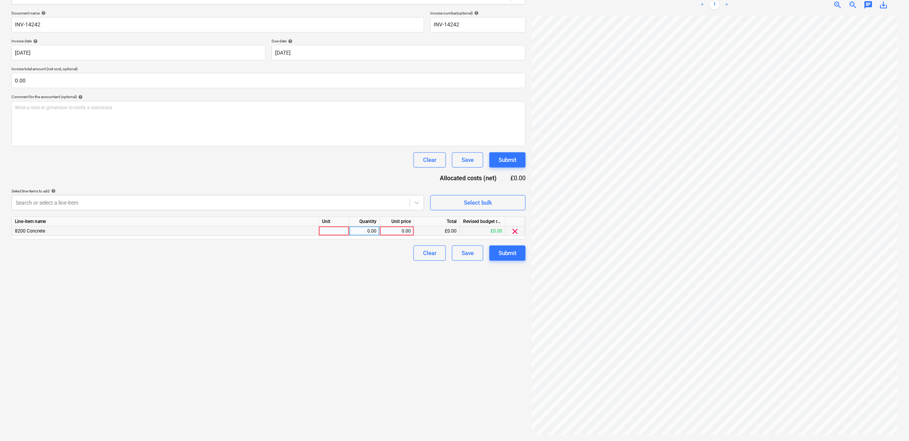
scroll to position [18, 32]
click at [389, 226] on div "0.00" at bounding box center [397, 231] width 28 height 10
type input "1435"
click at [376, 354] on div "Create new document Select company Singh Concrete Ltd Add new company Select do…" at bounding box center [268, 184] width 521 height 508
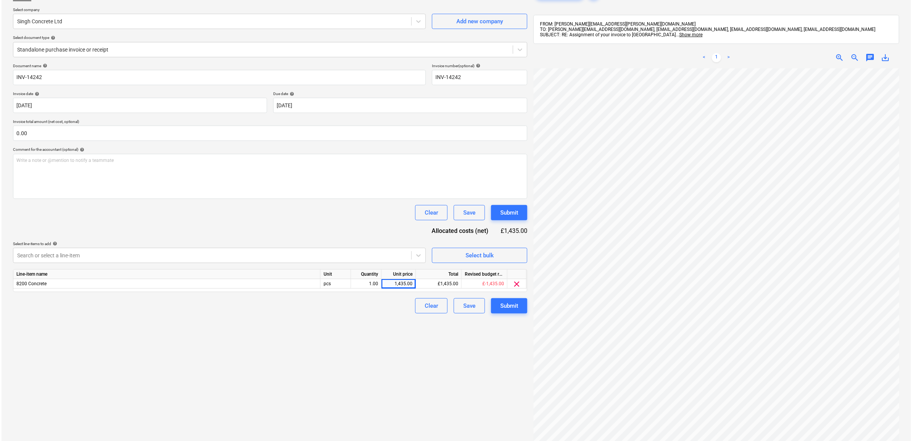
scroll to position [13, 0]
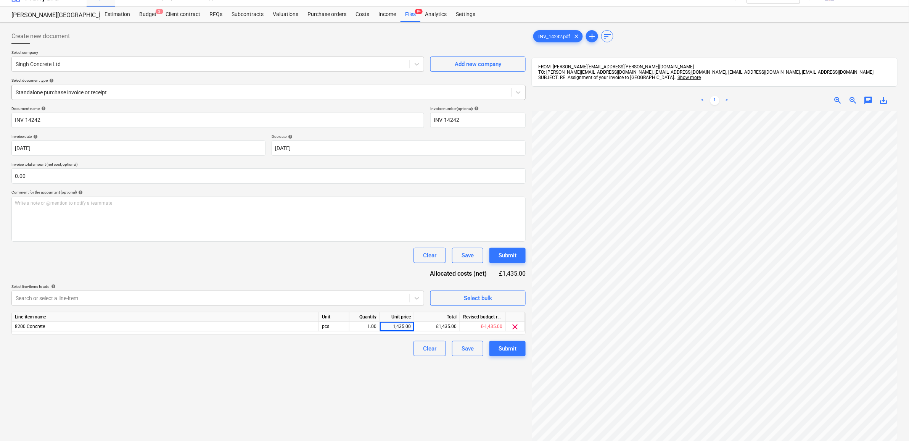
click at [259, 98] on div "Standalone purchase invoice or receipt" at bounding box center [268, 92] width 514 height 15
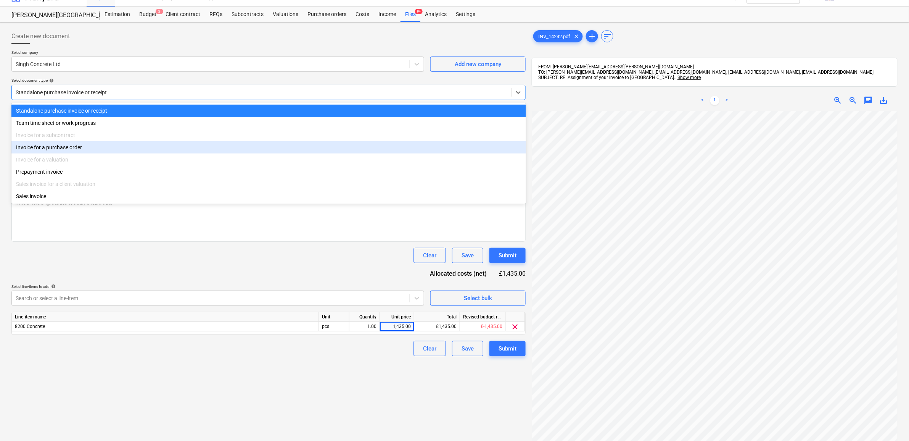
click at [154, 148] on div "Invoice for a purchase order" at bounding box center [268, 147] width 515 height 12
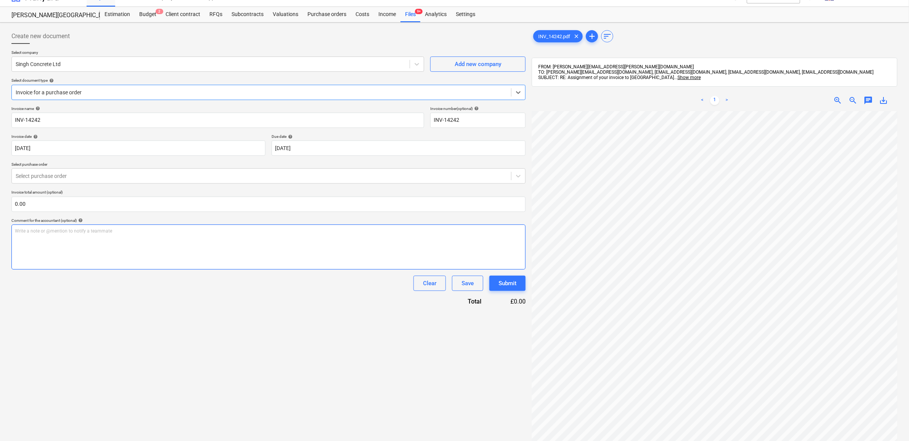
click at [228, 256] on div "Write a note or @mention to notify a teammate [PERSON_NAME]" at bounding box center [268, 246] width 514 height 45
click at [155, 174] on div at bounding box center [262, 176] width 492 height 8
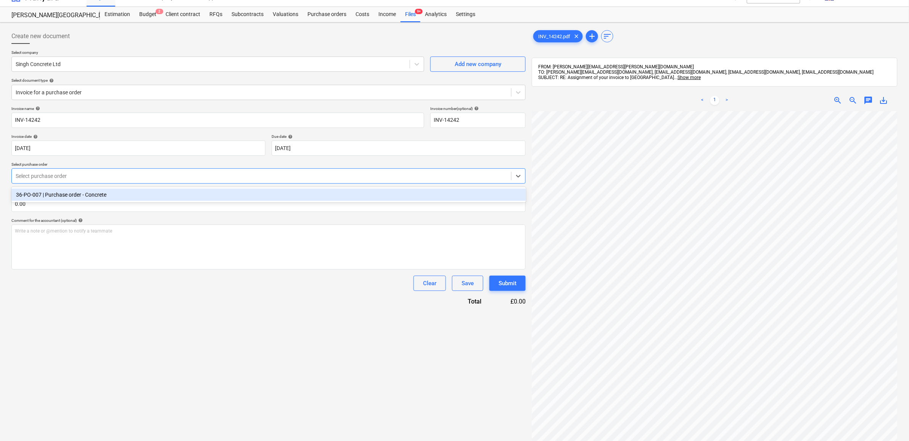
click at [141, 197] on div "36-PO-007 | Purchase order - Concrete" at bounding box center [268, 195] width 515 height 12
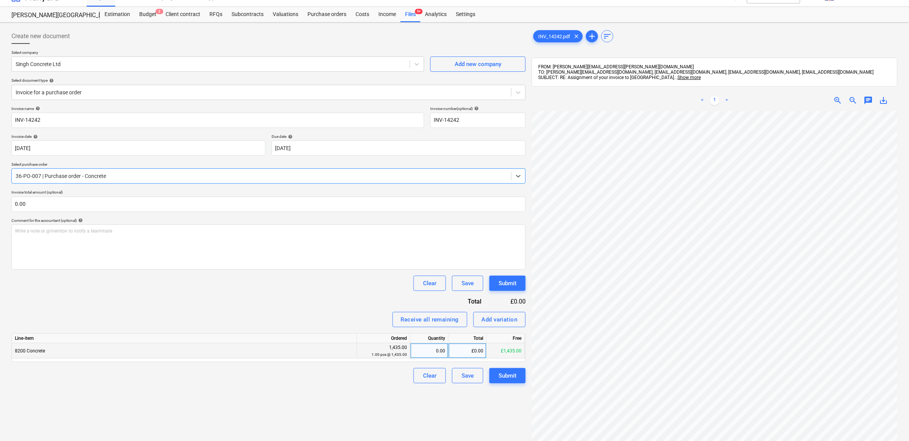
click at [468, 352] on div "£0.00" at bounding box center [468, 350] width 38 height 15
type input "1"
type input "1435"
click at [388, 414] on div "Create new document Select company Singh Concrete Ltd Add new company Select do…" at bounding box center [268, 280] width 521 height 508
click at [510, 377] on div "Submit" at bounding box center [508, 376] width 18 height 10
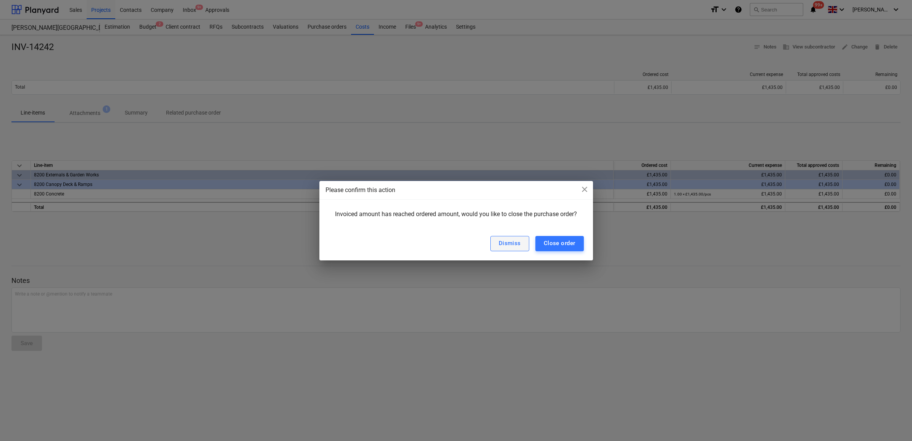
click at [505, 242] on div "Dismiss" at bounding box center [510, 243] width 22 height 10
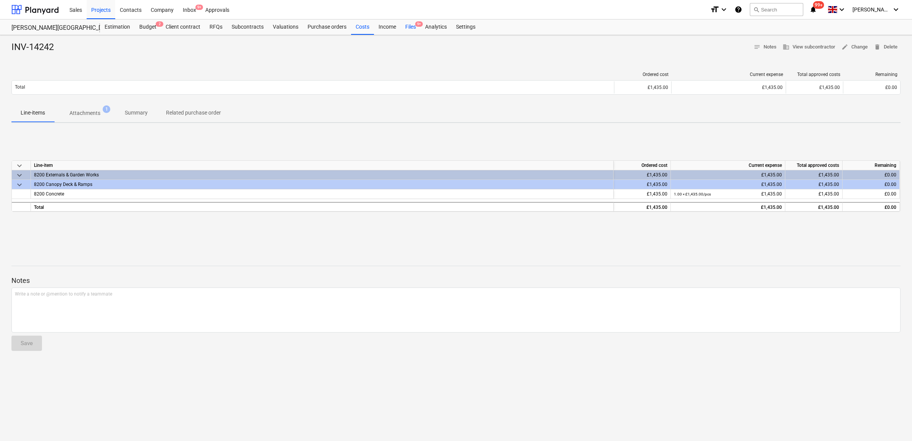
click at [408, 26] on div "Files 9+" at bounding box center [411, 26] width 20 height 15
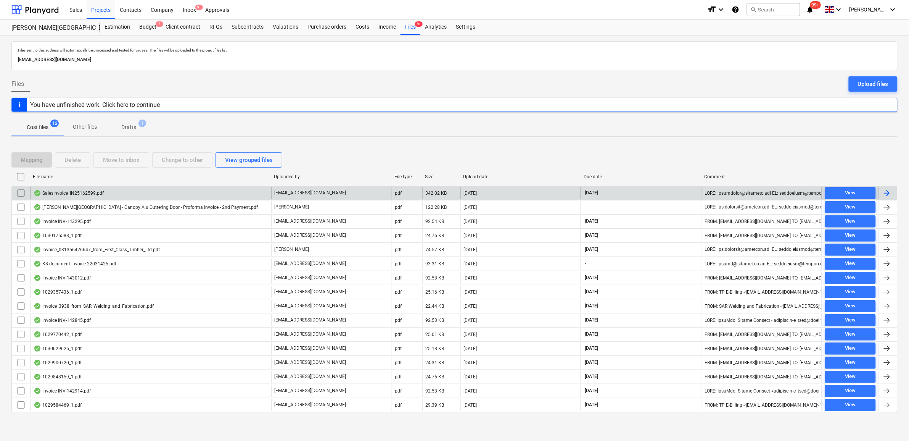
click at [888, 193] on div at bounding box center [887, 193] width 9 height 9
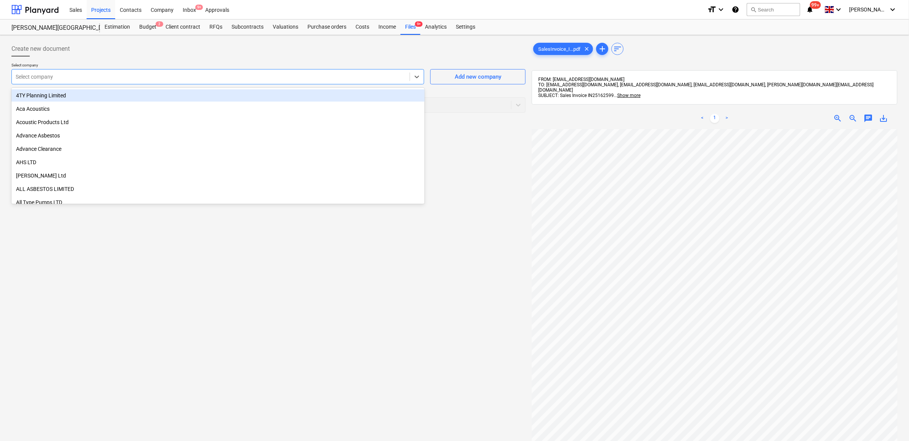
click at [305, 77] on div at bounding box center [211, 77] width 390 height 8
type input "j"
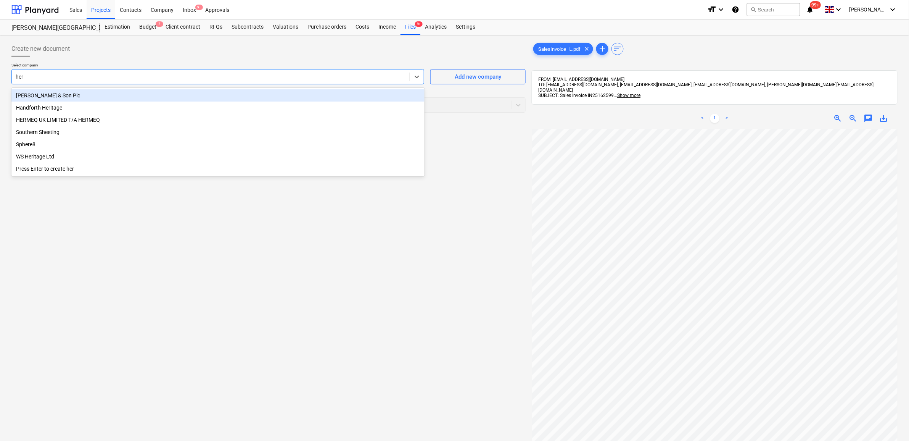
type input "[PERSON_NAME]"
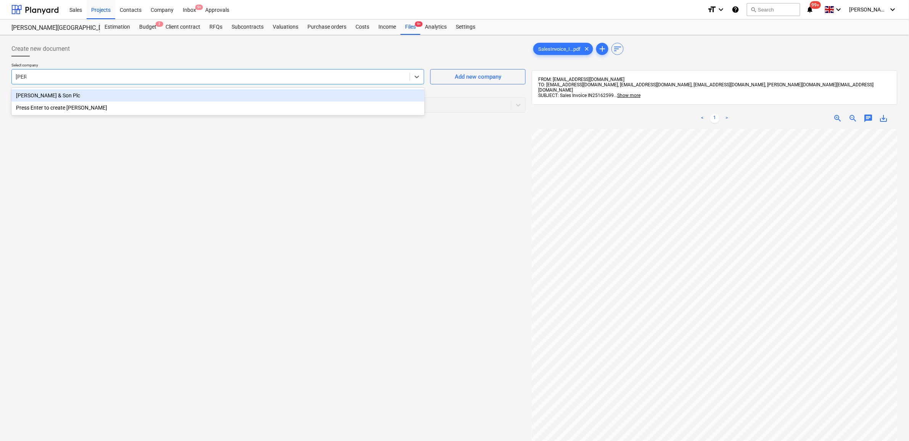
click at [263, 100] on div "[PERSON_NAME] & Son Plc" at bounding box center [217, 95] width 413 height 12
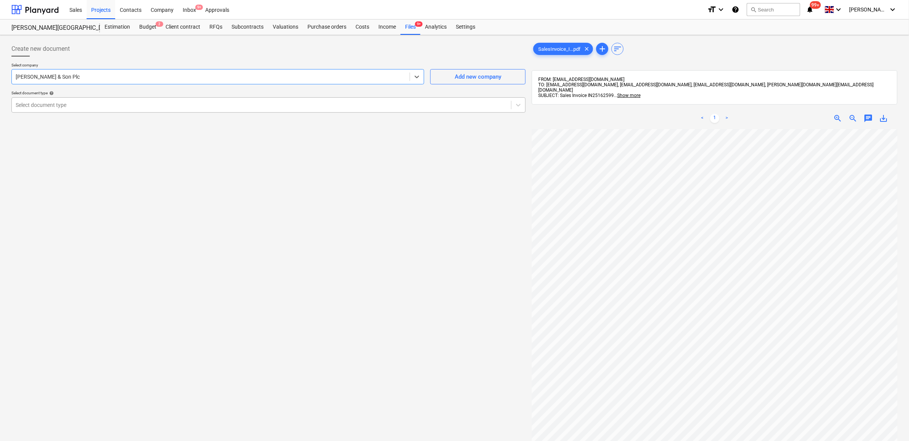
click at [262, 110] on div "Select document type" at bounding box center [262, 105] width 500 height 11
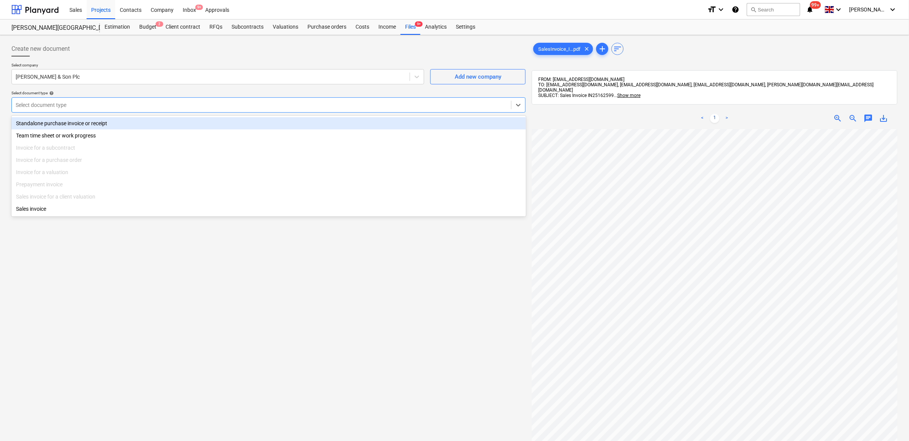
click at [237, 121] on div "Standalone purchase invoice or receipt" at bounding box center [268, 123] width 515 height 12
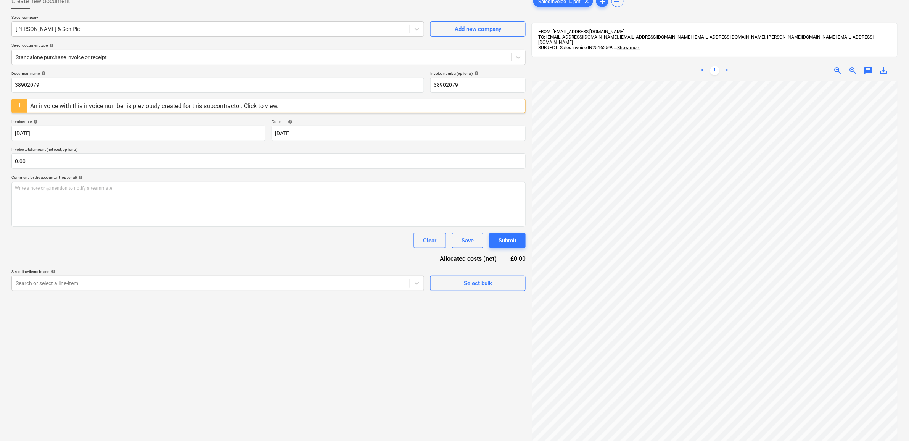
scroll to position [0, 35]
drag, startPoint x: 89, startPoint y: 87, endPoint x: -101, endPoint y: 84, distance: 190.1
click at [0, 84] on html "Sales Projects Contacts Company Inbox 9+ Approvals format_size keyboard_arrow_d…" at bounding box center [454, 172] width 909 height 441
drag, startPoint x: 74, startPoint y: 82, endPoint x: -91, endPoint y: 83, distance: 164.9
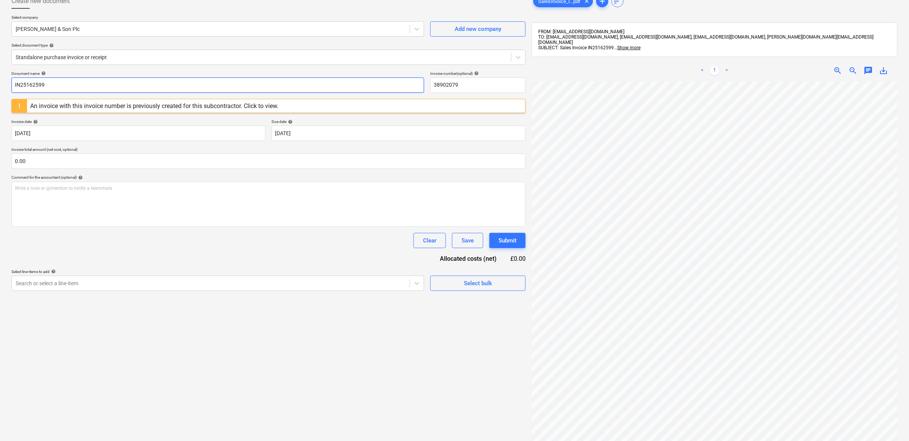
click at [0, 83] on html "Sales Projects Contacts Company Inbox 9+ Approvals format_size keyboard_arrow_d…" at bounding box center [454, 172] width 909 height 441
type input "IN25162599"
drag, startPoint x: 471, startPoint y: 83, endPoint x: 390, endPoint y: 81, distance: 80.5
click at [389, 79] on div "Document name help IN25162599 Invoice number (optional) help 38902079" at bounding box center [268, 82] width 514 height 22
paste input "IN2516259"
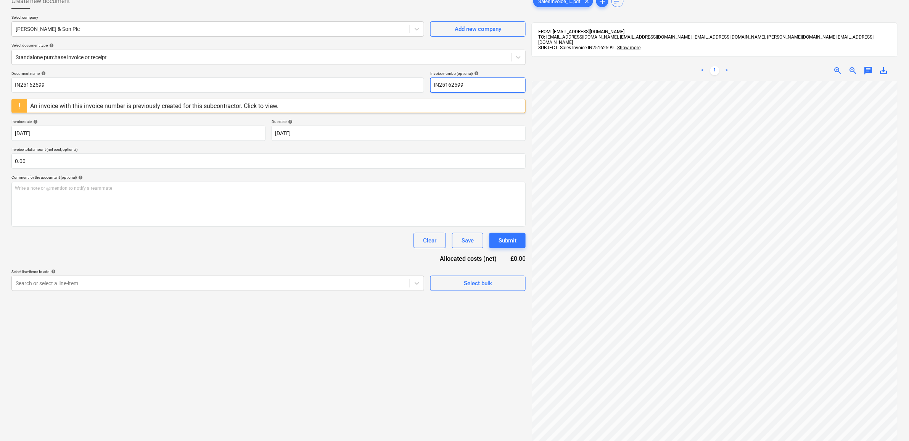
type input "IN25162599"
click at [266, 249] on div "Document name help IN25162599 Invoice number (optional) help IN25162599 An invo…" at bounding box center [268, 181] width 514 height 220
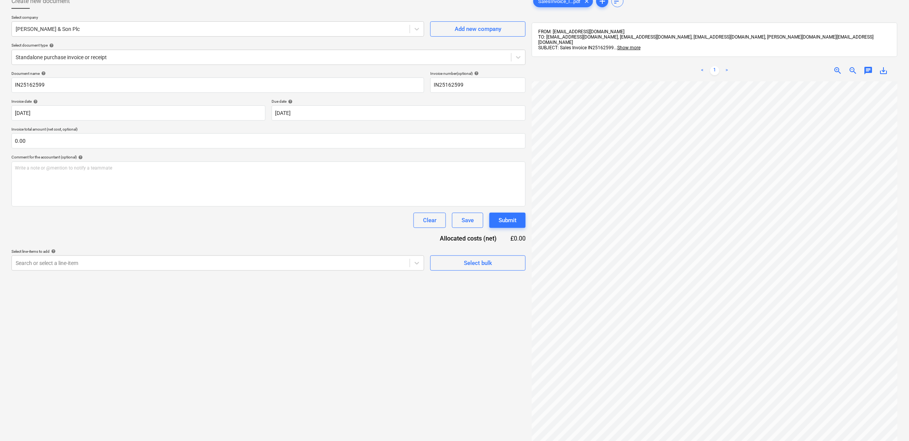
scroll to position [148, 24]
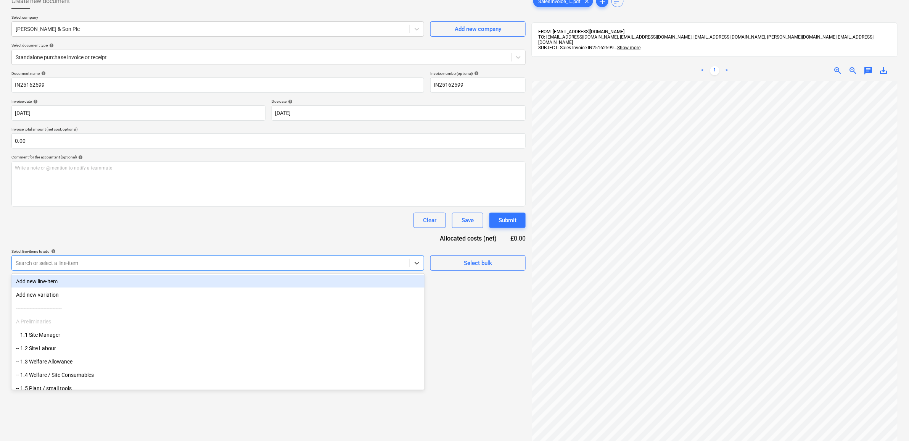
click at [121, 264] on div at bounding box center [211, 263] width 390 height 8
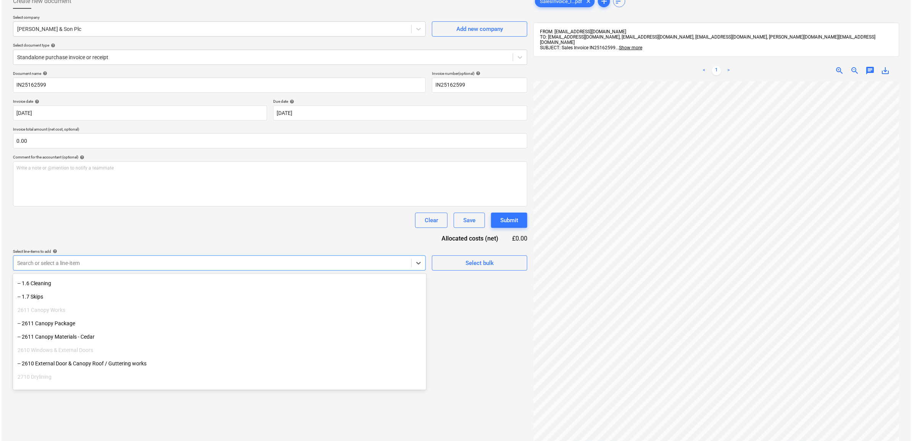
scroll to position [95, 0]
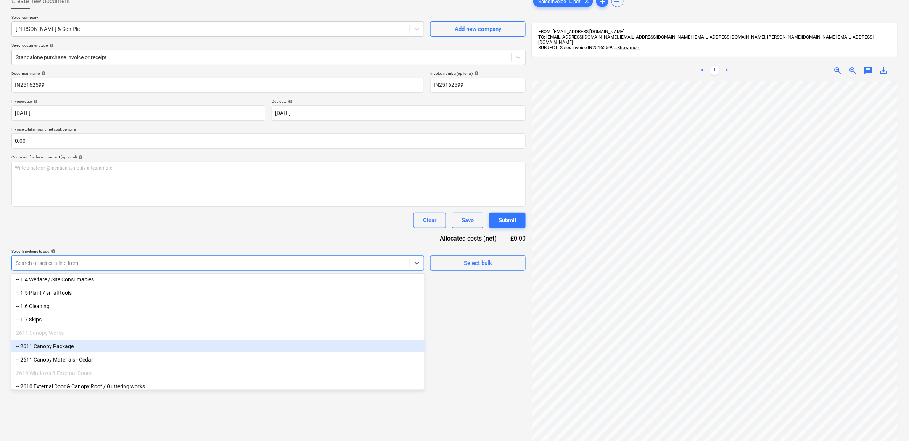
click at [88, 348] on div "-- 2611 Canopy Package" at bounding box center [217, 346] width 413 height 12
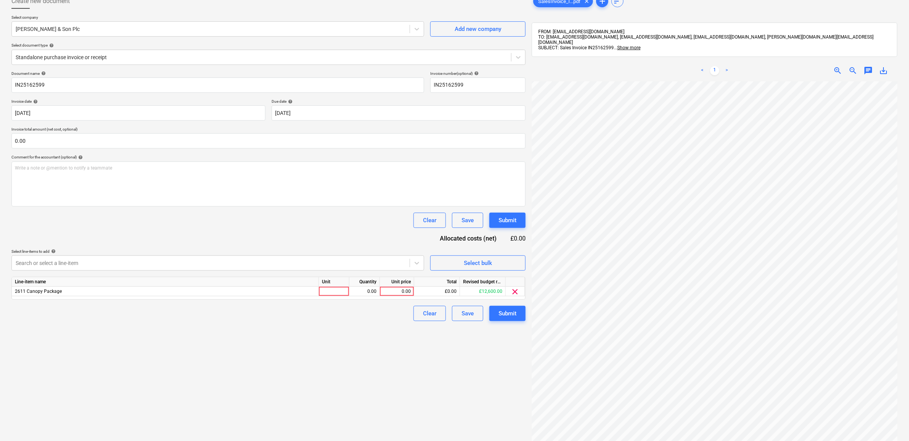
click at [221, 224] on div "Clear Save Submit" at bounding box center [268, 220] width 514 height 15
click at [392, 290] on div "0.00" at bounding box center [397, 292] width 28 height 10
type input "463.8"
drag, startPoint x: 226, startPoint y: 400, endPoint x: 232, endPoint y: 401, distance: 5.9
click at [227, 400] on div "Create new document Select company [PERSON_NAME] & Son Plc Add new company Sele…" at bounding box center [268, 246] width 521 height 513
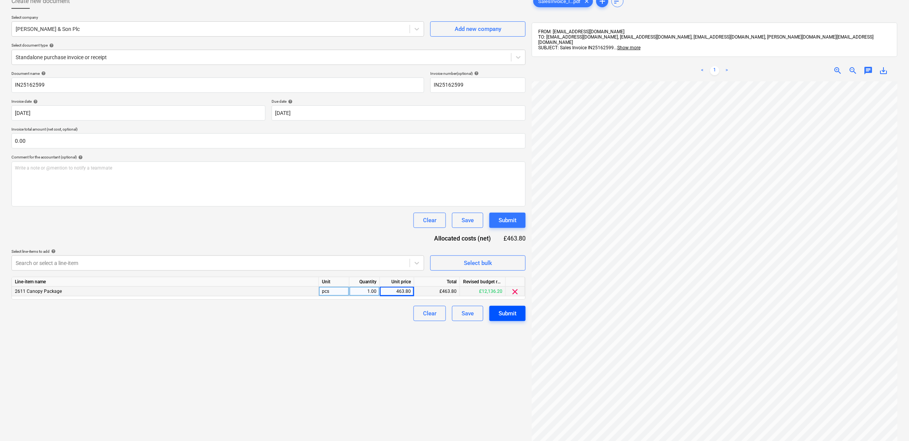
click at [514, 309] on div "Submit" at bounding box center [508, 313] width 18 height 10
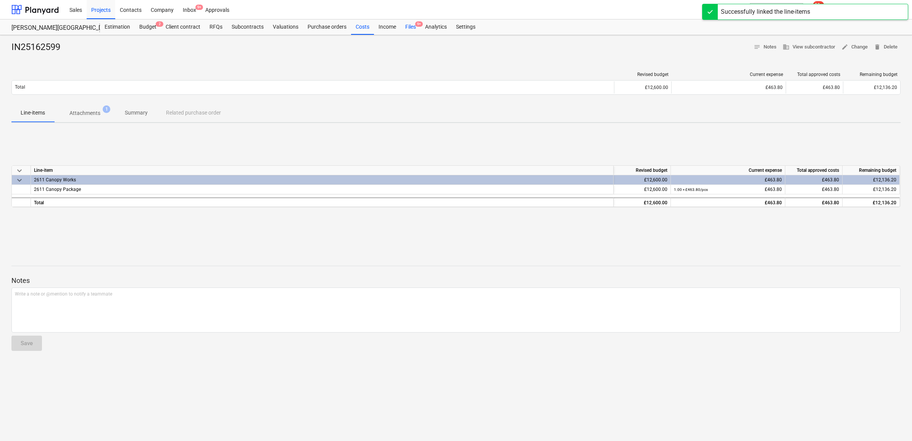
click at [405, 27] on div "Files 9+" at bounding box center [411, 26] width 20 height 15
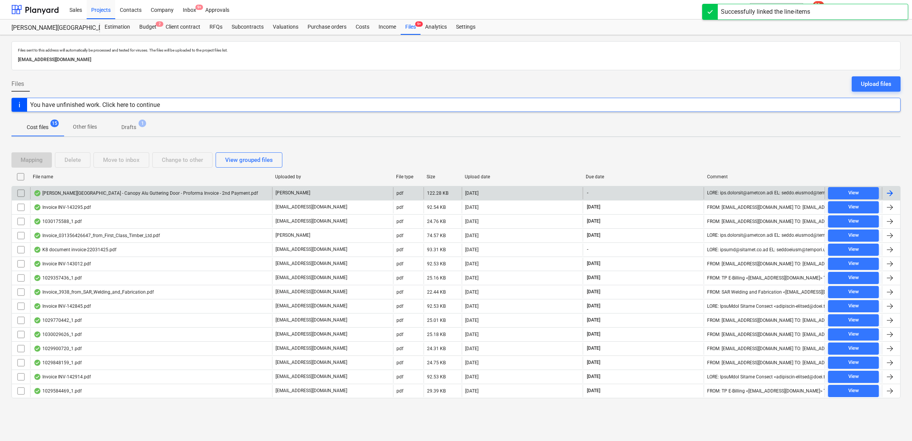
click at [890, 192] on div at bounding box center [889, 193] width 9 height 9
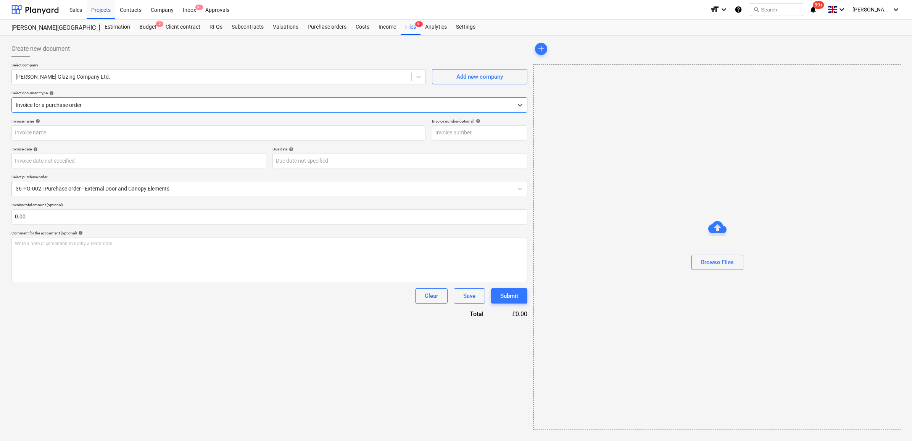
type input "[PERSON_NAME][GEOGRAPHIC_DATA] - Canopy Alu Guttering Door - Proforma Invoice -…"
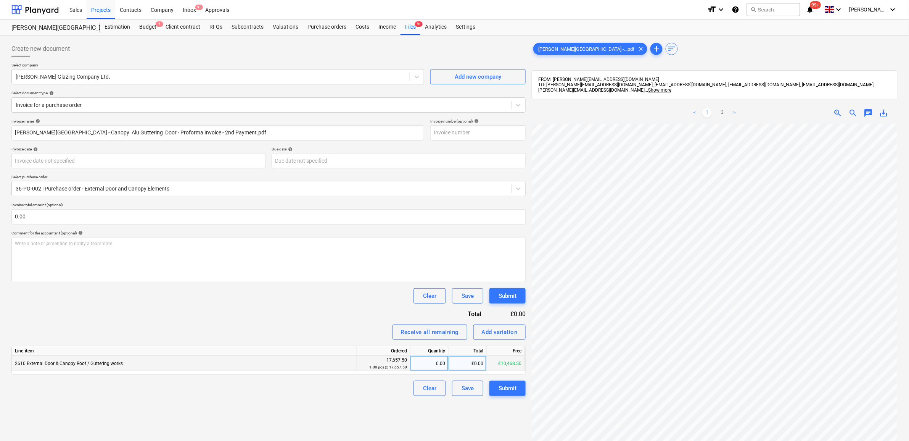
scroll to position [148, 35]
click at [469, 359] on div "£0.00" at bounding box center [468, 363] width 38 height 15
type input "7000"
click at [317, 312] on div "Invoice name help [PERSON_NAME][GEOGRAPHIC_DATA] - Canopy Alu Guttering Door - …" at bounding box center [268, 257] width 514 height 277
click at [184, 190] on div at bounding box center [262, 189] width 492 height 8
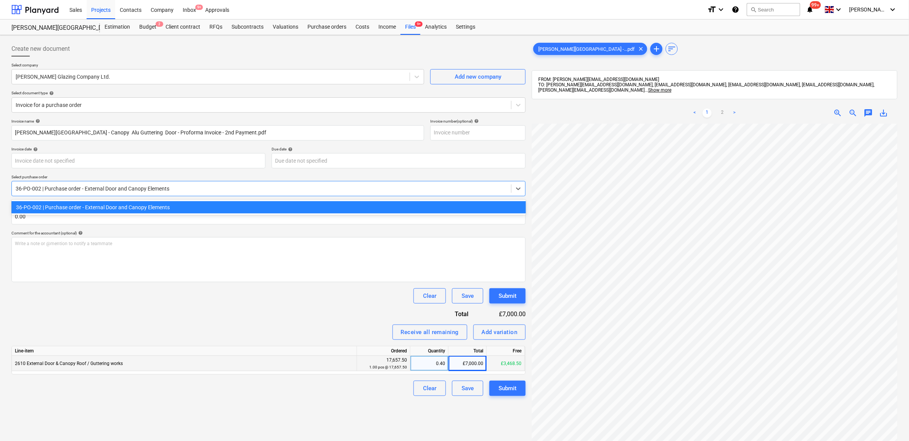
click at [180, 301] on div "Clear Save Submit" at bounding box center [268, 295] width 514 height 15
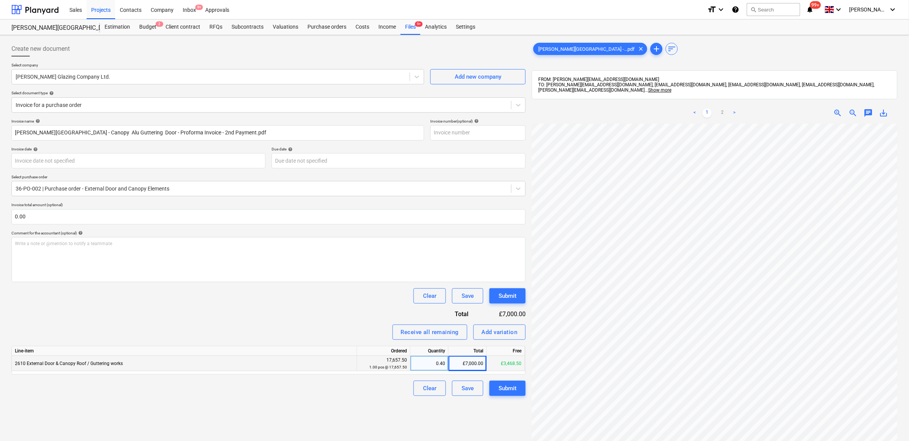
click at [367, 413] on div "Create new document Select company [PERSON_NAME] Glazing Company Ltd. Add new c…" at bounding box center [268, 292] width 521 height 508
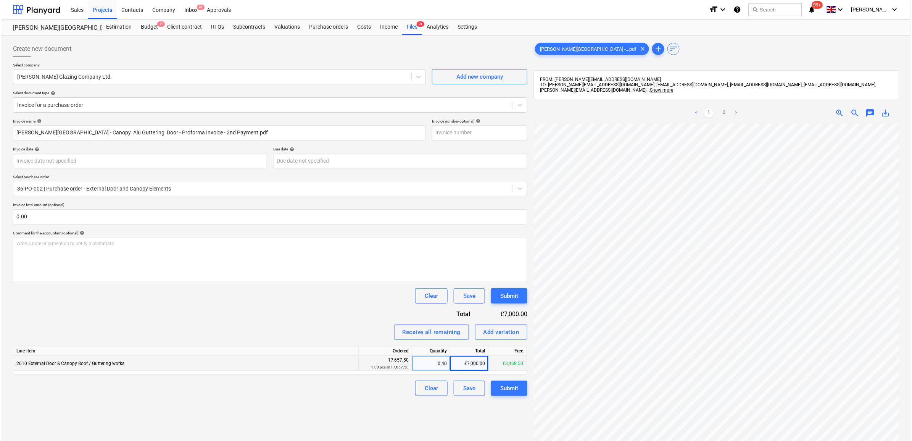
scroll to position [48, 0]
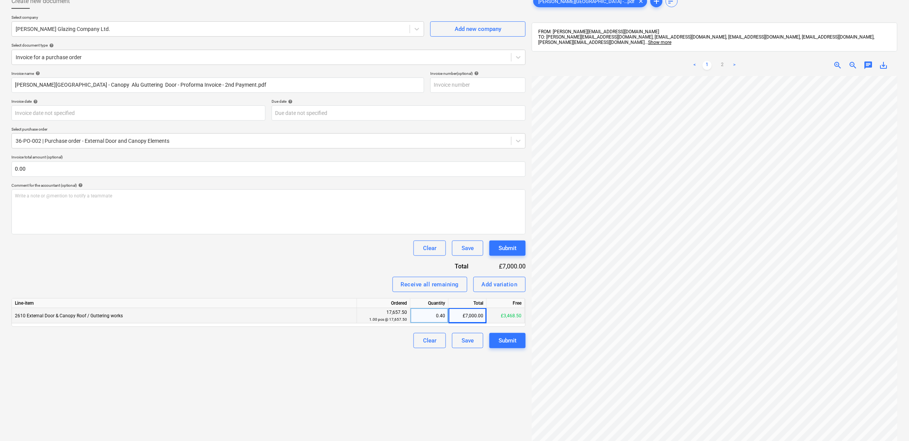
click at [474, 316] on div "£7,000.00" at bounding box center [468, 315] width 38 height 15
type input "5833.33"
drag, startPoint x: 484, startPoint y: 369, endPoint x: 492, endPoint y: 359, distance: 12.8
click at [484, 369] on div "Create new document Select company [PERSON_NAME] Glazing Company Ltd. Add new c…" at bounding box center [268, 244] width 521 height 508
click at [503, 342] on div "Submit" at bounding box center [508, 340] width 18 height 10
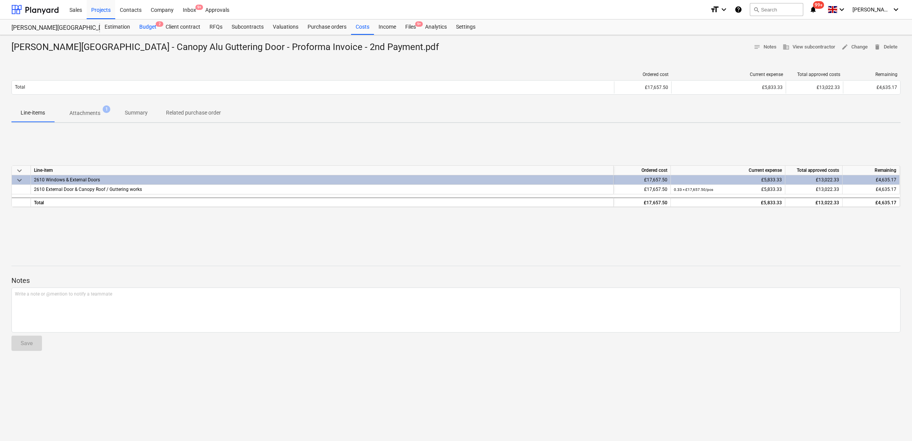
click at [148, 27] on div "Budget 2" at bounding box center [148, 26] width 26 height 15
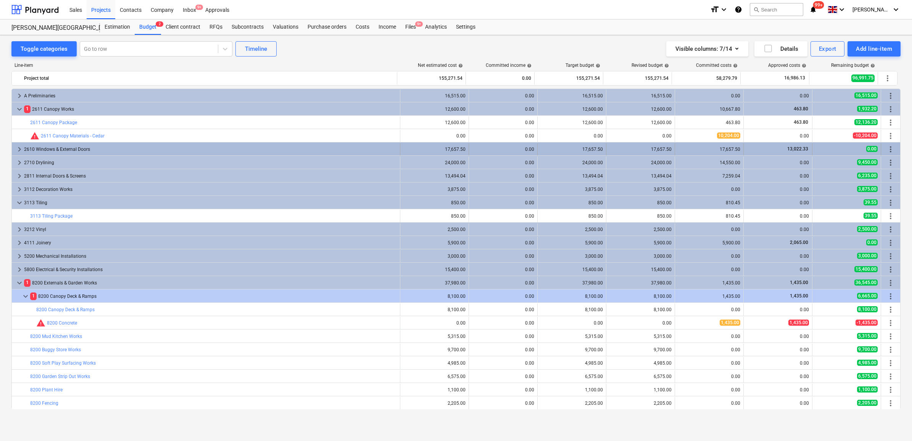
click at [60, 148] on div "2610 Windows & External Doors" at bounding box center [210, 149] width 373 height 12
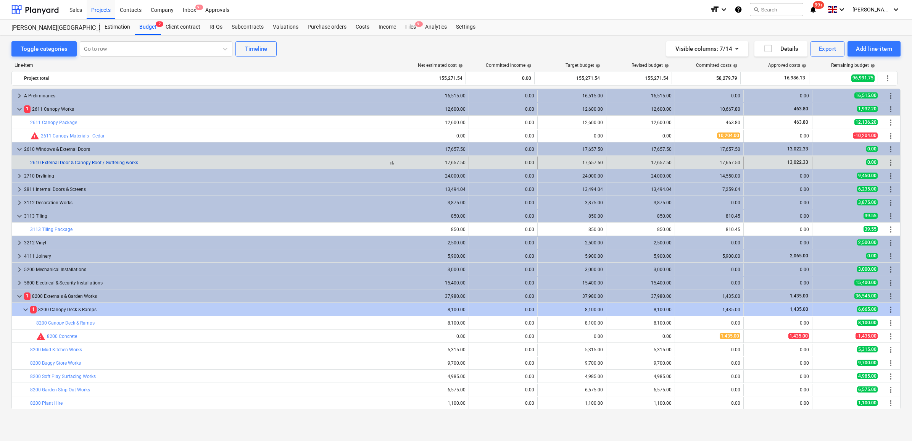
click at [68, 162] on link "2610 External Door & Canopy Roof / Guttering works" at bounding box center [84, 162] width 108 height 5
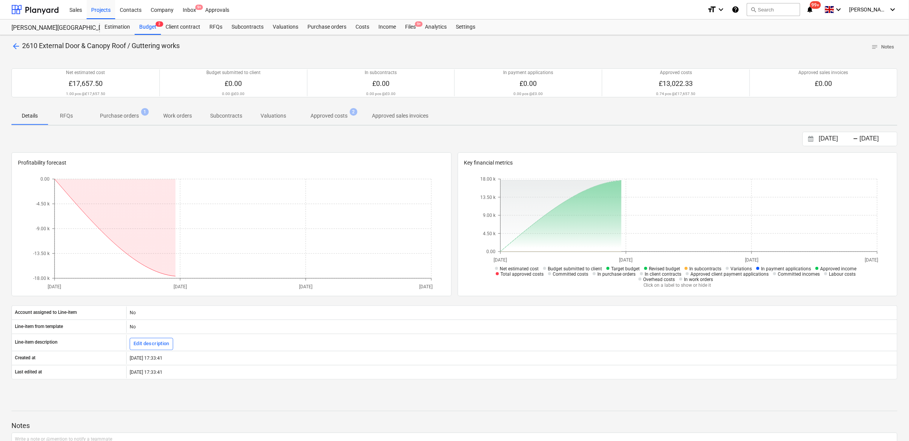
click at [335, 114] on p "Approved costs" at bounding box center [329, 116] width 37 height 8
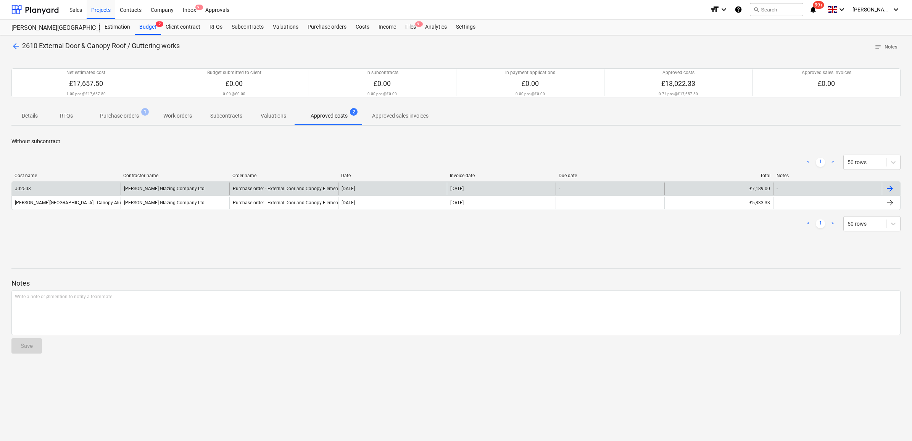
click at [857, 188] on div "-" at bounding box center [827, 188] width 109 height 12
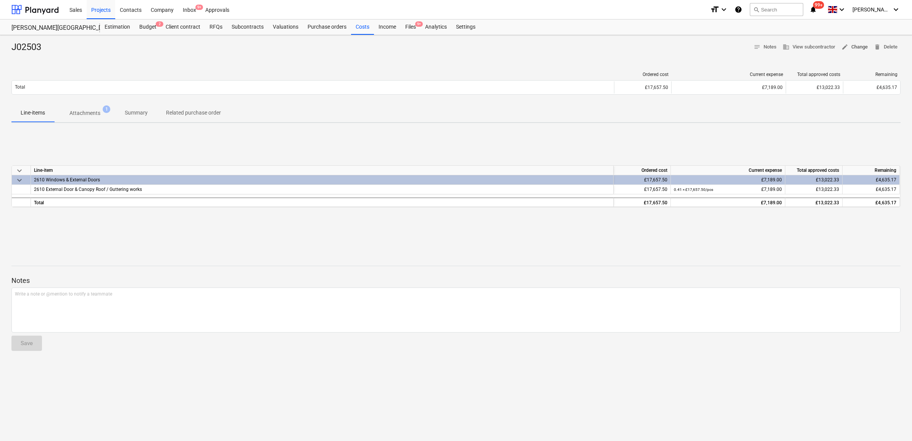
click at [849, 48] on span "edit Change" at bounding box center [854, 47] width 26 height 9
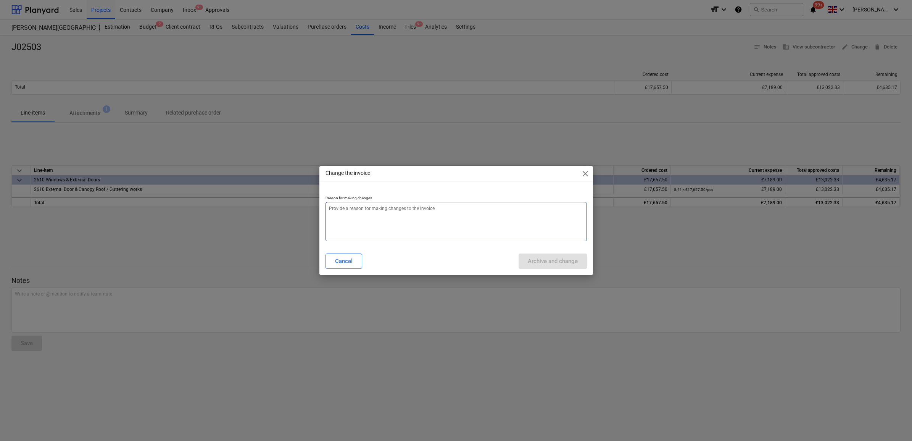
click at [413, 225] on textarea at bounding box center [456, 221] width 261 height 39
type textarea "x"
type textarea "."
click at [533, 262] on div "Archive and change" at bounding box center [553, 261] width 50 height 10
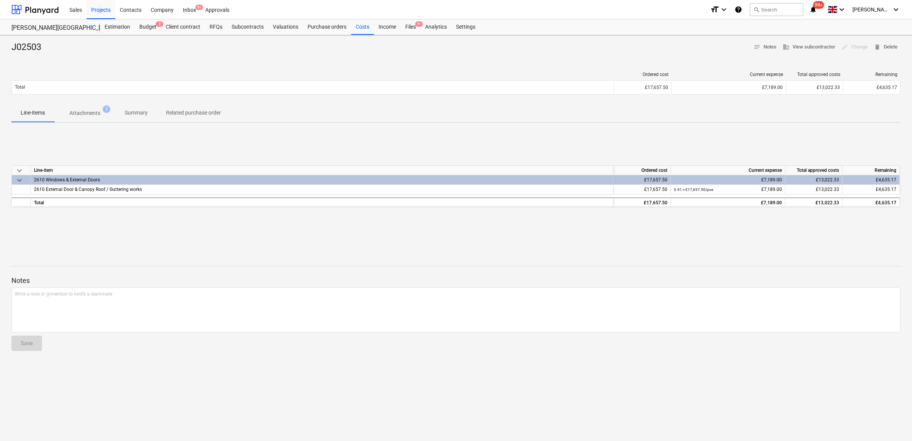
type textarea "x"
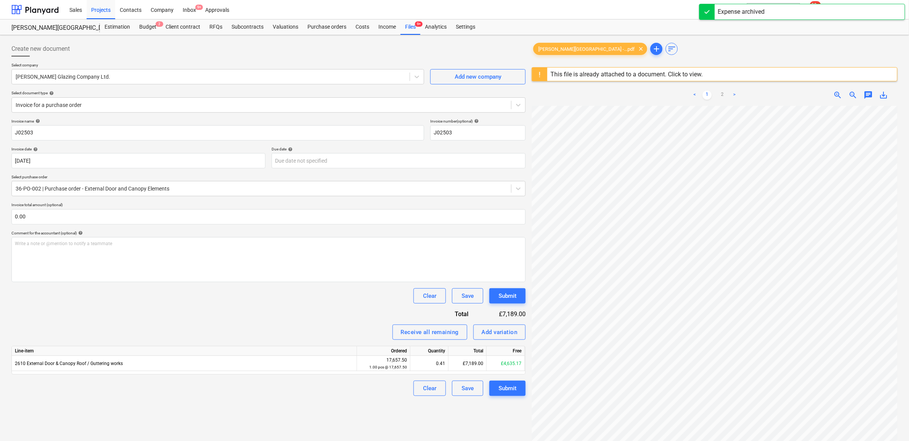
scroll to position [148, 35]
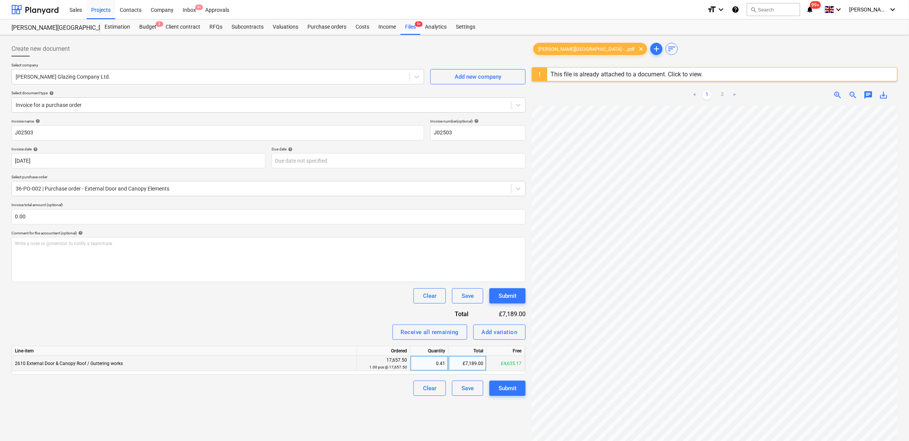
click at [476, 363] on div "£7,189.00" at bounding box center [468, 363] width 38 height 15
type input "5990.83"
click at [365, 409] on div "Create new document Select company [PERSON_NAME] Glazing Company Ltd. Add new c…" at bounding box center [268, 283] width 521 height 490
click at [514, 390] on div "Submit" at bounding box center [508, 388] width 18 height 10
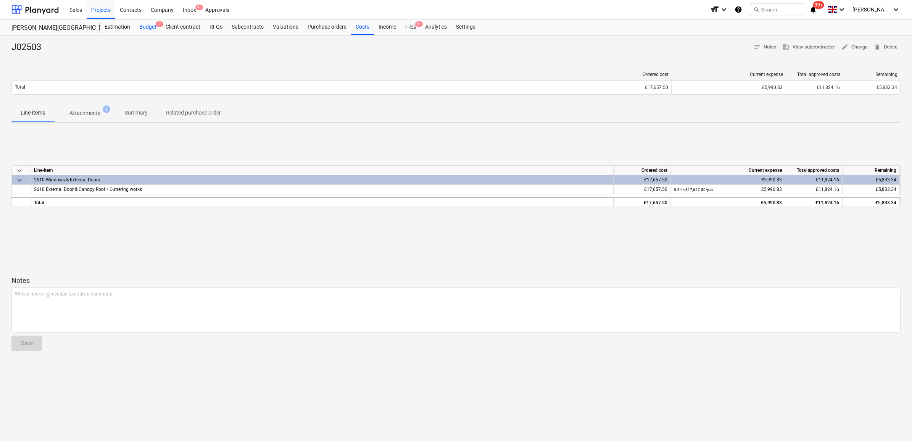
click at [150, 26] on div "Budget 2" at bounding box center [148, 26] width 26 height 15
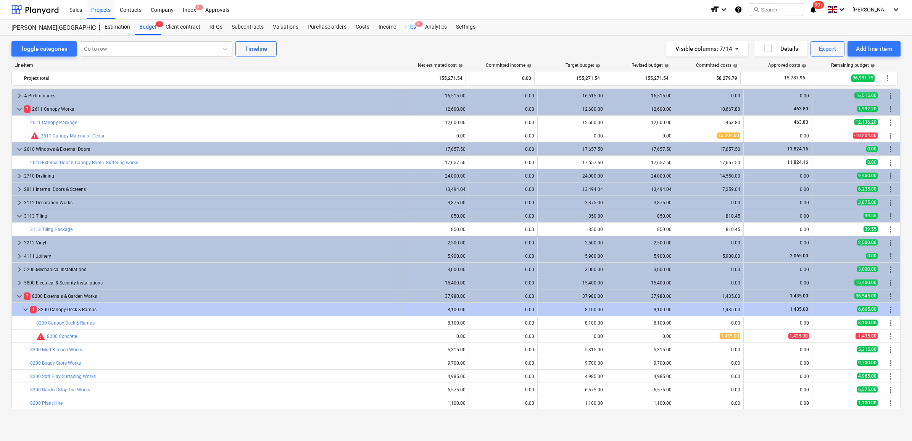
click at [415, 23] on span "9+" at bounding box center [419, 23] width 8 height 5
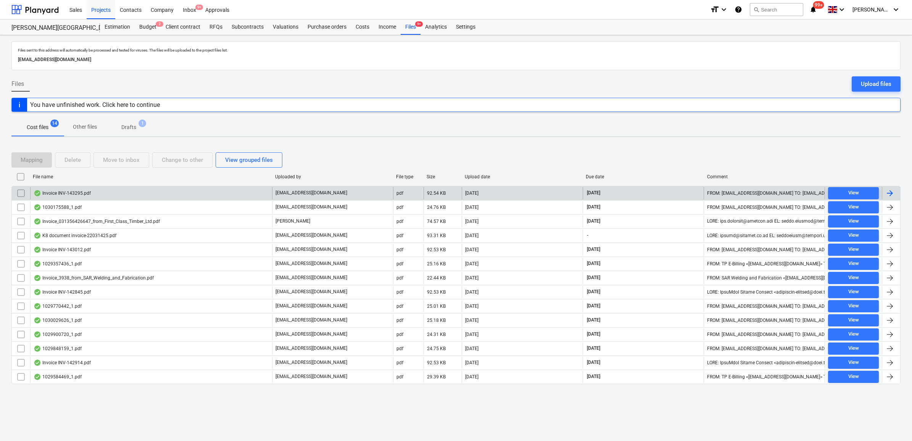
click at [893, 194] on div at bounding box center [889, 193] width 9 height 9
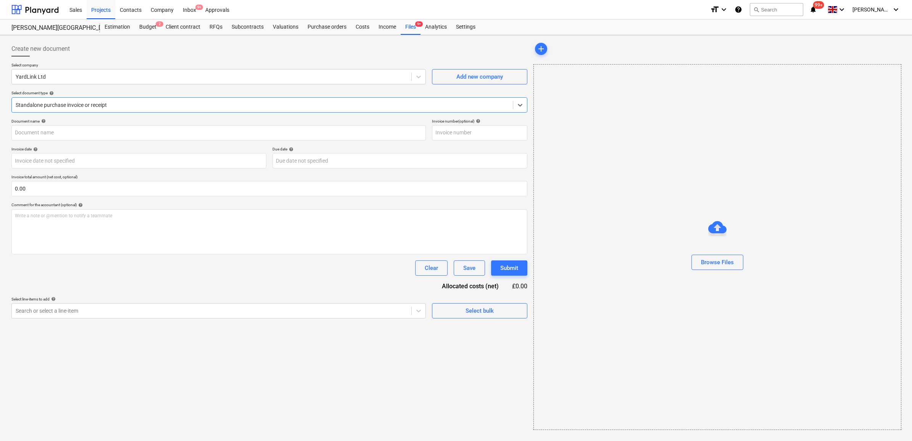
type input "INV-143295"
type input "[DATE]"
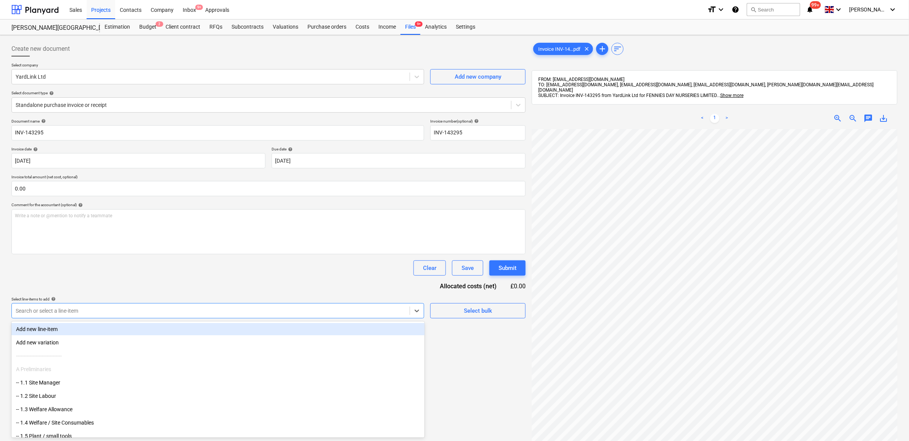
click at [373, 317] on div "Search or select a line-item" at bounding box center [217, 310] width 413 height 15
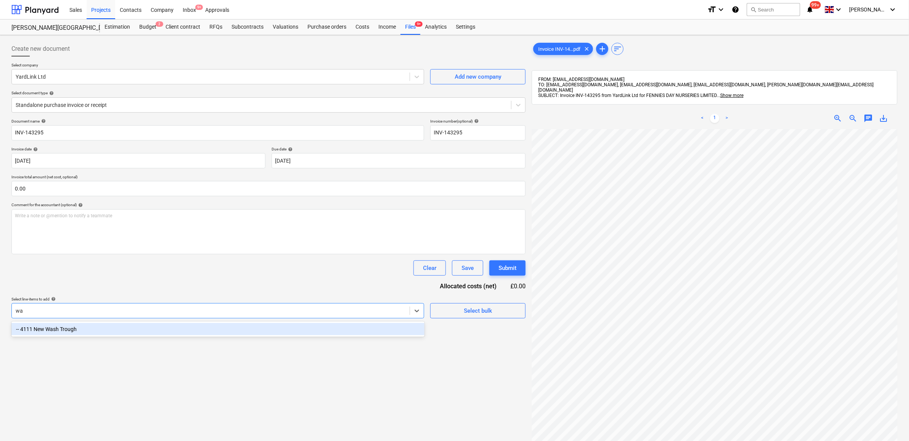
type input "w"
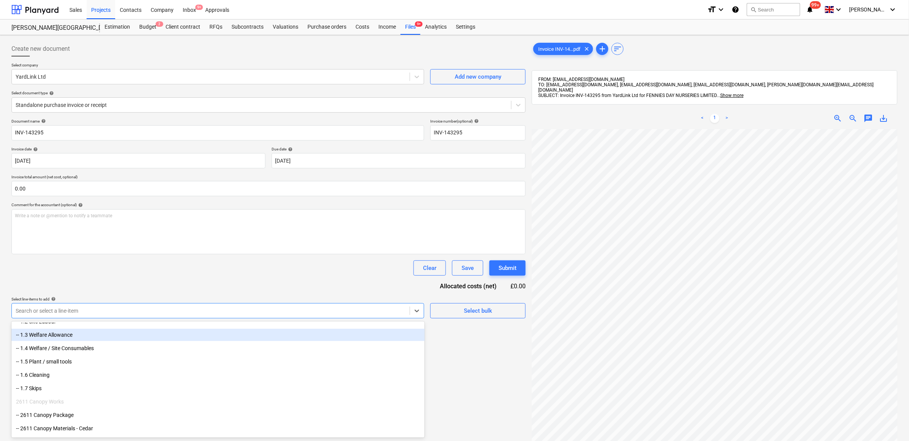
scroll to position [95, 0]
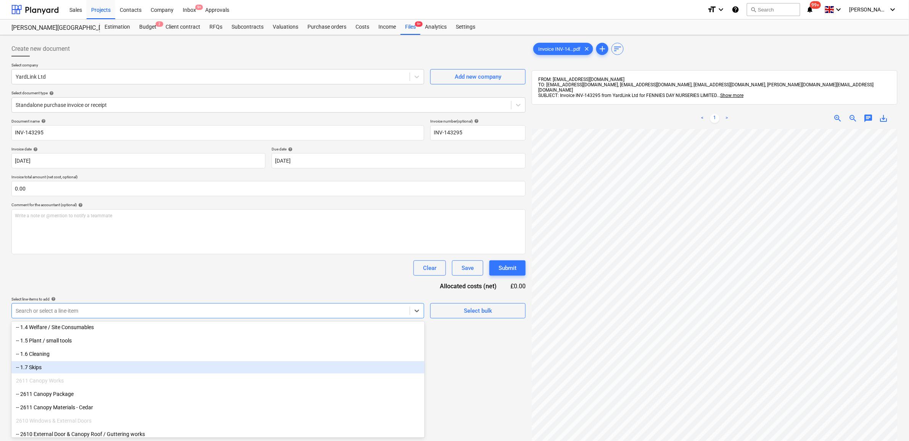
click at [89, 361] on div "-- 1.7 Skips" at bounding box center [217, 367] width 413 height 12
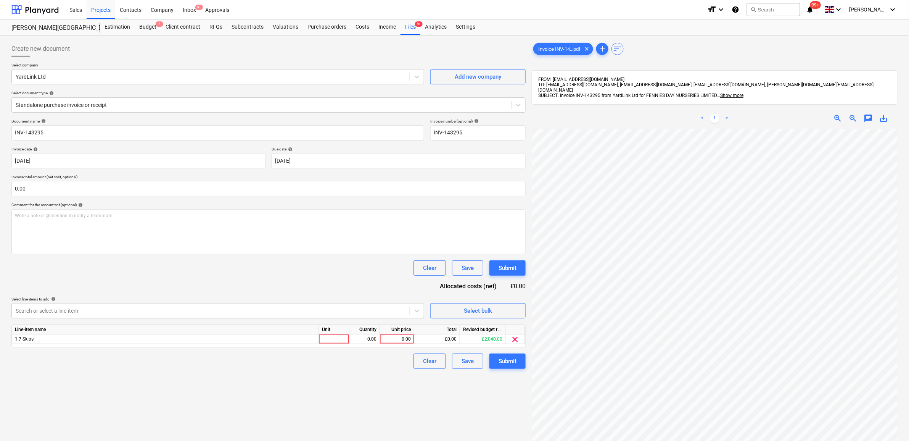
click at [308, 271] on div "Clear Save Submit" at bounding box center [268, 267] width 514 height 15
click at [396, 319] on div "Document name help INV-143295 Invoice number (optional) help INV-143295 Invoice…" at bounding box center [268, 244] width 514 height 250
click at [418, 313] on icon at bounding box center [417, 311] width 8 height 8
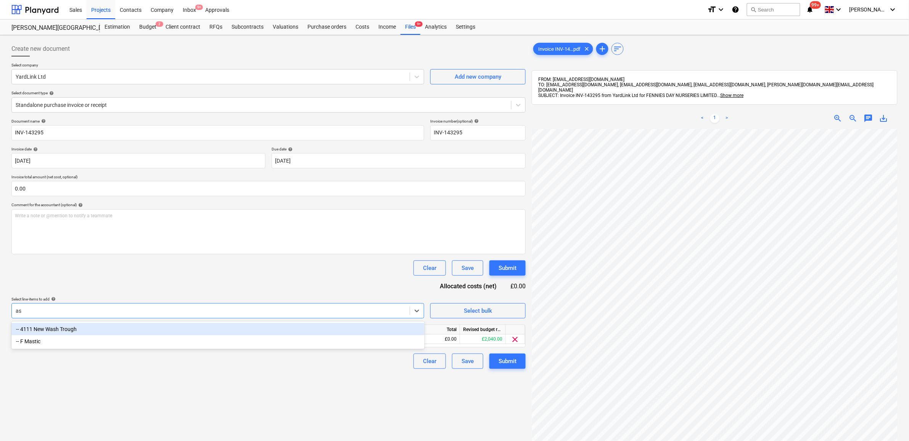
type input "a"
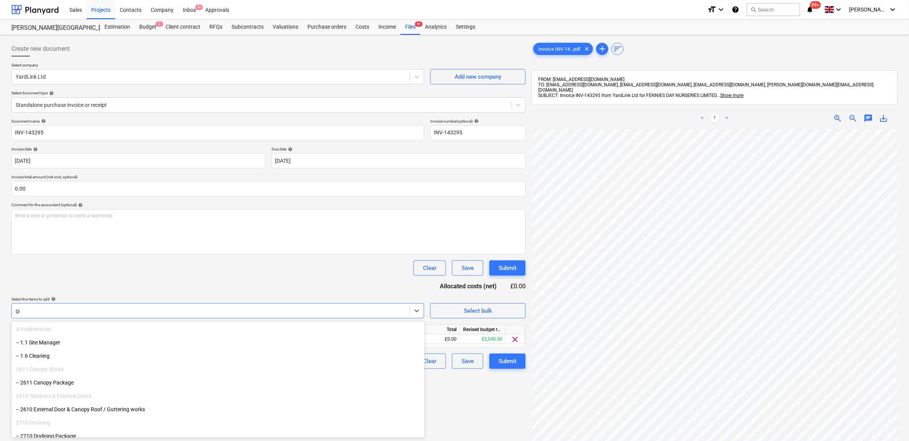
type input "gard"
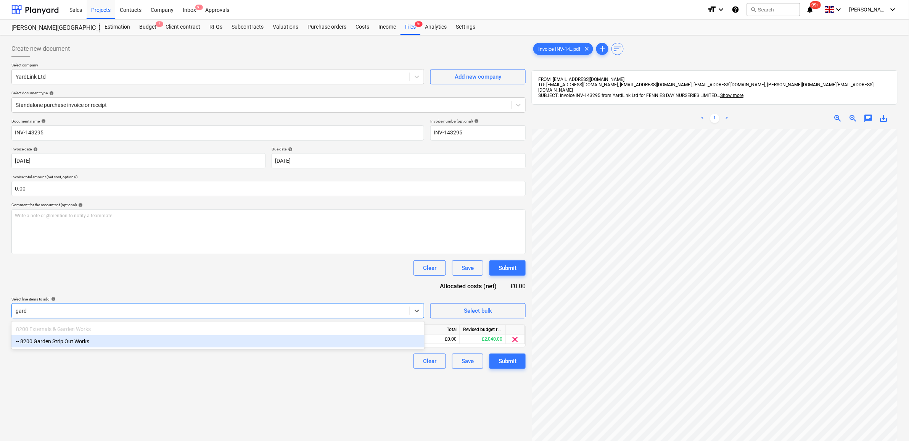
click at [326, 345] on div "-- 8200 Garden Strip Out Works" at bounding box center [217, 341] width 413 height 12
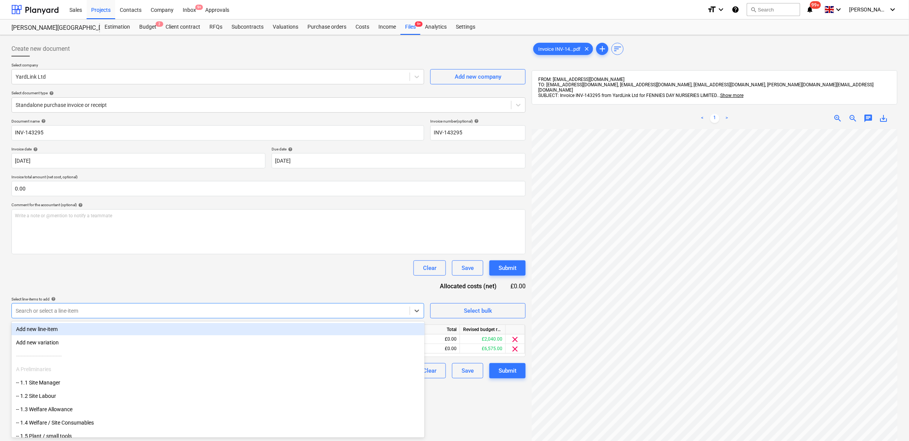
click at [359, 288] on div "Document name help INV-143295 Invoice number (optional) help INV-143295 Invoice…" at bounding box center [268, 248] width 514 height 259
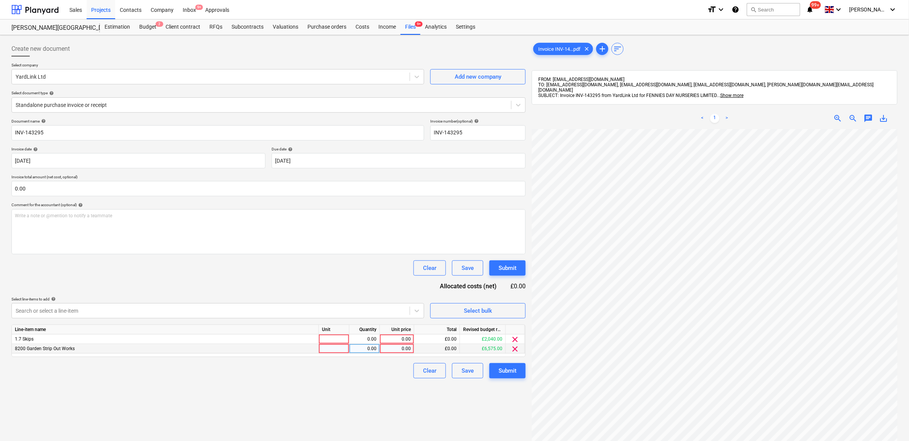
click at [396, 348] on div "0.00" at bounding box center [397, 349] width 28 height 10
click at [406, 340] on div "0.00" at bounding box center [397, 339] width 28 height 10
type input "350"
click at [320, 397] on div "Create new document Select company YardLink Ltd Add new company Select document…" at bounding box center [268, 294] width 521 height 513
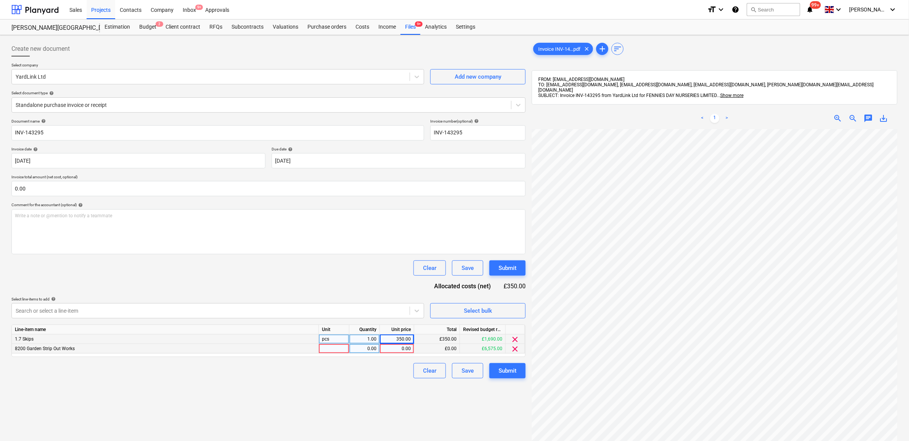
click at [514, 348] on span "clear" at bounding box center [515, 348] width 9 height 9
click at [517, 359] on button "Submit" at bounding box center [508, 360] width 36 height 15
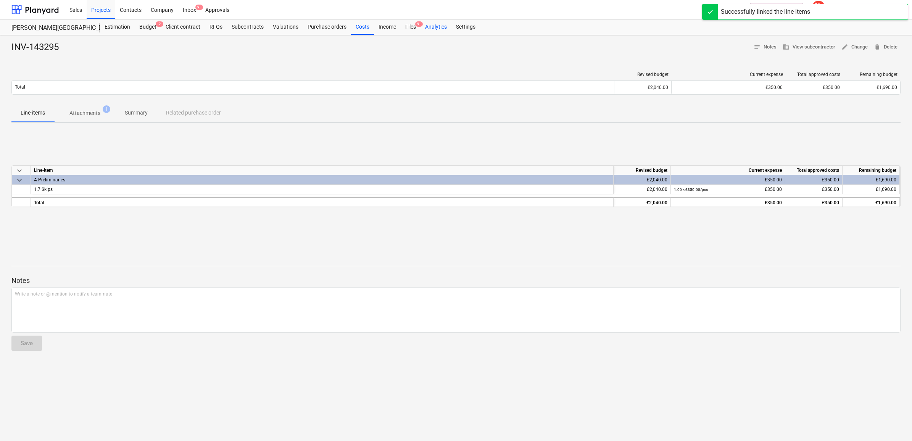
drag, startPoint x: 408, startPoint y: 30, endPoint x: 419, endPoint y: 34, distance: 11.3
click at [408, 30] on div "Files 9+" at bounding box center [411, 26] width 20 height 15
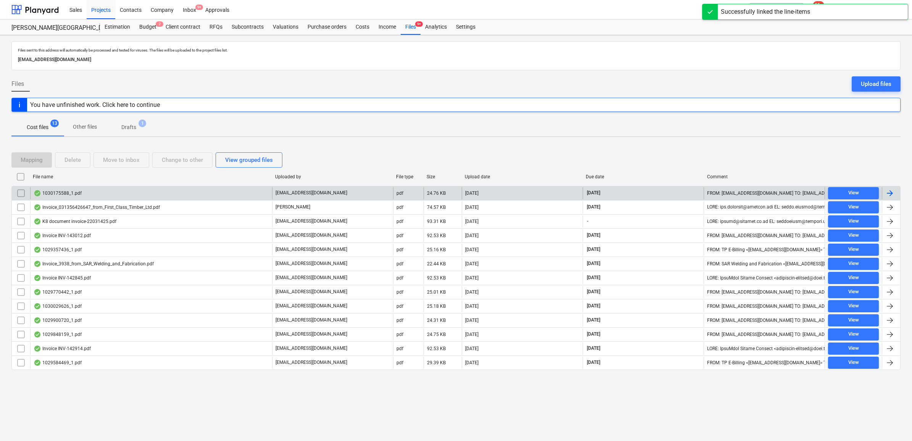
click at [894, 192] on div at bounding box center [889, 193] width 9 height 9
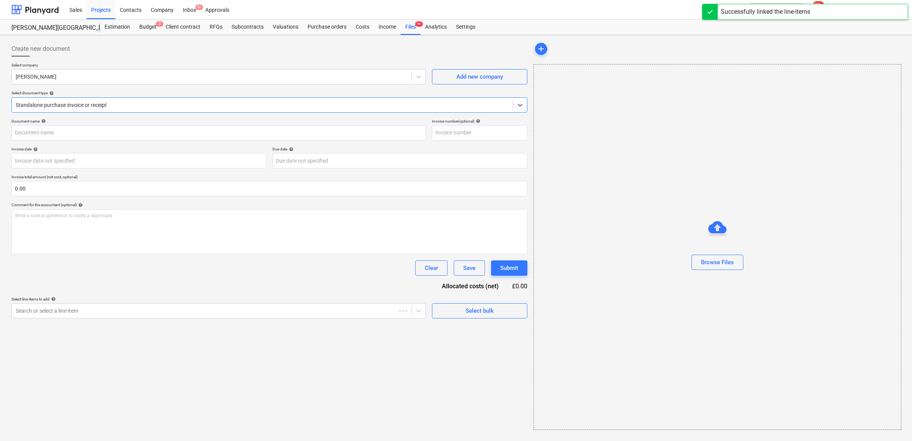
type input "1030175588"
type input "[DATE]"
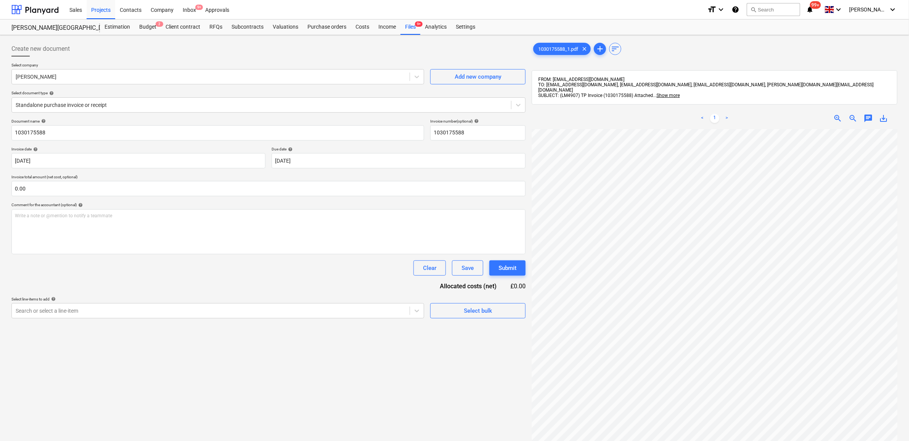
scroll to position [48, 23]
click at [403, 317] on div "Search or select a line-item" at bounding box center [217, 310] width 413 height 15
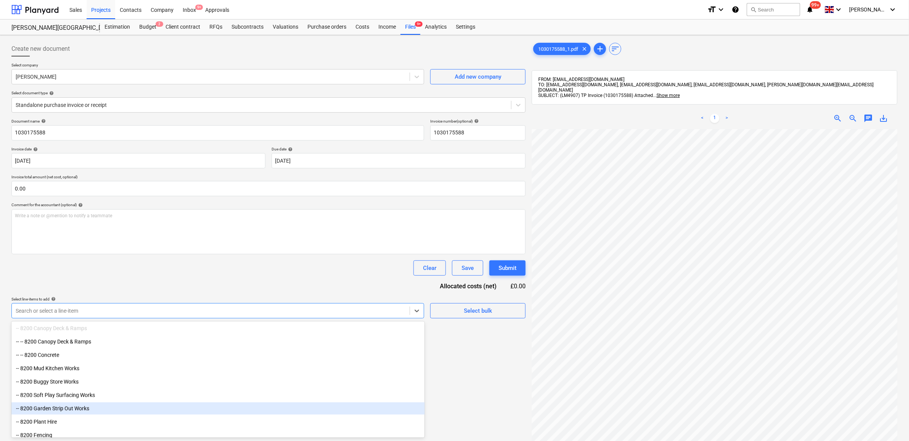
scroll to position [492, 0]
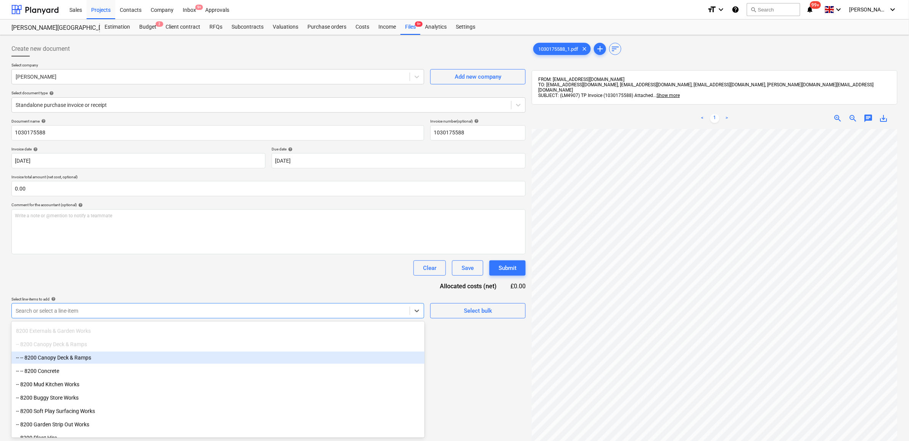
click at [103, 363] on div "-- -- 8200 Canopy Deck & Ramps" at bounding box center [217, 357] width 413 height 12
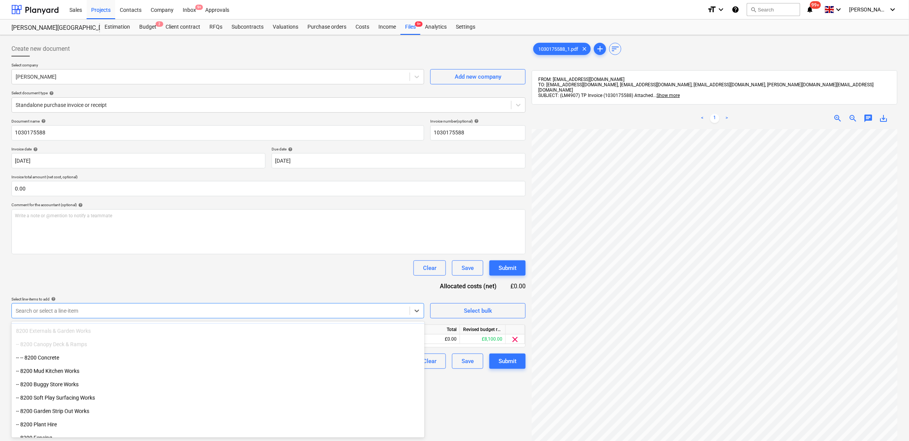
click at [153, 277] on div "Document name help 1030175588 Invoice number (optional) help 1030175588 Invoice…" at bounding box center [268, 244] width 514 height 250
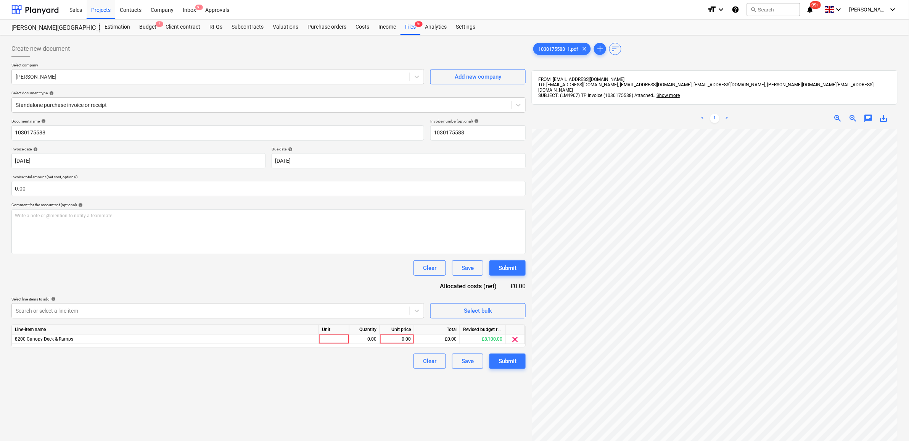
scroll to position [50, 35]
click at [388, 342] on div "0.00" at bounding box center [397, 339] width 28 height 10
type input "93.34"
drag, startPoint x: 285, startPoint y: 372, endPoint x: 380, endPoint y: 372, distance: 95.4
click at [285, 373] on div "Create new document Select company [PERSON_NAME] Add new company Select documen…" at bounding box center [268, 294] width 521 height 513
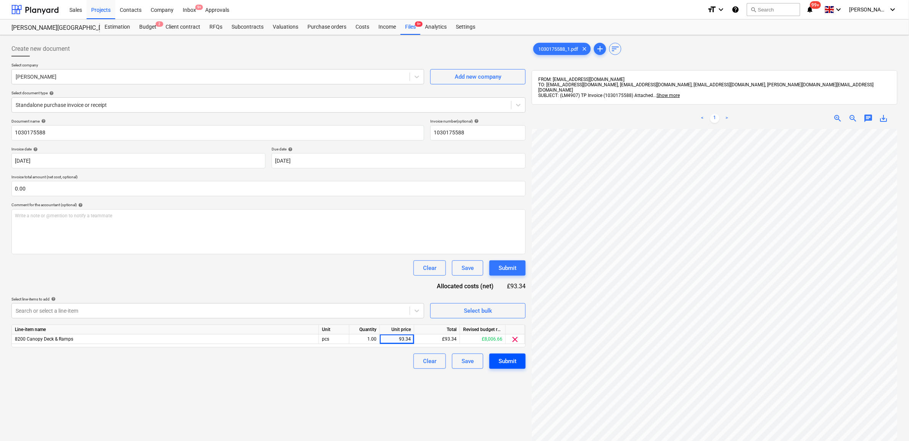
click at [513, 360] on div "Submit" at bounding box center [508, 361] width 18 height 10
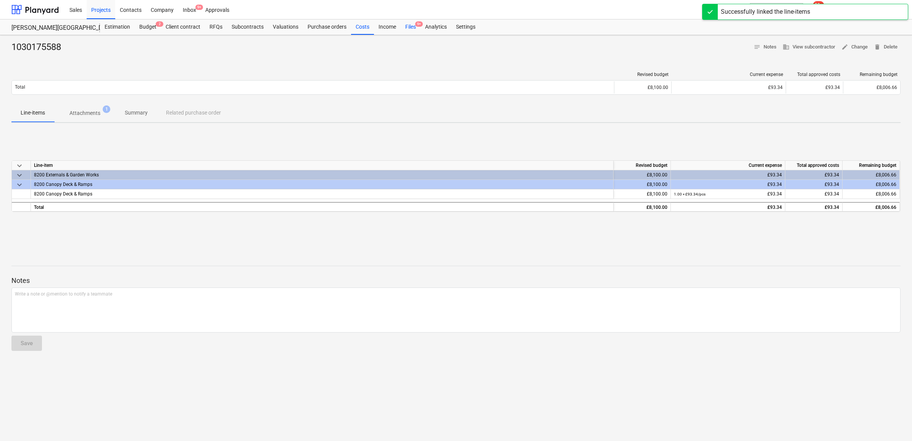
click at [410, 29] on div "Files 9+" at bounding box center [411, 26] width 20 height 15
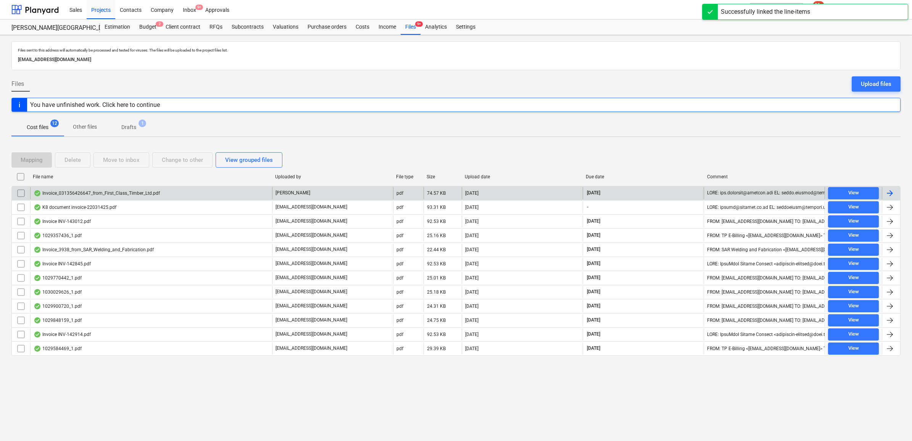
click at [889, 191] on div at bounding box center [889, 193] width 9 height 9
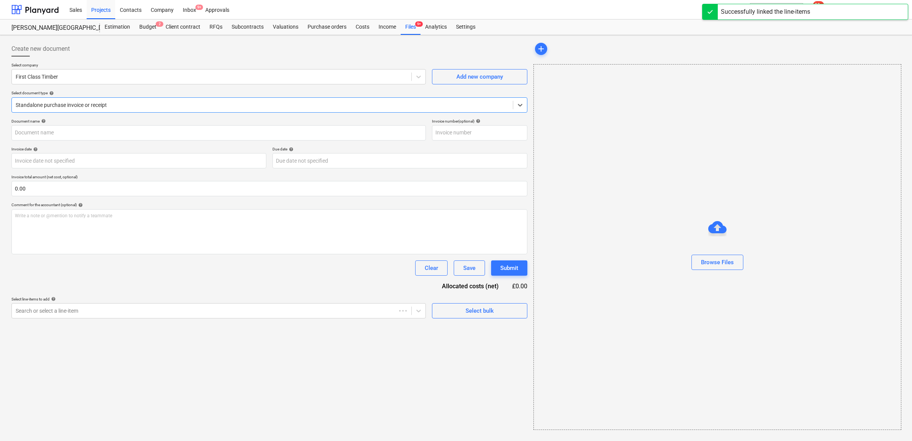
type input "[PHONE_NUMBER]"
type input "[DATE]"
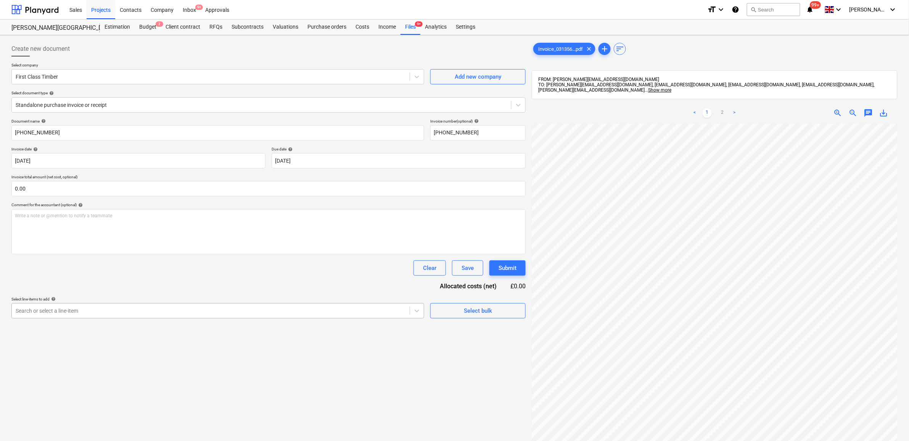
click at [403, 315] on div "Search or select a line-item" at bounding box center [211, 310] width 398 height 11
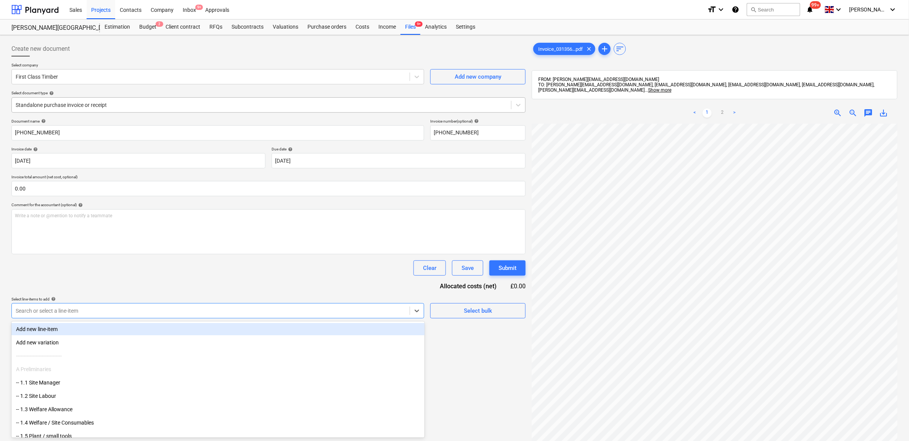
click at [210, 103] on div at bounding box center [262, 105] width 492 height 8
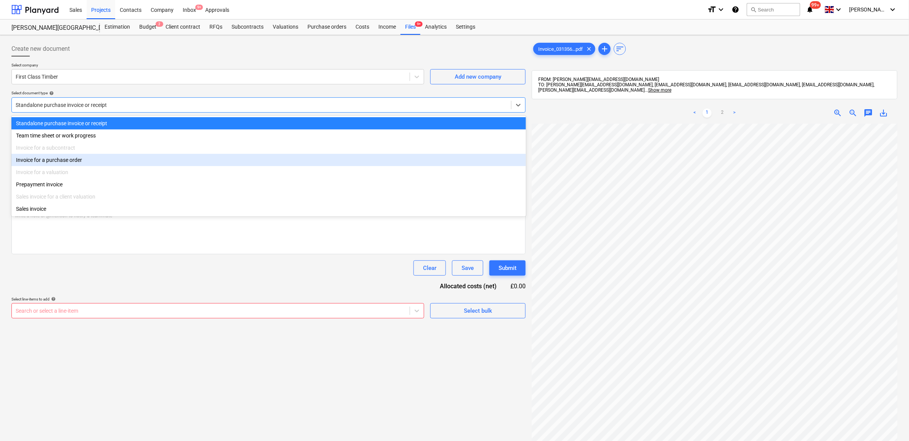
click at [140, 163] on div "Invoice for a purchase order" at bounding box center [268, 160] width 515 height 12
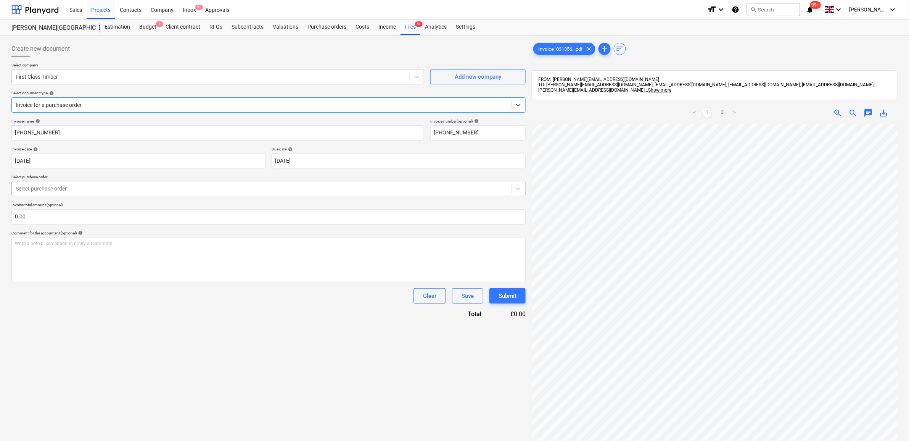
click at [140, 186] on div at bounding box center [262, 189] width 492 height 8
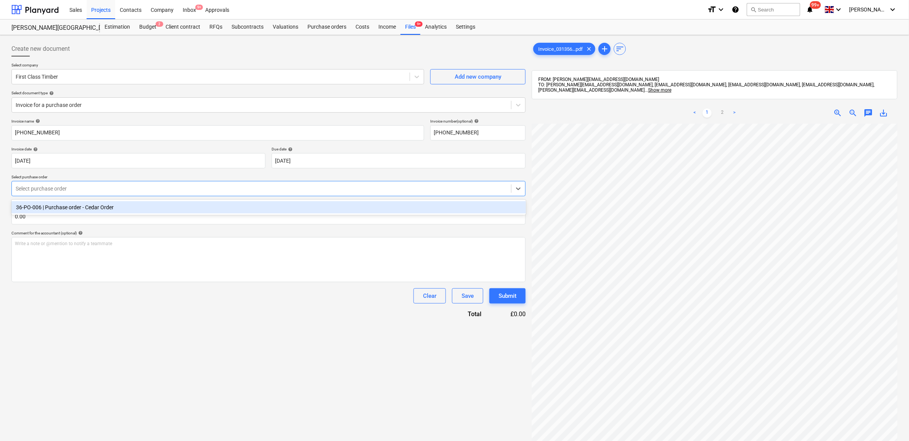
click at [134, 209] on div "36-PO-006 | Purchase order - Cedar Order" at bounding box center [268, 207] width 515 height 12
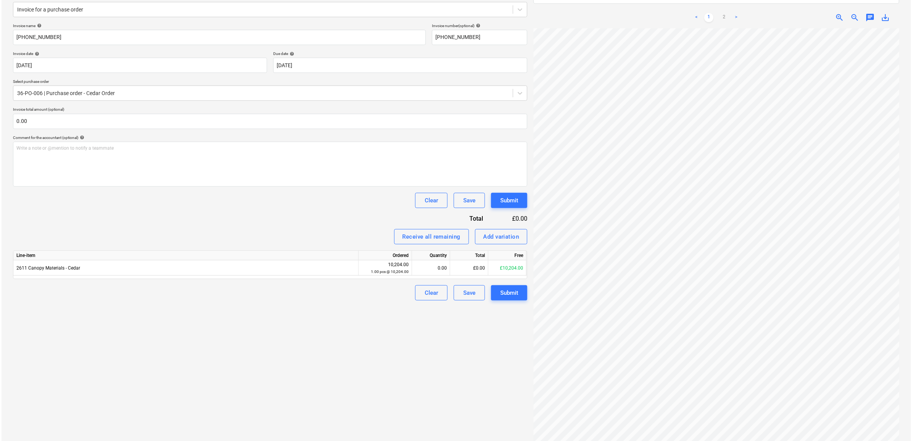
scroll to position [148, 35]
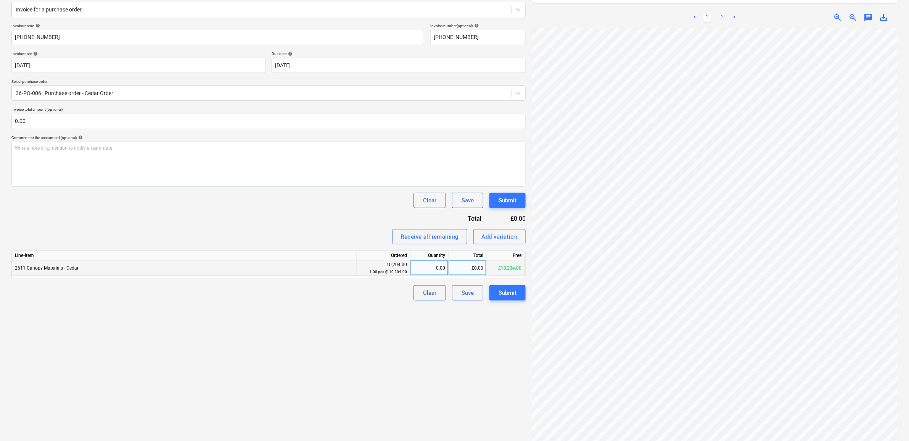
click at [458, 269] on div "£0.00" at bounding box center [468, 267] width 38 height 15
type input "10204"
click at [402, 328] on div "Create new document Select company First Class Timber Add new company Select do…" at bounding box center [268, 197] width 521 height 508
click at [519, 292] on button "Submit" at bounding box center [508, 292] width 36 height 15
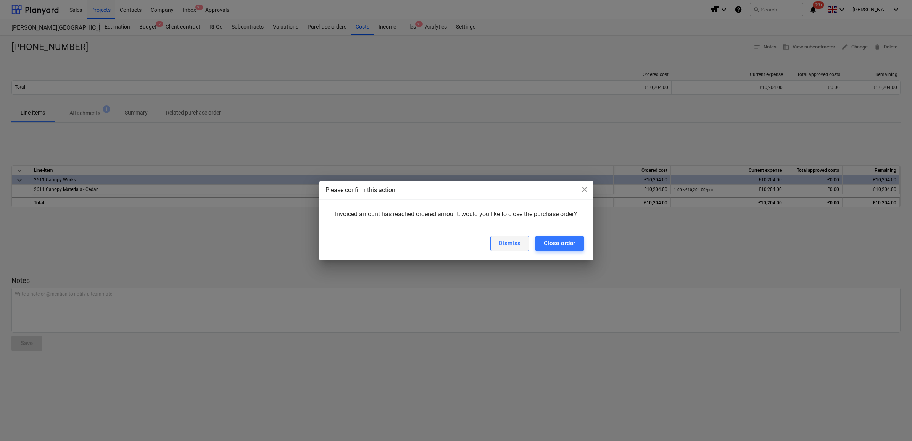
click at [513, 239] on div "Dismiss" at bounding box center [510, 243] width 22 height 10
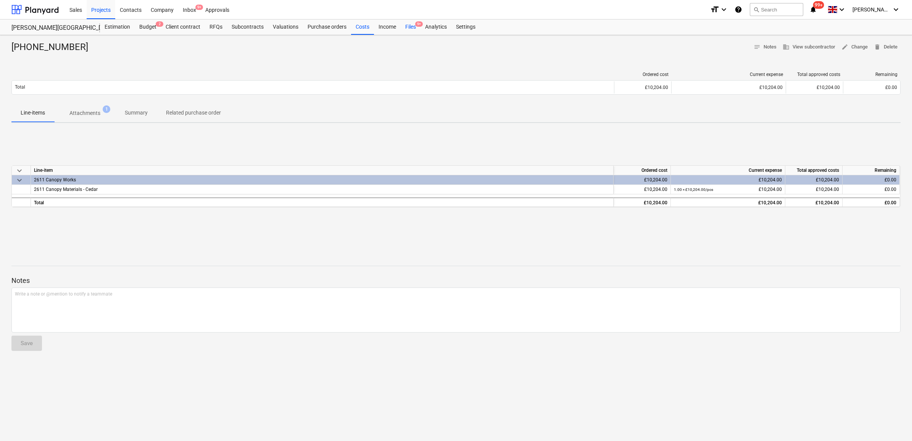
click at [409, 27] on div "Files 9+" at bounding box center [411, 26] width 20 height 15
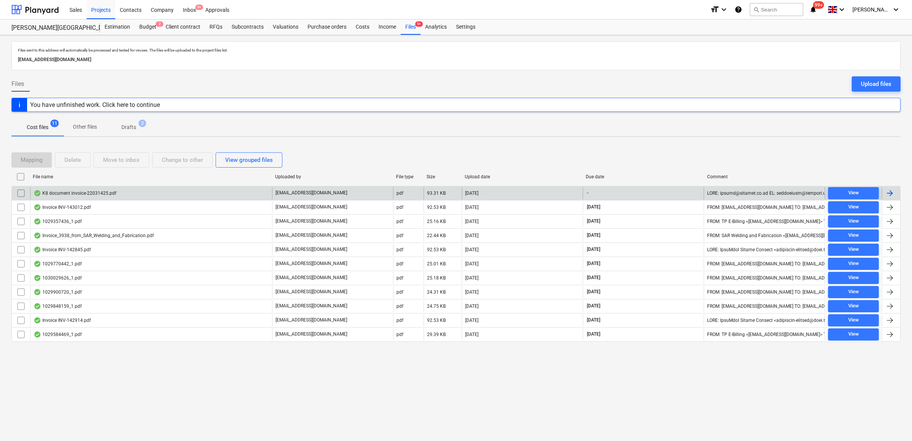
click at [895, 192] on div at bounding box center [891, 193] width 18 height 12
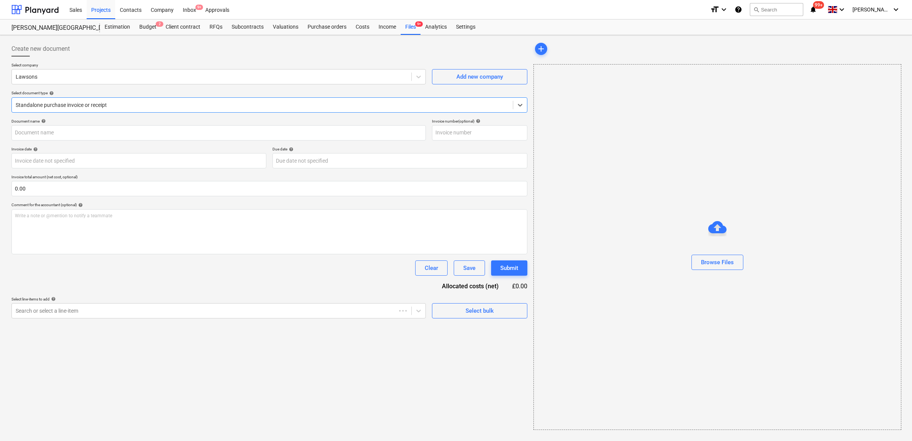
type input "63825"
type input "[DATE]"
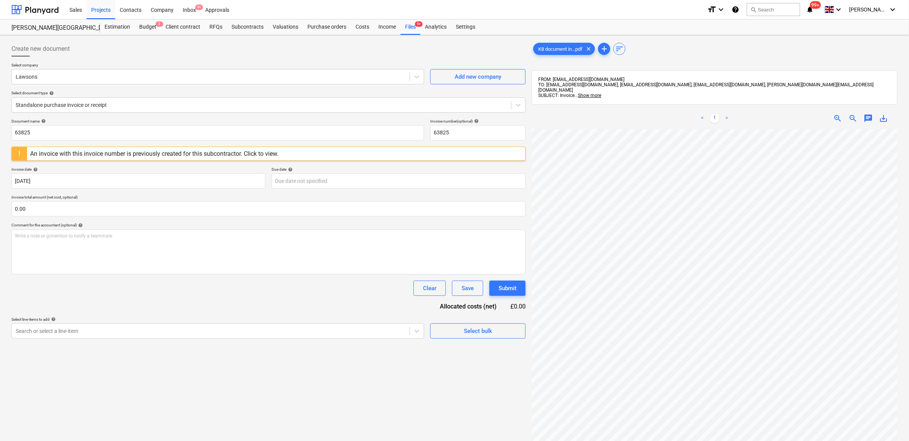
scroll to position [4, 35]
drag, startPoint x: 462, startPoint y: 135, endPoint x: 388, endPoint y: 134, distance: 74.4
click at [388, 134] on div "Document name help 63825 Invoice number (optional) help 63825" at bounding box center [268, 130] width 514 height 22
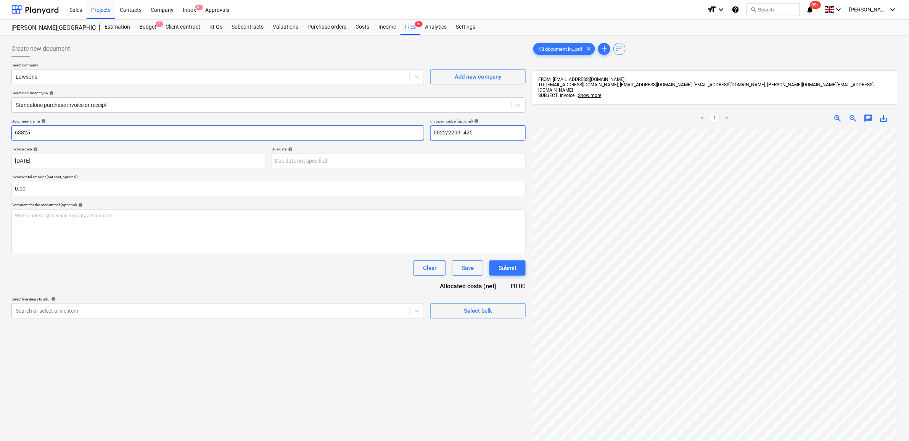
drag, startPoint x: 462, startPoint y: 131, endPoint x: 394, endPoint y: 132, distance: 68.3
click at [394, 132] on div "Document name help 63825 Invoice number (optional) help 0022/22031425" at bounding box center [268, 130] width 514 height 22
type input "0022/22031425"
drag, startPoint x: 41, startPoint y: 130, endPoint x: 0, endPoint y: 129, distance: 40.8
click at [0, 129] on div "Create new document Select company Lawsons Add new company Select document type…" at bounding box center [454, 294] width 909 height 519
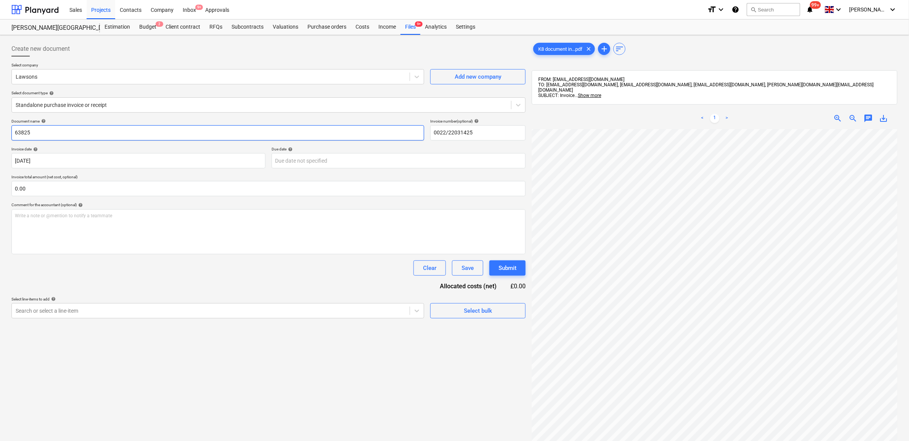
paste input "0022/220314"
type input "0022/22031425"
click at [263, 172] on div "Document name help 0022/22031425 Invoice number (optional) help 0022/22031425 I…" at bounding box center [268, 219] width 514 height 200
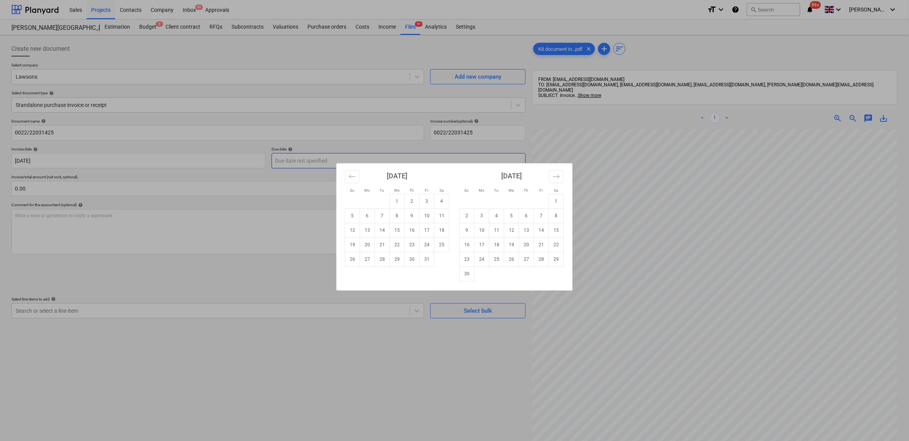
click at [300, 164] on body "Sales Projects Contacts Company Inbox 9+ Approvals format_size keyboard_arrow_d…" at bounding box center [454, 220] width 909 height 441
click at [422, 261] on td "31" at bounding box center [427, 259] width 15 height 15
type input "[DATE]"
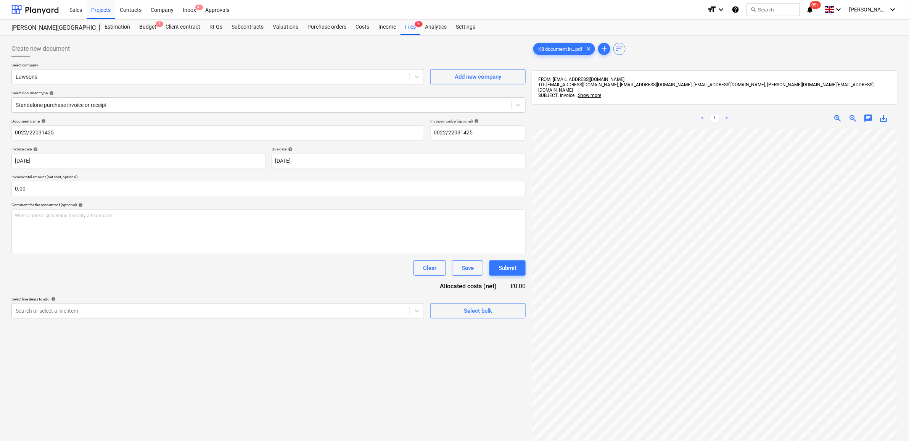
click at [355, 285] on div "Document name help 0022/22031425 Invoice number (optional) help 0022/22031425 I…" at bounding box center [268, 219] width 514 height 200
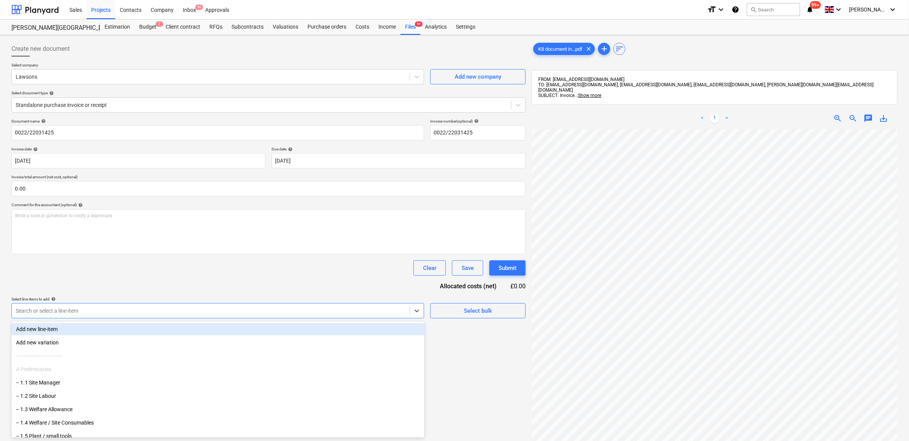
click at [400, 308] on div at bounding box center [211, 311] width 390 height 8
type input "dec"
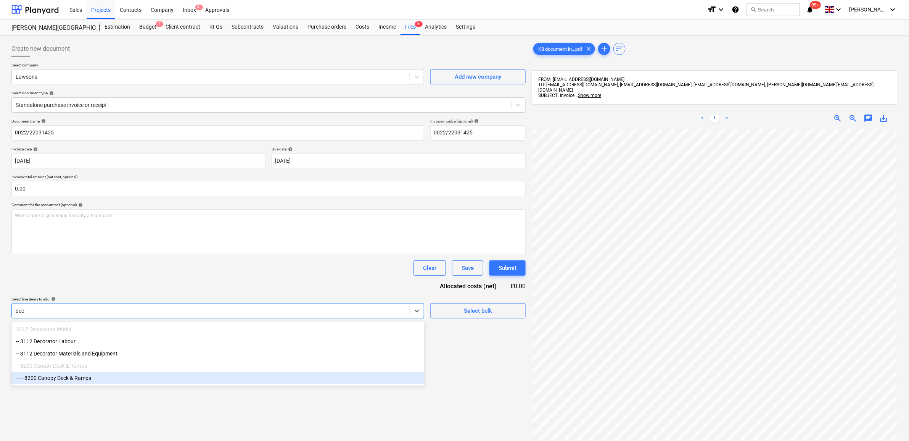
click at [174, 380] on div "-- -- 8200 Canopy Deck & Ramps" at bounding box center [217, 378] width 413 height 12
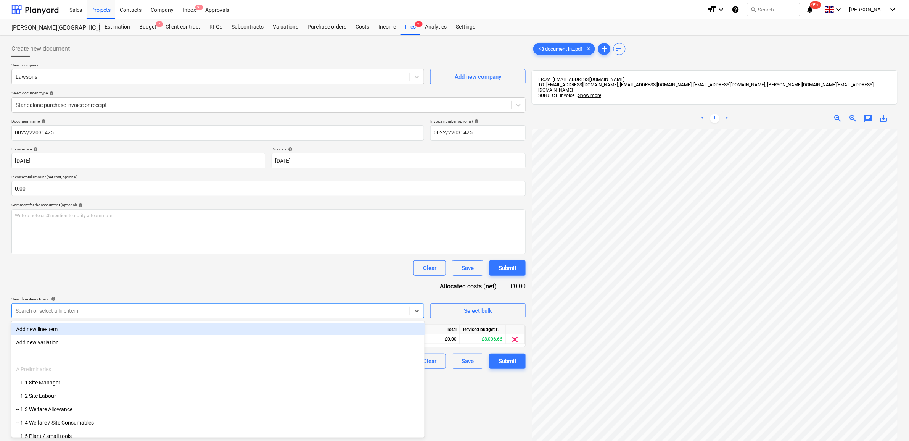
click at [186, 275] on div "Clear Save Submit" at bounding box center [268, 267] width 514 height 15
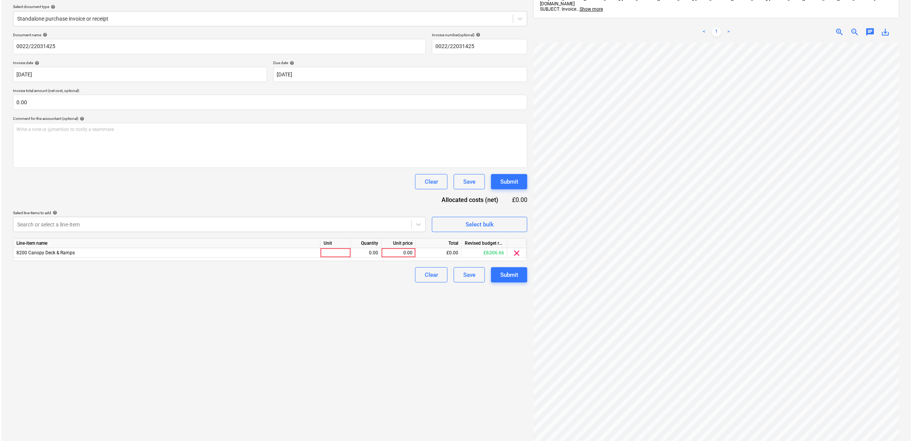
scroll to position [95, 0]
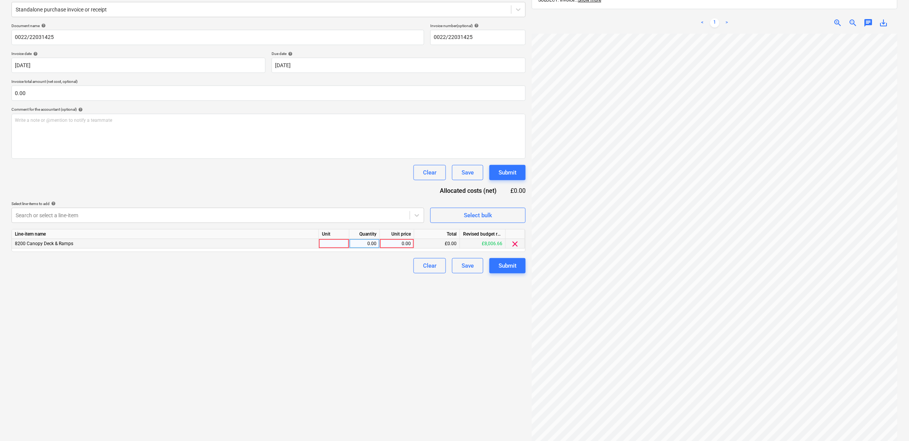
click at [390, 245] on div "0.00" at bounding box center [397, 244] width 28 height 10
type input "527.82"
drag, startPoint x: 374, startPoint y: 269, endPoint x: 379, endPoint y: 272, distance: 5.1
click at [375, 272] on div "Clear Save Submit" at bounding box center [268, 265] width 514 height 15
click at [510, 271] on button "Submit" at bounding box center [508, 265] width 36 height 15
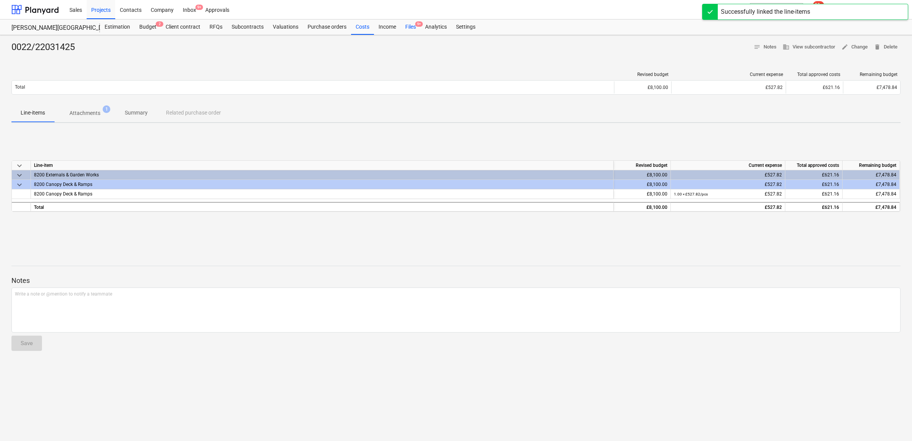
click at [411, 27] on div "Files 9+" at bounding box center [411, 26] width 20 height 15
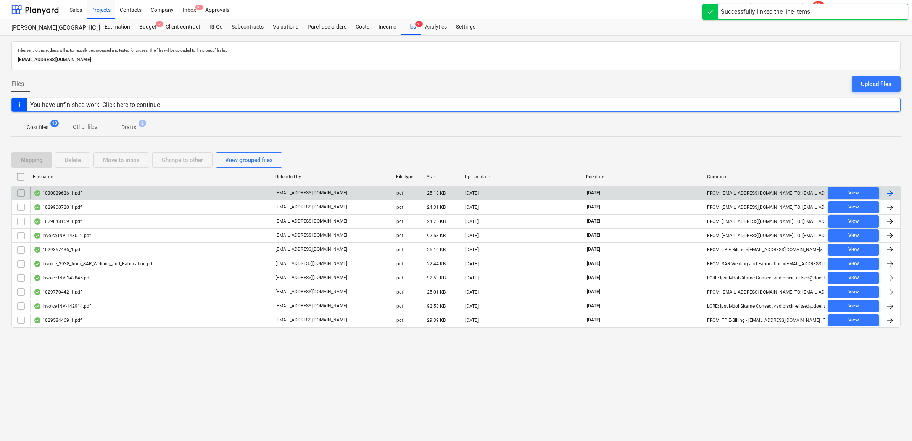
click at [893, 195] on div at bounding box center [889, 193] width 9 height 9
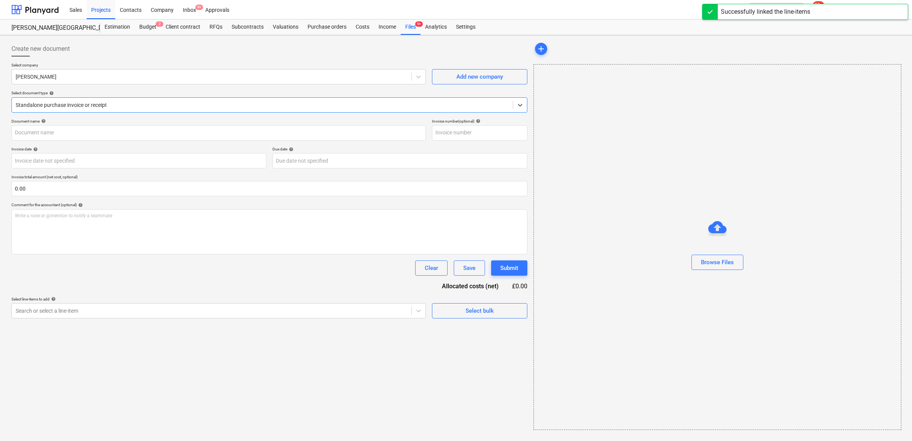
type input "1030029626"
type input "[DATE]"
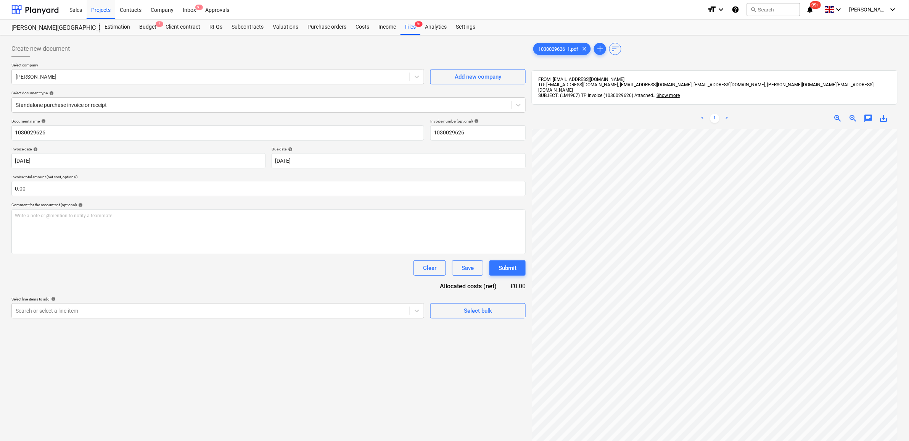
scroll to position [71, 29]
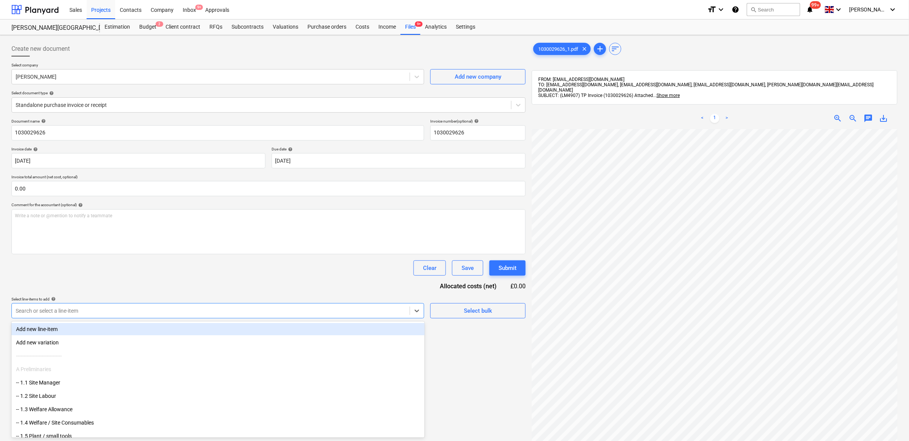
click at [396, 309] on div at bounding box center [211, 311] width 390 height 8
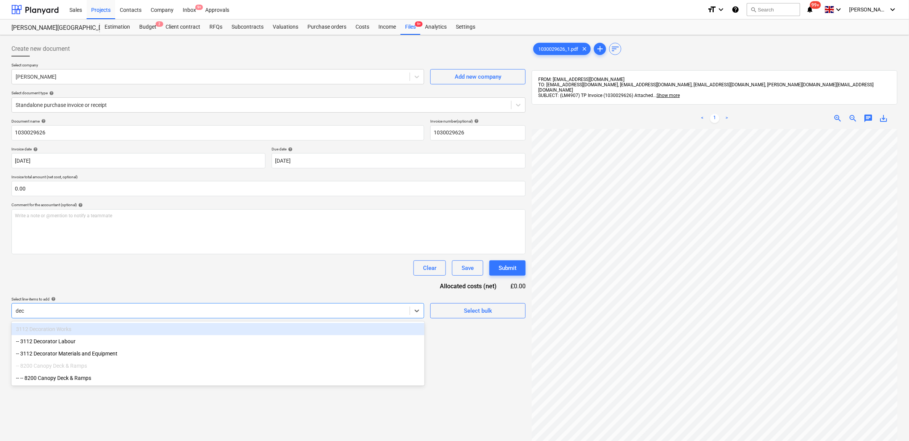
type input "deck"
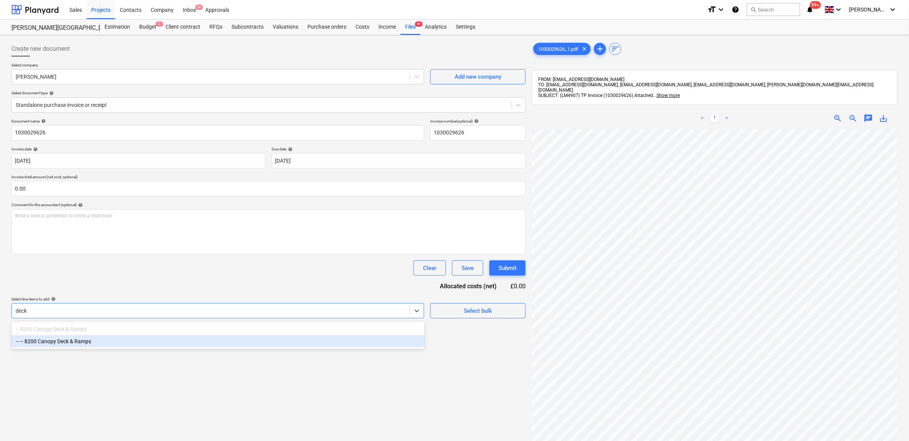
click at [249, 344] on div "-- -- 8200 Canopy Deck & Ramps" at bounding box center [217, 341] width 413 height 12
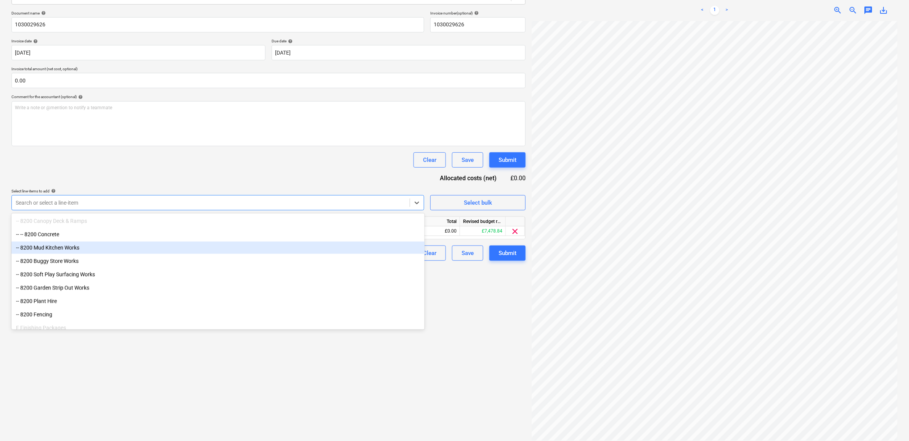
scroll to position [527, 0]
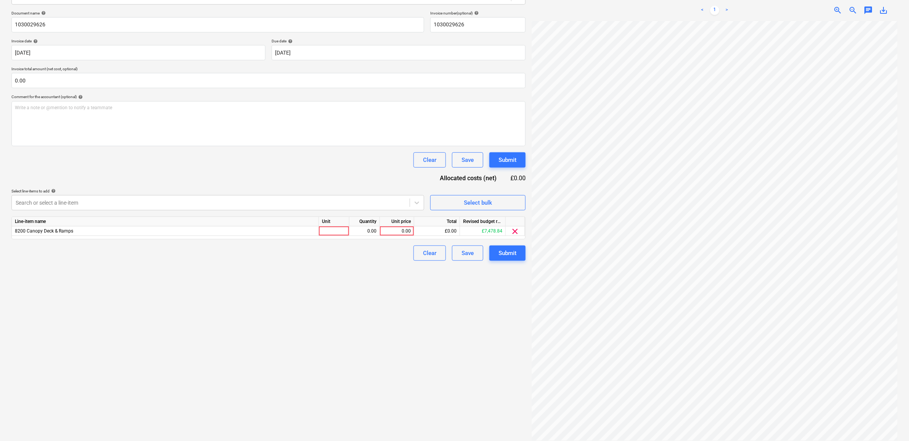
click at [321, 386] on div "Create new document Select company [PERSON_NAME] Add new company Select documen…" at bounding box center [268, 186] width 521 height 513
click at [392, 227] on div "0.00" at bounding box center [397, 231] width 28 height 10
type input "90.95"
drag, startPoint x: 362, startPoint y: 311, endPoint x: 408, endPoint y: 305, distance: 46.2
click at [363, 312] on div "Create new document Select company [PERSON_NAME] Add new company Select documen…" at bounding box center [268, 186] width 521 height 513
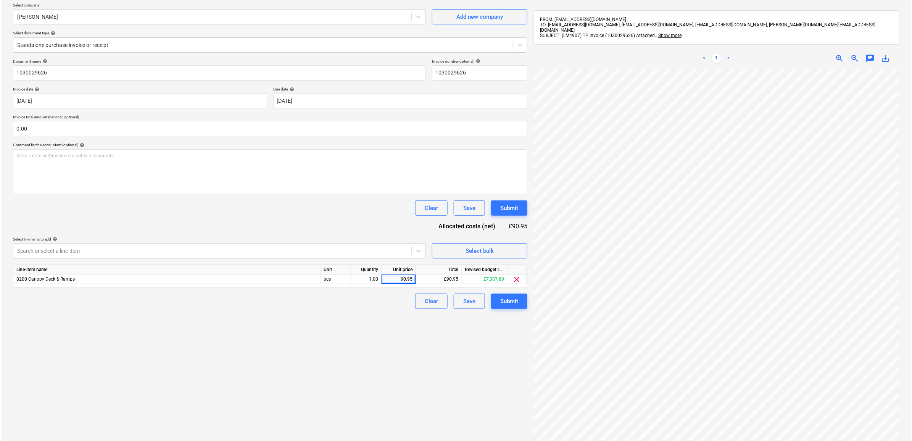
scroll to position [13, 0]
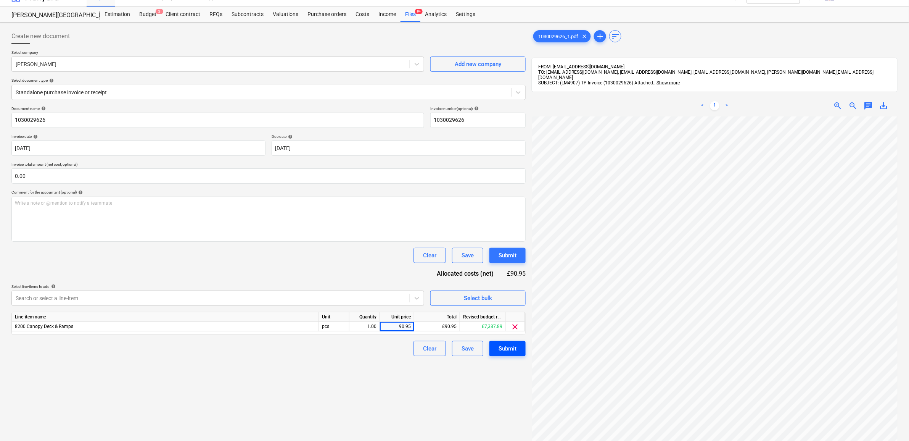
click at [504, 344] on div "Submit" at bounding box center [508, 348] width 18 height 10
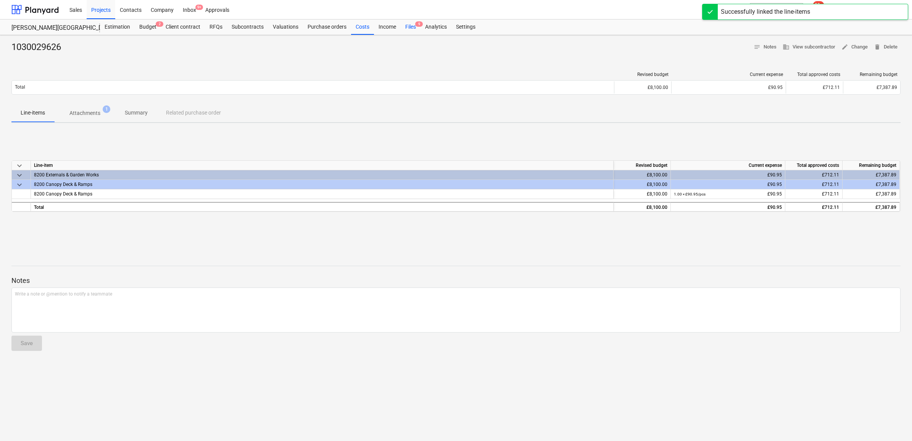
click at [413, 27] on div "Files 9" at bounding box center [411, 26] width 20 height 15
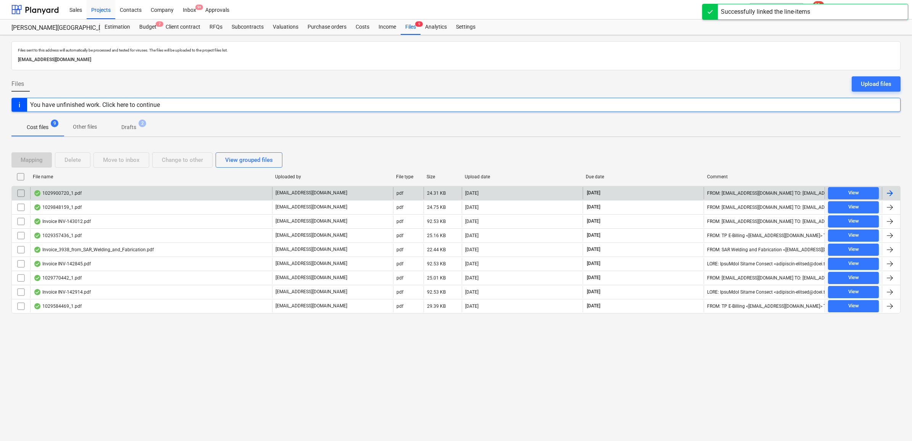
click at [890, 193] on div at bounding box center [889, 193] width 9 height 9
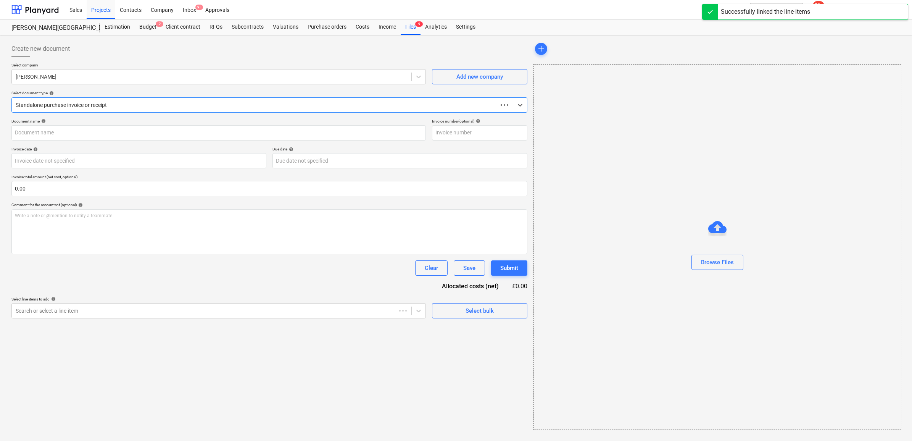
type input "1029900720"
type input "[DATE]"
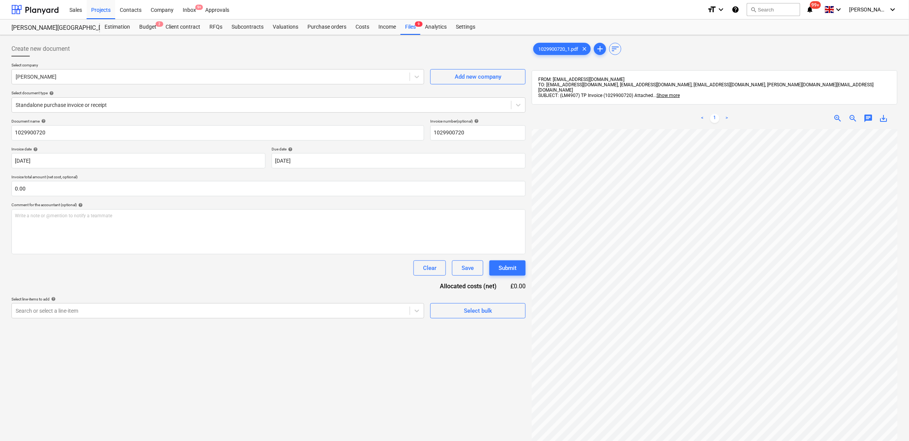
scroll to position [18, 26]
click at [406, 307] on div at bounding box center [211, 311] width 390 height 8
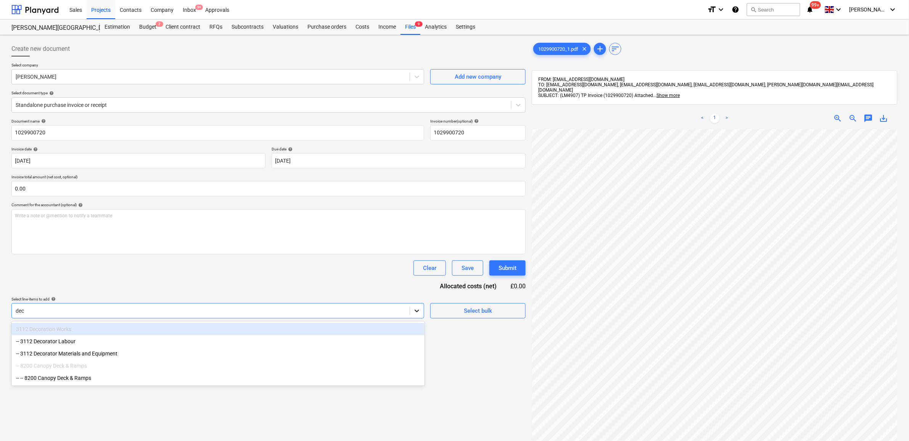
type input "deck"
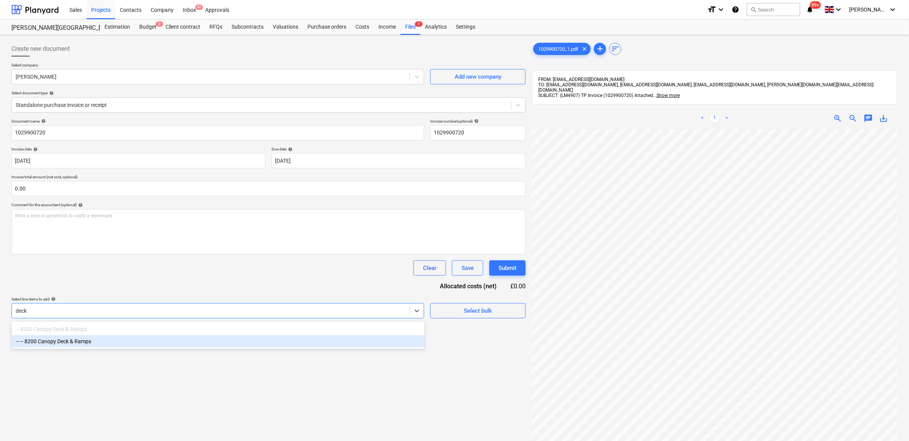
click at [331, 345] on div "-- -- 8200 Canopy Deck & Ramps" at bounding box center [217, 341] width 413 height 12
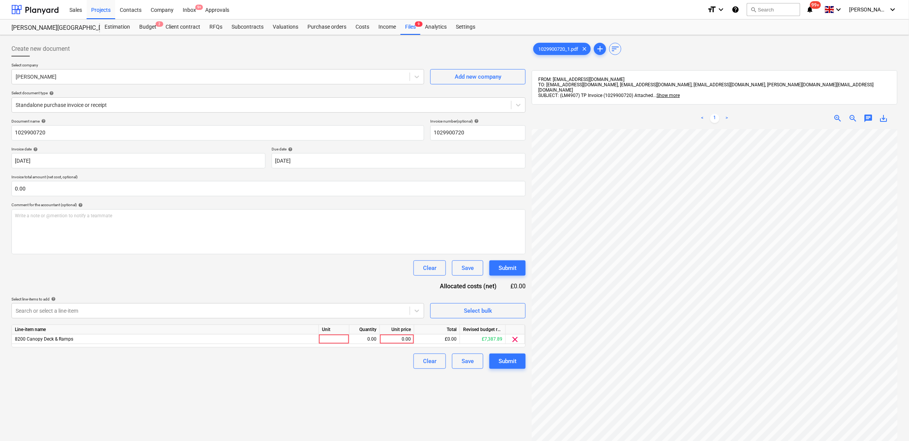
drag, startPoint x: 364, startPoint y: 264, endPoint x: 366, endPoint y: 271, distance: 7.1
click at [364, 268] on div "Clear Save Submit" at bounding box center [268, 267] width 514 height 15
click at [400, 339] on div "0.00" at bounding box center [397, 339] width 28 height 10
type input "47.64"
click at [379, 389] on div "Create new document Select company [PERSON_NAME] Add new company Select documen…" at bounding box center [268, 294] width 521 height 513
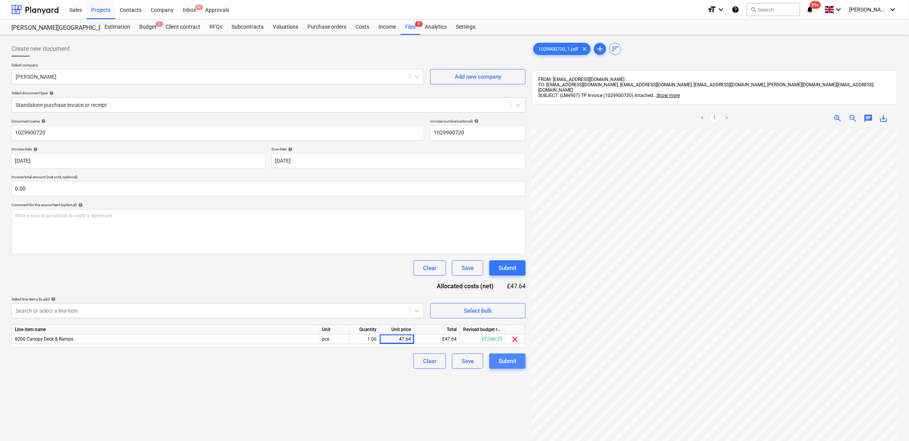
click at [503, 361] on div "Submit" at bounding box center [508, 361] width 18 height 10
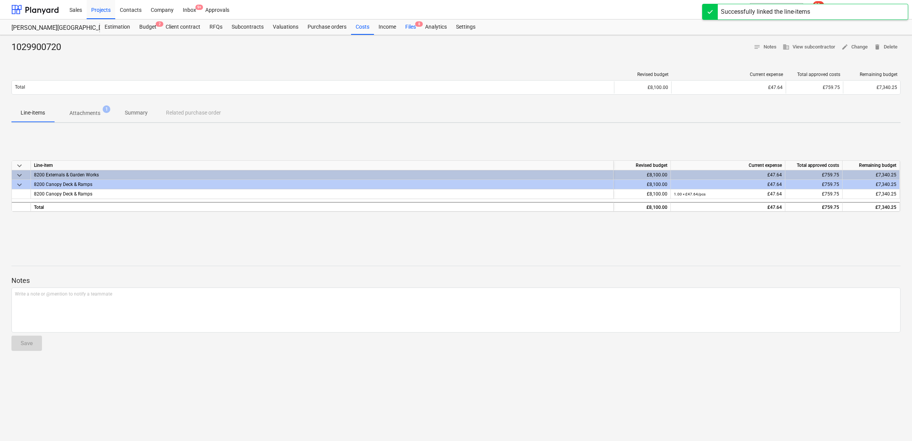
click at [413, 29] on div "Files 8" at bounding box center [411, 26] width 20 height 15
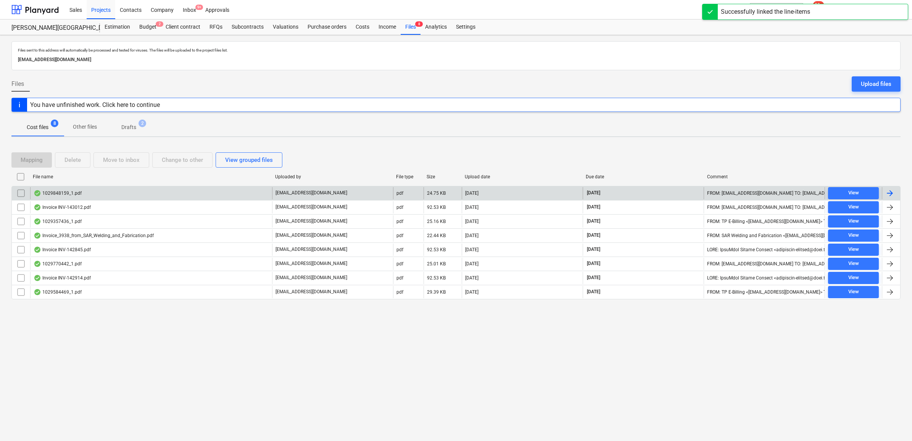
click at [892, 190] on div at bounding box center [889, 193] width 9 height 9
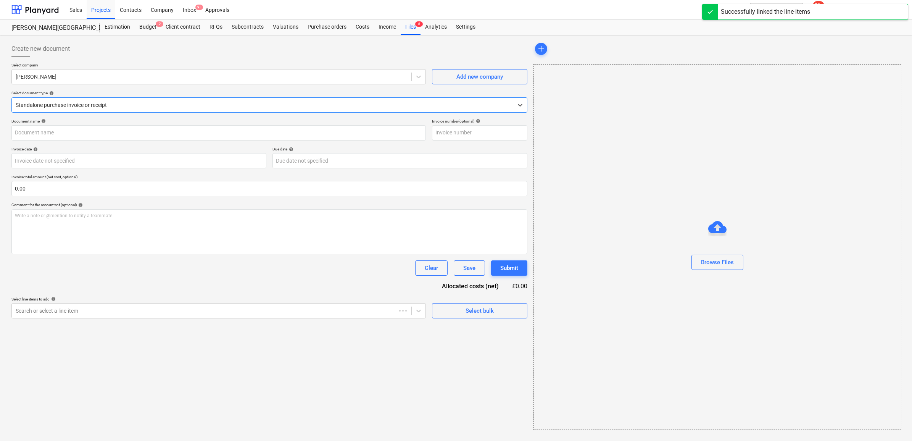
type input "1029848159"
type input "[DATE]"
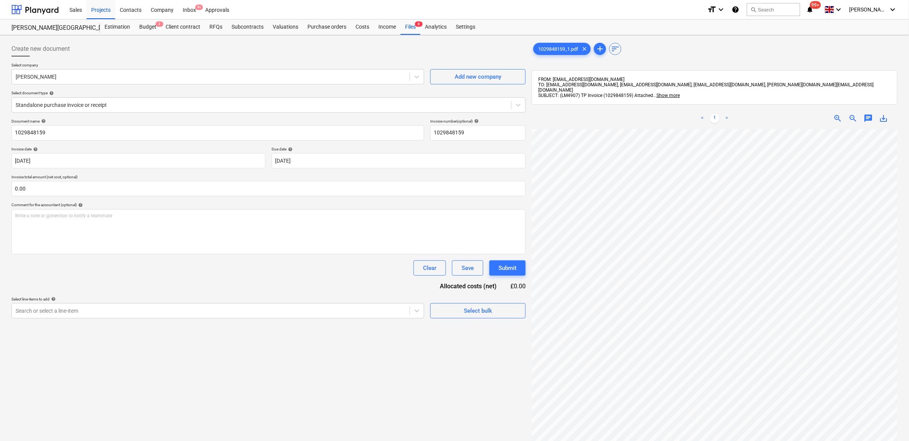
scroll to position [33, 25]
click at [335, 309] on div at bounding box center [211, 311] width 390 height 8
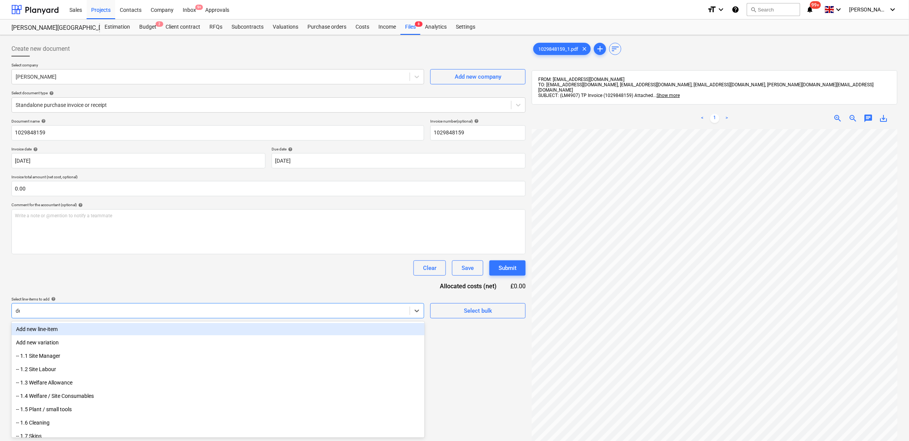
type input "dec"
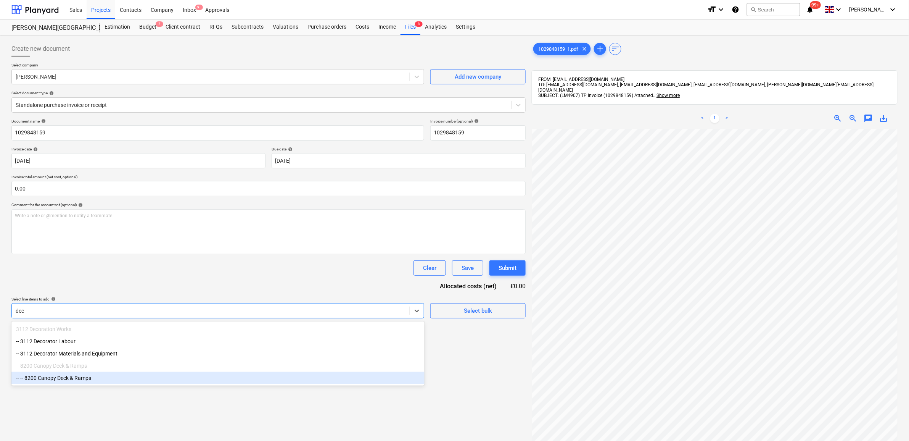
click at [161, 377] on div "-- -- 8200 Canopy Deck & Ramps" at bounding box center [217, 378] width 413 height 12
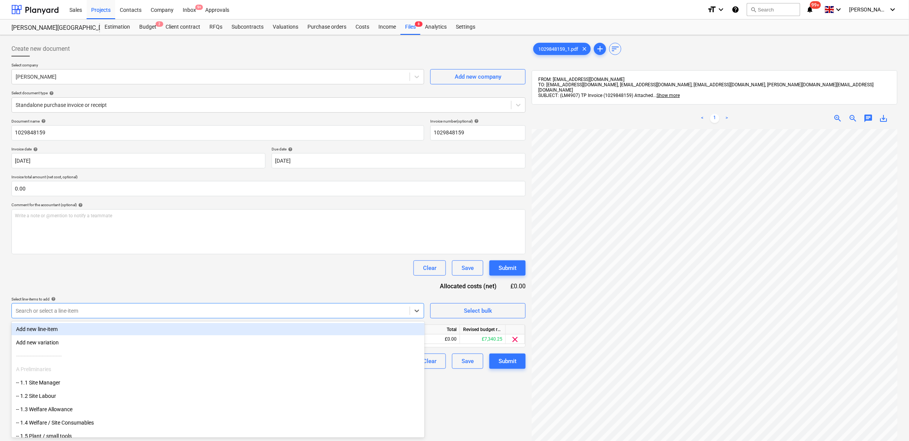
drag, startPoint x: 169, startPoint y: 268, endPoint x: 313, endPoint y: 296, distance: 146.7
click at [170, 268] on div "Clear Save Submit" at bounding box center [268, 267] width 514 height 15
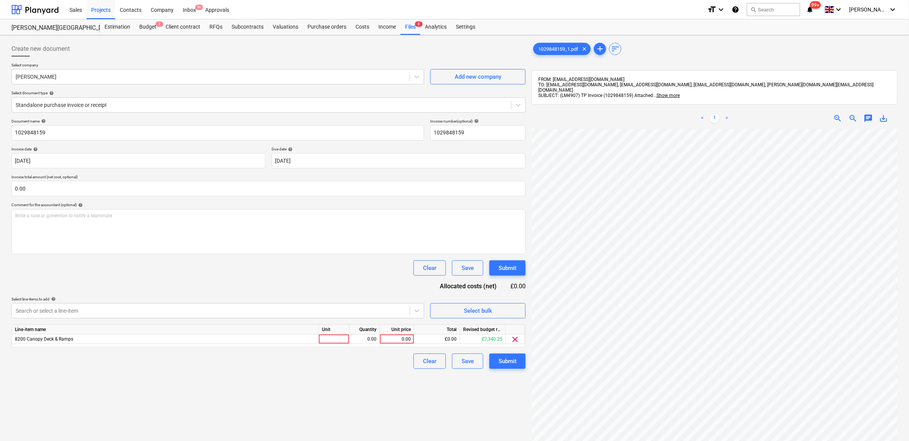
scroll to position [46, 35]
click at [392, 336] on div "0.00" at bounding box center [397, 339] width 28 height 10
type input "79.32"
drag, startPoint x: 295, startPoint y: 382, endPoint x: 479, endPoint y: 373, distance: 184.2
click at [301, 384] on div "Create new document Select company [PERSON_NAME] Add new company Select documen…" at bounding box center [268, 294] width 521 height 513
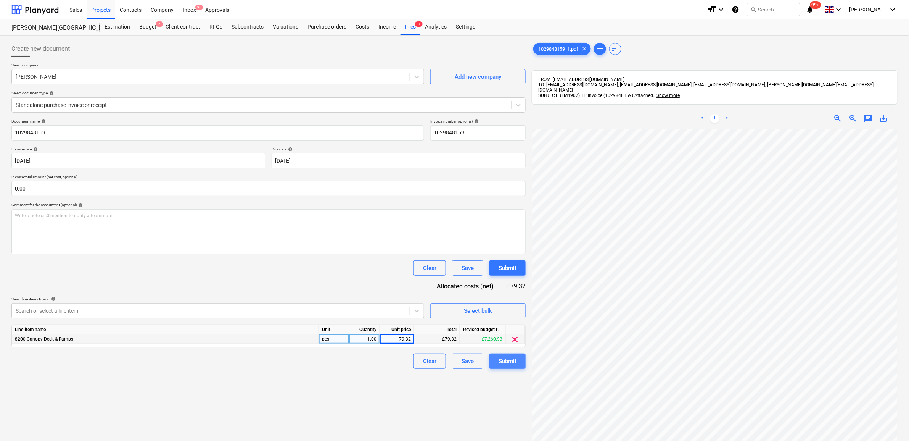
click at [512, 365] on div "Submit" at bounding box center [508, 361] width 18 height 10
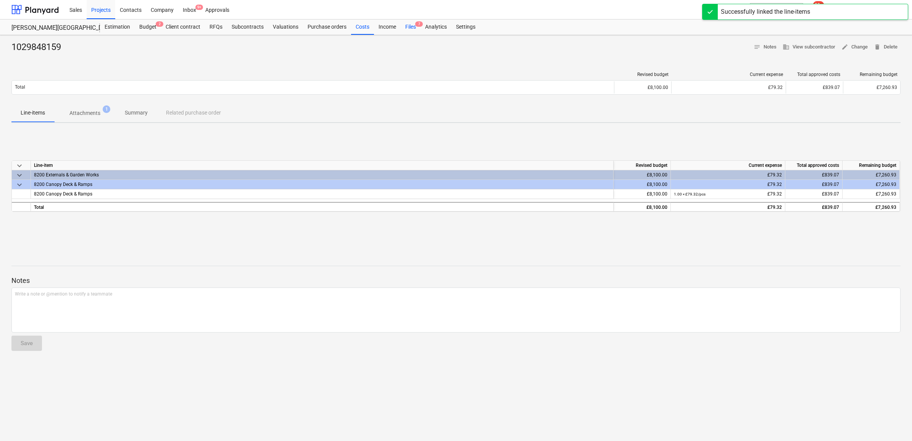
click at [409, 29] on div "Files 7" at bounding box center [411, 26] width 20 height 15
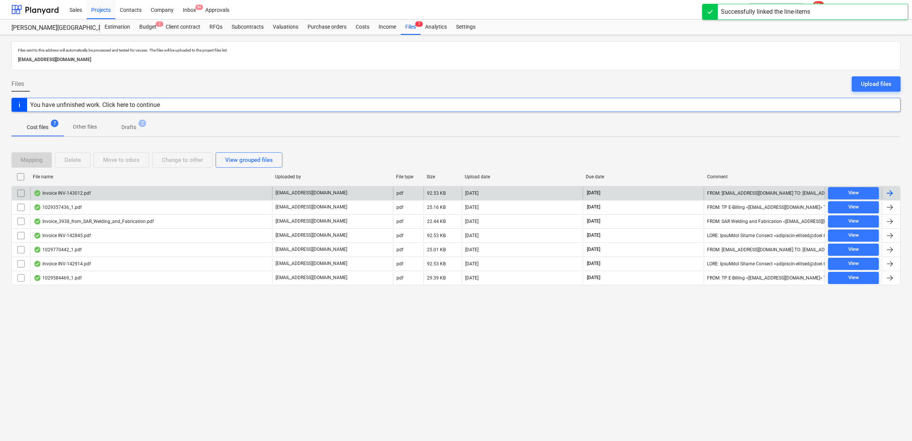
click at [896, 190] on div at bounding box center [891, 193] width 18 height 12
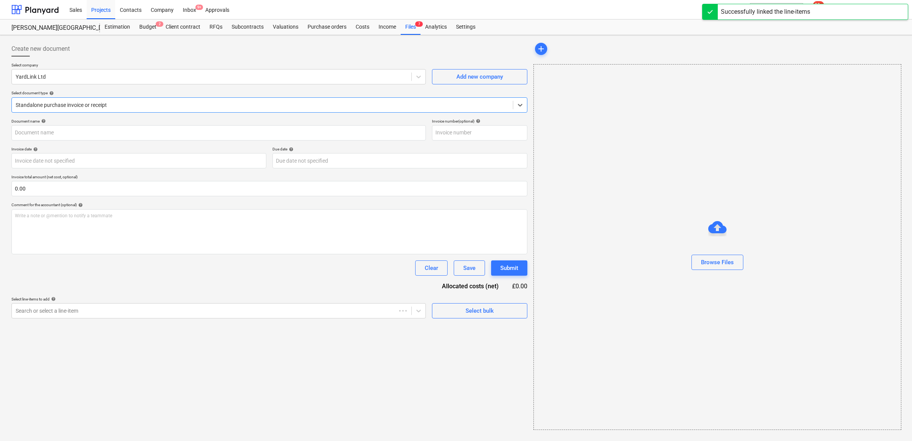
type input "INV-143012"
type input "[DATE]"
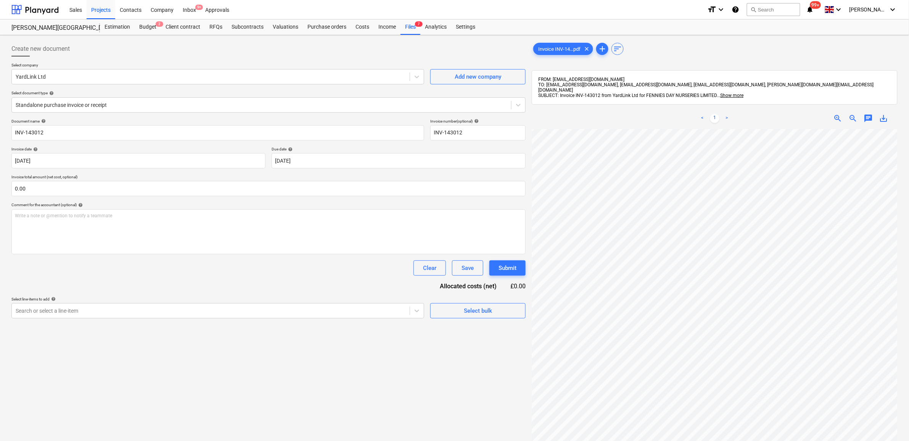
scroll to position [3, 32]
click at [411, 319] on div "Create new document Select company YardLink Ltd Add new company Select document…" at bounding box center [268, 294] width 521 height 513
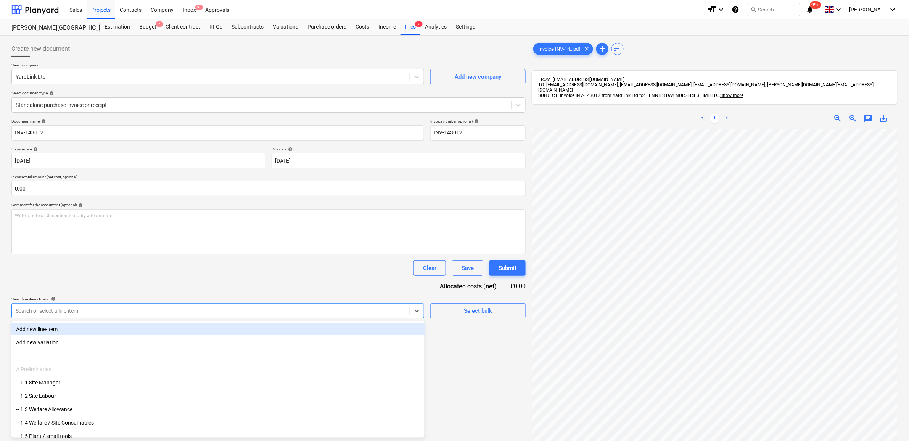
click at [409, 312] on div "Search or select a line-item" at bounding box center [211, 310] width 398 height 11
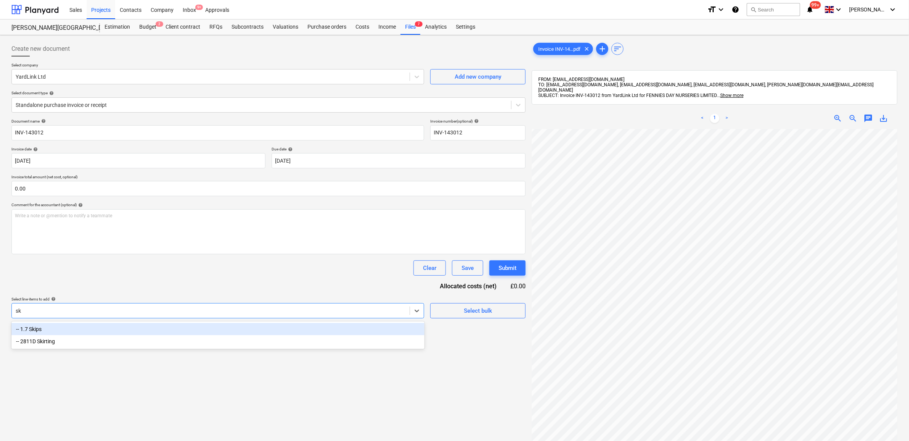
type input "s"
type input "gard"
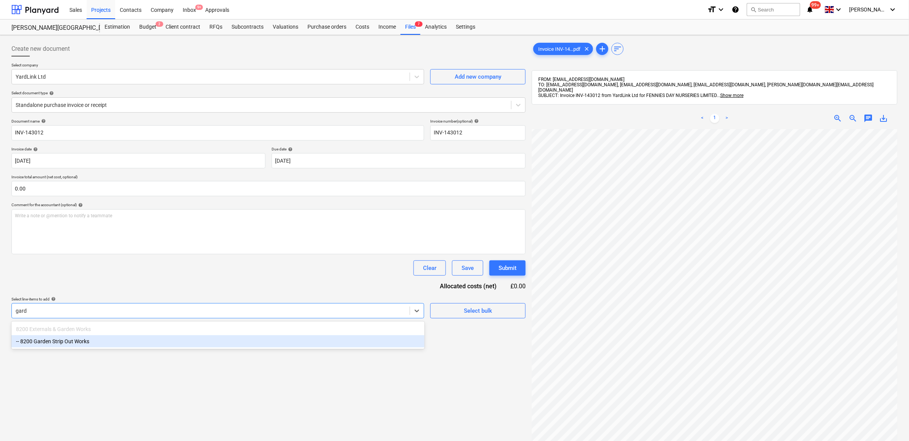
click at [300, 340] on div "-- 8200 Garden Strip Out Works" at bounding box center [217, 341] width 413 height 12
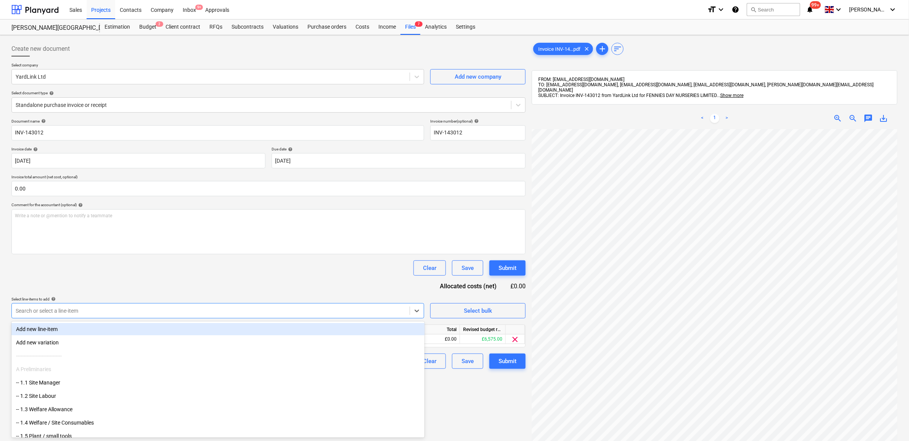
click at [310, 284] on div "Document name help INV-143012 Invoice number (optional) help INV-143012 Invoice…" at bounding box center [268, 244] width 514 height 250
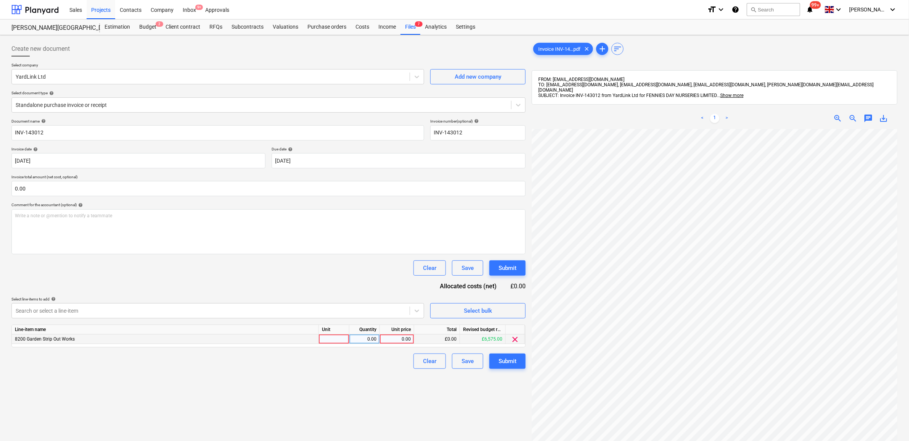
scroll to position [79, 35]
click at [408, 337] on div "0.00" at bounding box center [397, 339] width 28 height 10
type input "350"
click at [386, 382] on div "Create new document Select company YardLink Ltd Add new company Select document…" at bounding box center [268, 294] width 521 height 513
click at [501, 359] on div "Submit" at bounding box center [508, 361] width 18 height 10
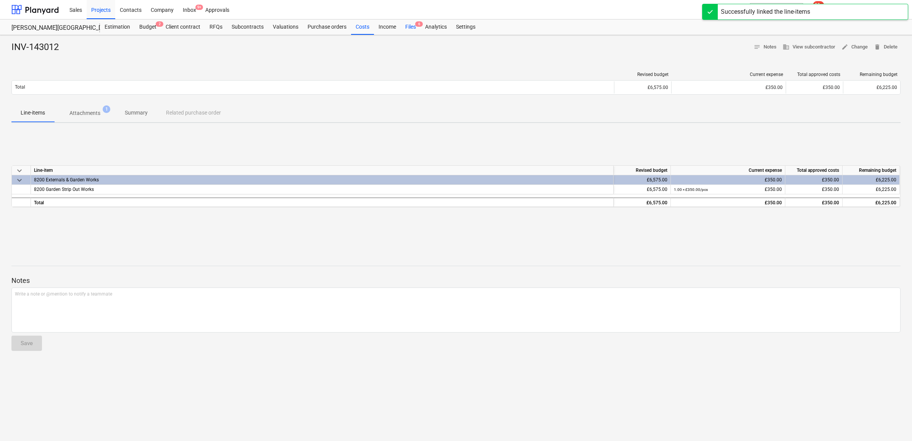
click at [409, 27] on div "Files 6" at bounding box center [411, 26] width 20 height 15
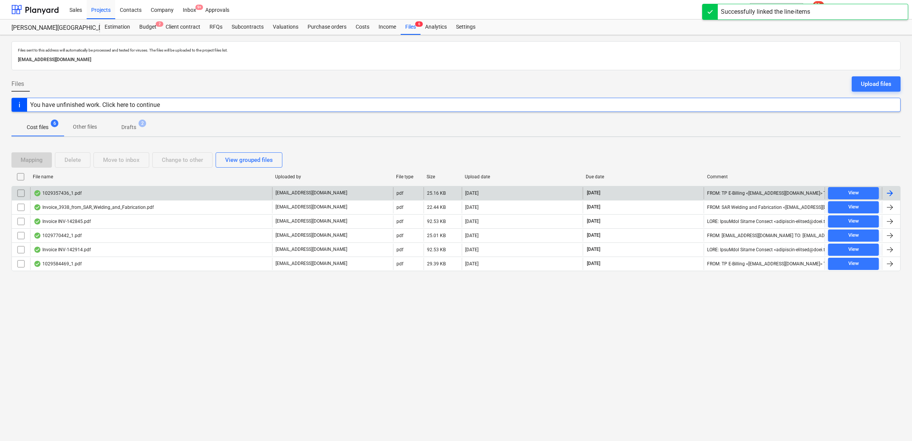
click at [891, 196] on div at bounding box center [889, 193] width 9 height 9
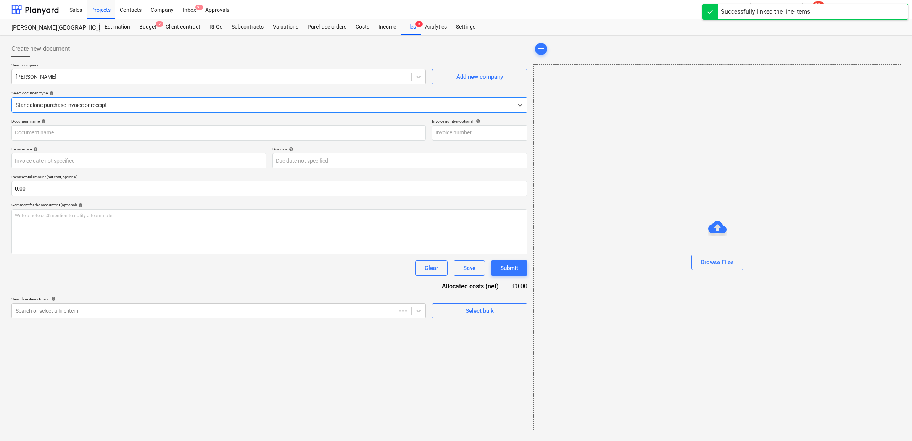
type input "1029357436"
type input "[DATE]"
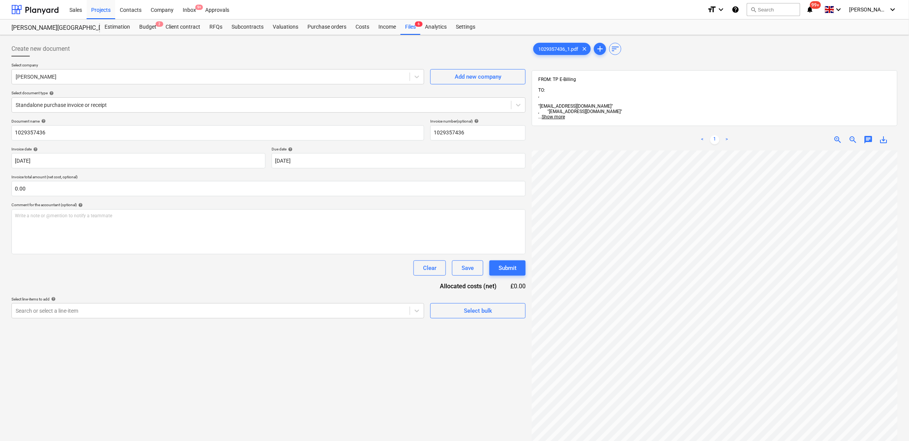
scroll to position [66, 35]
click at [397, 314] on div at bounding box center [211, 311] width 390 height 8
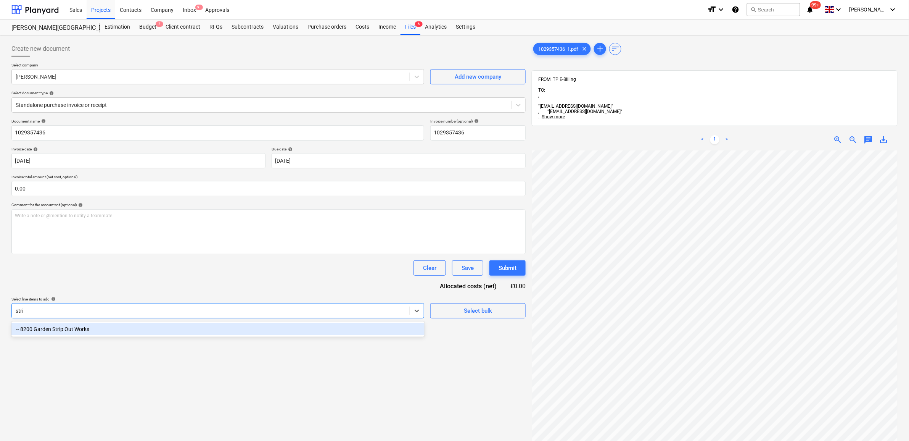
type input "strip"
click at [314, 334] on div "-- 8200 Garden Strip Out Works" at bounding box center [217, 329] width 413 height 12
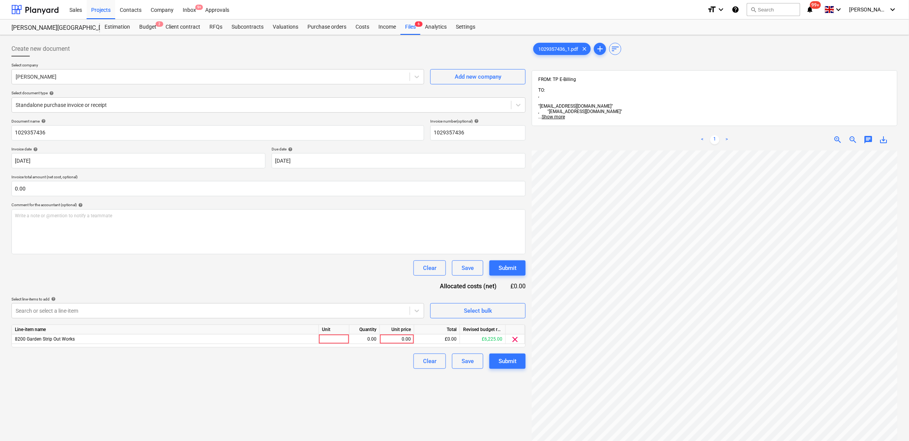
click at [495, 401] on div "Create new document Select company [PERSON_NAME] Add new company Select documen…" at bounding box center [268, 305] width 521 height 535
click at [401, 341] on div "0.00" at bounding box center [397, 339] width 28 height 10
type input "126.07"
click at [381, 385] on div "Create new document Select company [PERSON_NAME] Add new company Select documen…" at bounding box center [268, 305] width 521 height 535
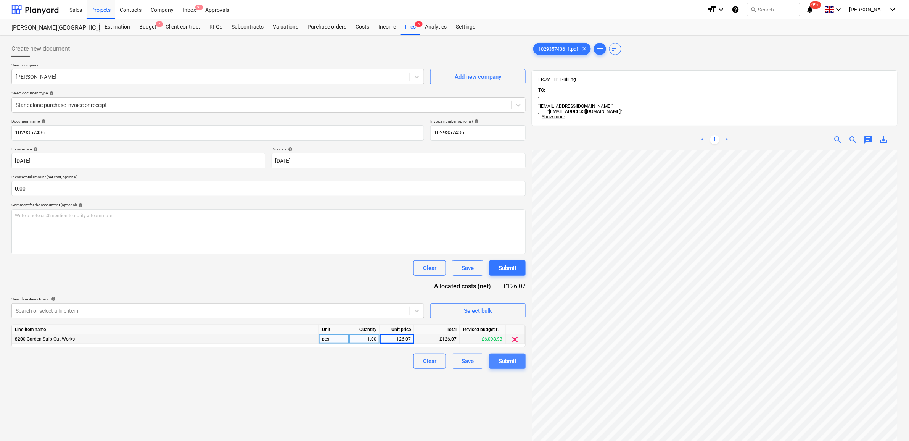
click at [510, 364] on div "Submit" at bounding box center [508, 361] width 18 height 10
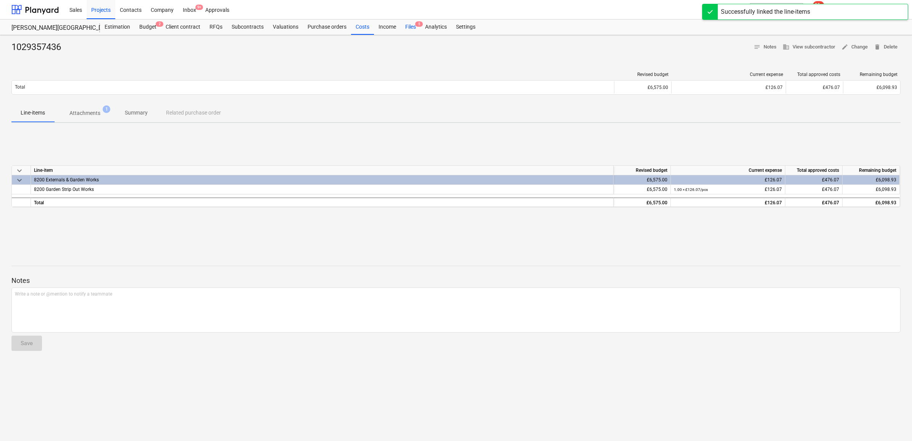
click at [407, 26] on div "Files 5" at bounding box center [411, 26] width 20 height 15
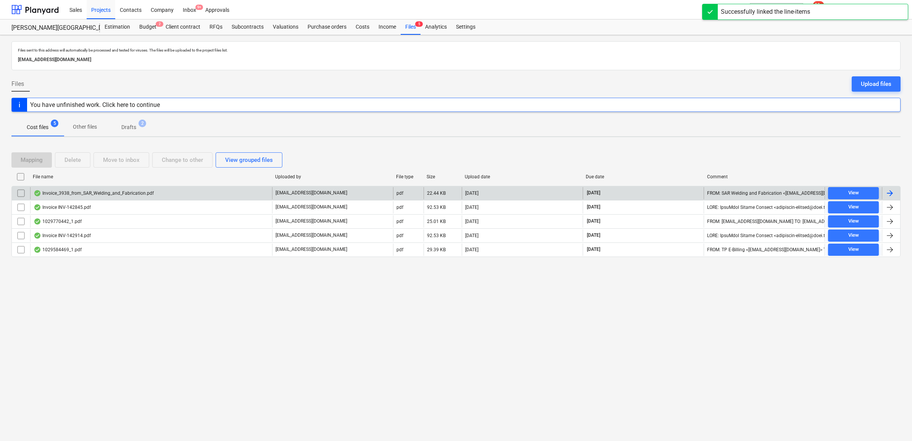
click at [894, 194] on div at bounding box center [889, 193] width 9 height 9
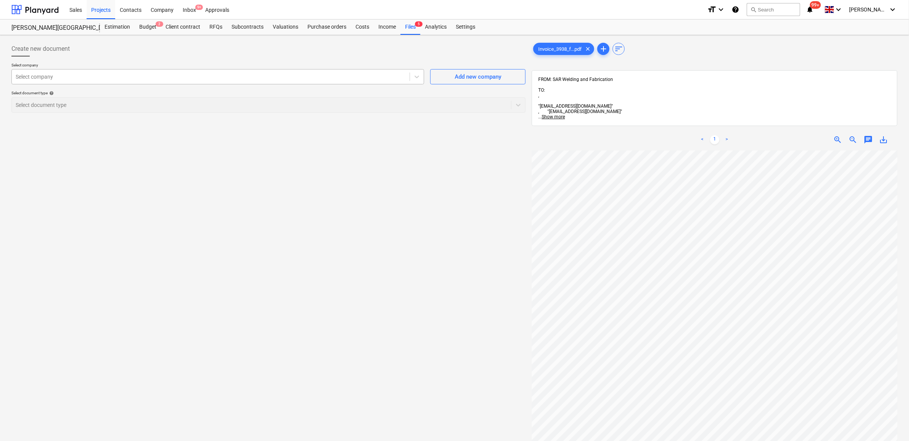
click at [301, 76] on div at bounding box center [211, 77] width 390 height 8
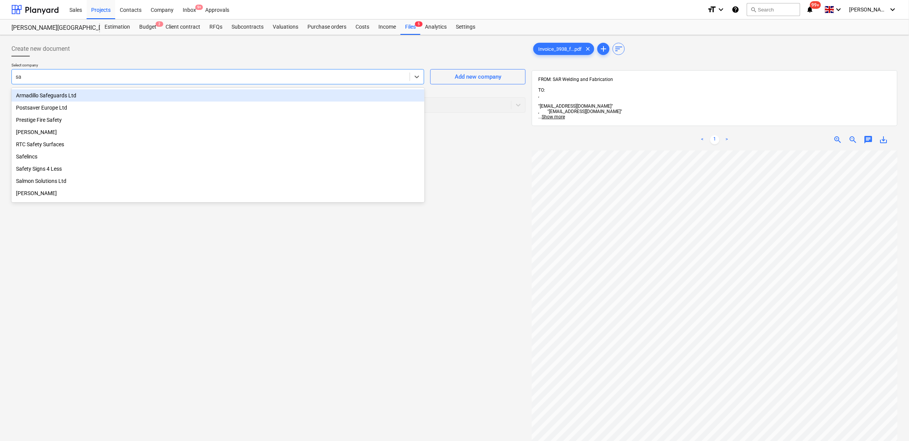
type input "sar"
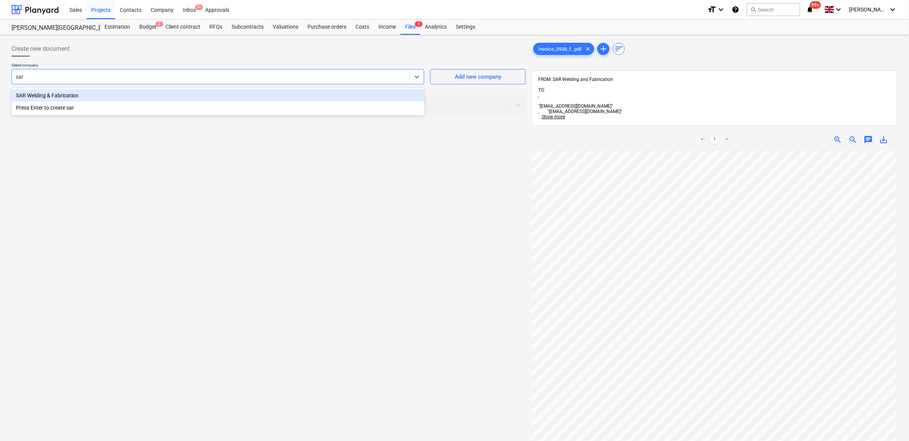
click at [172, 98] on div "SAR Welding & Fabrication" at bounding box center [217, 95] width 413 height 12
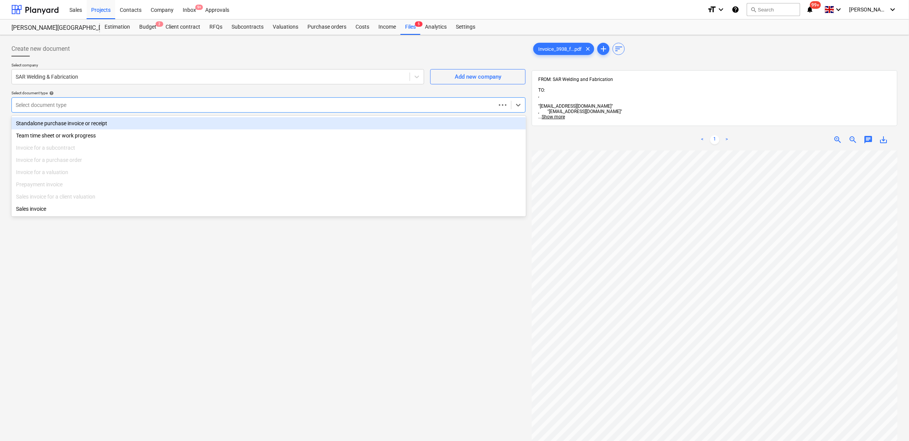
click at [164, 107] on div at bounding box center [254, 105] width 477 height 8
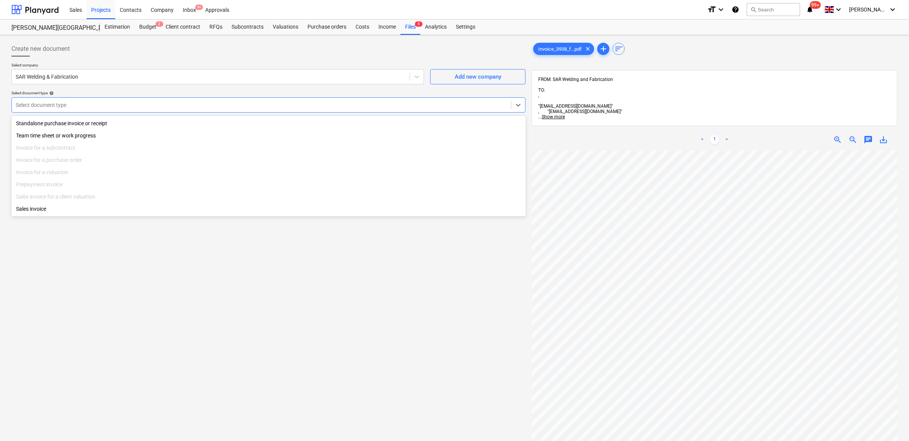
click at [136, 287] on div "Create new document Select company SAR Welding & Fabrication Add new company Se…" at bounding box center [268, 305] width 521 height 535
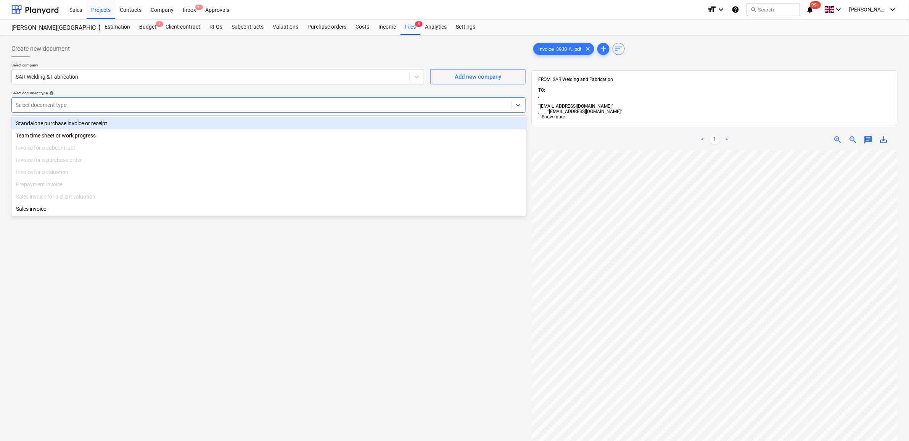
click at [165, 108] on div at bounding box center [262, 105] width 492 height 8
click at [149, 119] on div "Standalone purchase invoice or receipt" at bounding box center [268, 123] width 515 height 12
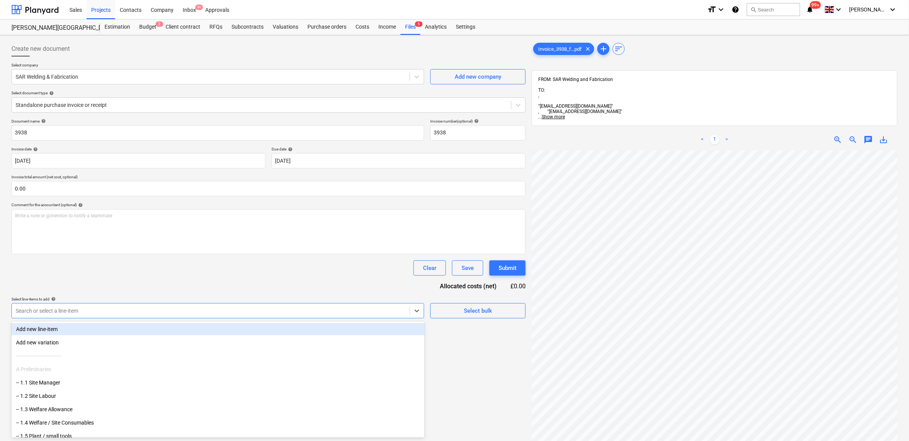
click at [145, 310] on div at bounding box center [211, 311] width 390 height 8
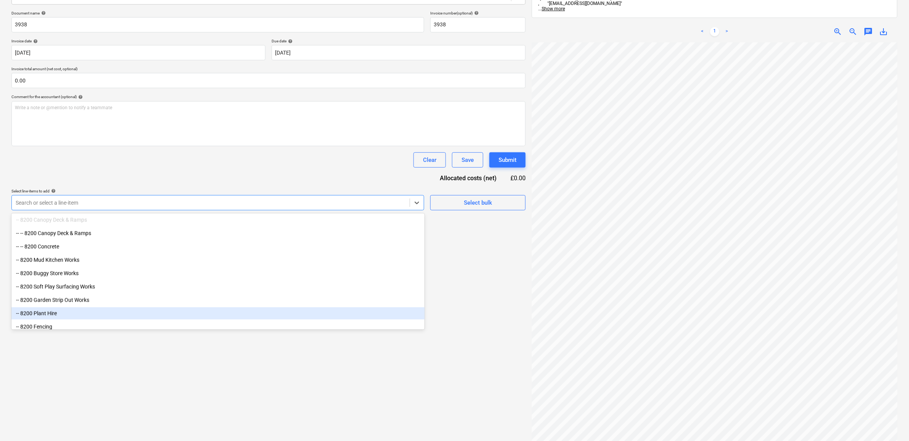
scroll to position [492, 0]
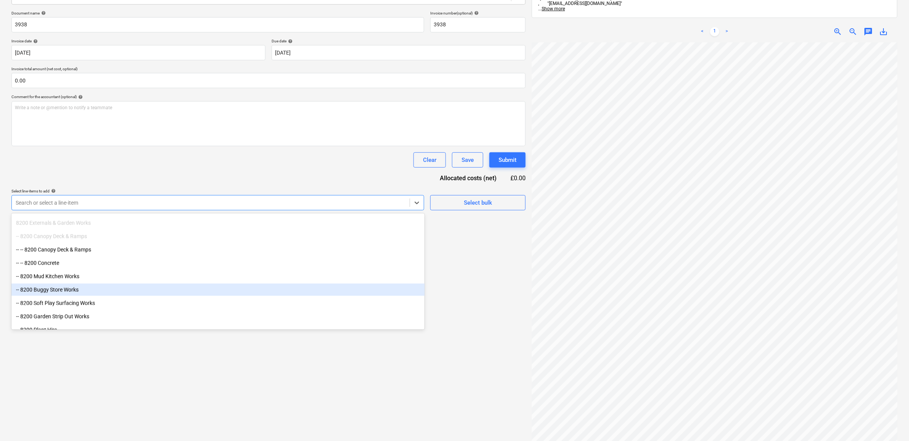
click at [108, 289] on div "-- 8200 Buggy Store Works" at bounding box center [217, 290] width 413 height 12
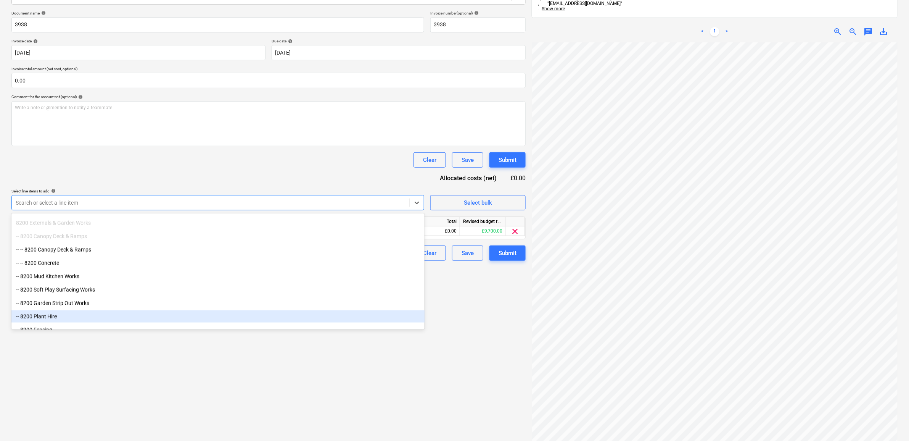
click at [442, 388] on div "Create new document Select company SAR Welding & Fabrication Add new company Se…" at bounding box center [268, 197] width 521 height 535
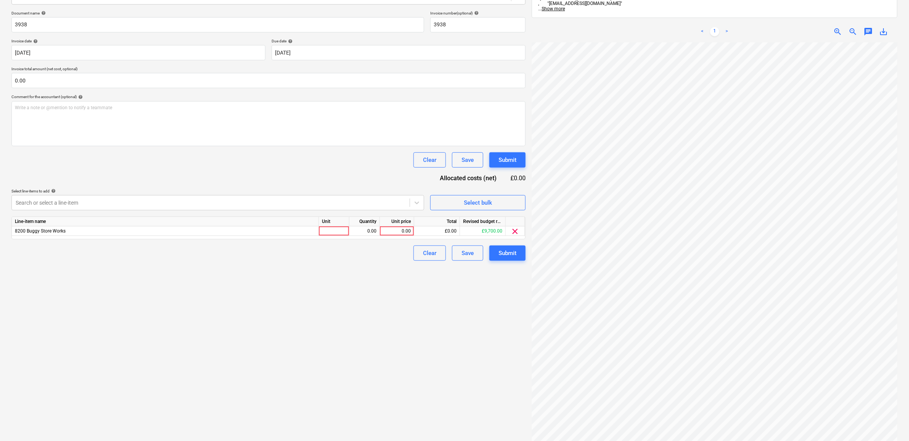
scroll to position [29, 0]
click at [404, 228] on div "0.00" at bounding box center [397, 231] width 28 height 10
click at [414, 206] on icon at bounding box center [417, 203] width 8 height 8
click at [515, 229] on span "clear" at bounding box center [515, 231] width 9 height 9
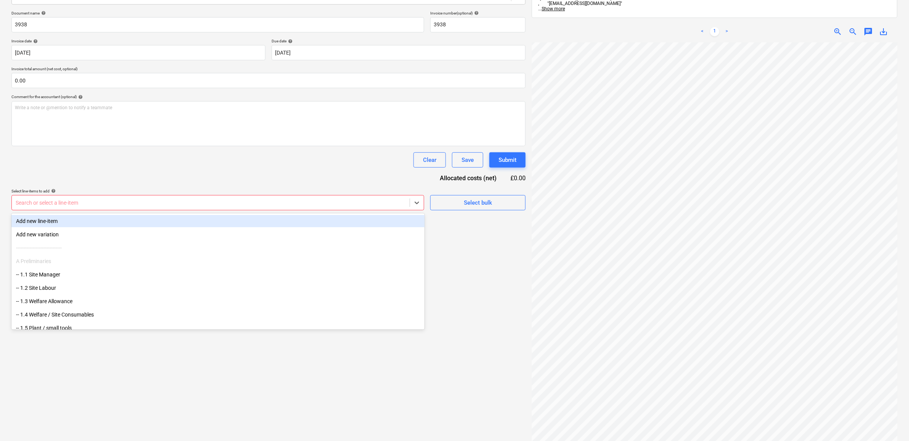
click at [359, 206] on div at bounding box center [211, 203] width 390 height 8
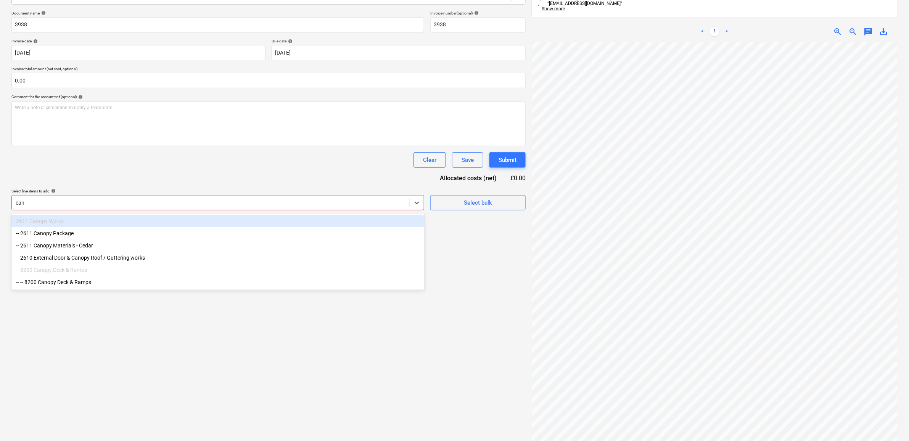
type input "[PERSON_NAME]"
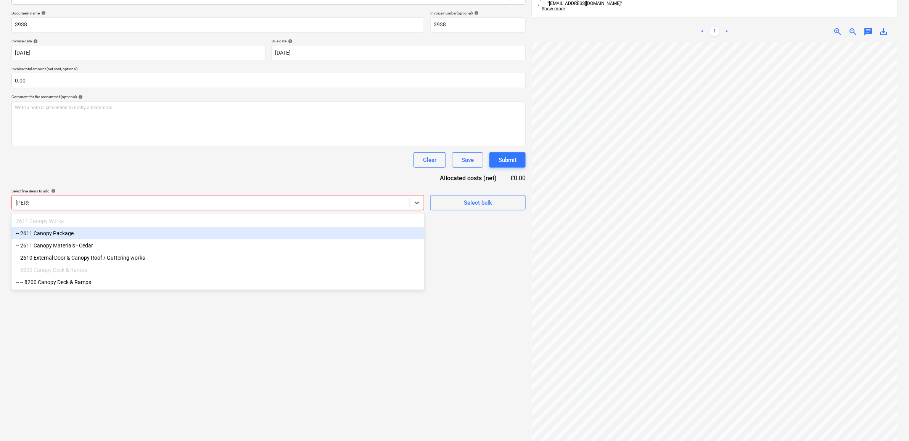
click at [159, 237] on div "-- 2611 Canopy Package" at bounding box center [217, 233] width 413 height 12
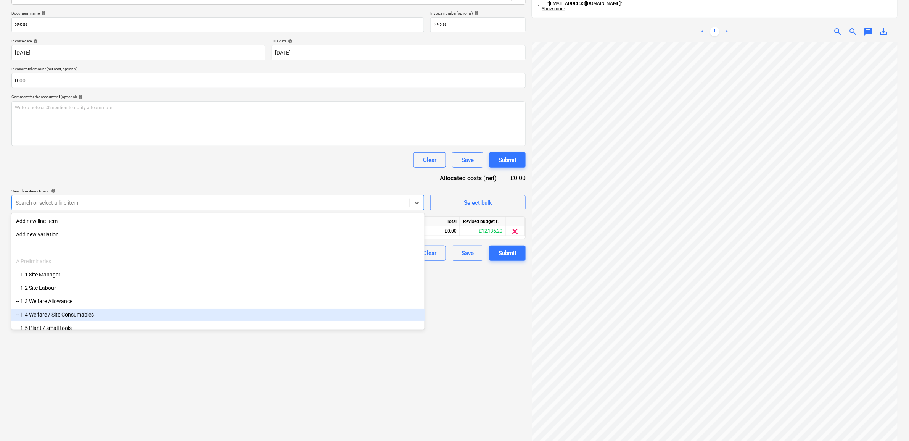
drag, startPoint x: 342, startPoint y: 397, endPoint x: 437, endPoint y: 376, distance: 98.0
click at [343, 396] on div "Create new document Select company SAR Welding & Fabrication Add new company Se…" at bounding box center [268, 197] width 521 height 535
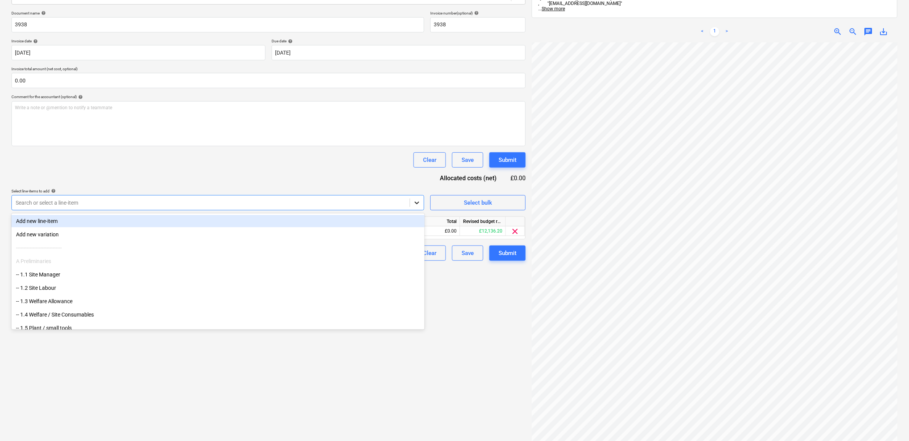
click at [410, 201] on div at bounding box center [417, 203] width 14 height 14
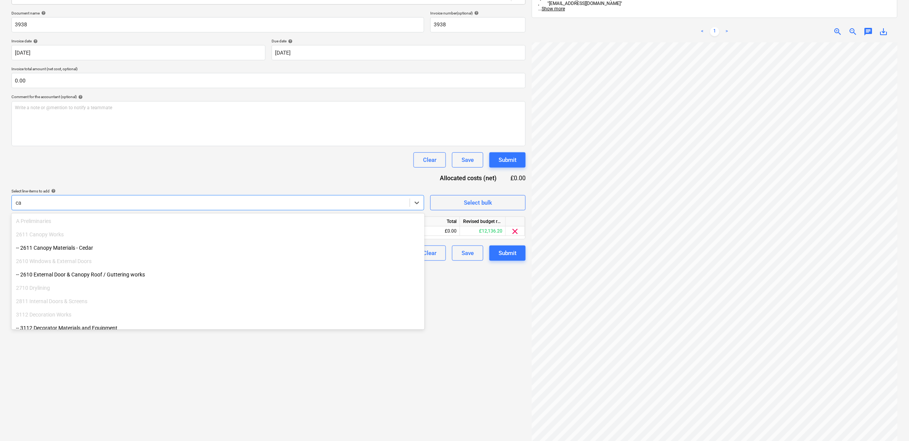
type input "c"
click at [369, 364] on div "Create new document Select company SAR Welding & Fabrication Add new company Se…" at bounding box center [268, 197] width 521 height 535
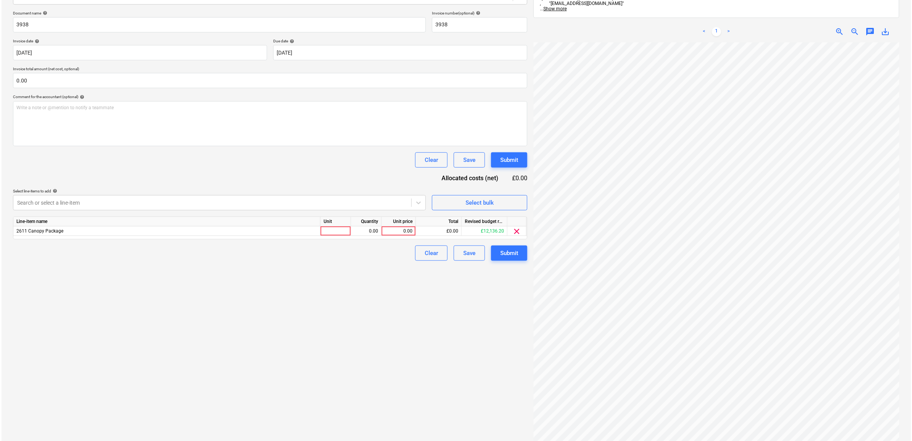
scroll to position [67, 47]
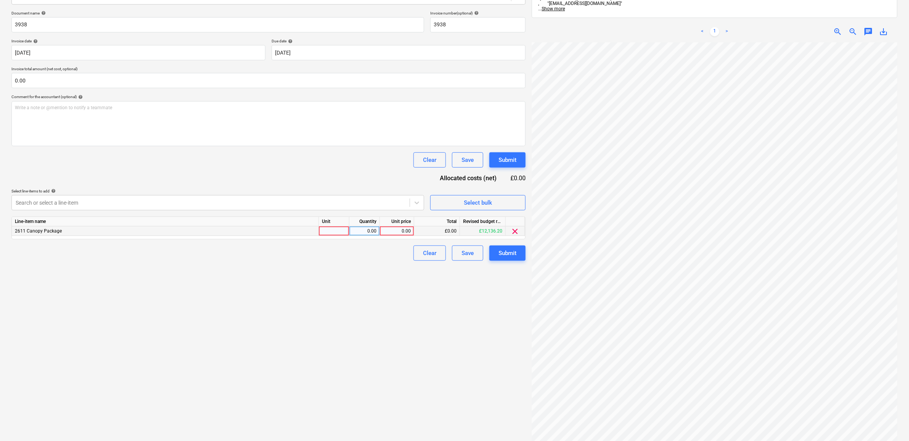
click at [404, 232] on div "0.00" at bounding box center [397, 231] width 28 height 10
type input "1120"
click at [325, 332] on div "Create new document Select company SAR Welding & Fabrication Add new company Se…" at bounding box center [268, 197] width 521 height 535
click at [508, 253] on div "Submit" at bounding box center [508, 253] width 18 height 10
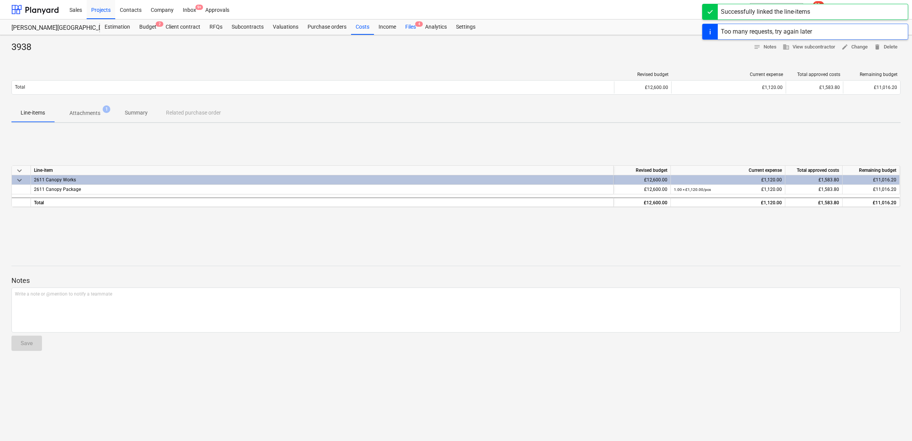
click at [407, 24] on div "Files 4" at bounding box center [411, 26] width 20 height 15
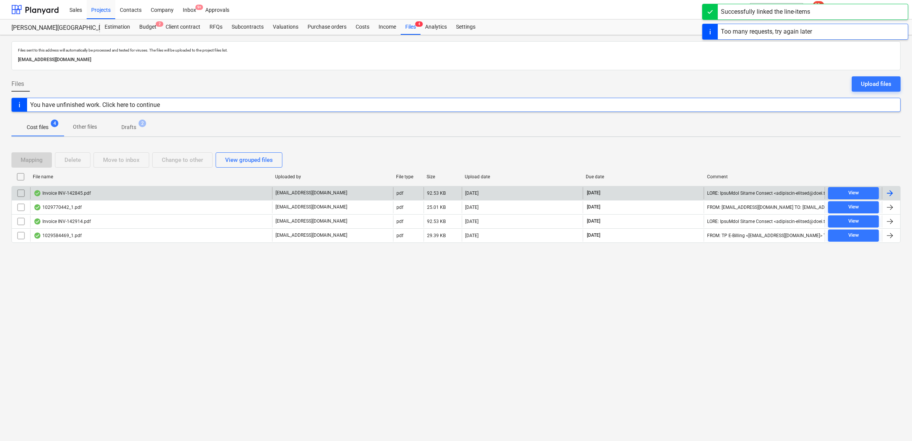
click at [893, 189] on div at bounding box center [889, 193] width 9 height 9
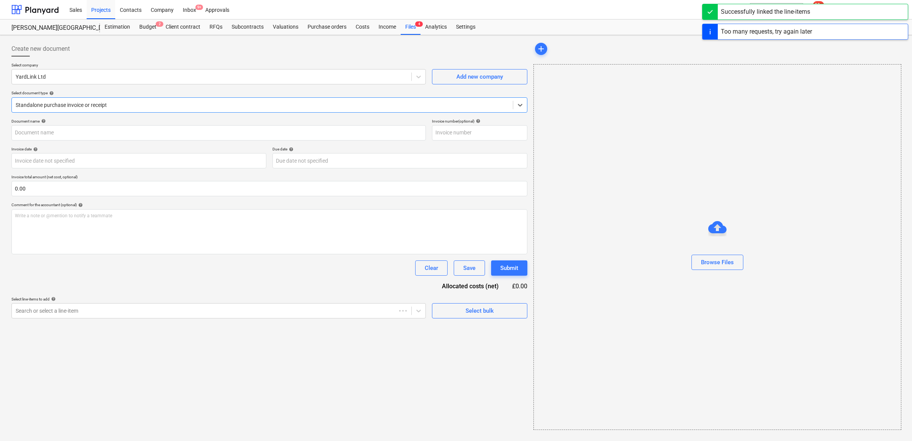
type input "INV-142845"
type input "[DATE]"
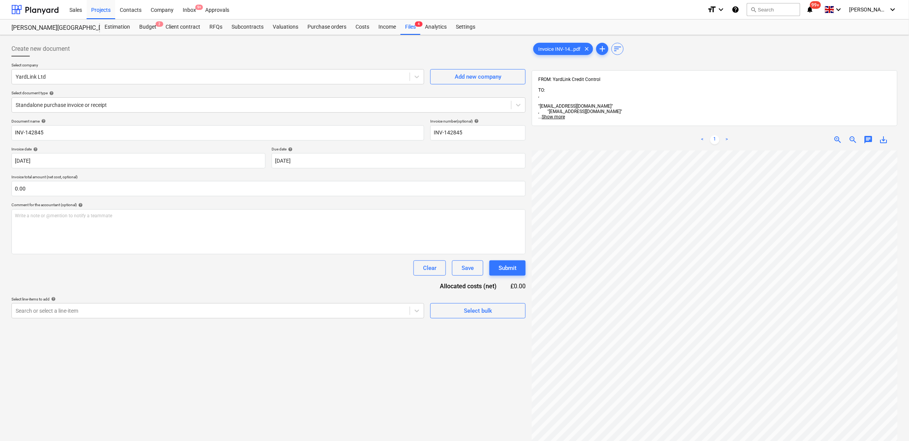
scroll to position [2, 27]
drag, startPoint x: 290, startPoint y: 319, endPoint x: 295, endPoint y: 317, distance: 5.0
click at [291, 319] on div "Create new document Select company YardLink Ltd Add new company Select document…" at bounding box center [268, 305] width 521 height 535
click at [295, 316] on div "Search or select a line-item" at bounding box center [211, 310] width 398 height 11
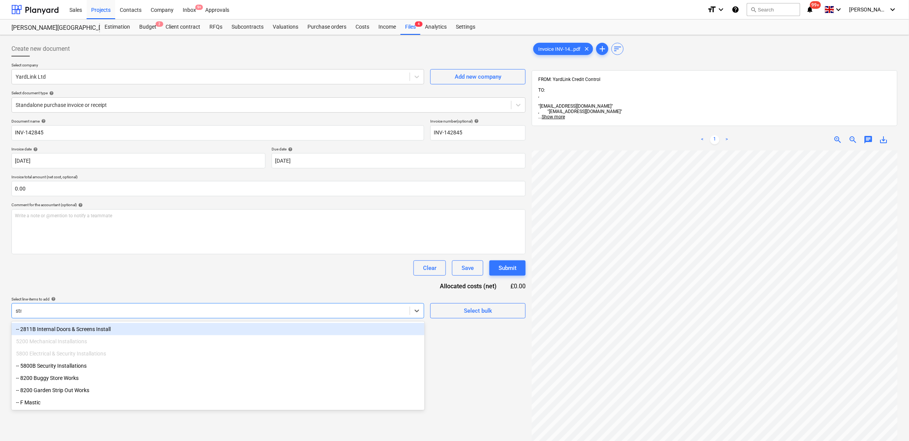
type input "strip"
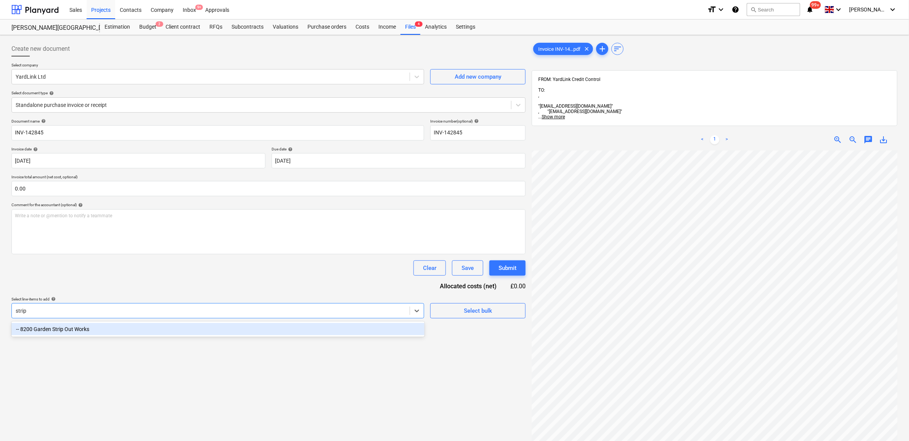
click at [274, 327] on div "-- 8200 Garden Strip Out Works" at bounding box center [217, 329] width 413 height 12
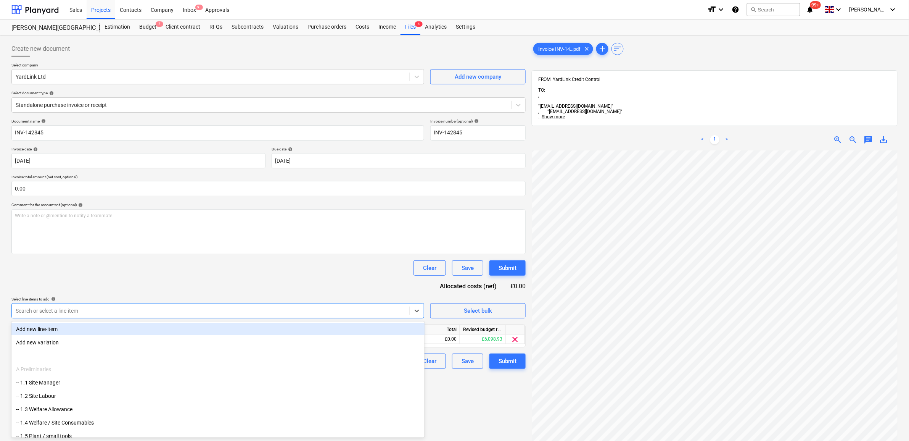
click at [284, 280] on div "Document name help INV-142845 Invoice number (optional) help INV-142845 Invoice…" at bounding box center [268, 244] width 514 height 250
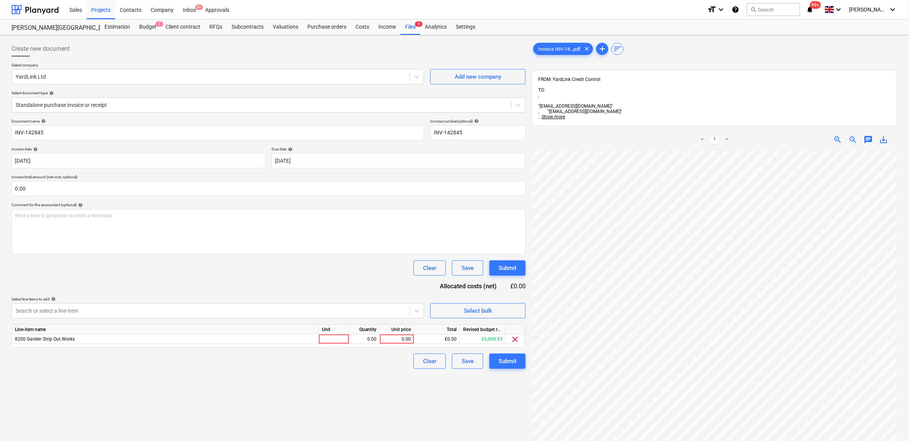
scroll to position [73, 35]
click at [396, 341] on div "0.00" at bounding box center [397, 339] width 28 height 10
type input "350"
click at [407, 408] on div "Create new document Select company YardLink Ltd Add new company Select document…" at bounding box center [268, 305] width 521 height 535
click at [502, 356] on div "Submit" at bounding box center [508, 361] width 18 height 10
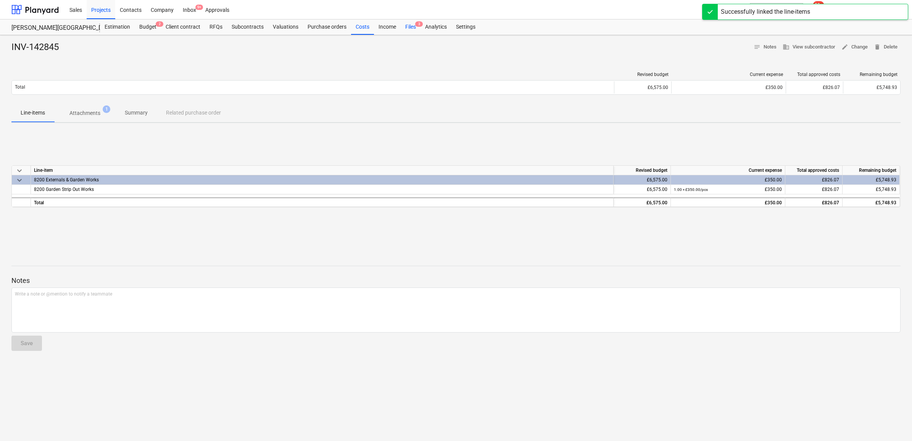
click at [409, 26] on div "Files 3" at bounding box center [411, 26] width 20 height 15
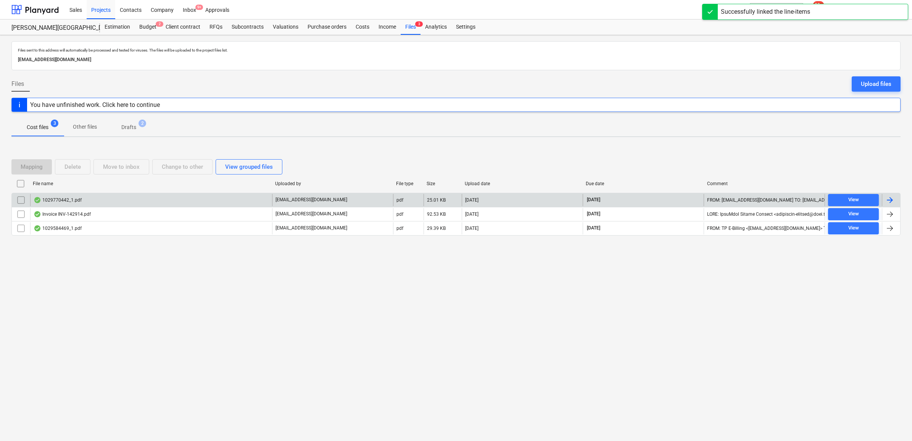
click at [890, 197] on div at bounding box center [889, 199] width 9 height 9
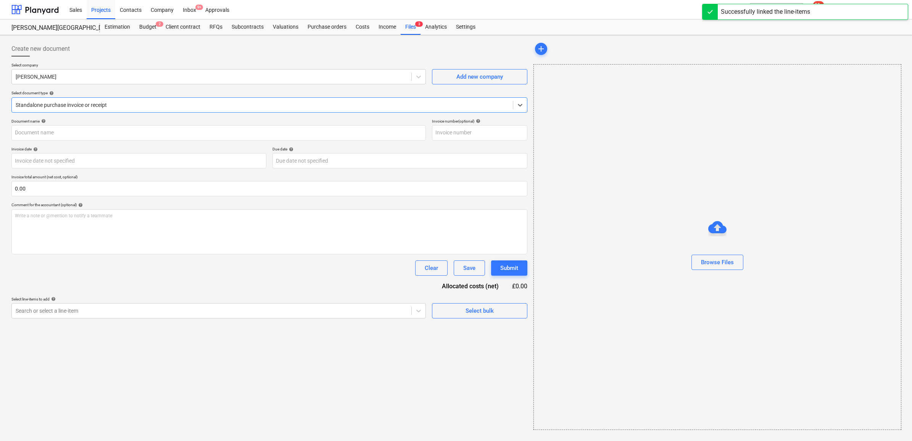
type input "1029770442"
type input "[DATE]"
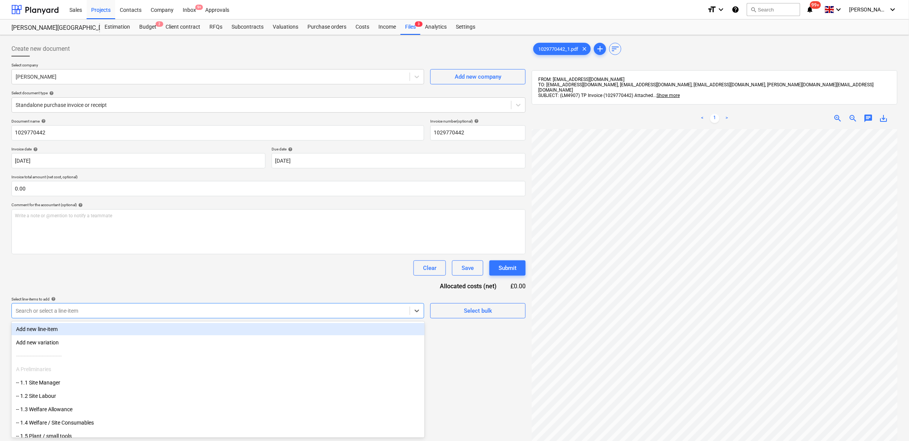
click at [386, 311] on div at bounding box center [211, 311] width 390 height 8
type input "mud"
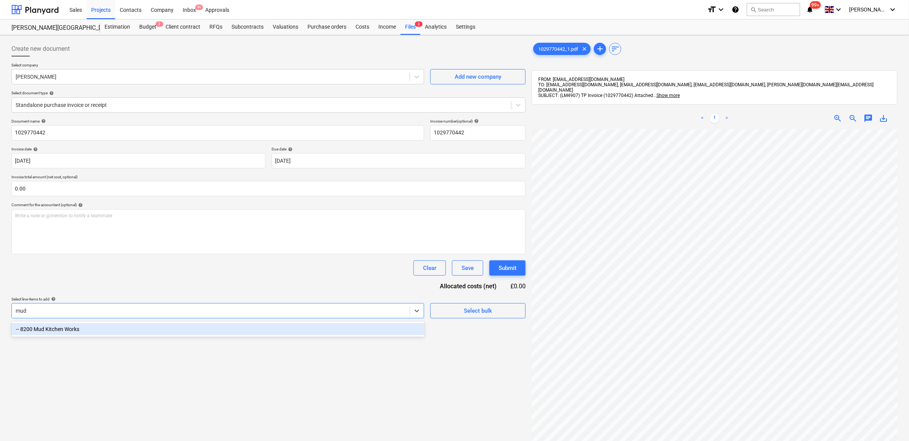
drag, startPoint x: 384, startPoint y: 325, endPoint x: 383, endPoint y: 319, distance: 5.9
click at [385, 325] on div "-- 8200 Mud Kitchen Works" at bounding box center [217, 329] width 413 height 12
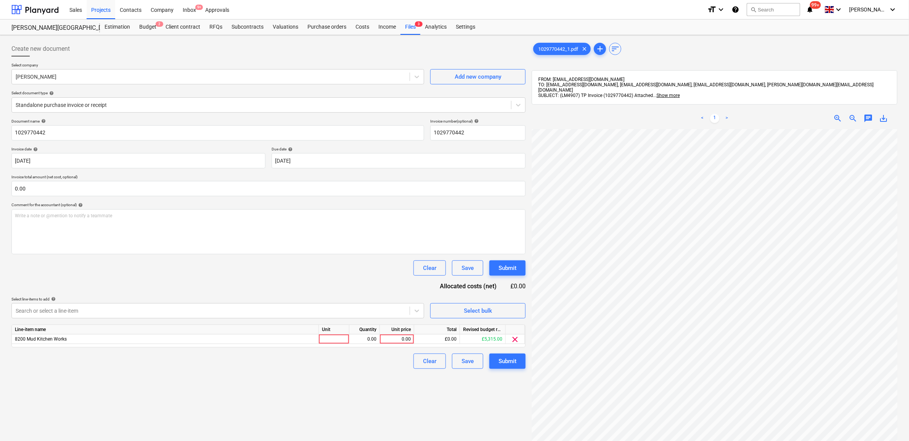
click at [365, 285] on div "Document name help 1029770442 Invoice number (optional) help 1029770442 Invoice…" at bounding box center [268, 244] width 514 height 250
click at [403, 336] on div "0.00" at bounding box center [397, 339] width 28 height 10
type input "132.02"
drag, startPoint x: 340, startPoint y: 394, endPoint x: 349, endPoint y: 383, distance: 14.1
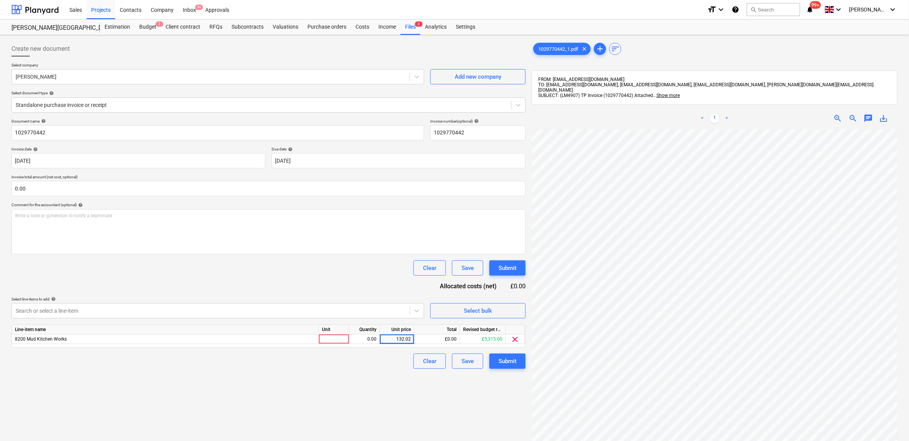
click at [342, 390] on div "Create new document Select company [PERSON_NAME] Add new company Select documen…" at bounding box center [268, 294] width 521 height 513
click at [512, 360] on div "Submit" at bounding box center [508, 361] width 18 height 10
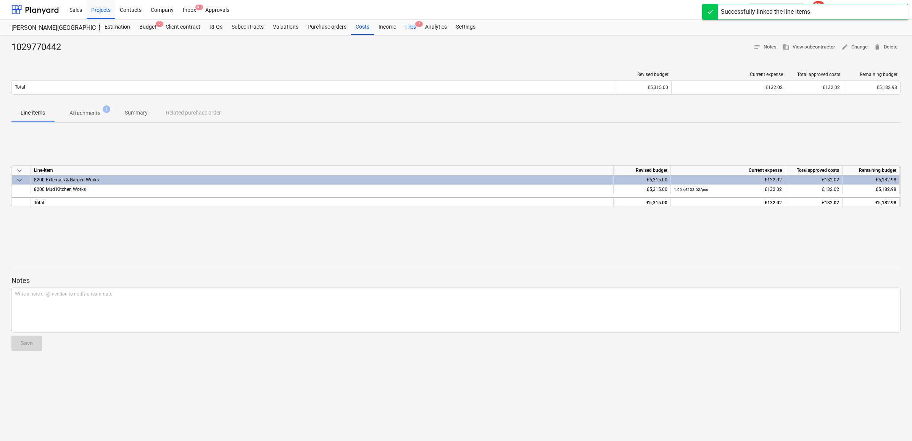
click at [408, 27] on div "Files 2" at bounding box center [411, 26] width 20 height 15
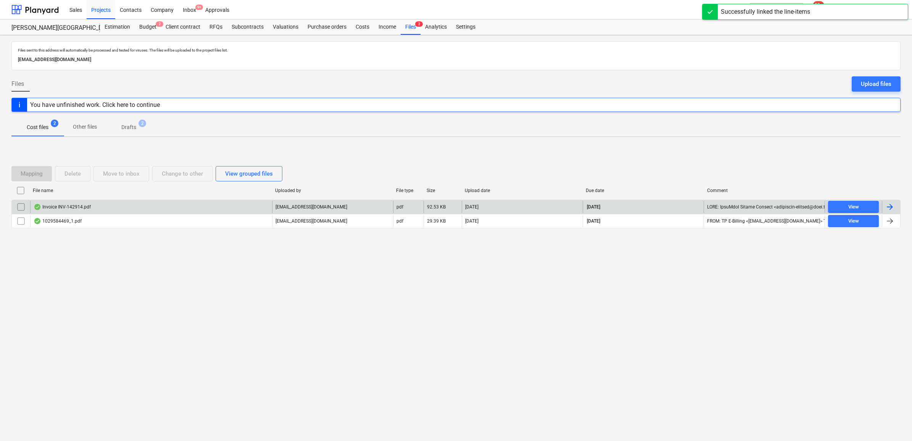
click at [891, 208] on div at bounding box center [889, 206] width 9 height 9
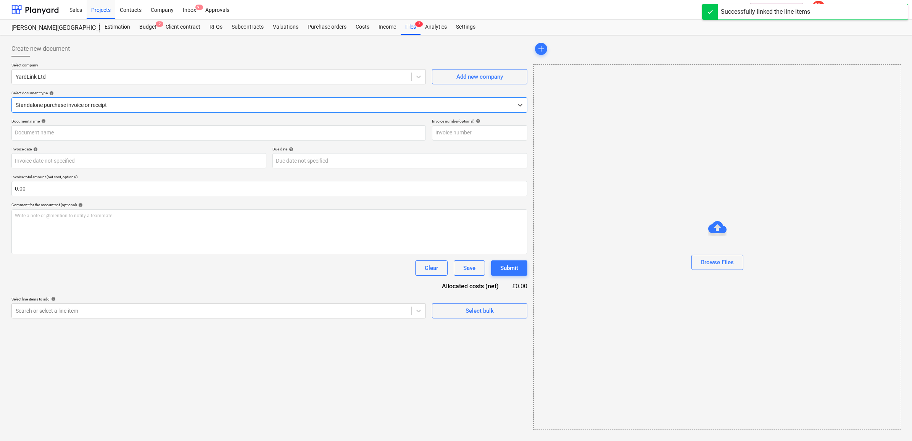
type input "INV-142914"
type input "[DATE]"
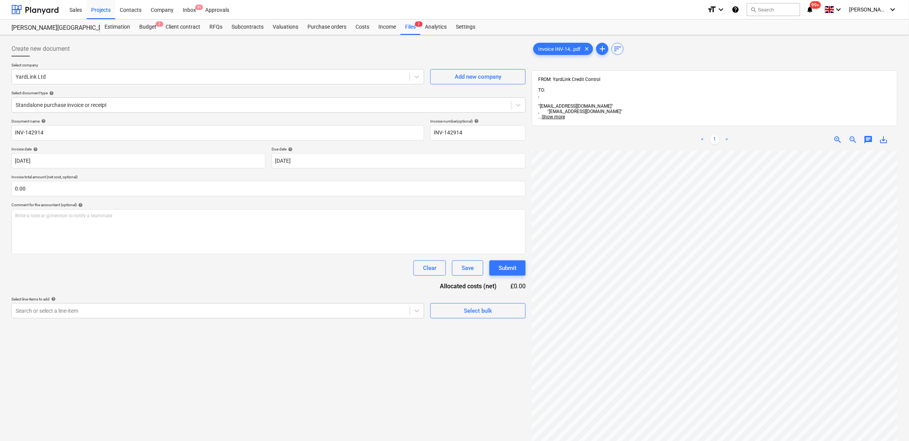
scroll to position [50, 35]
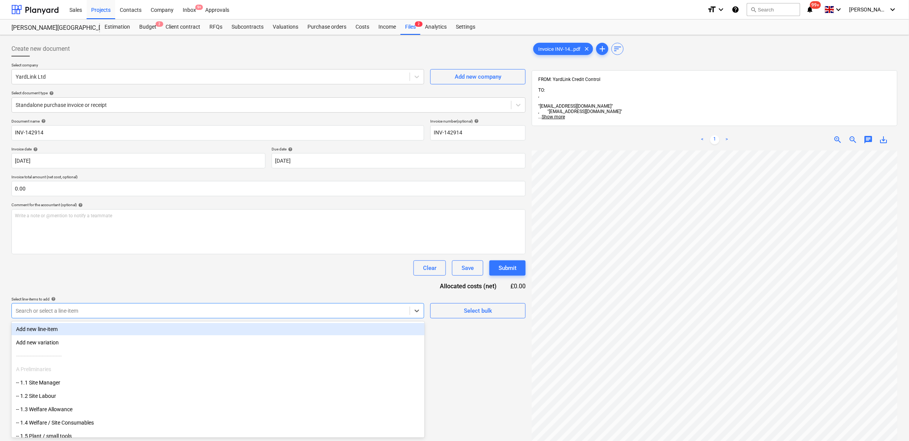
click at [329, 306] on div "Search or select a line-item" at bounding box center [211, 310] width 398 height 11
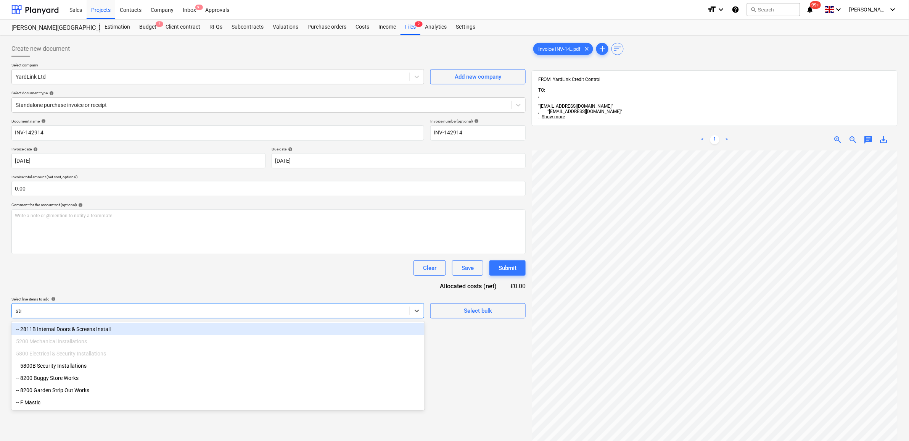
type input "strip"
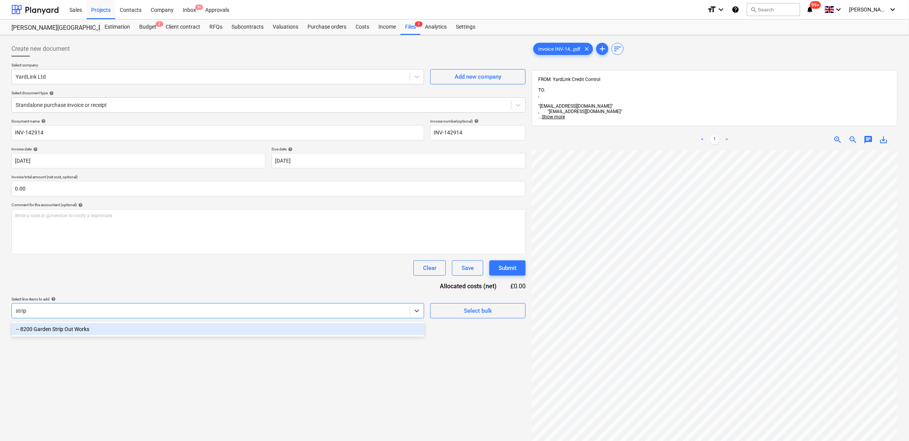
click at [319, 329] on div "-- 8200 Garden Strip Out Works" at bounding box center [217, 329] width 413 height 12
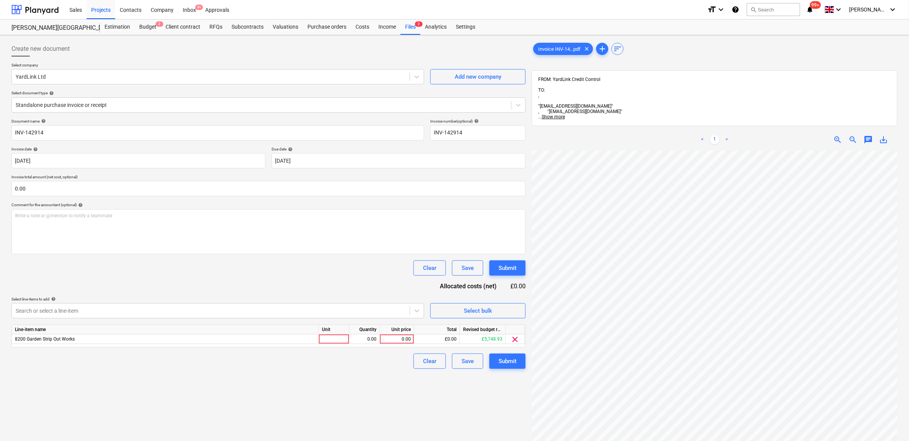
click at [295, 276] on div "Document name help INV-142914 Invoice number (optional) help INV-142914 Invoice…" at bounding box center [268, 244] width 514 height 250
click at [408, 335] on div "0.00" at bounding box center [397, 339] width 28 height 10
type input "350"
click at [356, 405] on div "Create new document Select company YardLink Ltd Add new company Select document…" at bounding box center [268, 305] width 521 height 535
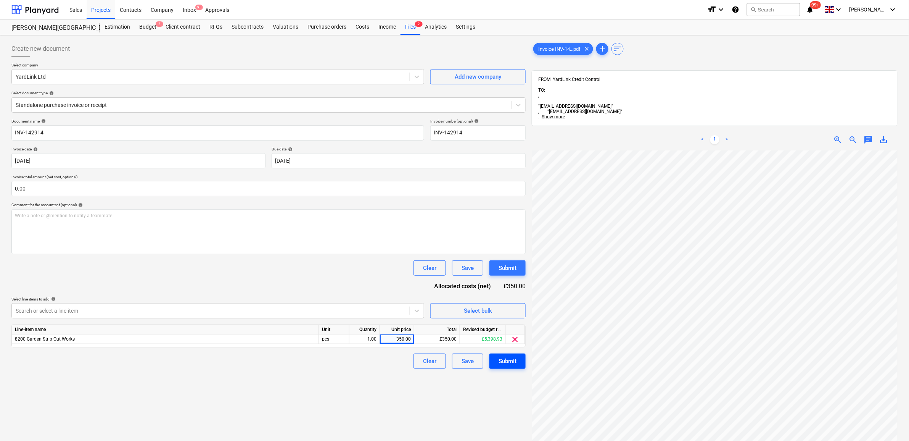
click at [504, 364] on div "Submit" at bounding box center [508, 361] width 18 height 10
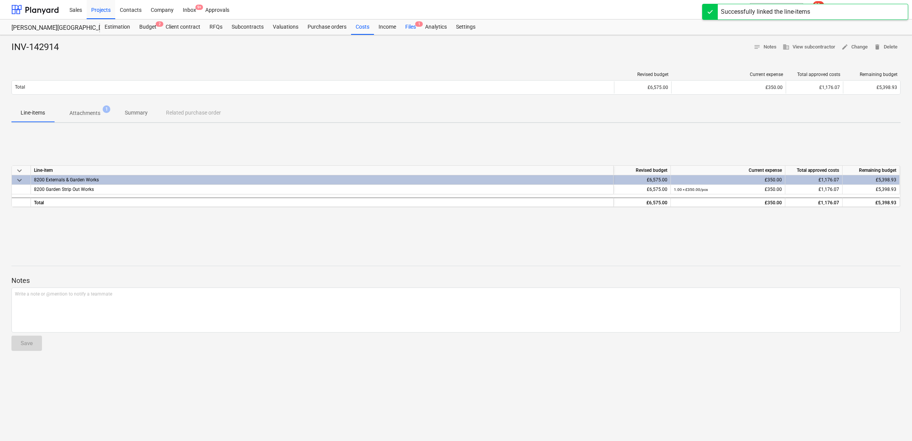
click at [404, 31] on div "Files 1" at bounding box center [411, 26] width 20 height 15
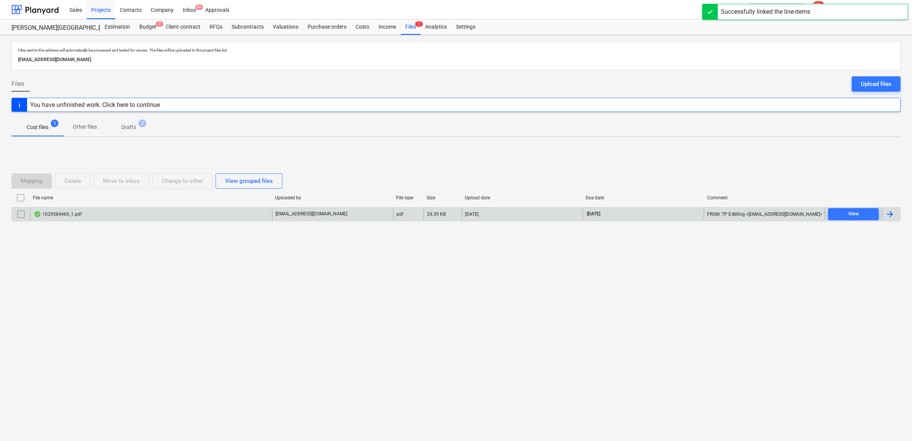
click at [895, 209] on div at bounding box center [891, 214] width 18 height 12
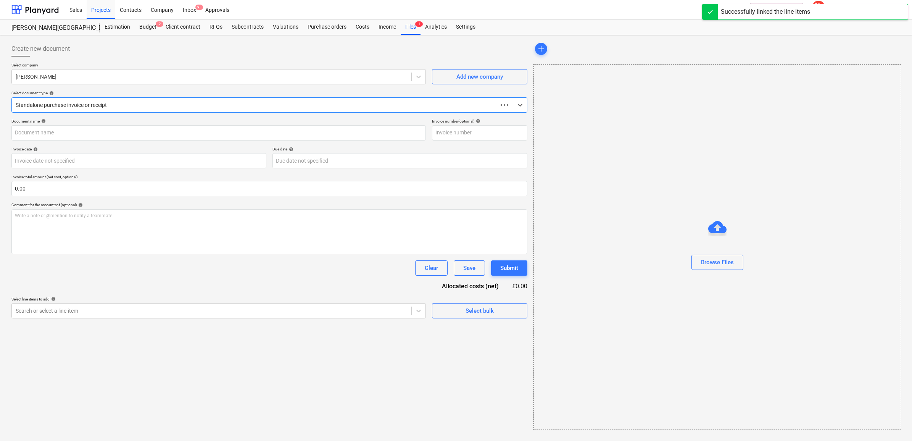
type input "1029584469"
type input "[DATE]"
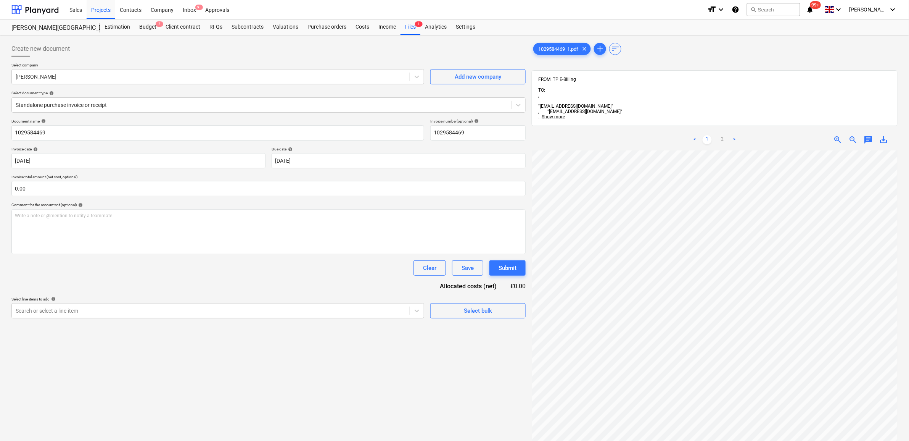
scroll to position [67, 35]
click at [340, 313] on div at bounding box center [211, 311] width 390 height 8
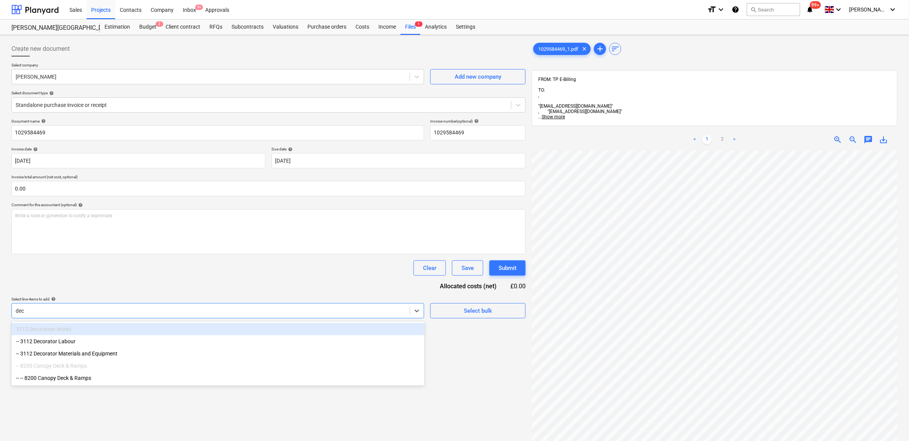
type input "deck"
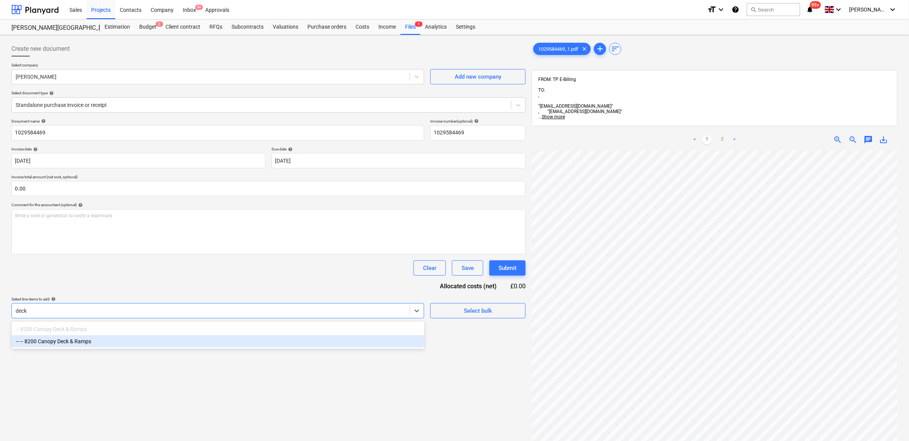
click at [299, 341] on div "-- -- 8200 Canopy Deck & Ramps" at bounding box center [217, 341] width 413 height 12
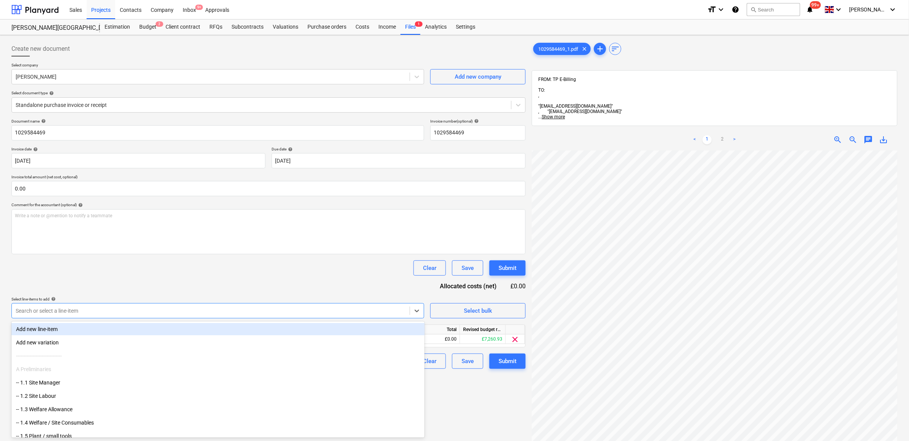
click at [309, 281] on div "Document name help 1029584469 Invoice number (optional) help 1029584469 Invoice…" at bounding box center [268, 244] width 514 height 250
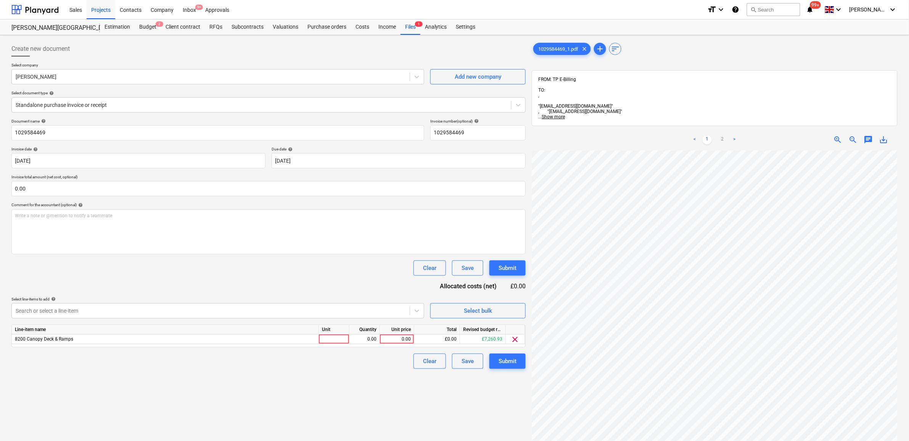
scroll to position [19, 35]
click at [722, 135] on link "2" at bounding box center [722, 139] width 9 height 9
click at [389, 339] on div "0.00" at bounding box center [397, 339] width 28 height 10
type input "146.69"
drag, startPoint x: 373, startPoint y: 356, endPoint x: 422, endPoint y: 355, distance: 48.5
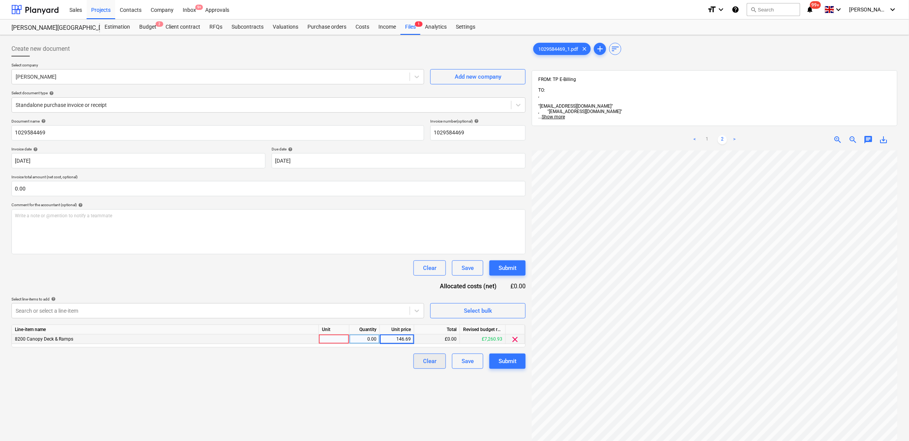
click at [374, 357] on div "Clear Save Submit" at bounding box center [268, 360] width 514 height 15
click at [506, 356] on div "Submit" at bounding box center [508, 361] width 18 height 10
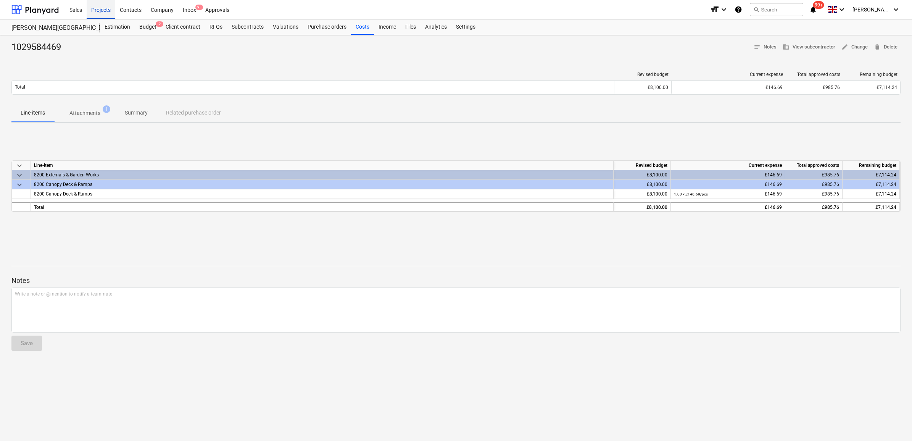
click at [103, 8] on div "Projects" at bounding box center [101, 9] width 29 height 19
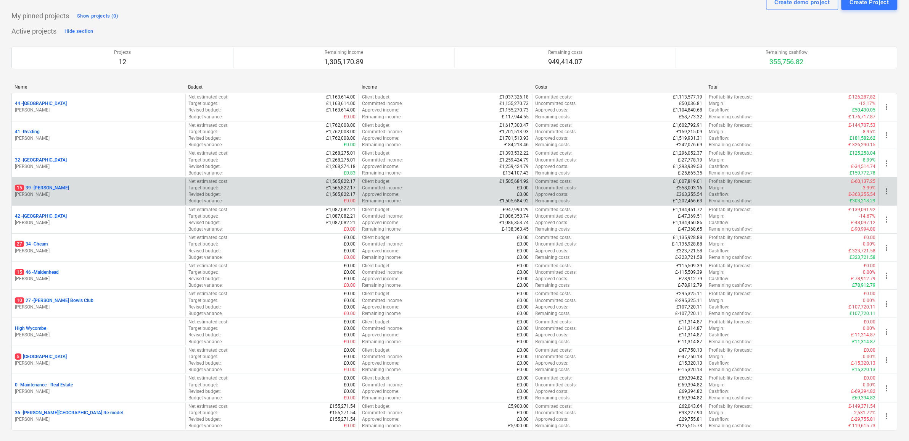
scroll to position [48, 0]
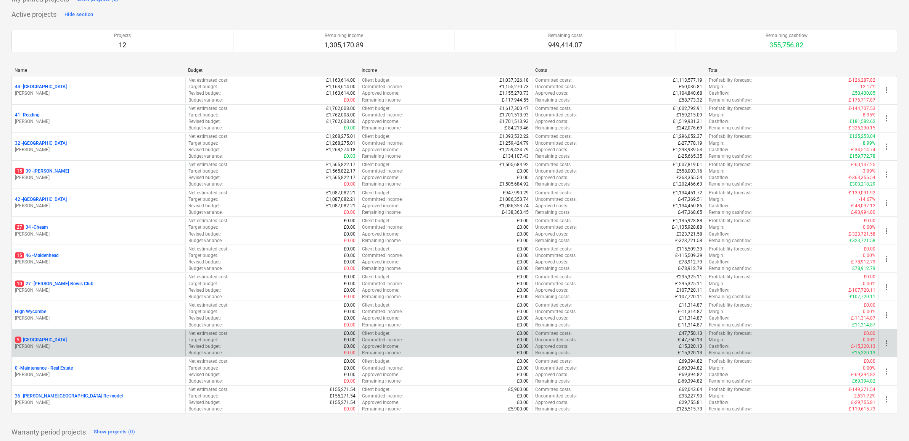
click at [32, 340] on p "5 [GEOGRAPHIC_DATA]" at bounding box center [41, 340] width 52 height 6
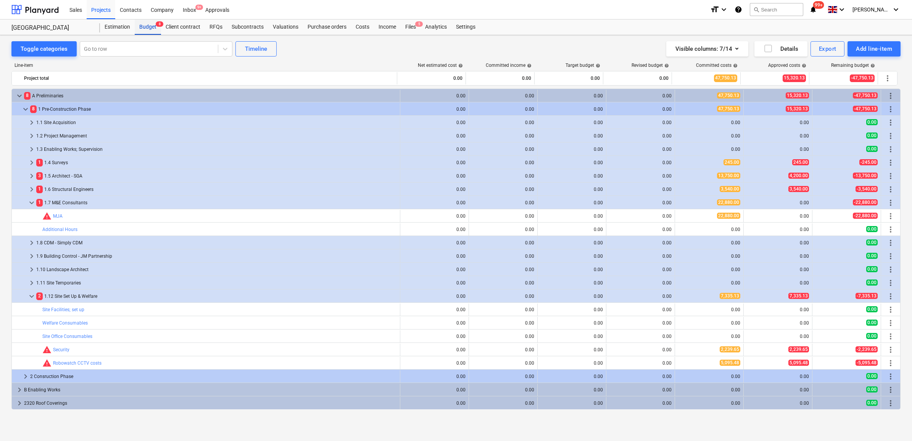
click at [145, 29] on div "Budget 8" at bounding box center [148, 26] width 26 height 15
click at [407, 26] on div "Files 5" at bounding box center [411, 26] width 20 height 15
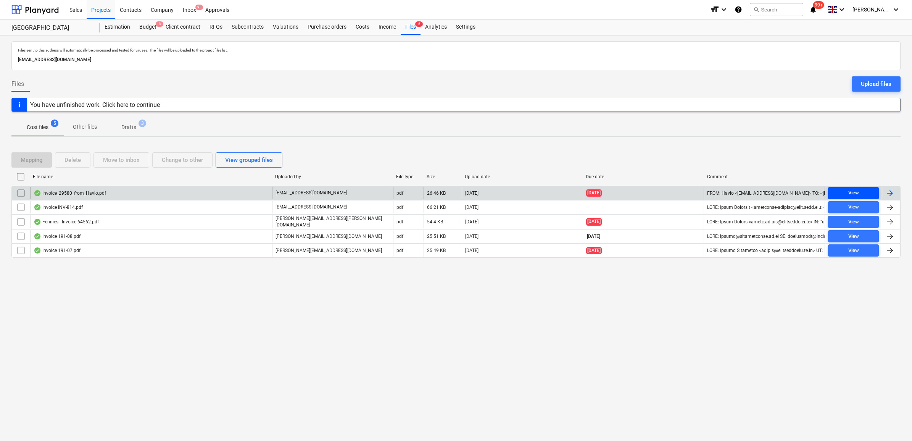
click at [853, 194] on div "View" at bounding box center [853, 193] width 11 height 9
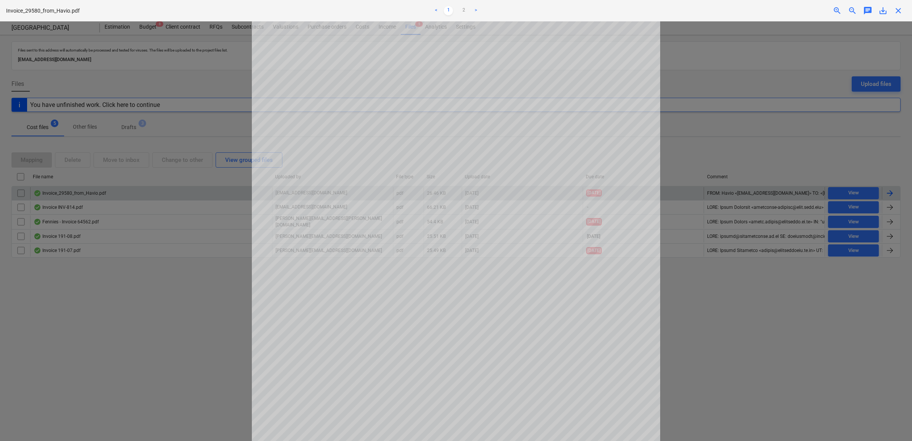
scroll to position [95, 0]
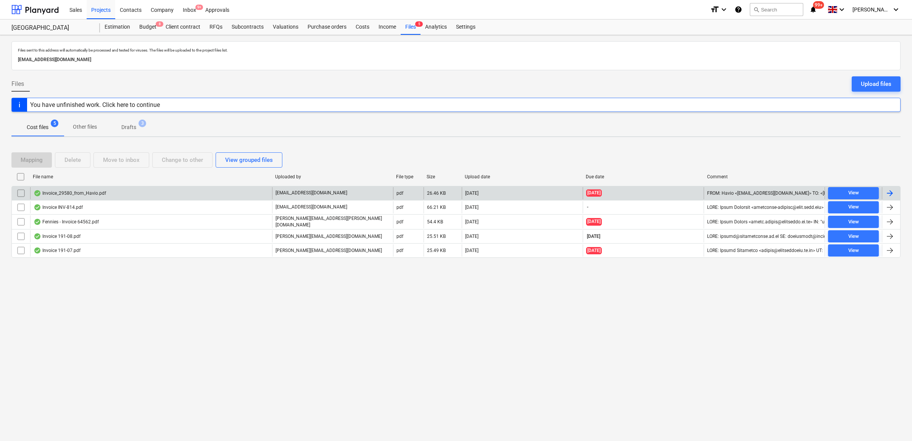
click at [892, 193] on div at bounding box center [889, 193] width 9 height 9
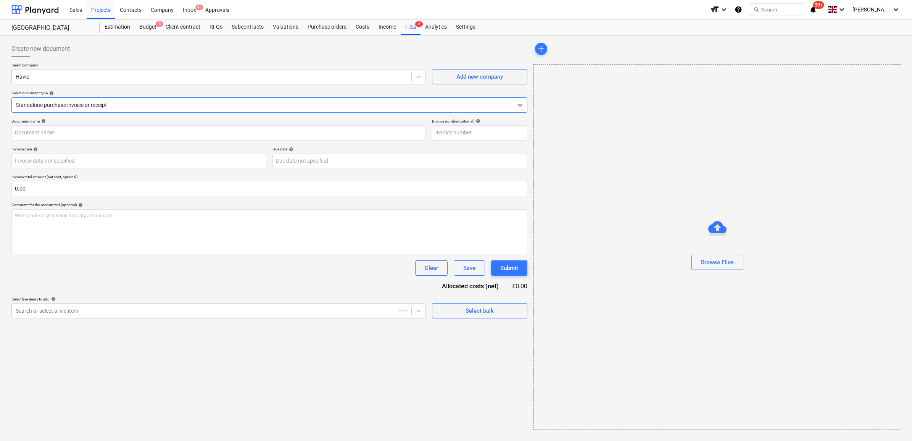
type input "29580"
type input "[DATE]"
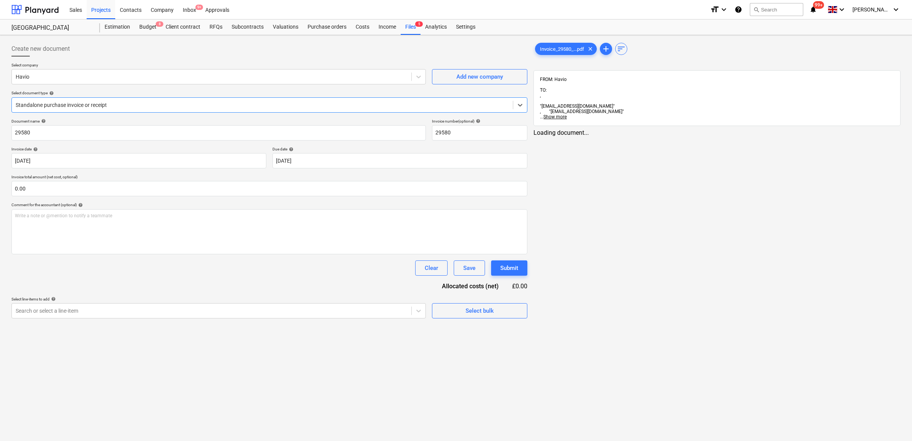
click at [129, 100] on div "Standalone purchase invoice or receipt" at bounding box center [262, 105] width 501 height 11
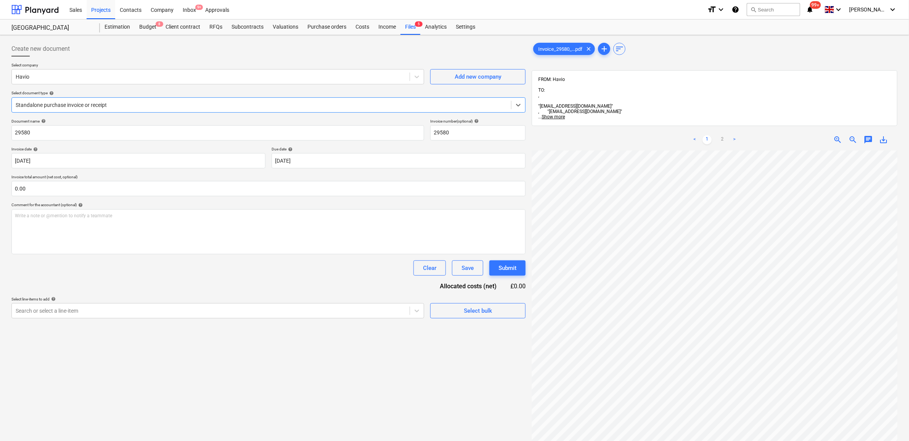
click at [163, 106] on div at bounding box center [262, 105] width 492 height 8
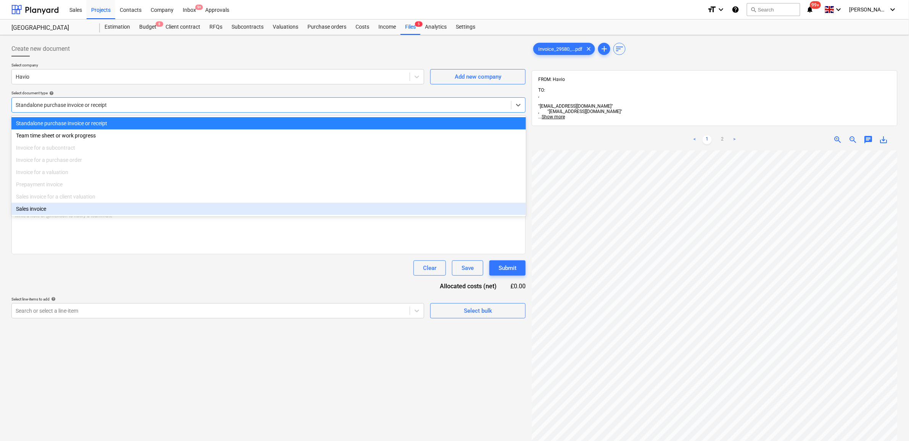
click at [116, 279] on div "Document name help 29580 Invoice number (optional) help 29580 Invoice date help…" at bounding box center [268, 219] width 514 height 200
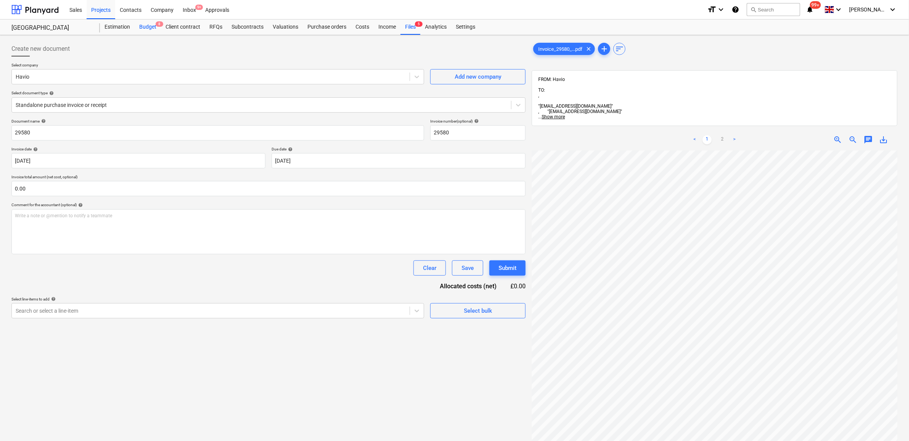
click at [151, 26] on div "Budget 8" at bounding box center [148, 26] width 26 height 15
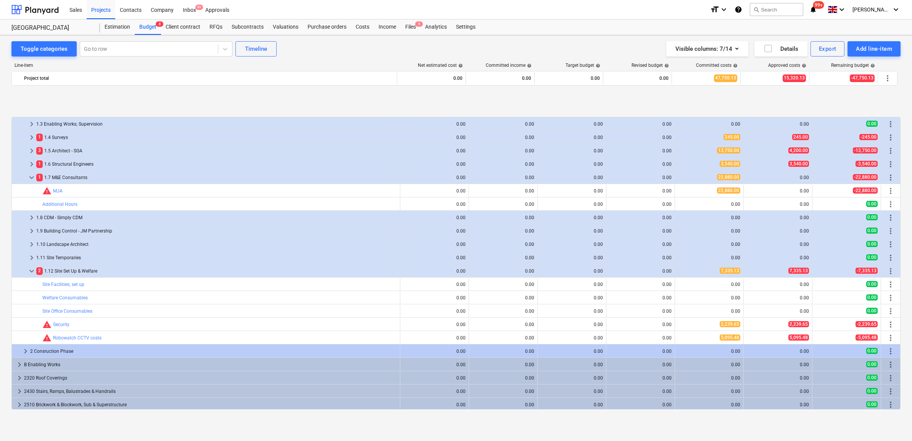
scroll to position [95, 0]
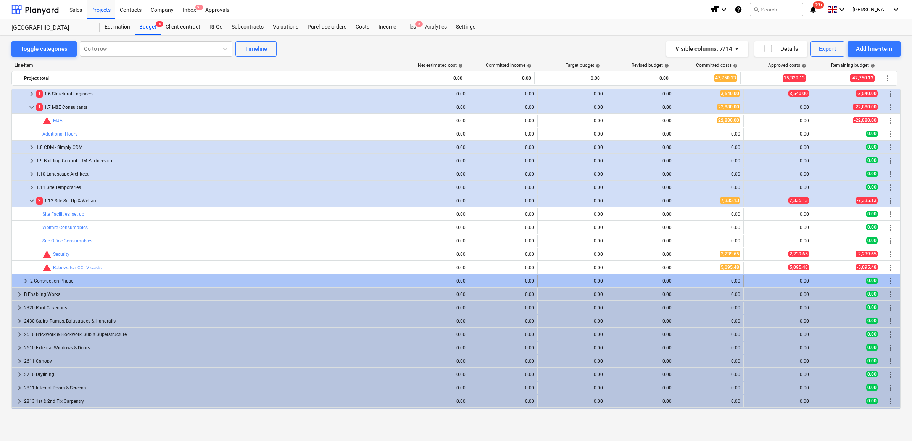
click at [27, 281] on span "keyboard_arrow_right" at bounding box center [25, 280] width 9 height 9
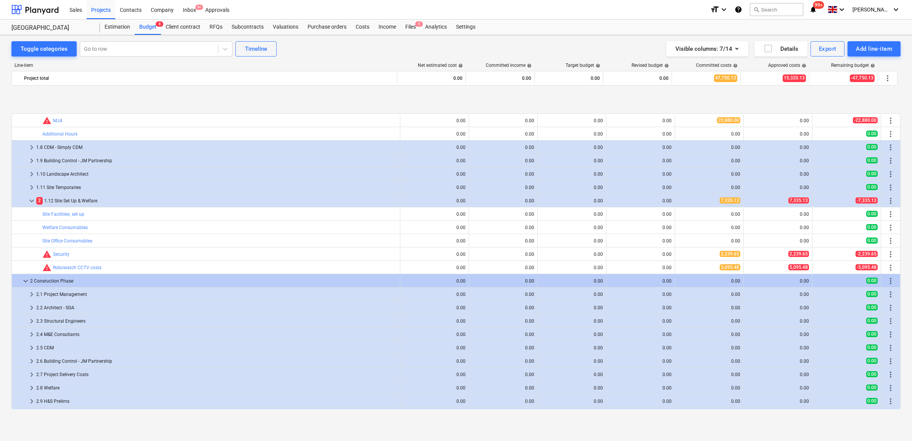
scroll to position [143, 0]
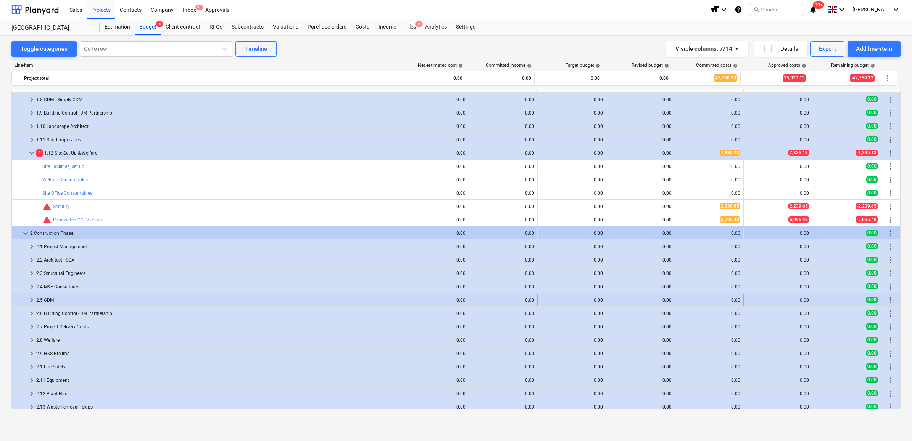
click at [40, 302] on div "2.5 CDM" at bounding box center [216, 300] width 361 height 12
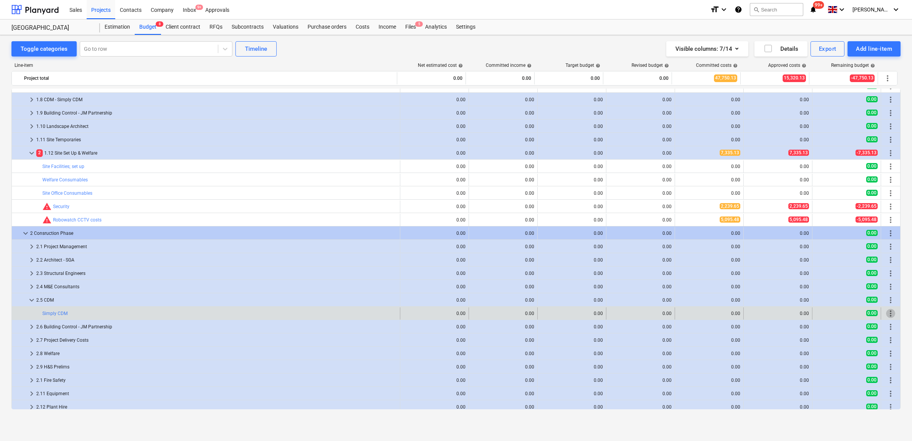
click at [886, 309] on span "more_vert" at bounding box center [890, 313] width 9 height 9
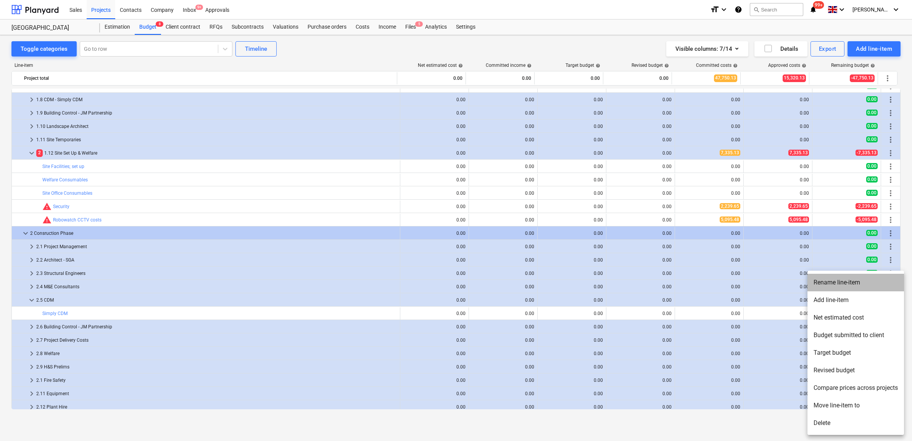
click at [835, 279] on li "Rename line-item" at bounding box center [855, 283] width 97 height 18
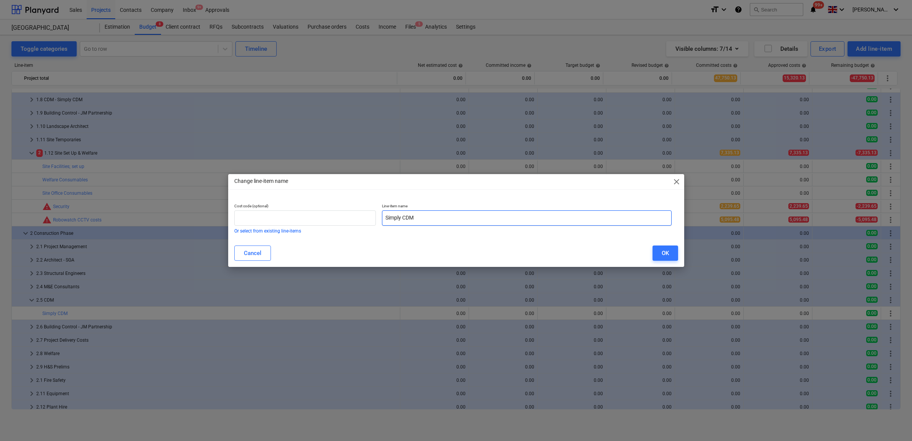
drag, startPoint x: 434, startPoint y: 211, endPoint x: 321, endPoint y: 205, distance: 113.5
click at [324, 205] on div "Cost code (optional) Or select from existing line-items Line-item name Simply C…" at bounding box center [453, 217] width 444 height 35
type input "Havio Support"
click at [656, 251] on button "OK" at bounding box center [666, 252] width 26 height 15
